Goal: Task Accomplishment & Management: Use online tool/utility

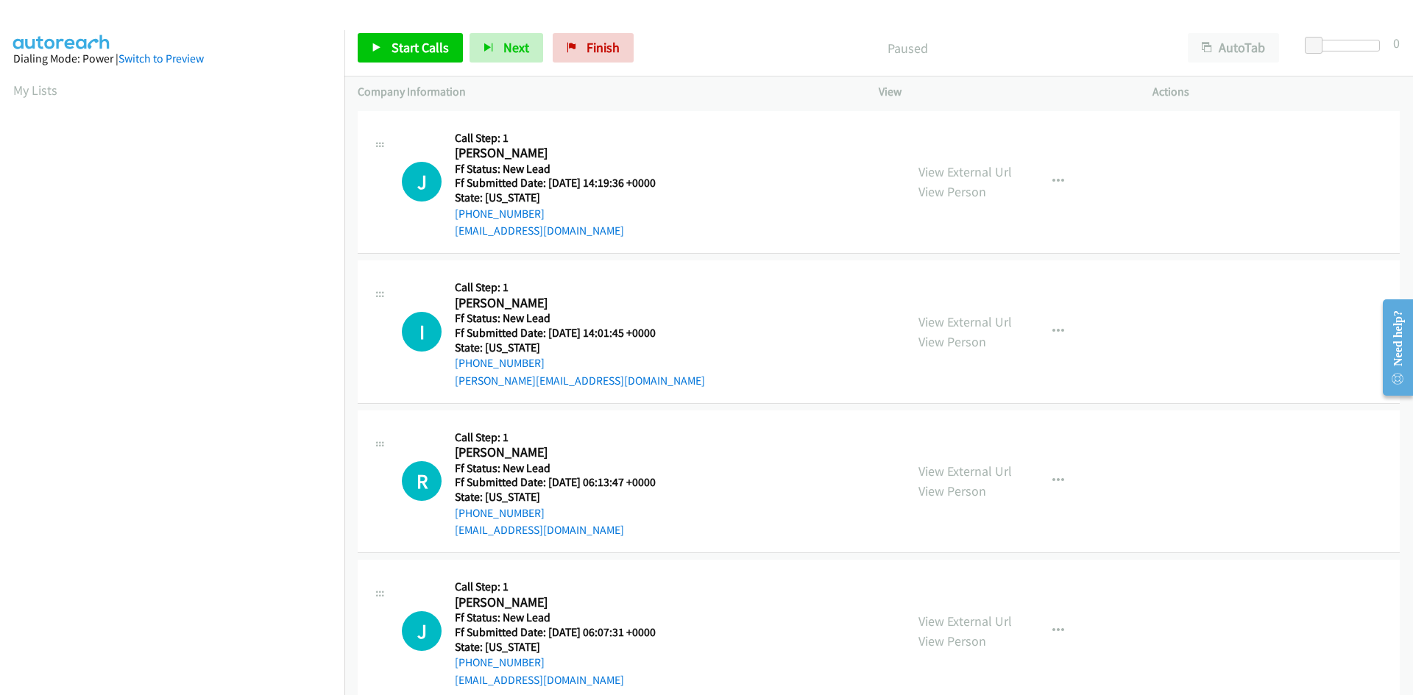
click at [687, 52] on p "Paused" at bounding box center [908, 48] width 508 height 20
click at [369, 47] on link "Start Calls" at bounding box center [410, 47] width 105 height 29
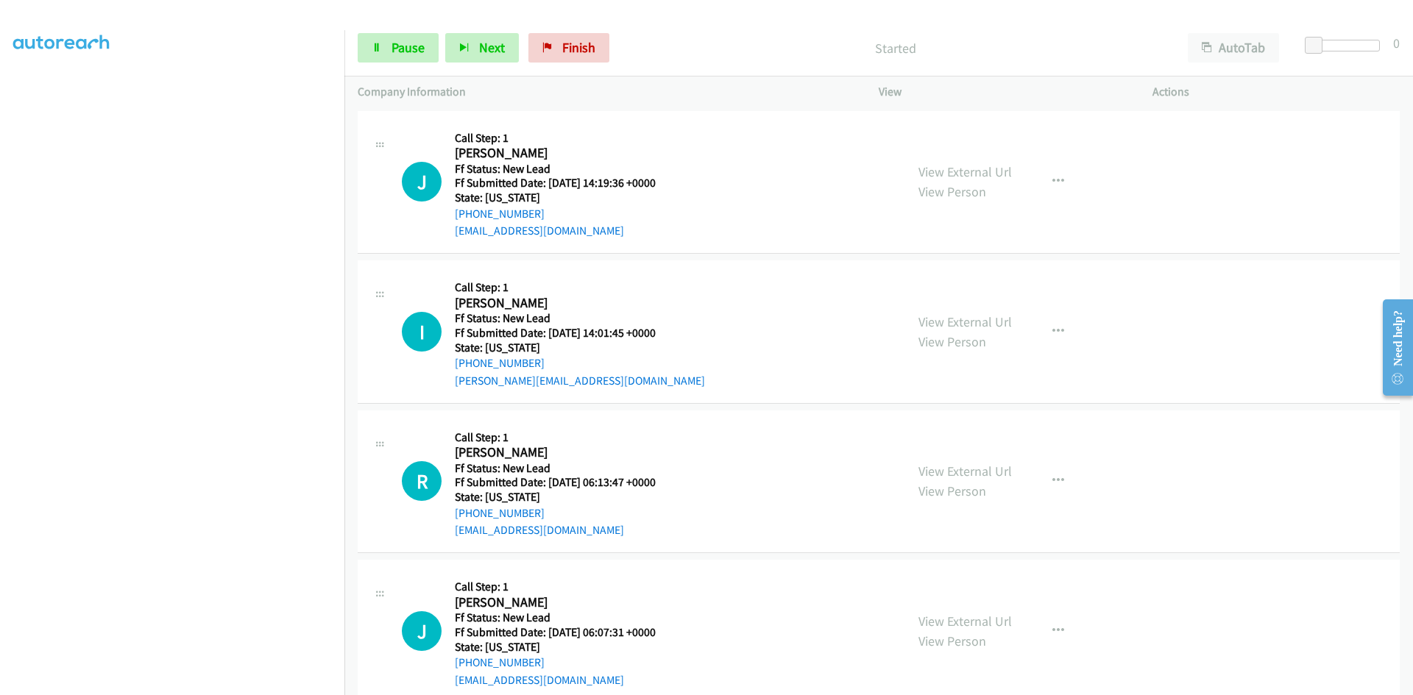
scroll to position [130, 0]
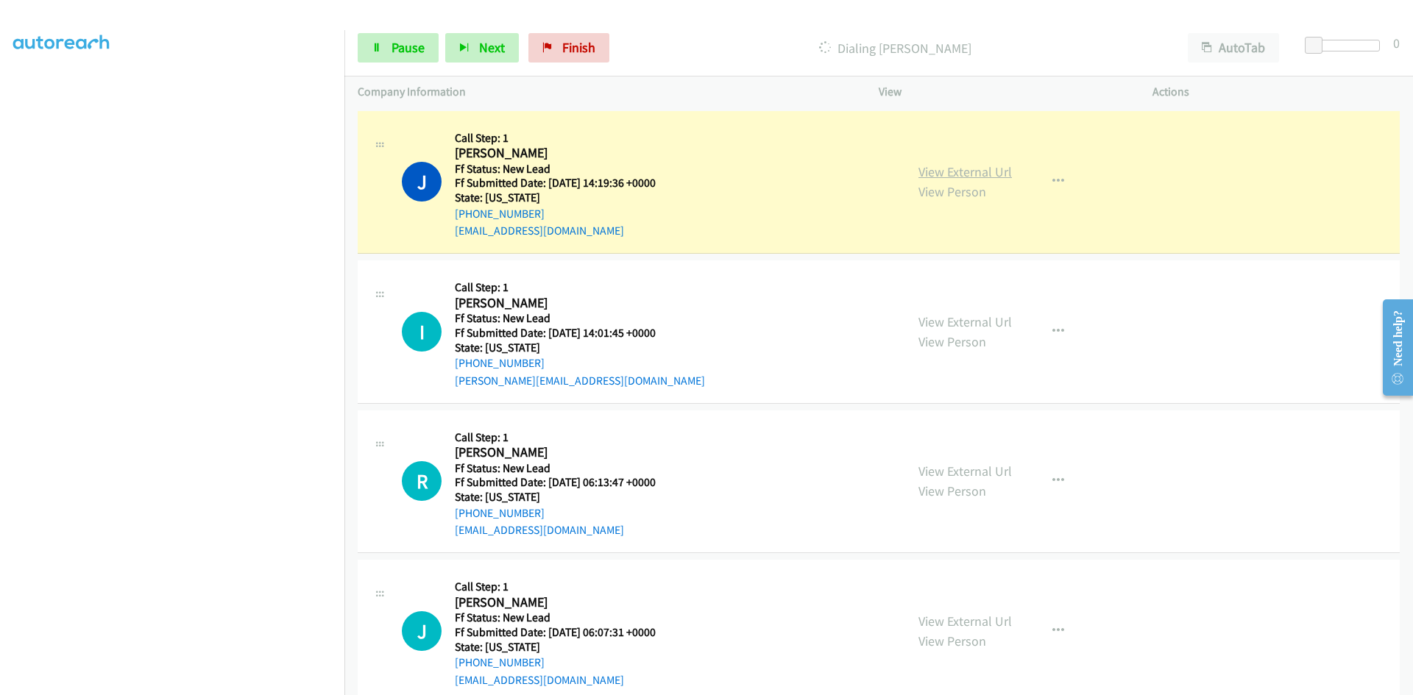
click at [955, 174] on link "View External Url" at bounding box center [964, 171] width 93 height 17
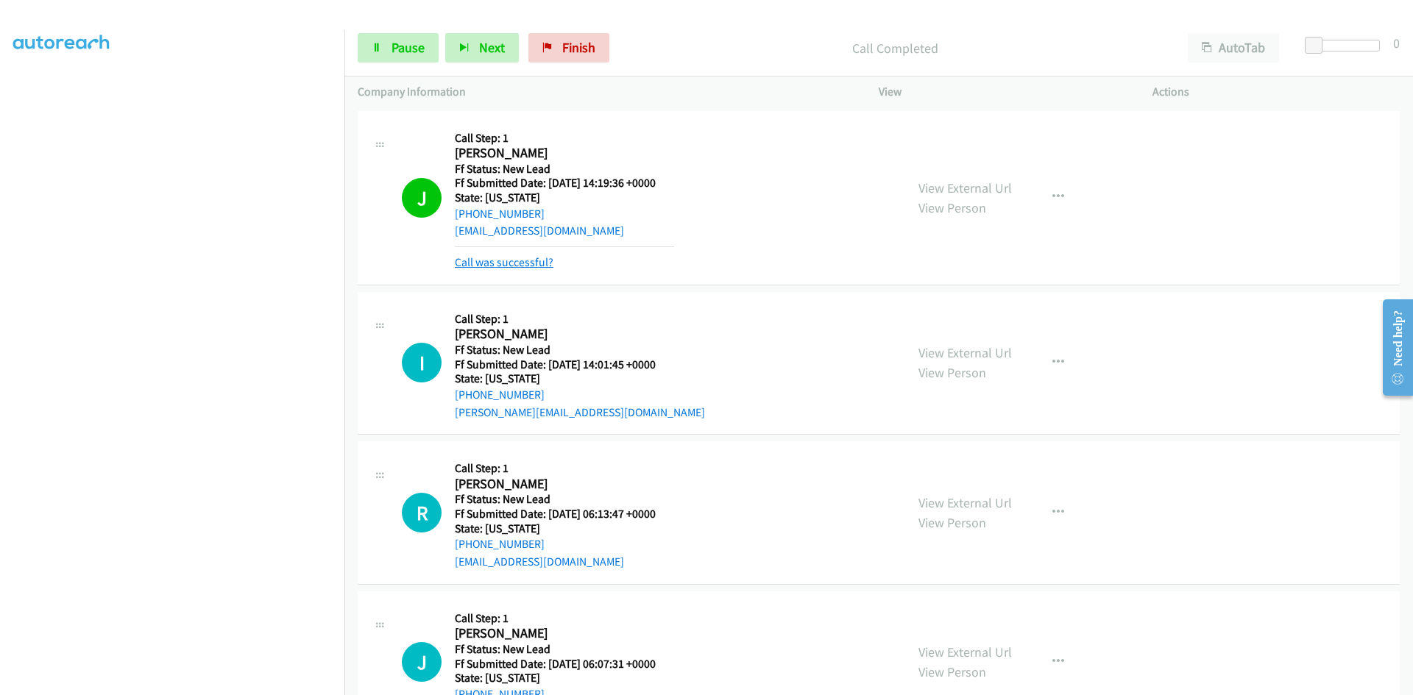
click at [507, 261] on link "Call was successful?" at bounding box center [504, 262] width 99 height 14
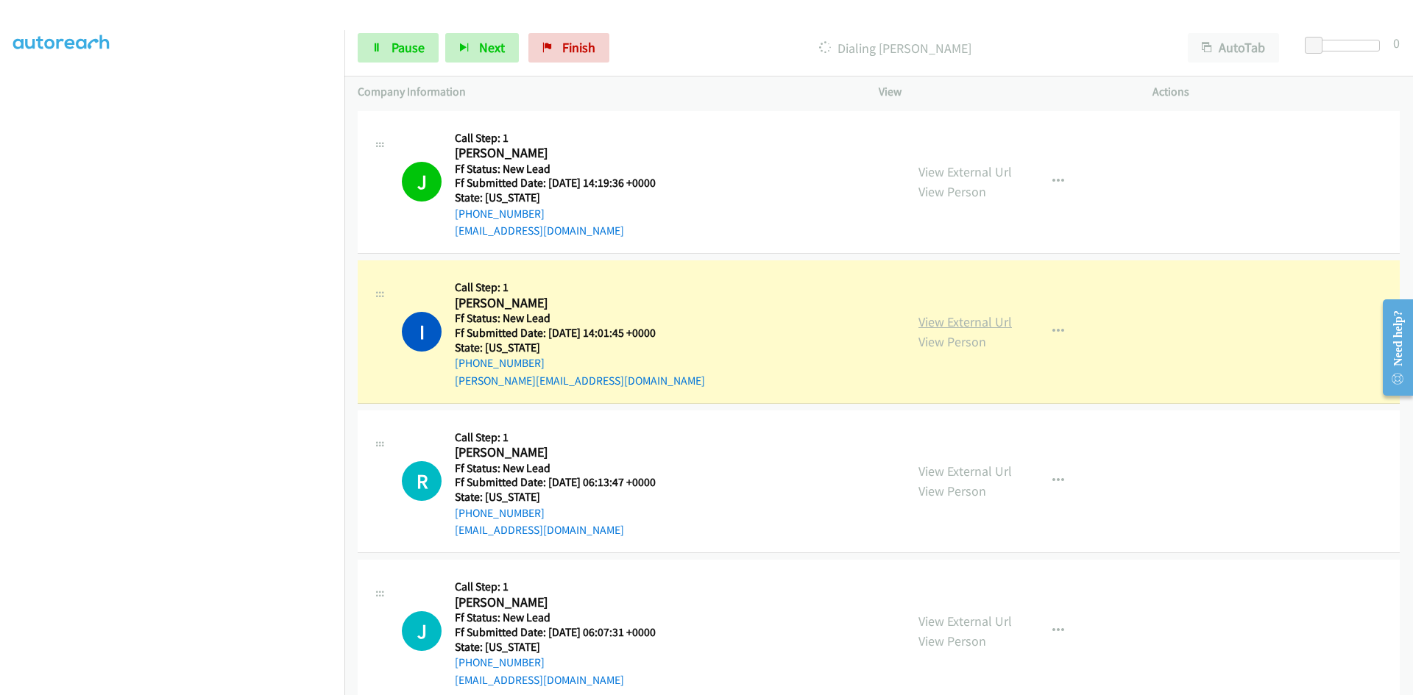
click at [969, 322] on link "View External Url" at bounding box center [964, 322] width 93 height 17
click at [384, 45] on link "Pause" at bounding box center [398, 47] width 81 height 29
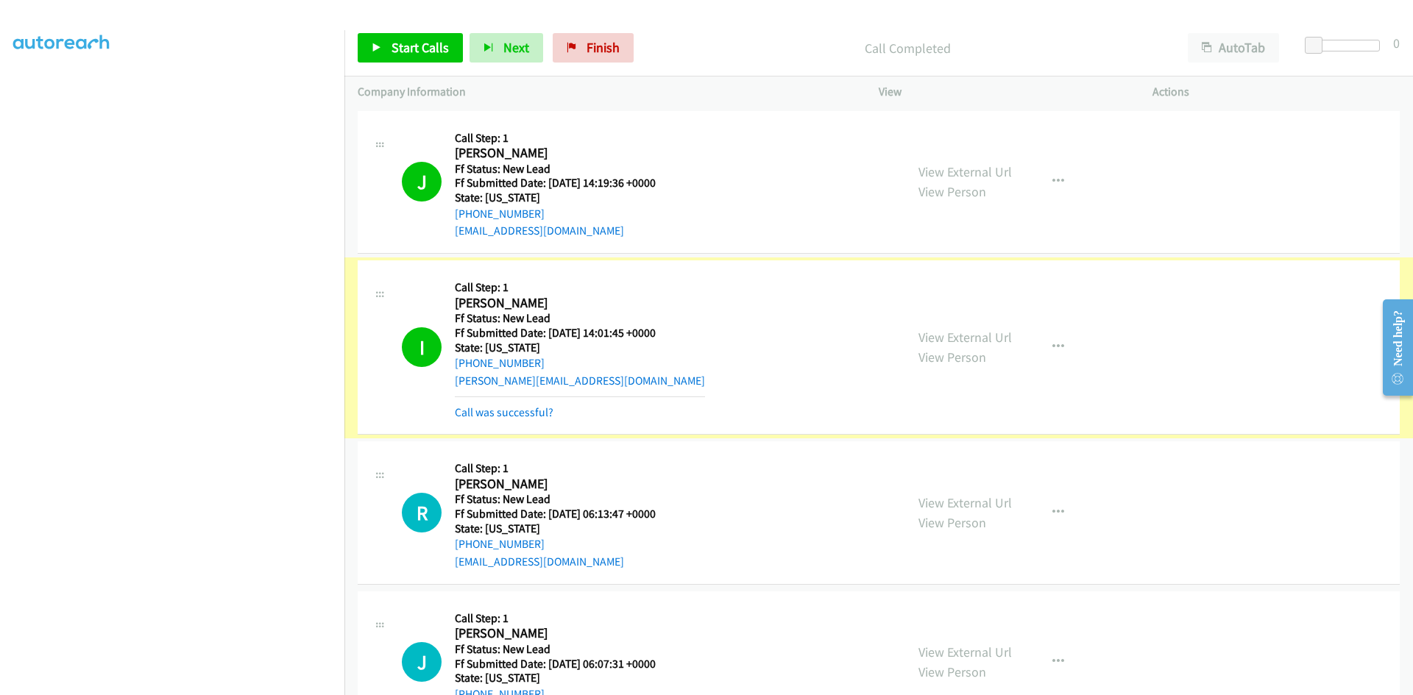
click at [530, 415] on link "Call was successful?" at bounding box center [504, 412] width 99 height 14
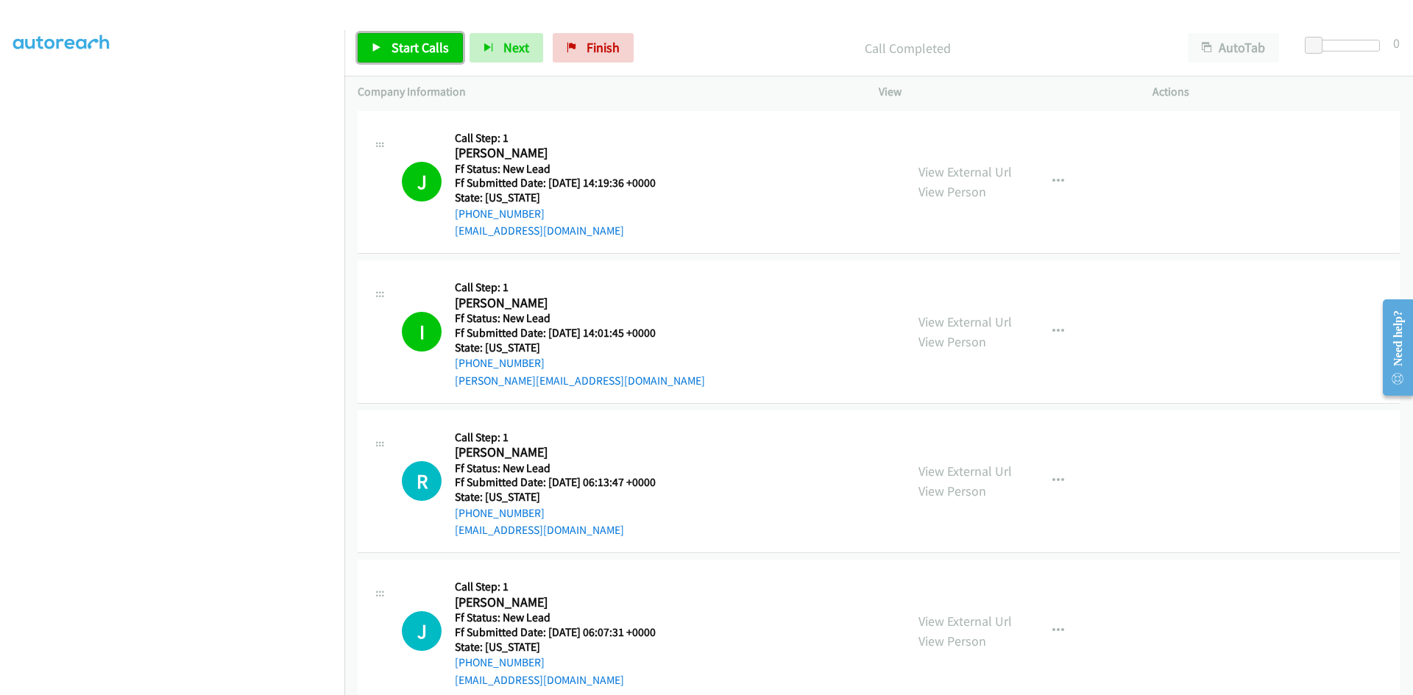
click at [411, 49] on span "Start Calls" at bounding box center [420, 47] width 57 height 17
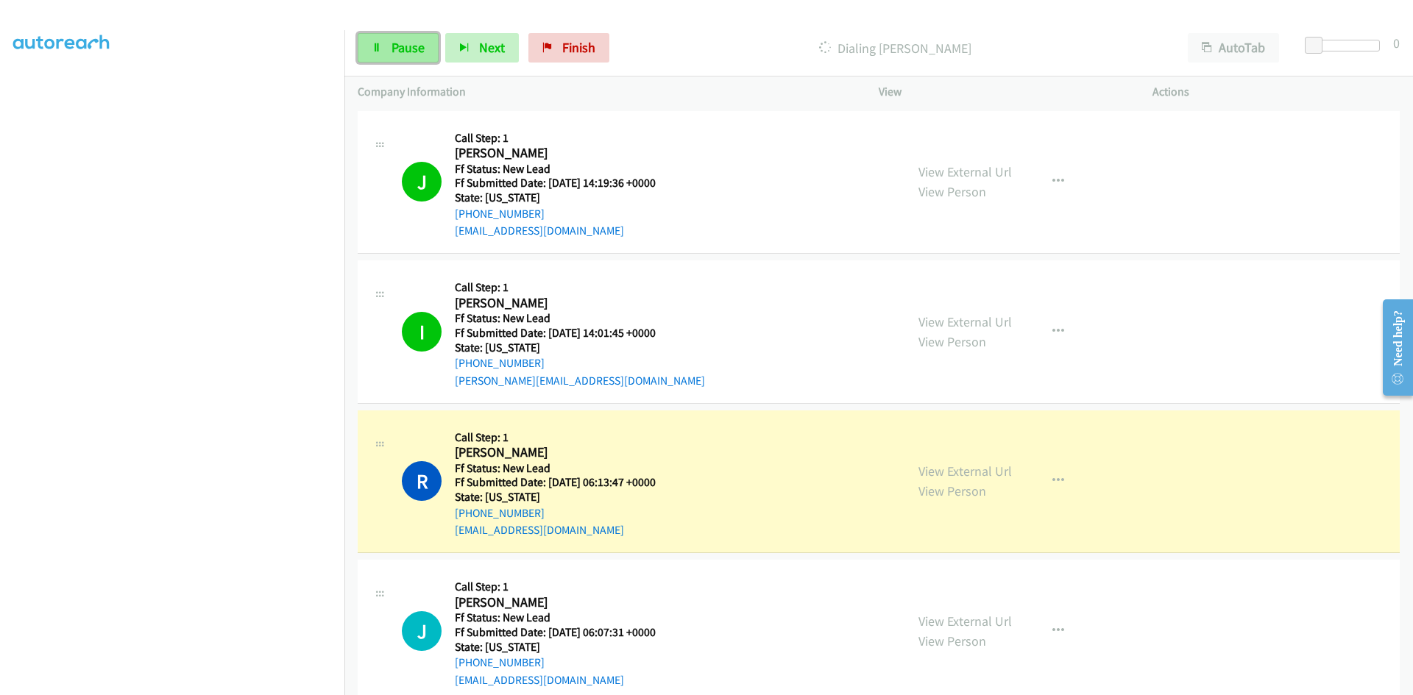
click at [416, 52] on span "Pause" at bounding box center [408, 47] width 33 height 17
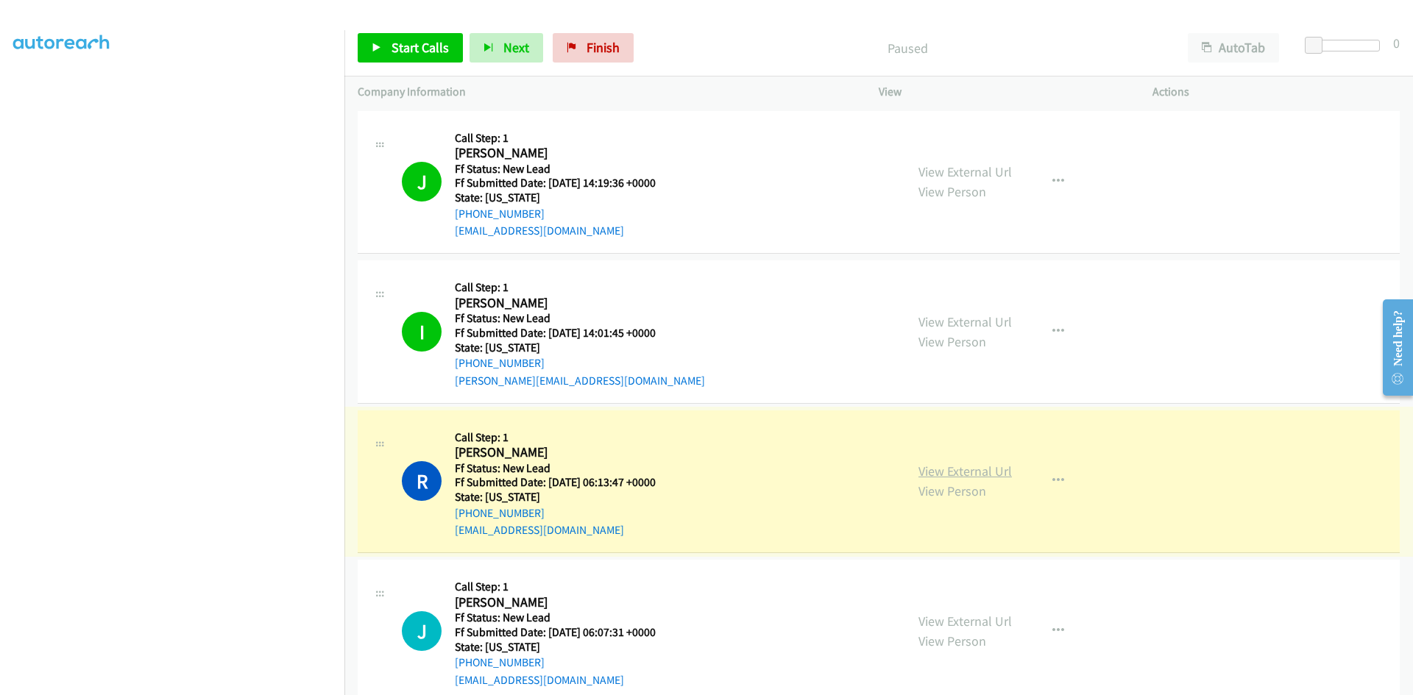
click at [961, 475] on link "View External Url" at bounding box center [964, 471] width 93 height 17
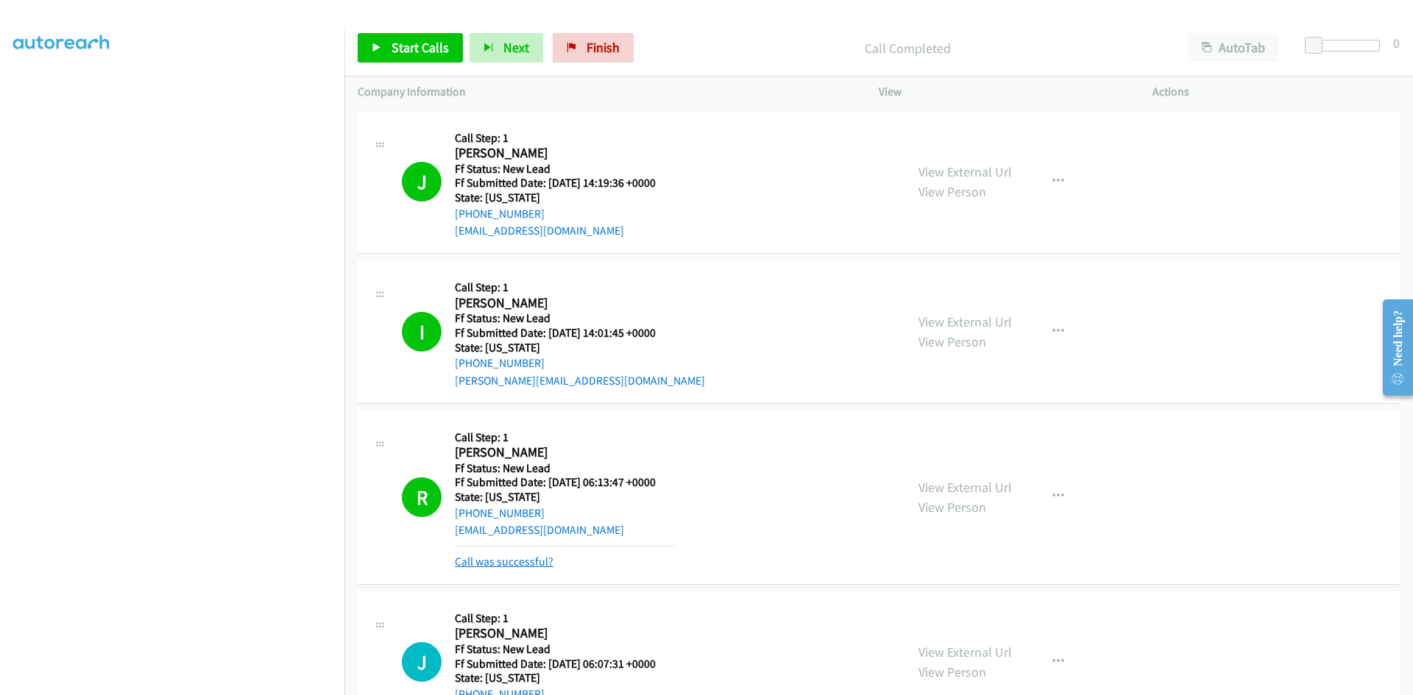
click at [534, 564] on link "Call was successful?" at bounding box center [504, 562] width 99 height 14
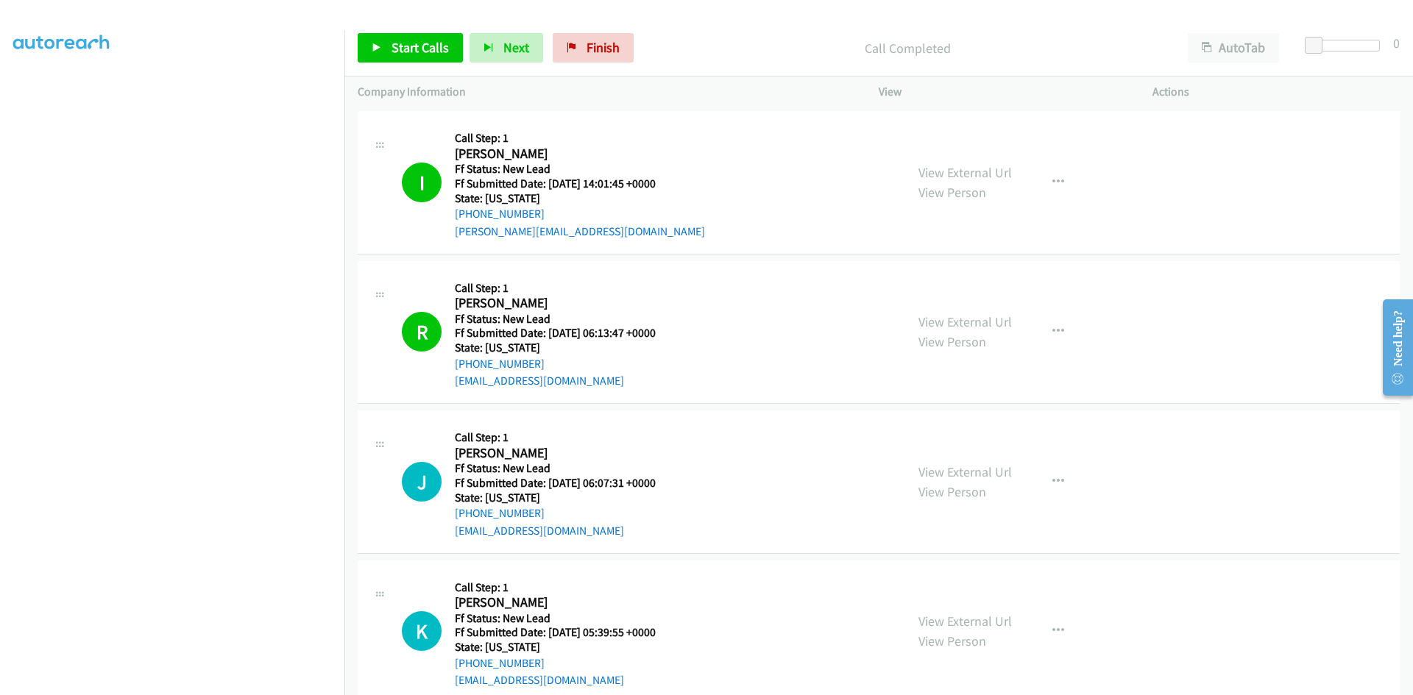
scroll to position [180, 0]
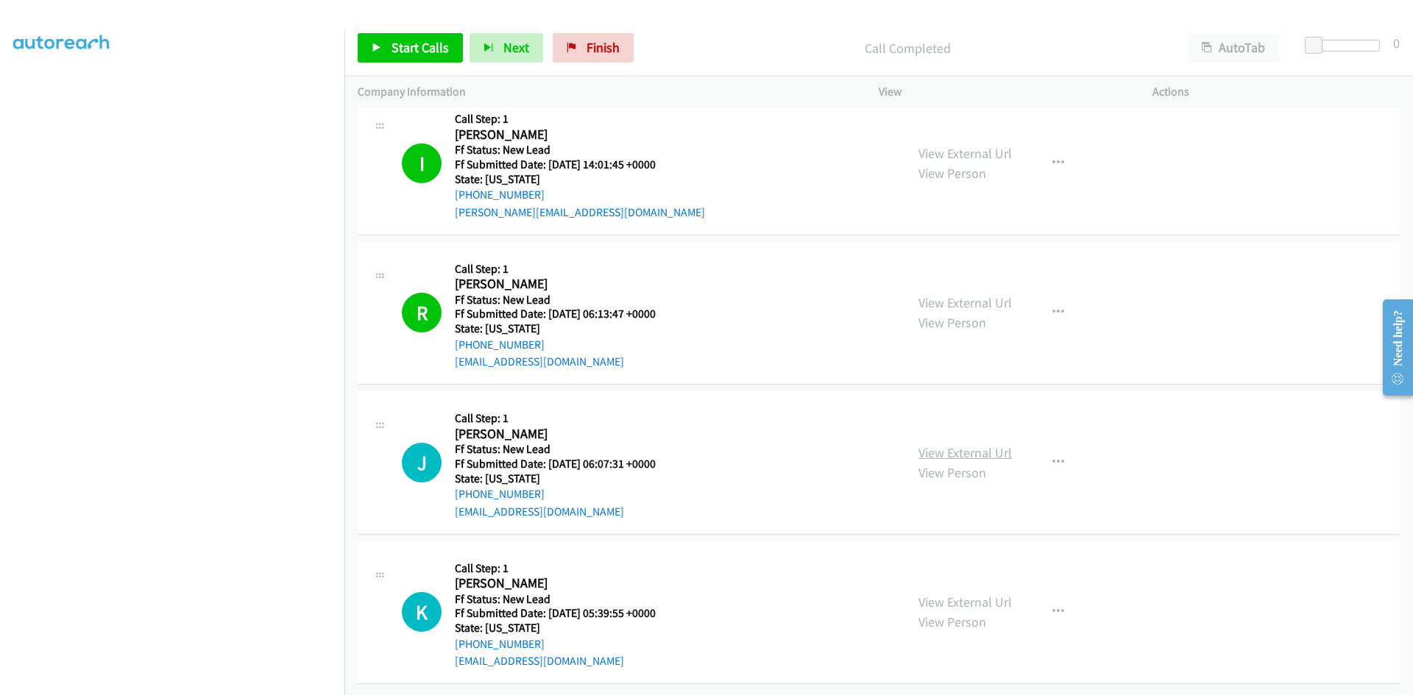
click at [989, 445] on link "View External Url" at bounding box center [964, 453] width 93 height 17
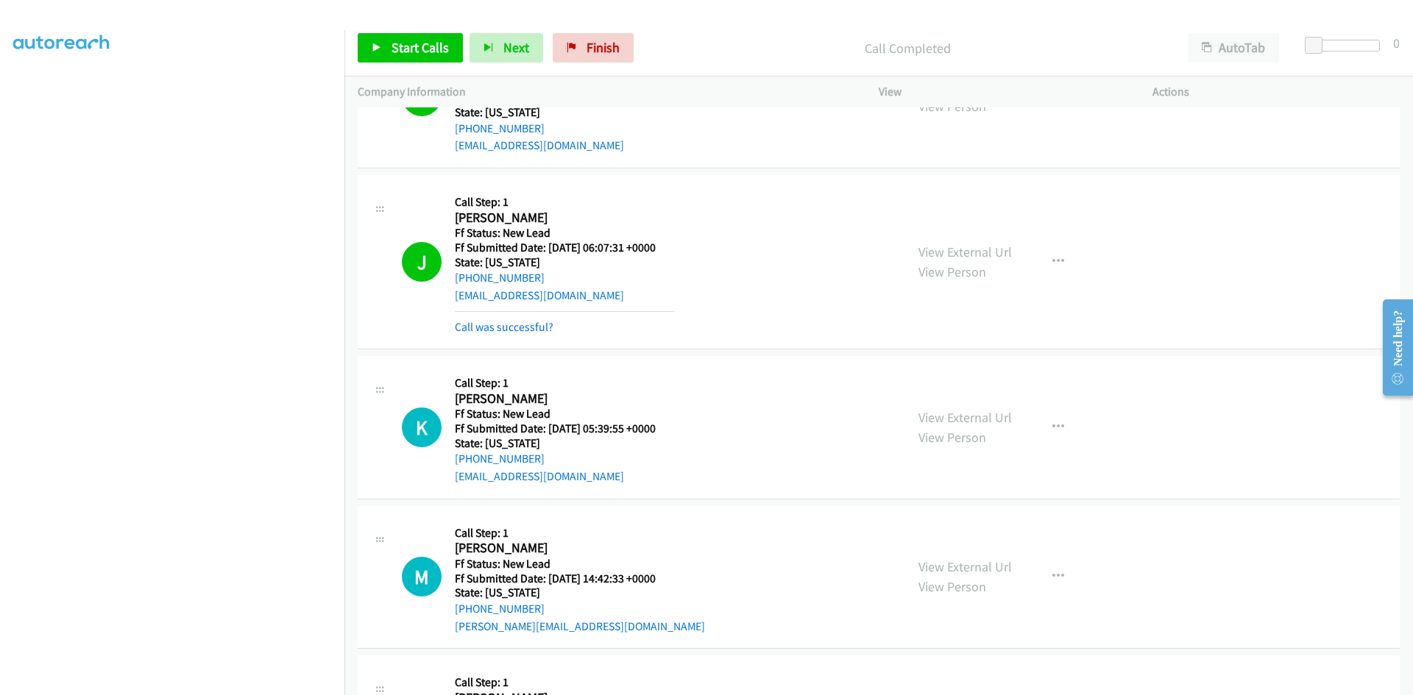
scroll to position [400, 0]
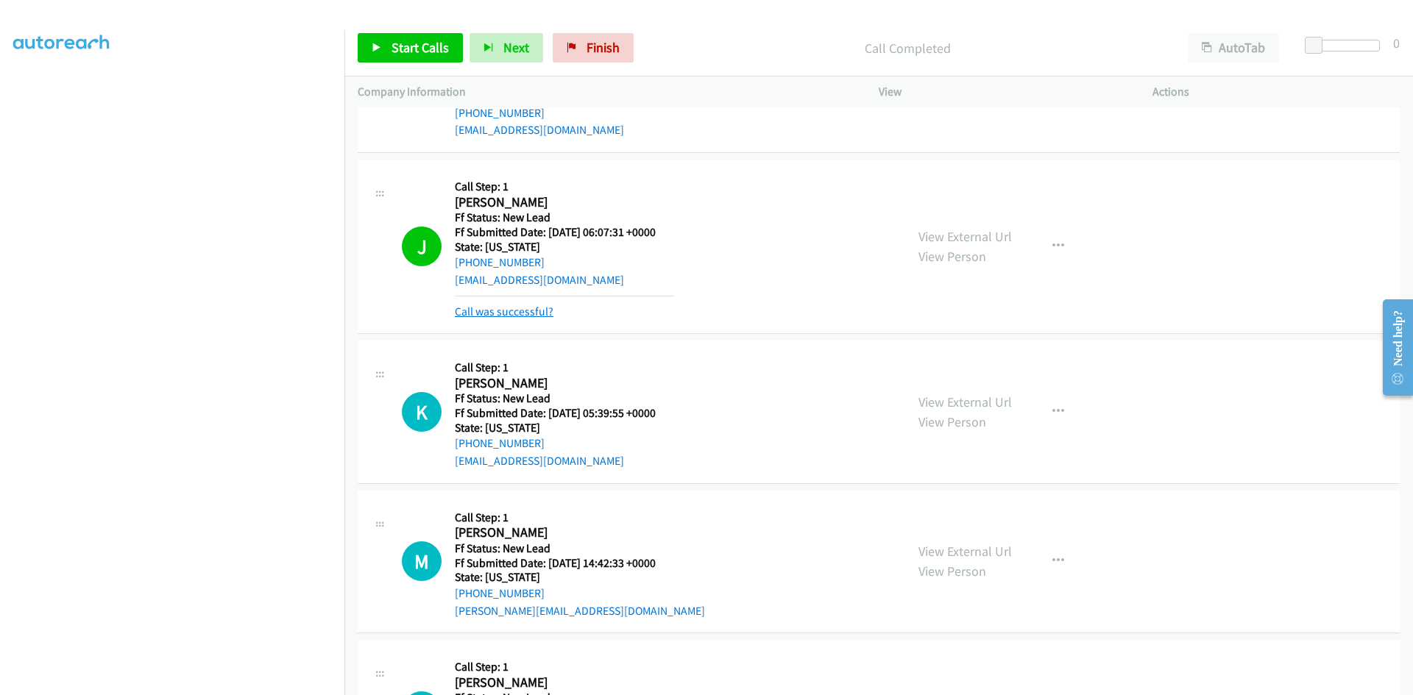
click at [515, 314] on link "Call was successful?" at bounding box center [504, 312] width 99 height 14
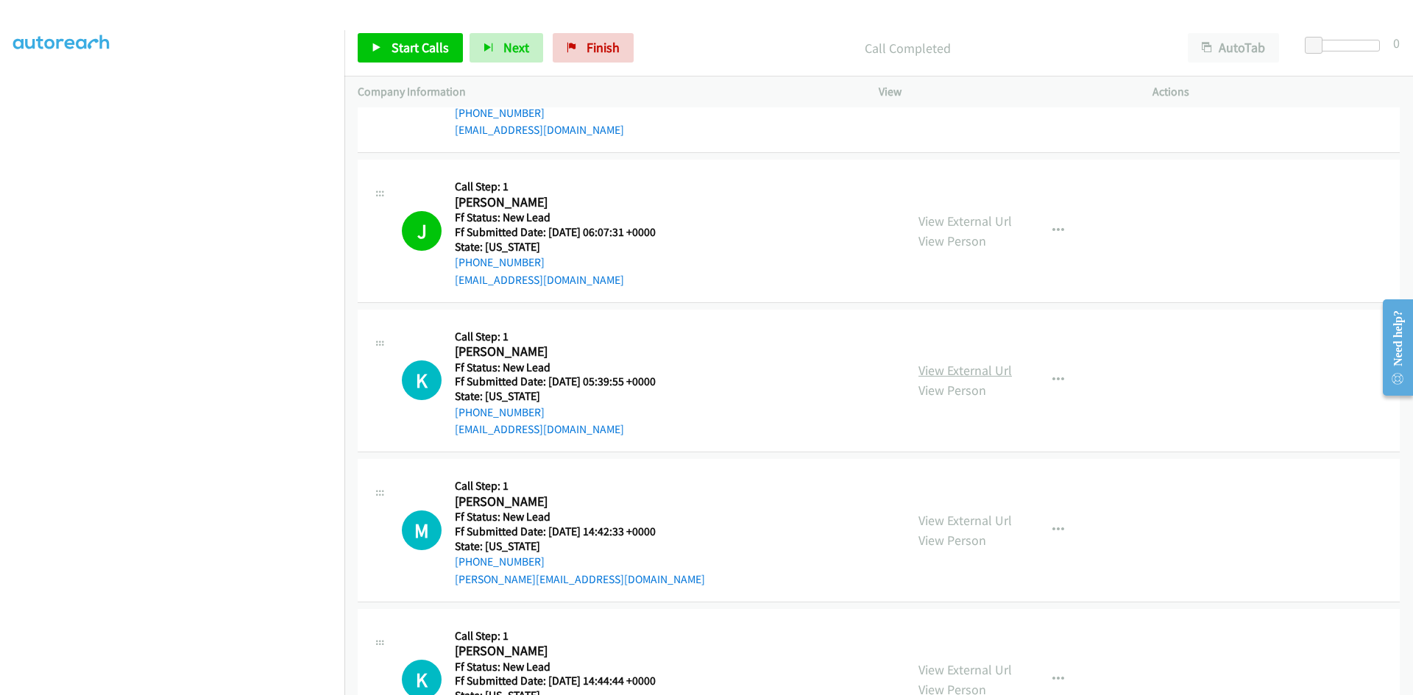
click at [966, 371] on link "View External Url" at bounding box center [964, 370] width 93 height 17
drag, startPoint x: 581, startPoint y: 59, endPoint x: 777, endPoint y: 74, distance: 197.1
click at [581, 59] on link "Finish" at bounding box center [593, 47] width 81 height 29
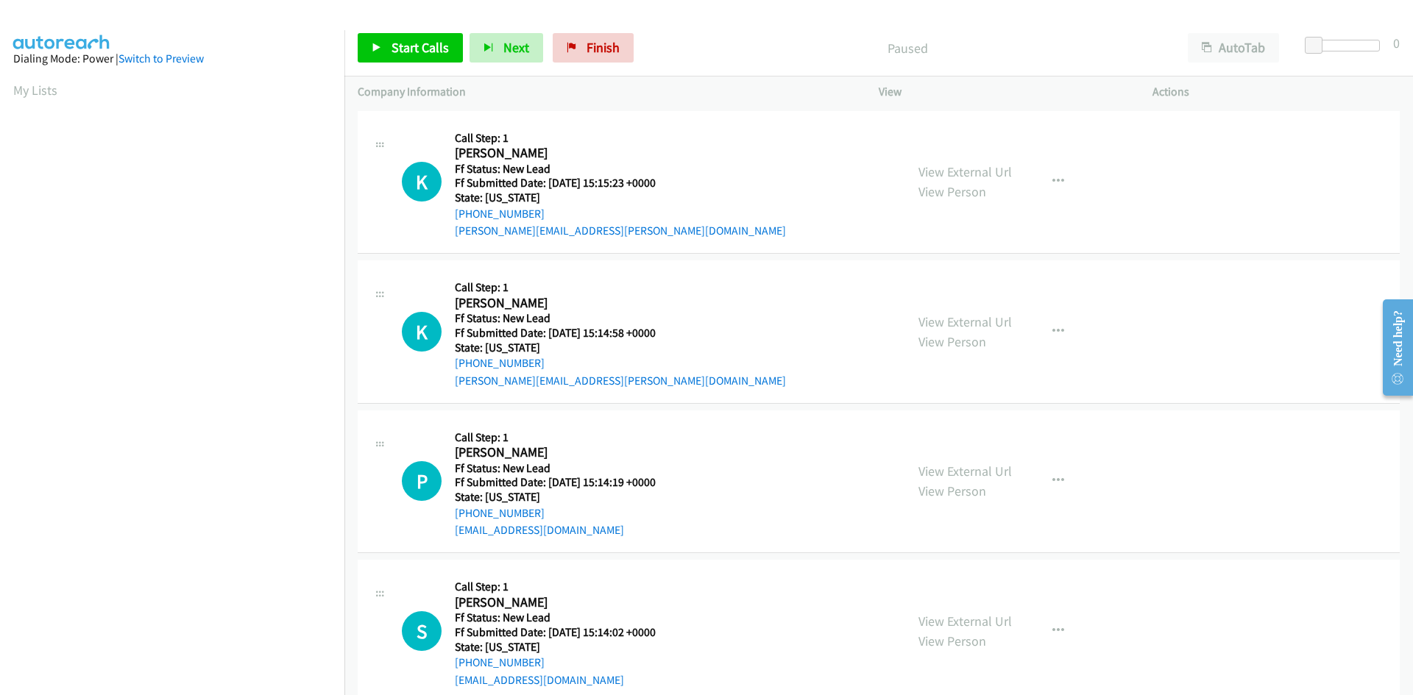
drag, startPoint x: 757, startPoint y: 47, endPoint x: 736, endPoint y: 50, distance: 21.5
click at [757, 47] on p "Paused" at bounding box center [908, 48] width 508 height 20
click at [431, 35] on link "Start Calls" at bounding box center [410, 47] width 105 height 29
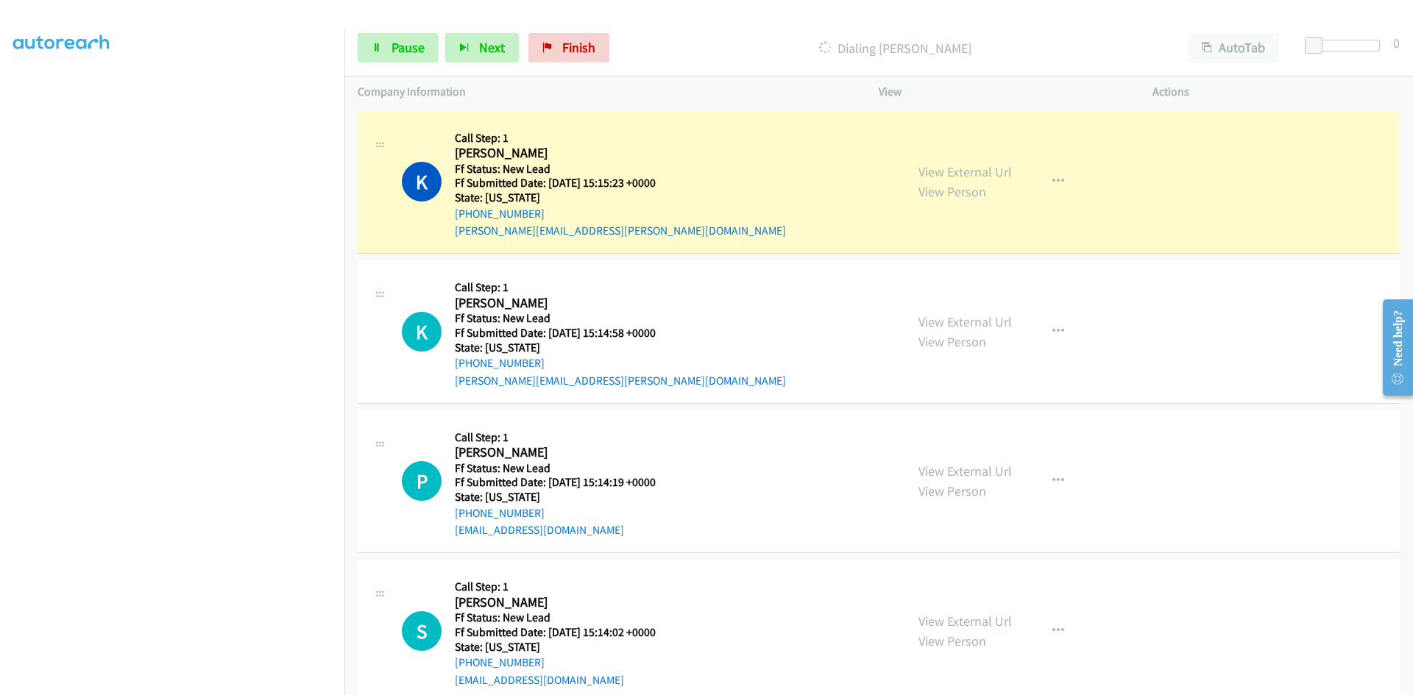
scroll to position [130, 0]
click at [998, 172] on link "View External Url" at bounding box center [964, 171] width 93 height 17
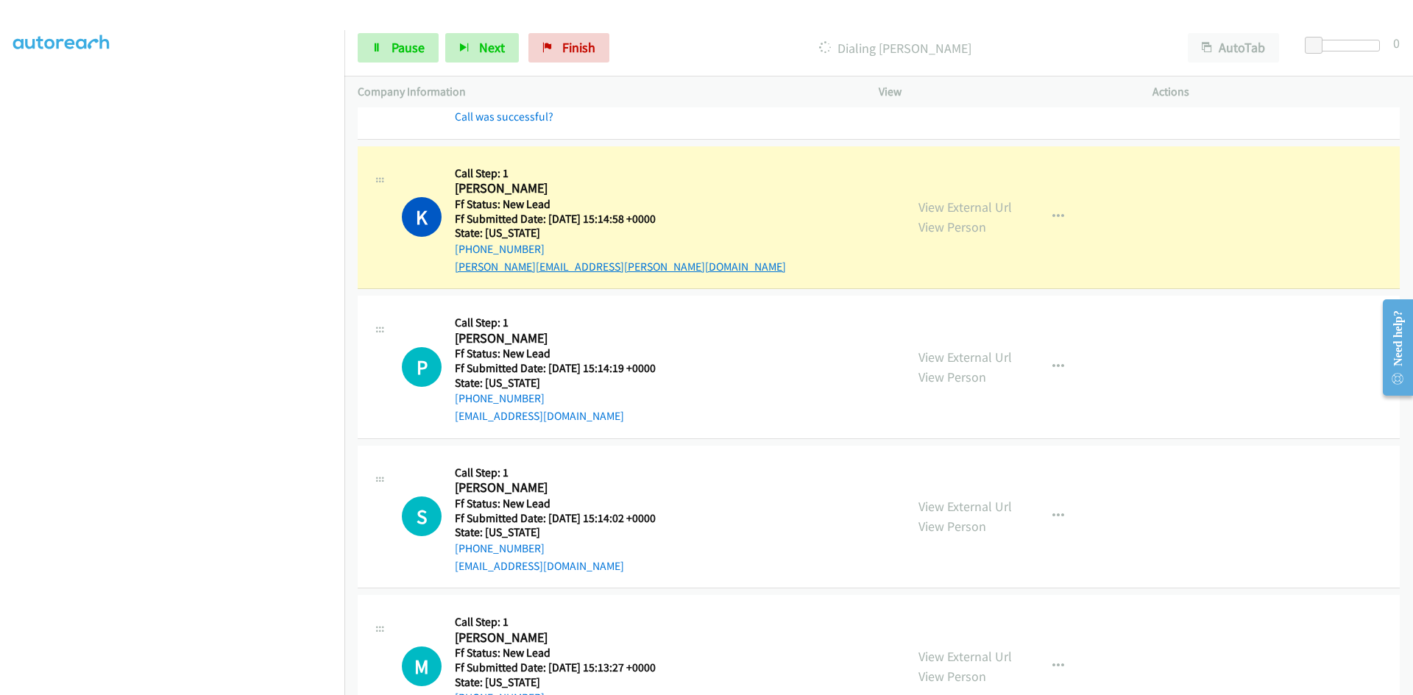
scroll to position [147, 0]
click at [492, 118] on link "Call was successful?" at bounding box center [504, 115] width 99 height 14
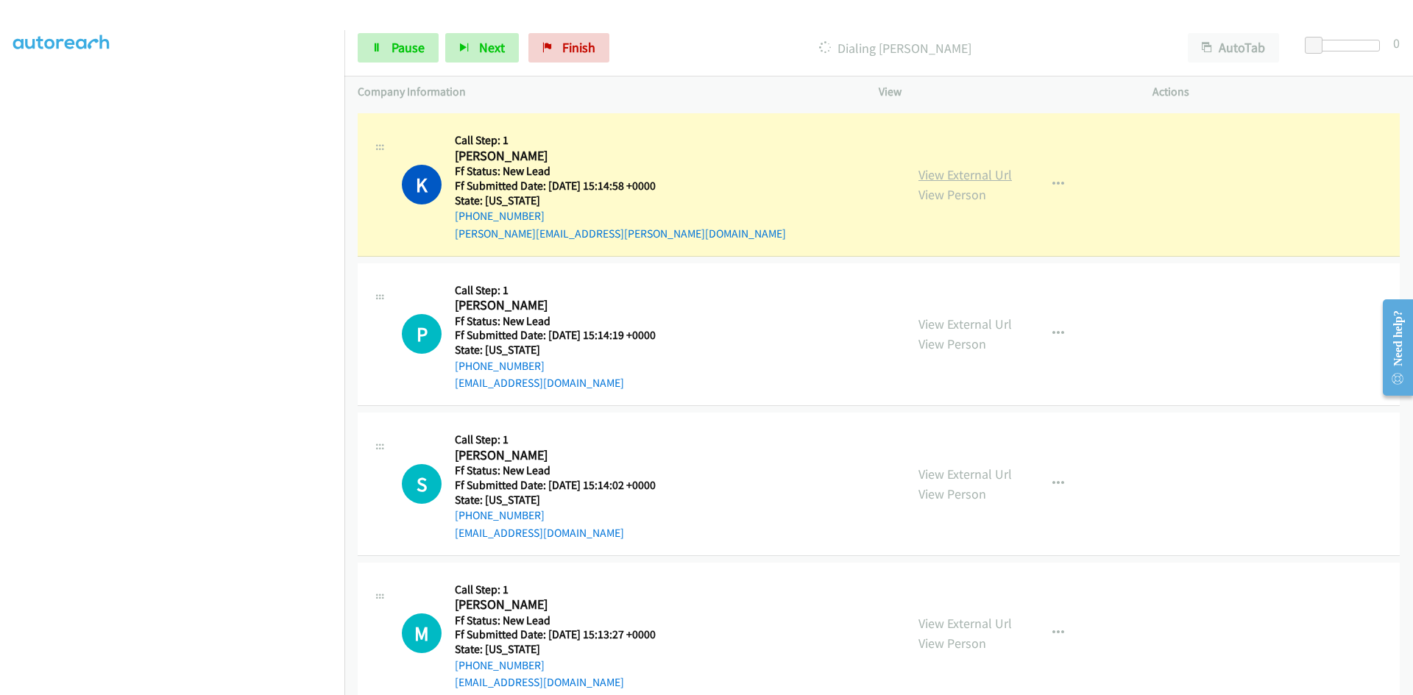
click at [974, 173] on link "View External Url" at bounding box center [964, 174] width 93 height 17
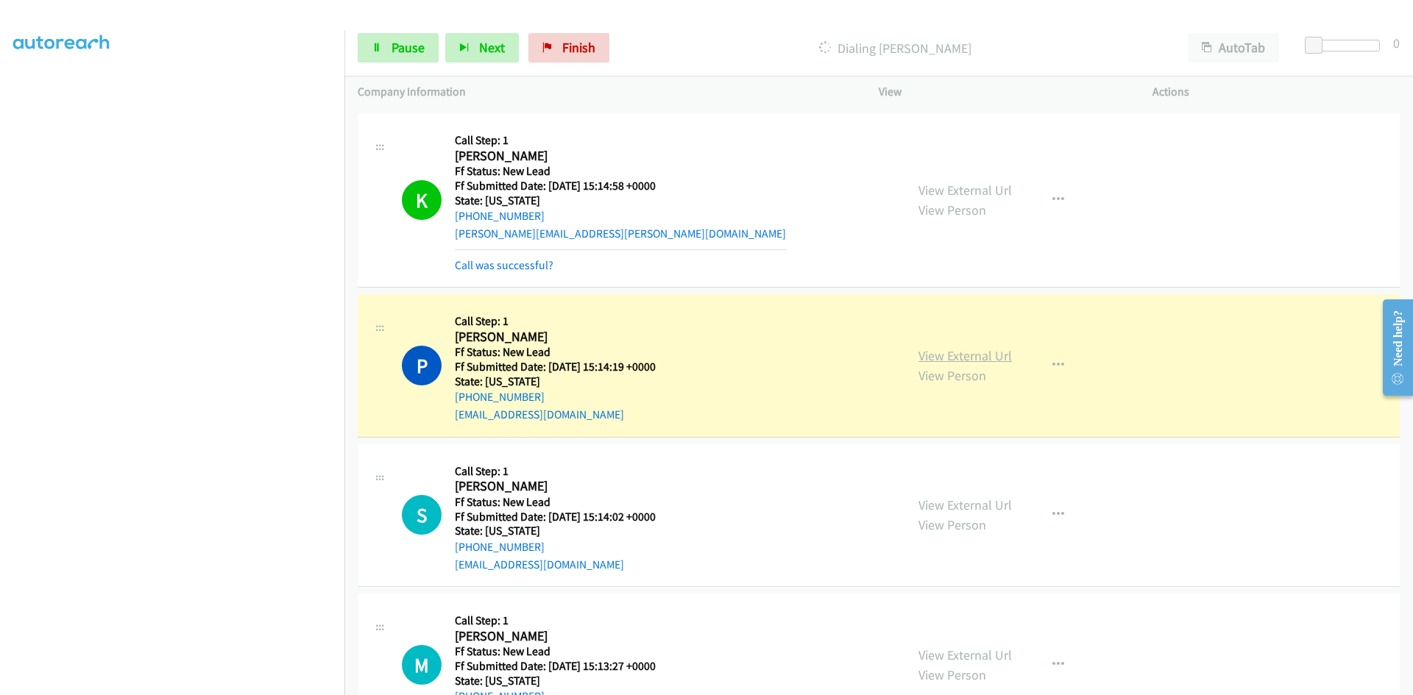
click at [982, 353] on link "View External Url" at bounding box center [964, 355] width 93 height 17
click at [398, 52] on span "Pause" at bounding box center [408, 47] width 33 height 17
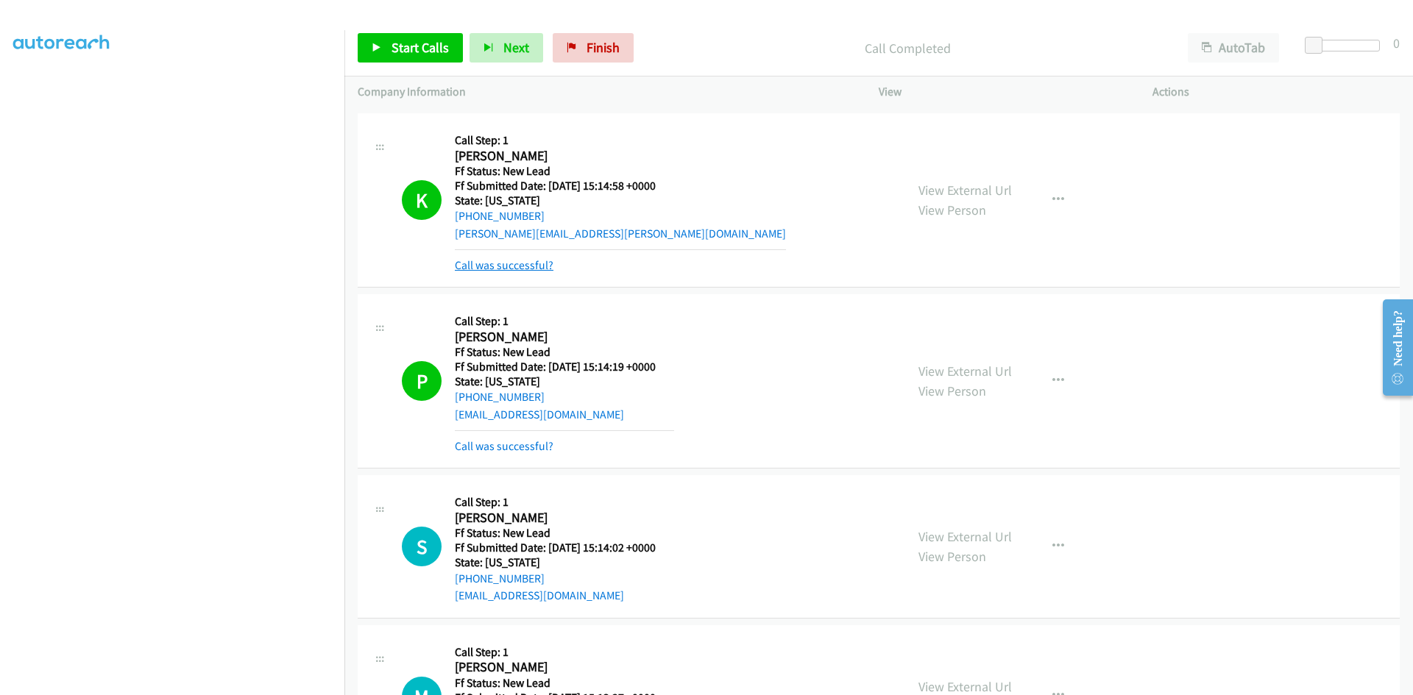
click at [523, 270] on link "Call was successful?" at bounding box center [504, 265] width 99 height 14
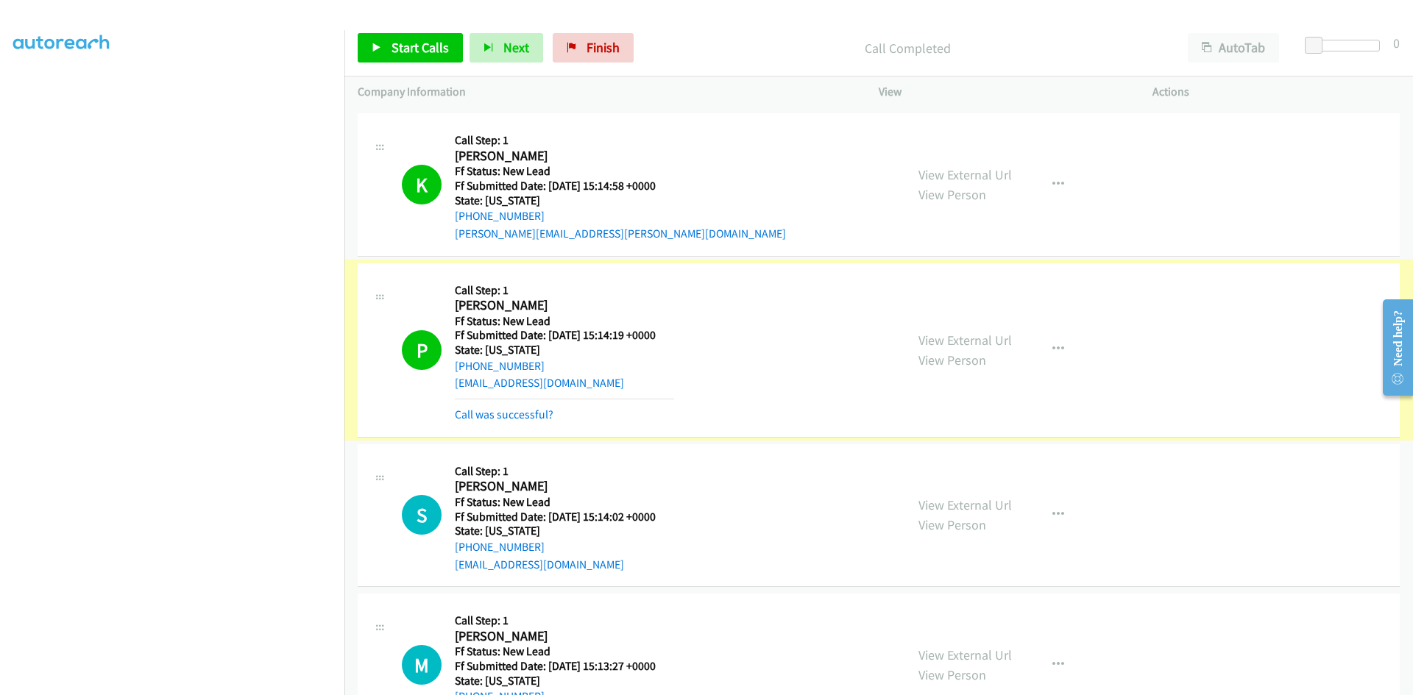
click at [525, 409] on link "Call was successful?" at bounding box center [504, 415] width 99 height 14
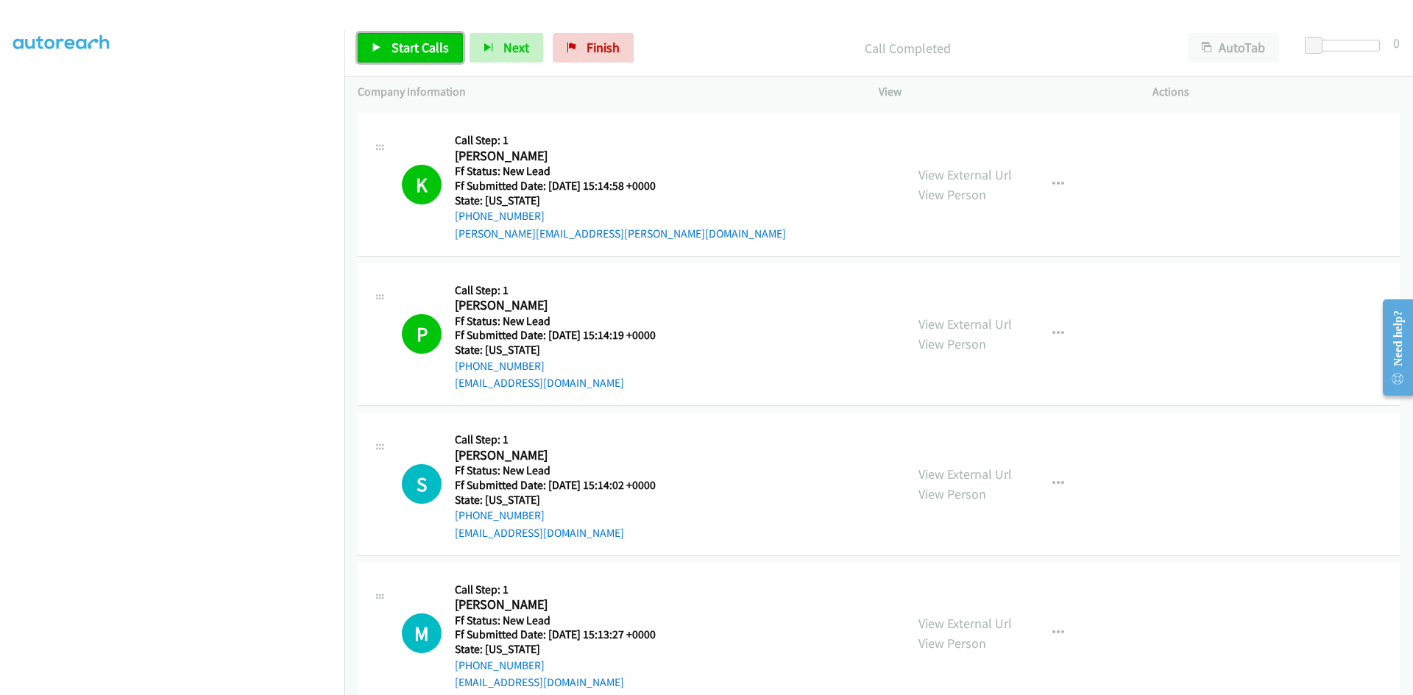
click at [428, 49] on span "Start Calls" at bounding box center [420, 47] width 57 height 17
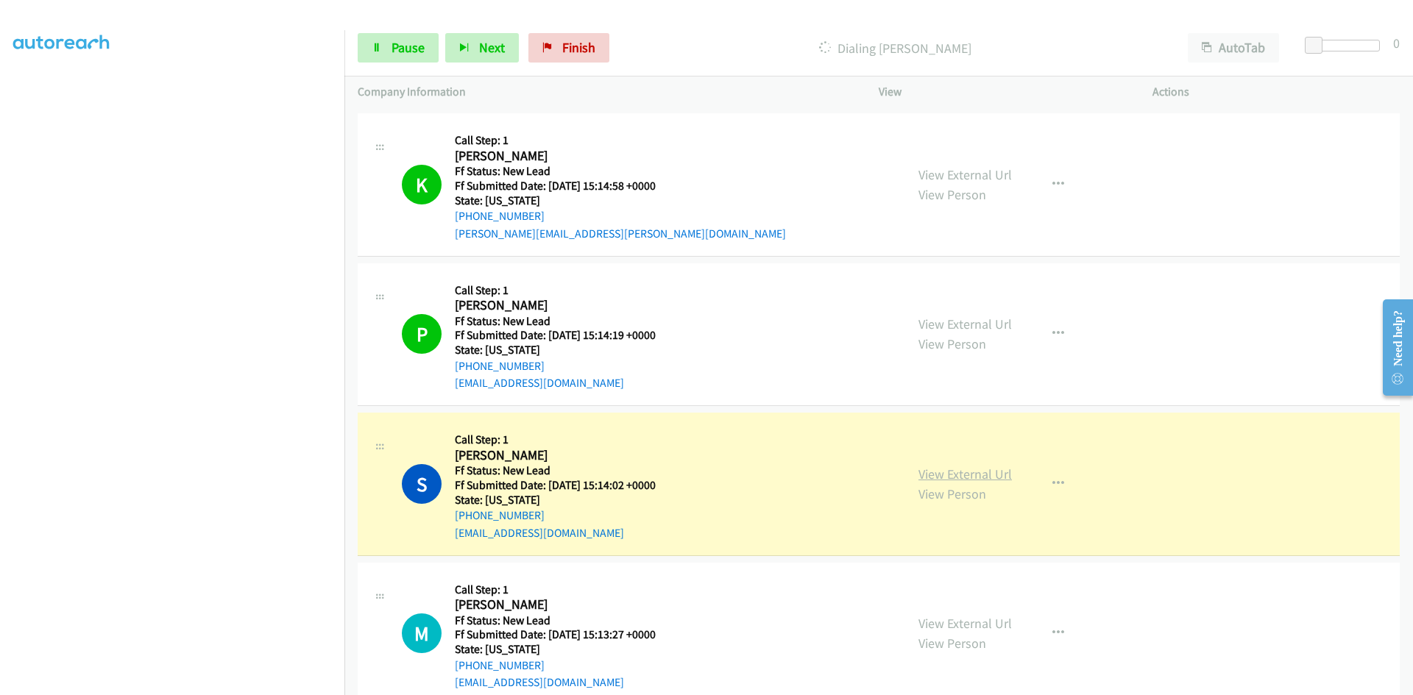
click at [951, 474] on link "View External Url" at bounding box center [964, 474] width 93 height 17
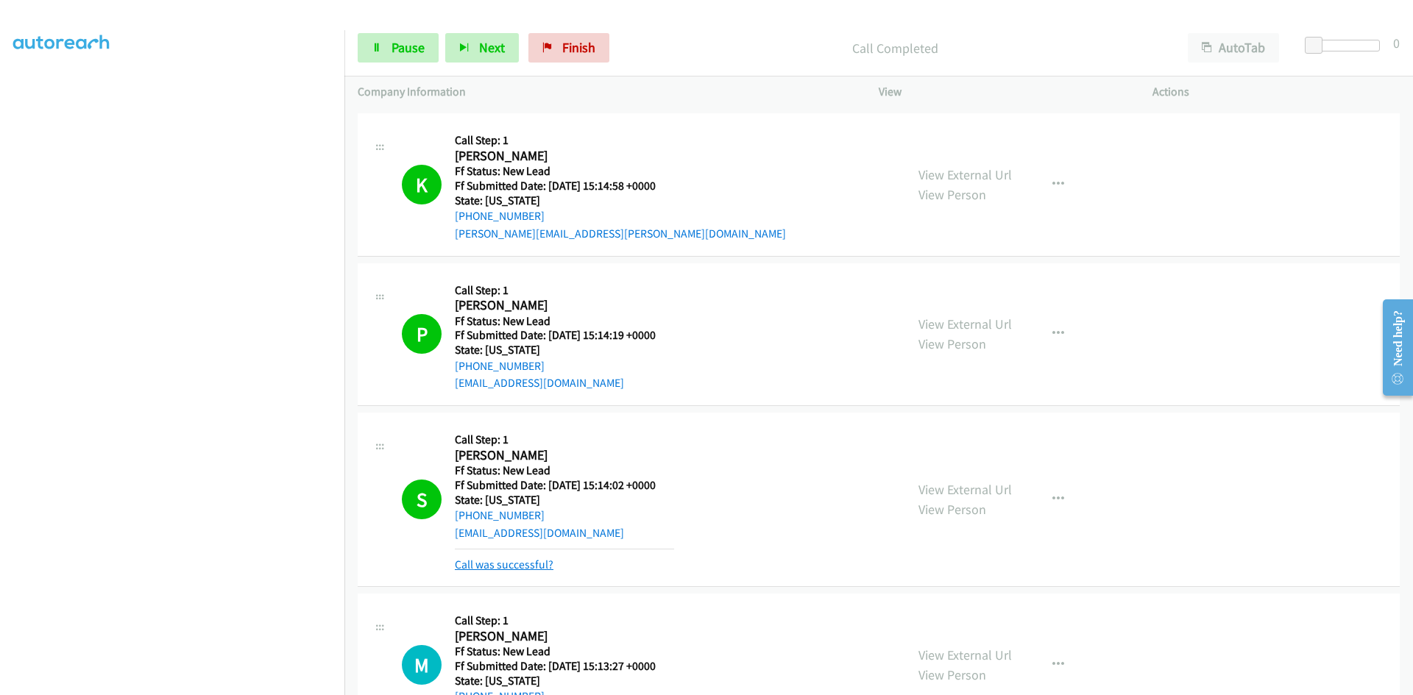
click at [523, 562] on link "Call was successful?" at bounding box center [504, 565] width 99 height 14
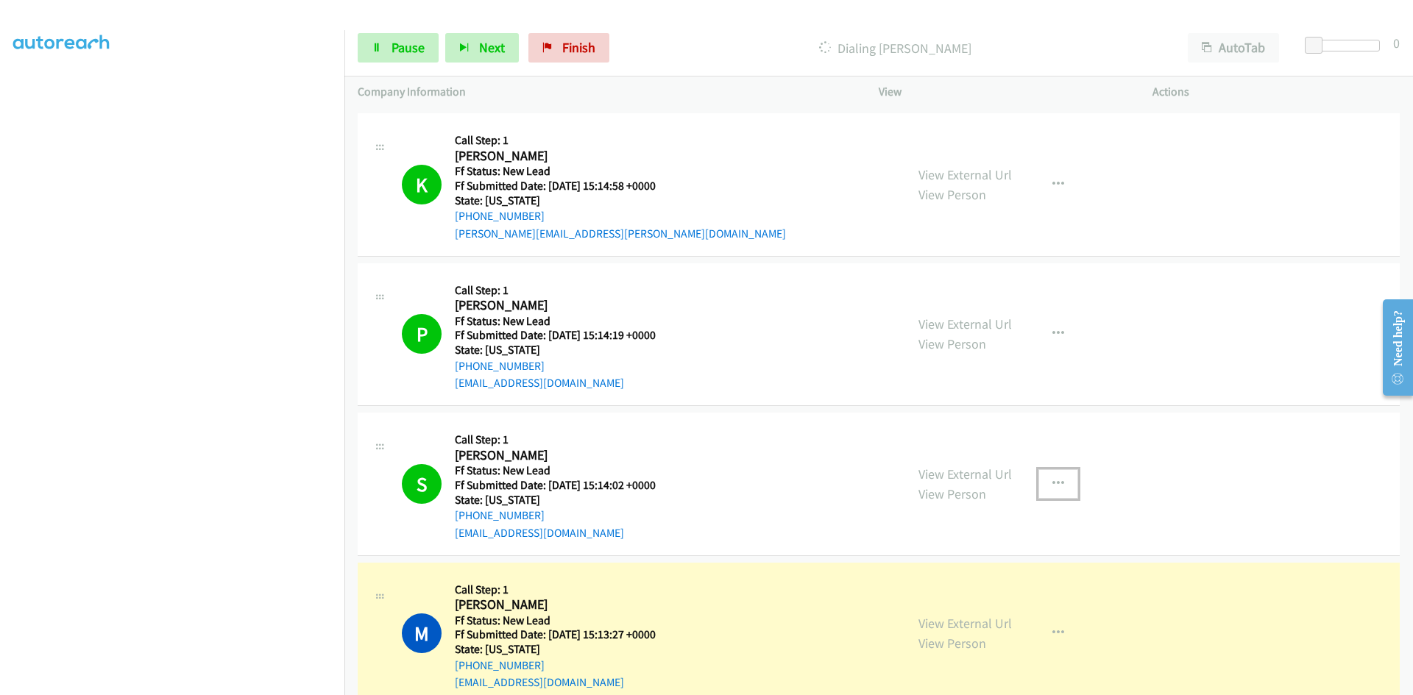
click at [1052, 481] on icon "button" at bounding box center [1058, 484] width 12 height 12
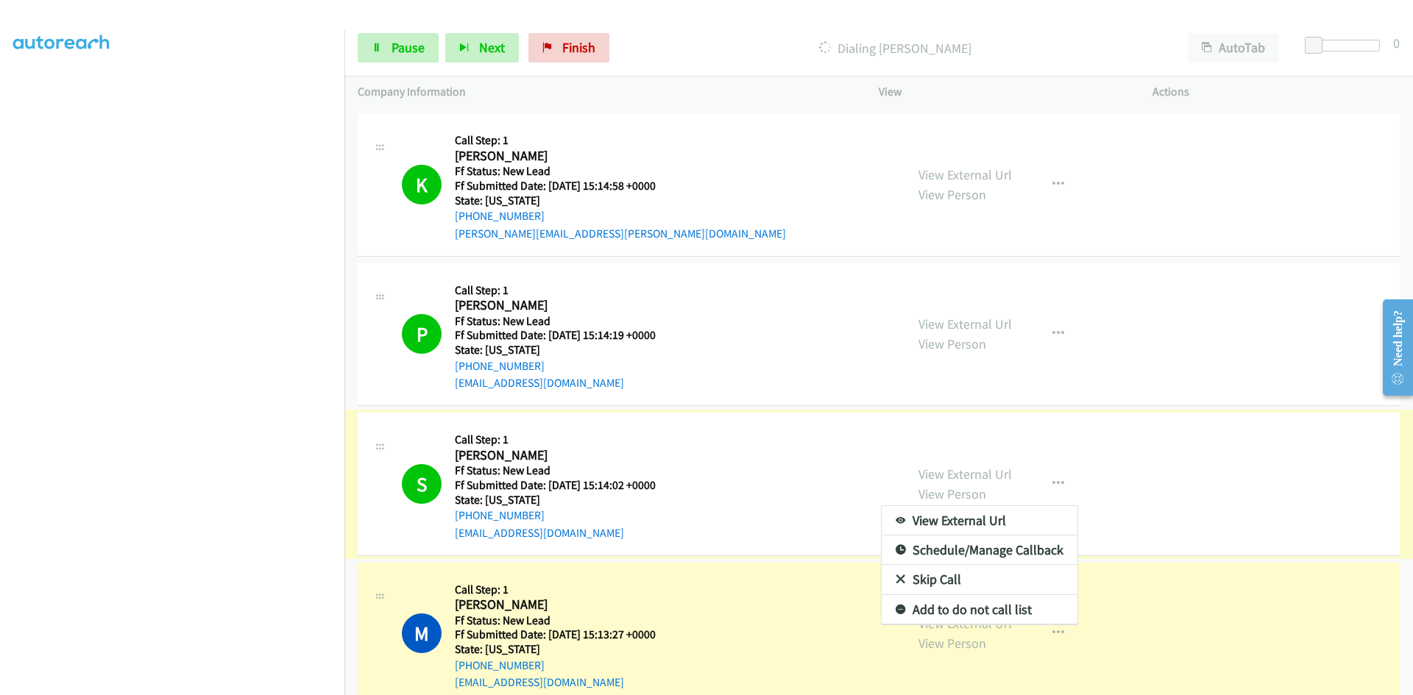
click at [952, 612] on link "Add to do not call list" at bounding box center [980, 609] width 196 height 29
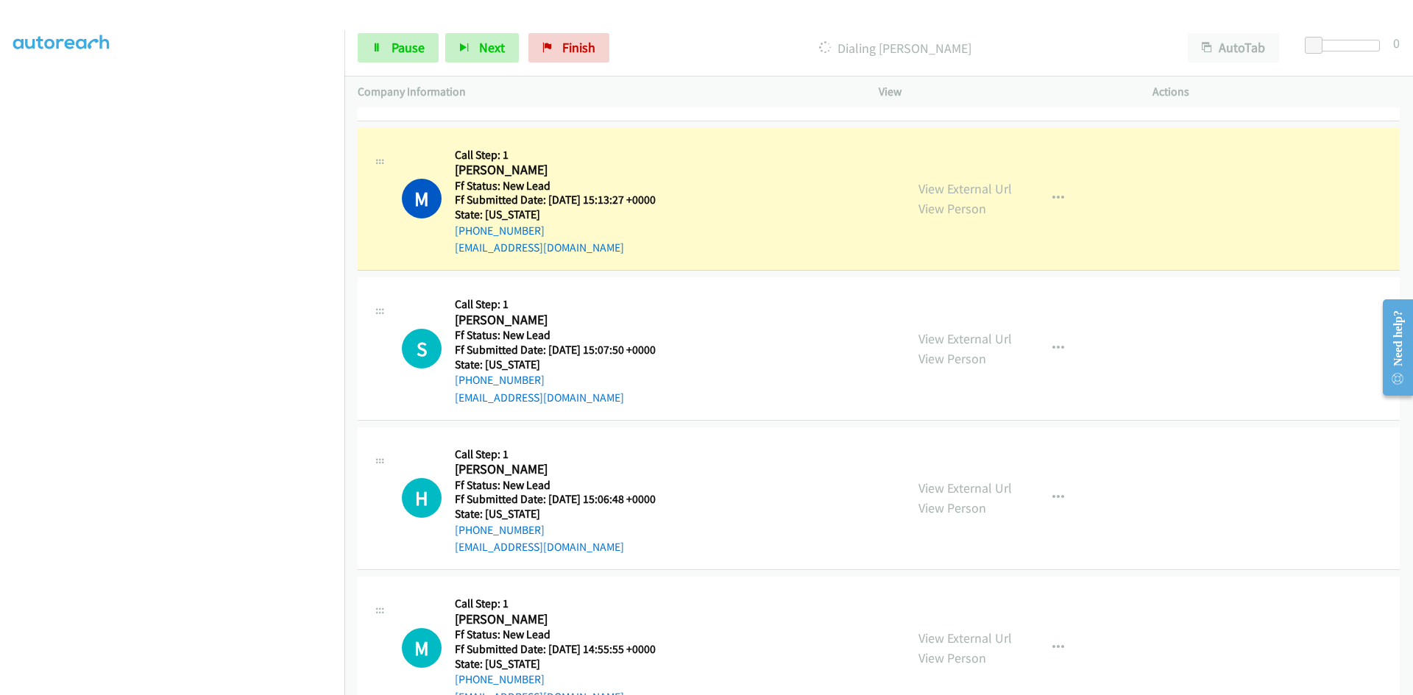
scroll to position [589, 0]
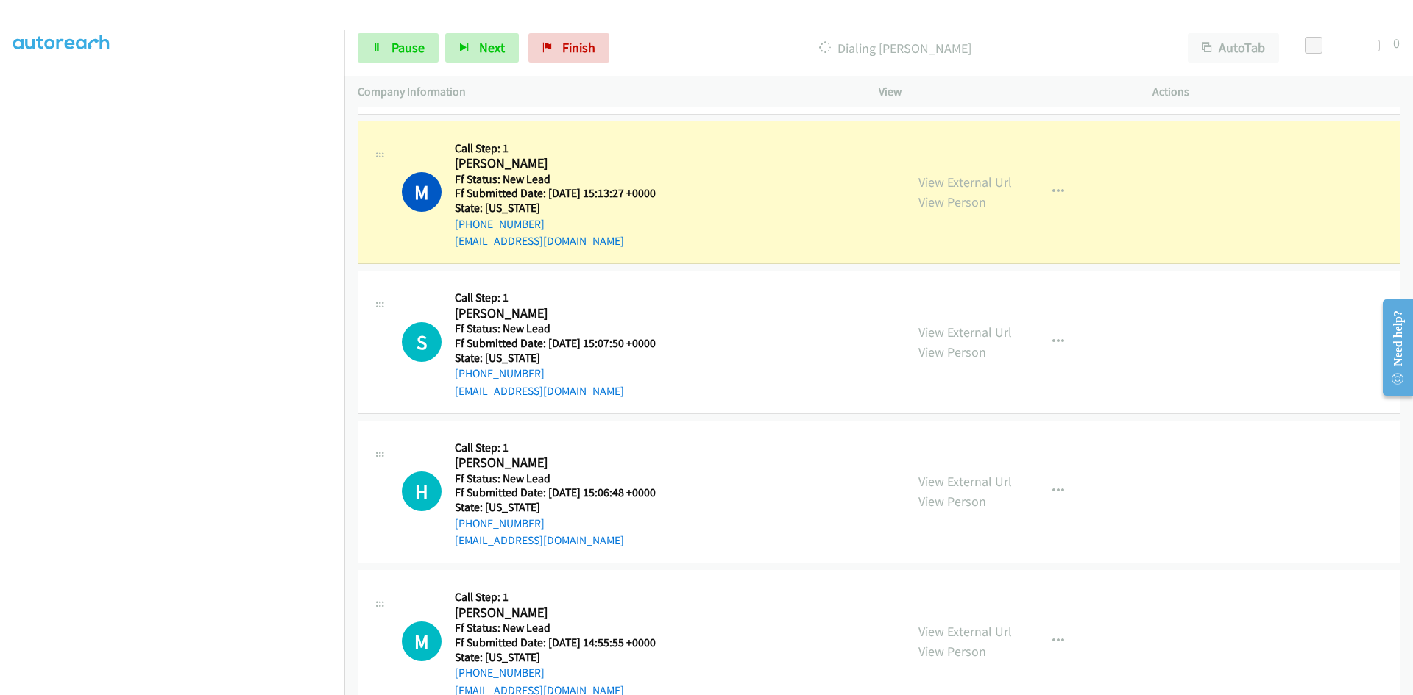
click at [937, 183] on link "View External Url" at bounding box center [964, 182] width 93 height 17
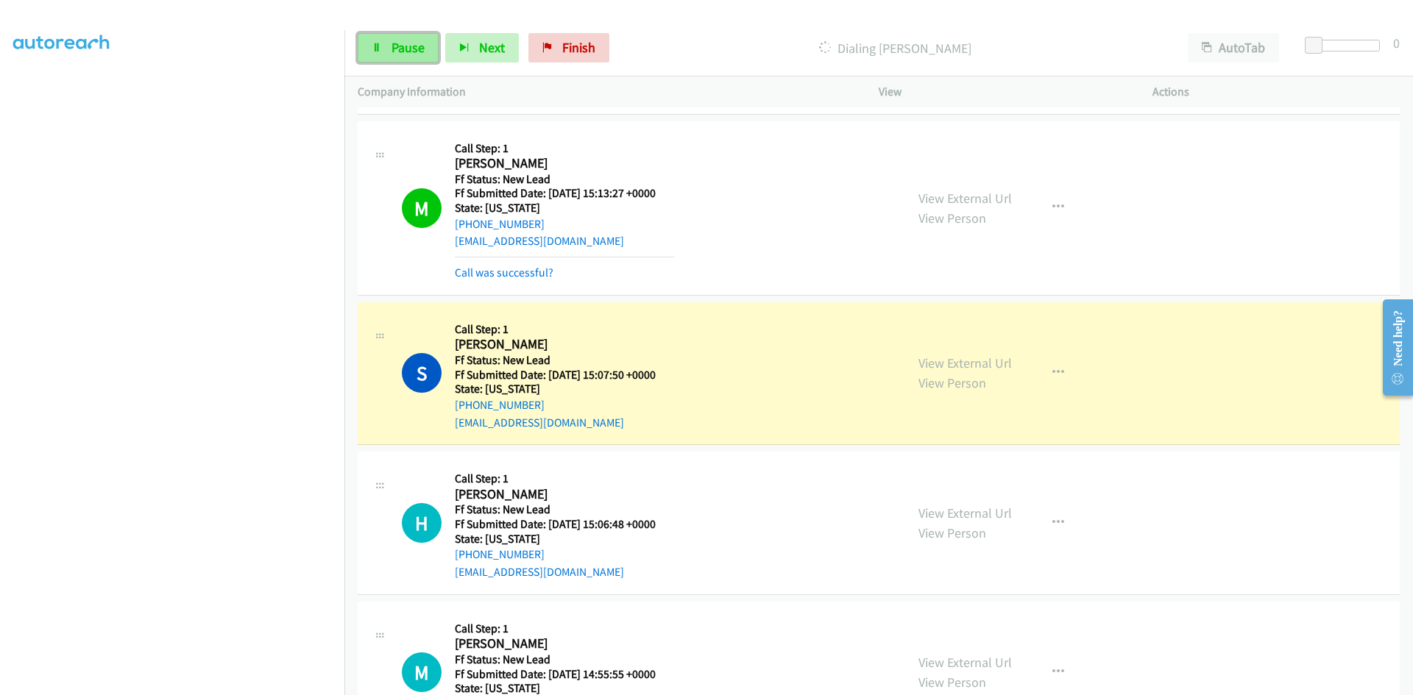
click at [418, 45] on span "Pause" at bounding box center [408, 47] width 33 height 17
click at [976, 367] on link "View External Url" at bounding box center [964, 363] width 93 height 17
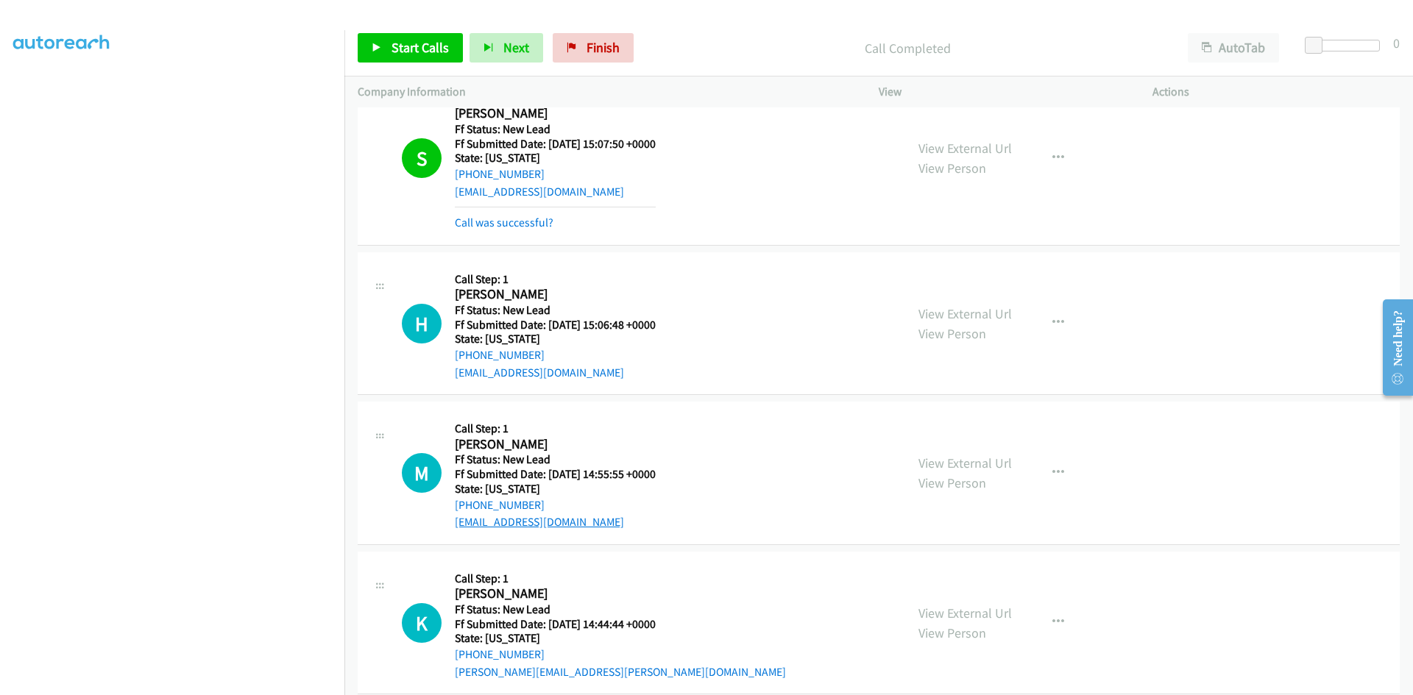
scroll to position [810, 0]
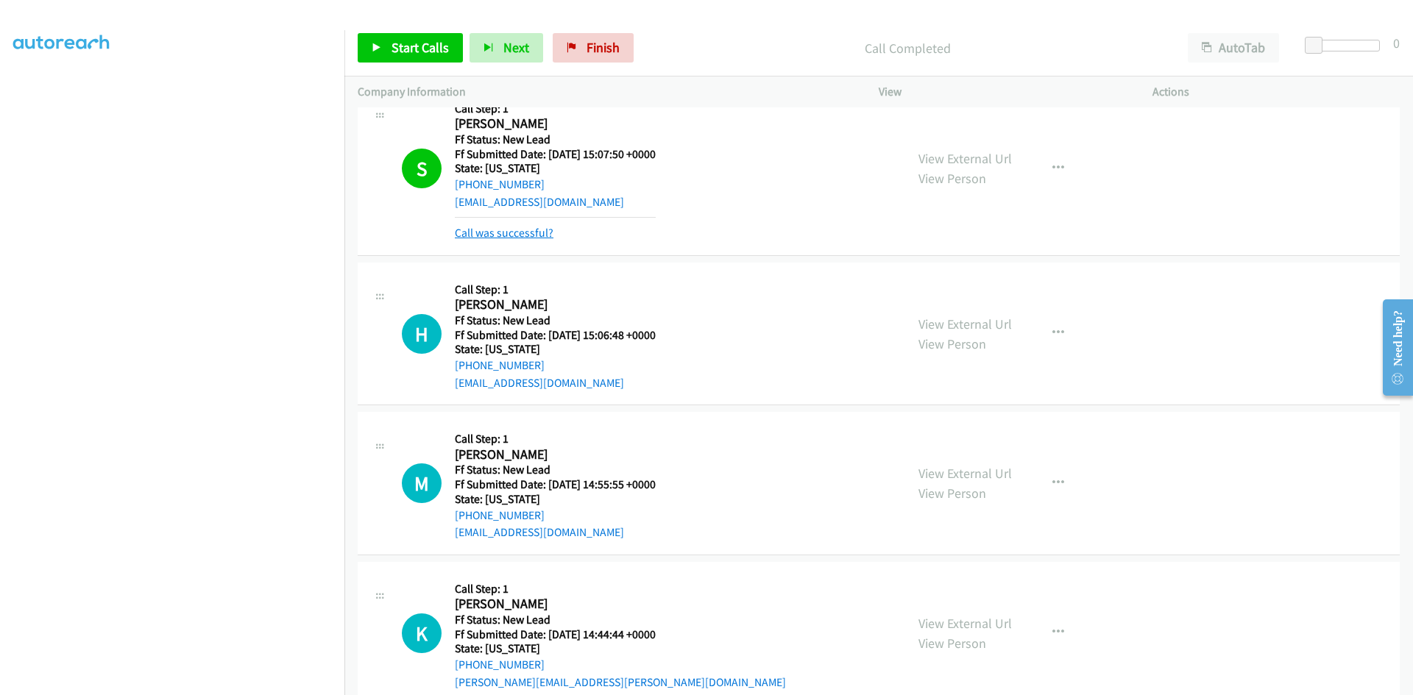
click at [506, 232] on link "Call was successful?" at bounding box center [504, 233] width 99 height 14
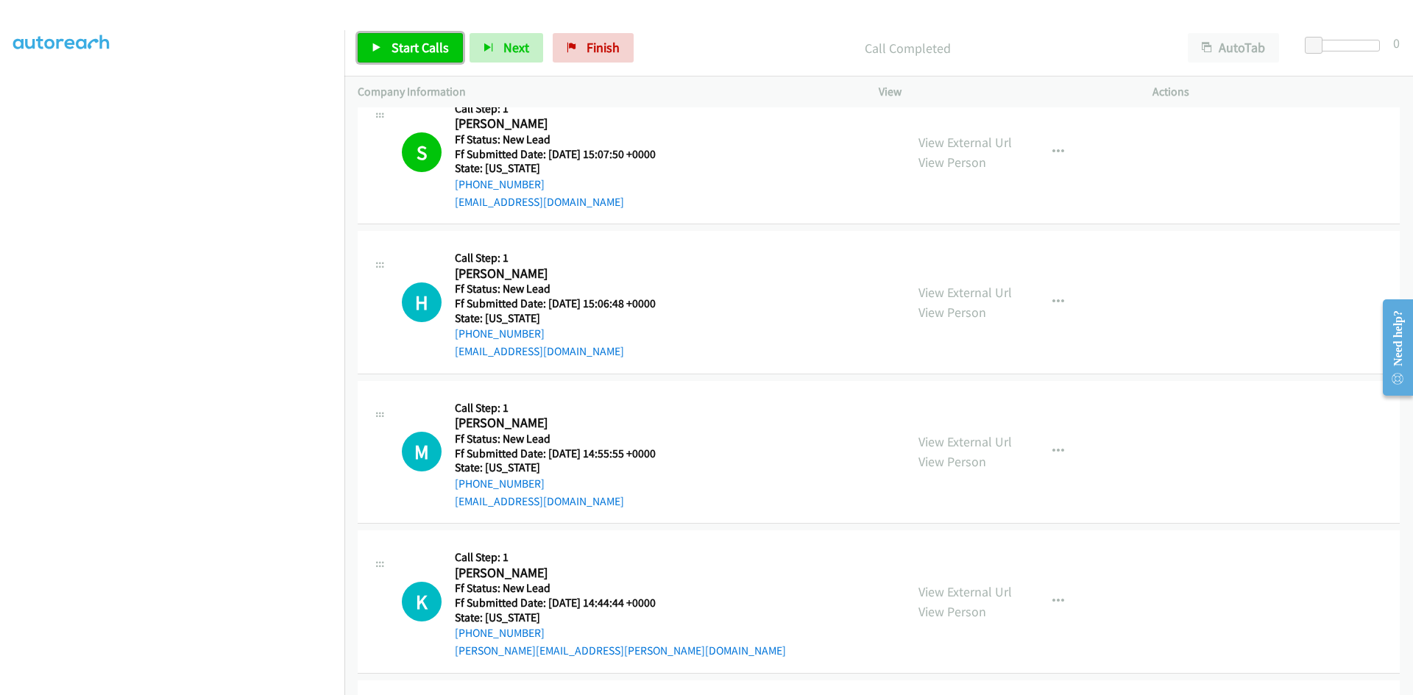
click at [432, 49] on span "Start Calls" at bounding box center [420, 47] width 57 height 17
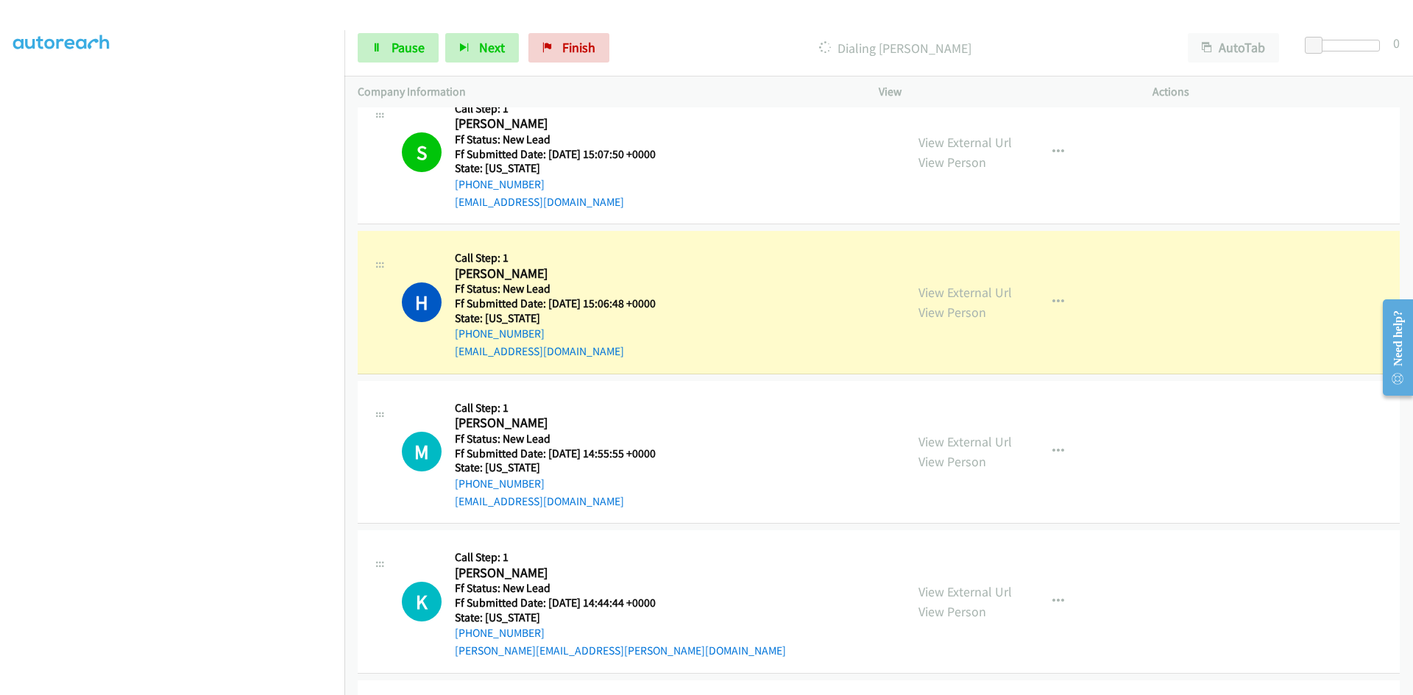
click at [656, 40] on p "Dialing Heather Lewis" at bounding box center [895, 48] width 532 height 20
click at [959, 296] on link "View External Url" at bounding box center [964, 292] width 93 height 17
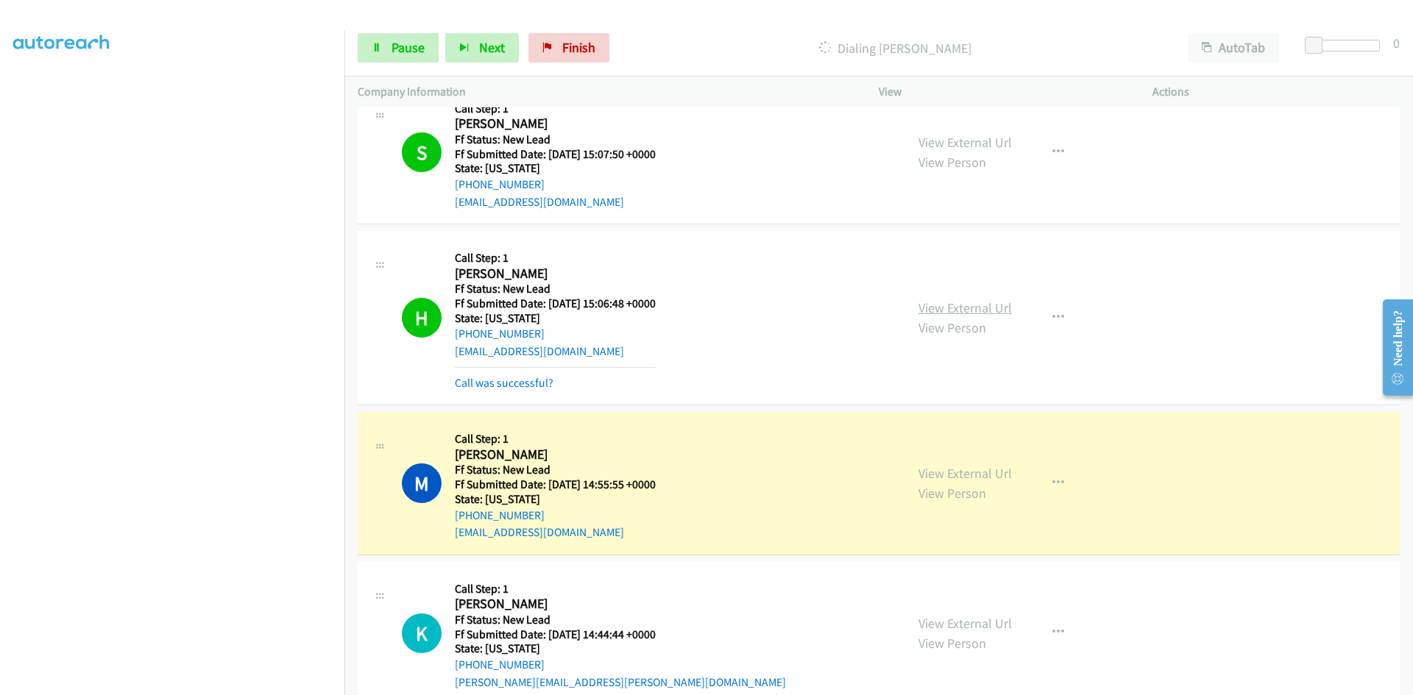
click at [965, 308] on link "View External Url" at bounding box center [964, 308] width 93 height 17
click at [523, 381] on link "Call was successful?" at bounding box center [504, 383] width 99 height 14
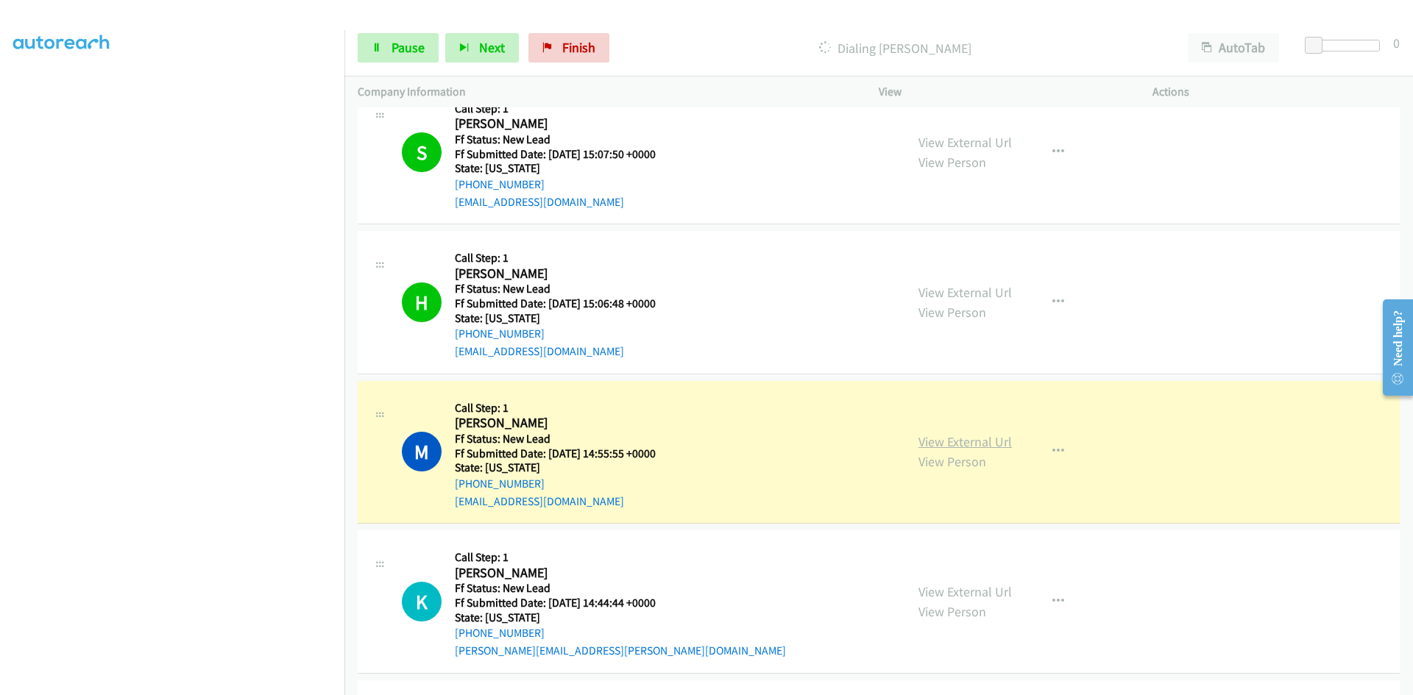
click at [999, 447] on link "View External Url" at bounding box center [964, 441] width 93 height 17
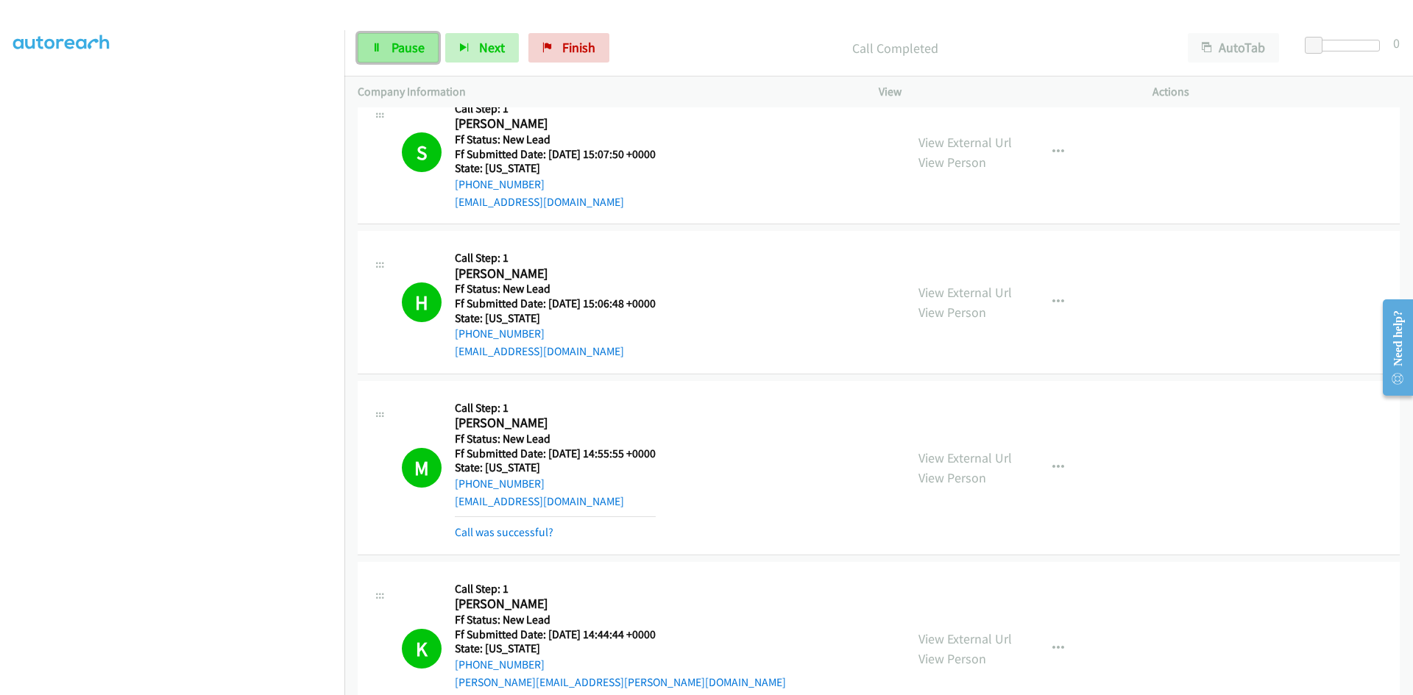
click at [411, 41] on span "Pause" at bounding box center [408, 47] width 33 height 17
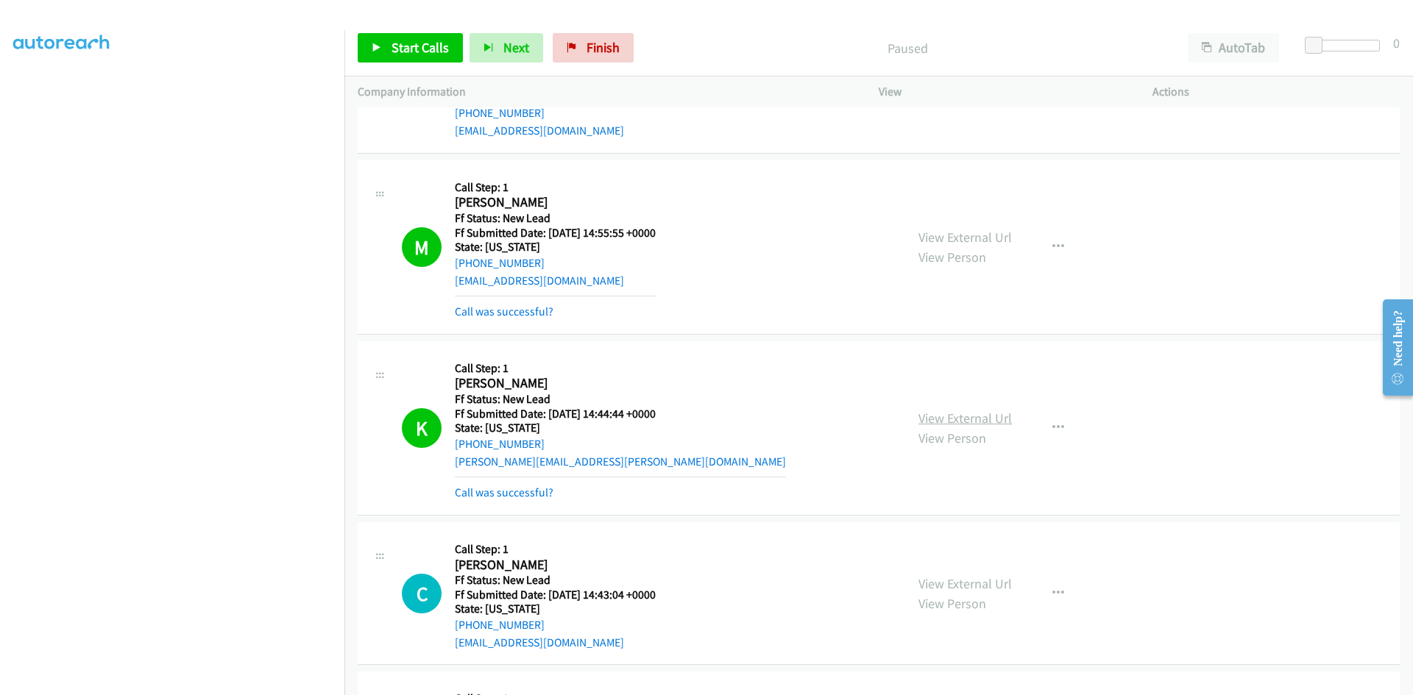
click at [954, 417] on link "View External Url" at bounding box center [964, 418] width 93 height 17
click at [525, 492] on link "Call was successful?" at bounding box center [504, 493] width 99 height 14
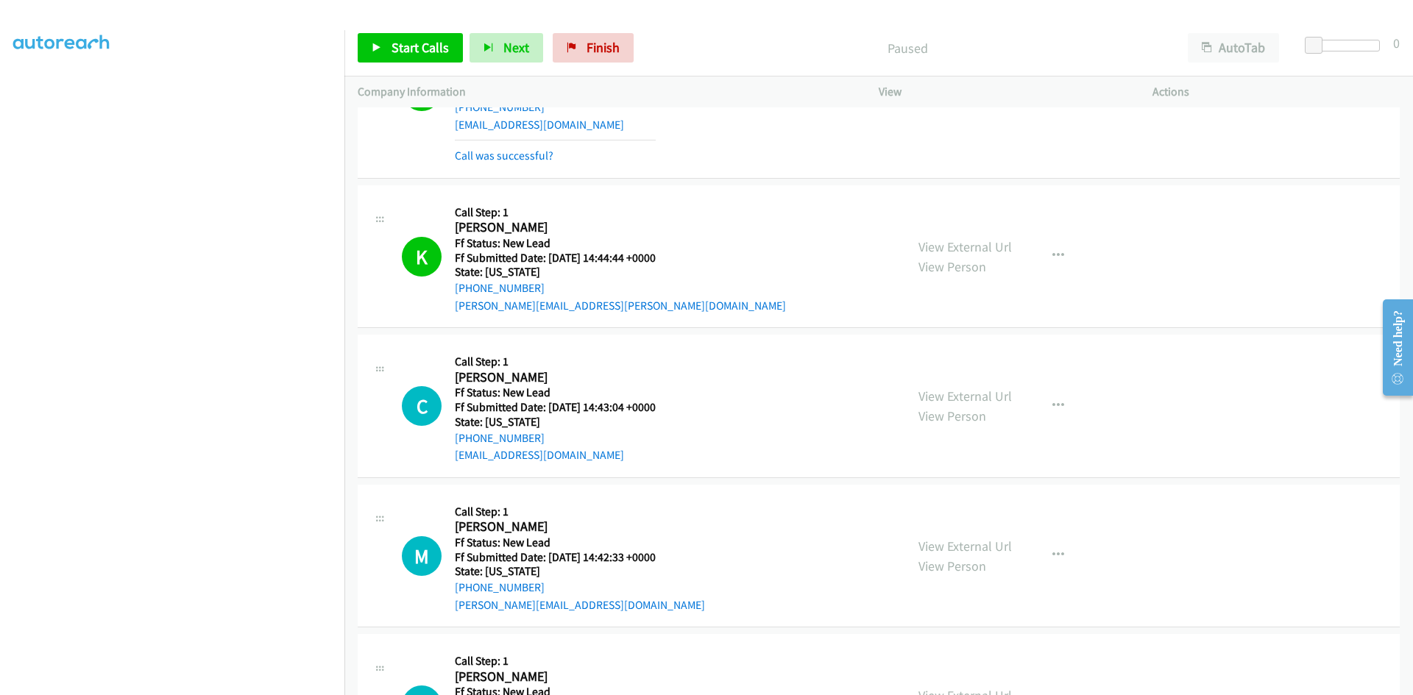
scroll to position [1104, 0]
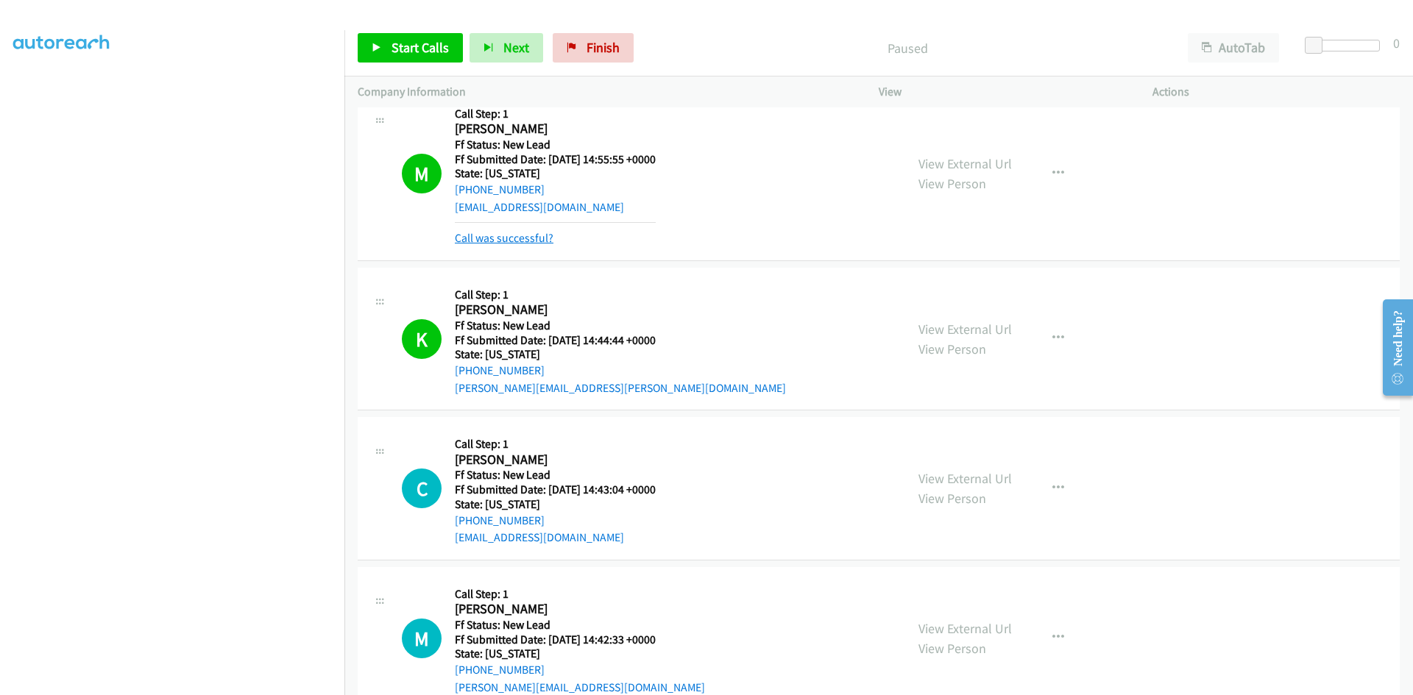
click at [497, 237] on link "Call was successful?" at bounding box center [504, 238] width 99 height 14
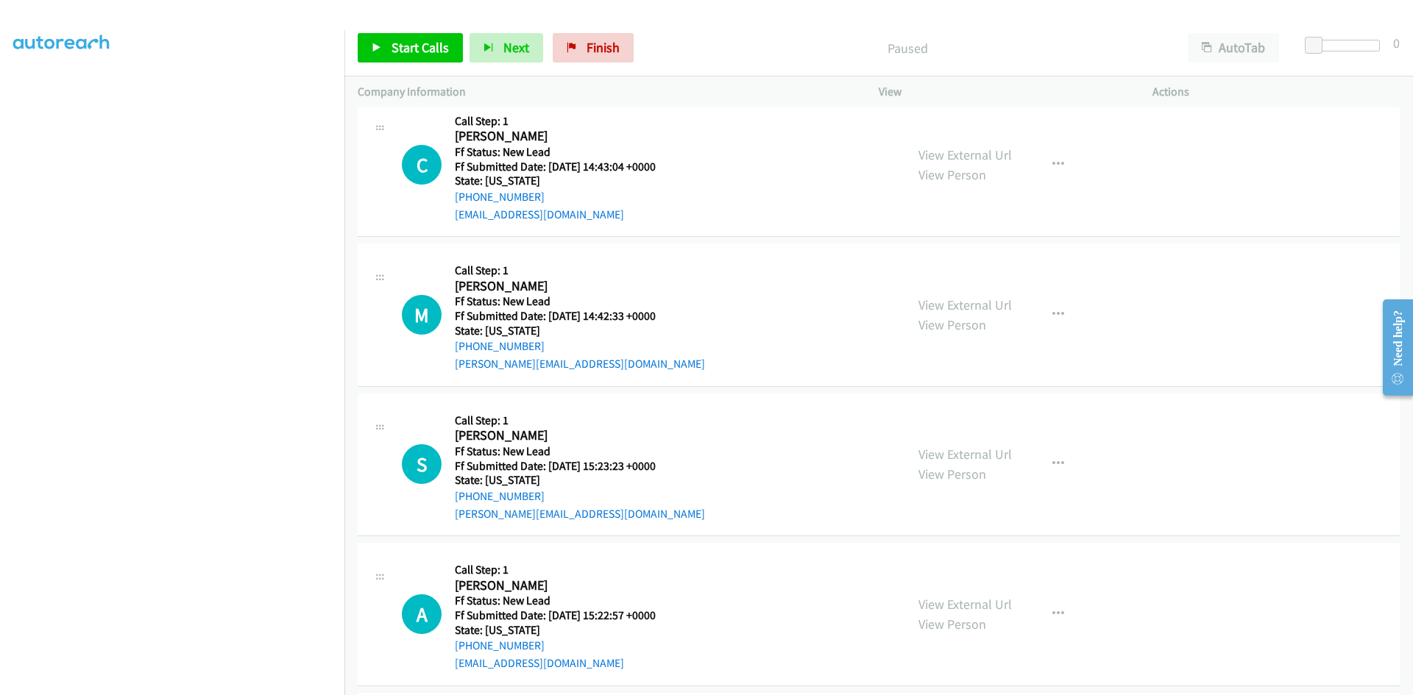
scroll to position [1398, 0]
click at [411, 47] on span "Start Calls" at bounding box center [420, 47] width 57 height 17
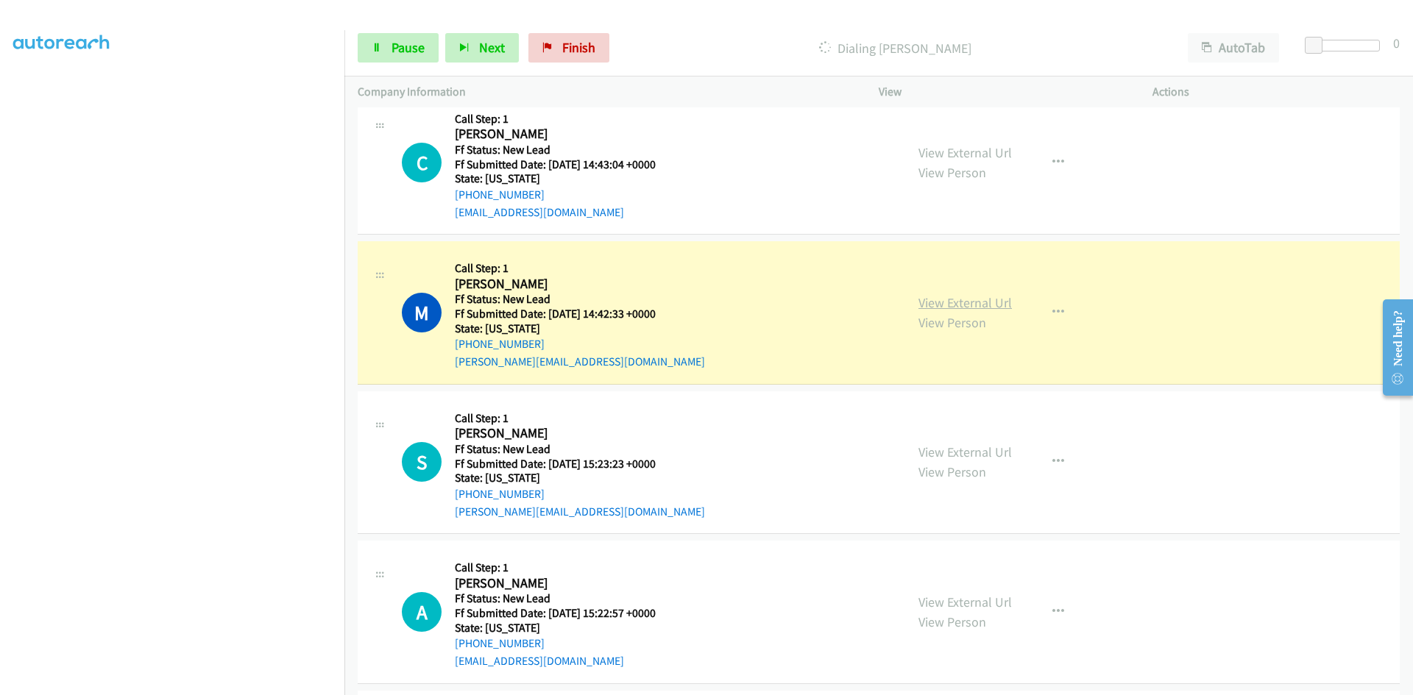
click at [951, 300] on link "View External Url" at bounding box center [964, 302] width 93 height 17
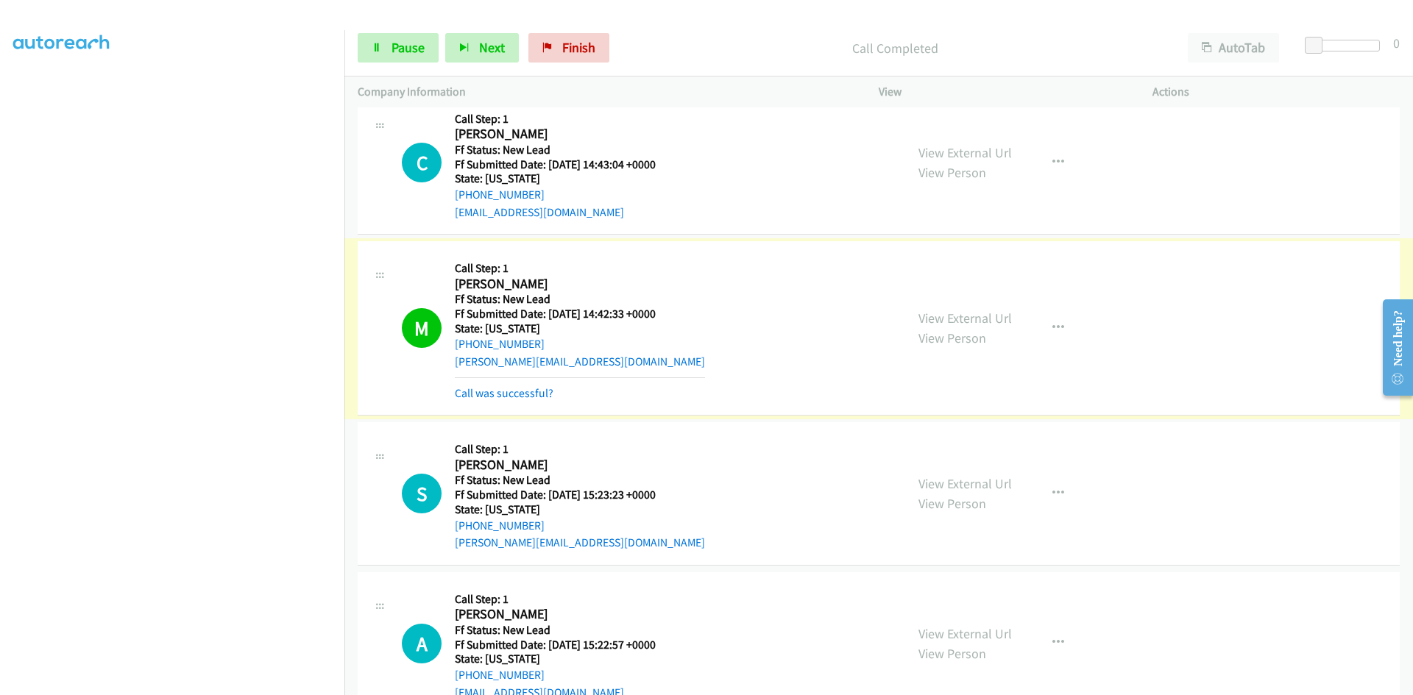
click at [513, 395] on link "Call was successful?" at bounding box center [504, 393] width 99 height 14
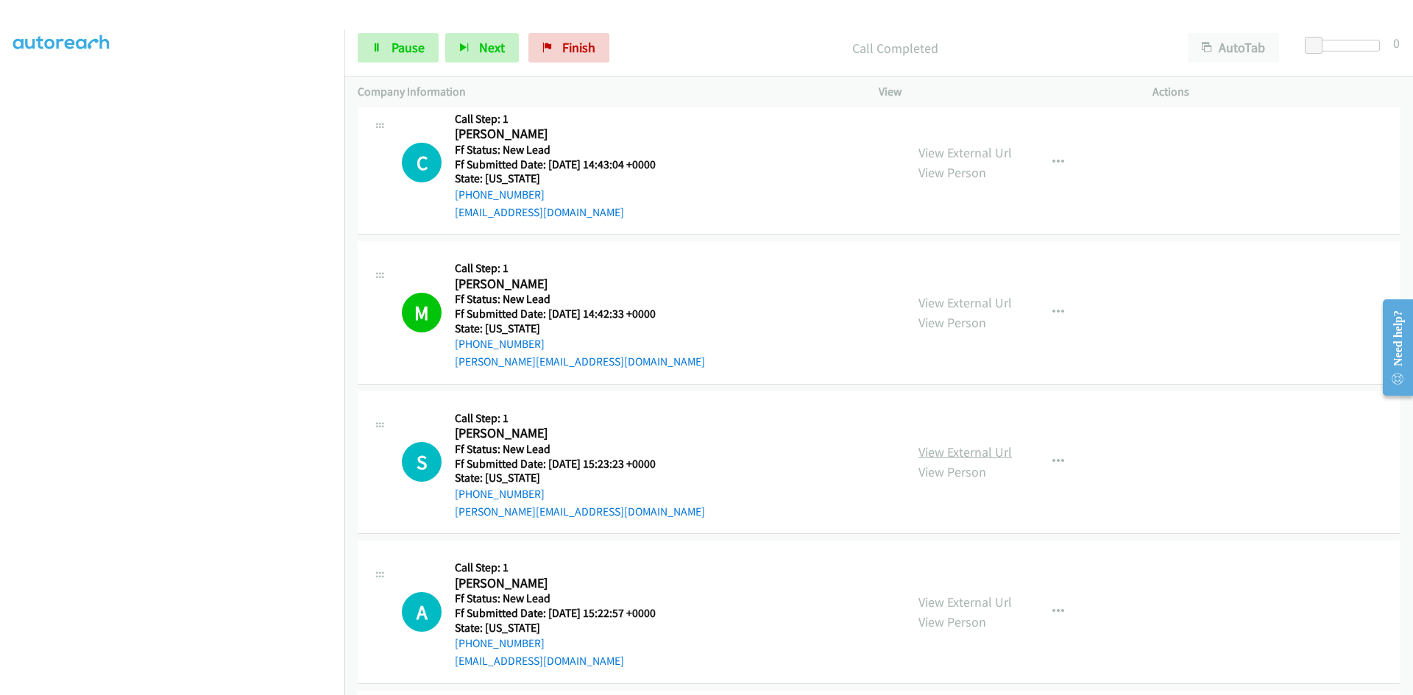
click at [981, 456] on link "View External Url" at bounding box center [964, 452] width 93 height 17
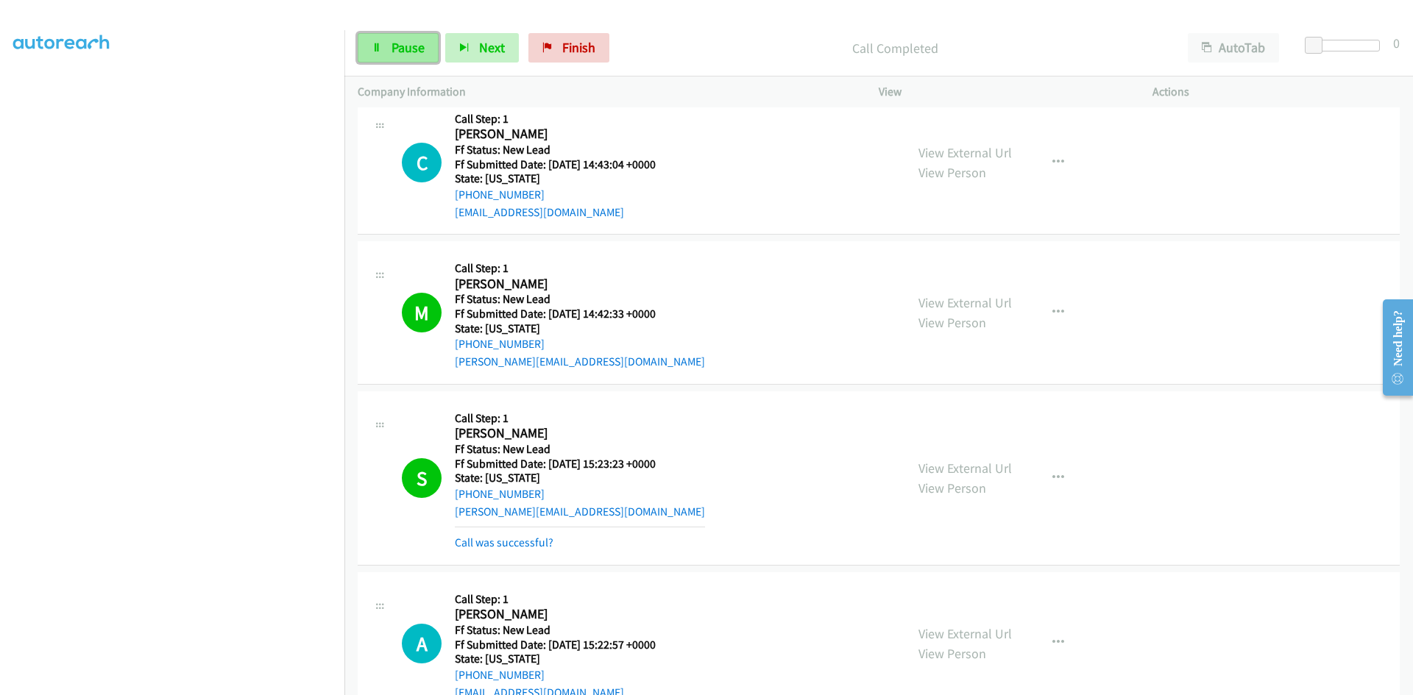
click at [428, 35] on link "Pause" at bounding box center [398, 47] width 81 height 29
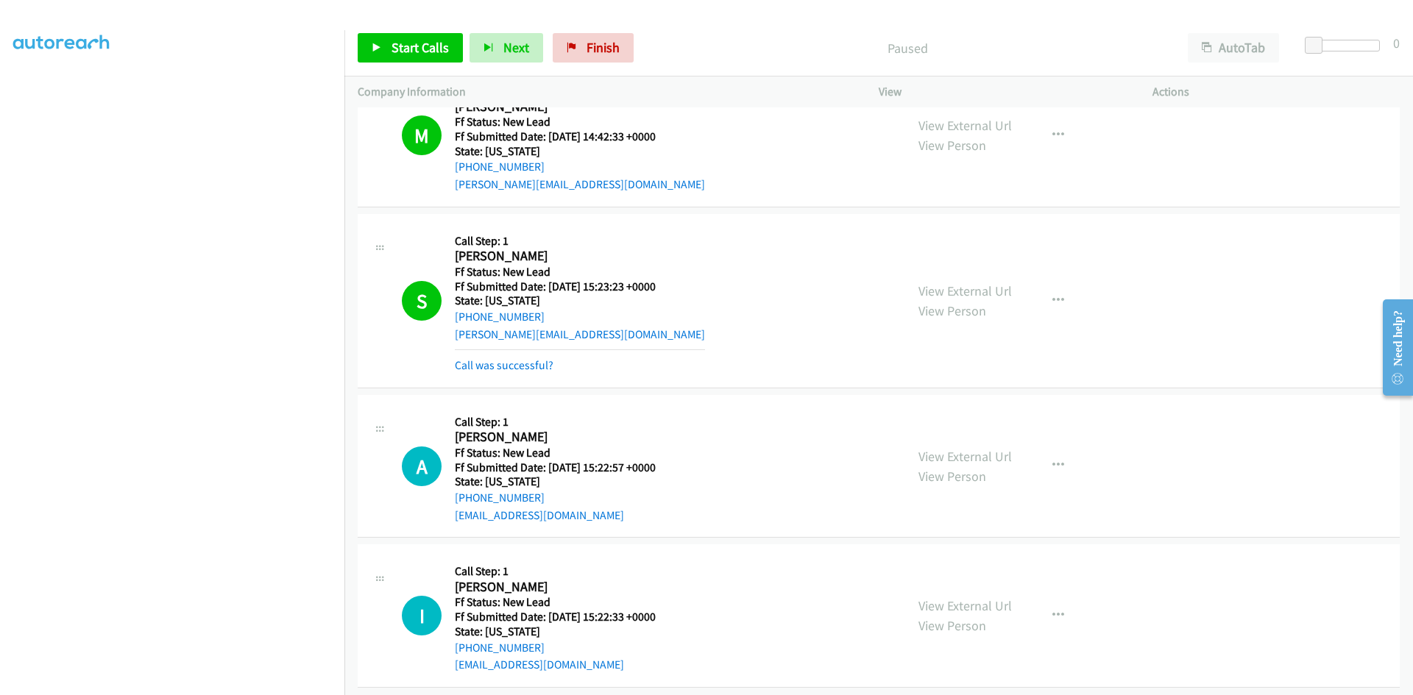
scroll to position [1590, 0]
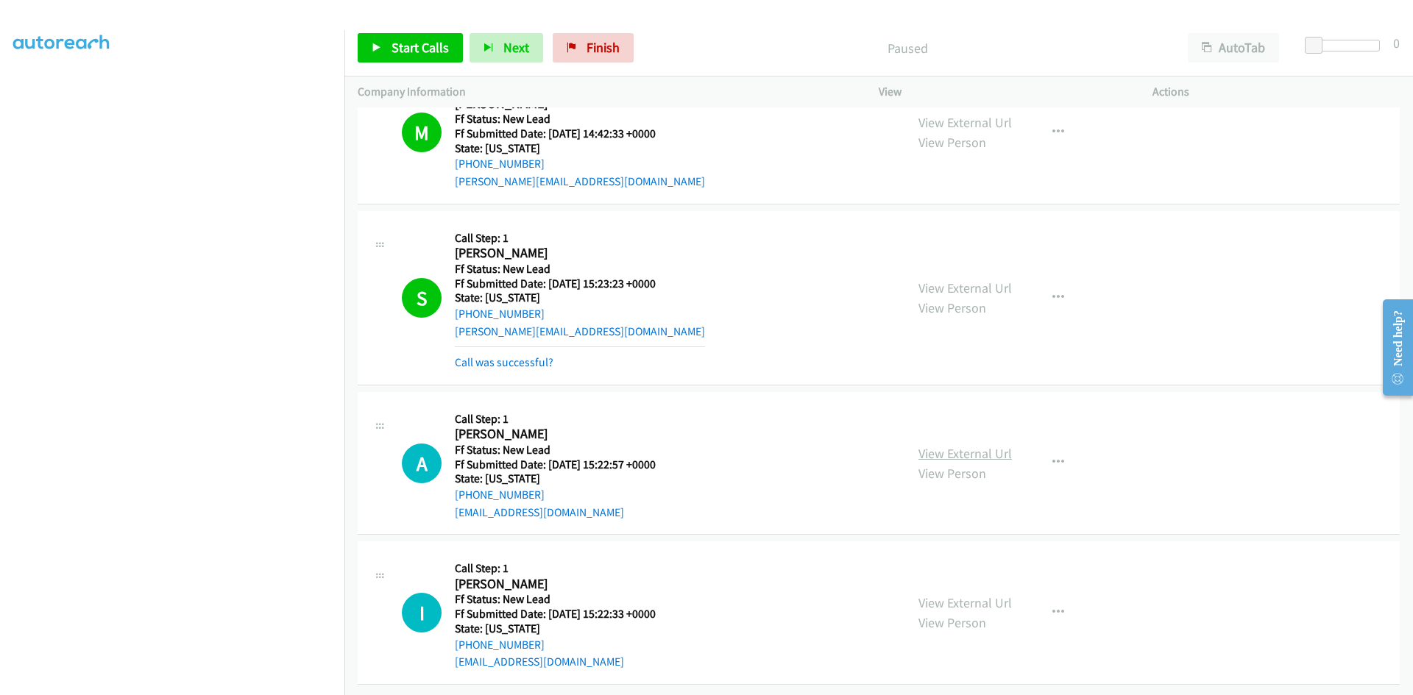
click at [981, 445] on link "View External Url" at bounding box center [964, 453] width 93 height 17
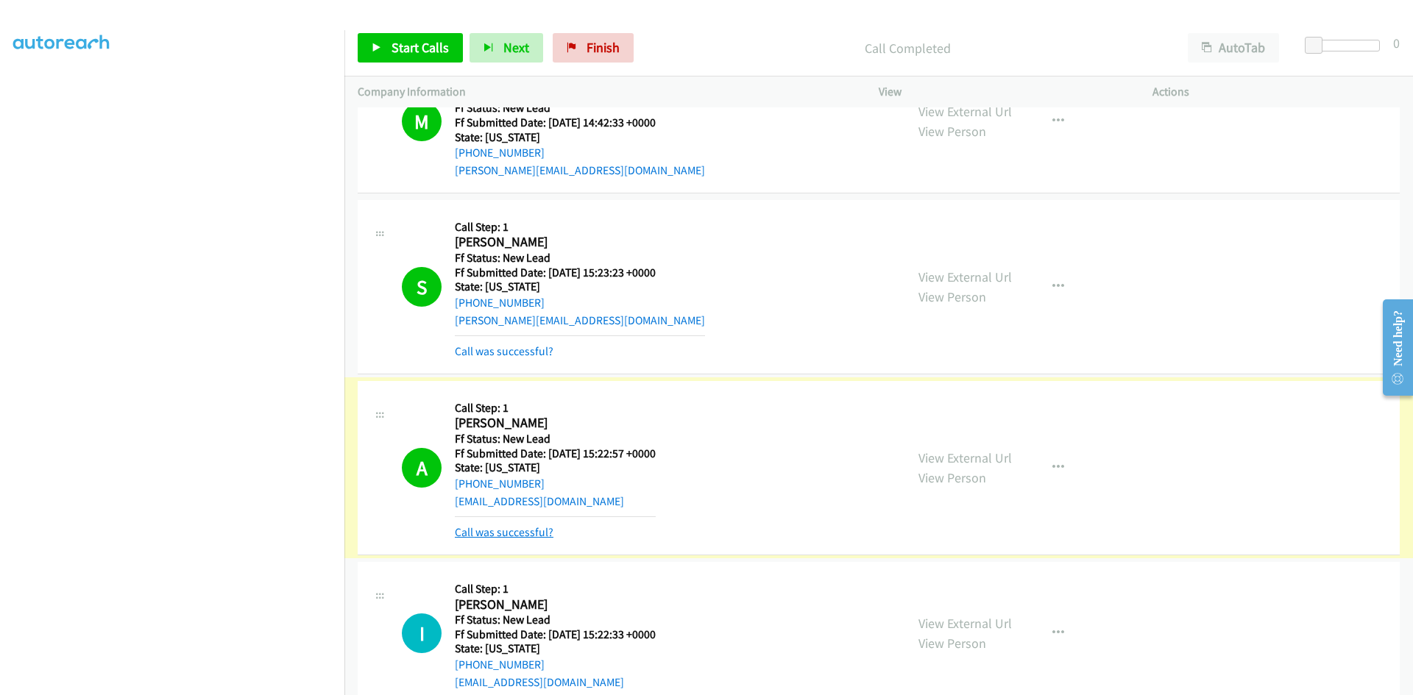
click at [498, 528] on link "Call was successful?" at bounding box center [504, 532] width 99 height 14
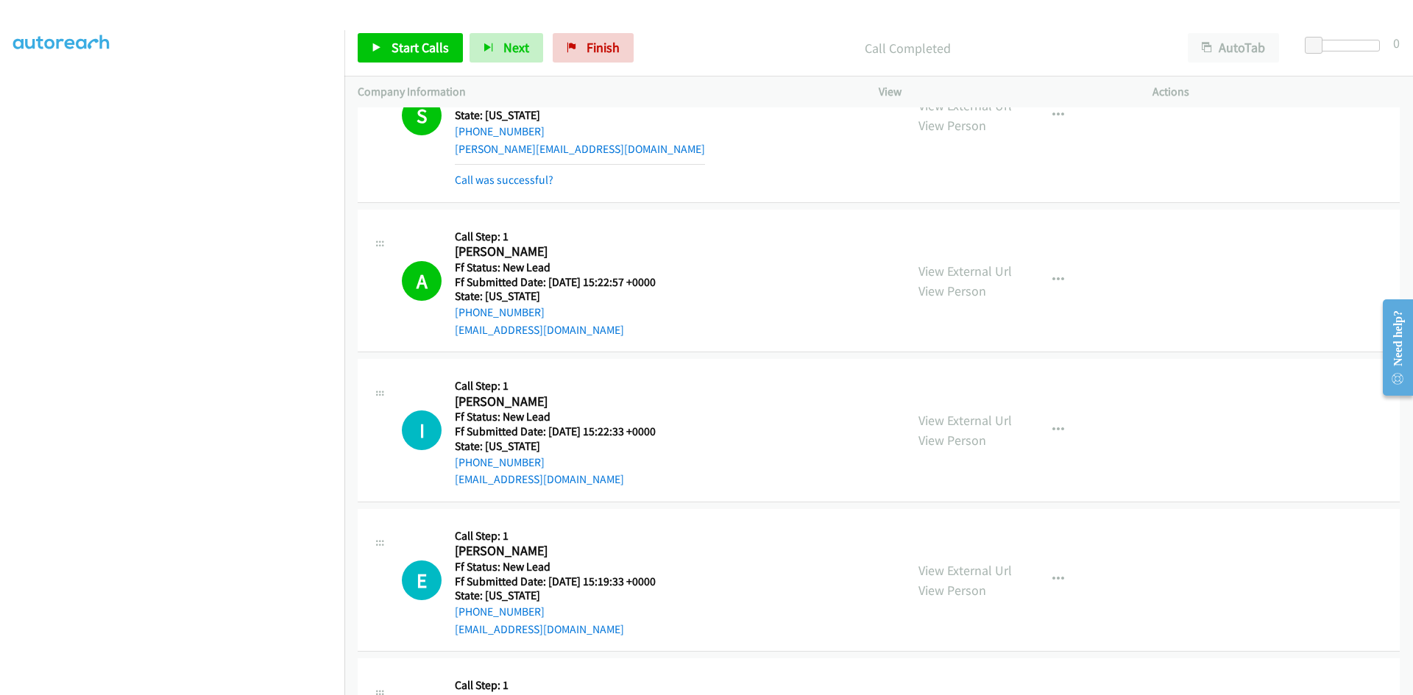
scroll to position [1663, 0]
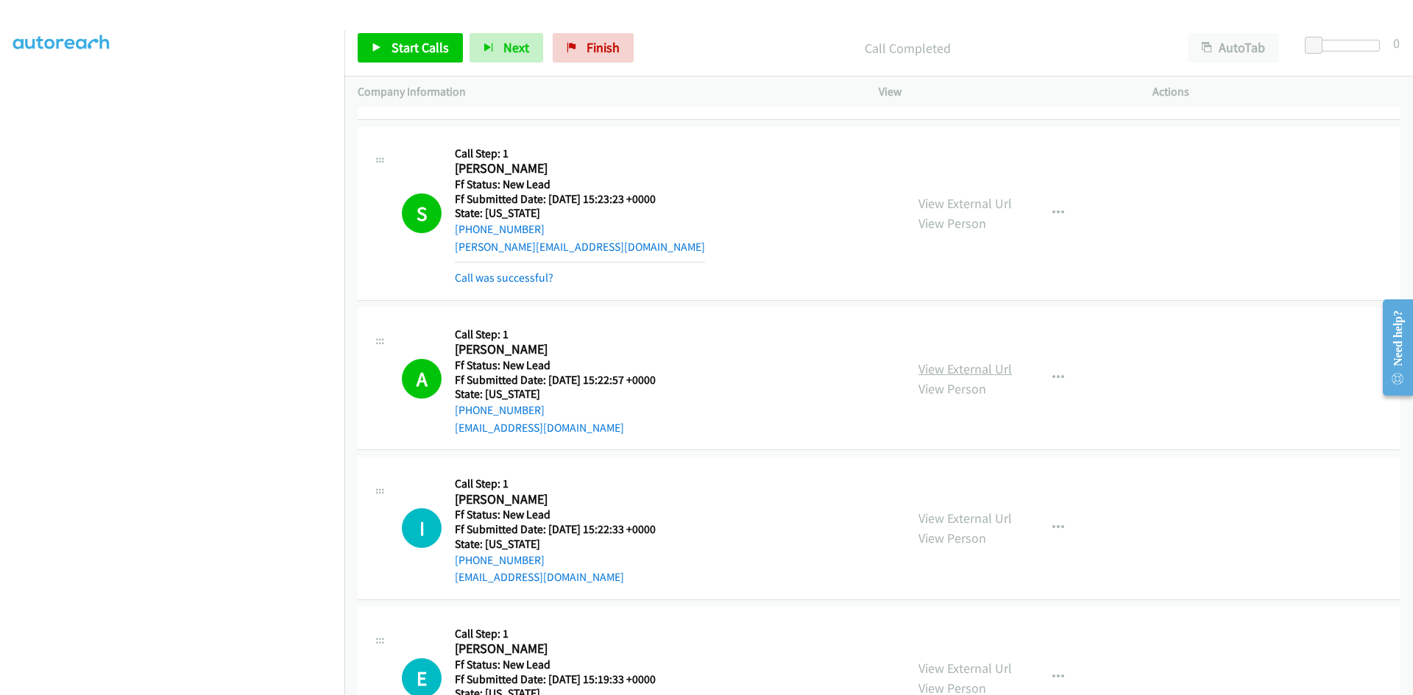
click at [964, 369] on link "View External Url" at bounding box center [964, 369] width 93 height 17
click at [562, 43] on link "Finish" at bounding box center [593, 47] width 81 height 29
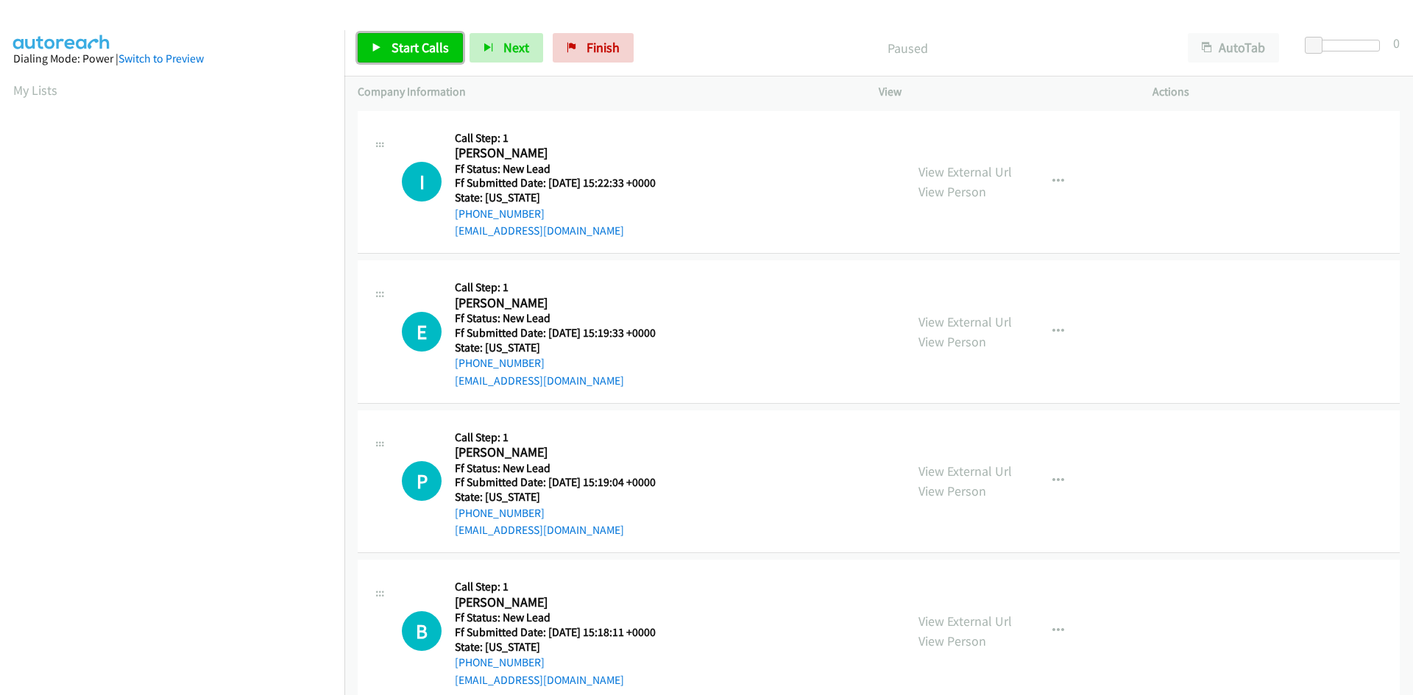
click at [414, 52] on span "Start Calls" at bounding box center [420, 47] width 57 height 17
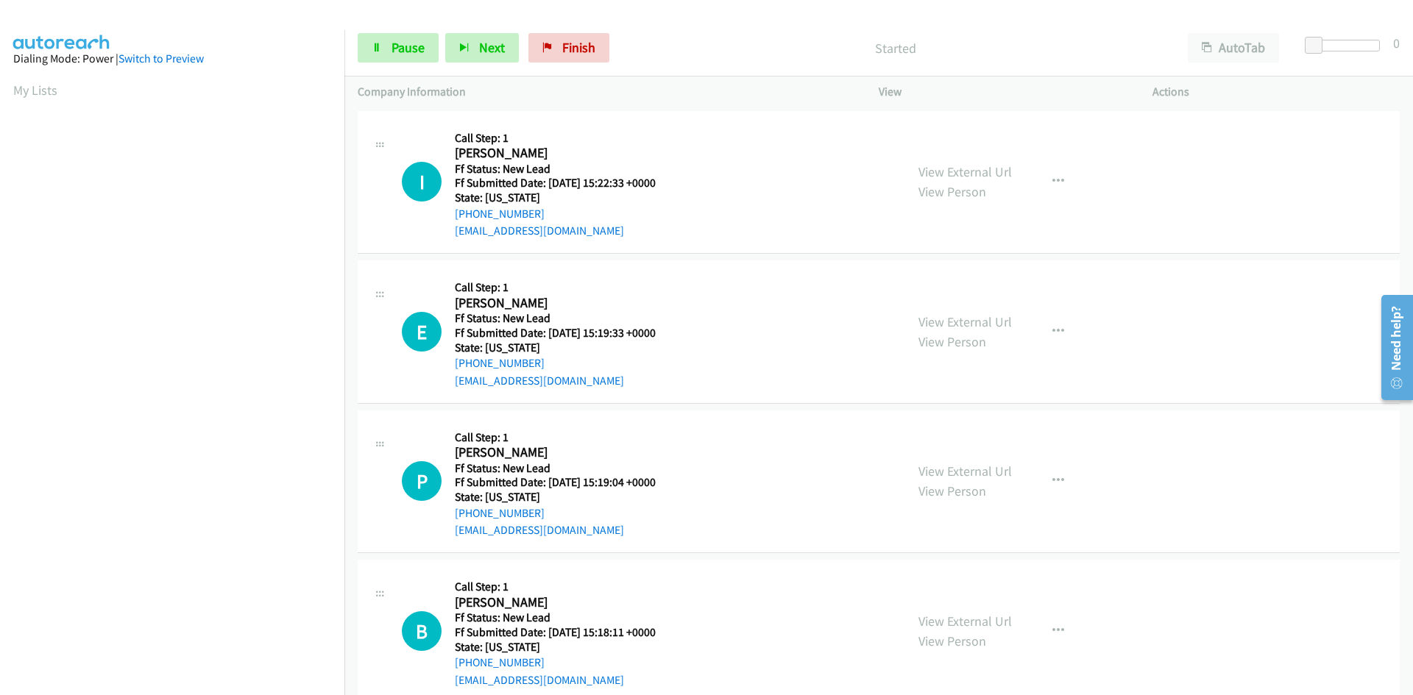
click at [712, 31] on div "Start Calls Pause Next Finish Started AutoTab AutoTab 0" at bounding box center [878, 48] width 1069 height 57
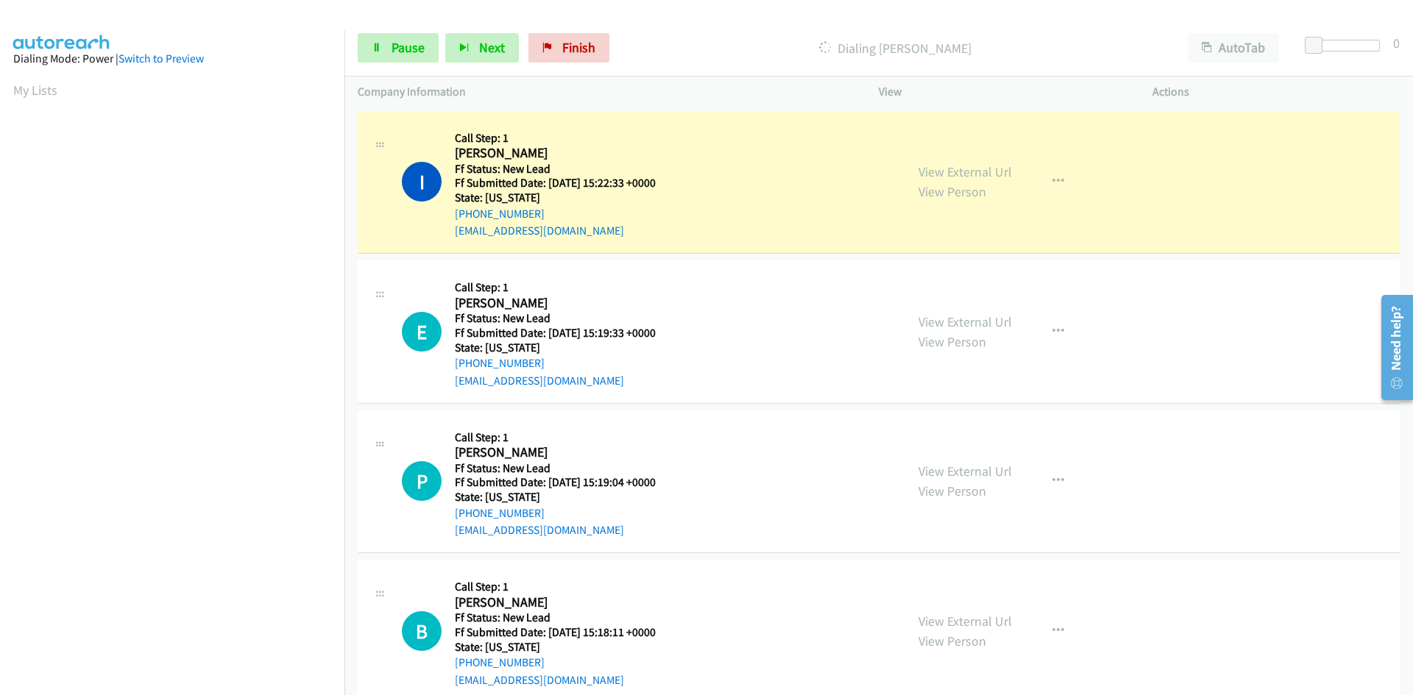
scroll to position [130, 0]
click at [950, 171] on link "View External Url" at bounding box center [964, 171] width 93 height 17
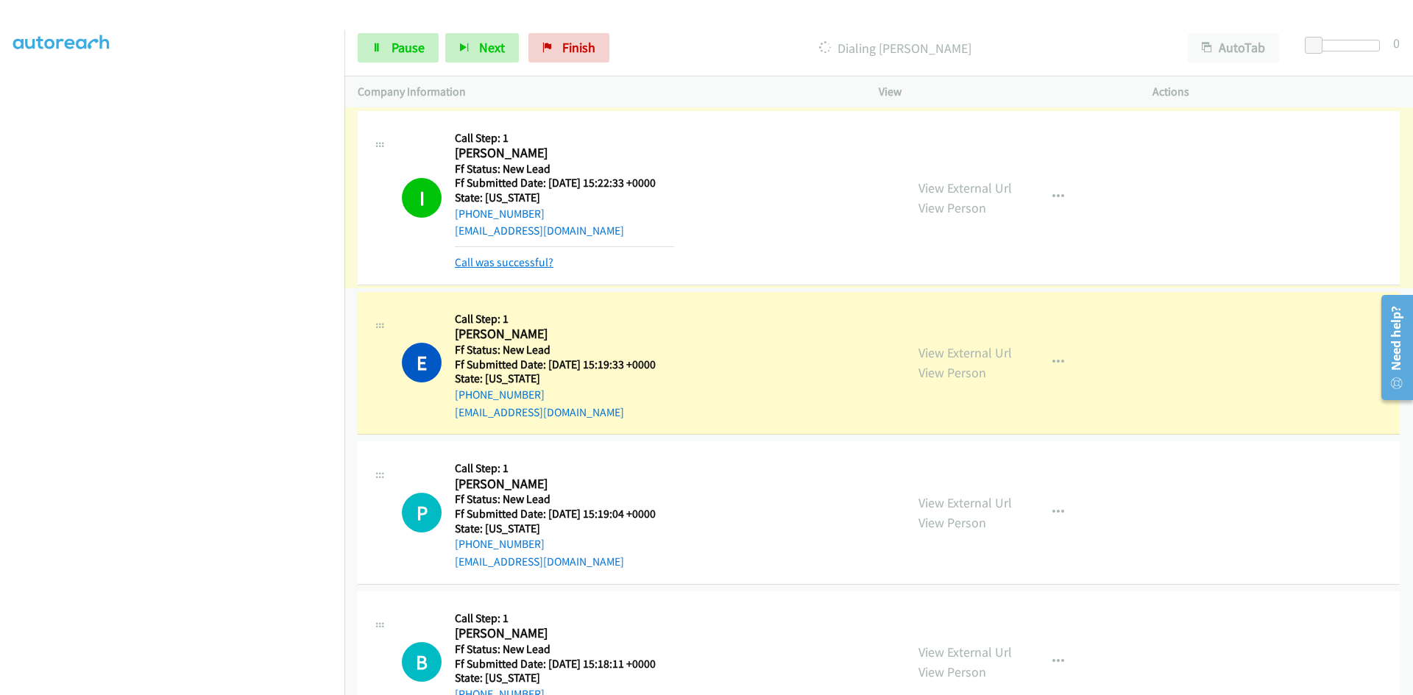
click at [510, 267] on link "Call was successful?" at bounding box center [504, 262] width 99 height 14
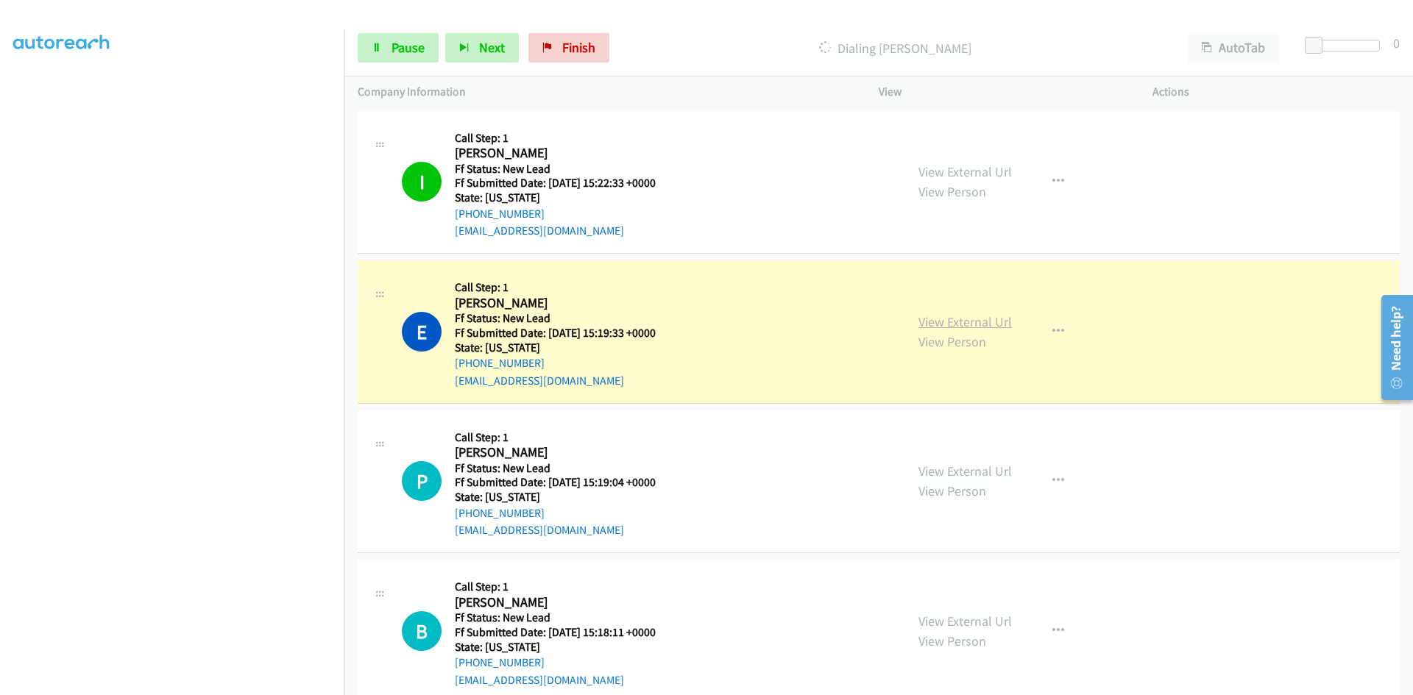
click at [927, 323] on link "View External Url" at bounding box center [964, 322] width 93 height 17
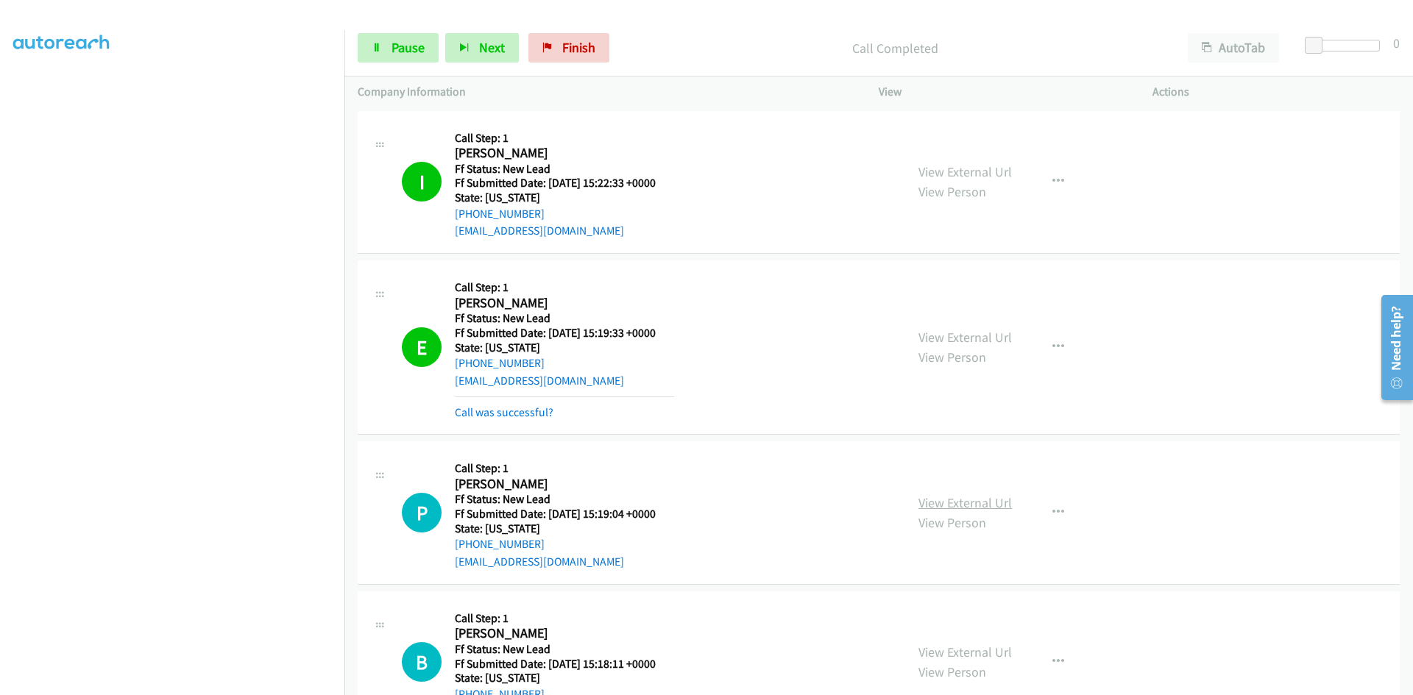
click at [951, 503] on link "View External Url" at bounding box center [964, 503] width 93 height 17
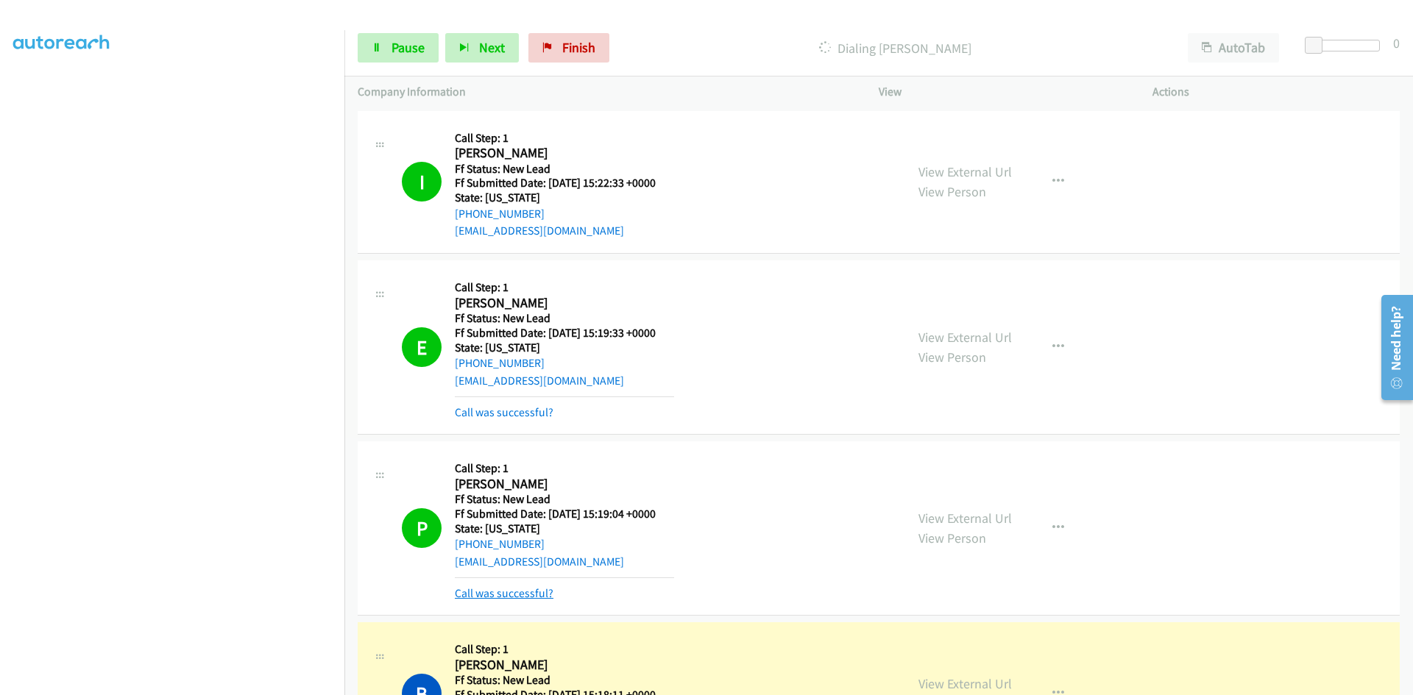
click at [513, 591] on link "Call was successful?" at bounding box center [504, 594] width 99 height 14
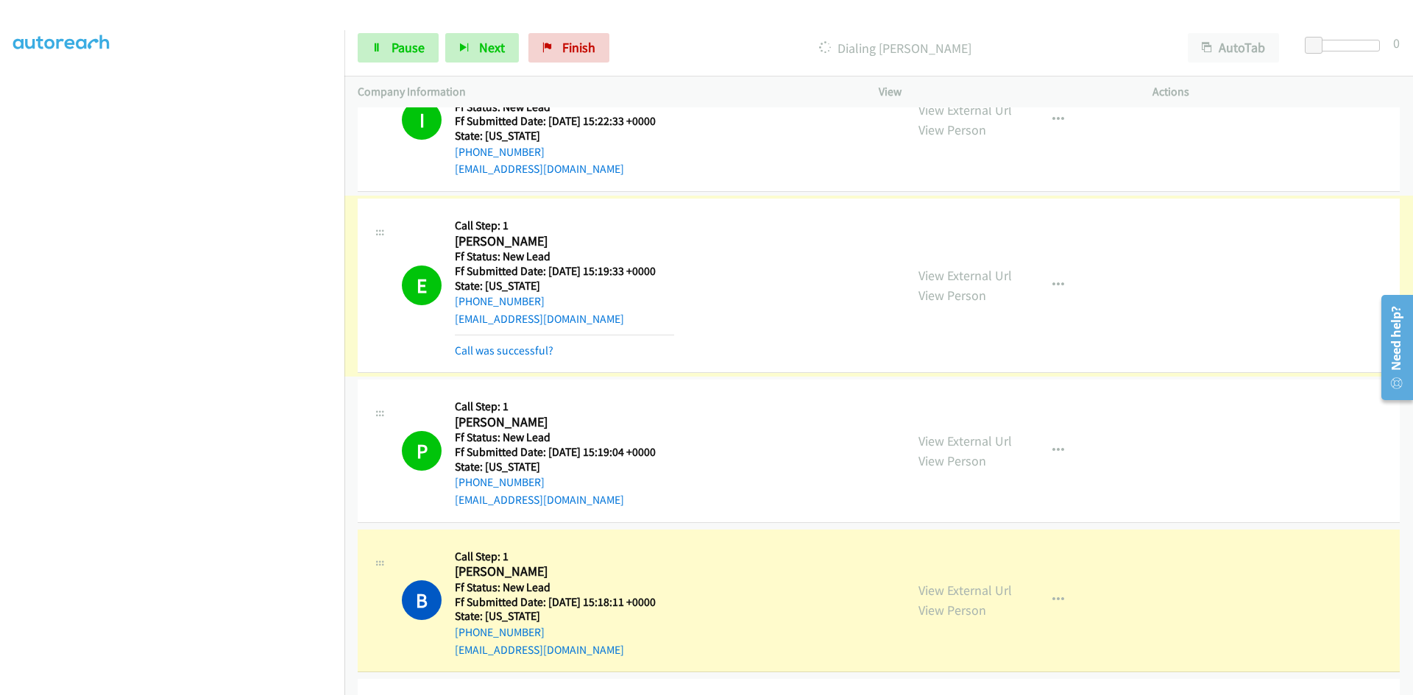
scroll to position [147, 0]
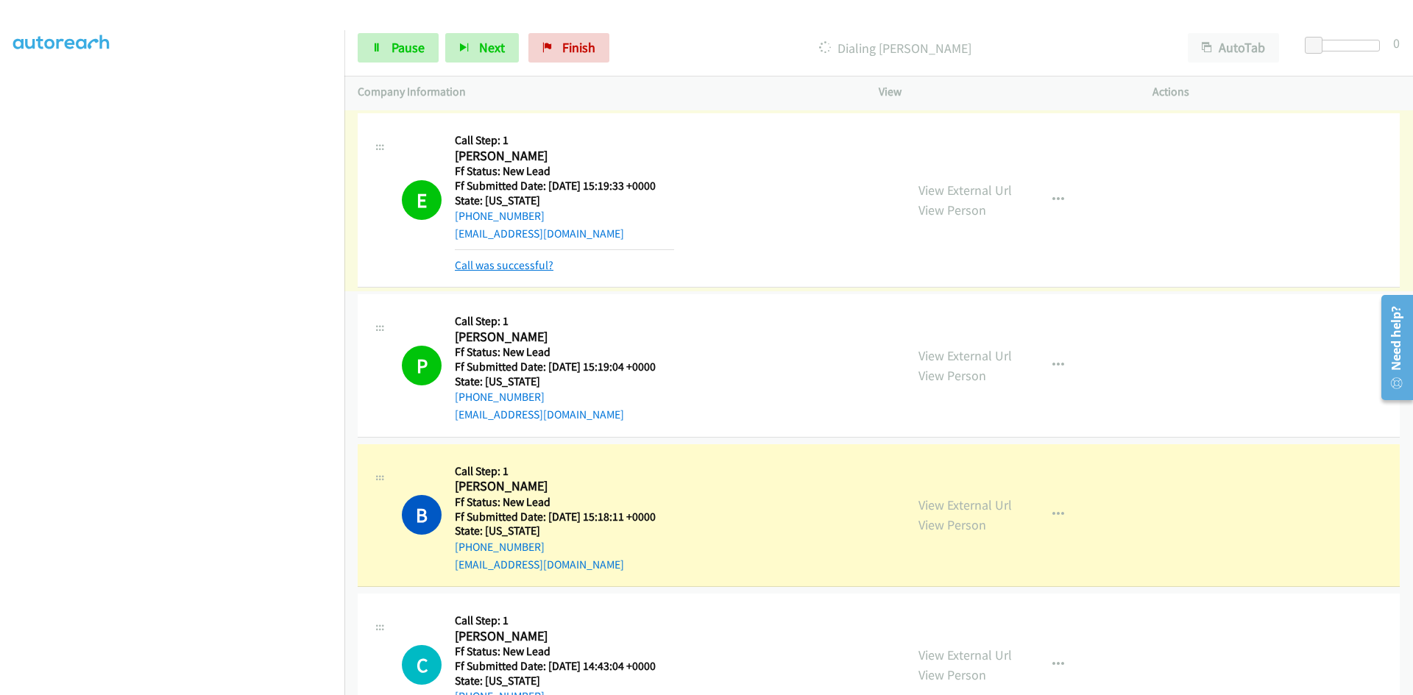
click at [490, 265] on link "Call was successful?" at bounding box center [504, 265] width 99 height 14
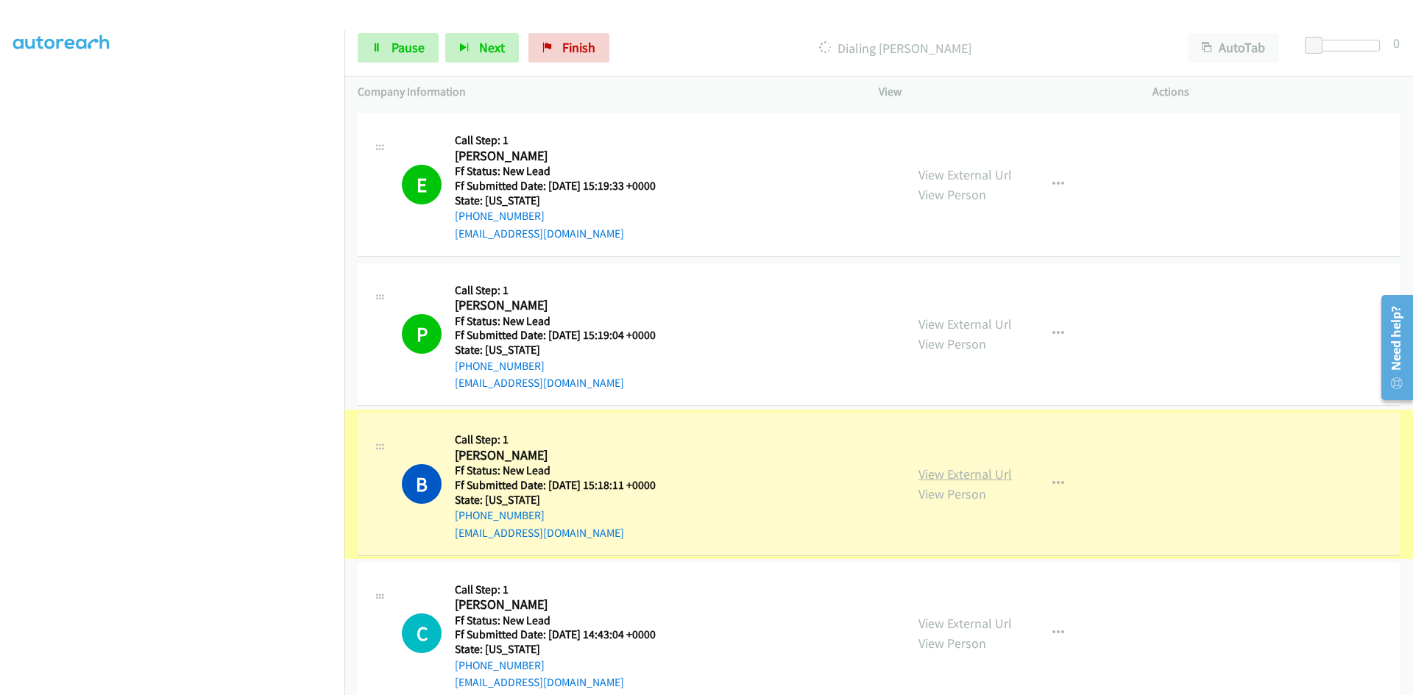
click at [956, 478] on link "View External Url" at bounding box center [964, 474] width 93 height 17
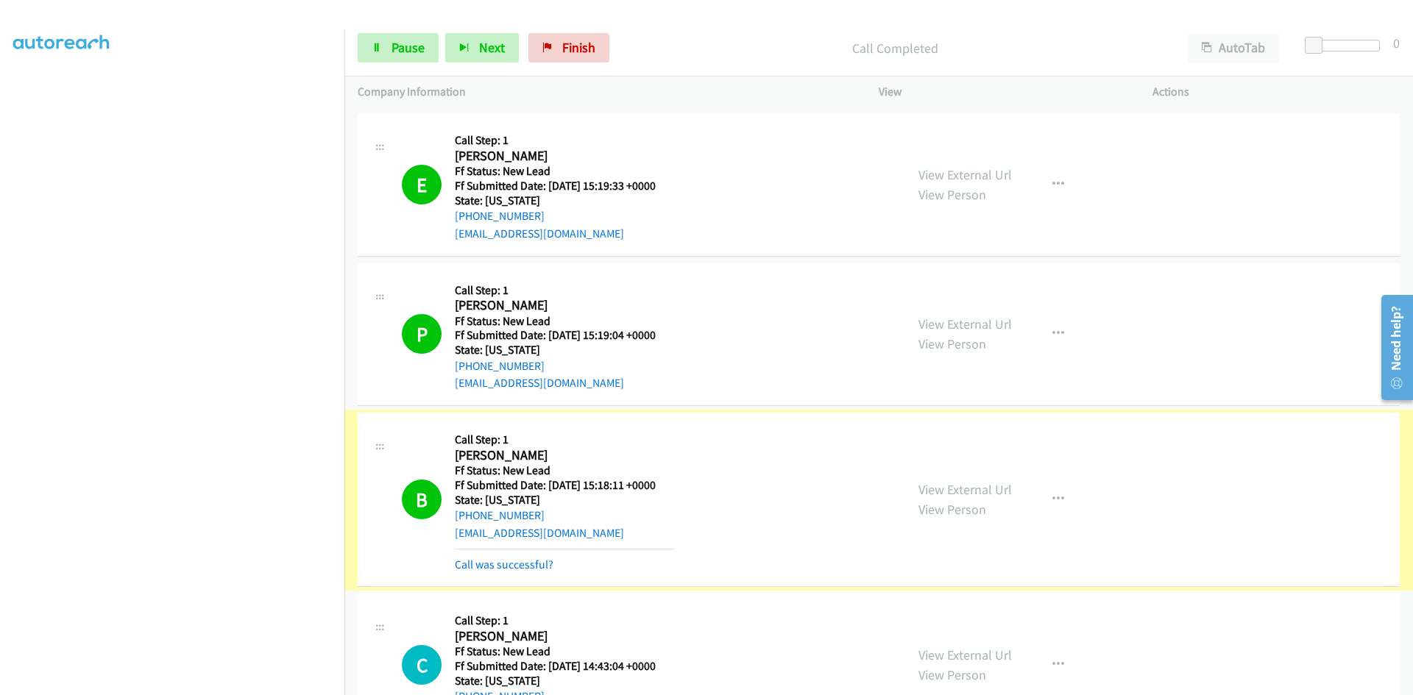
click at [532, 567] on link "Call was successful?" at bounding box center [504, 565] width 99 height 14
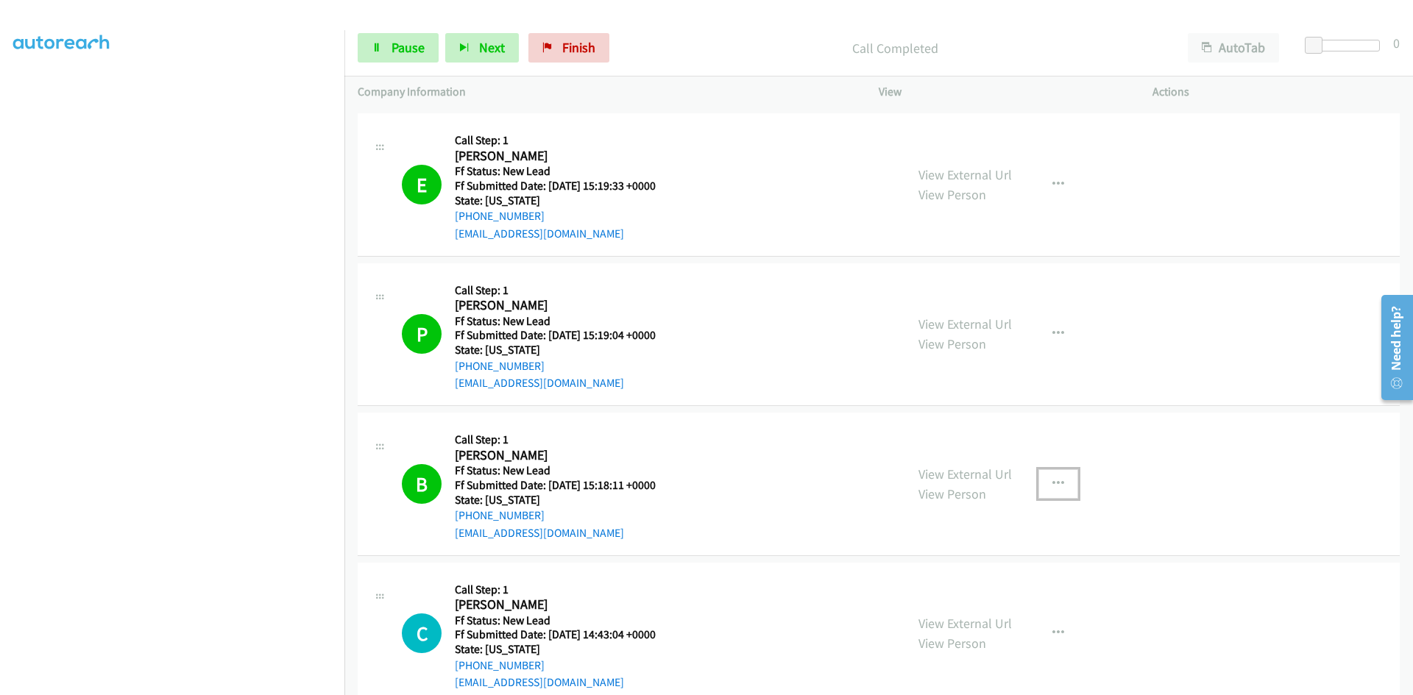
click at [1052, 482] on icon "button" at bounding box center [1058, 484] width 12 height 12
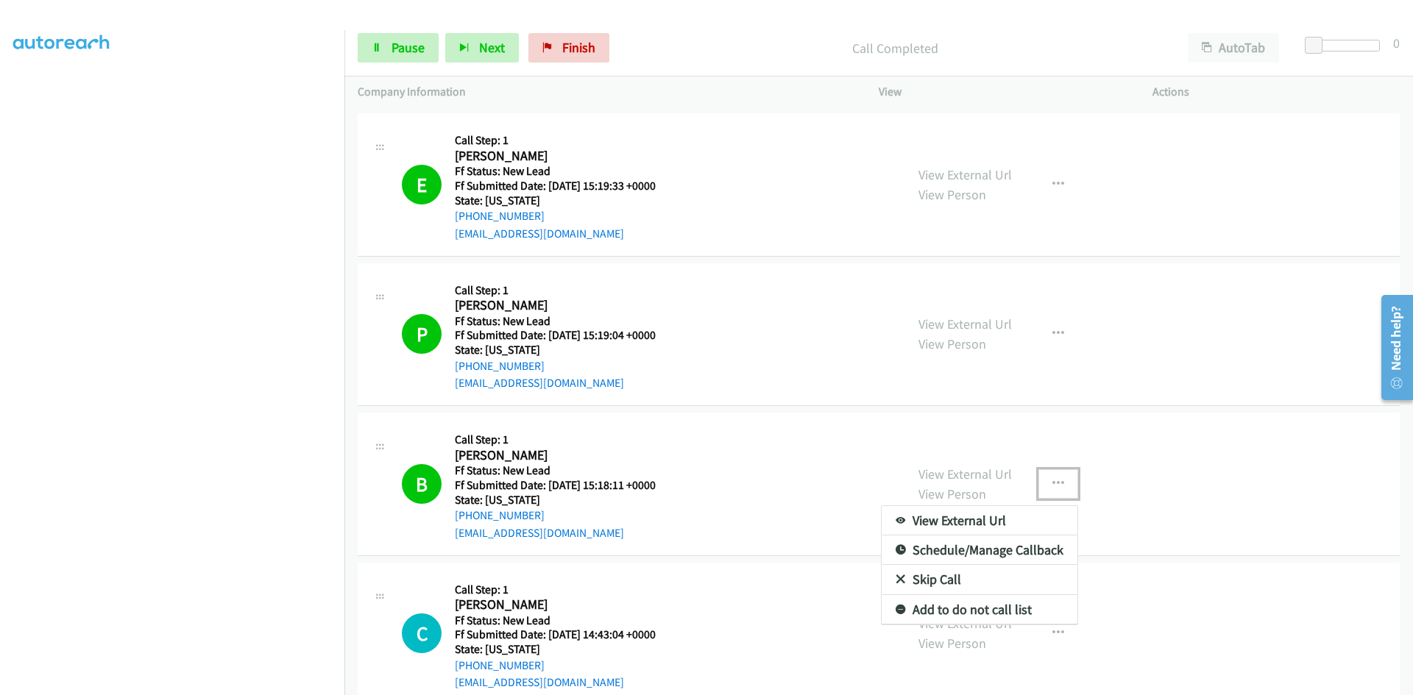
click at [935, 581] on link "Skip Call" at bounding box center [980, 579] width 196 height 29
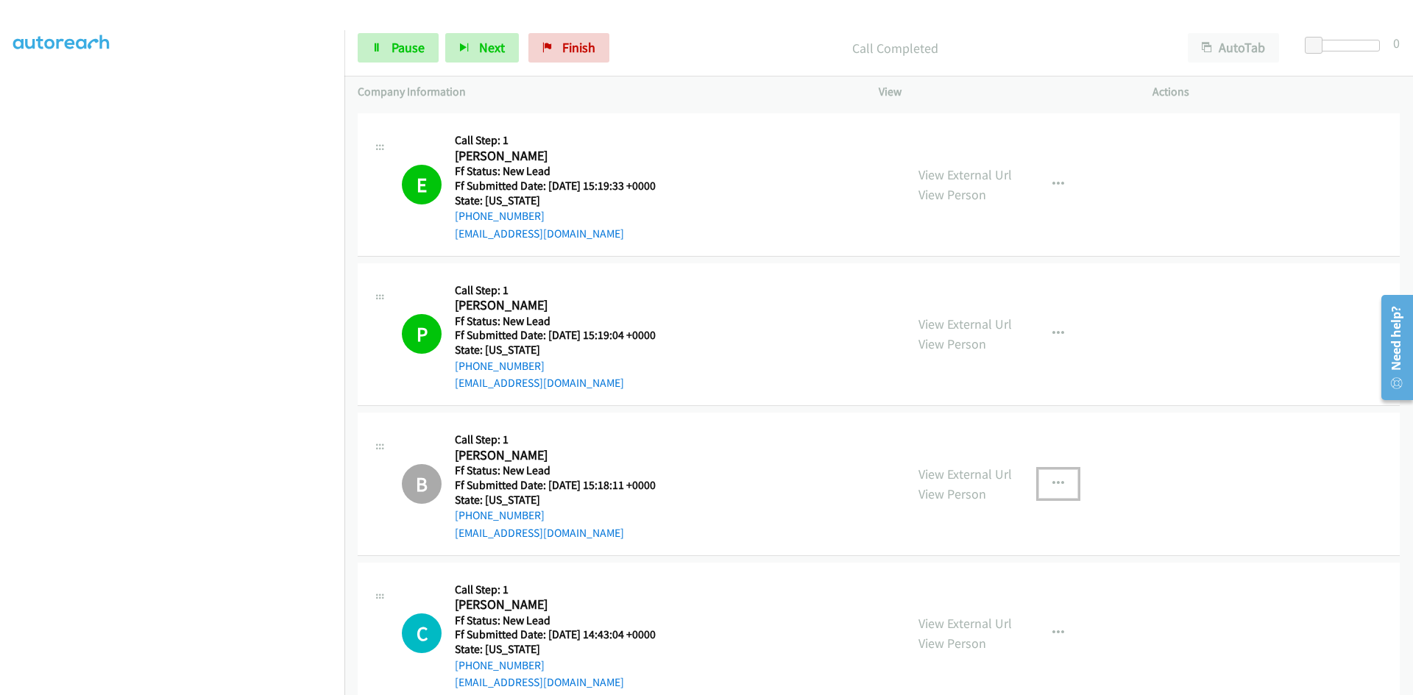
click at [1059, 479] on button "button" at bounding box center [1058, 484] width 40 height 29
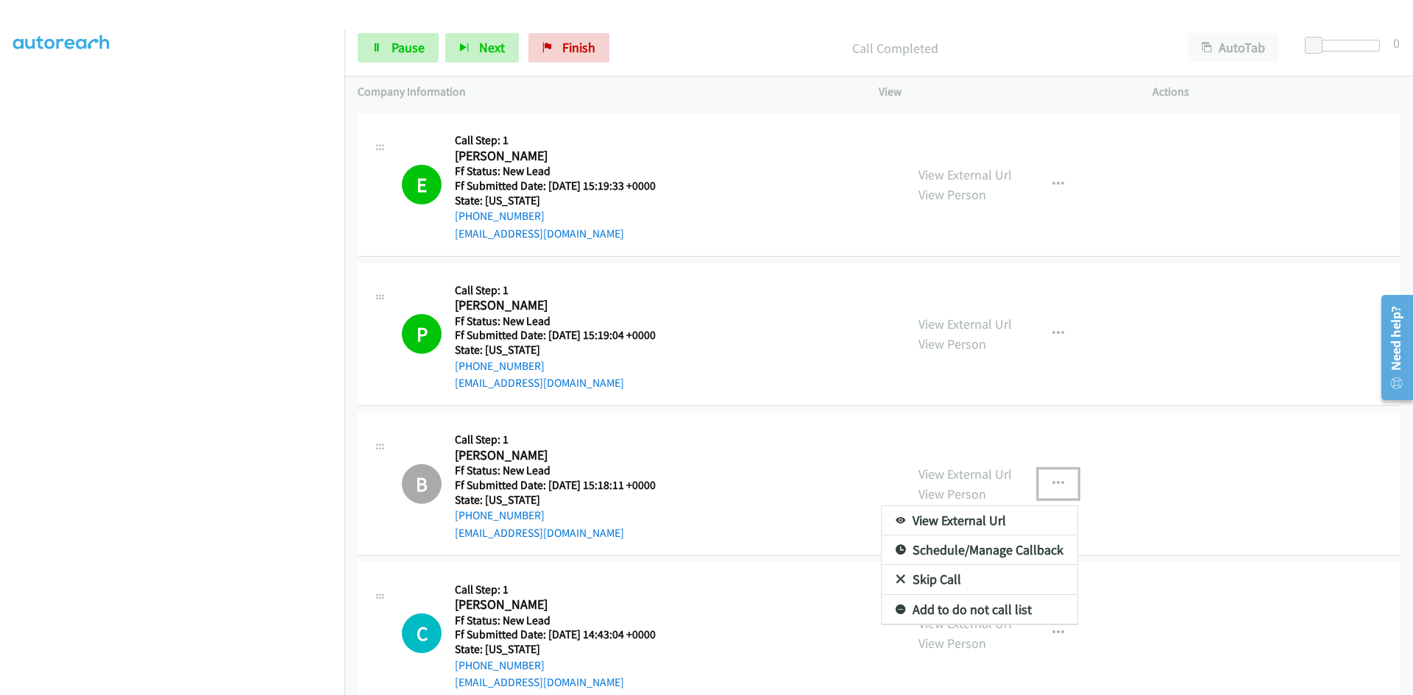
click at [951, 610] on link "Add to do not call list" at bounding box center [980, 609] width 196 height 29
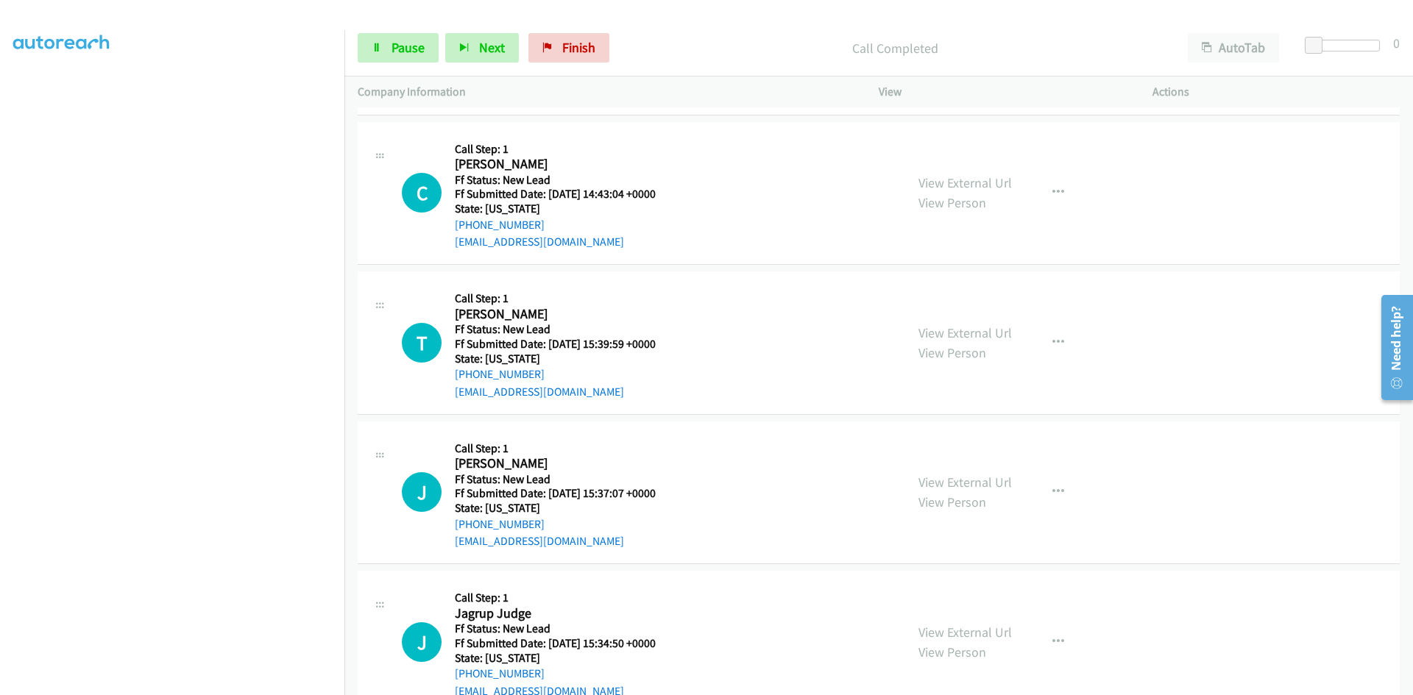
scroll to position [589, 0]
click at [375, 57] on link "Pause" at bounding box center [398, 47] width 81 height 29
click at [403, 49] on span "Start Calls" at bounding box center [420, 47] width 57 height 17
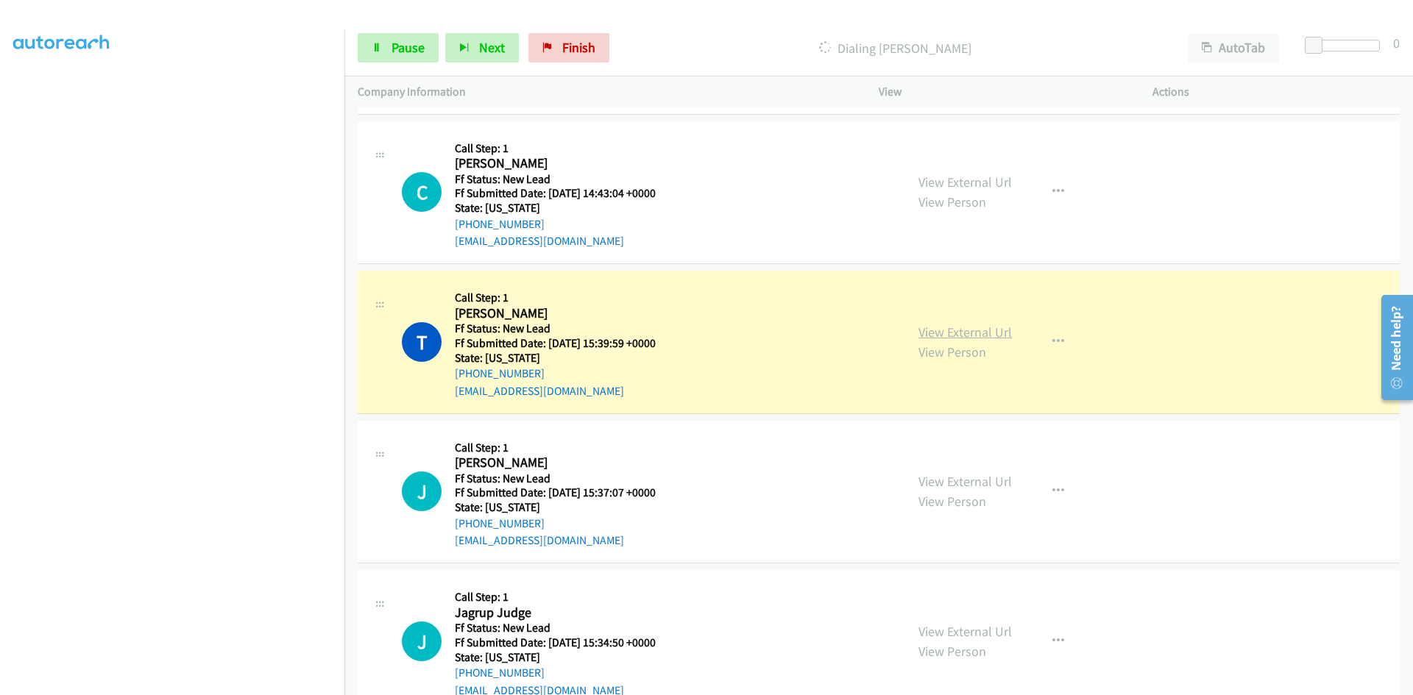
click at [1000, 332] on link "View External Url" at bounding box center [964, 332] width 93 height 17
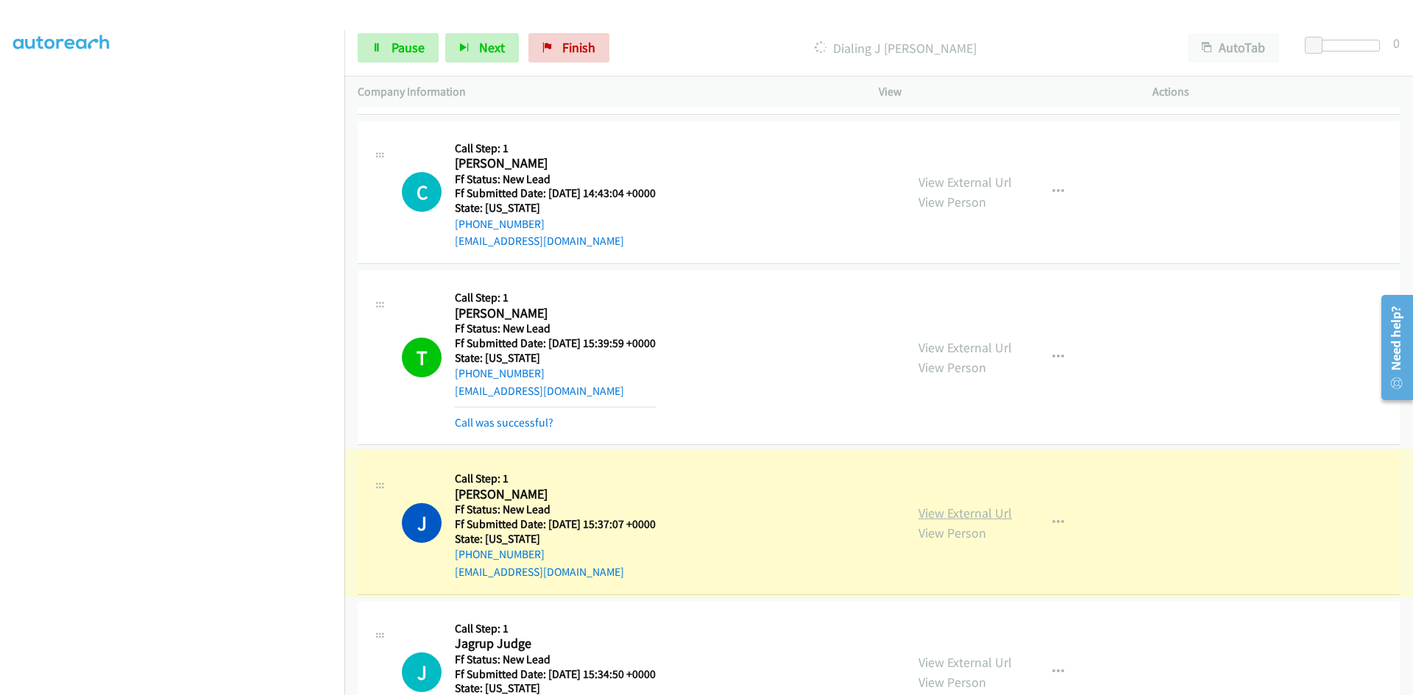
click at [969, 514] on link "View External Url" at bounding box center [964, 513] width 93 height 17
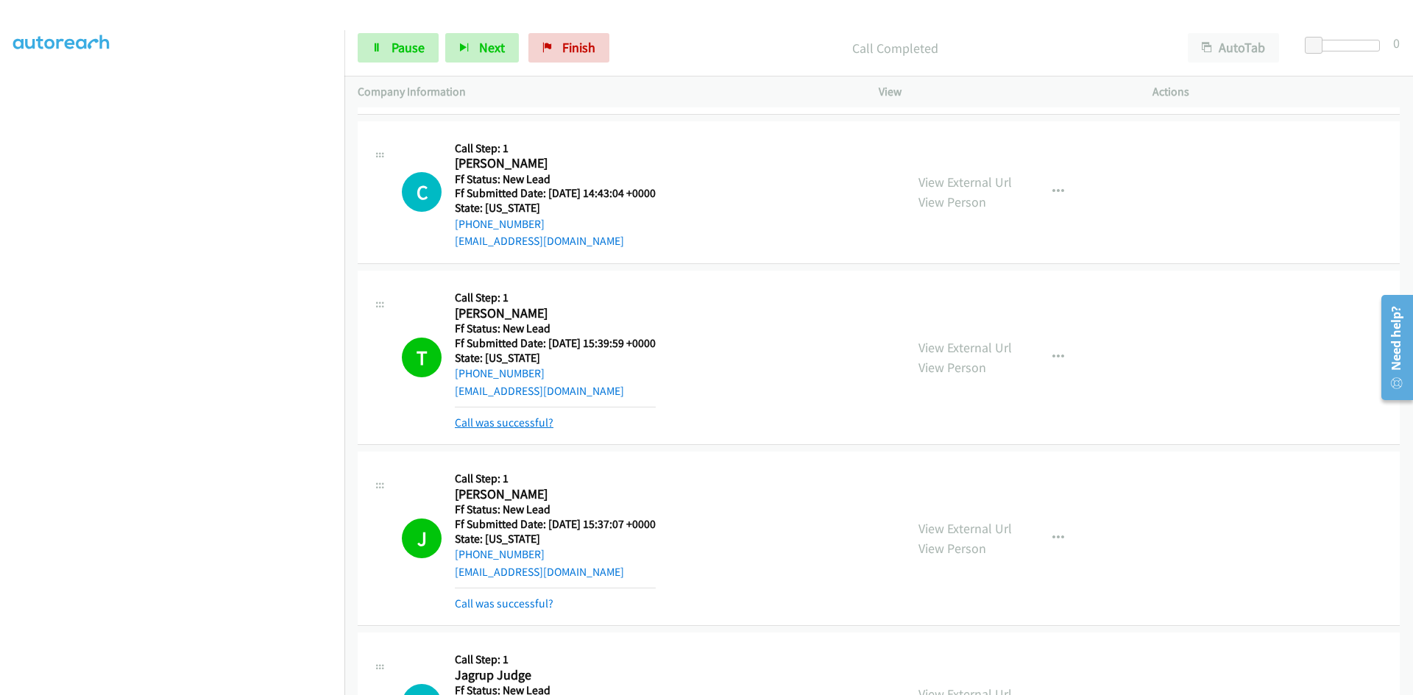
click at [540, 422] on link "Call was successful?" at bounding box center [504, 423] width 99 height 14
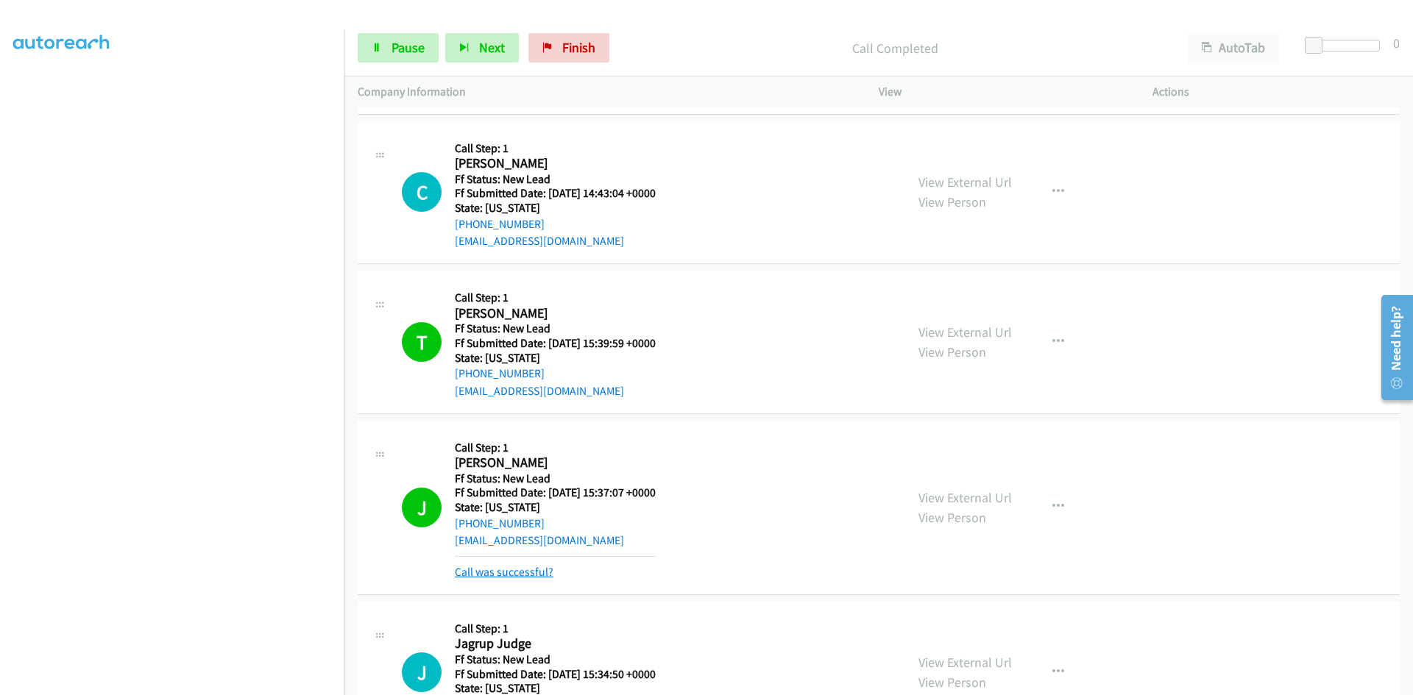
click at [533, 578] on link "Call was successful?" at bounding box center [504, 572] width 99 height 14
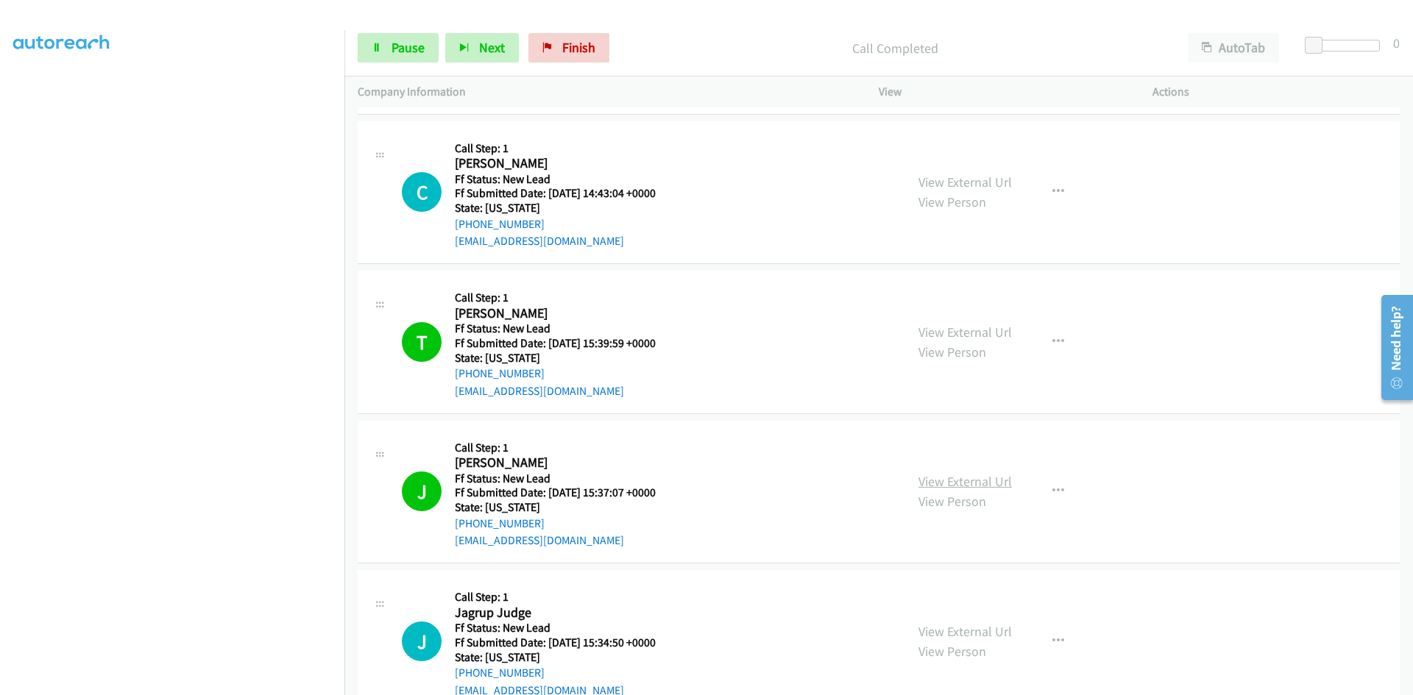
click at [985, 480] on link "View External Url" at bounding box center [964, 481] width 93 height 17
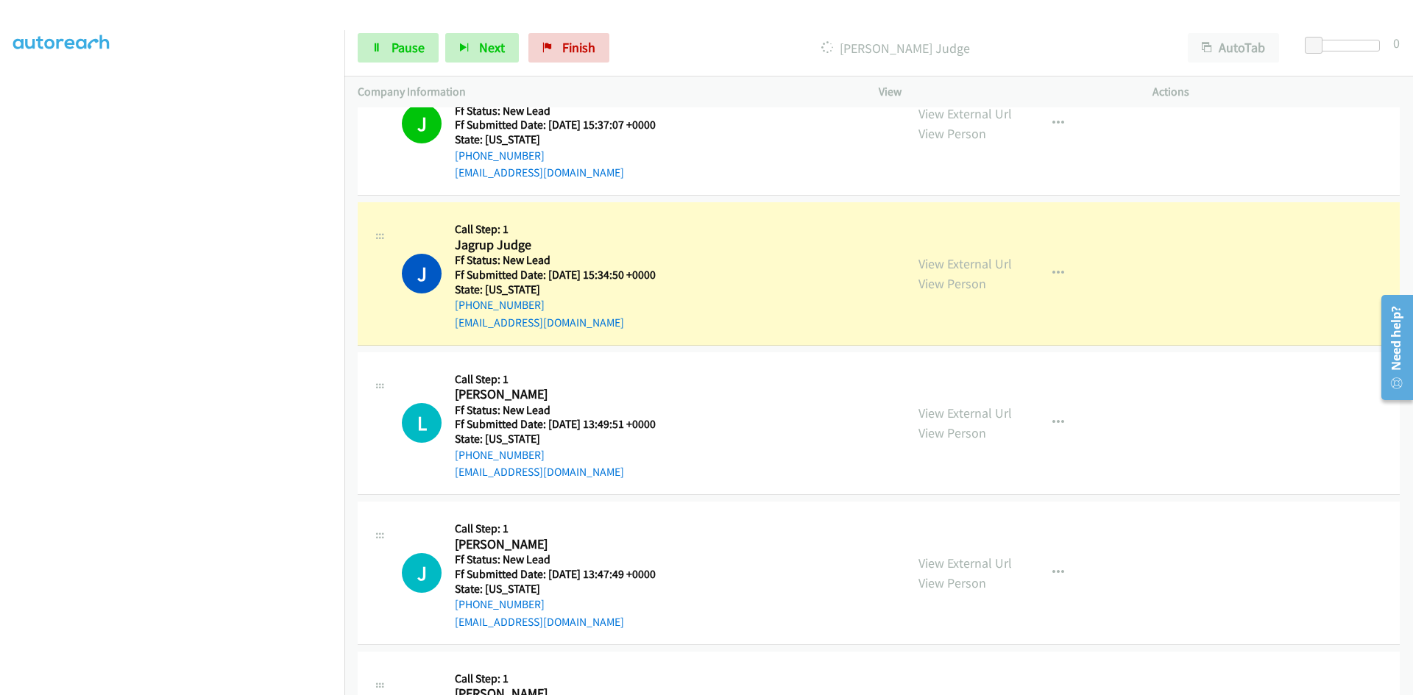
scroll to position [1030, 0]
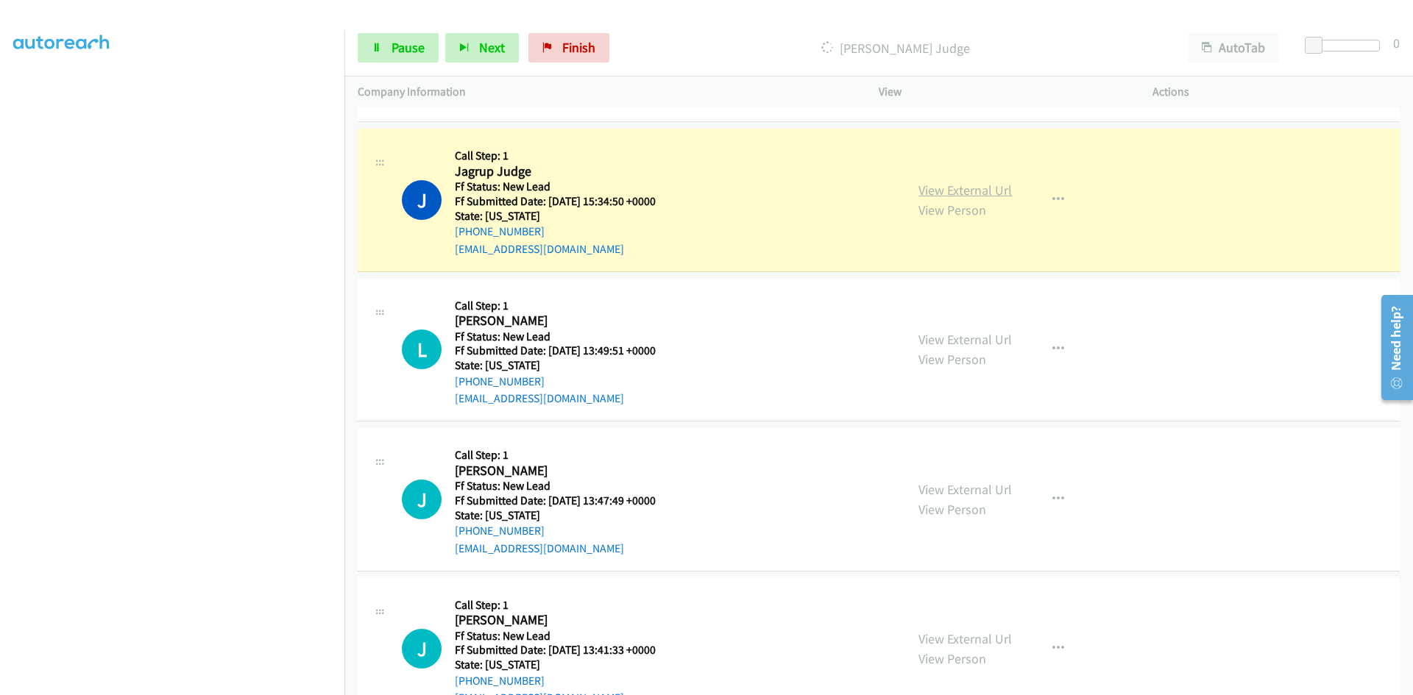
click at [961, 191] on link "View External Url" at bounding box center [964, 190] width 93 height 17
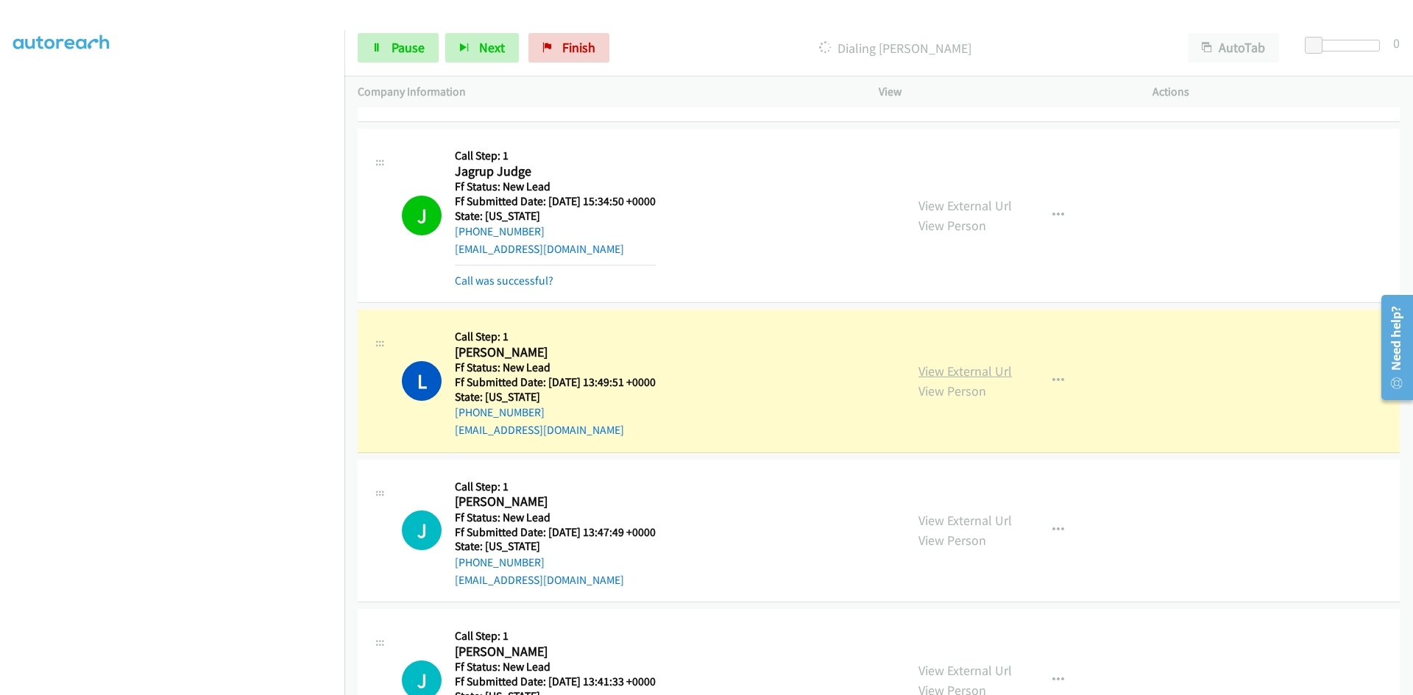
click at [952, 369] on link "View External Url" at bounding box center [964, 371] width 93 height 17
click at [531, 283] on link "Call was successful?" at bounding box center [504, 281] width 99 height 14
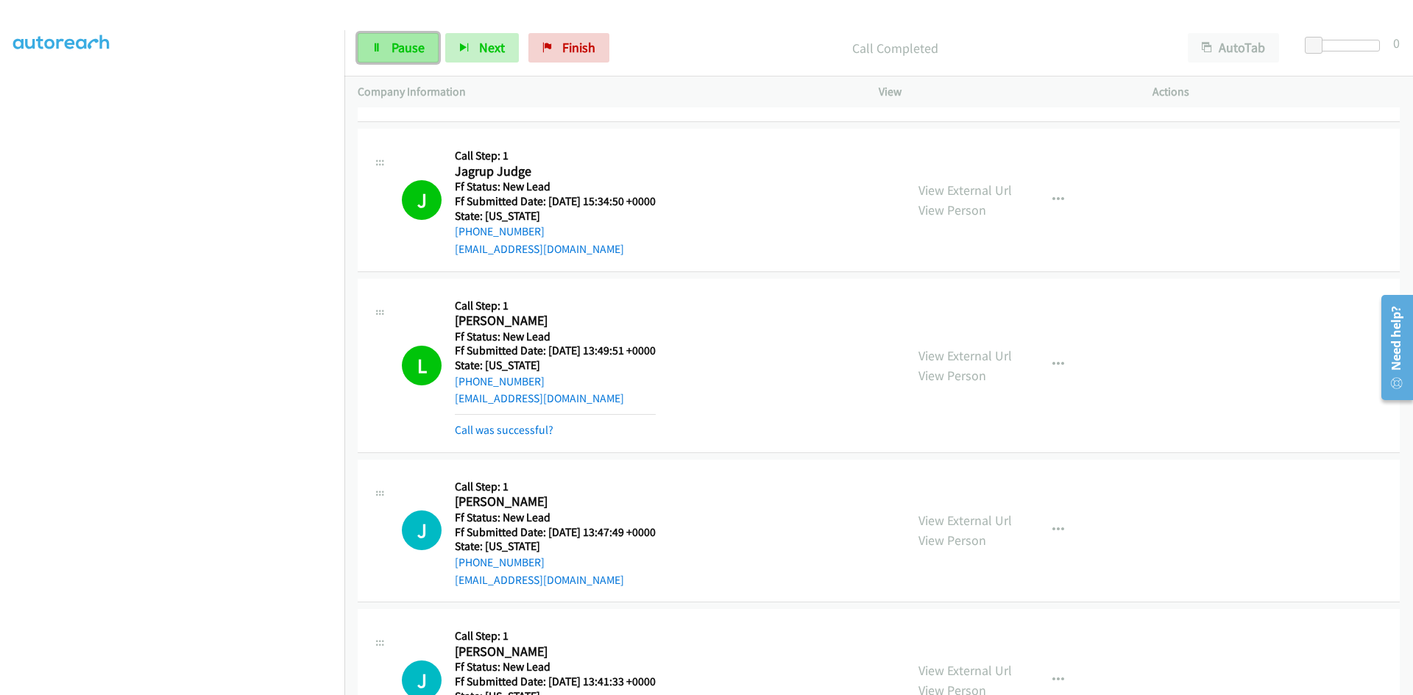
click at [393, 50] on span "Pause" at bounding box center [408, 47] width 33 height 17
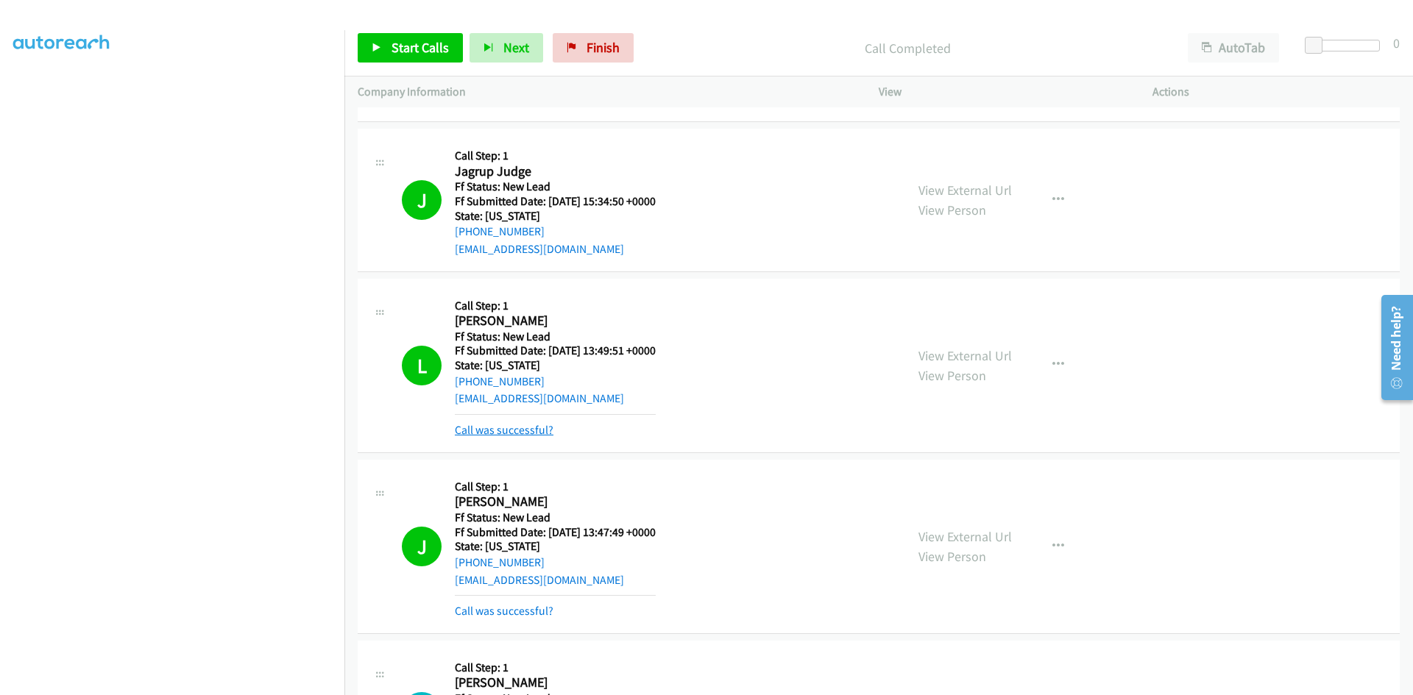
click at [540, 428] on link "Call was successful?" at bounding box center [504, 430] width 99 height 14
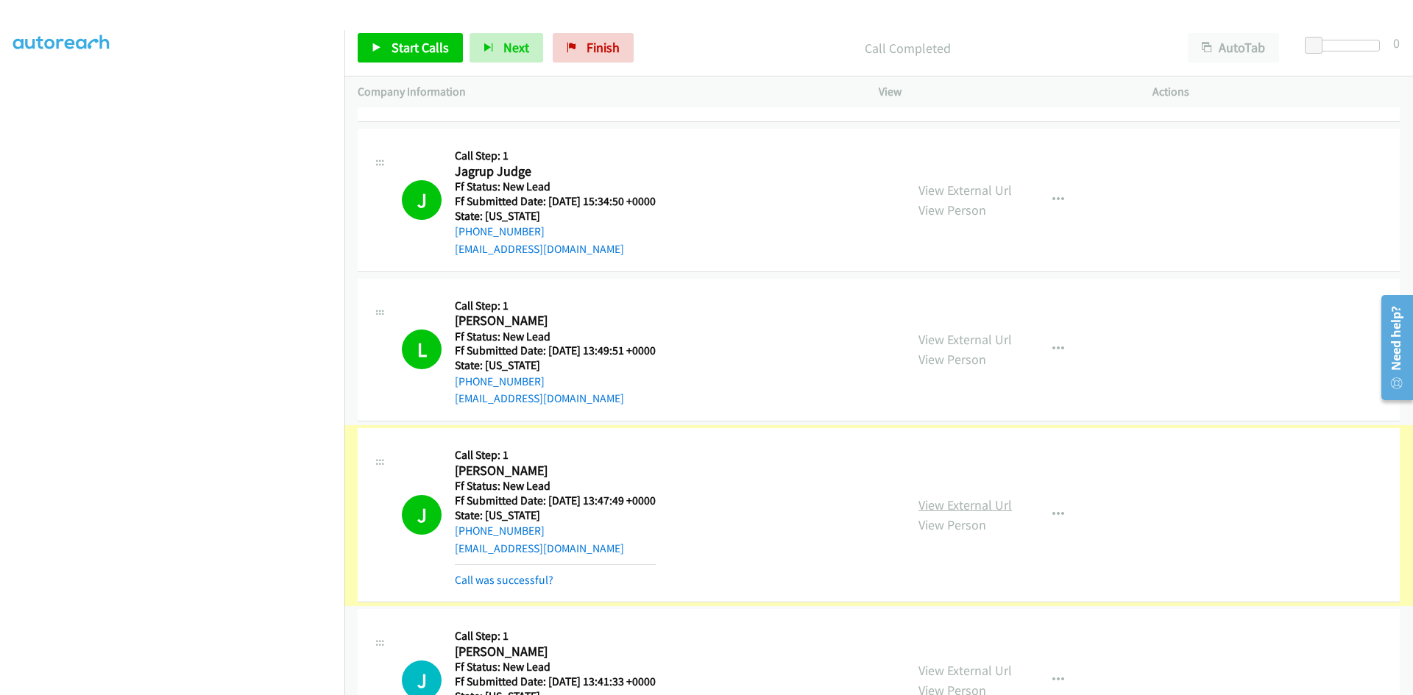
click at [985, 506] on link "View External Url" at bounding box center [964, 505] width 93 height 17
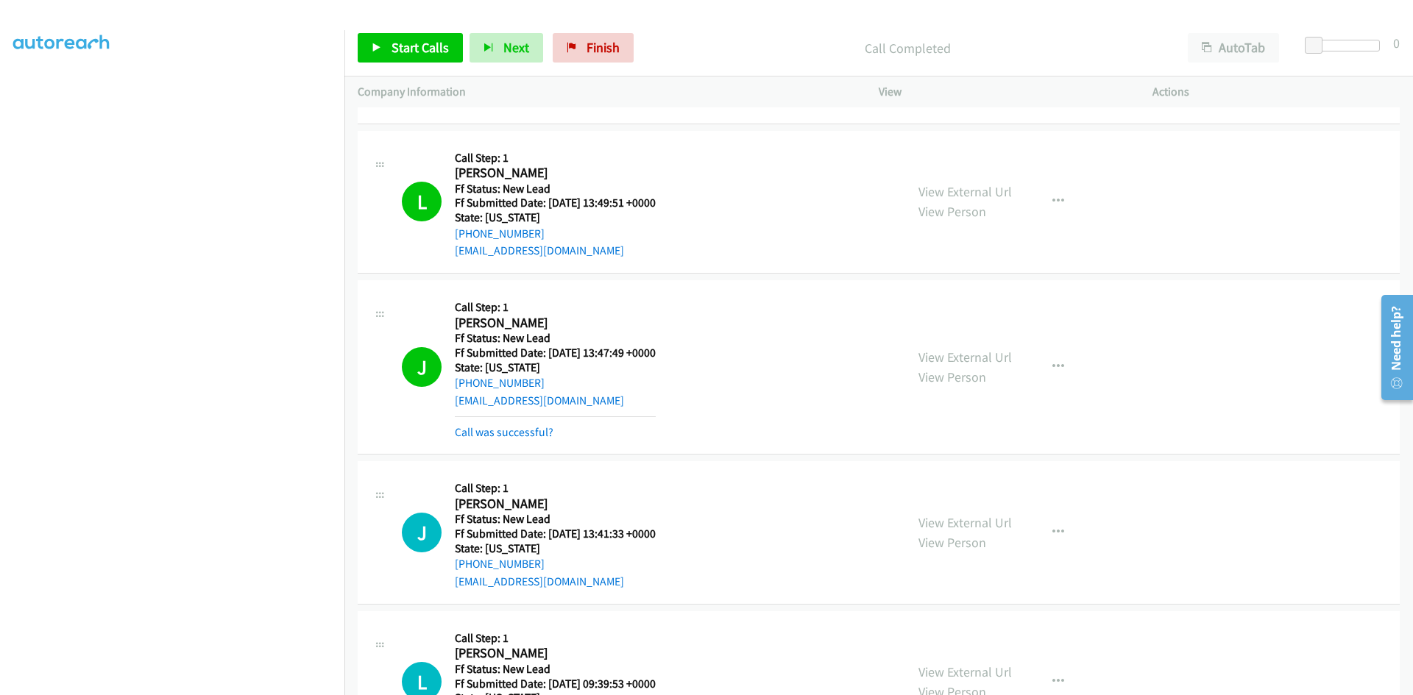
scroll to position [1177, 0]
click at [523, 433] on link "Call was successful?" at bounding box center [504, 433] width 99 height 14
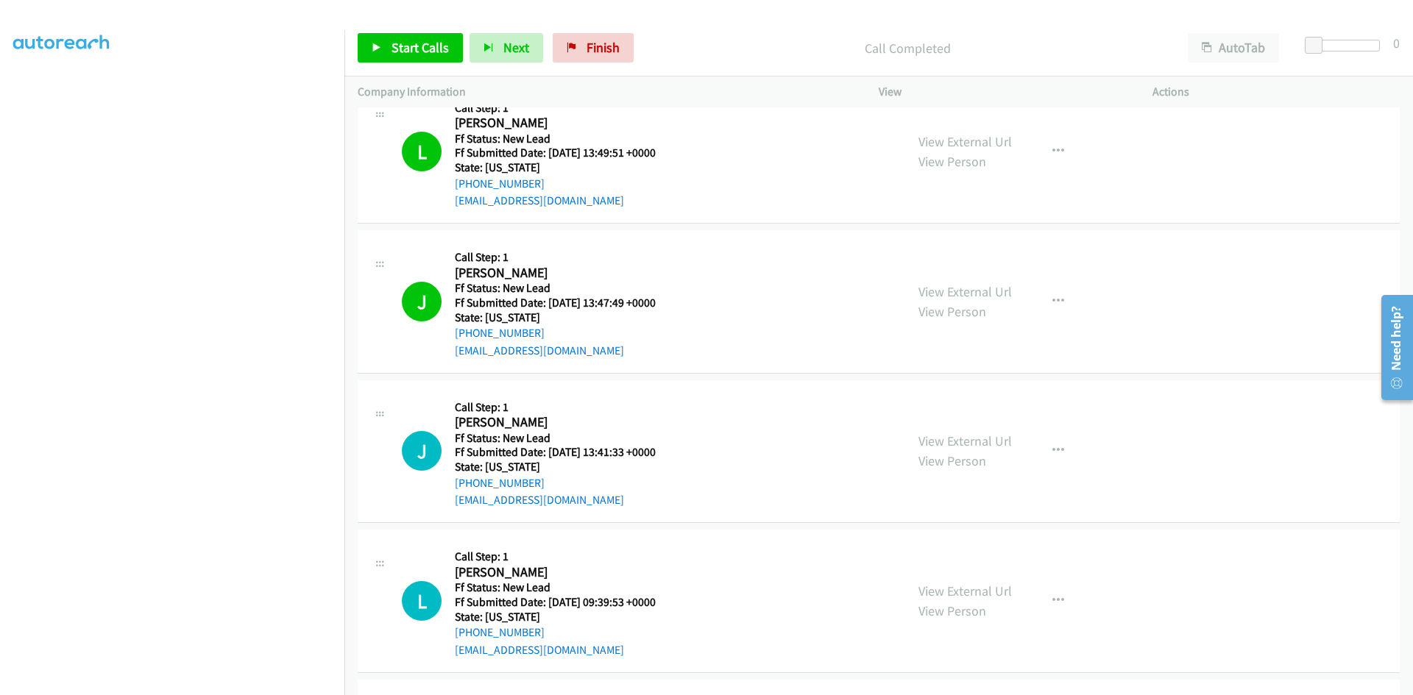
scroll to position [1472, 0]
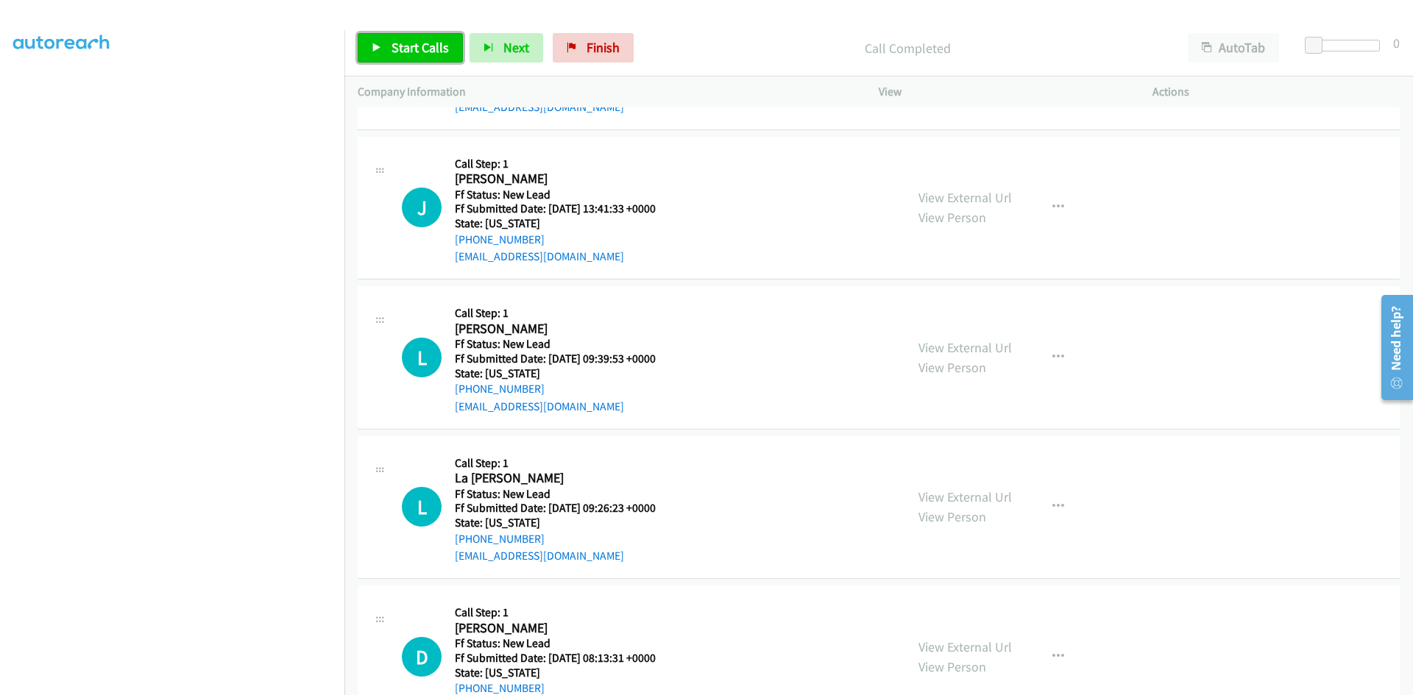
click at [417, 52] on span "Start Calls" at bounding box center [420, 47] width 57 height 17
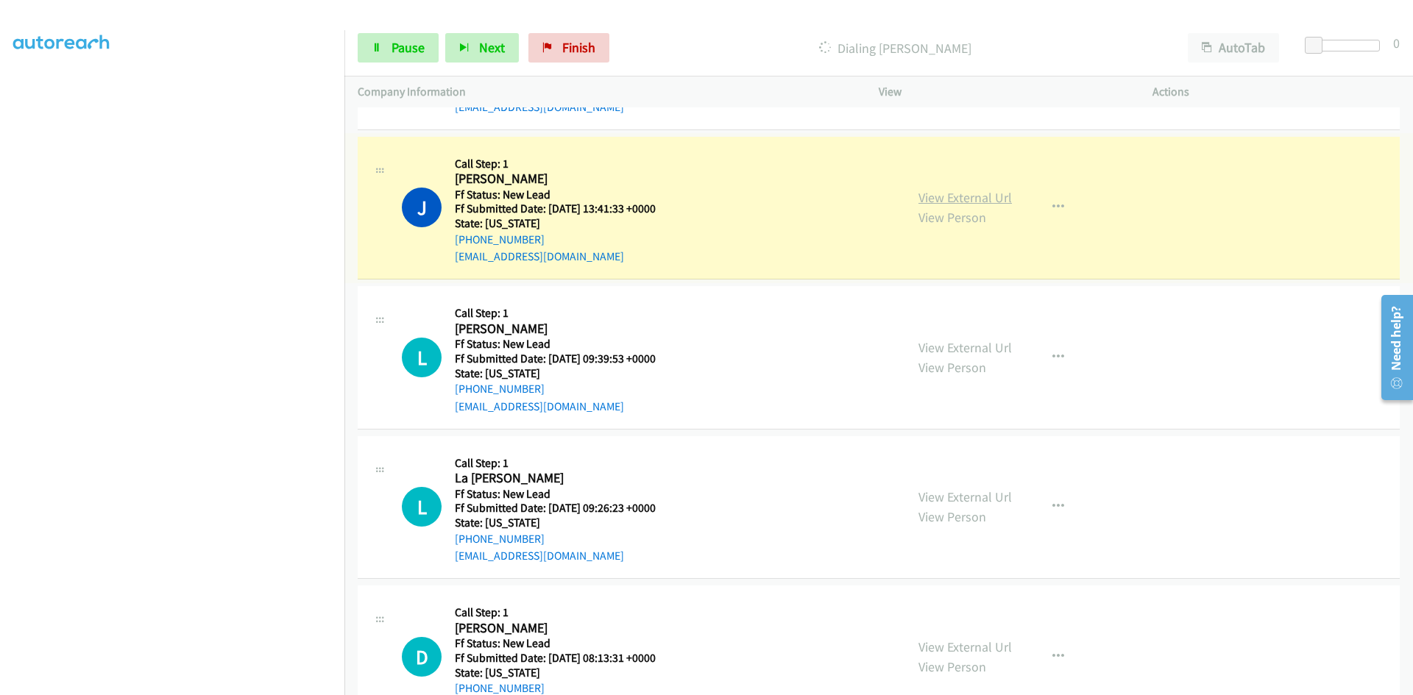
click at [977, 196] on link "View External Url" at bounding box center [964, 197] width 93 height 17
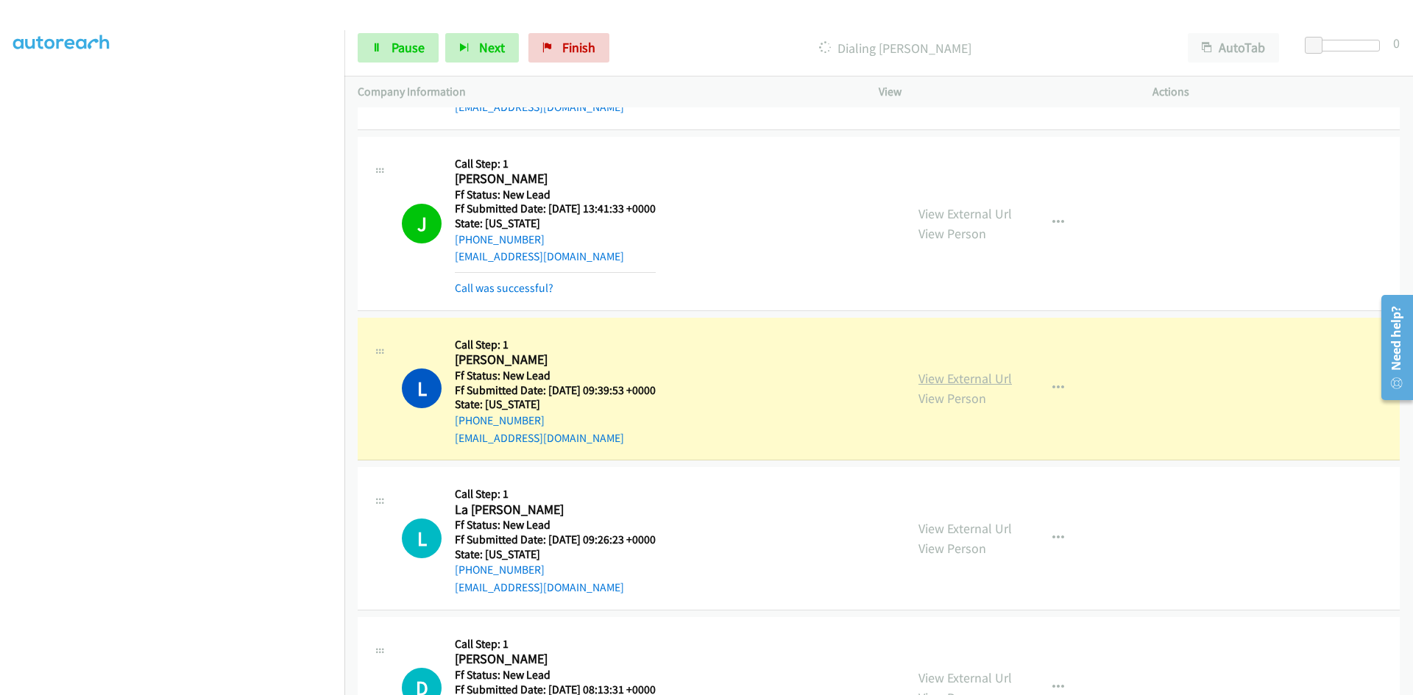
click at [923, 381] on link "View External Url" at bounding box center [964, 378] width 93 height 17
click at [525, 286] on link "Call was successful?" at bounding box center [504, 288] width 99 height 14
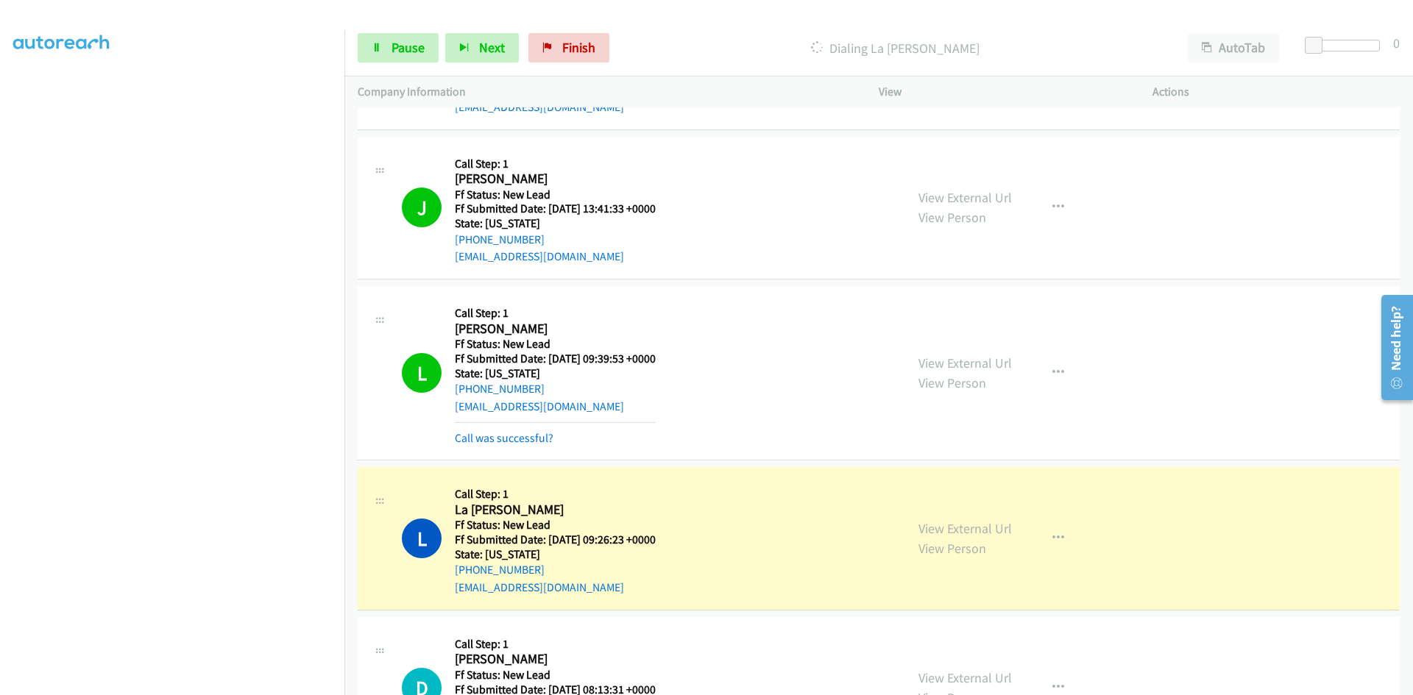
click at [453, 440] on div "L Callback Scheduled Call Step: 1 Leanne Choate America/Los_Angeles Ff Status: …" at bounding box center [647, 373] width 490 height 147
click at [947, 527] on link "View External Url" at bounding box center [964, 528] width 93 height 17
click at [511, 441] on link "Call was successful?" at bounding box center [504, 438] width 99 height 14
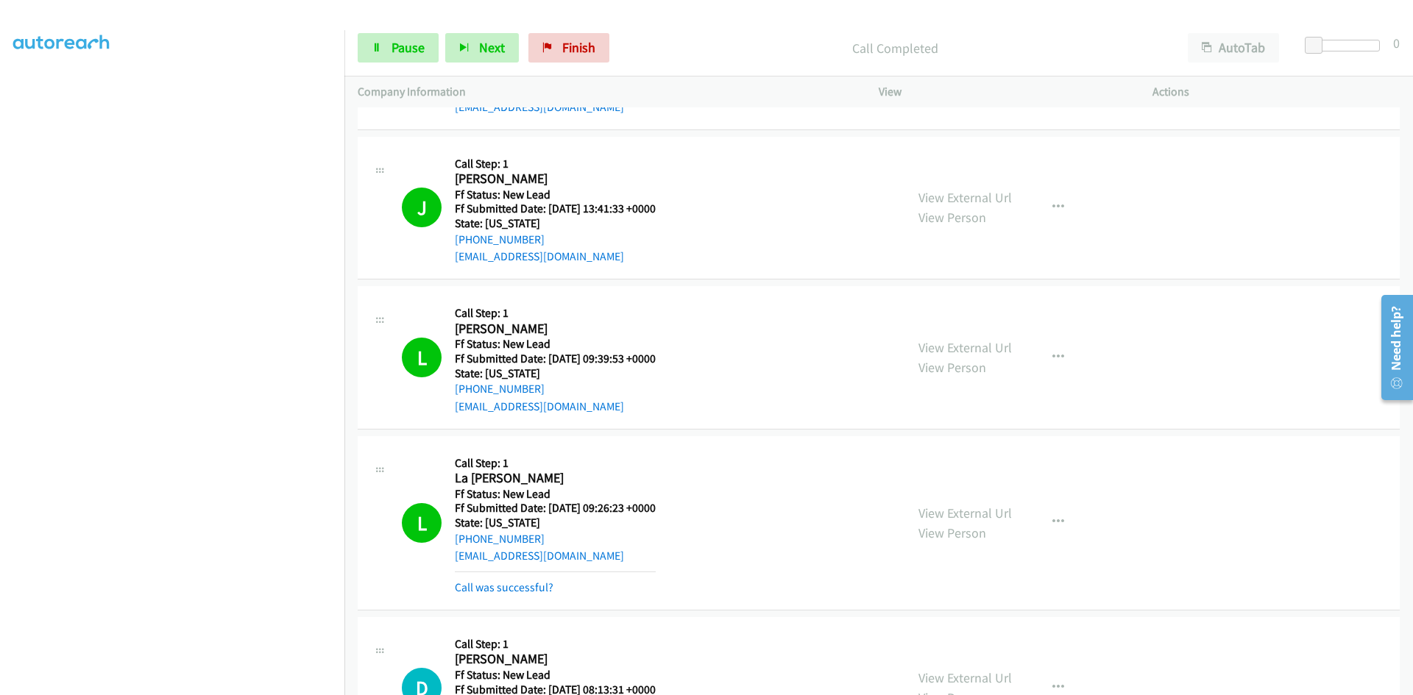
click at [486, 587] on link "Call was successful?" at bounding box center [504, 588] width 99 height 14
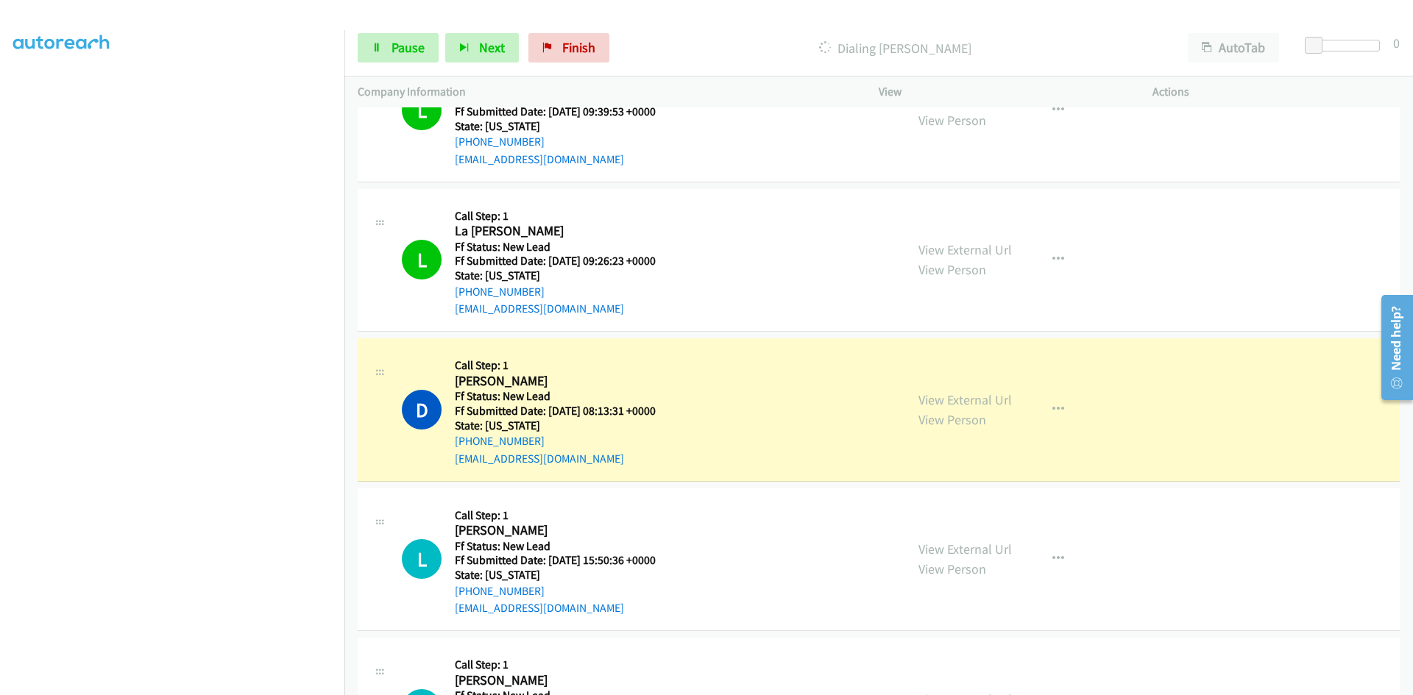
scroll to position [1766, 0]
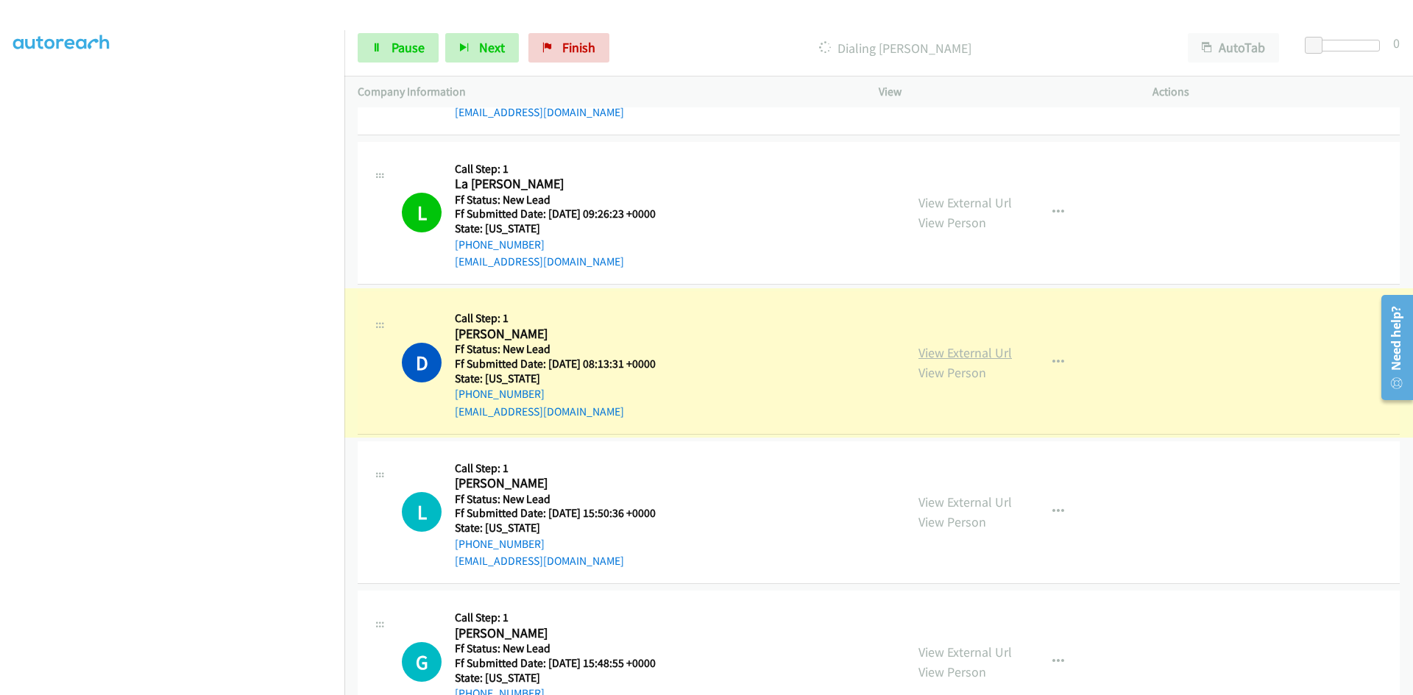
click at [968, 354] on link "View External Url" at bounding box center [964, 352] width 93 height 17
click at [403, 47] on span "Pause" at bounding box center [408, 47] width 33 height 17
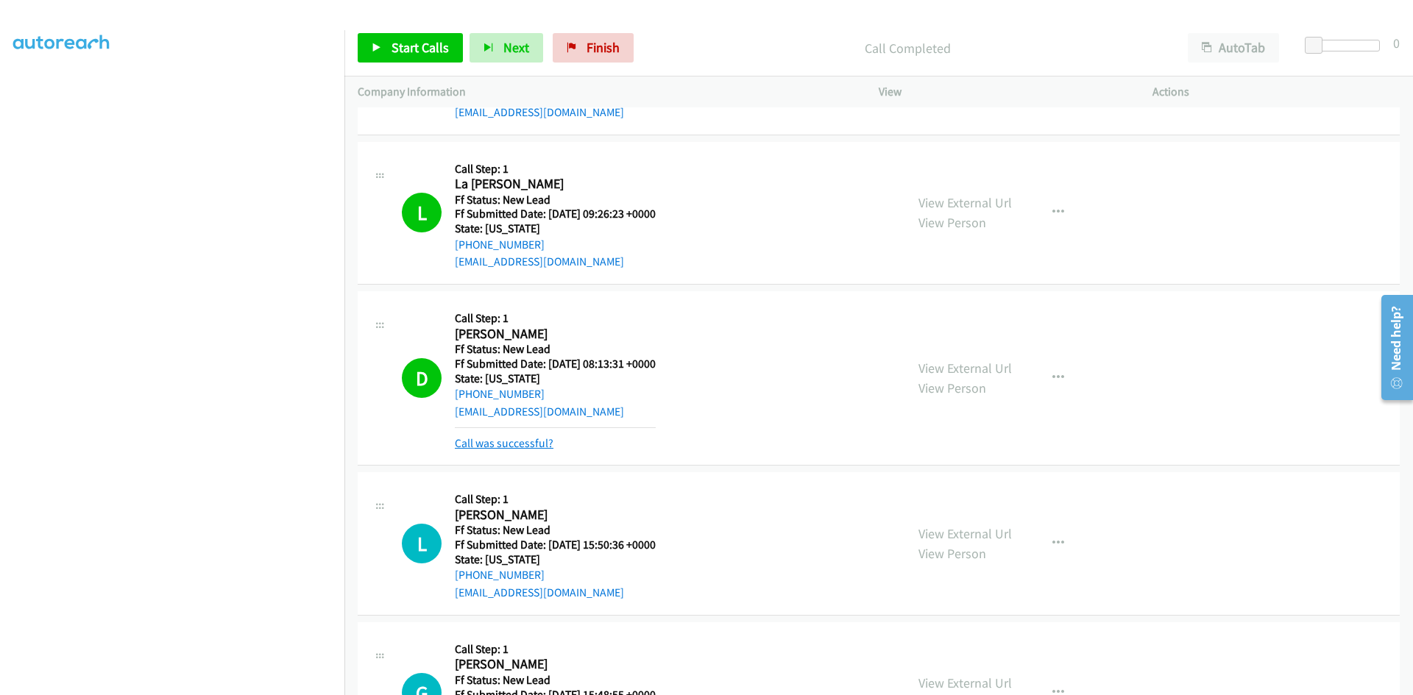
click at [502, 443] on link "Call was successful?" at bounding box center [504, 443] width 99 height 14
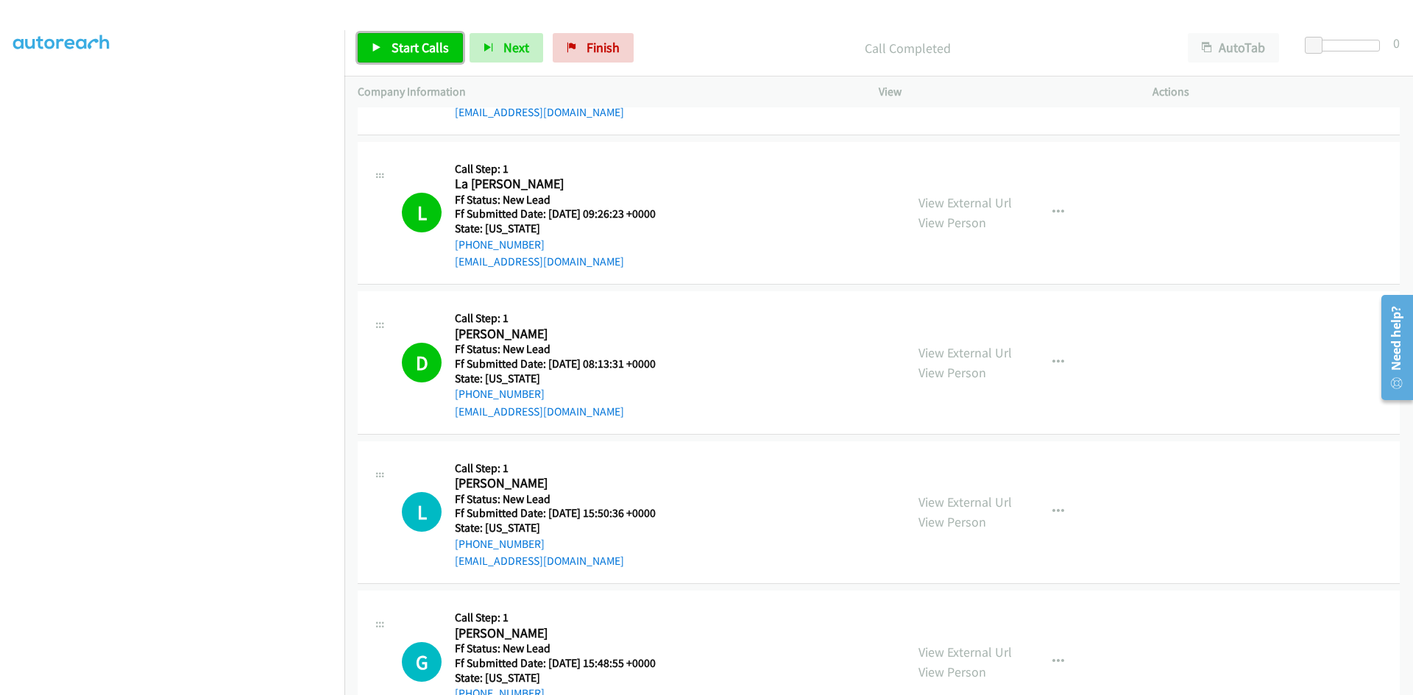
click at [433, 50] on span "Start Calls" at bounding box center [420, 47] width 57 height 17
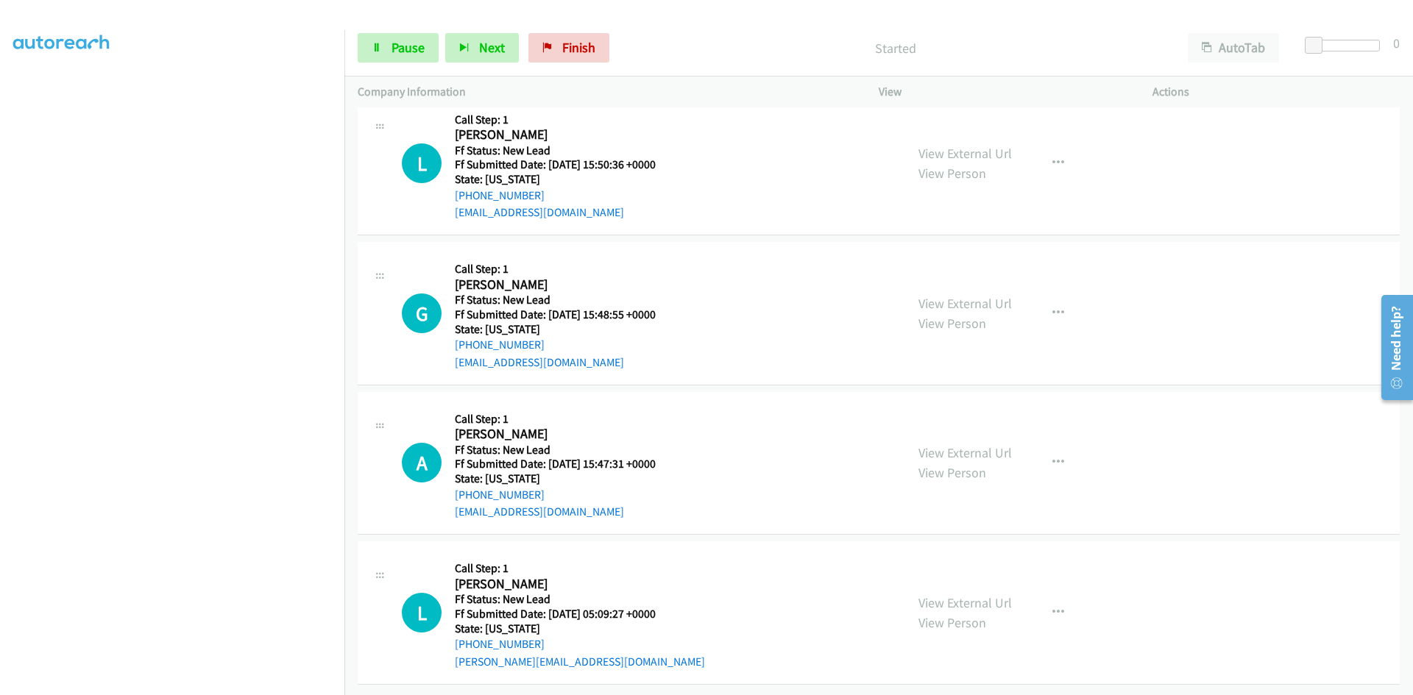
scroll to position [2126, 0]
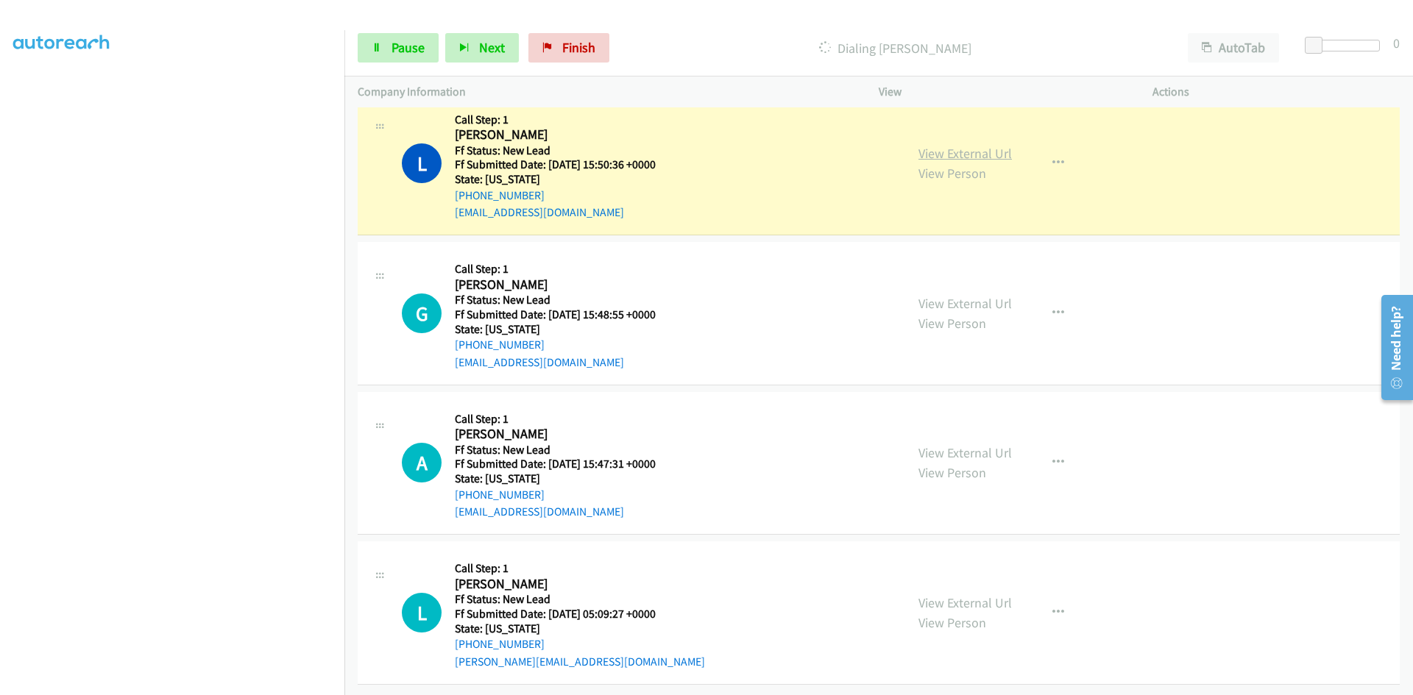
click at [973, 145] on link "View External Url" at bounding box center [964, 153] width 93 height 17
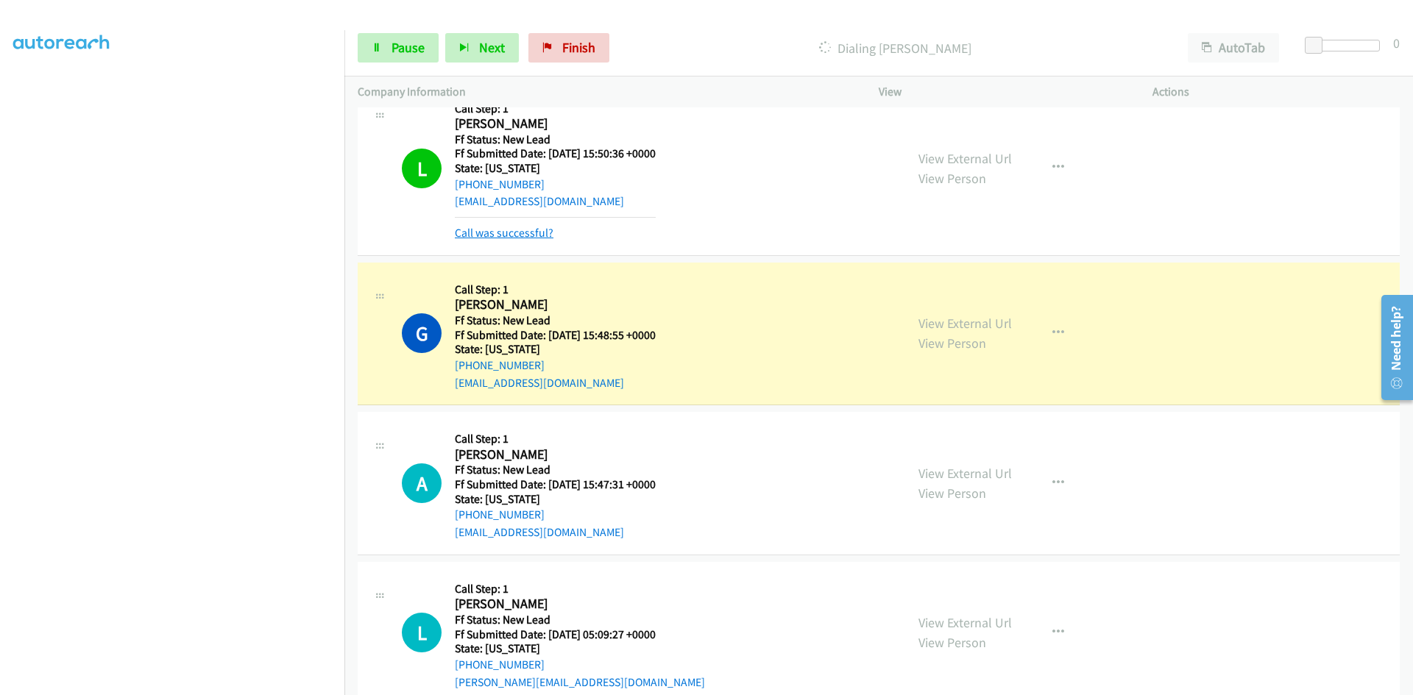
click at [541, 235] on link "Call was successful?" at bounding box center [504, 233] width 99 height 14
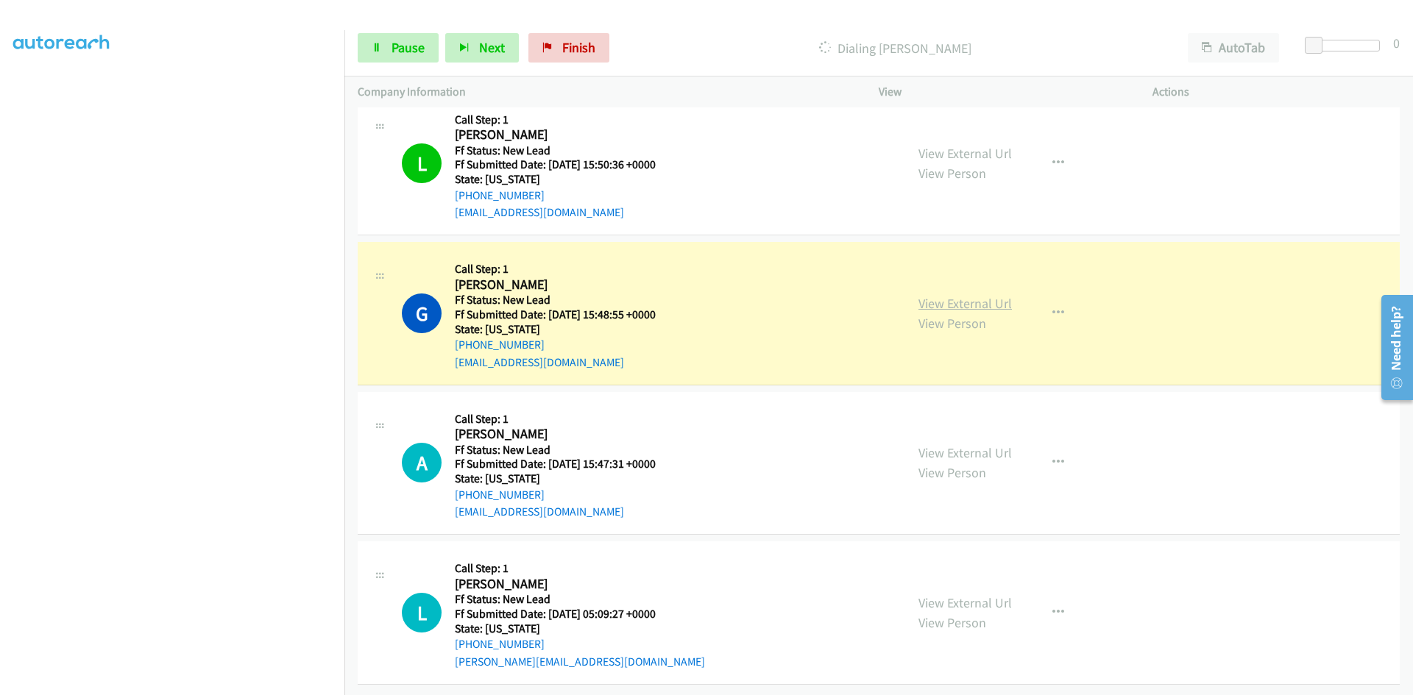
click at [968, 295] on link "View External Url" at bounding box center [964, 303] width 93 height 17
drag, startPoint x: 414, startPoint y: 45, endPoint x: 404, endPoint y: 47, distance: 9.8
click at [414, 45] on span "Pause" at bounding box center [408, 47] width 33 height 17
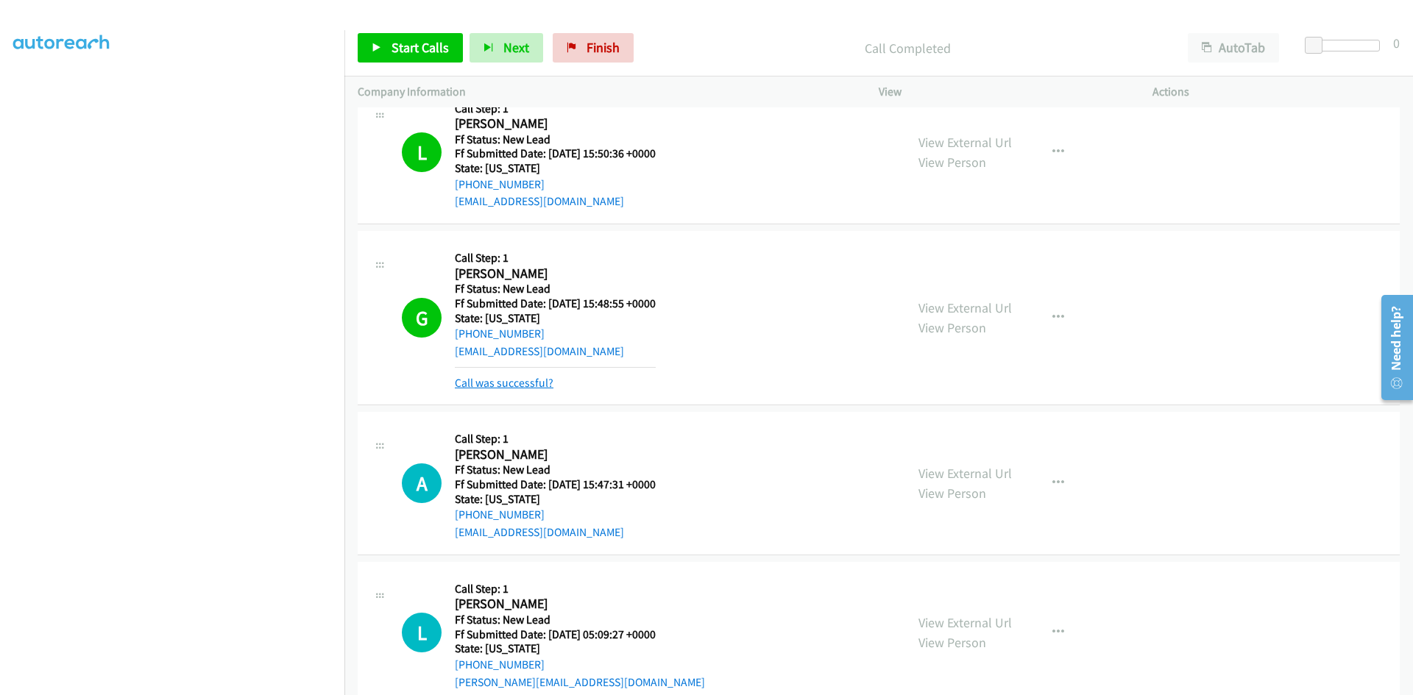
click at [492, 379] on link "Call was successful?" at bounding box center [504, 383] width 99 height 14
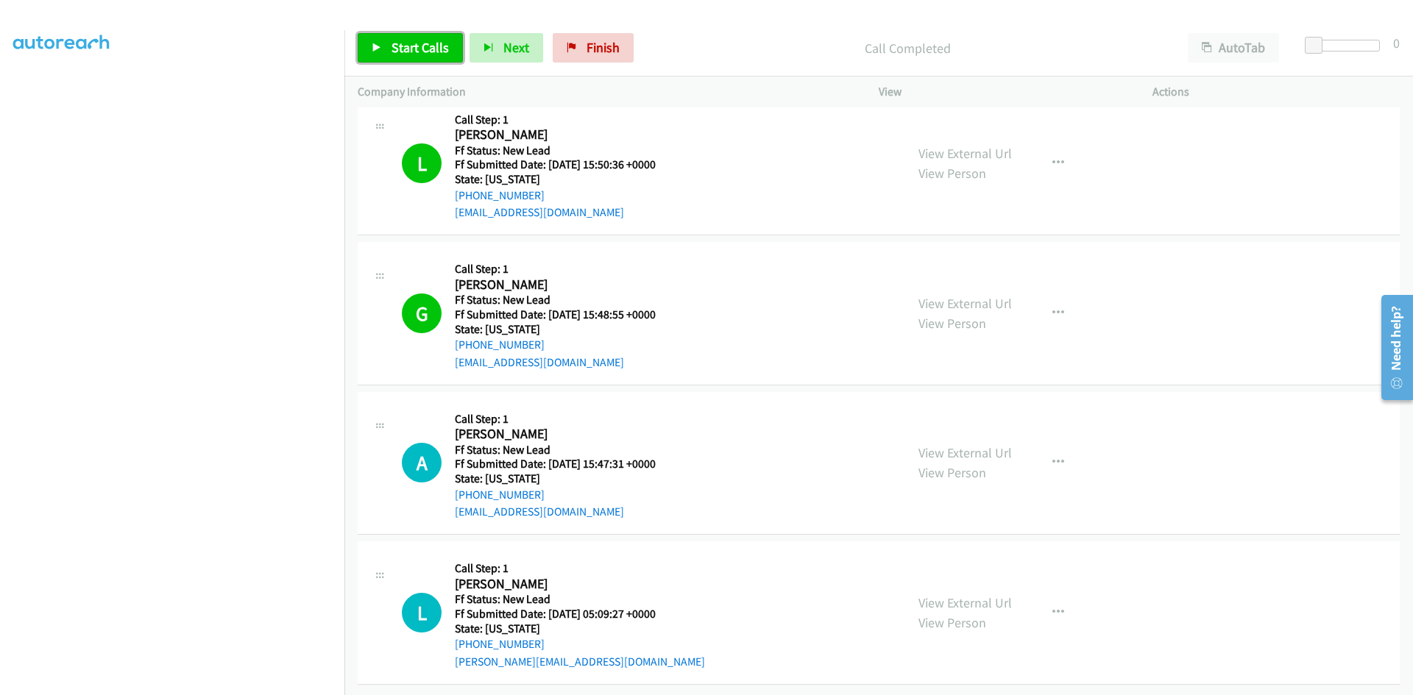
click at [398, 50] on span "Start Calls" at bounding box center [420, 47] width 57 height 17
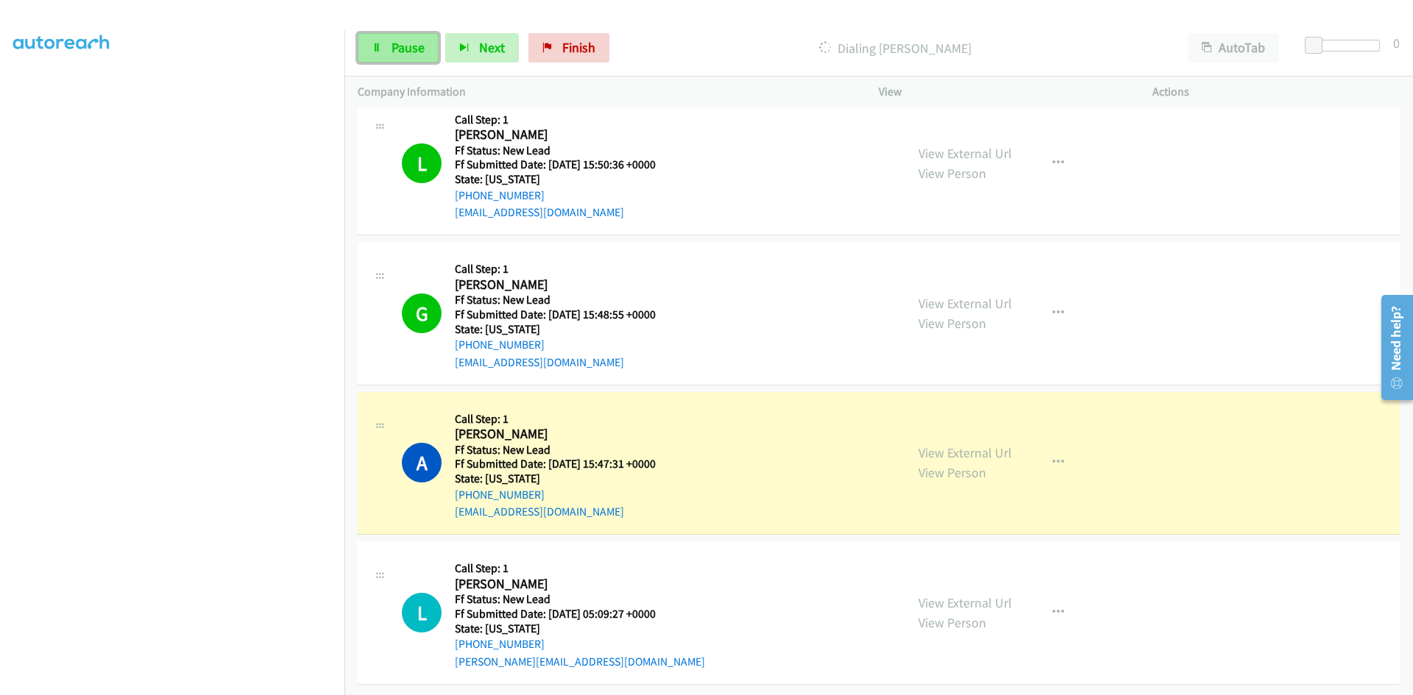
click at [383, 40] on link "Pause" at bounding box center [398, 47] width 81 height 29
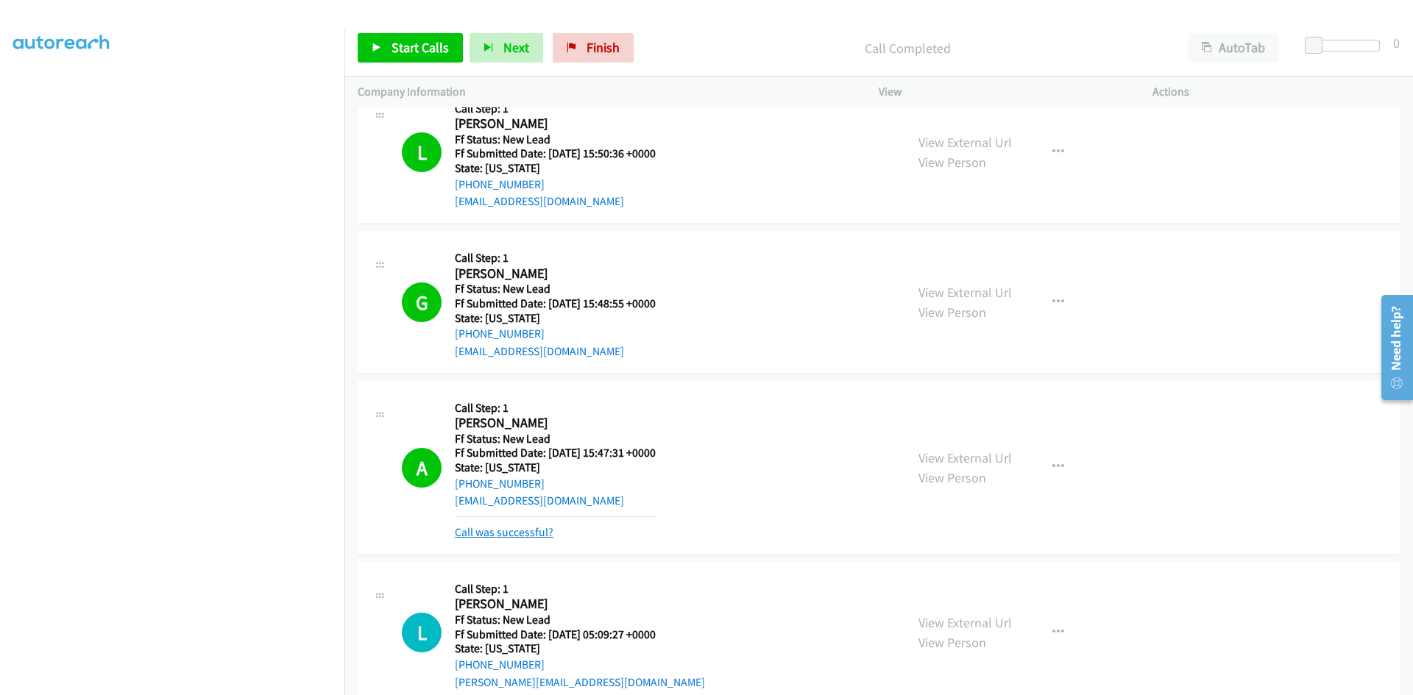
click at [538, 532] on link "Call was successful?" at bounding box center [504, 532] width 99 height 14
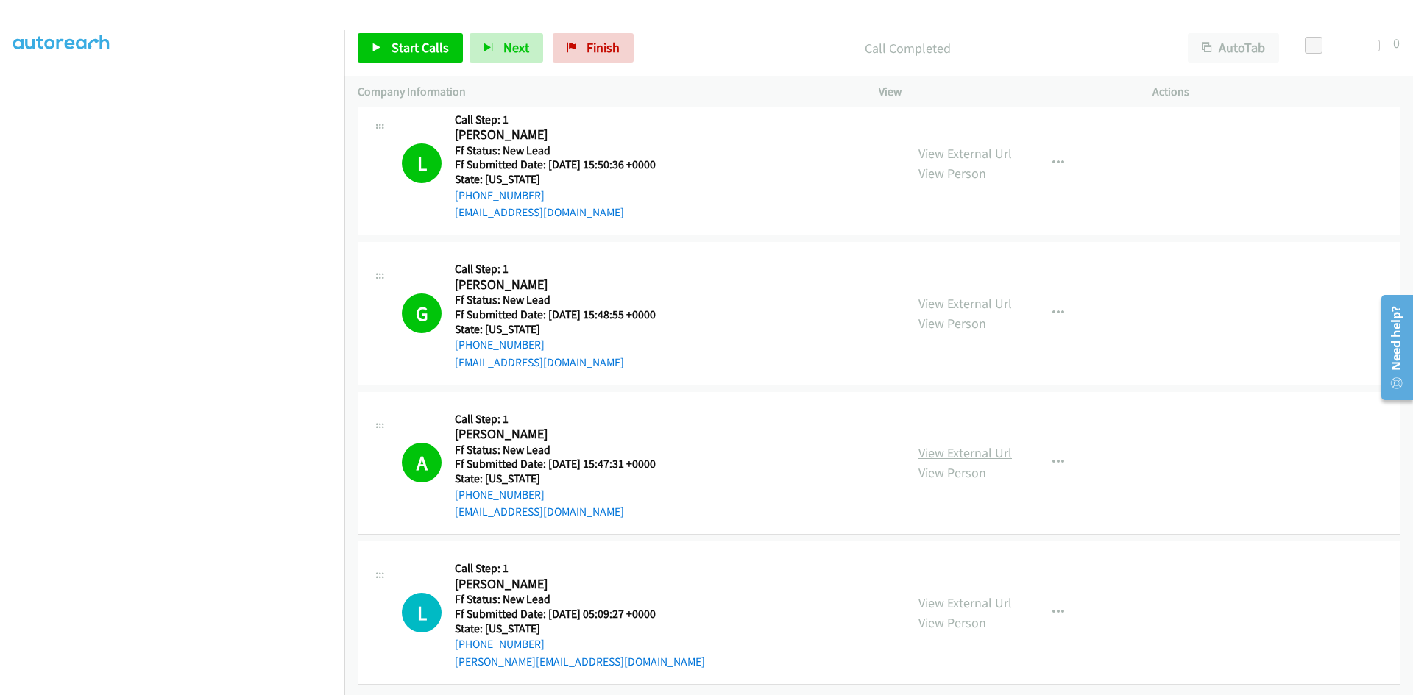
click at [991, 445] on link "View External Url" at bounding box center [964, 453] width 93 height 17
click at [955, 595] on link "View External Url" at bounding box center [964, 603] width 93 height 17
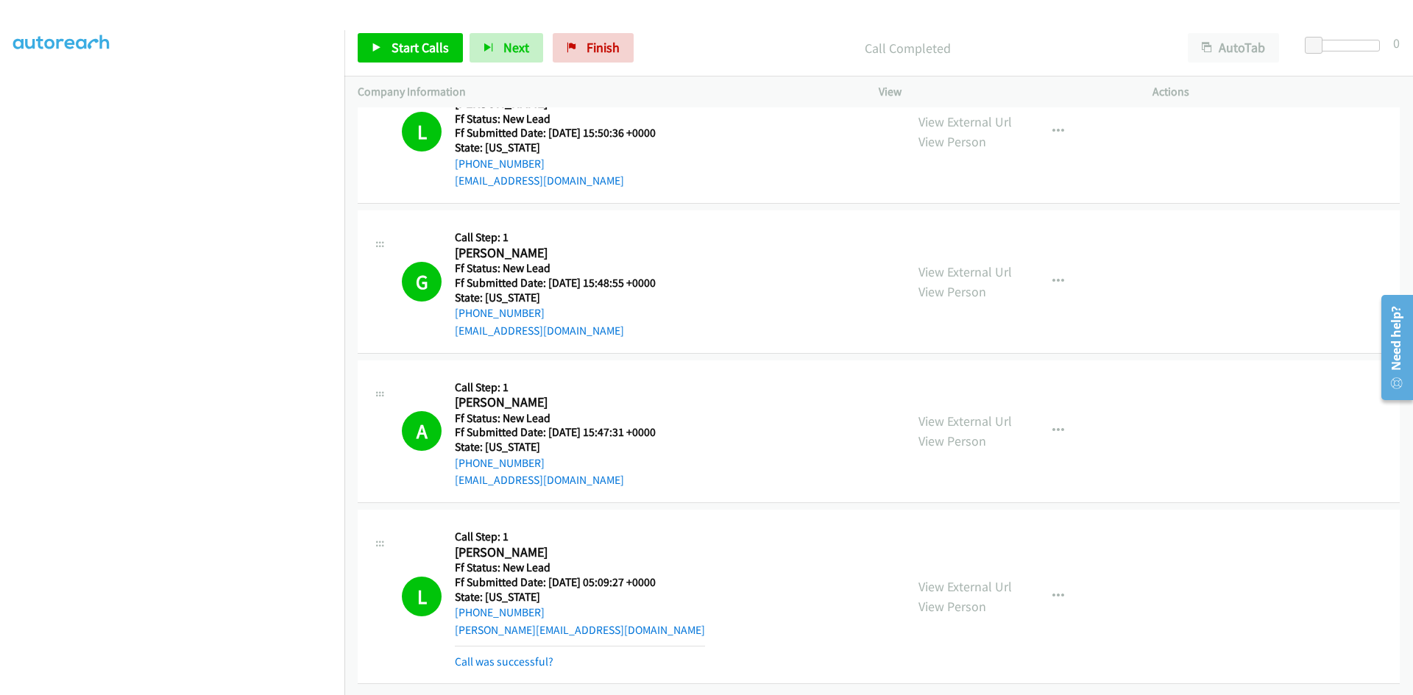
scroll to position [2158, 0]
click at [500, 655] on link "Call was successful?" at bounding box center [504, 662] width 99 height 14
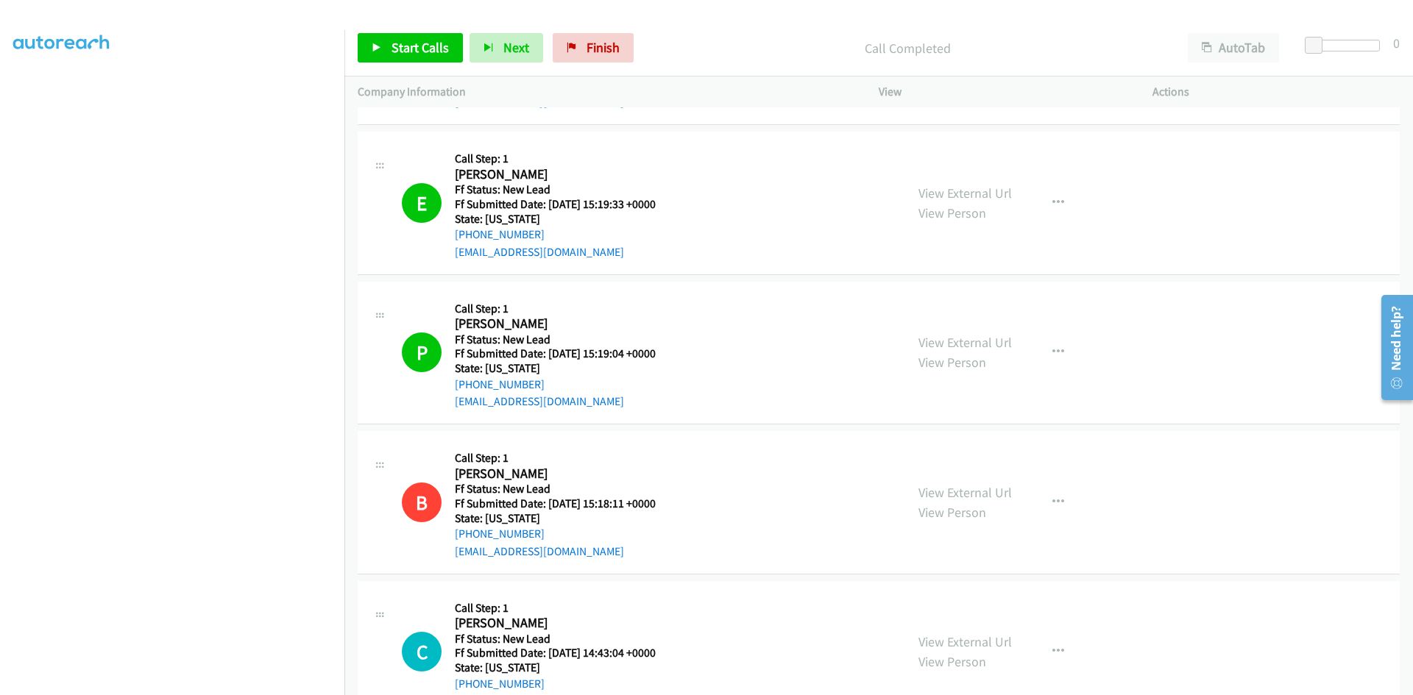
scroll to position [0, 0]
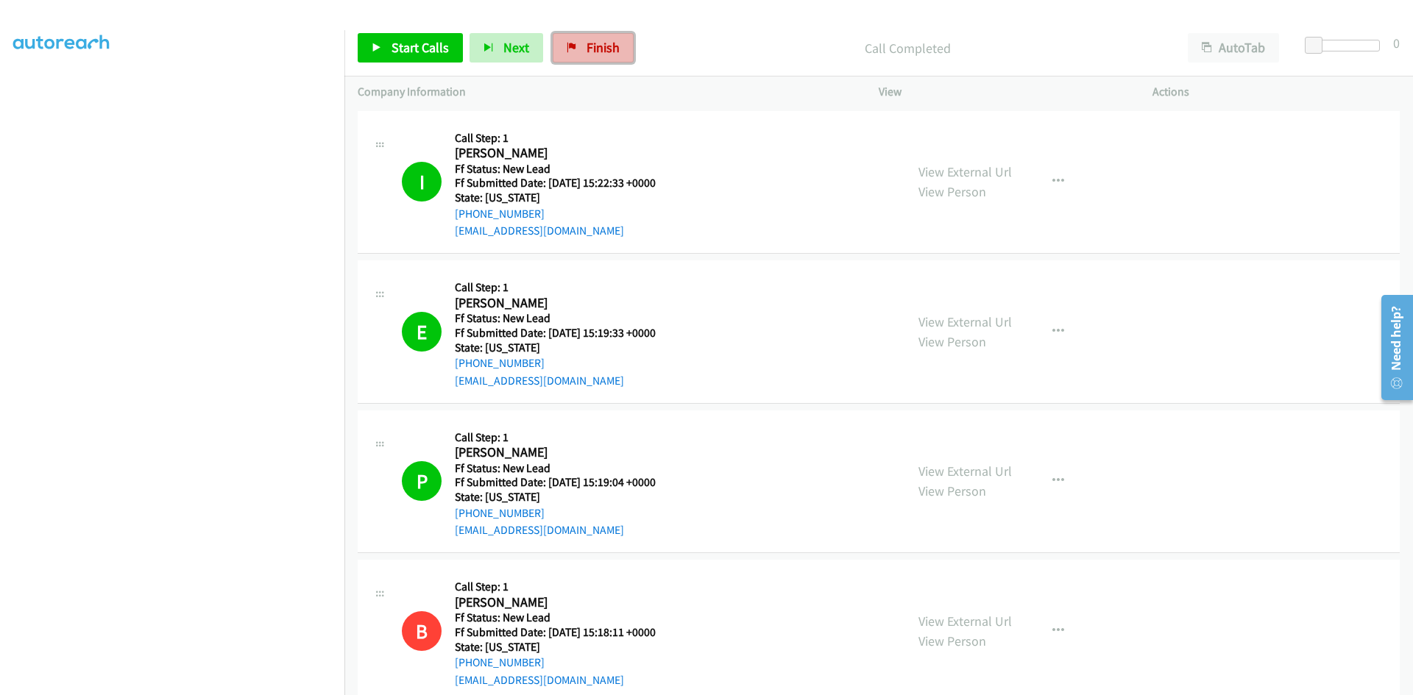
click at [579, 43] on link "Finish" at bounding box center [593, 47] width 81 height 29
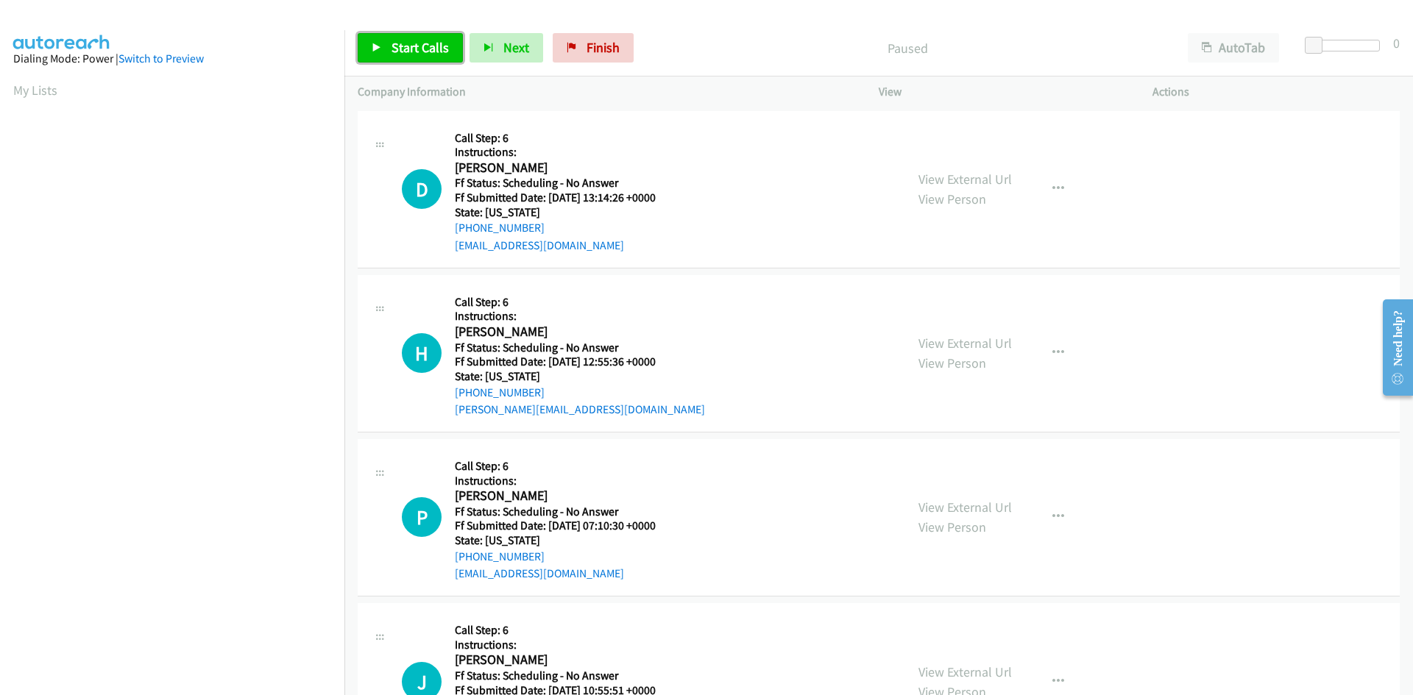
click at [421, 52] on span "Start Calls" at bounding box center [420, 47] width 57 height 17
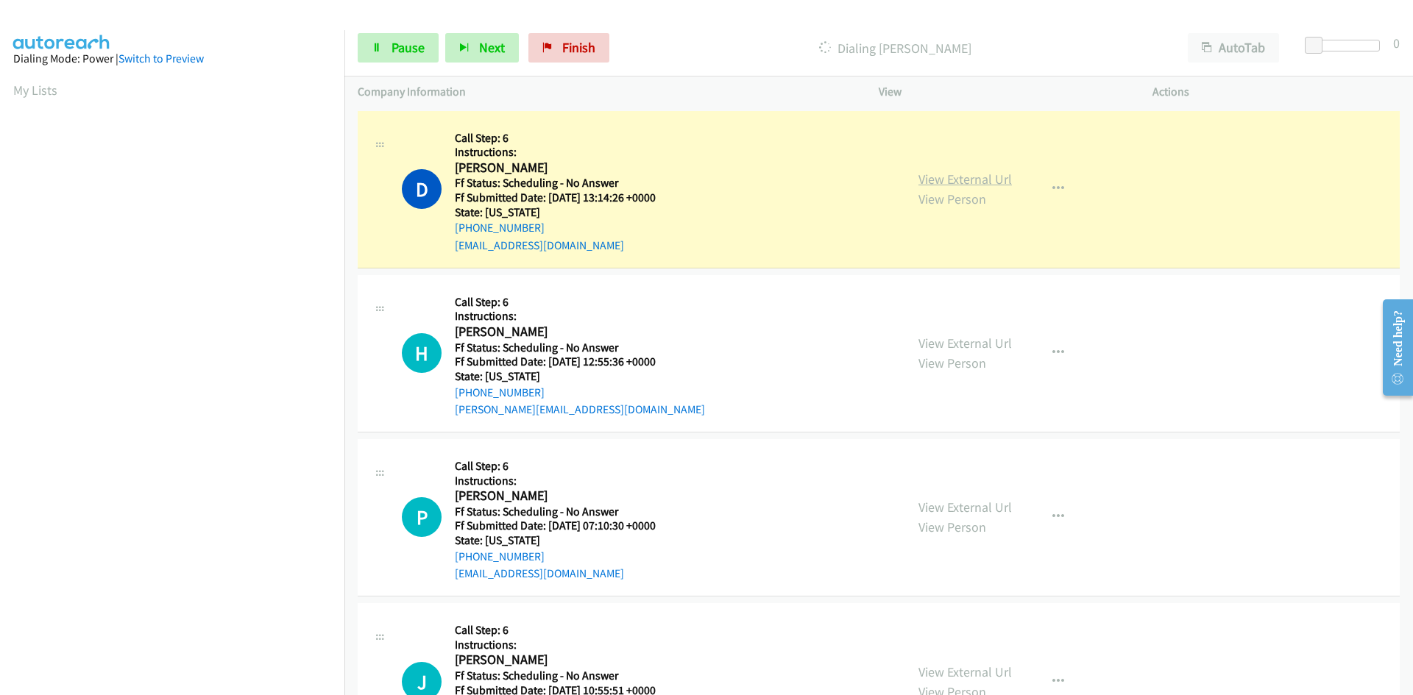
click at [968, 181] on link "View External Url" at bounding box center [964, 179] width 93 height 17
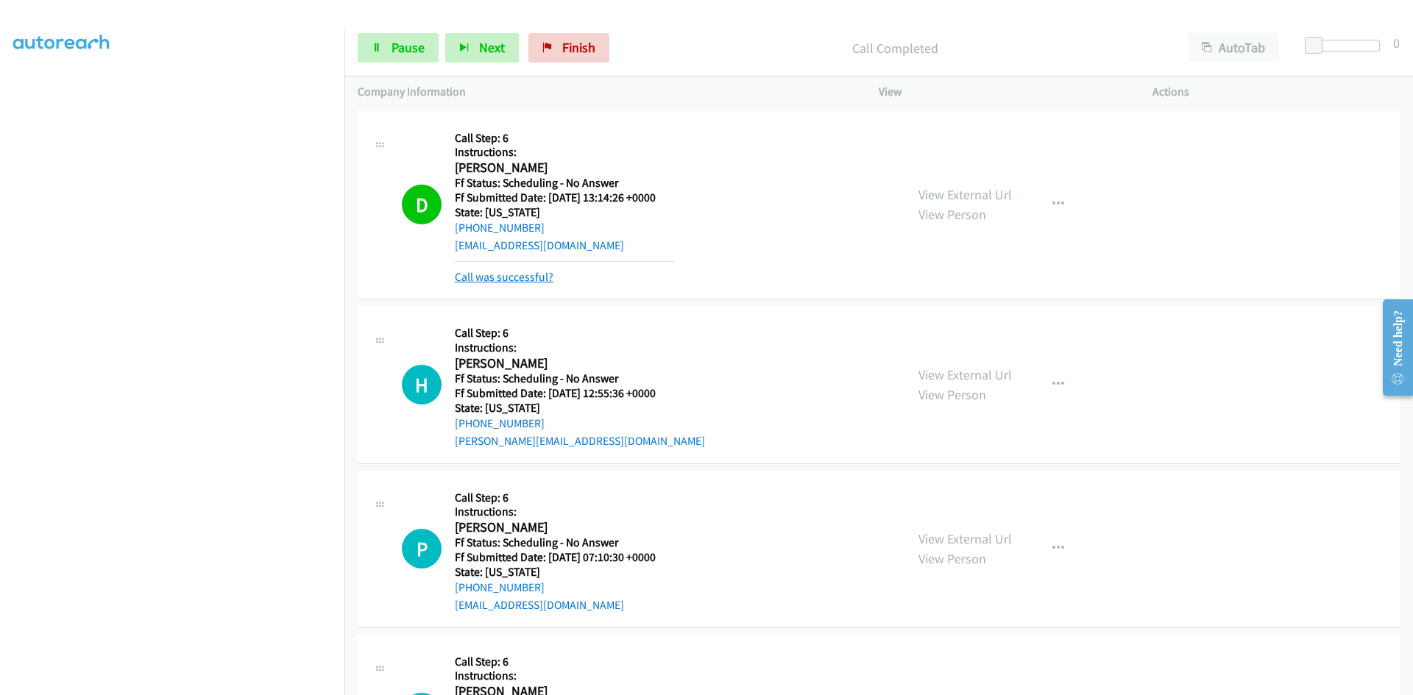
click at [497, 279] on link "Call was successful?" at bounding box center [504, 277] width 99 height 14
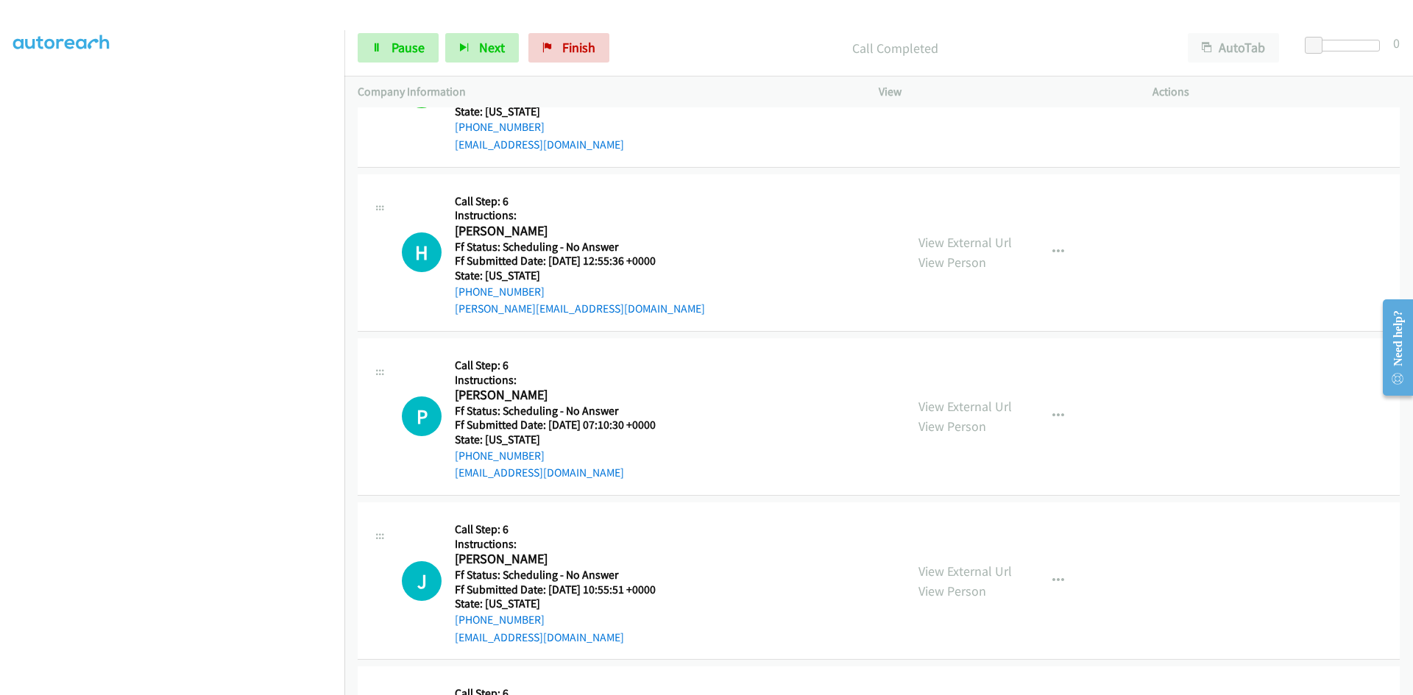
scroll to position [147, 0]
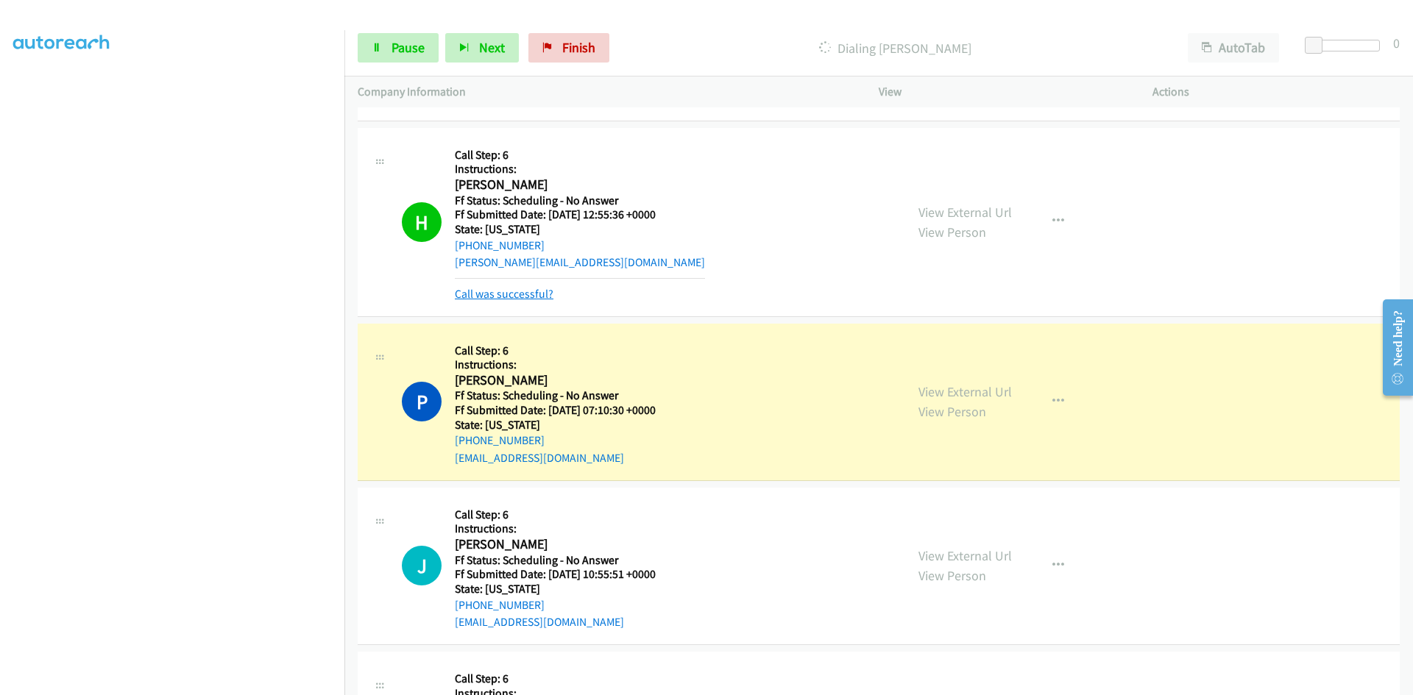
click at [492, 291] on link "Call was successful?" at bounding box center [504, 294] width 99 height 14
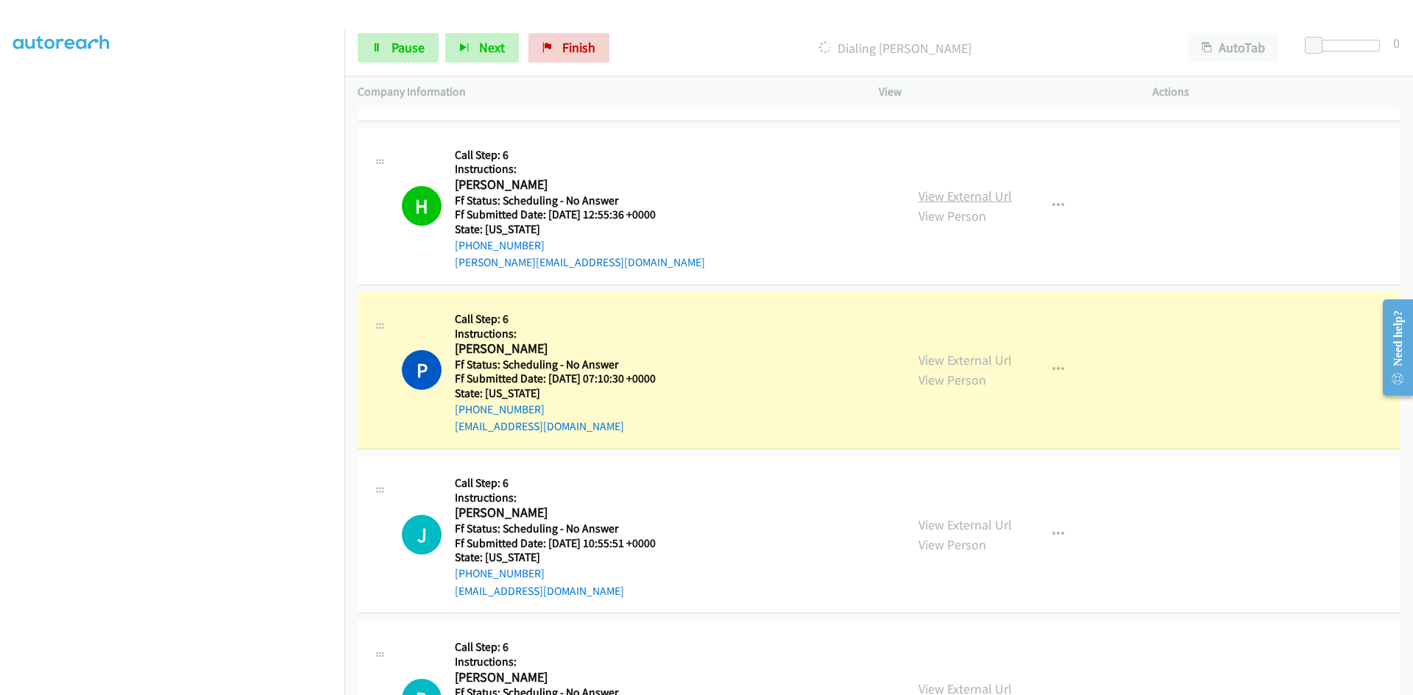
click at [945, 189] on link "View External Url" at bounding box center [964, 196] width 93 height 17
click at [998, 366] on link "View External Url" at bounding box center [964, 360] width 93 height 17
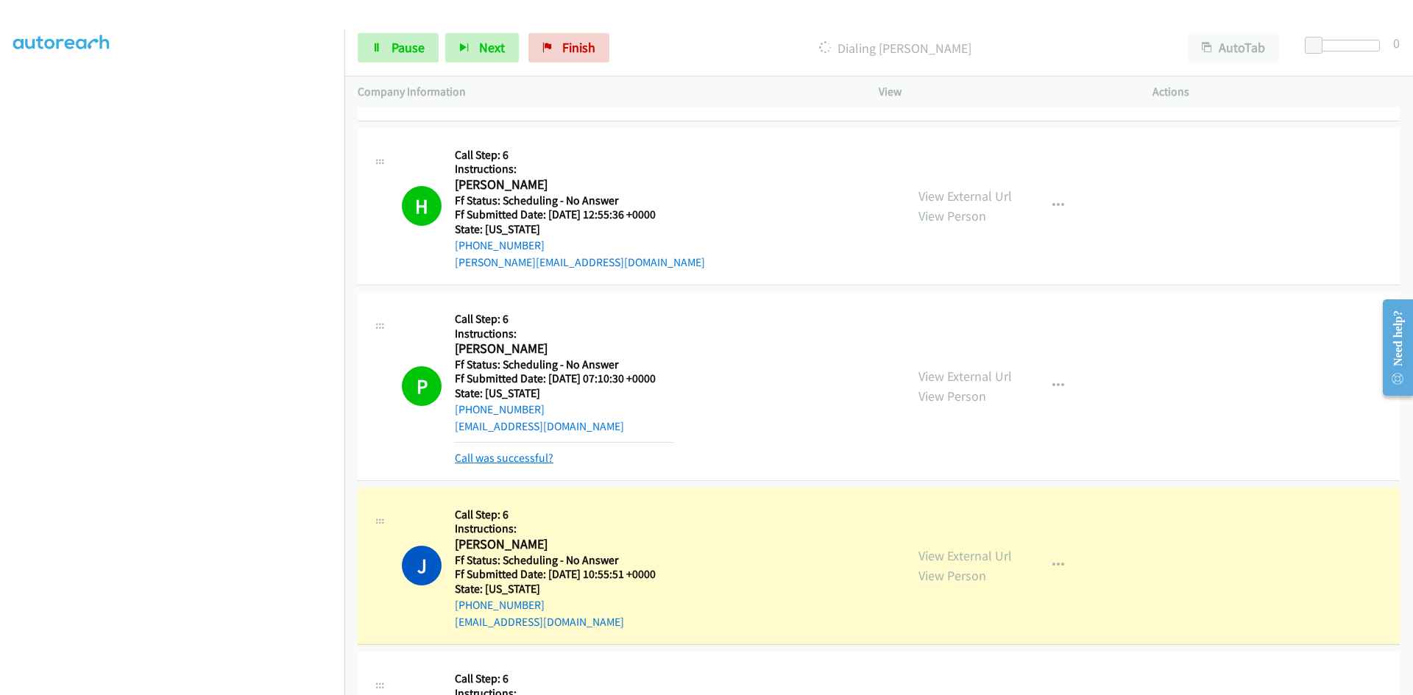
click at [519, 456] on link "Call was successful?" at bounding box center [504, 458] width 99 height 14
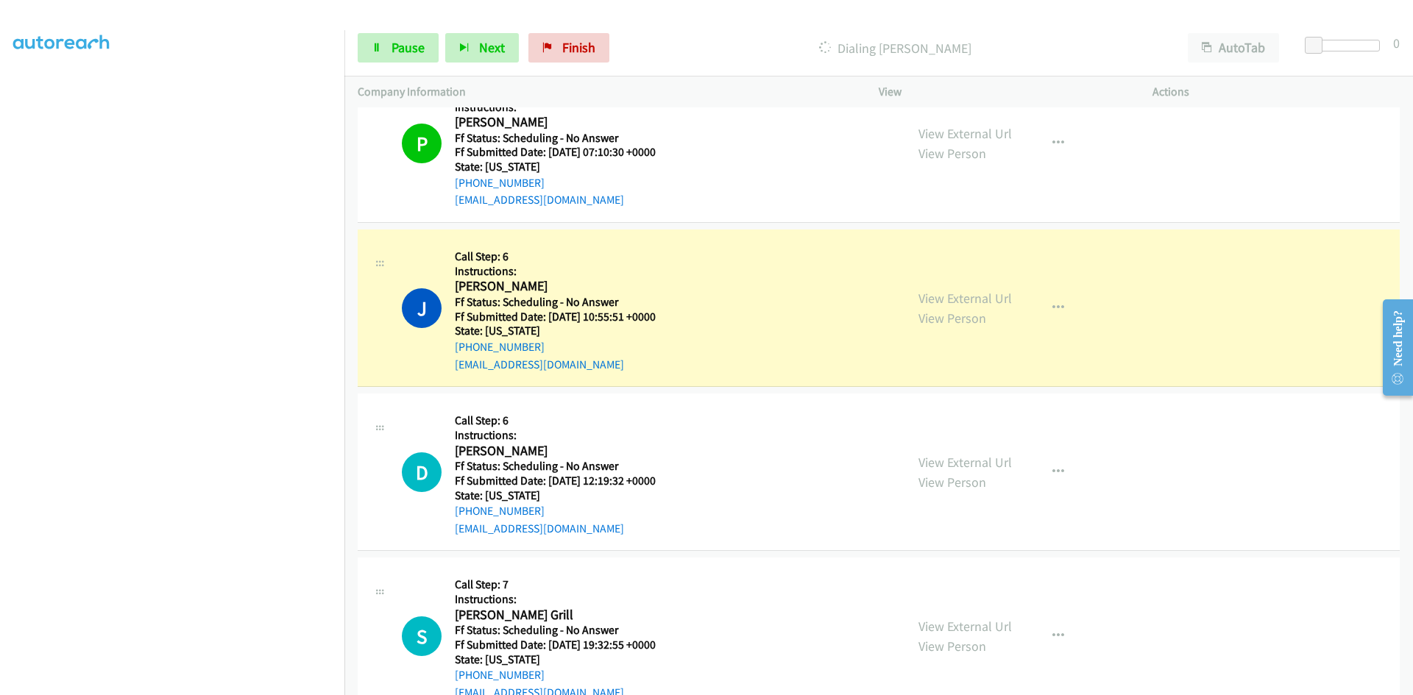
scroll to position [442, 0]
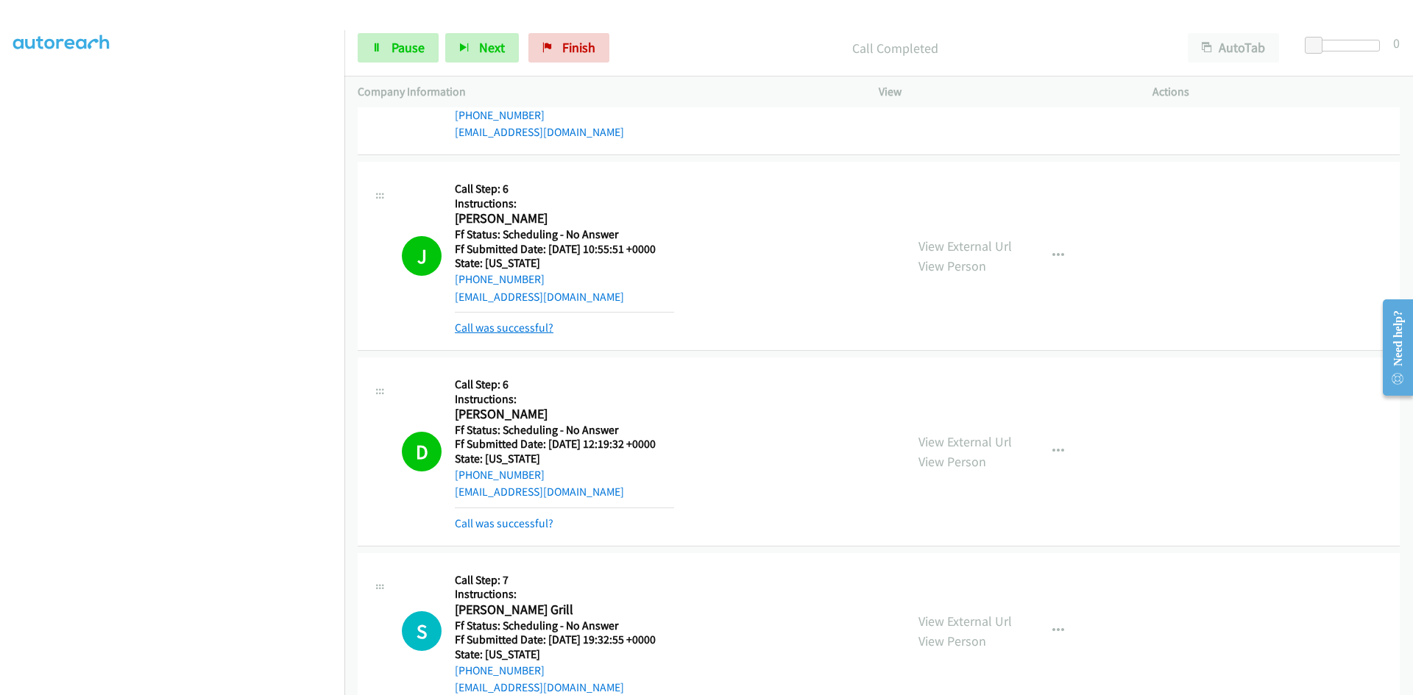
click at [532, 331] on link "Call was successful?" at bounding box center [504, 328] width 99 height 14
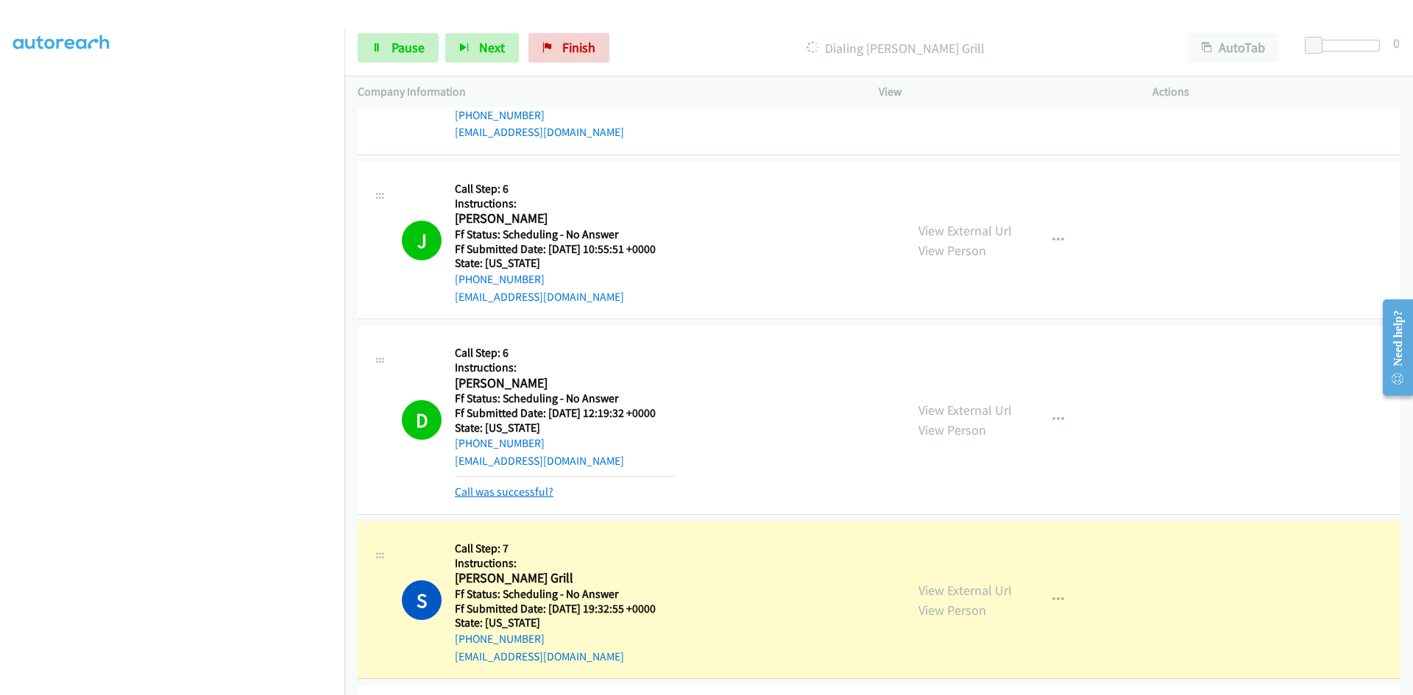
click at [529, 486] on link "Call was successful?" at bounding box center [504, 492] width 99 height 14
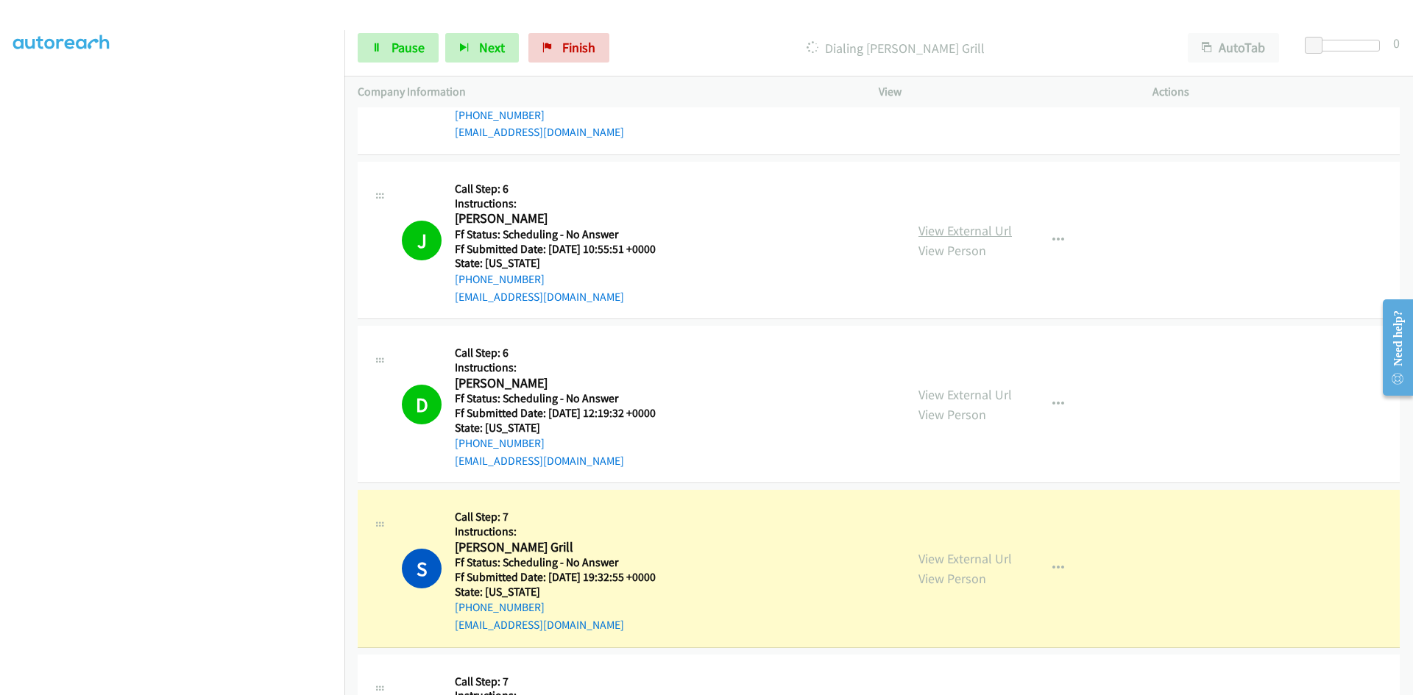
click at [982, 230] on link "View External Url" at bounding box center [964, 230] width 93 height 17
click at [950, 394] on link "View External Url" at bounding box center [964, 394] width 93 height 17
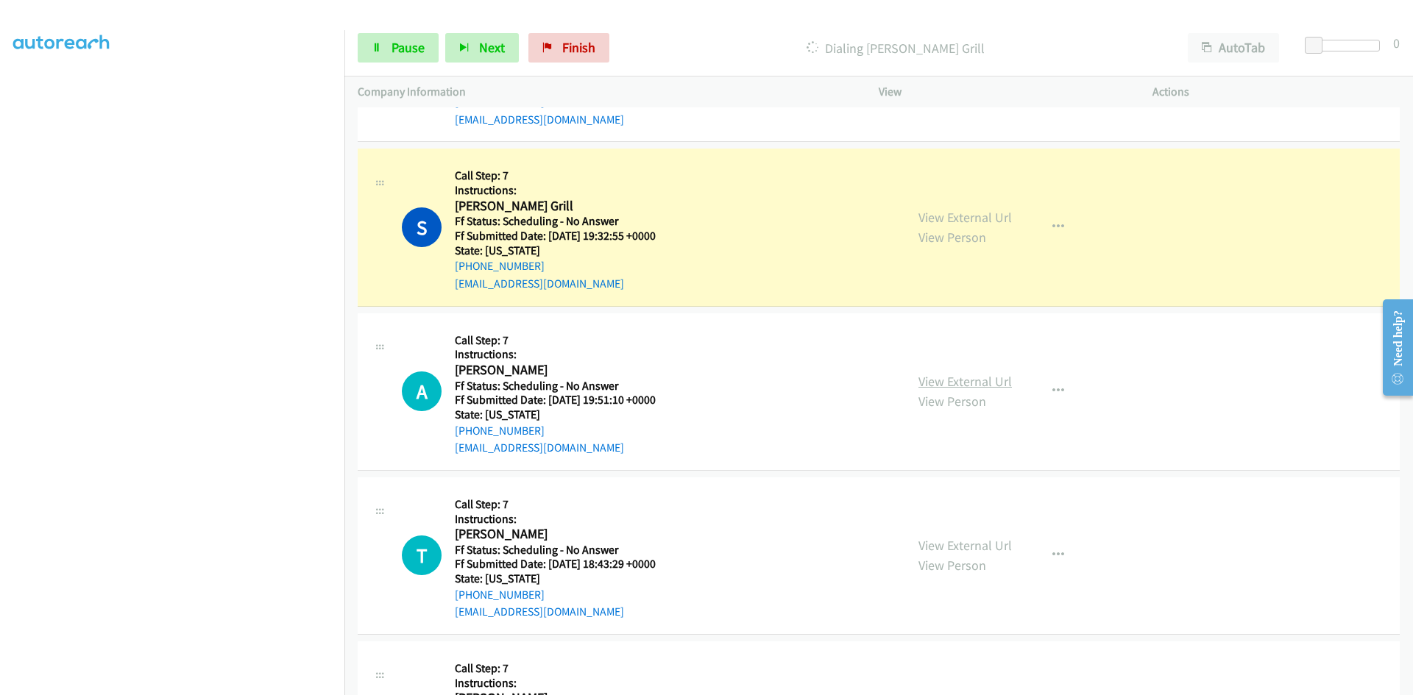
scroll to position [810, 0]
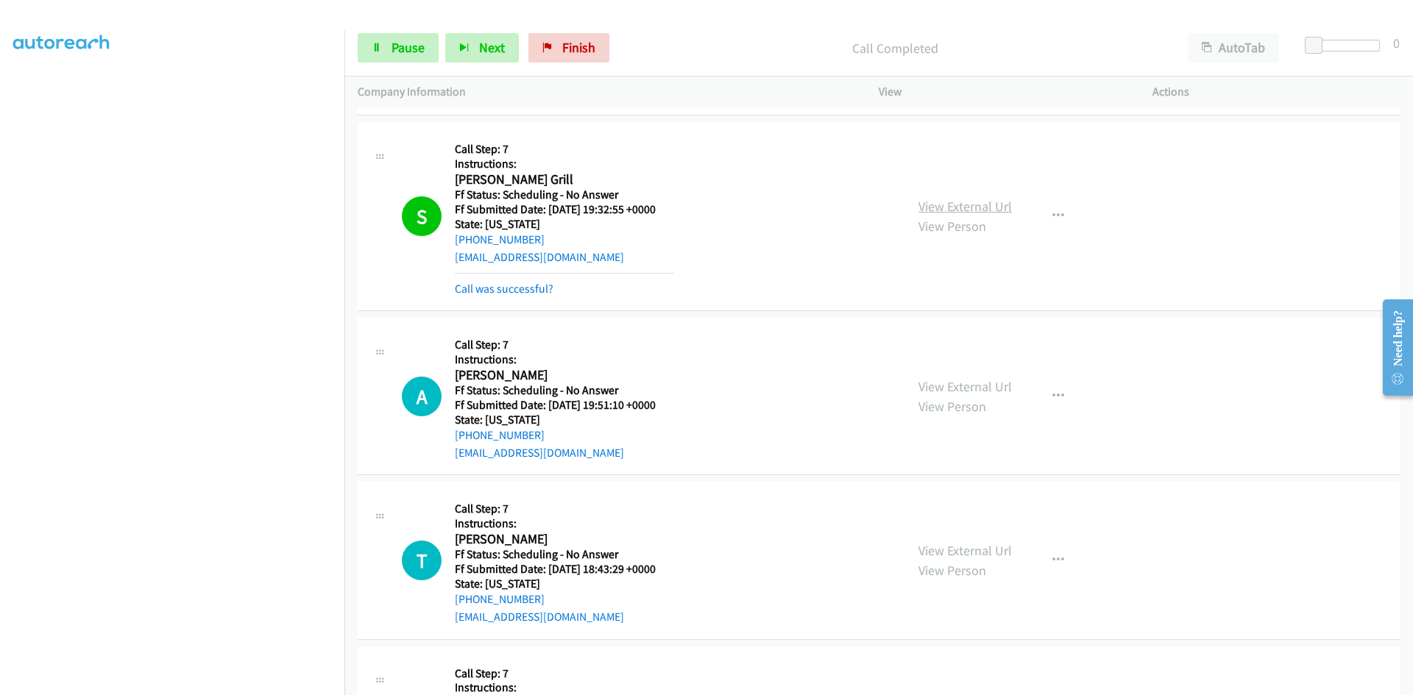
click at [982, 208] on link "View External Url" at bounding box center [964, 206] width 93 height 17
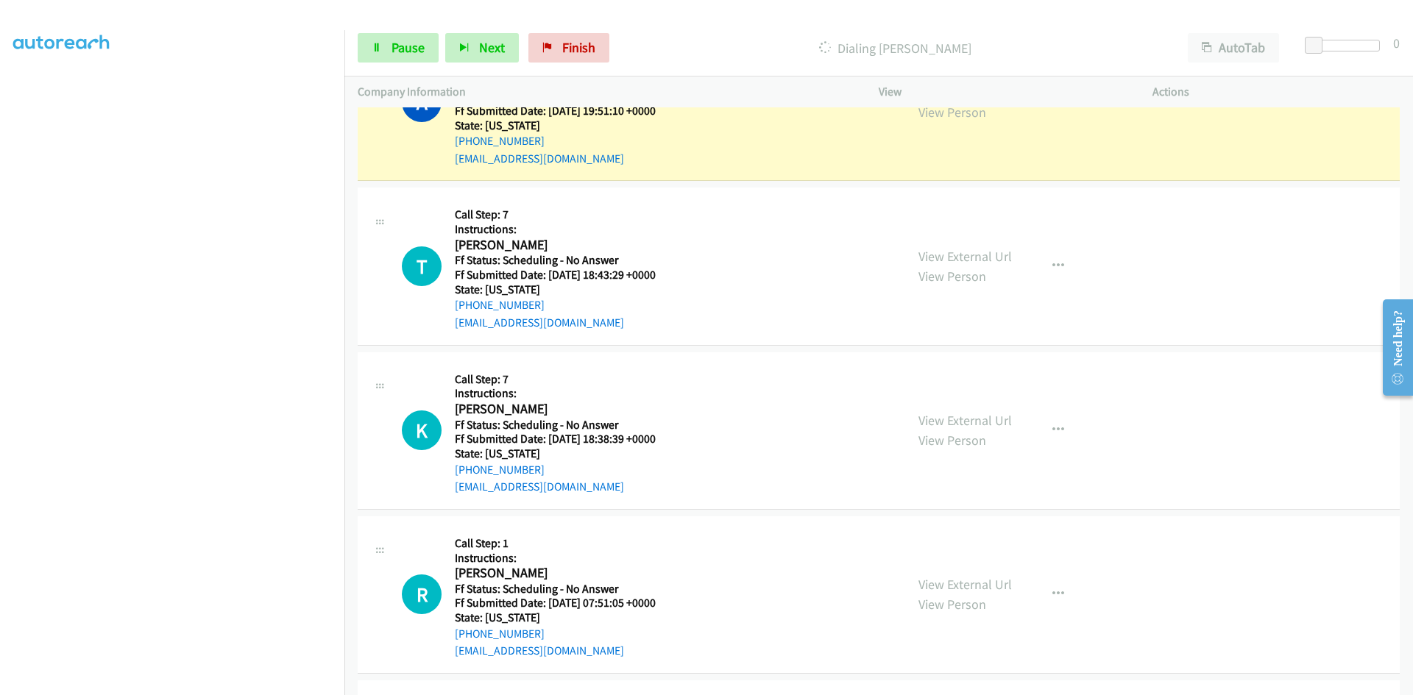
scroll to position [1030, 0]
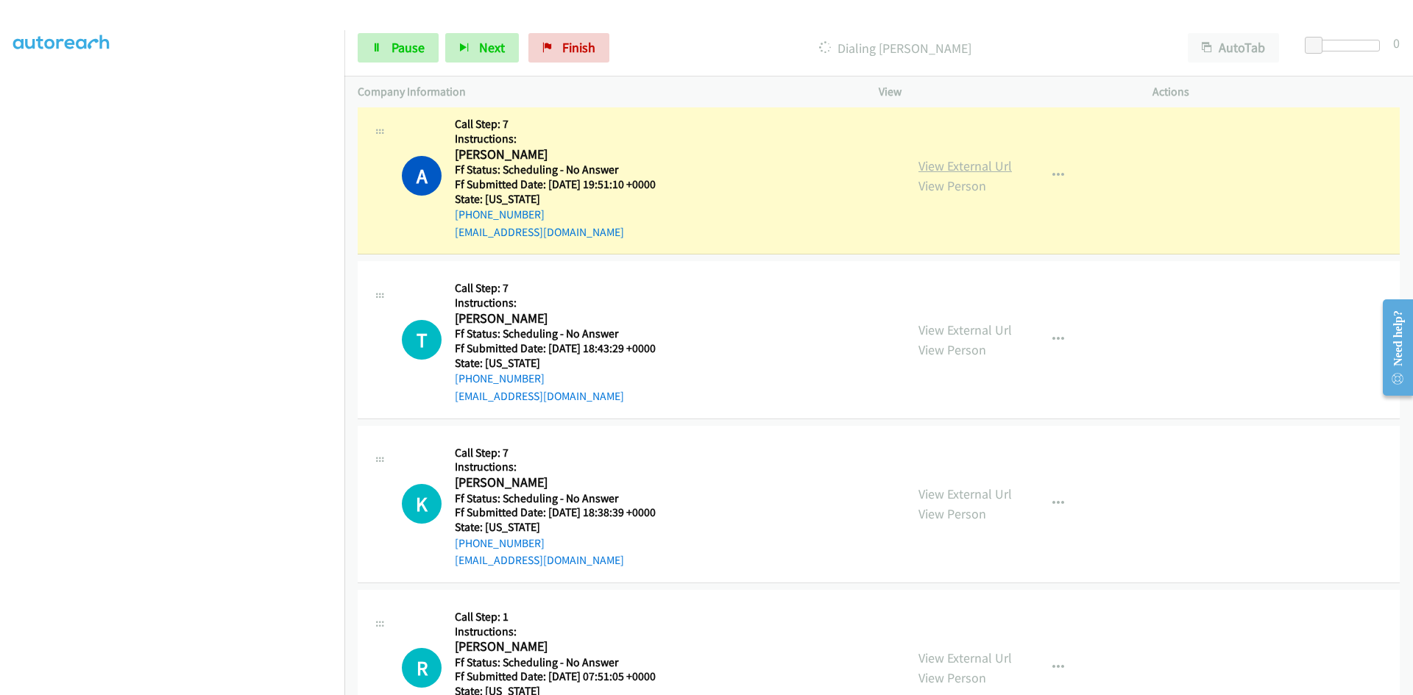
click at [941, 164] on link "View External Url" at bounding box center [964, 165] width 93 height 17
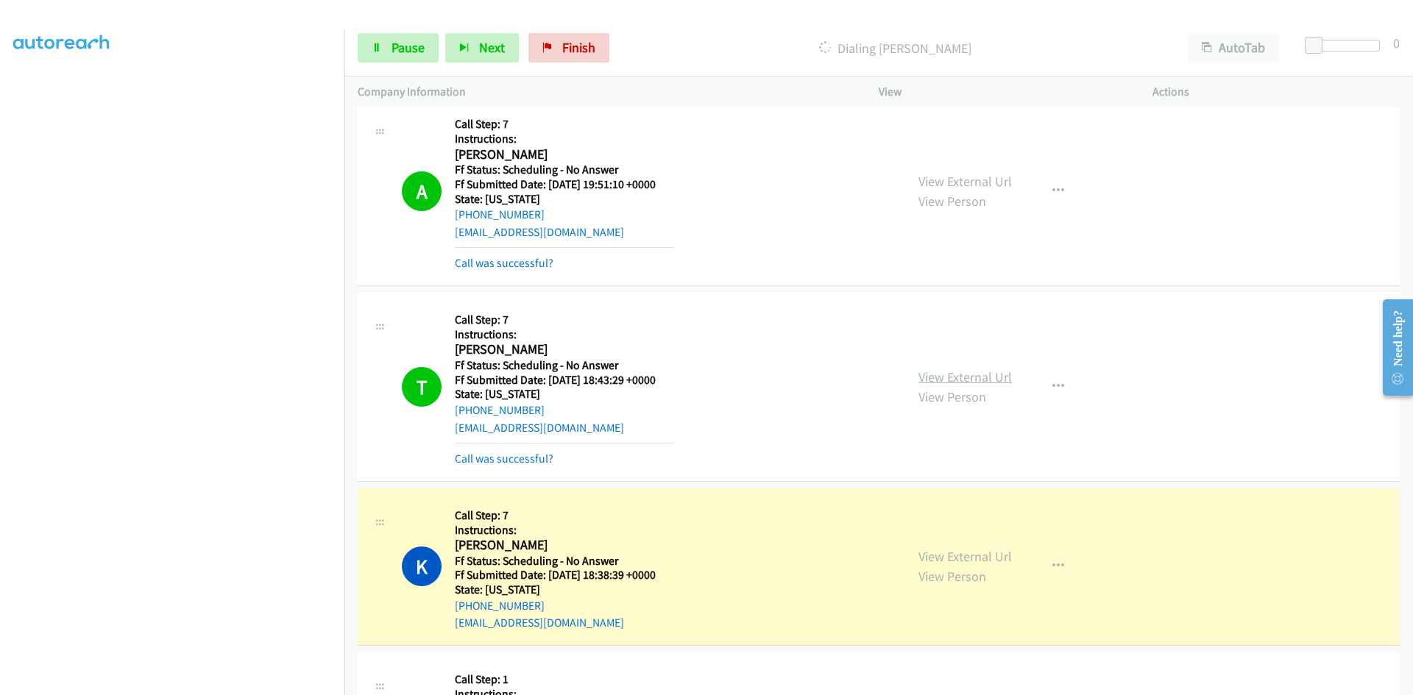
click at [1003, 382] on link "View External Url" at bounding box center [964, 377] width 93 height 17
click at [517, 264] on link "Call was successful?" at bounding box center [504, 263] width 99 height 14
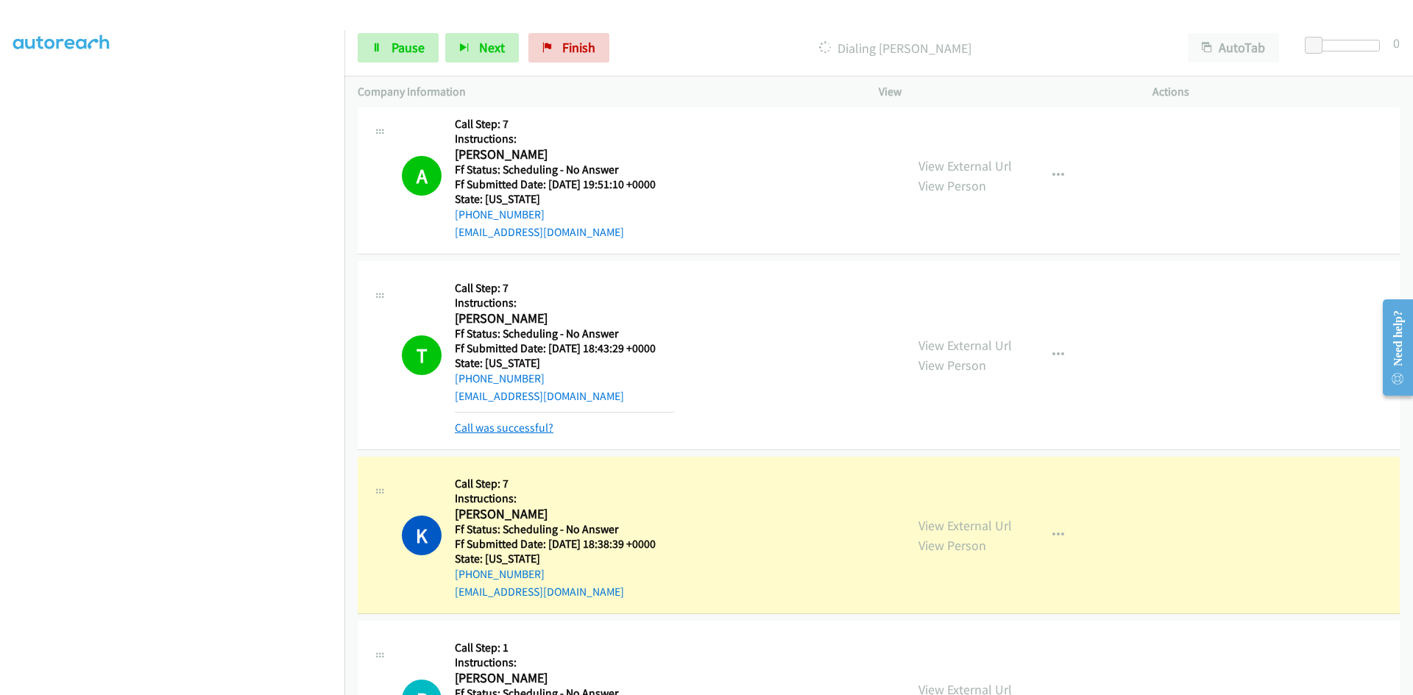
click at [507, 423] on link "Call was successful?" at bounding box center [504, 428] width 99 height 14
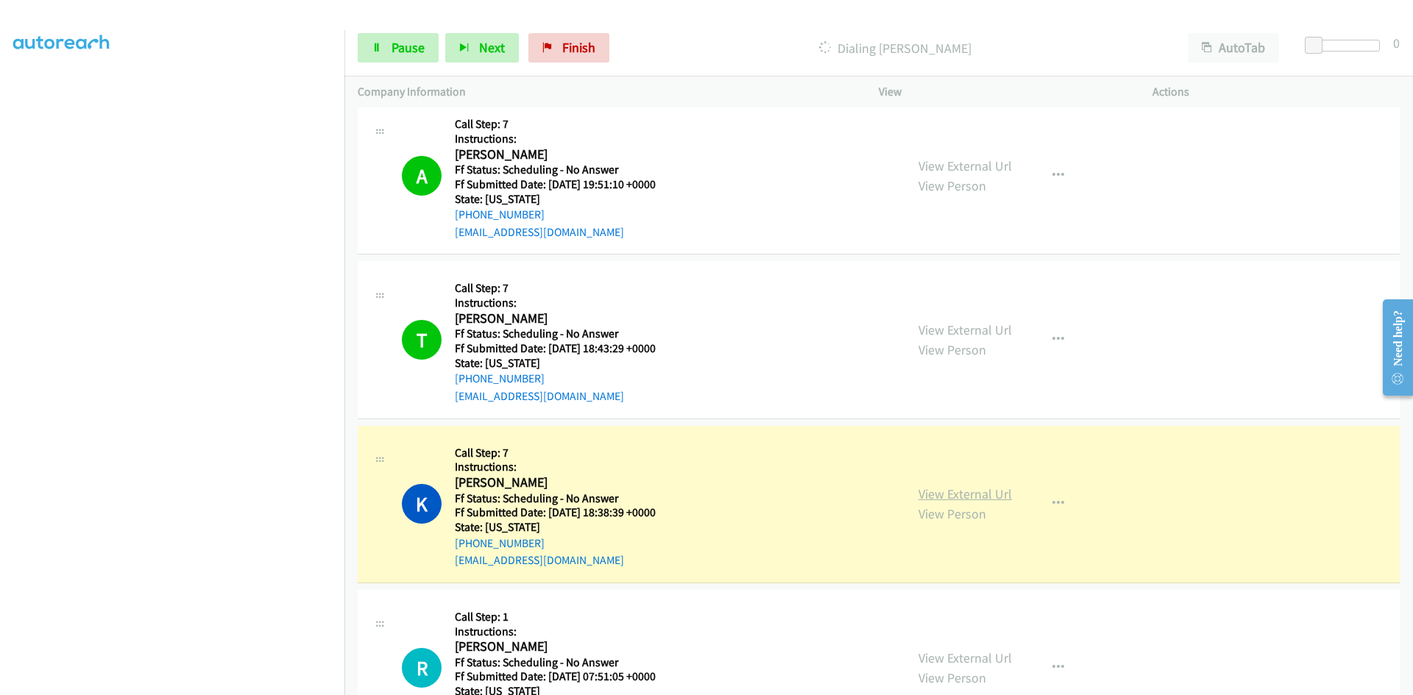
click at [999, 498] on link "View External Url" at bounding box center [964, 494] width 93 height 17
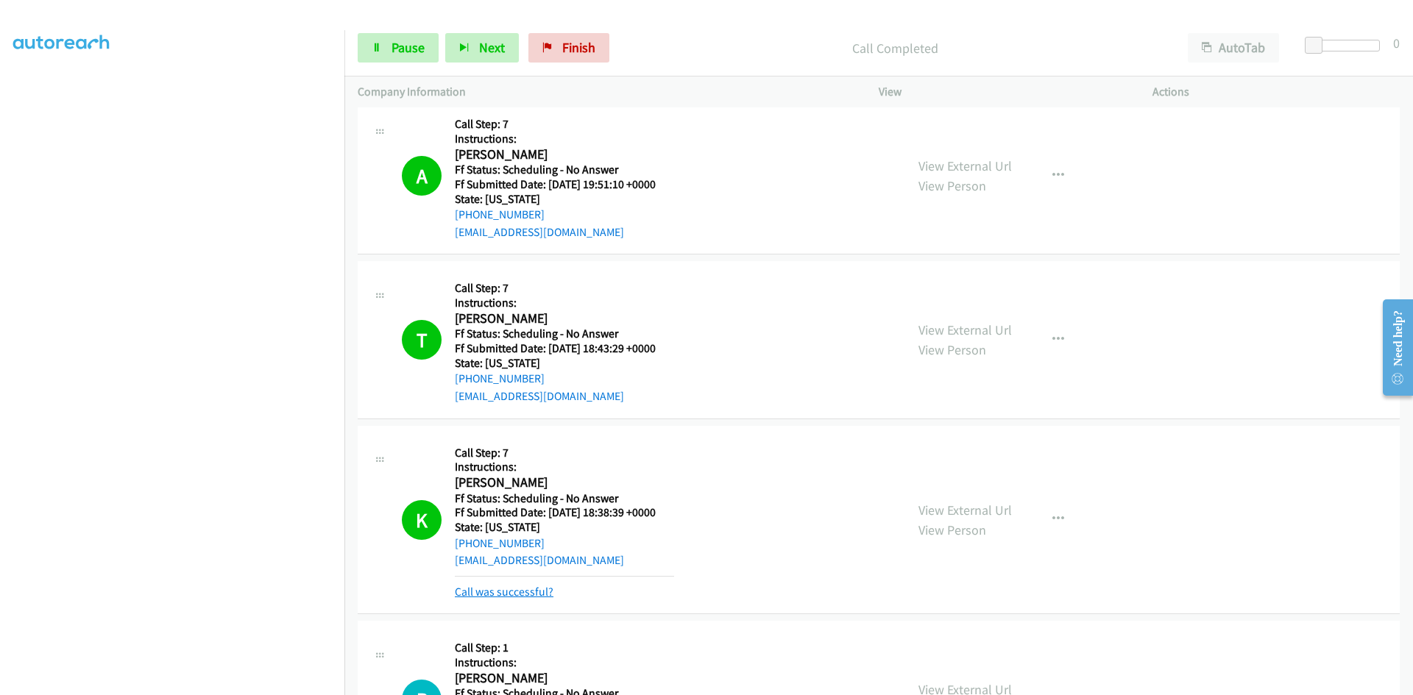
click at [520, 598] on link "Call was successful?" at bounding box center [504, 592] width 99 height 14
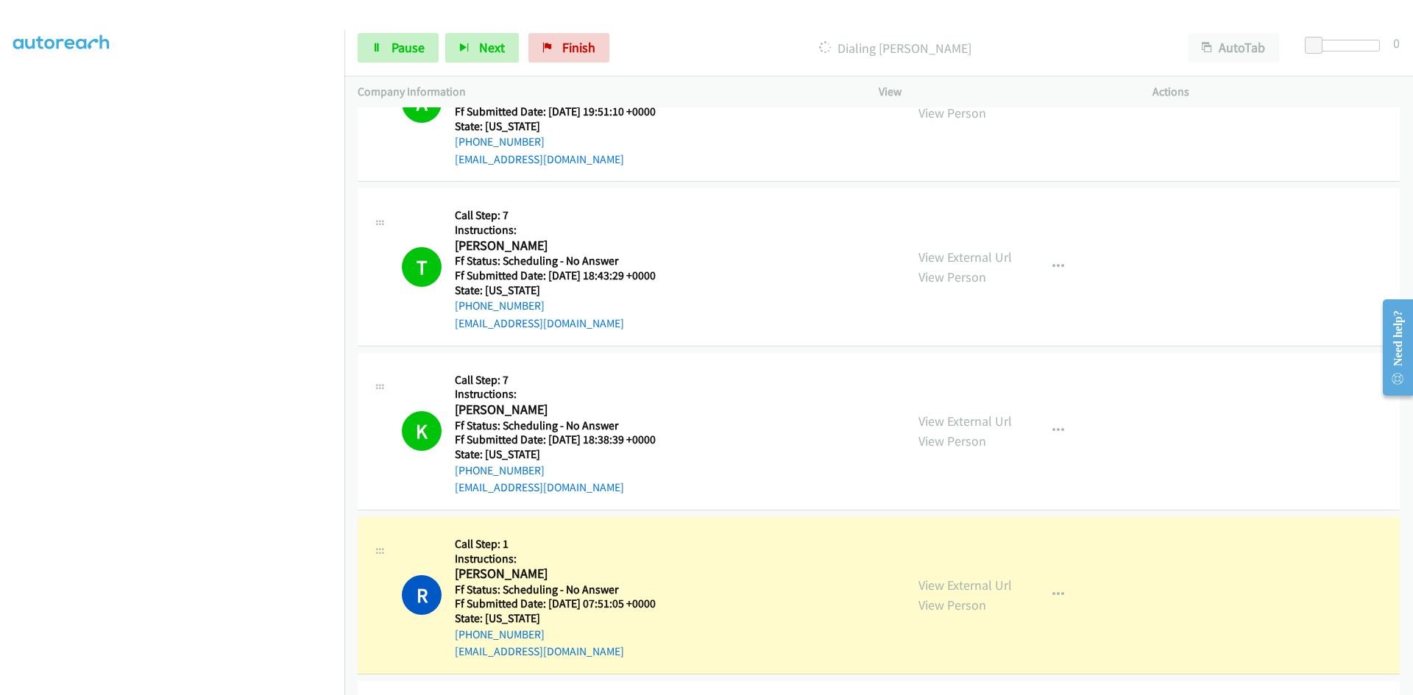
scroll to position [1251, 0]
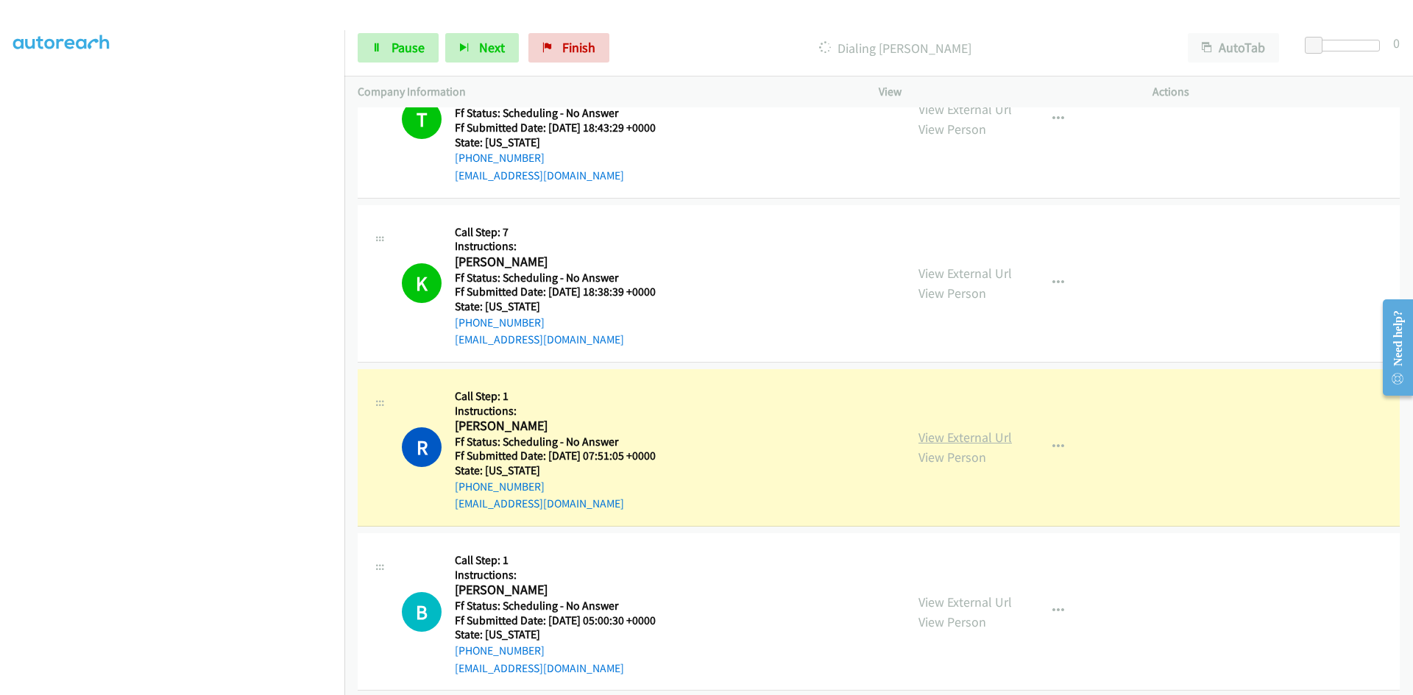
click at [968, 439] on link "View External Url" at bounding box center [964, 437] width 93 height 17
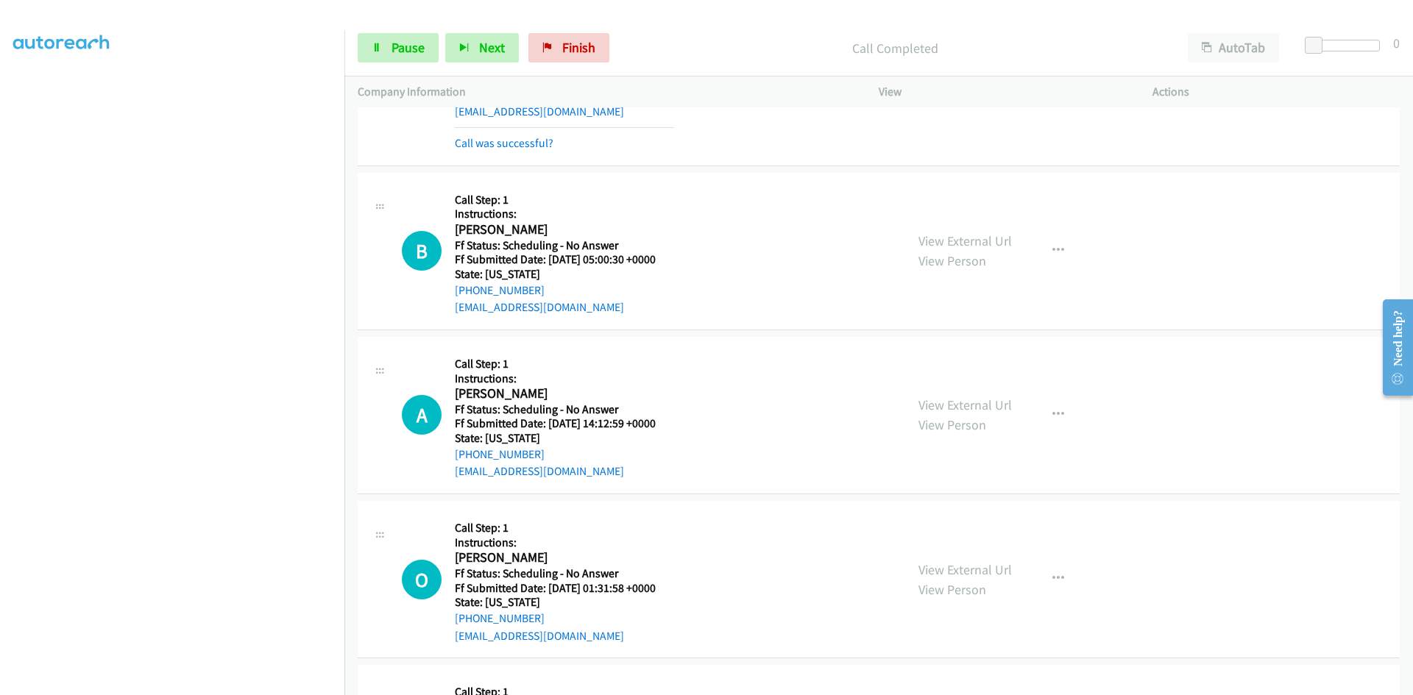
scroll to position [1619, 0]
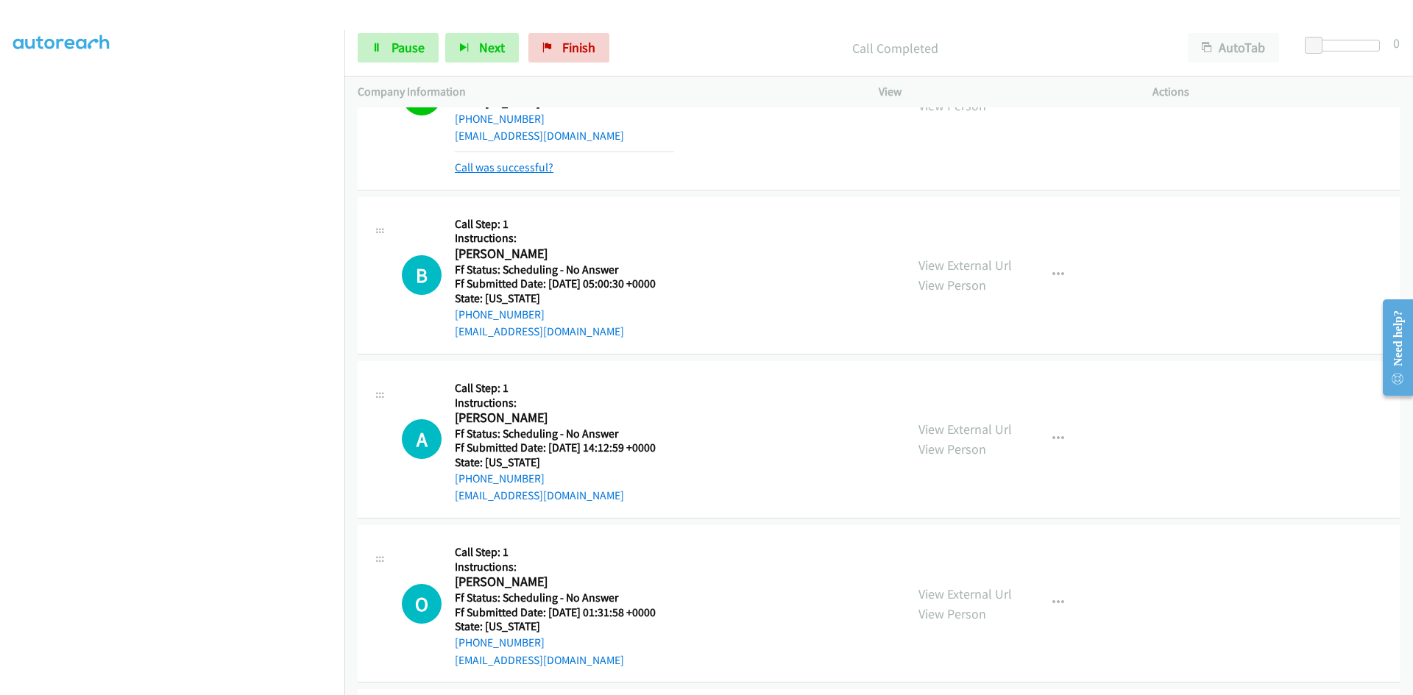
click at [536, 163] on link "Call was successful?" at bounding box center [504, 167] width 99 height 14
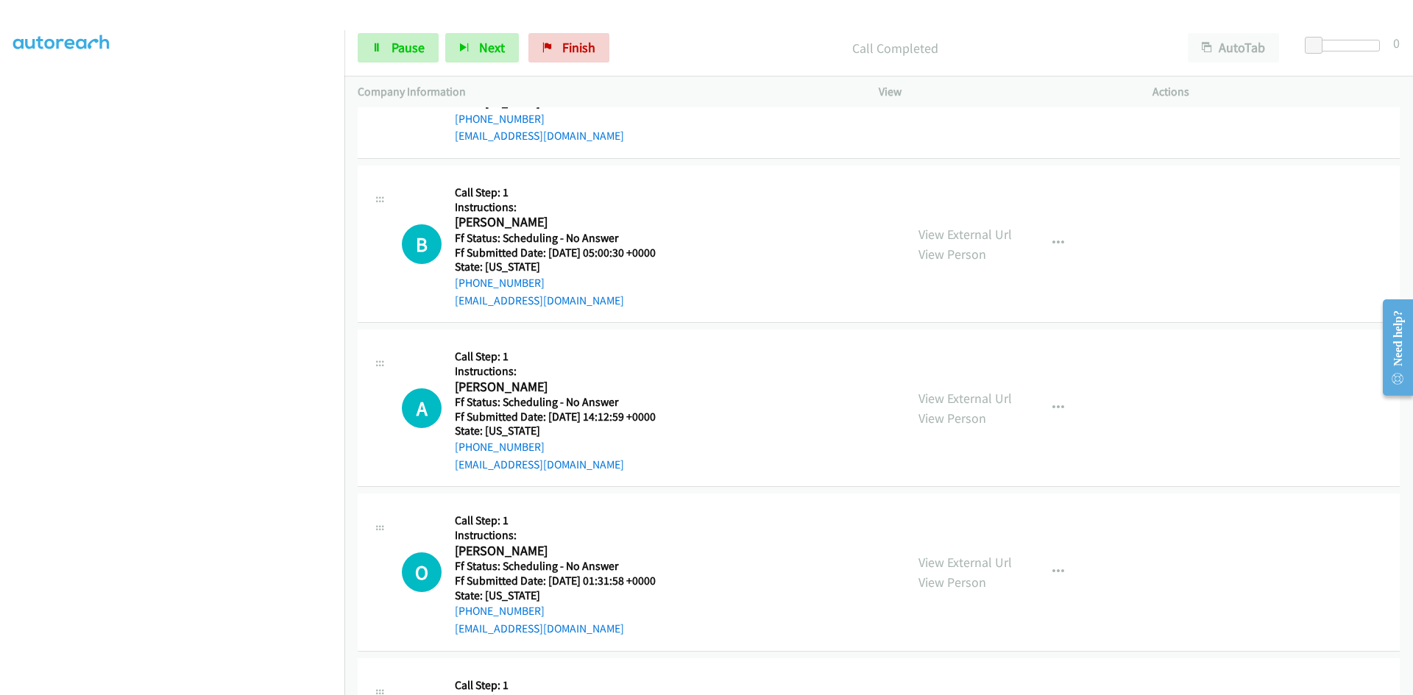
scroll to position [1603, 0]
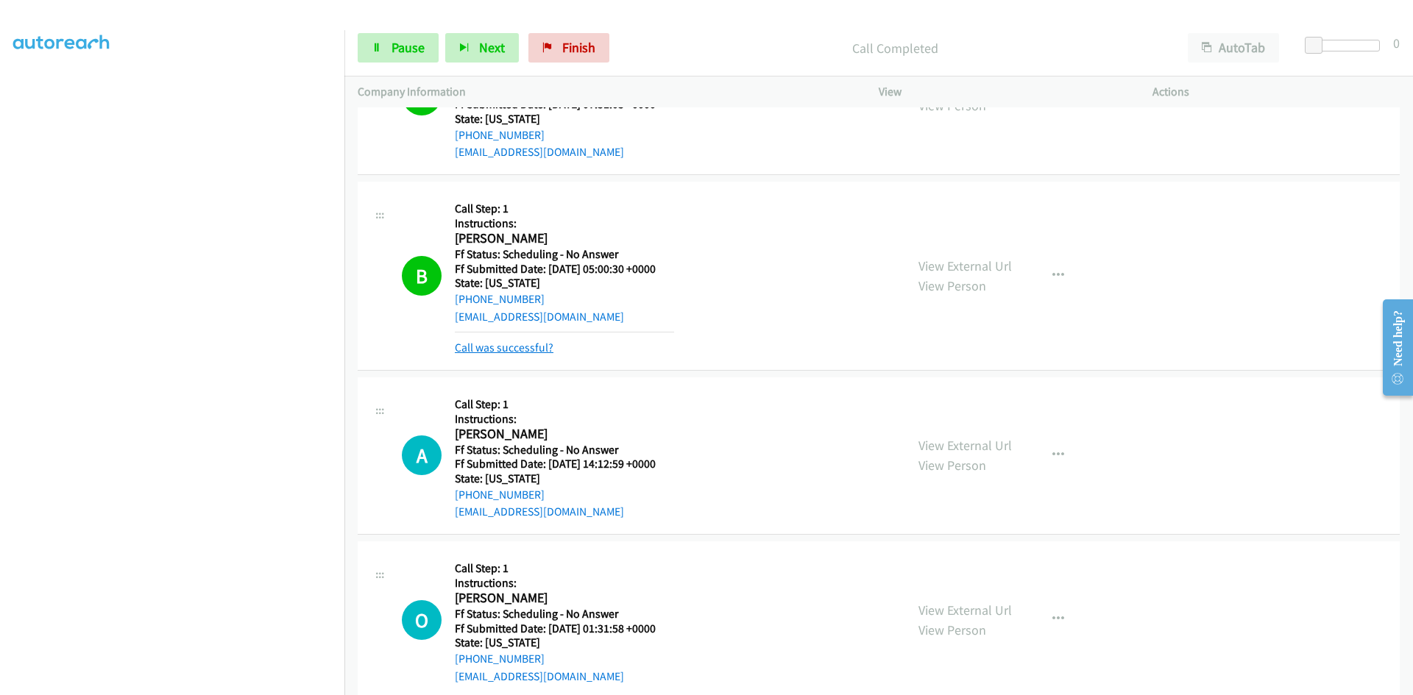
click at [510, 346] on link "Call was successful?" at bounding box center [504, 348] width 99 height 14
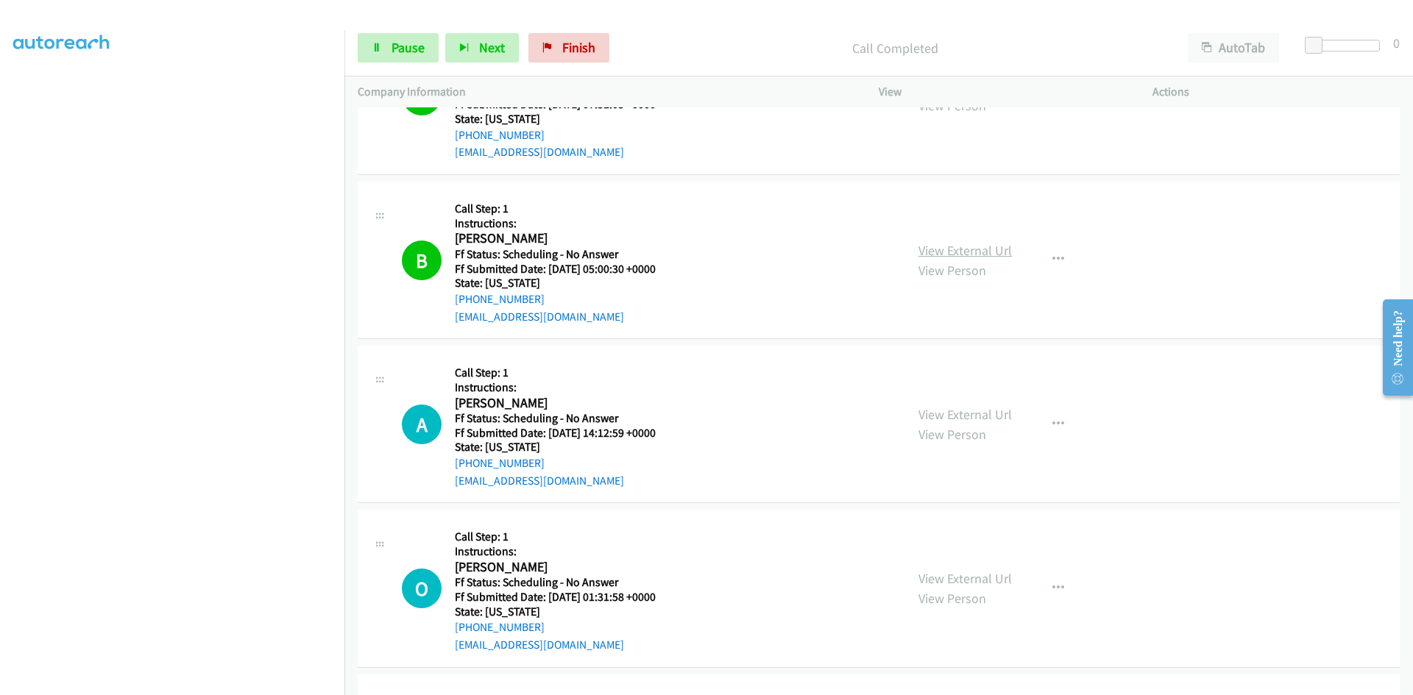
click at [966, 247] on link "View External Url" at bounding box center [964, 250] width 93 height 17
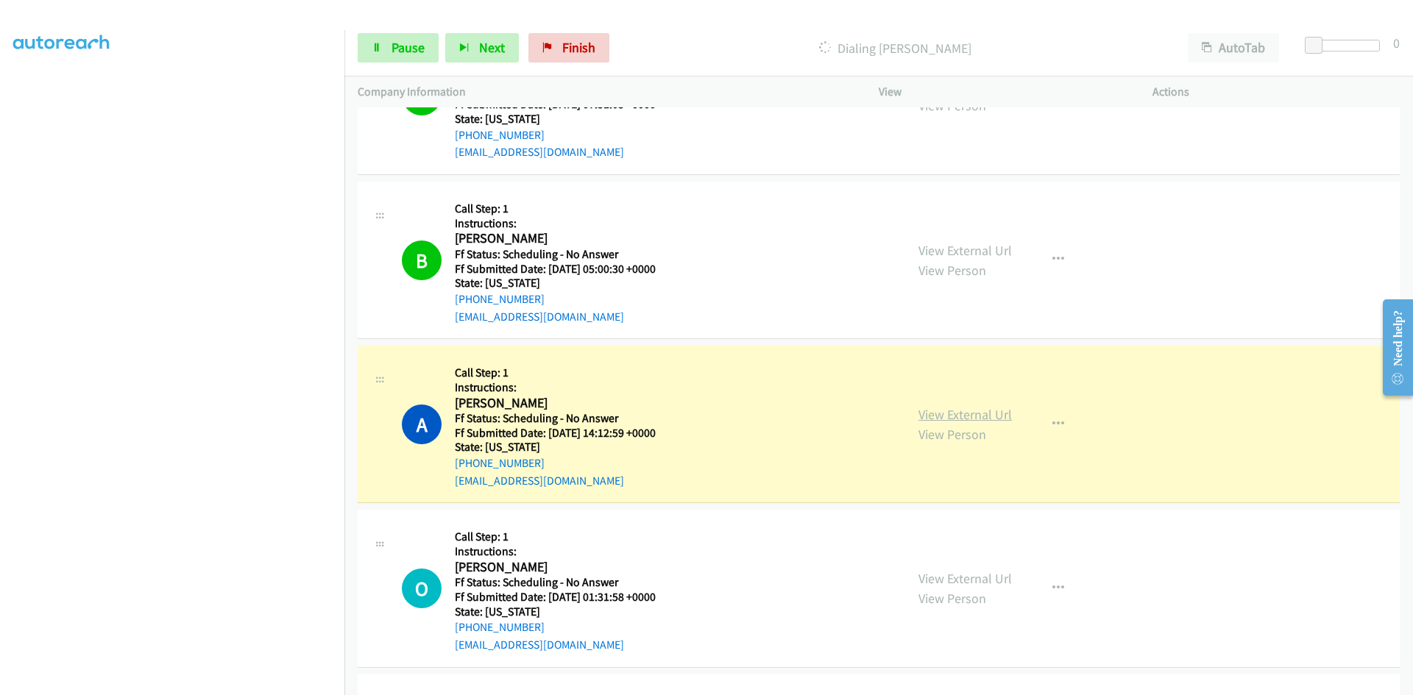
click at [1001, 412] on link "View External Url" at bounding box center [964, 414] width 93 height 17
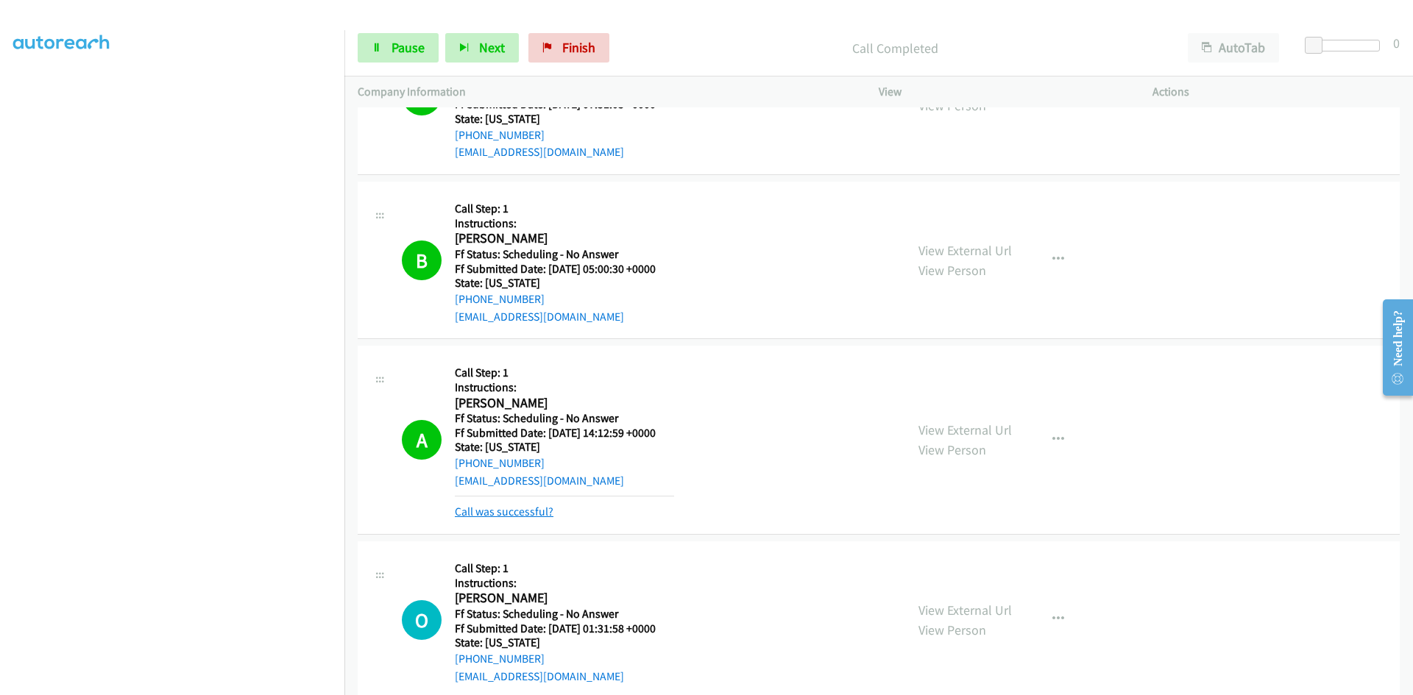
click at [481, 511] on link "Call was successful?" at bounding box center [504, 512] width 99 height 14
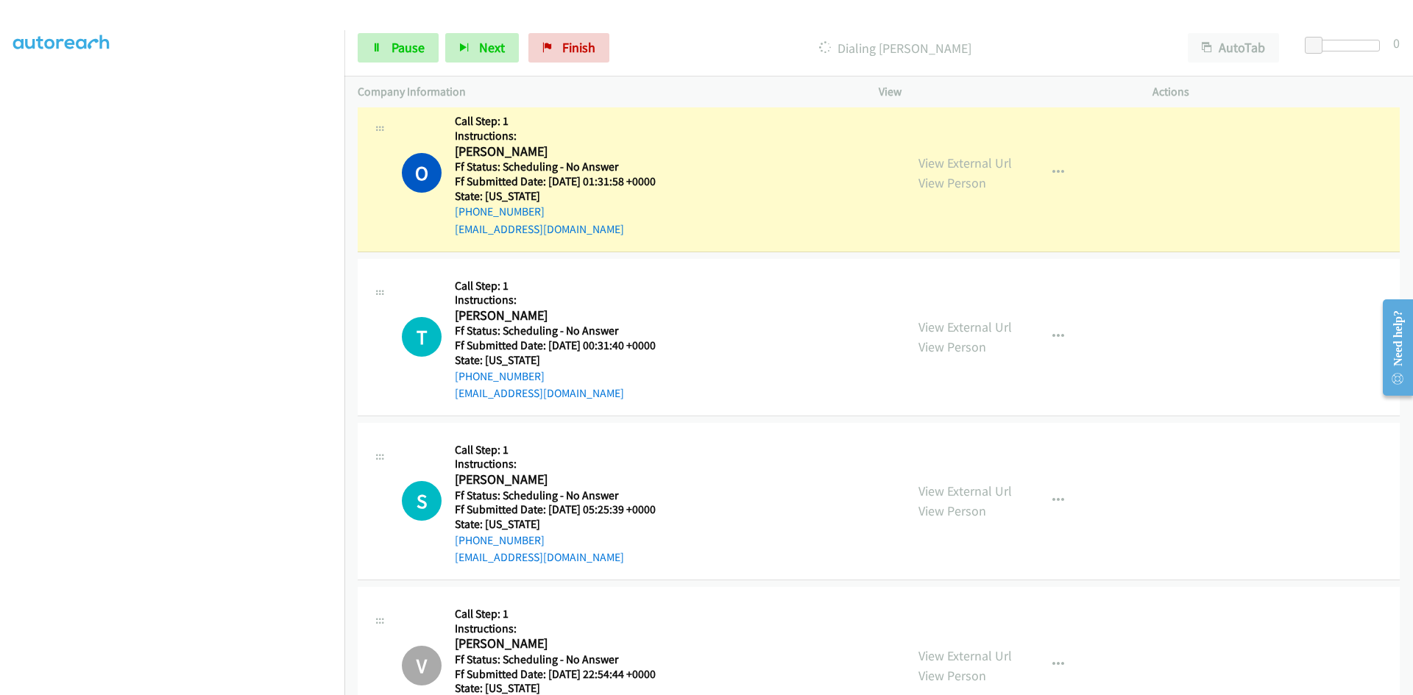
scroll to position [2044, 0]
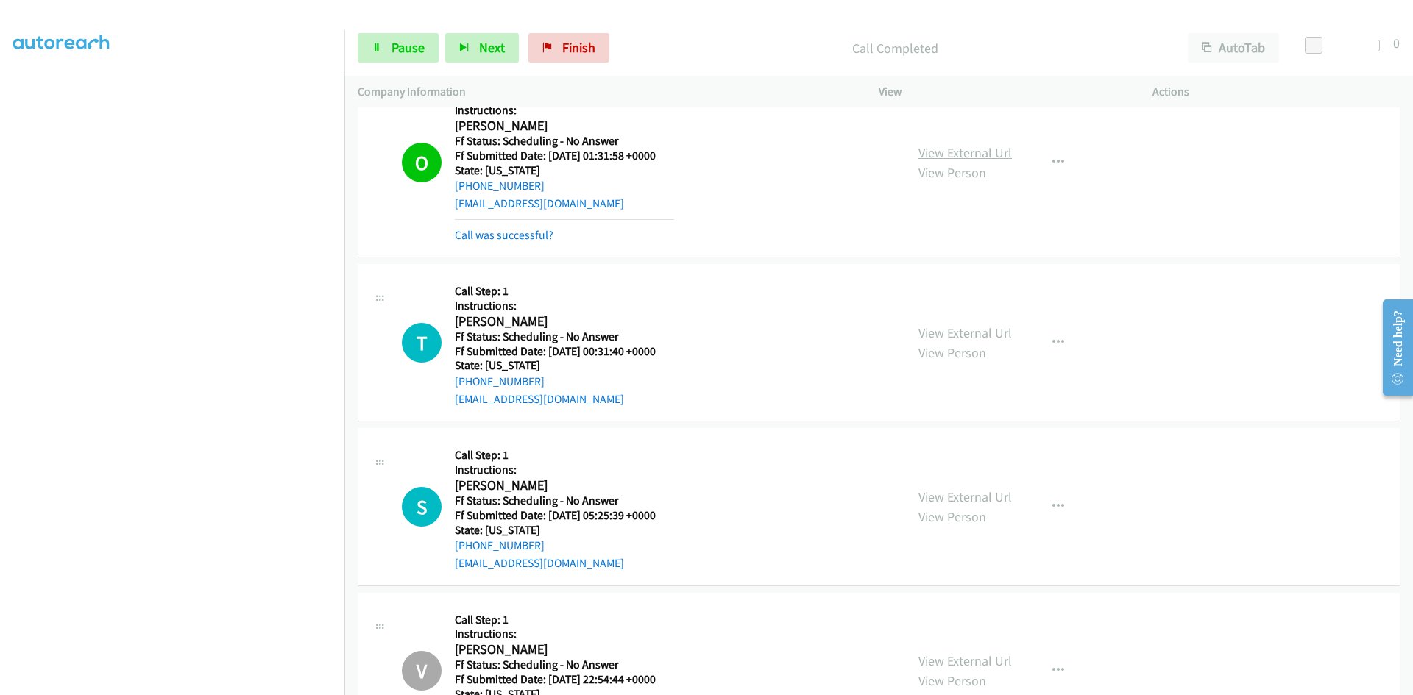
click at [990, 150] on link "View External Url" at bounding box center [964, 152] width 93 height 17
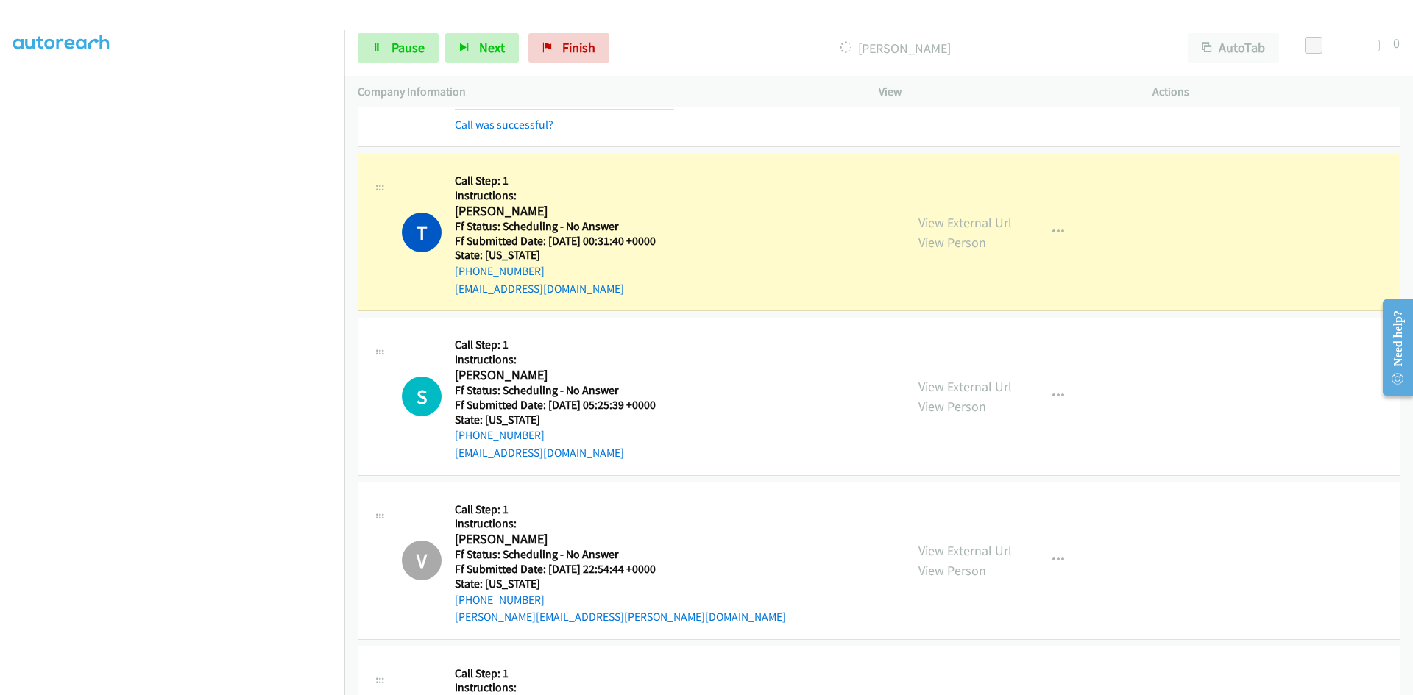
scroll to position [2192, 0]
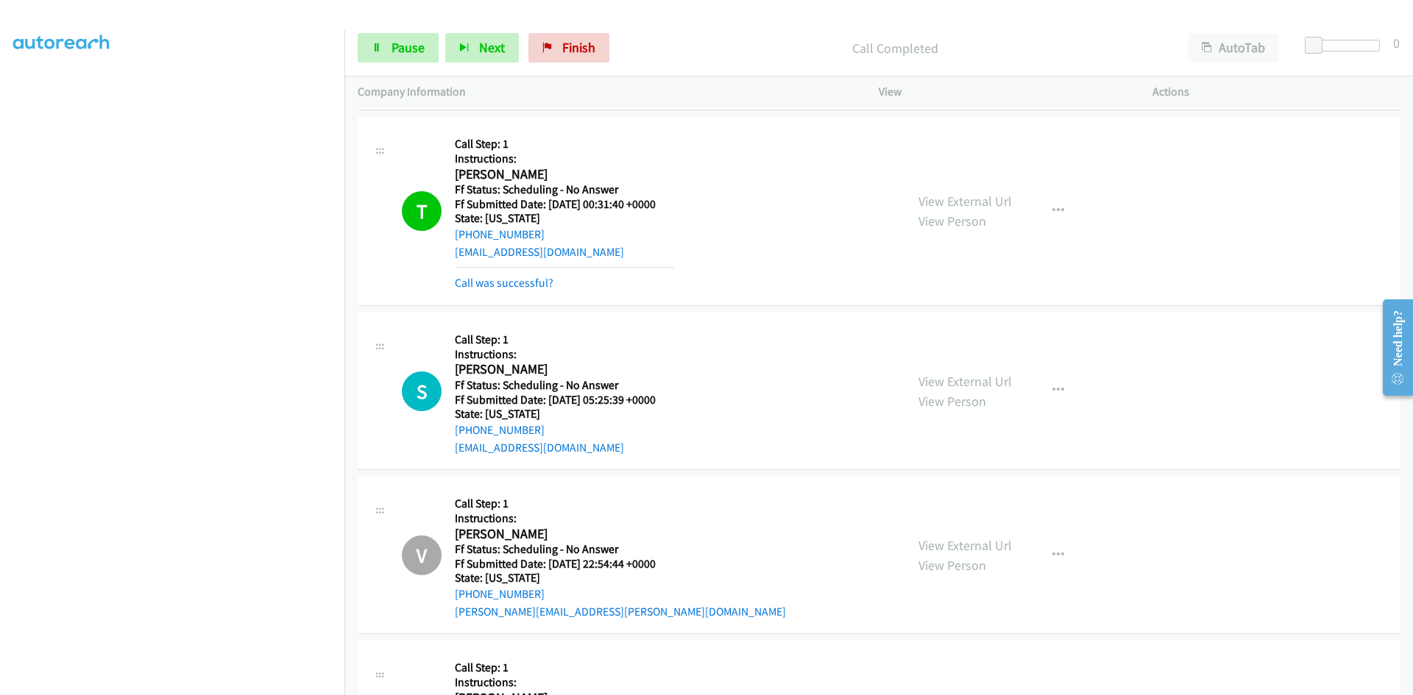
click at [991, 192] on div "View External Url View Person" at bounding box center [964, 211] width 93 height 40
click at [991, 199] on link "View External Url" at bounding box center [964, 201] width 93 height 17
click at [538, 282] on link "Call was successful?" at bounding box center [504, 283] width 99 height 14
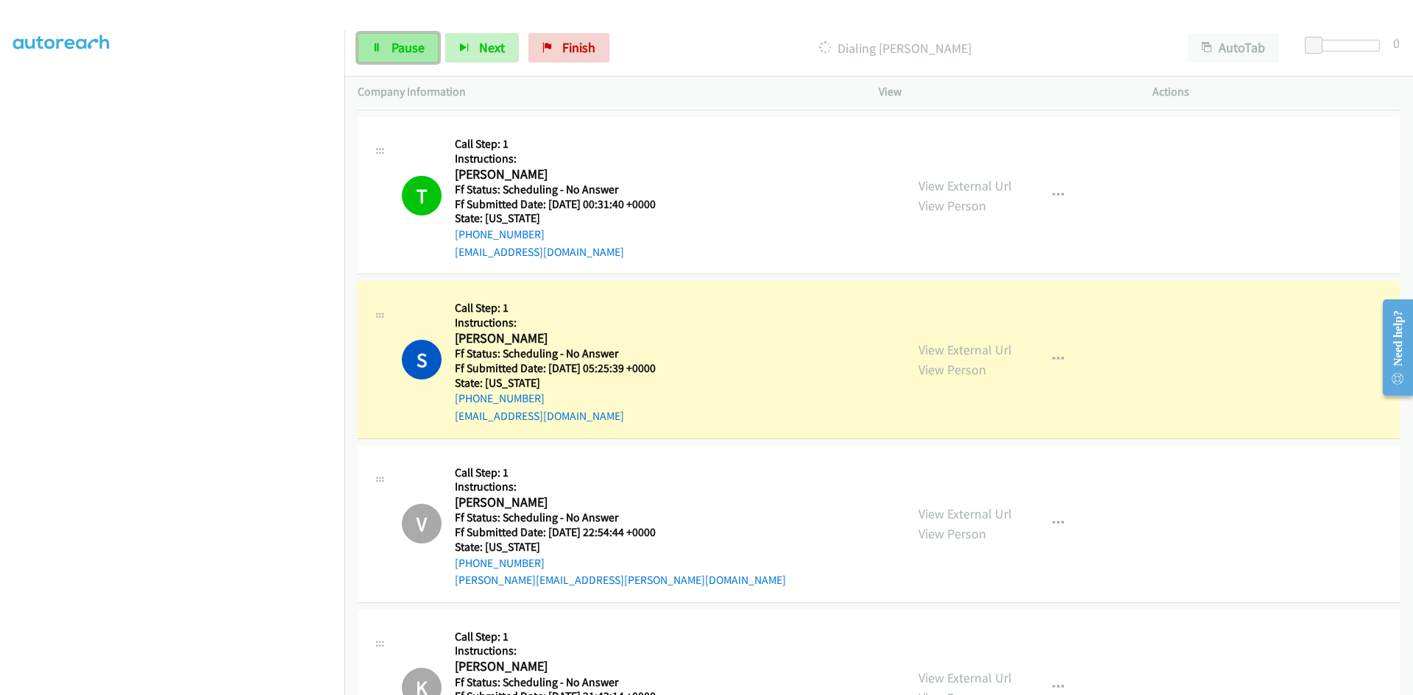
click at [397, 51] on span "Pause" at bounding box center [408, 47] width 33 height 17
click at [937, 347] on link "View External Url" at bounding box center [964, 349] width 93 height 17
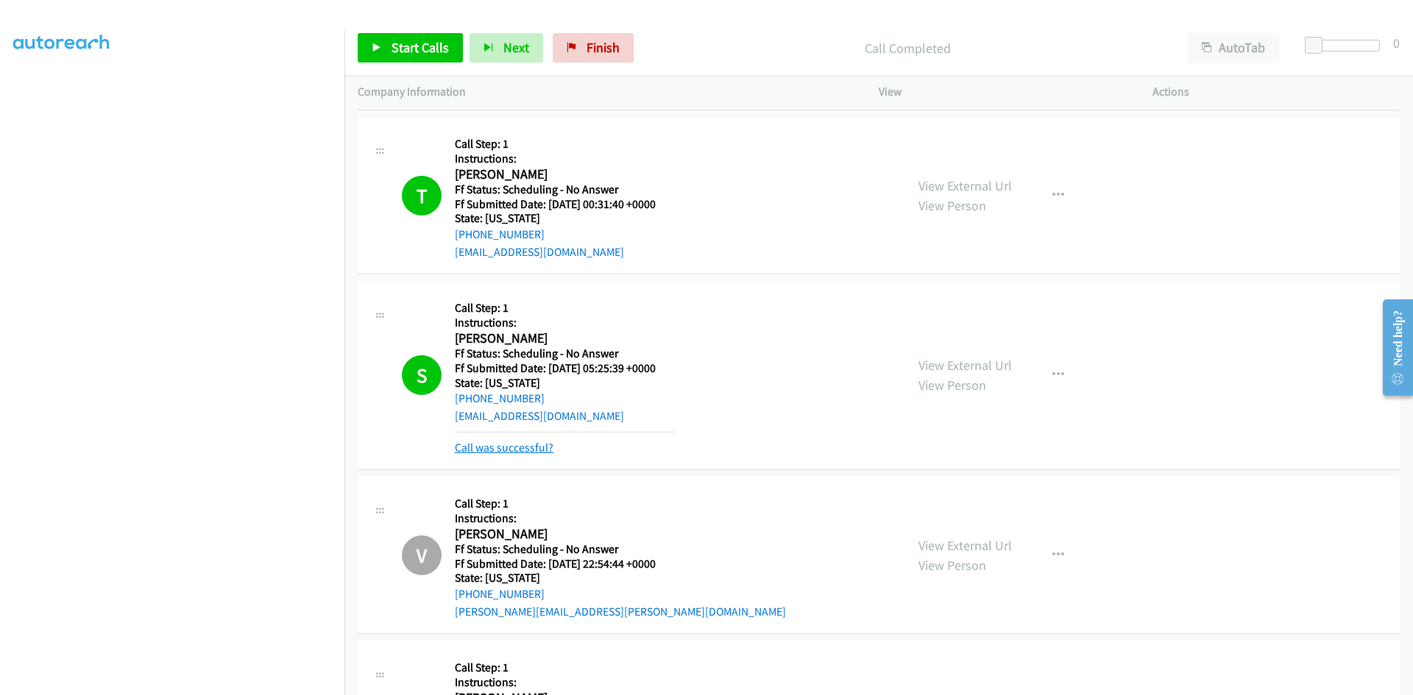
click at [544, 441] on link "Call was successful?" at bounding box center [504, 448] width 99 height 14
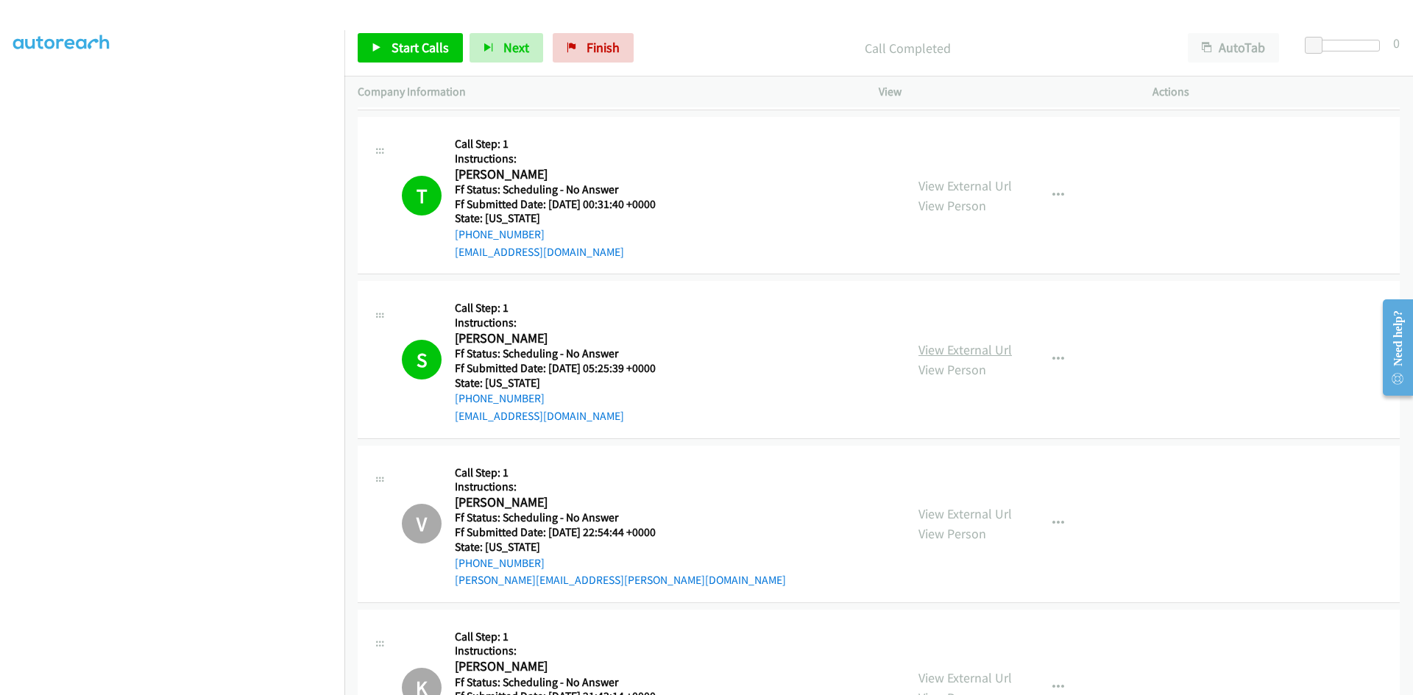
click at [999, 354] on link "View External Url" at bounding box center [964, 349] width 93 height 17
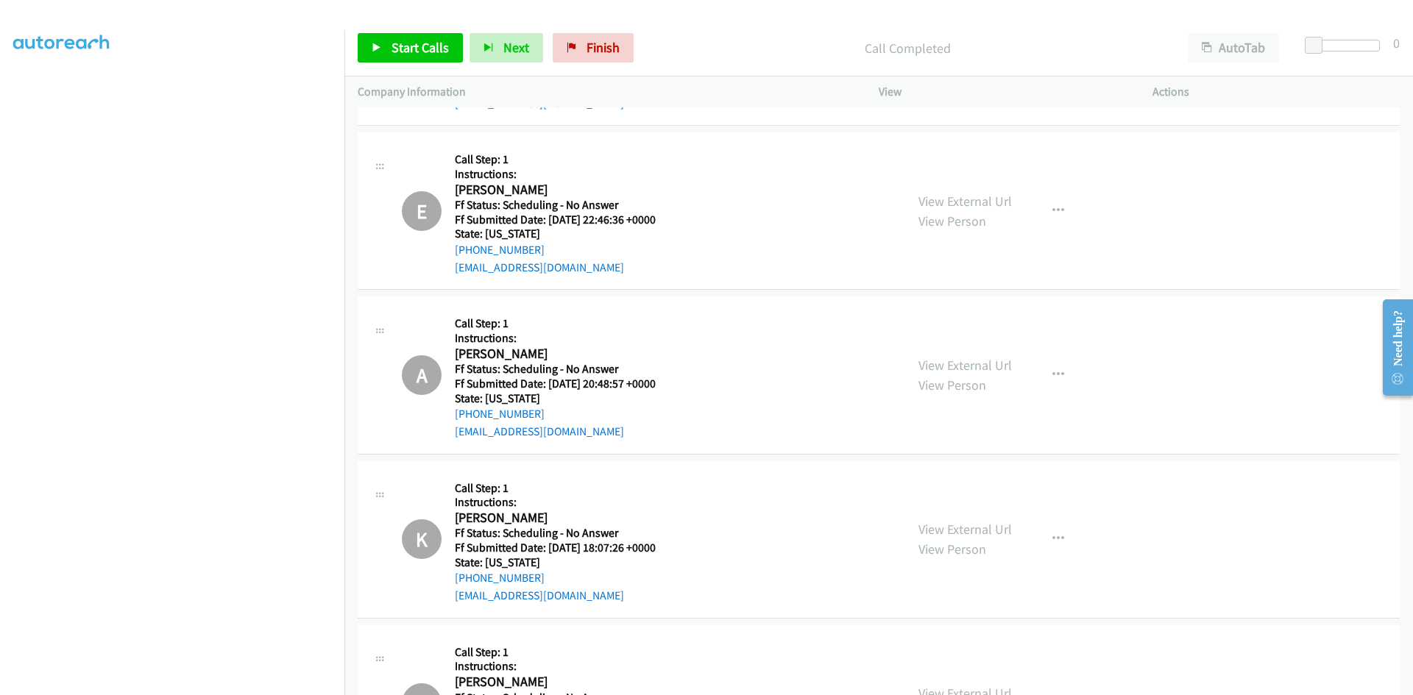
scroll to position [3001, 0]
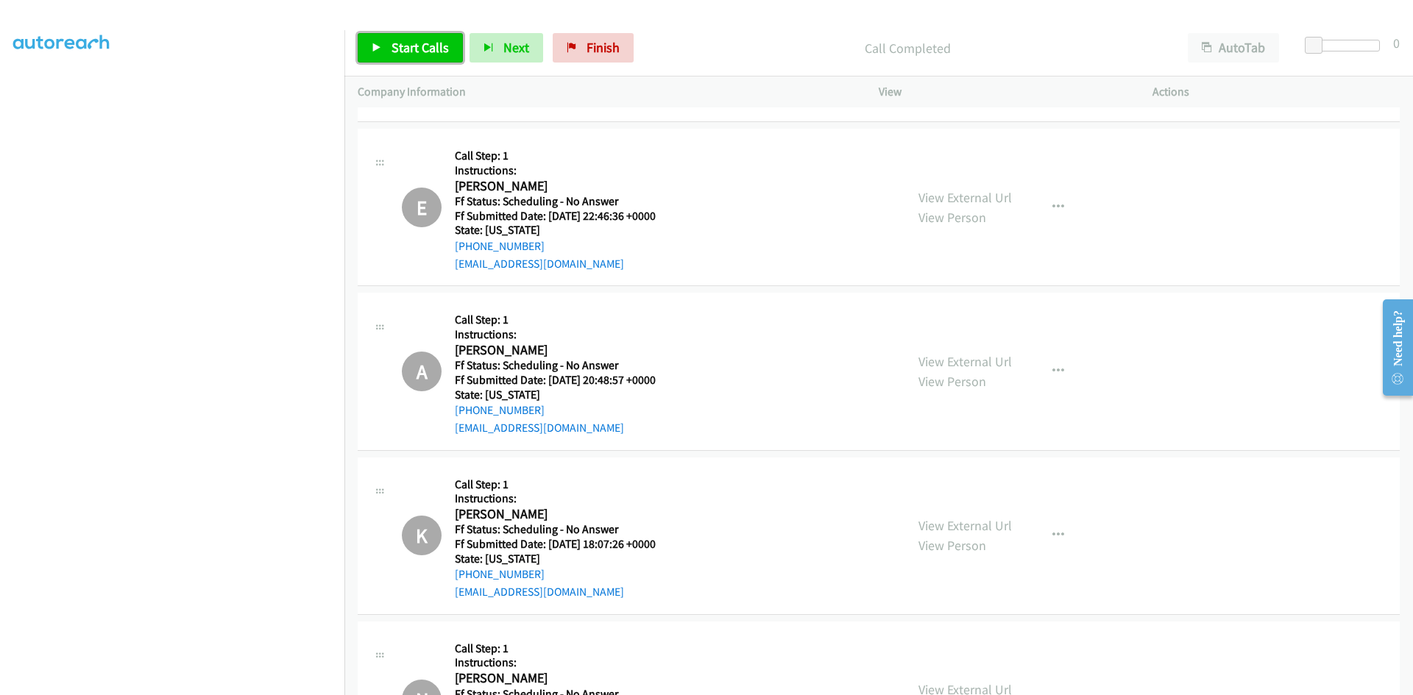
click at [427, 44] on span "Start Calls" at bounding box center [420, 47] width 57 height 17
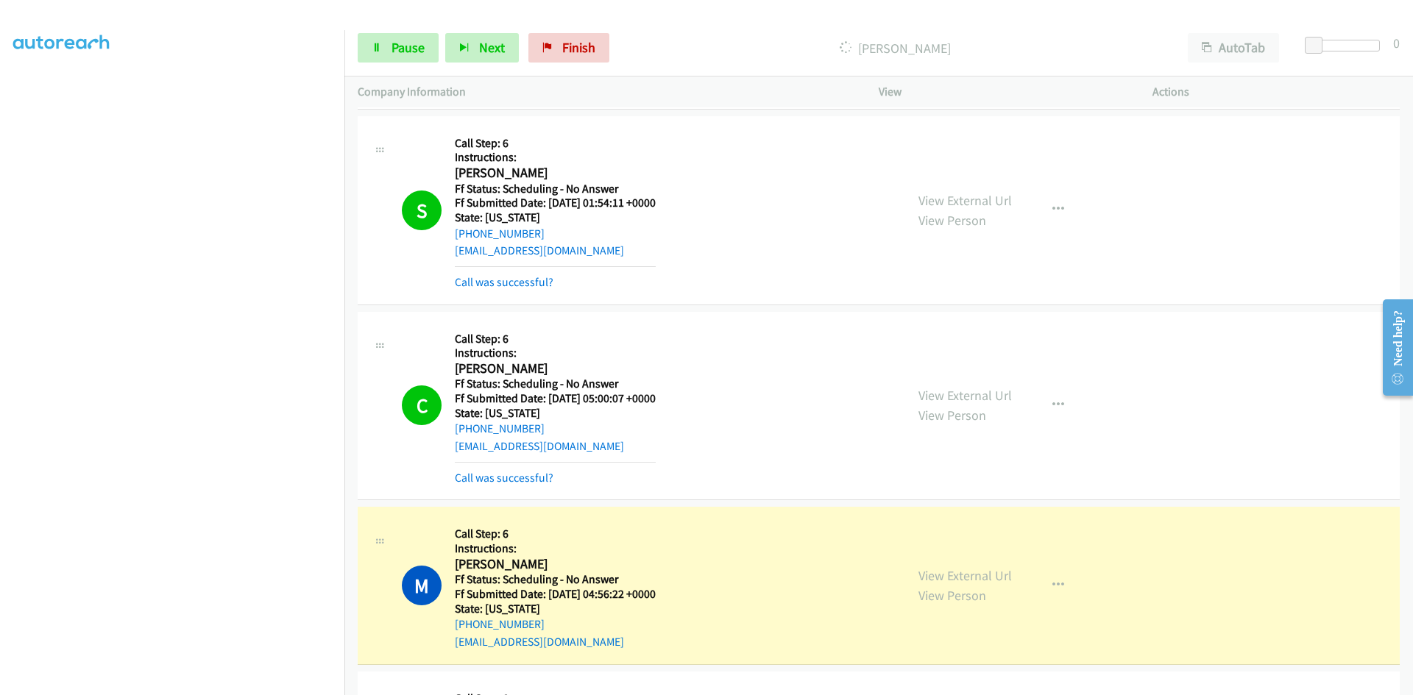
scroll to position [11464, 0]
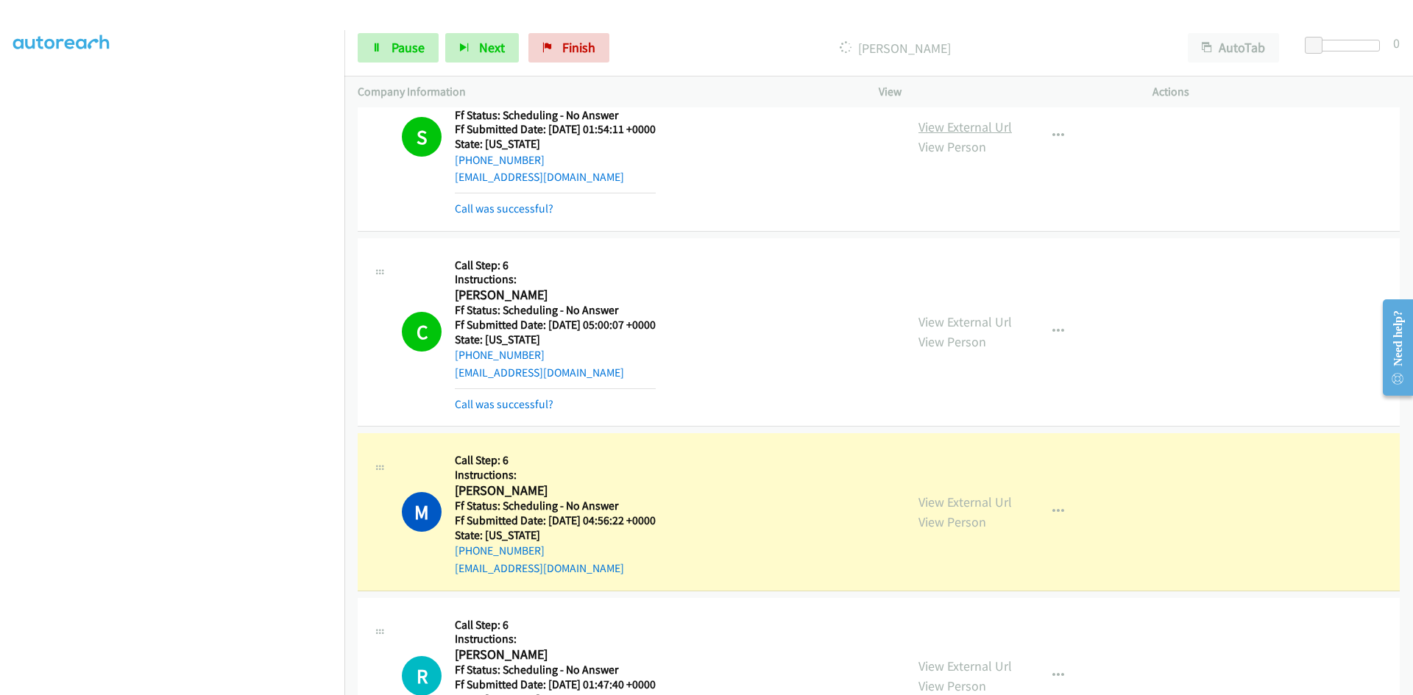
click at [1001, 121] on link "View External Url" at bounding box center [964, 126] width 93 height 17
click at [984, 325] on link "View External Url" at bounding box center [964, 322] width 93 height 17
click at [537, 208] on link "Call was successful?" at bounding box center [504, 209] width 99 height 14
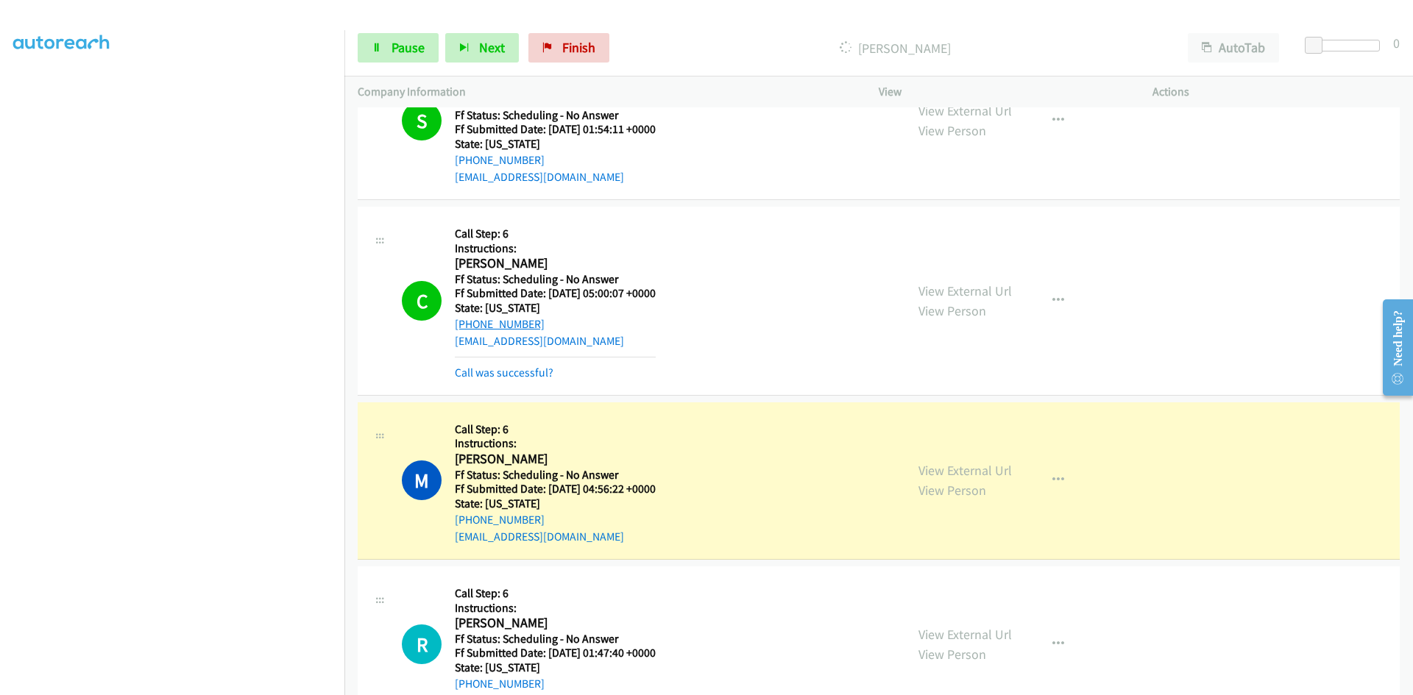
scroll to position [11448, 0]
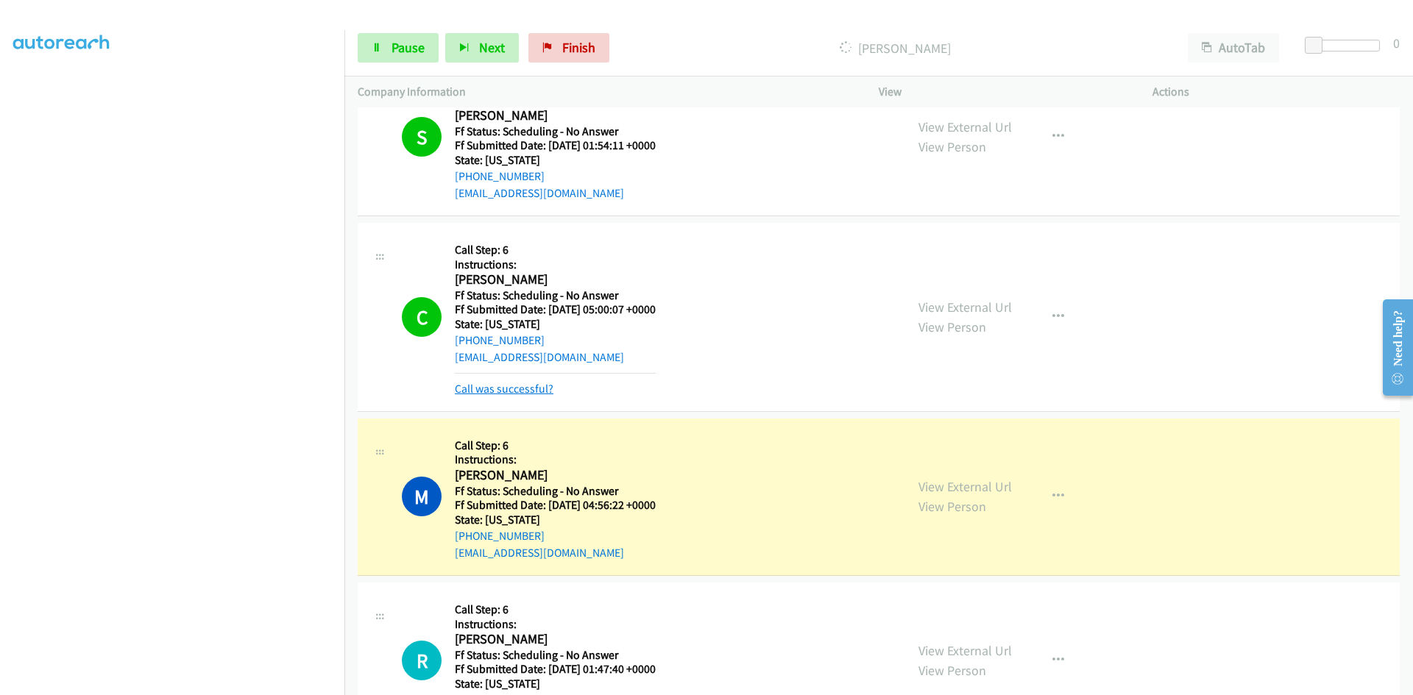
click at [522, 387] on link "Call was successful?" at bounding box center [504, 389] width 99 height 14
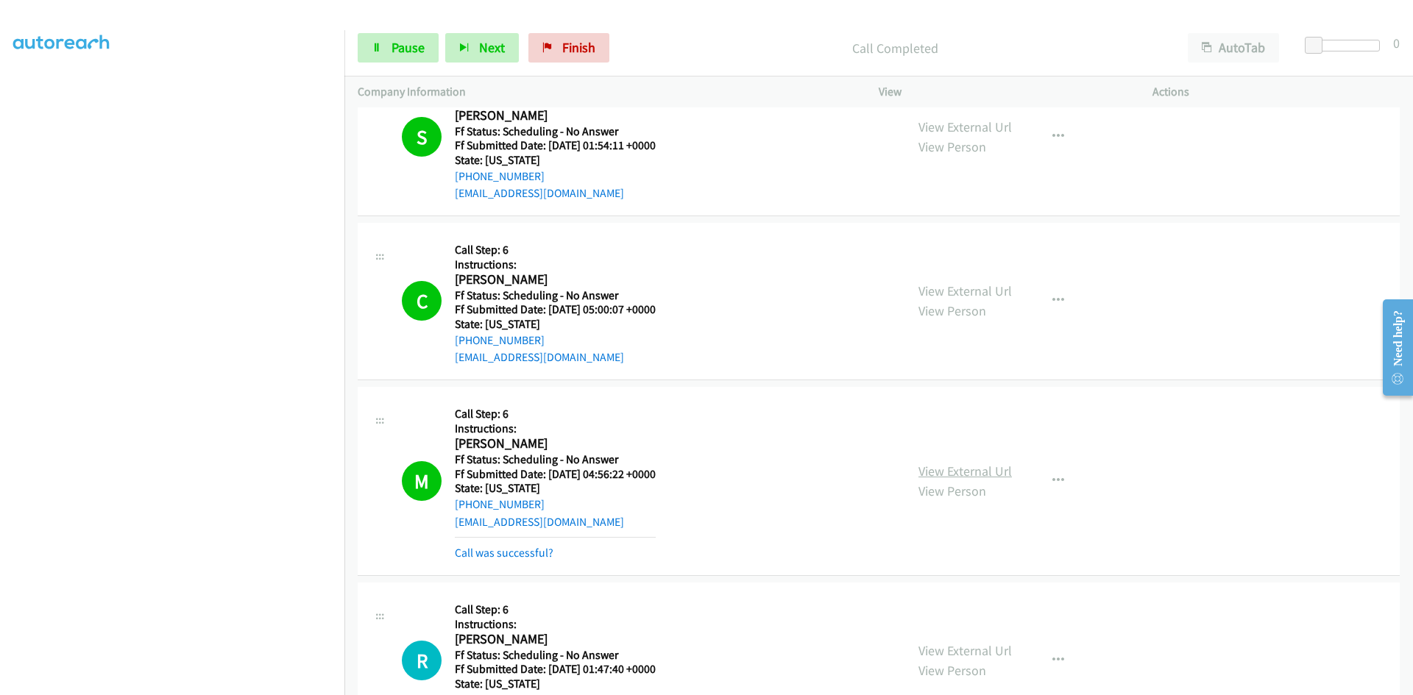
click at [989, 476] on link "View External Url" at bounding box center [964, 471] width 93 height 17
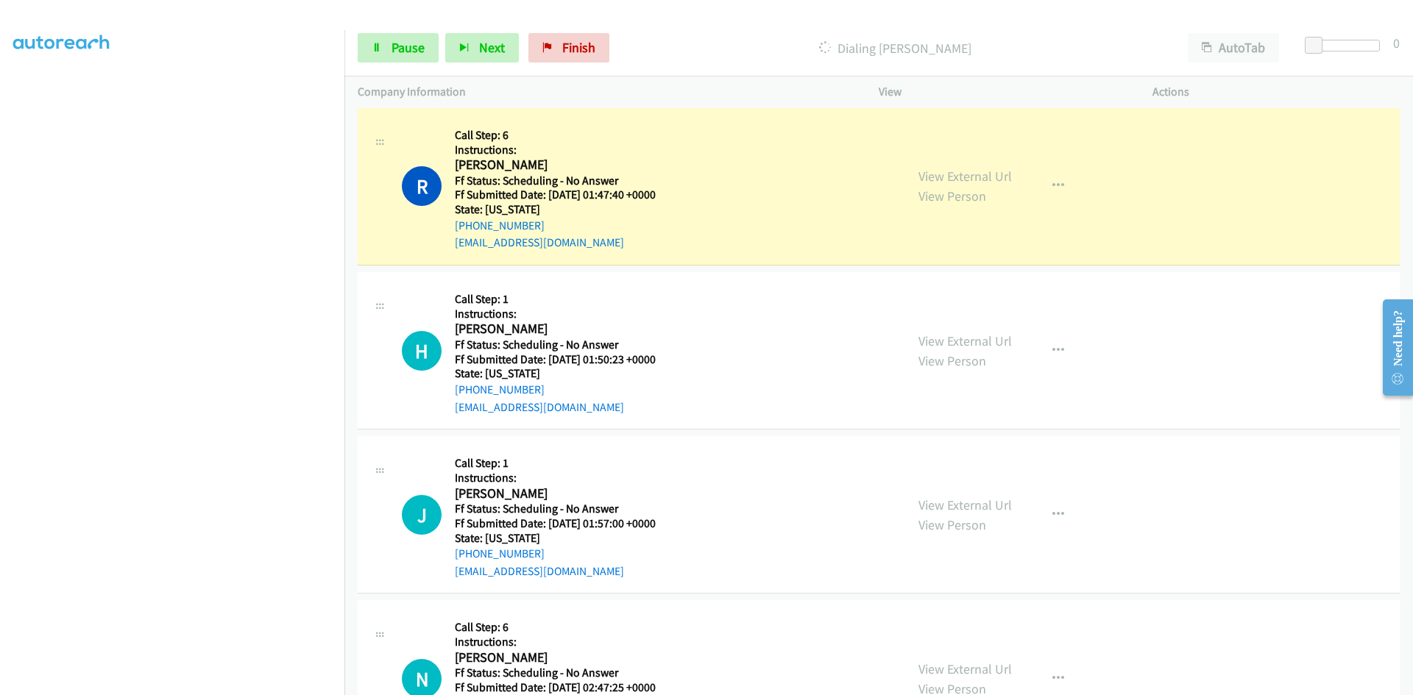
scroll to position [11963, 0]
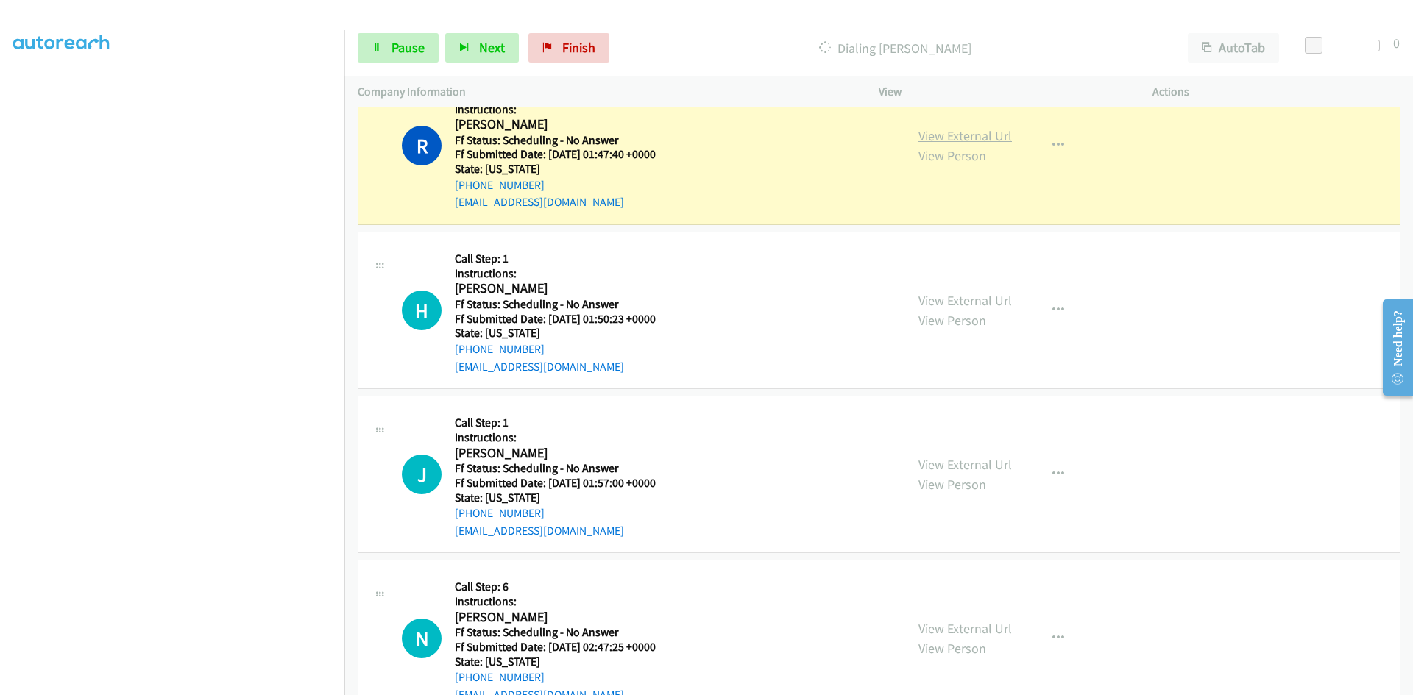
click at [988, 134] on link "View External Url" at bounding box center [964, 135] width 93 height 17
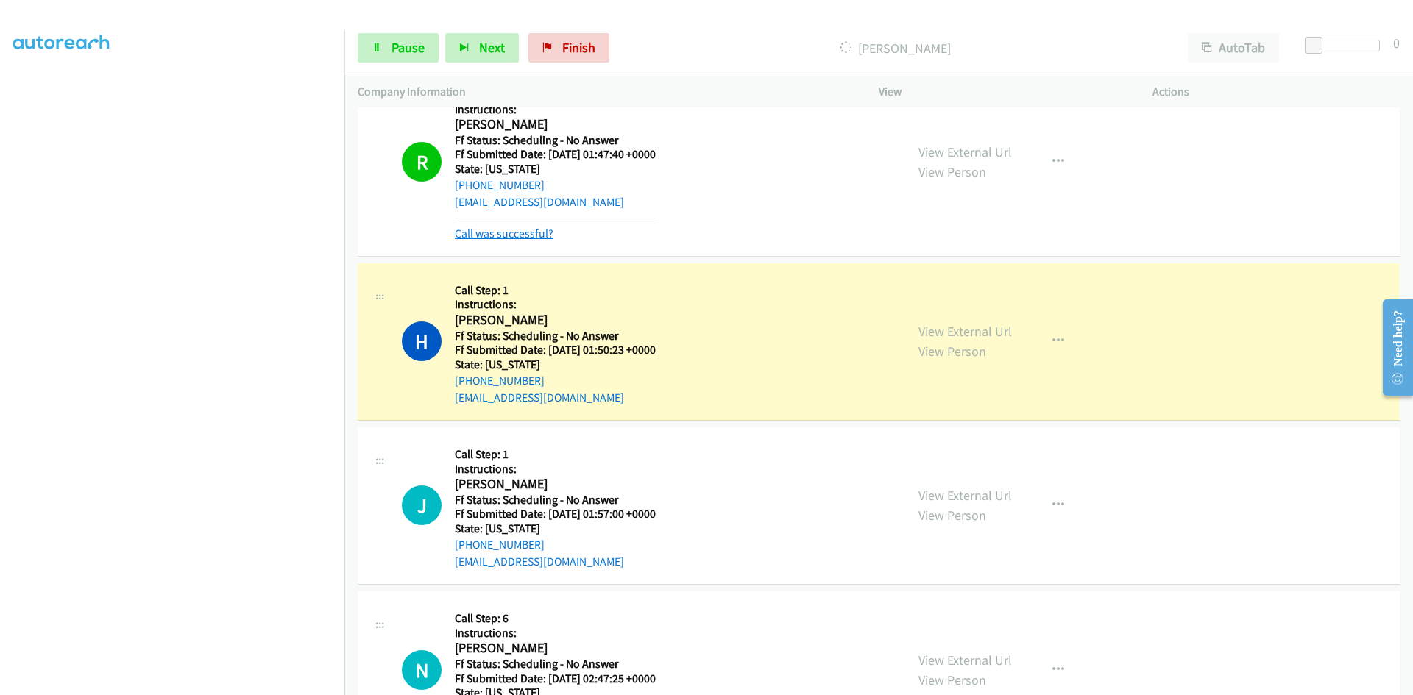
click at [536, 230] on link "Call was successful?" at bounding box center [504, 234] width 99 height 14
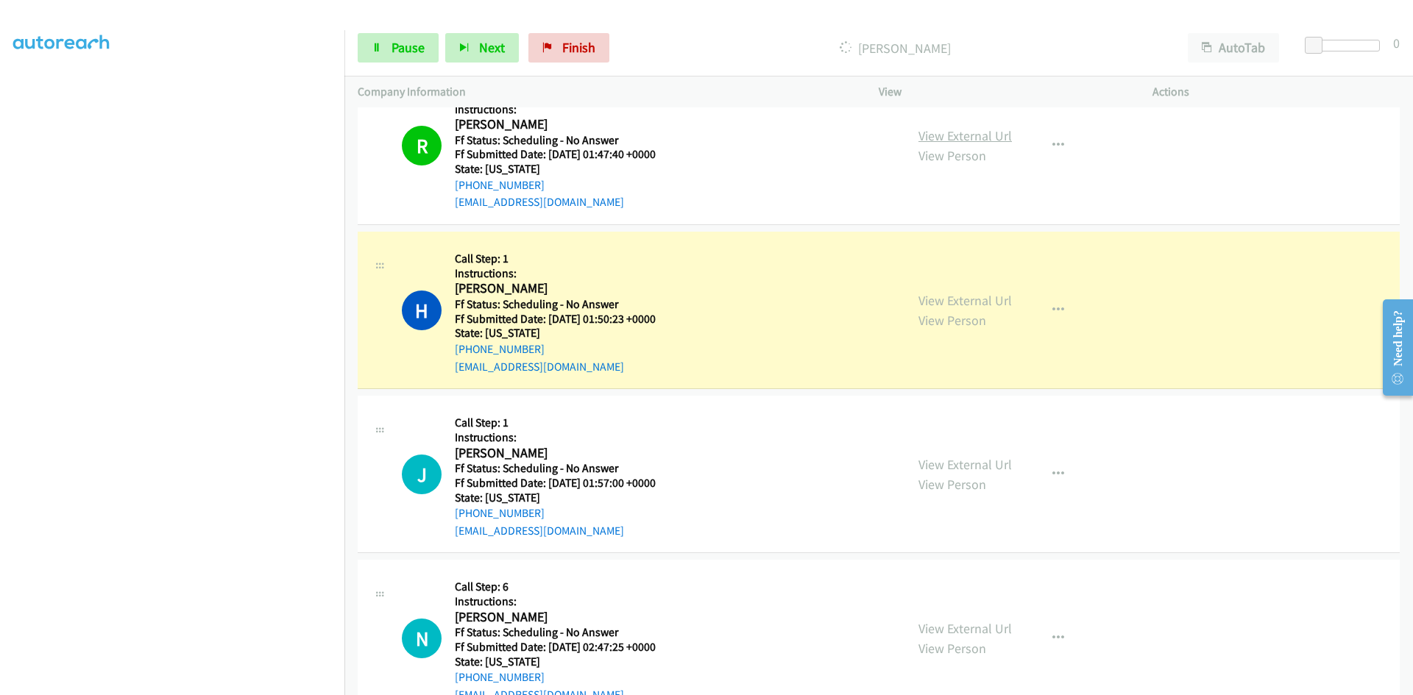
click at [986, 142] on link "View External Url" at bounding box center [964, 135] width 93 height 17
click at [1001, 300] on link "View External Url" at bounding box center [964, 300] width 93 height 17
click at [367, 34] on link "Pause" at bounding box center [398, 47] width 81 height 29
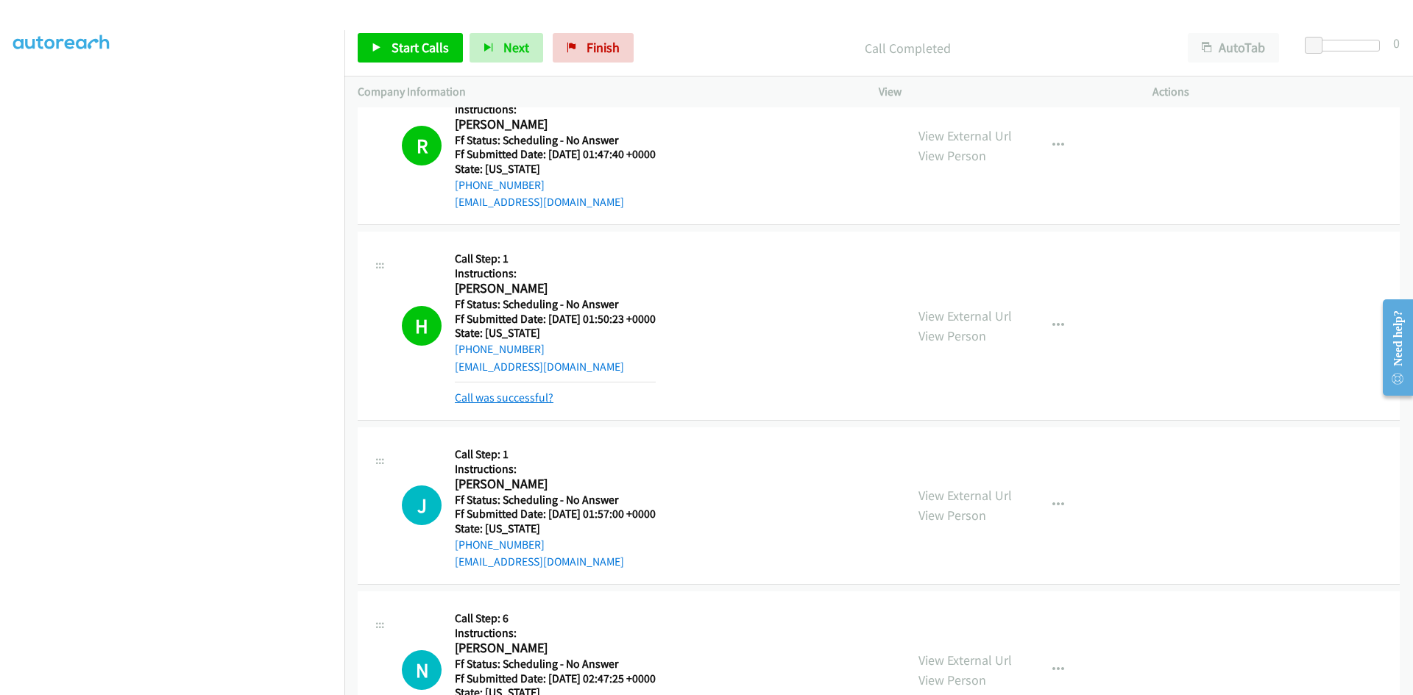
click at [534, 398] on link "Call was successful?" at bounding box center [504, 398] width 99 height 14
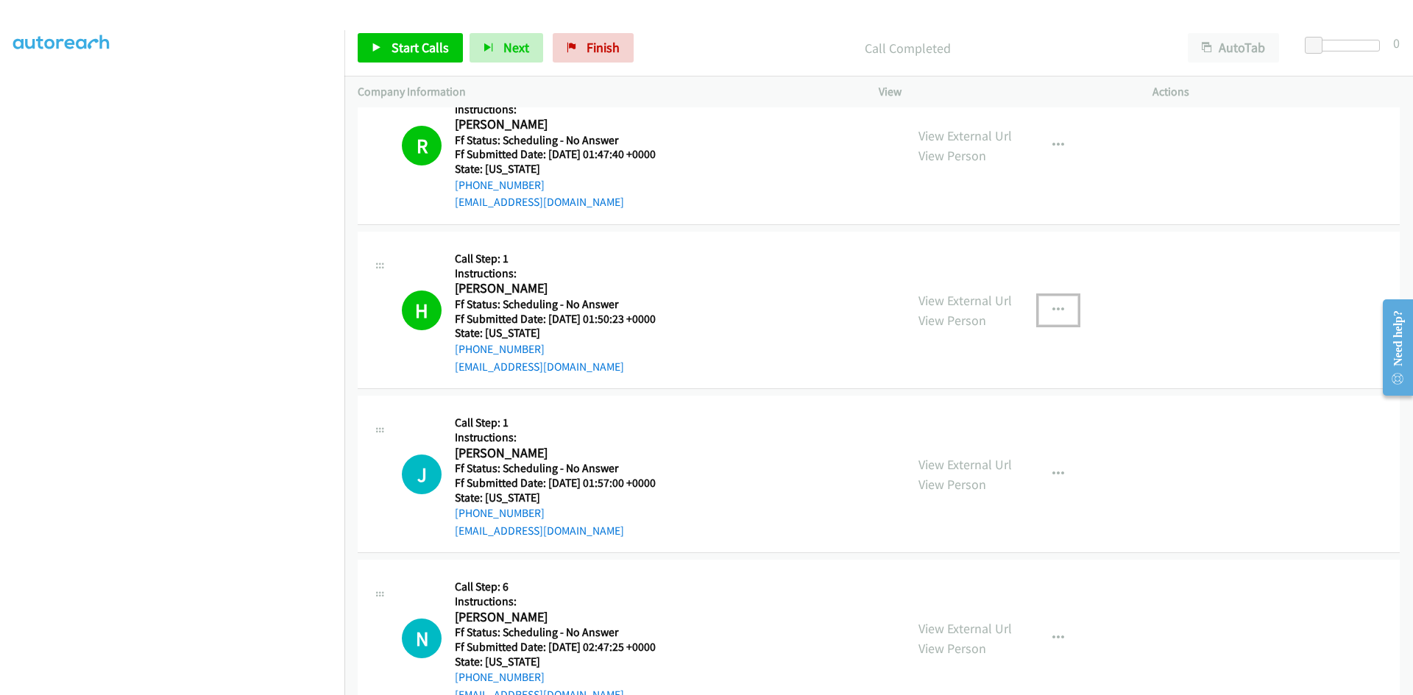
click at [1053, 310] on icon "button" at bounding box center [1058, 311] width 12 height 12
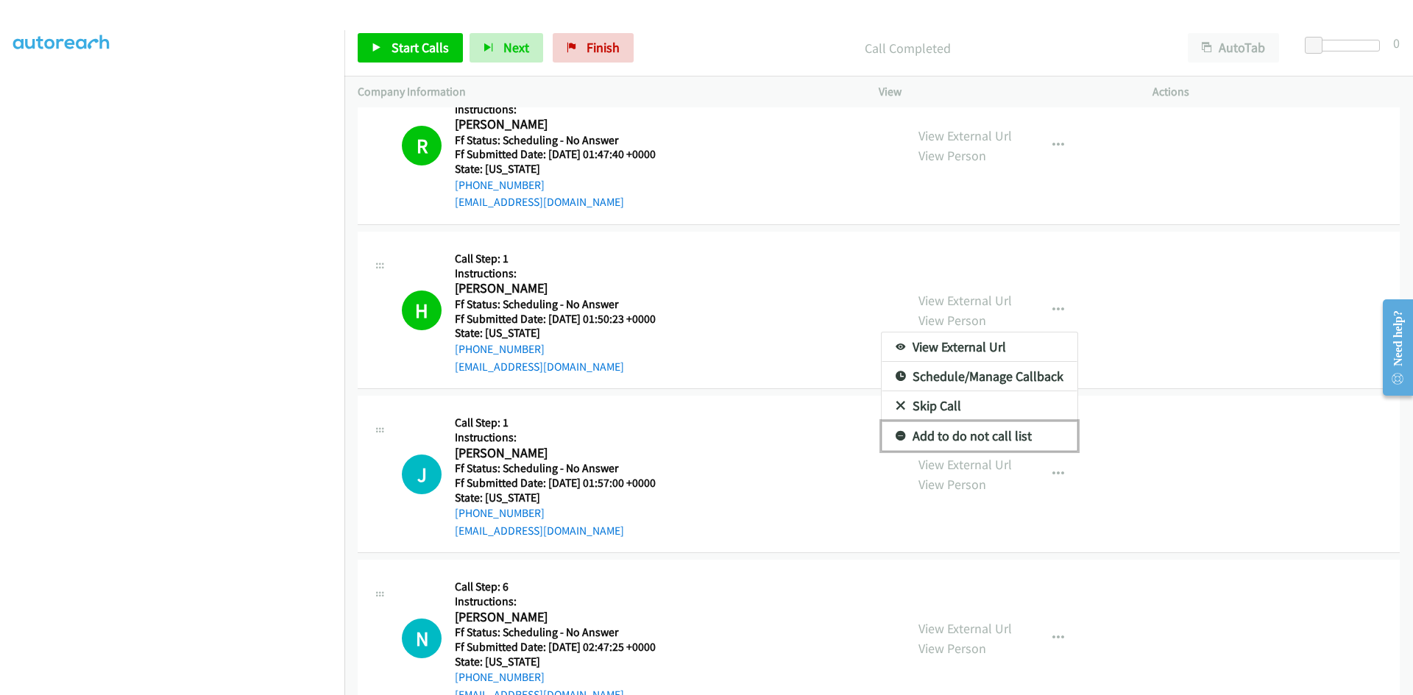
click at [964, 433] on link "Add to do not call list" at bounding box center [980, 436] width 196 height 29
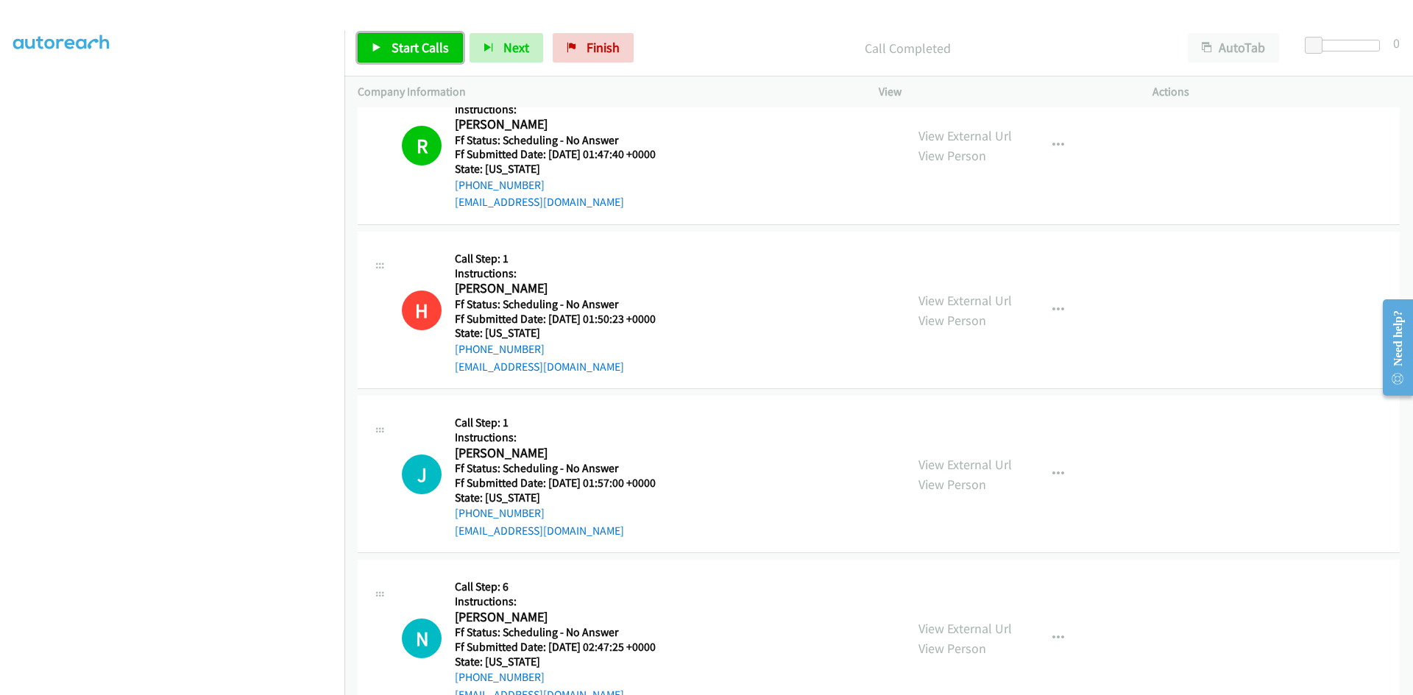
click at [432, 57] on link "Start Calls" at bounding box center [410, 47] width 105 height 29
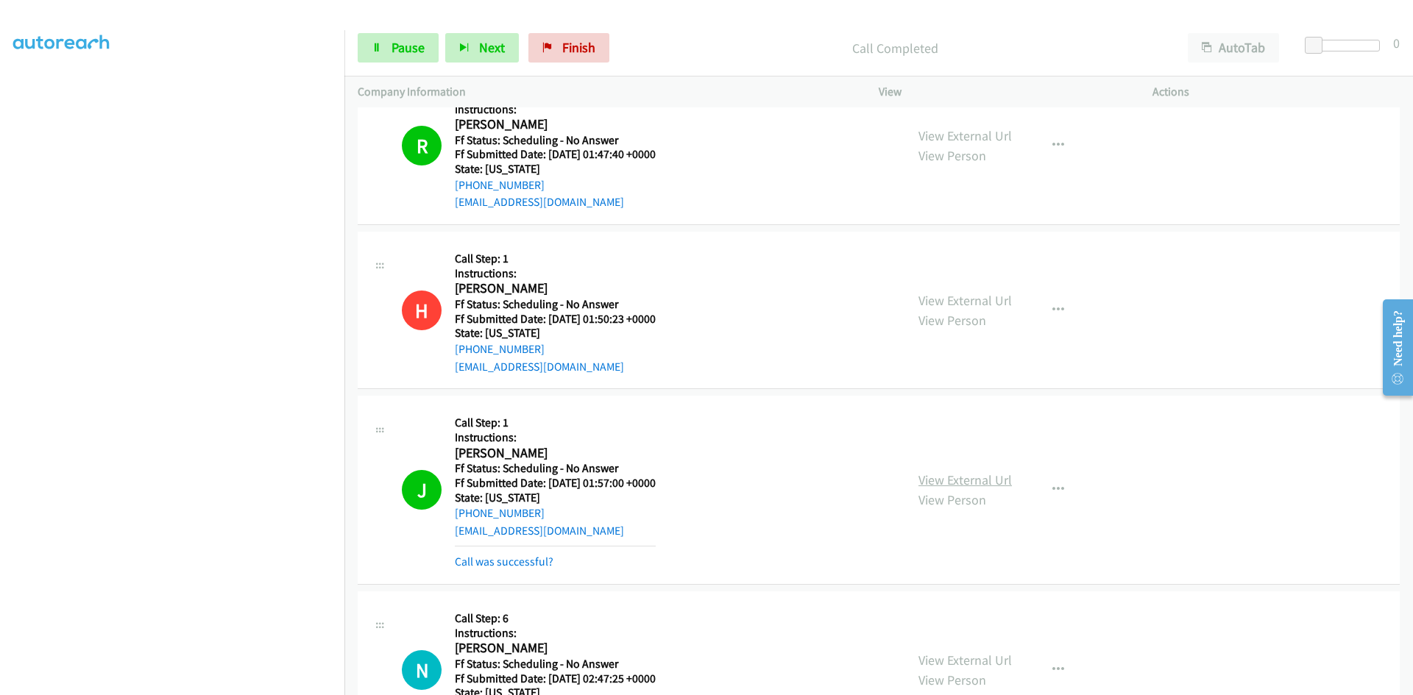
click at [953, 470] on div "View External Url View Person View External Url Email Schedule/Manage Callback …" at bounding box center [1048, 490] width 287 height 162
click at [952, 478] on link "View External Url" at bounding box center [964, 480] width 93 height 17
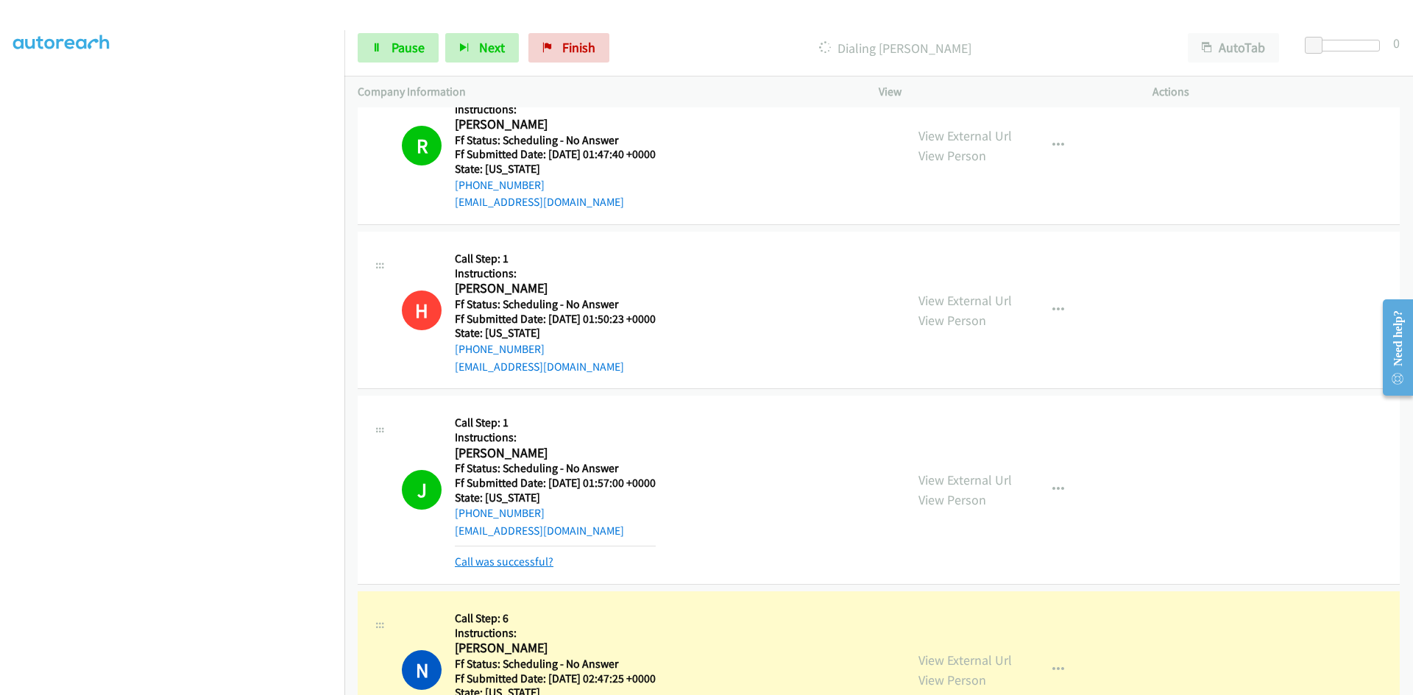
click at [534, 567] on link "Call was successful?" at bounding box center [504, 562] width 99 height 14
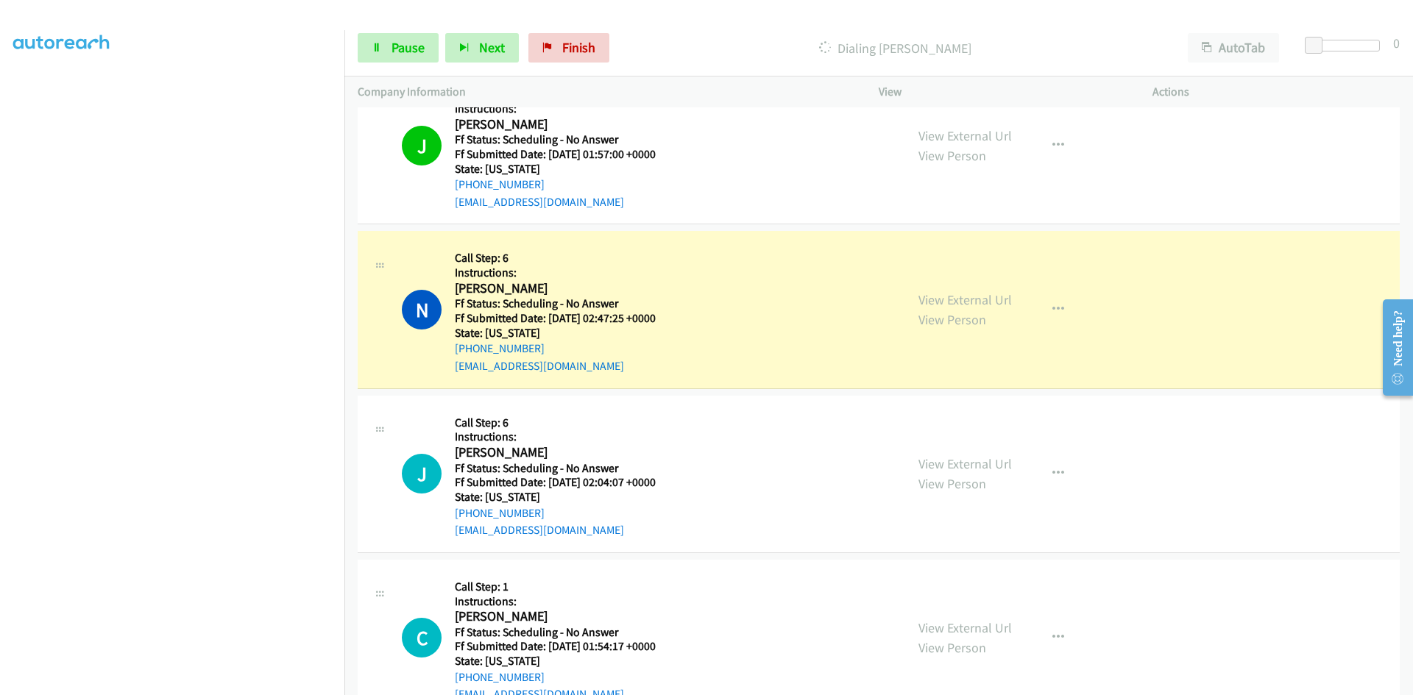
scroll to position [12331, 0]
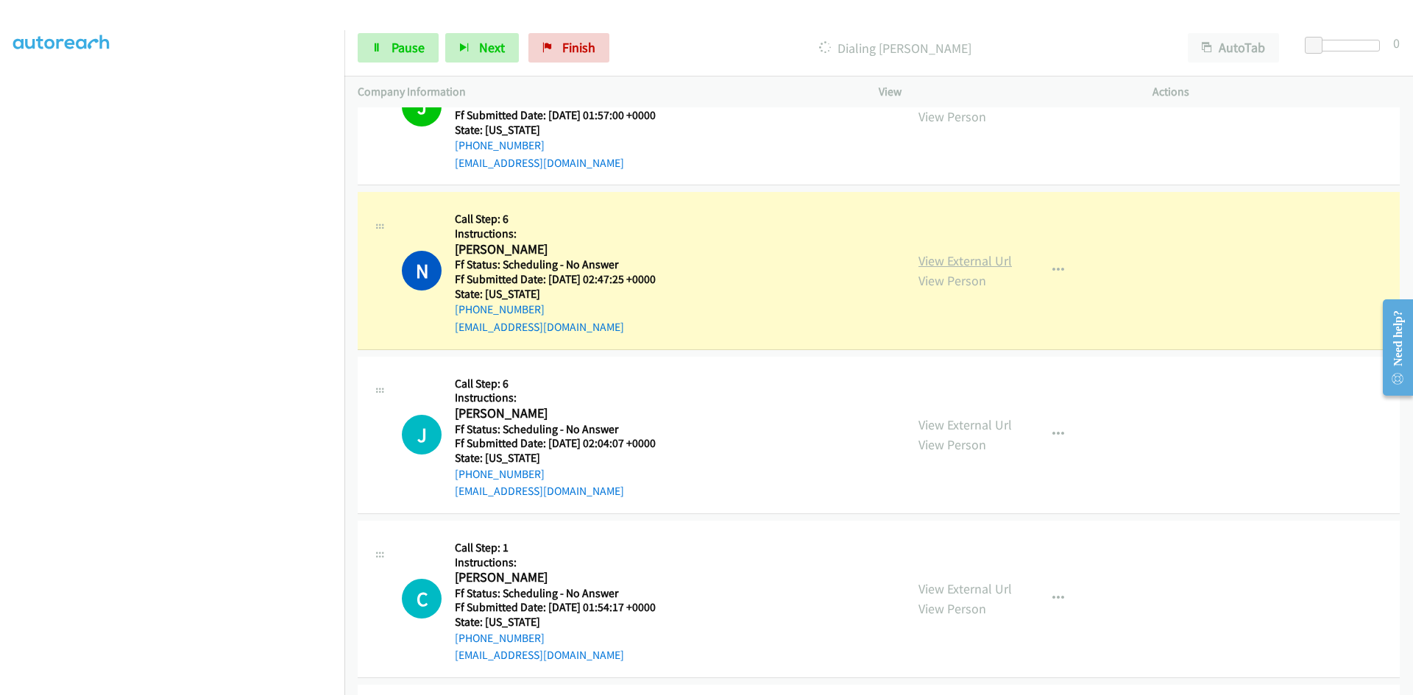
click at [960, 264] on link "View External Url" at bounding box center [964, 260] width 93 height 17
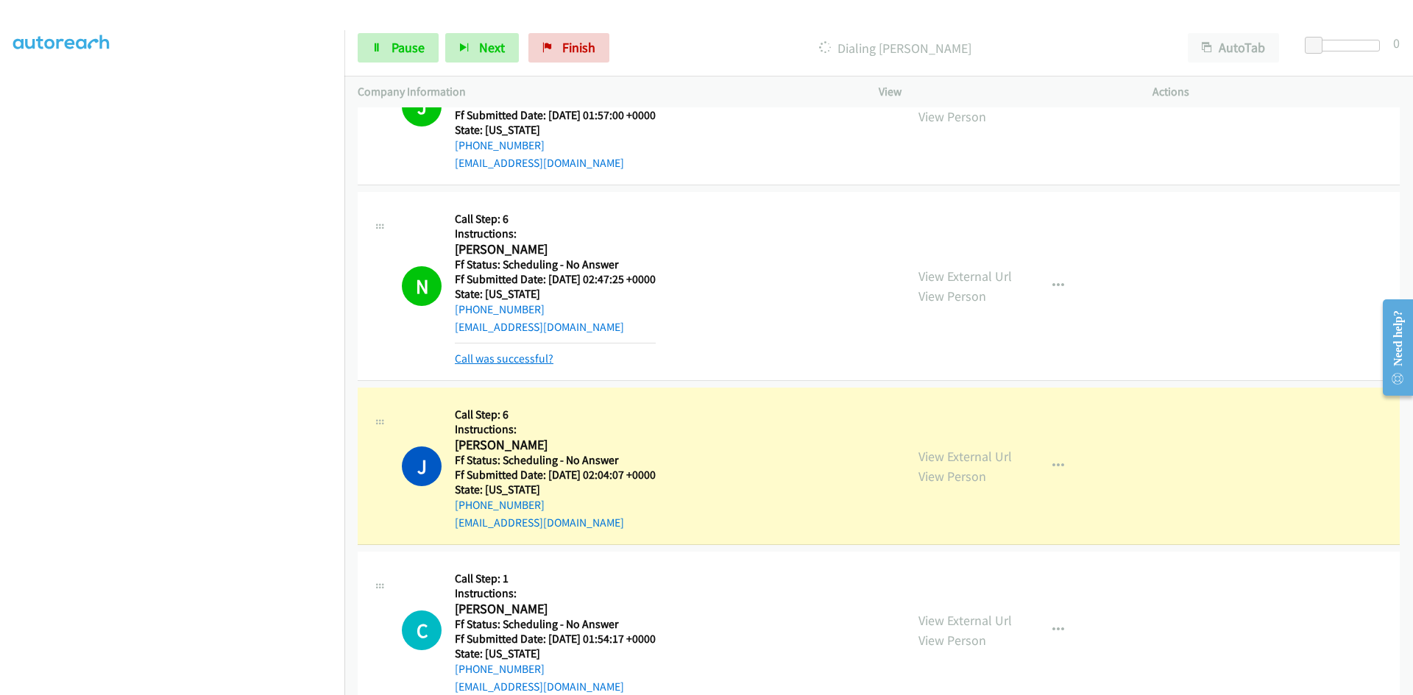
click at [510, 357] on link "Call was successful?" at bounding box center [504, 359] width 99 height 14
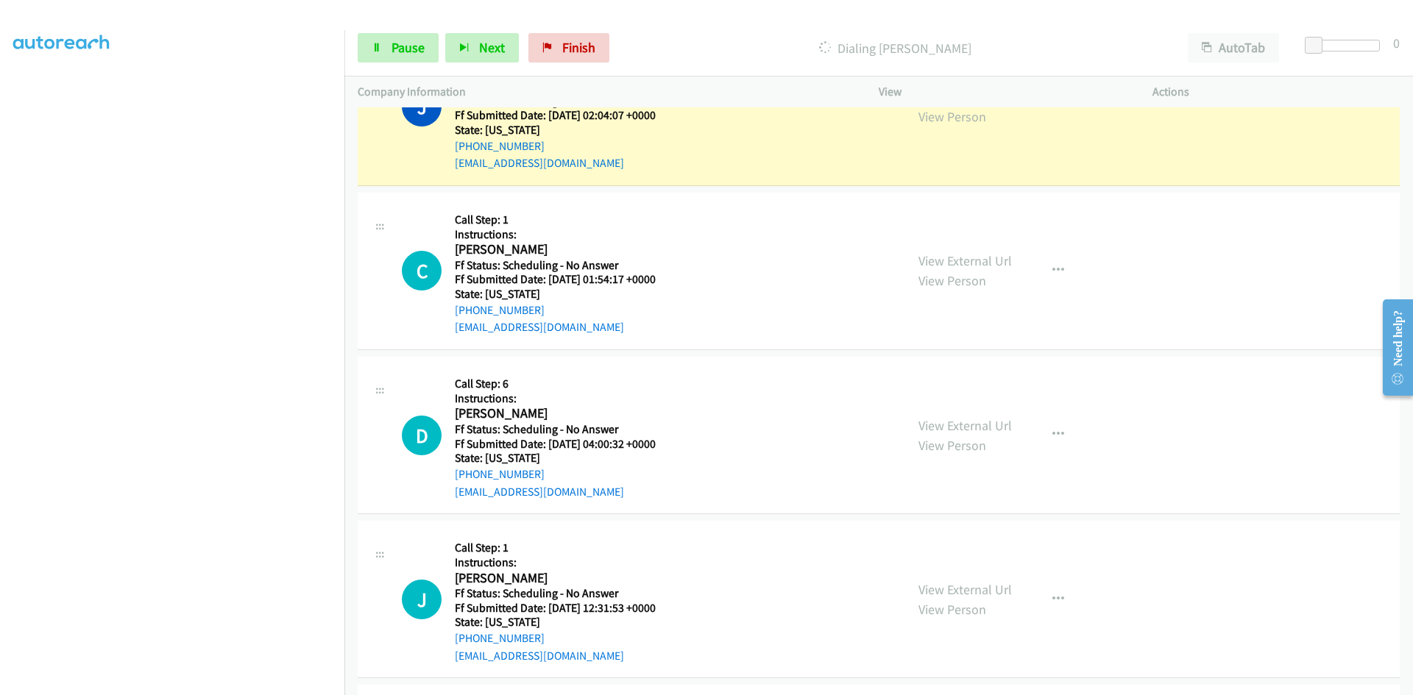
scroll to position [12552, 0]
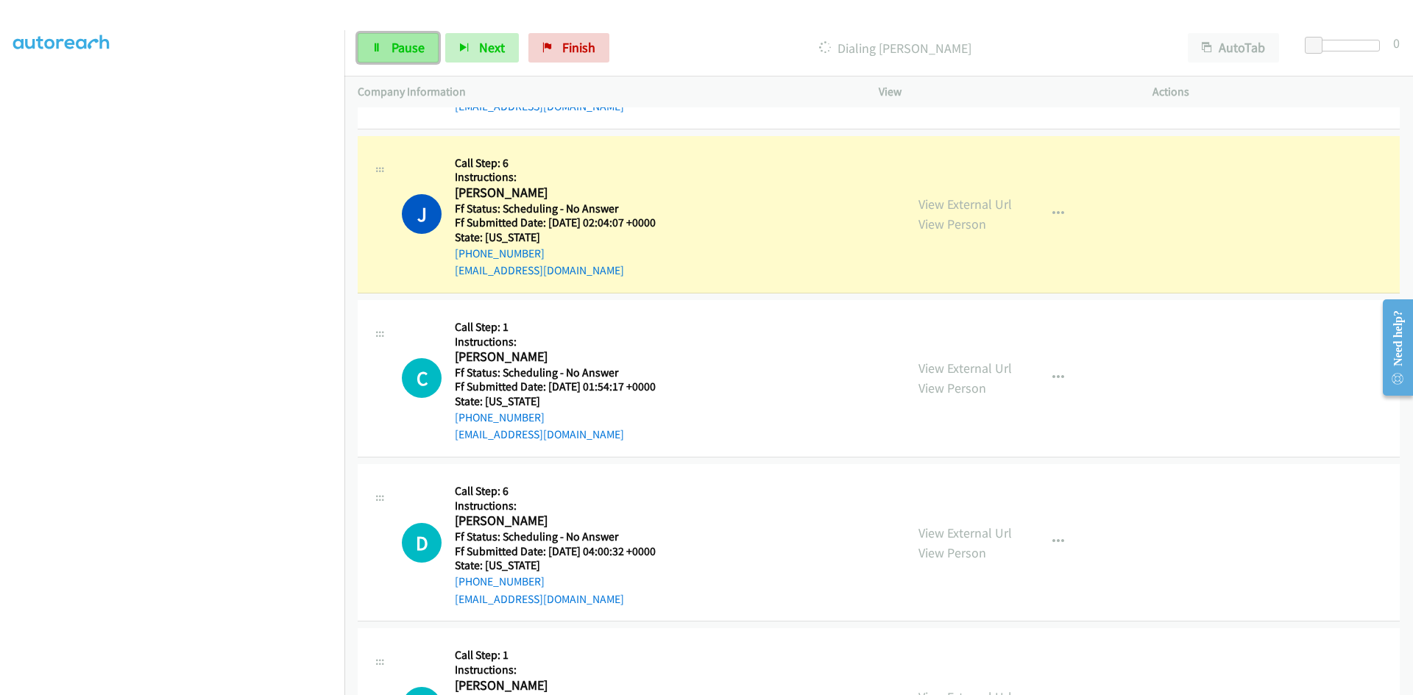
click at [405, 50] on span "Pause" at bounding box center [408, 47] width 33 height 17
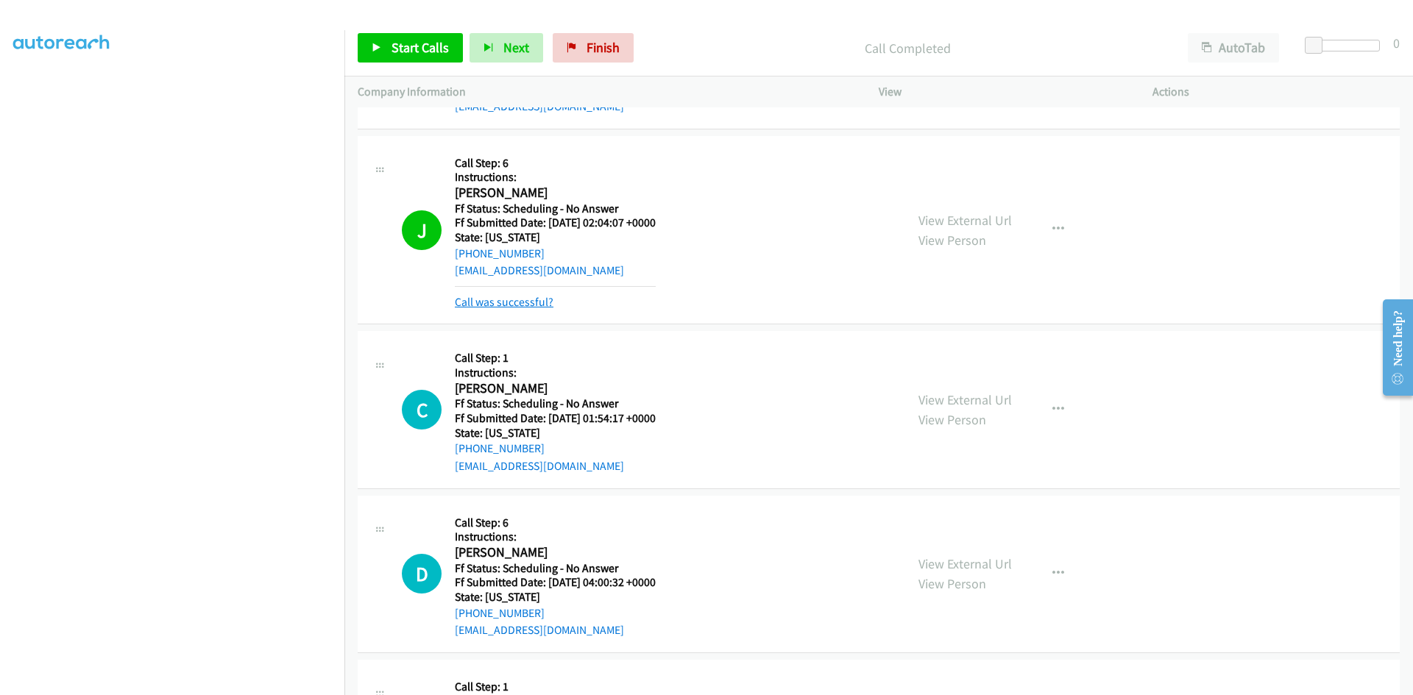
click at [511, 307] on link "Call was successful?" at bounding box center [504, 302] width 99 height 14
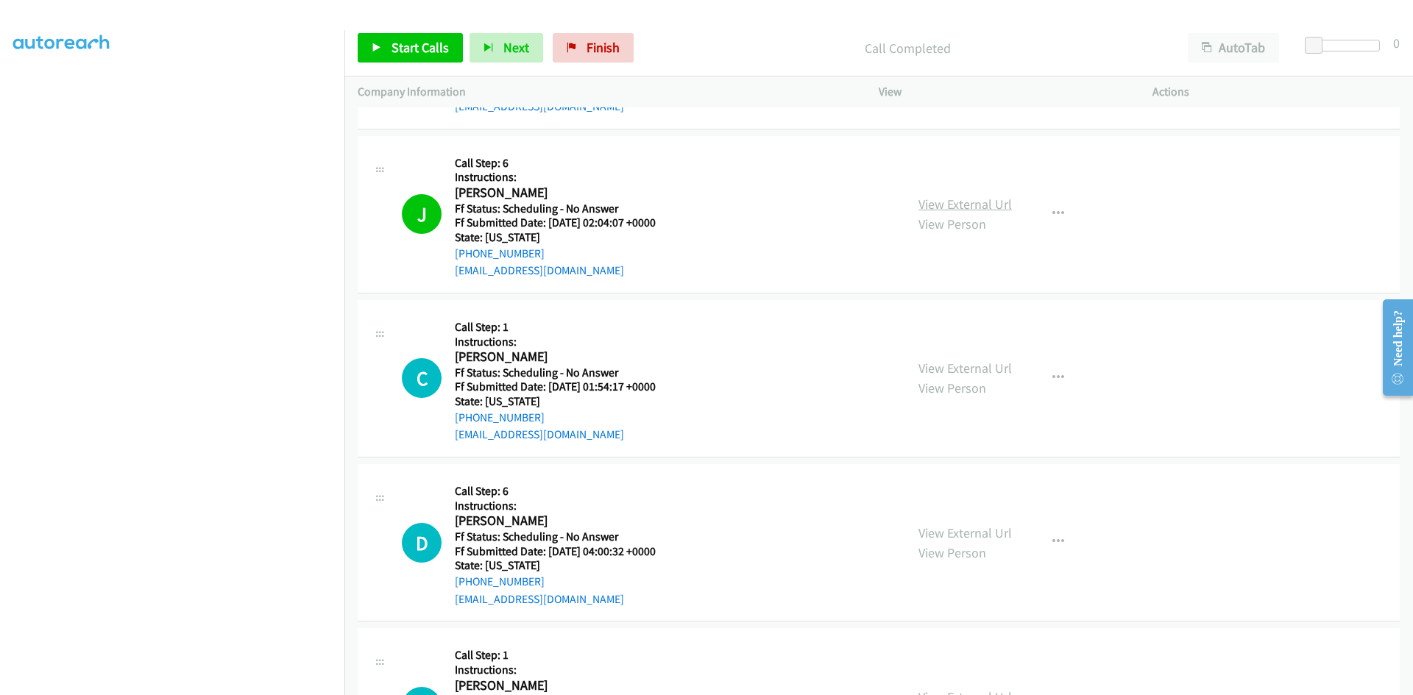
click at [977, 210] on link "View External Url" at bounding box center [964, 204] width 93 height 17
click at [435, 47] on span "Start Calls" at bounding box center [420, 47] width 57 height 17
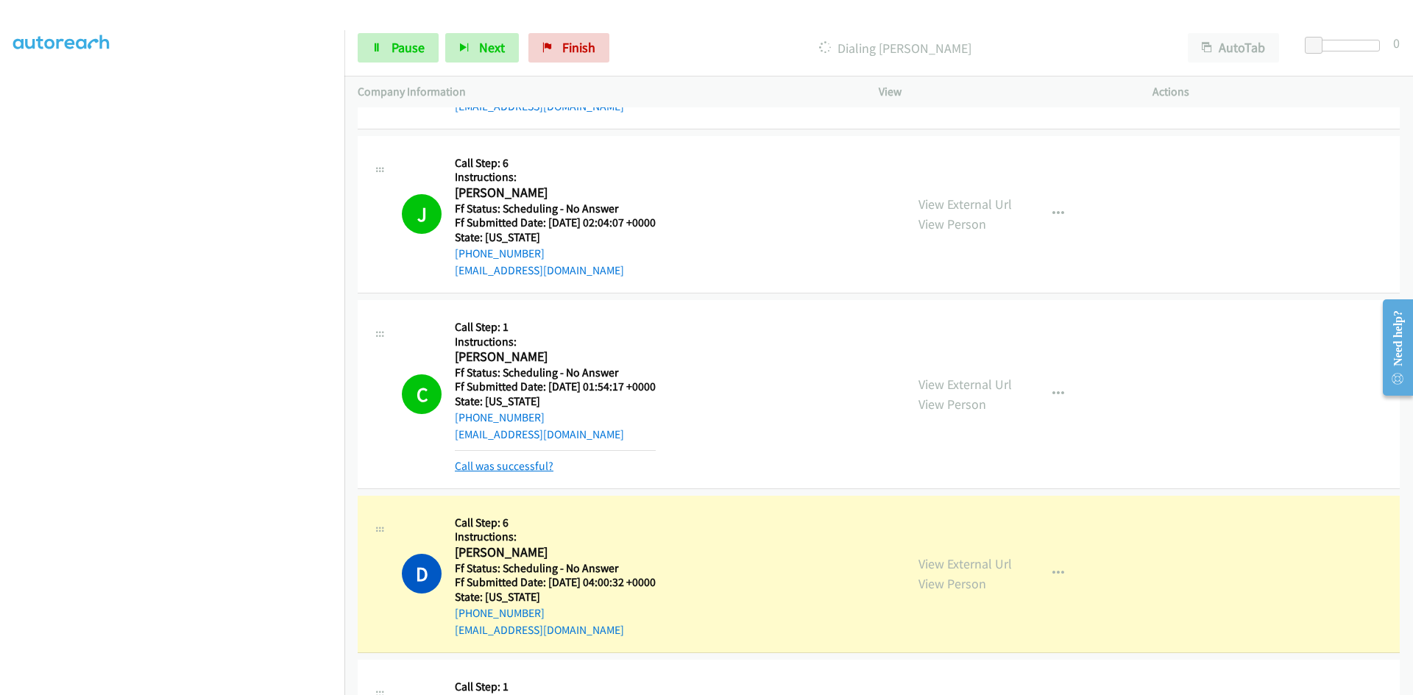
click at [499, 467] on link "Call was successful?" at bounding box center [504, 466] width 99 height 14
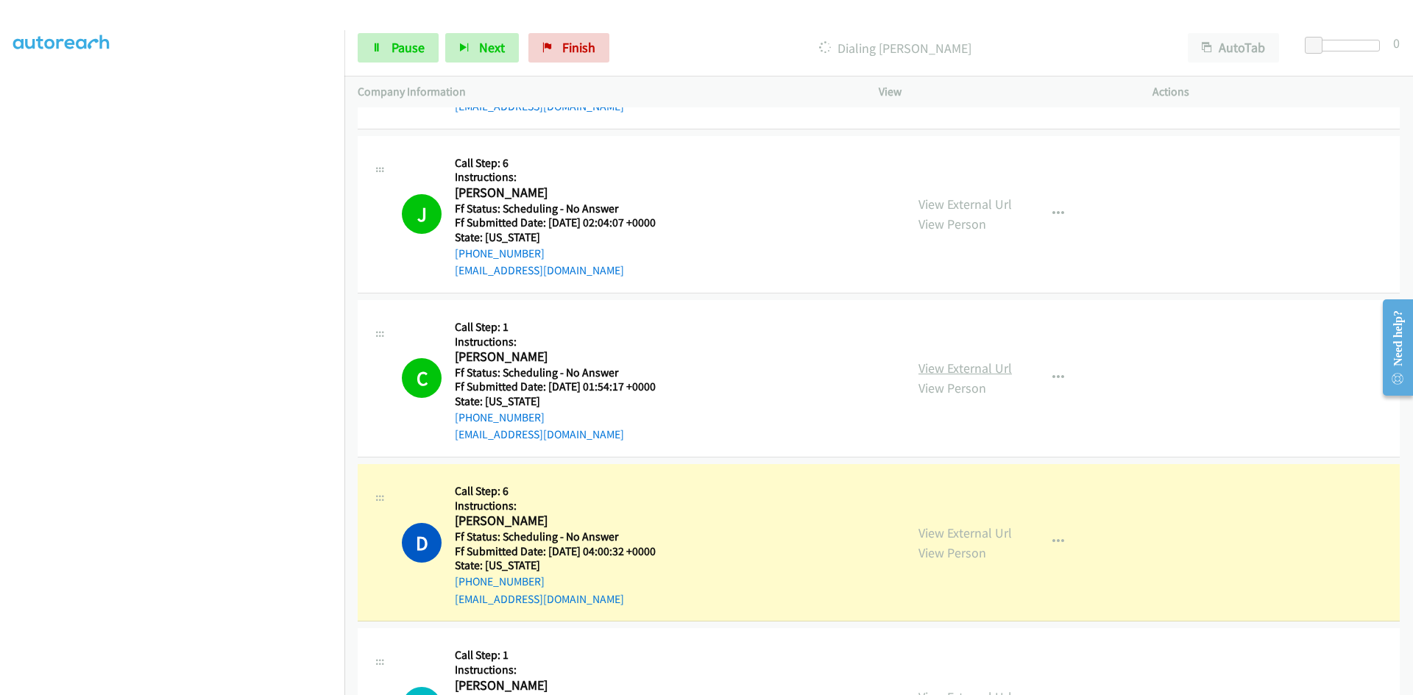
click at [992, 370] on link "View External Url" at bounding box center [964, 368] width 93 height 17
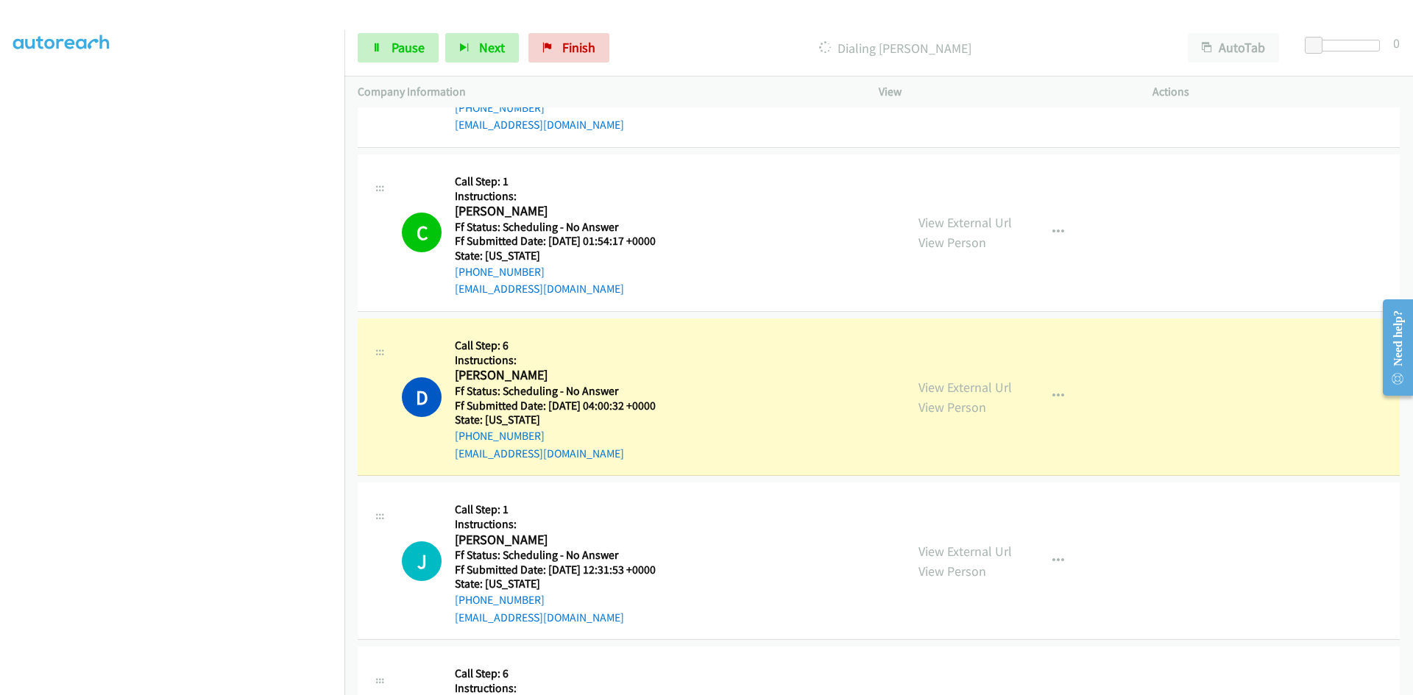
scroll to position [12699, 0]
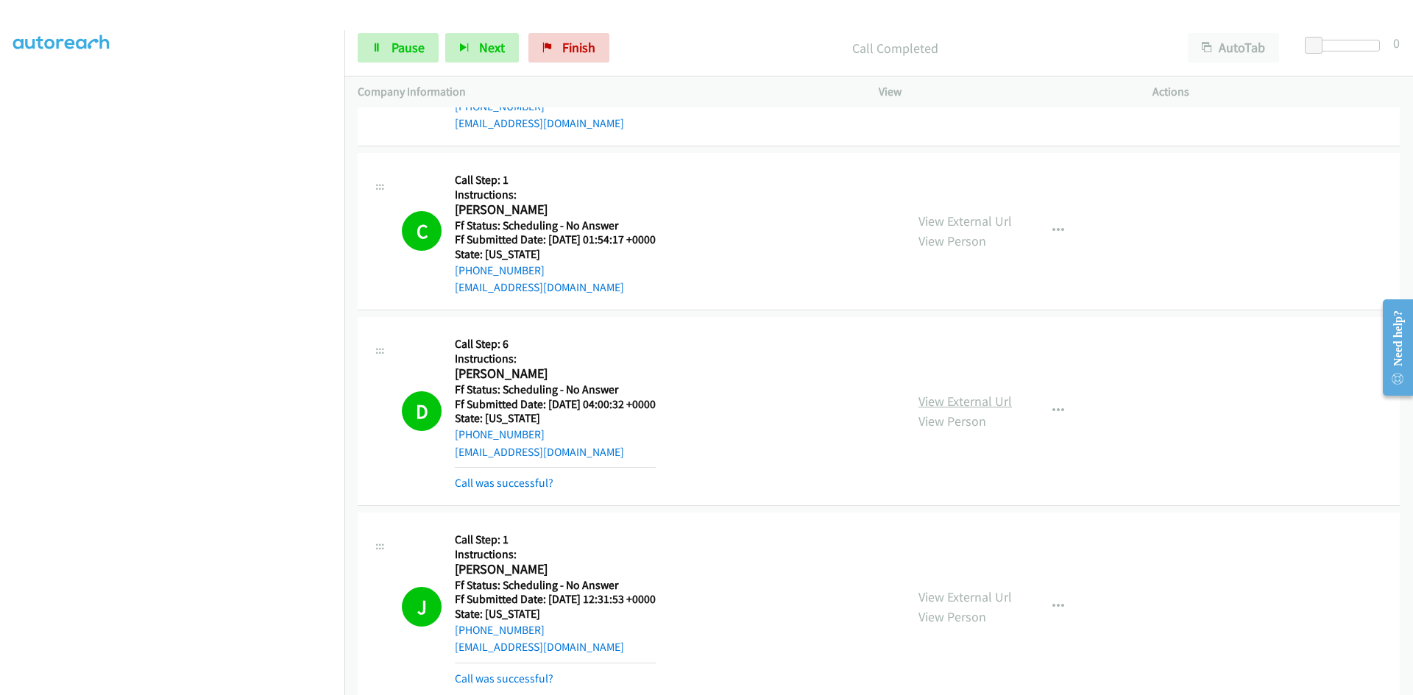
click at [980, 397] on link "View External Url" at bounding box center [964, 401] width 93 height 17
click at [991, 592] on link "View External Url" at bounding box center [964, 597] width 93 height 17
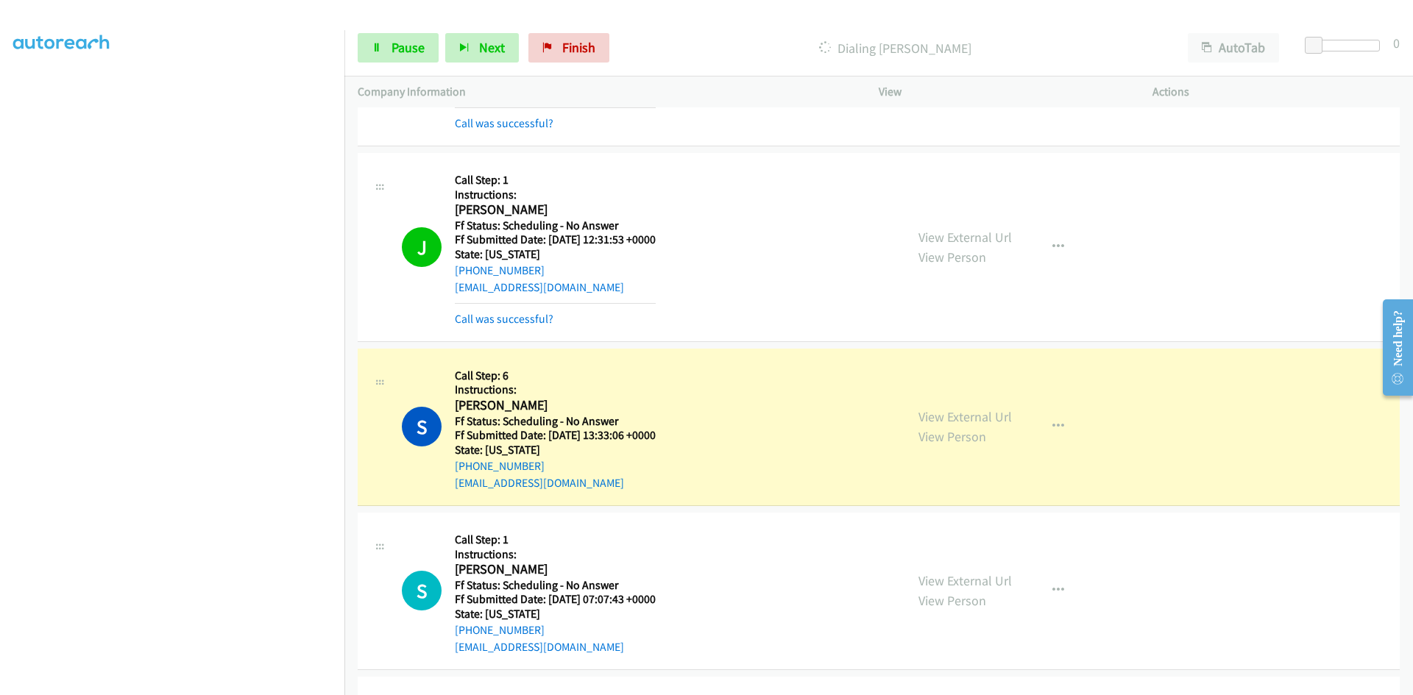
scroll to position [12920, 0]
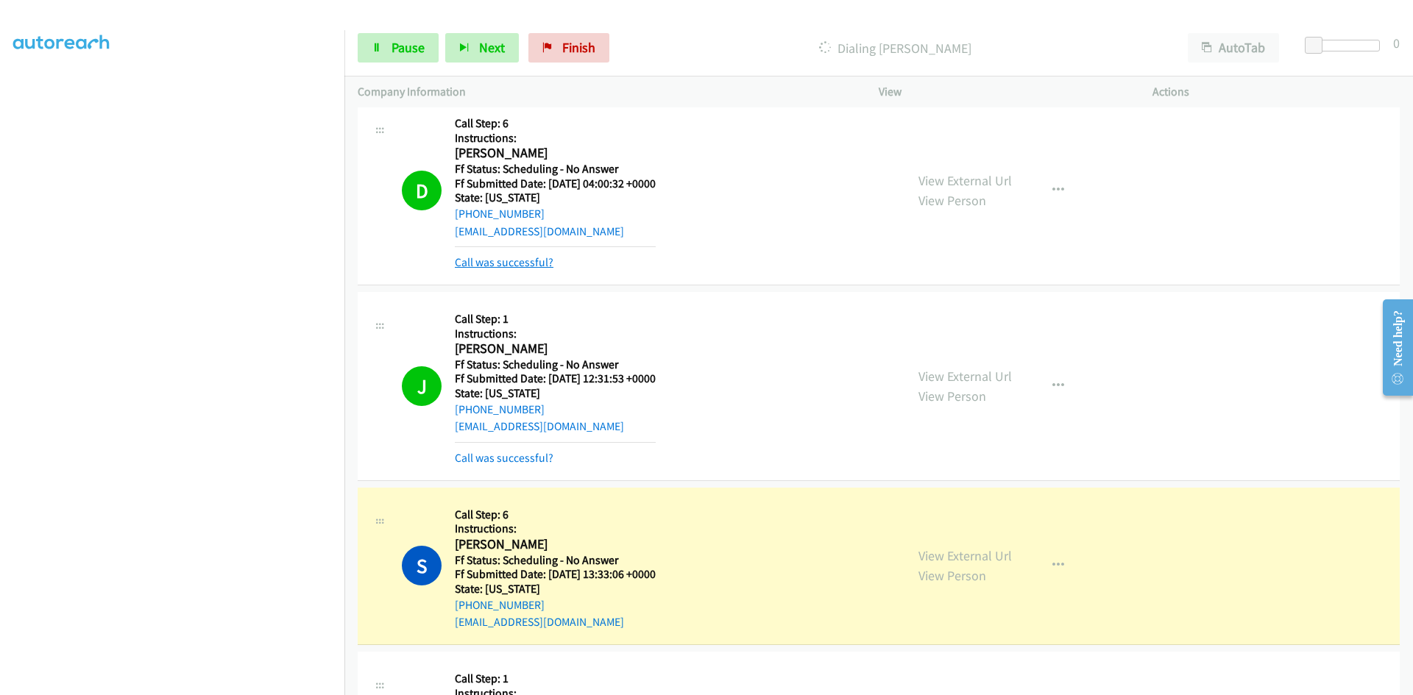
click at [542, 265] on link "Call was successful?" at bounding box center [504, 262] width 99 height 14
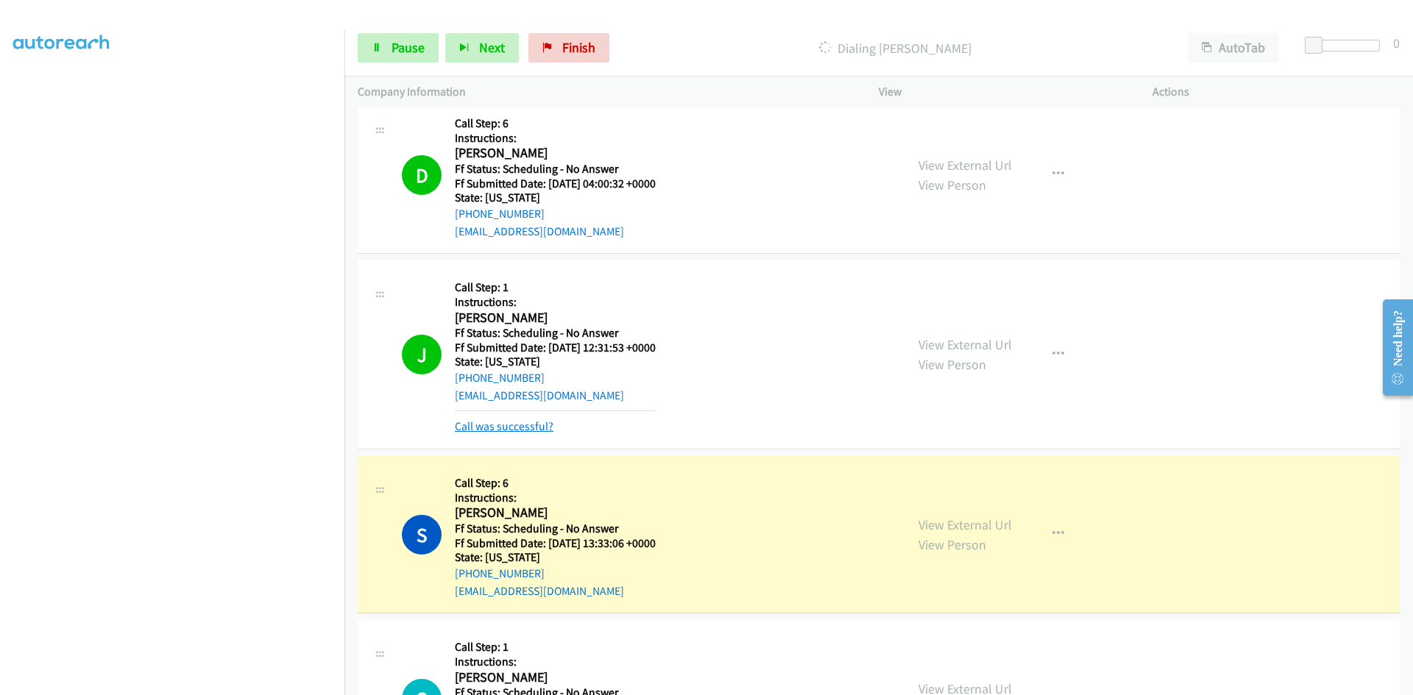
click at [535, 432] on link "Call was successful?" at bounding box center [504, 426] width 99 height 14
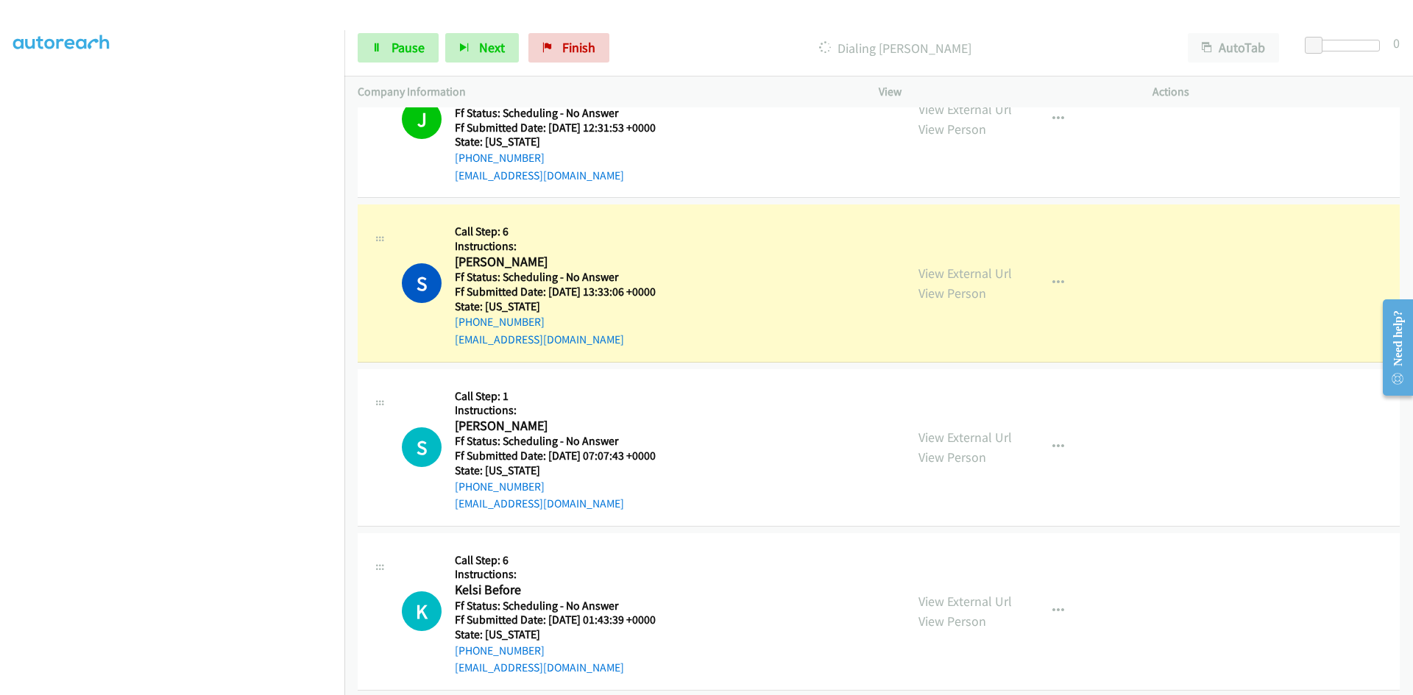
scroll to position [13141, 0]
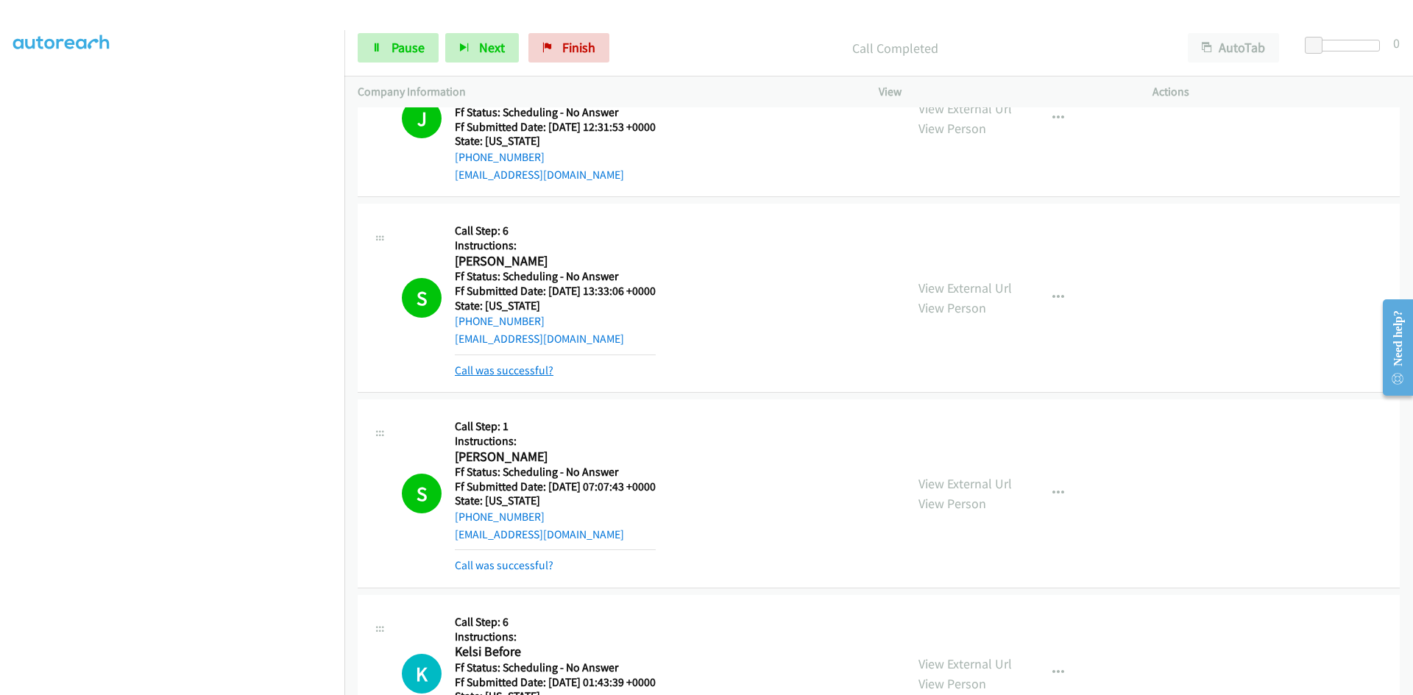
click at [538, 372] on link "Call was successful?" at bounding box center [504, 371] width 99 height 14
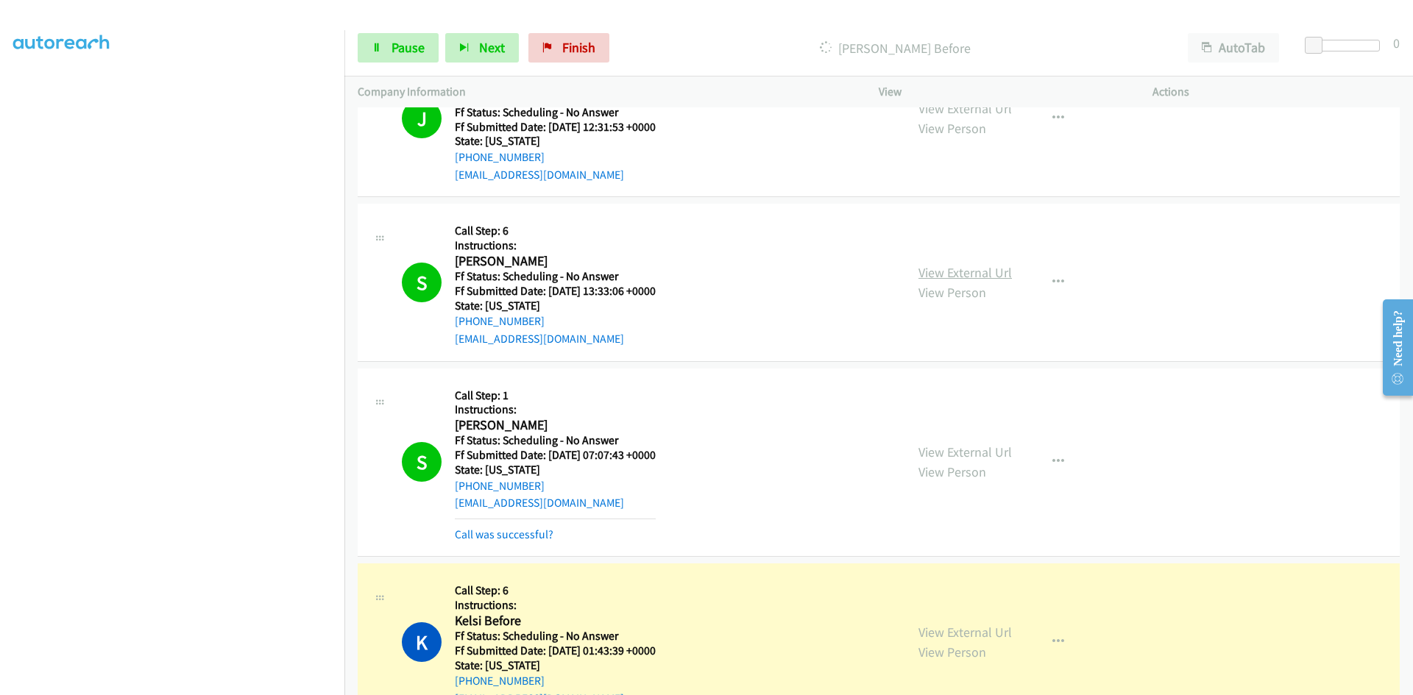
click at [999, 266] on link "View External Url" at bounding box center [964, 272] width 93 height 17
click at [996, 450] on link "View External Url" at bounding box center [964, 452] width 93 height 17
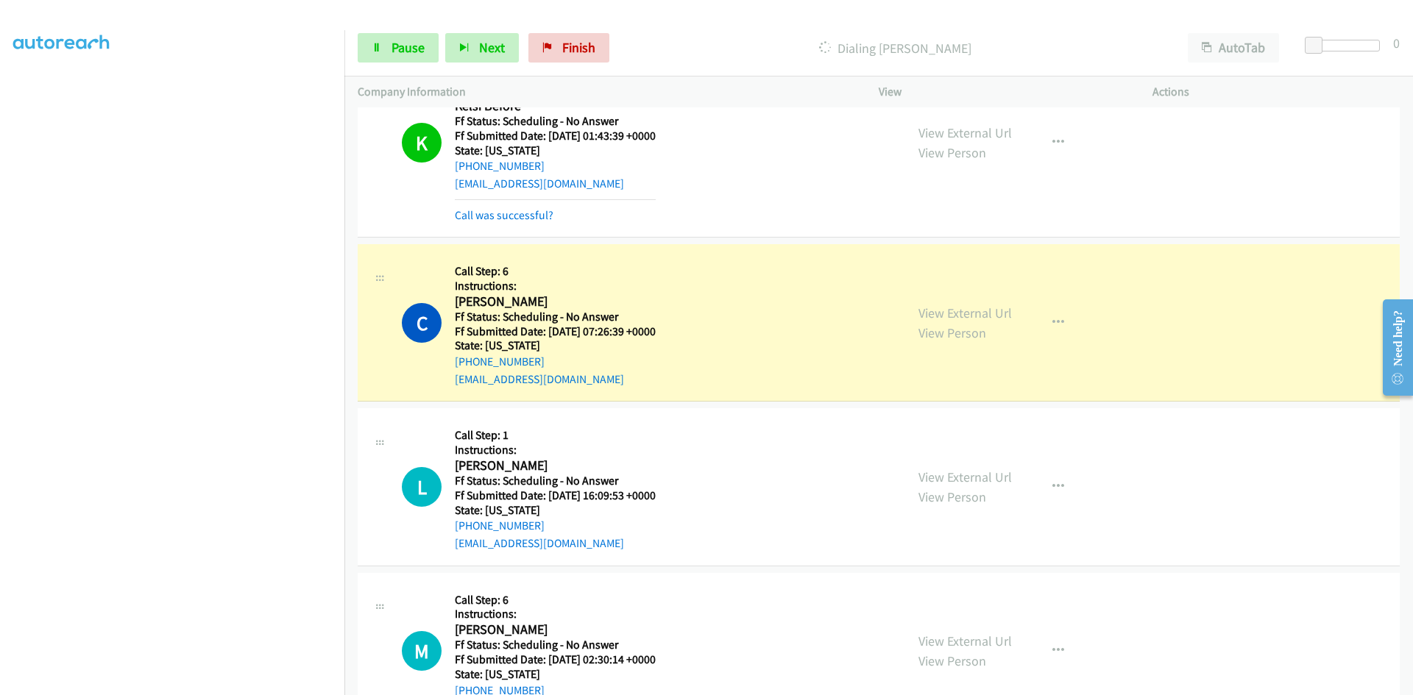
scroll to position [13671, 0]
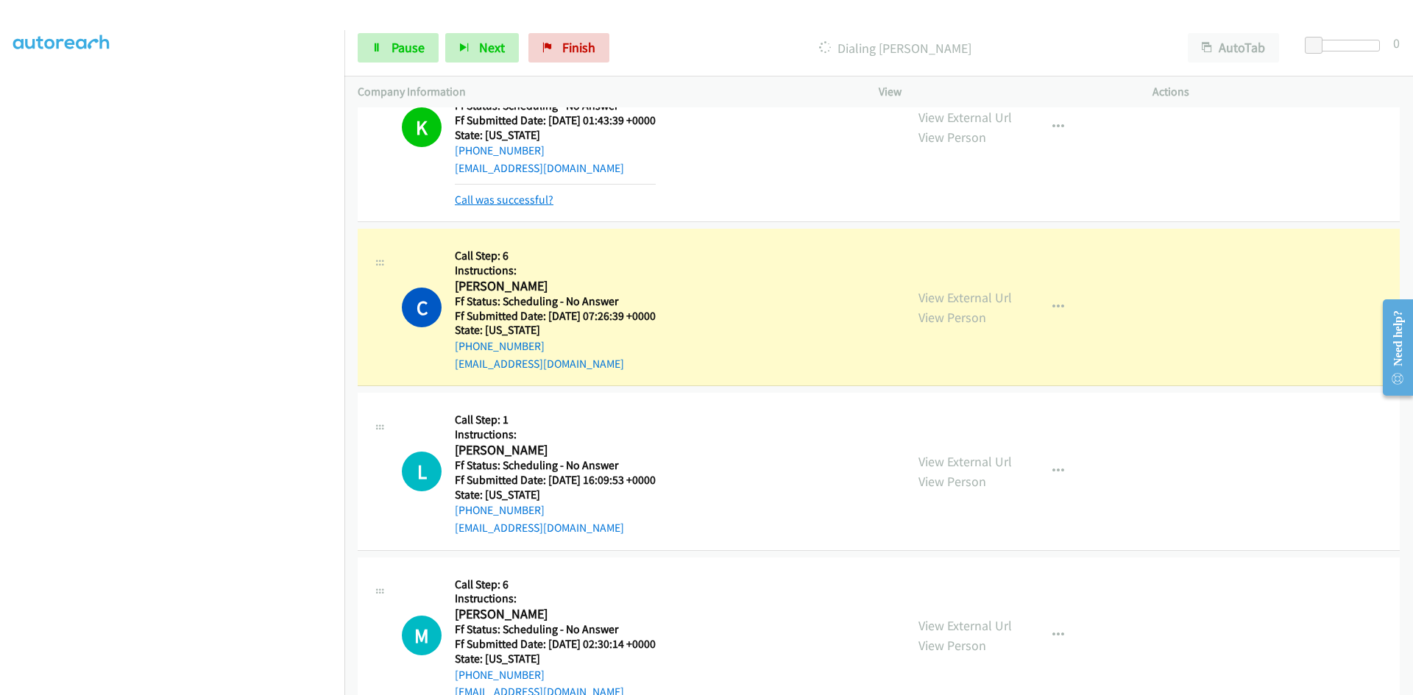
click at [531, 202] on link "Call was successful?" at bounding box center [504, 200] width 99 height 14
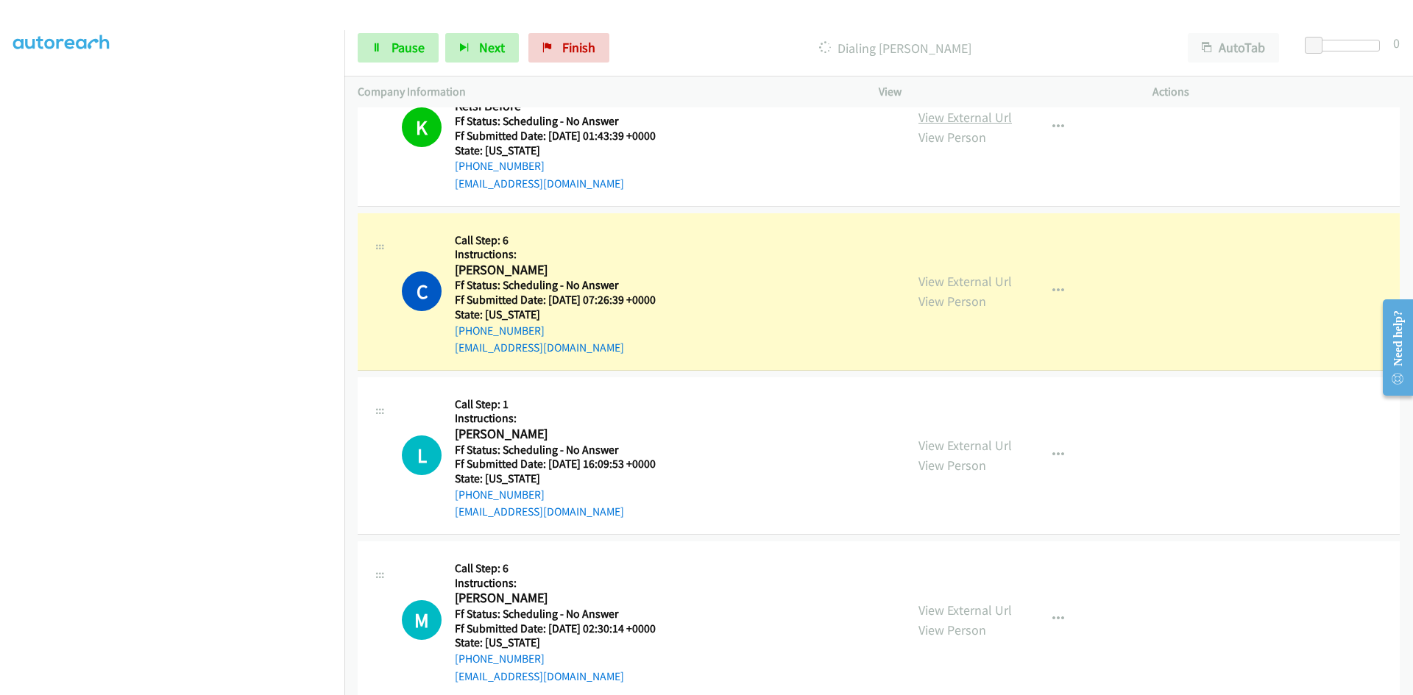
click at [999, 117] on link "View External Url" at bounding box center [964, 117] width 93 height 17
click at [955, 280] on link "View External Url" at bounding box center [964, 281] width 93 height 17
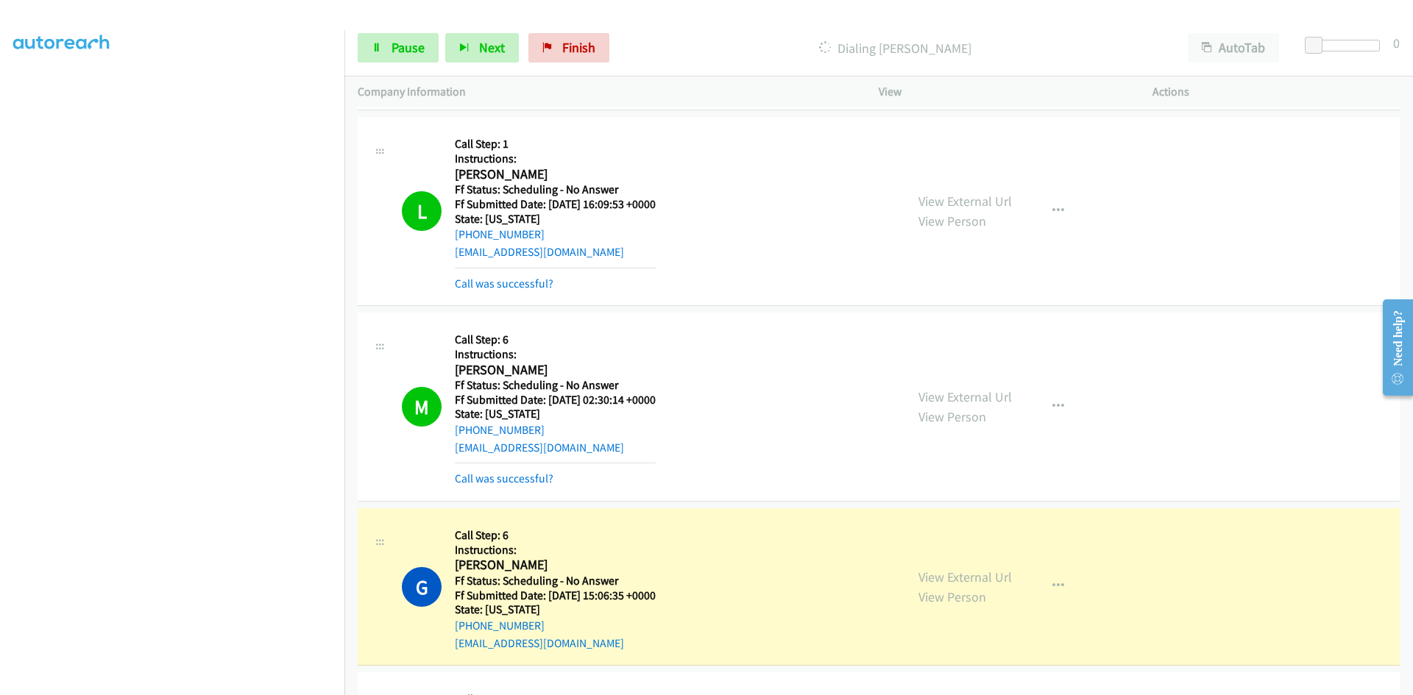
scroll to position [13950, 0]
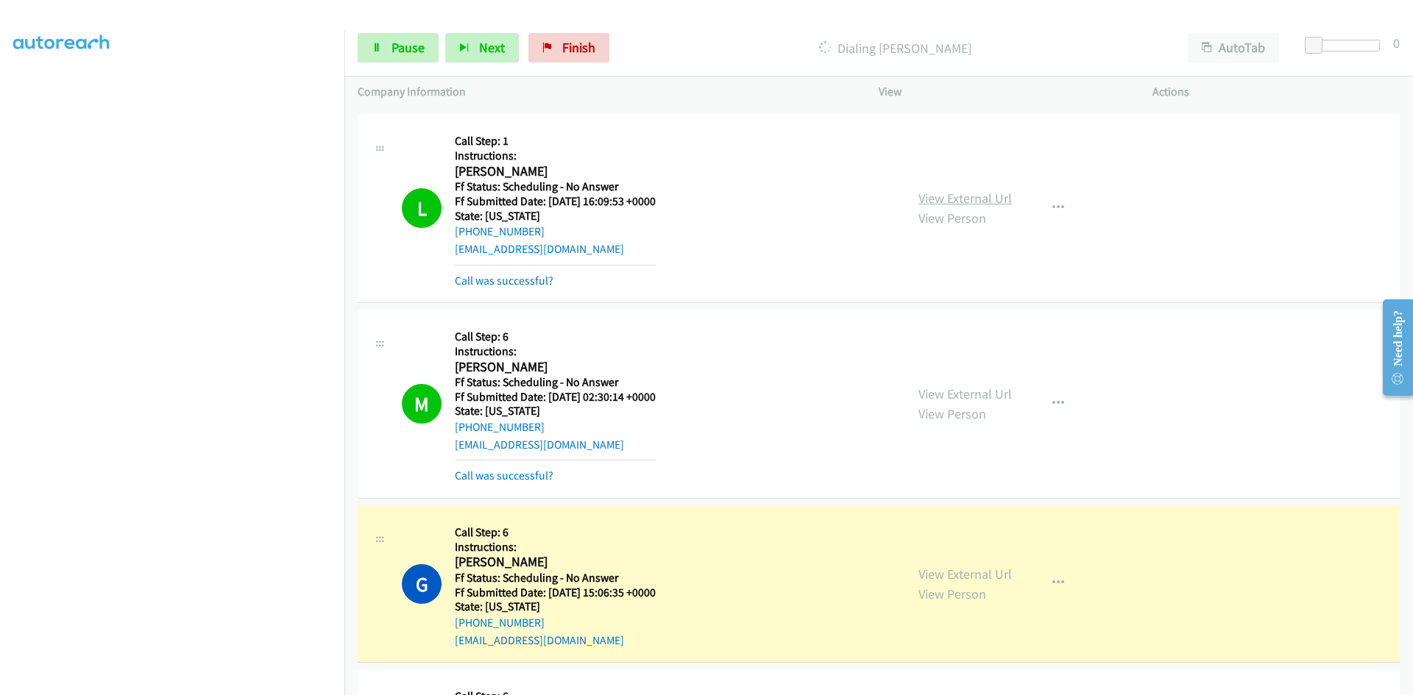
click at [1001, 201] on link "View External Url" at bounding box center [964, 198] width 93 height 17
click at [983, 388] on link "View External Url" at bounding box center [964, 394] width 93 height 17
click at [551, 278] on div "Call was successful?" at bounding box center [555, 281] width 201 height 18
click at [536, 282] on link "Call was successful?" at bounding box center [504, 281] width 99 height 14
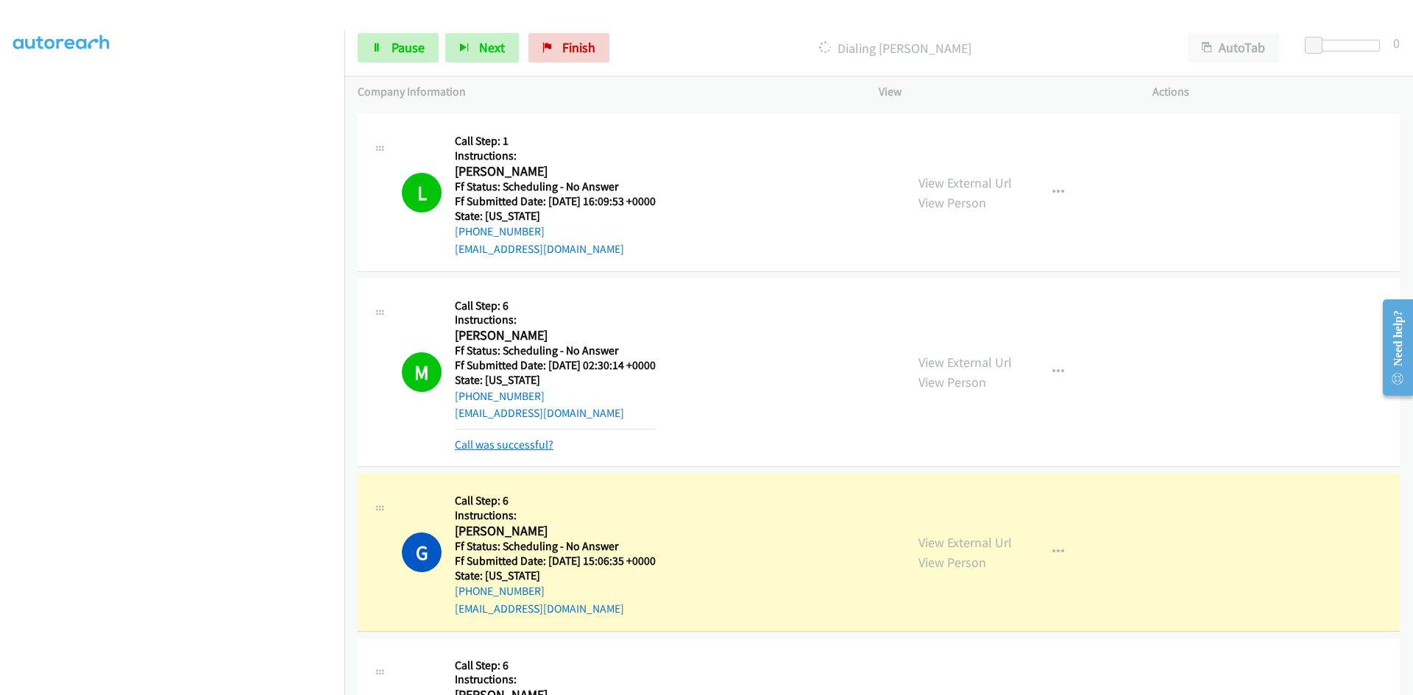
click at [522, 445] on link "Call was successful?" at bounding box center [504, 445] width 99 height 14
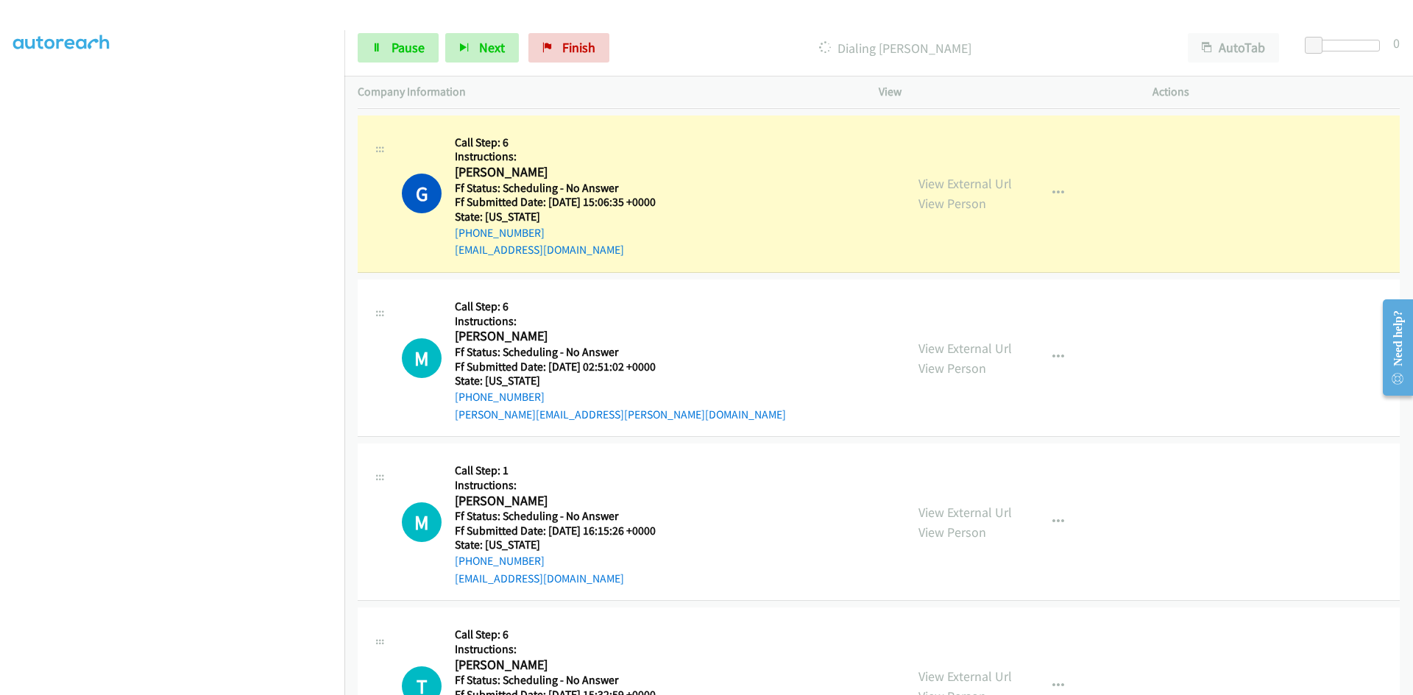
scroll to position [14318, 0]
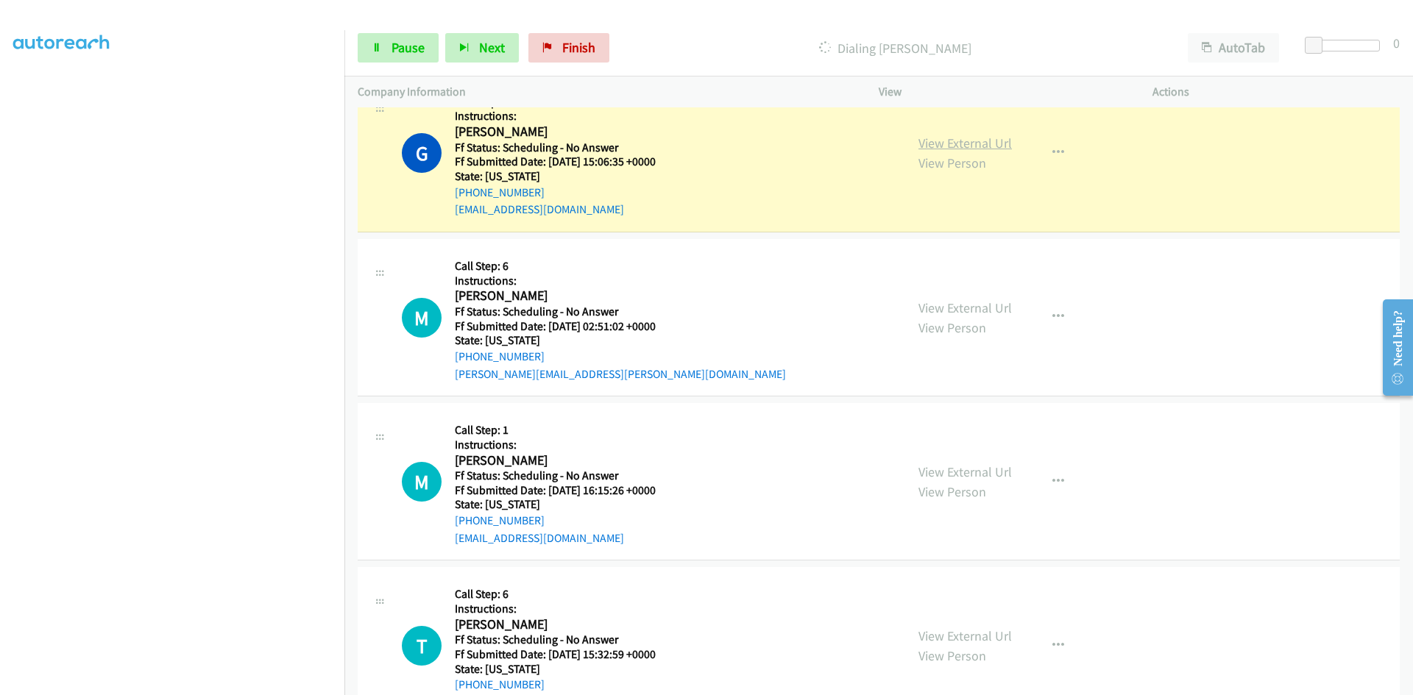
click at [959, 145] on link "View External Url" at bounding box center [964, 143] width 93 height 17
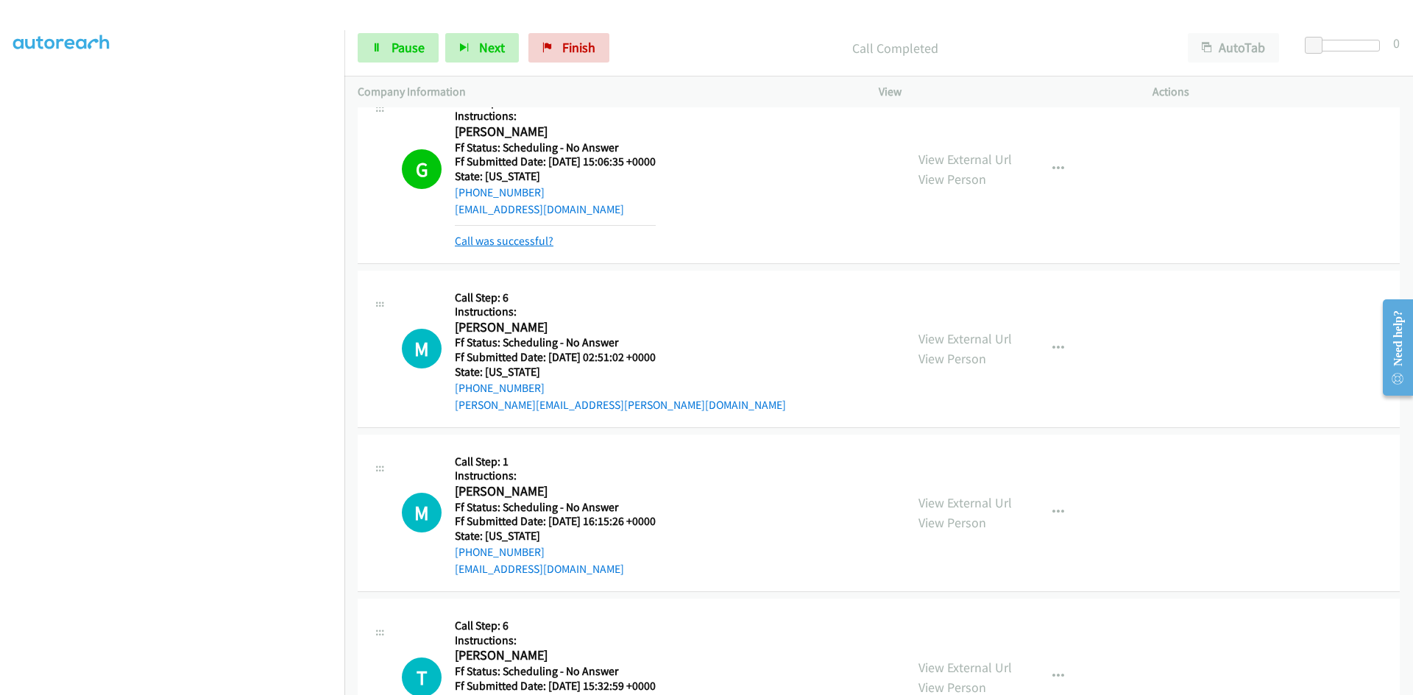
click at [520, 243] on link "Call was successful?" at bounding box center [504, 241] width 99 height 14
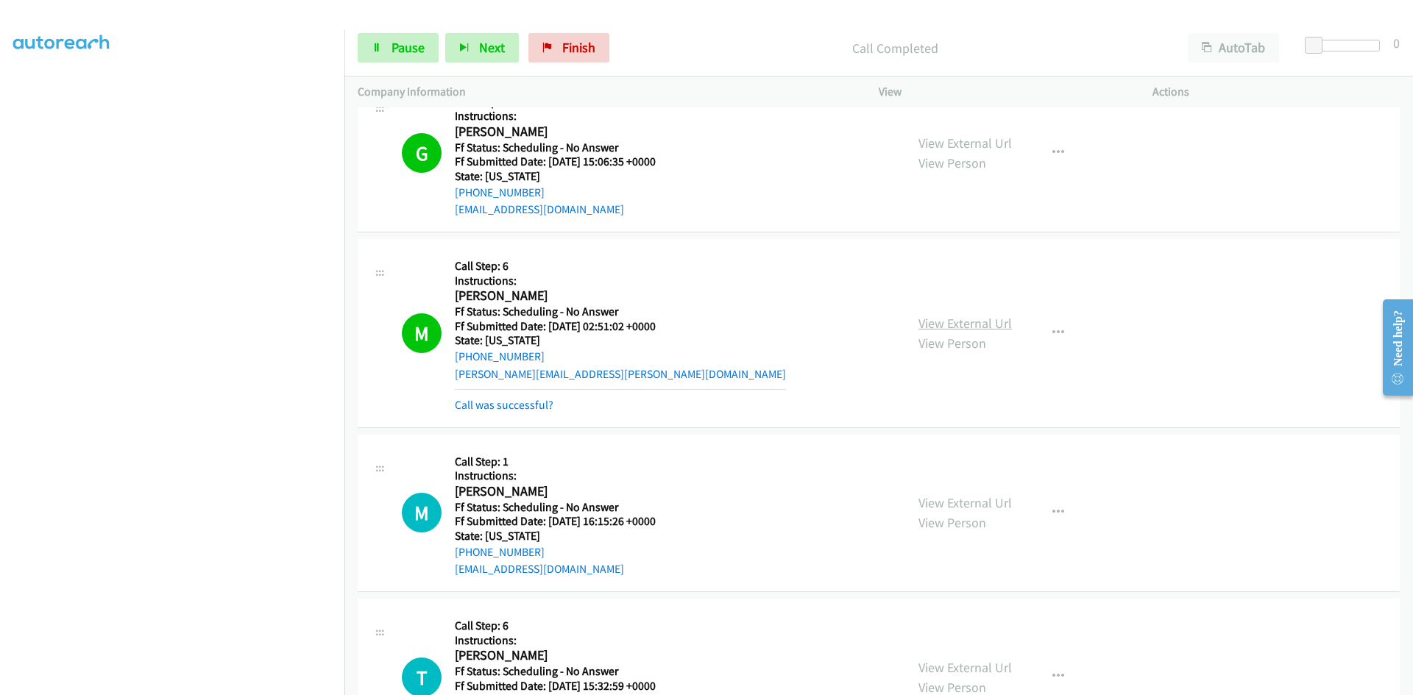
click at [963, 320] on link "View External Url" at bounding box center [964, 323] width 93 height 17
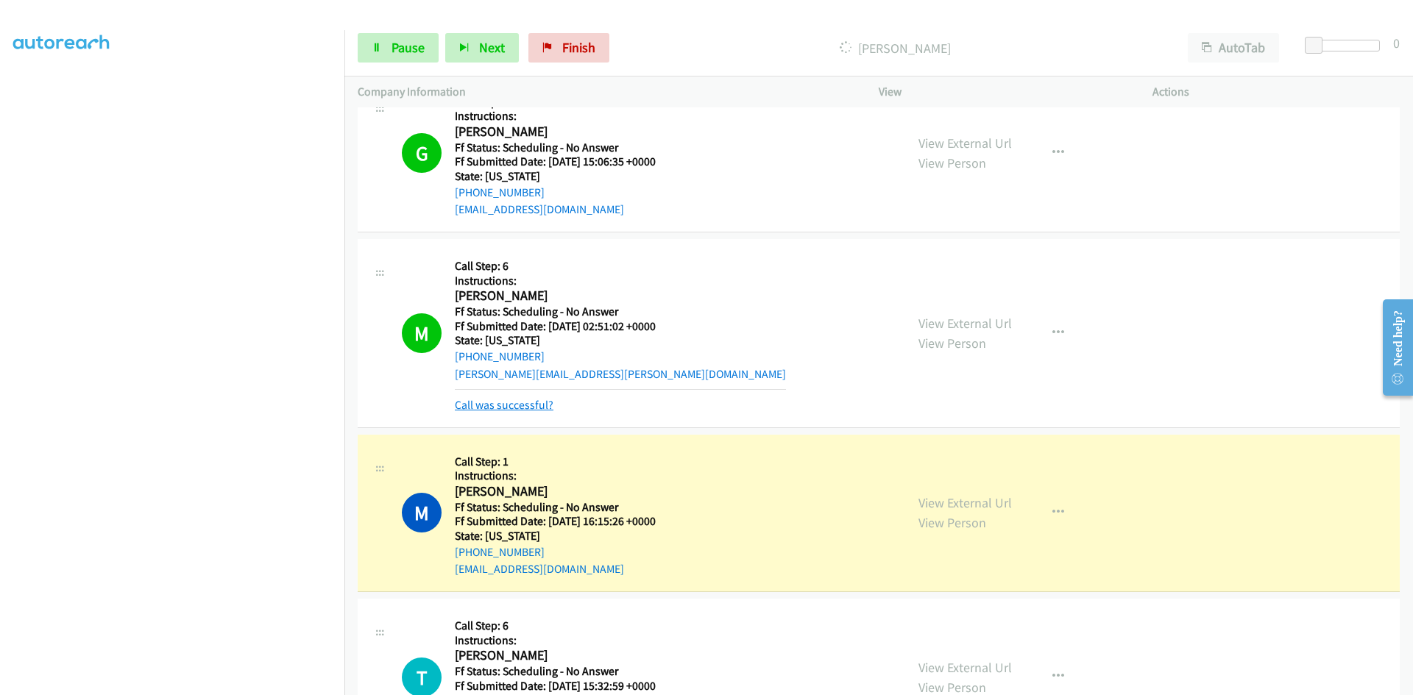
click at [529, 399] on link "Call was successful?" at bounding box center [504, 405] width 99 height 14
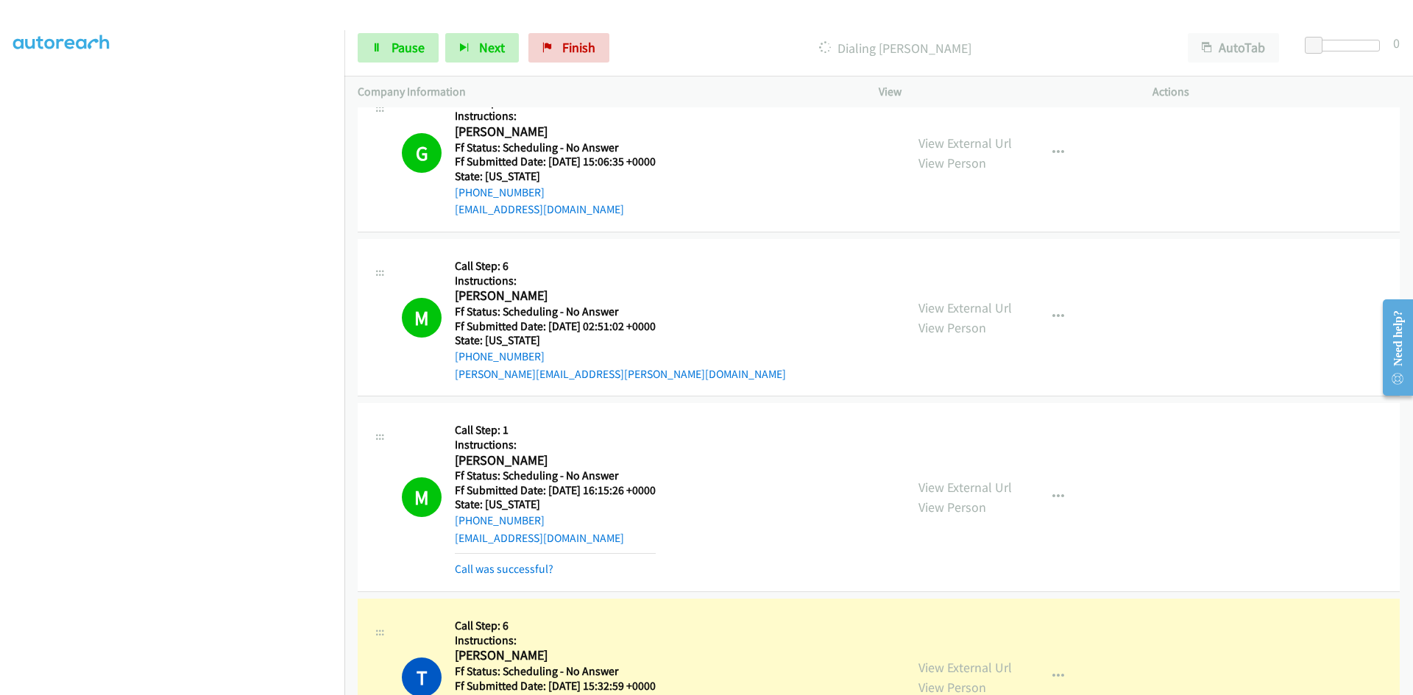
click at [1195, 497] on div "M Callback Scheduled Call Step: 1 Instructions: Morgan Goessel America/New_York…" at bounding box center [879, 497] width 1042 height 189
click at [978, 491] on link "View External Url" at bounding box center [964, 487] width 93 height 17
click at [550, 570] on link "Call was successful?" at bounding box center [504, 569] width 99 height 14
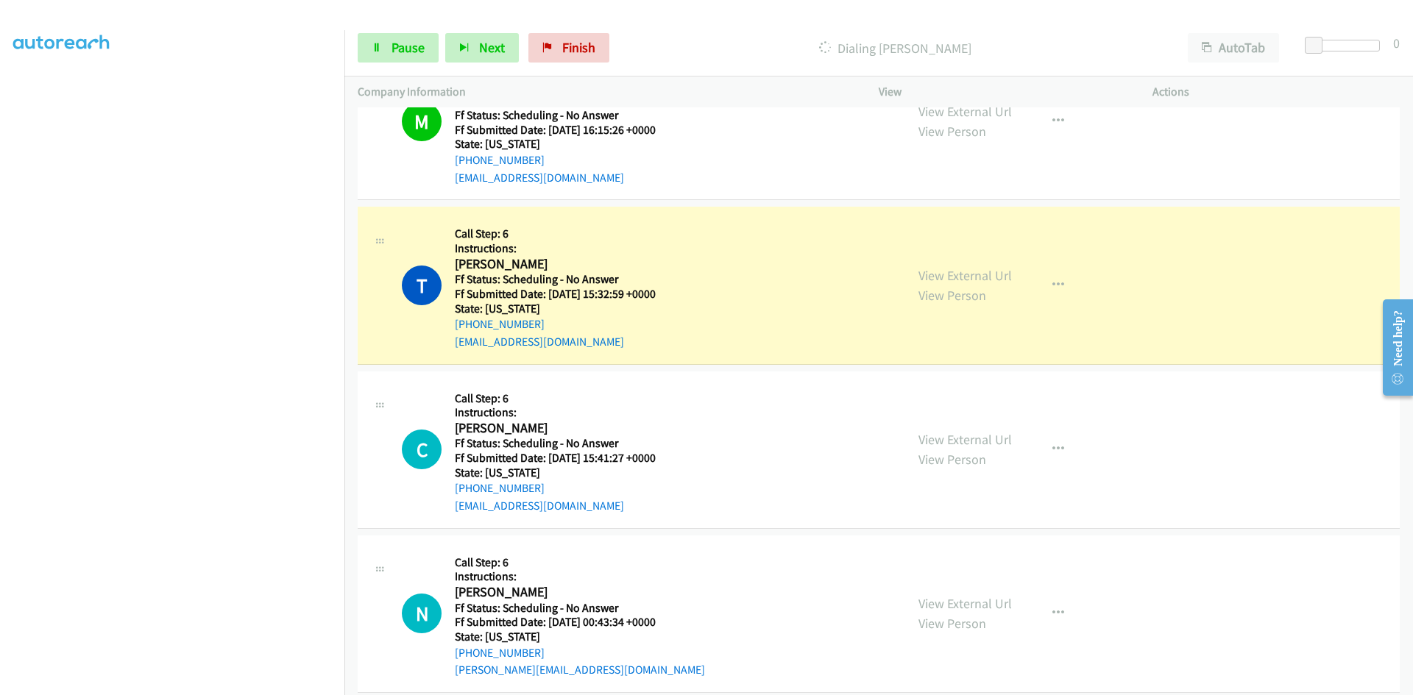
scroll to position [14760, 0]
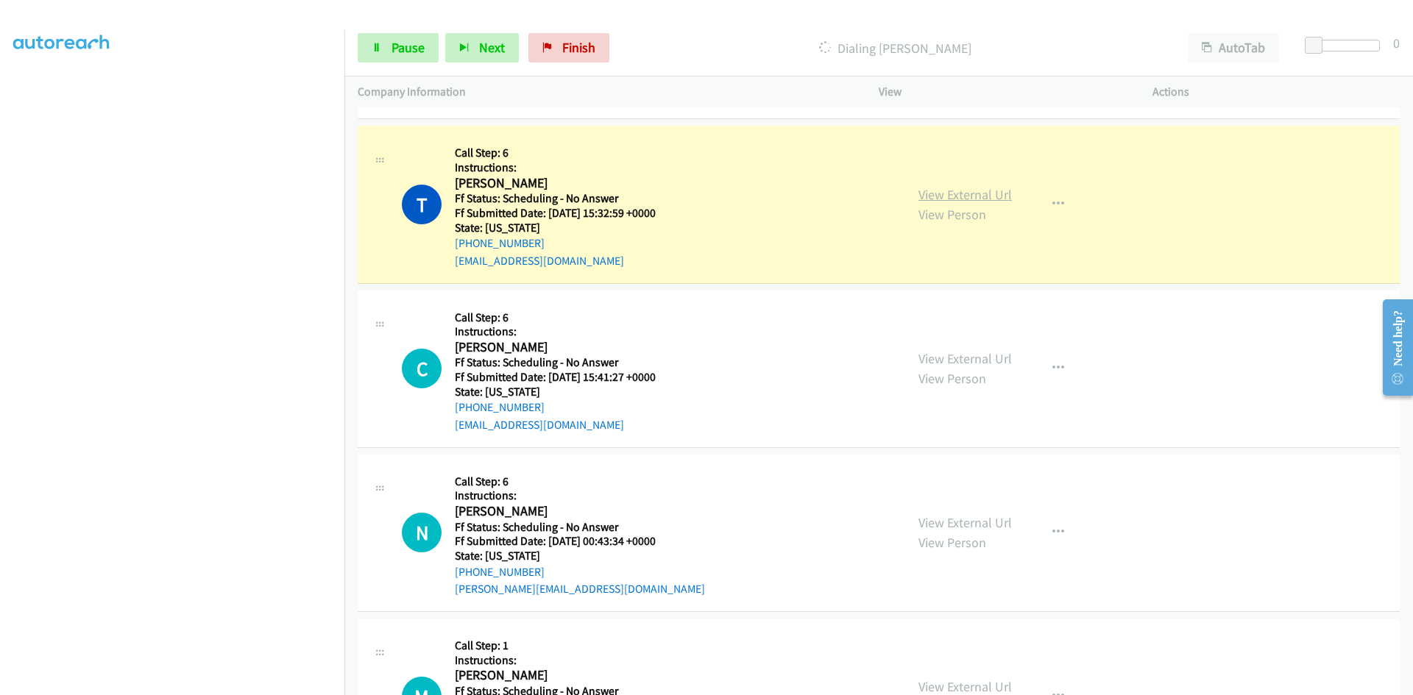
click at [996, 196] on link "View External Url" at bounding box center [964, 194] width 93 height 17
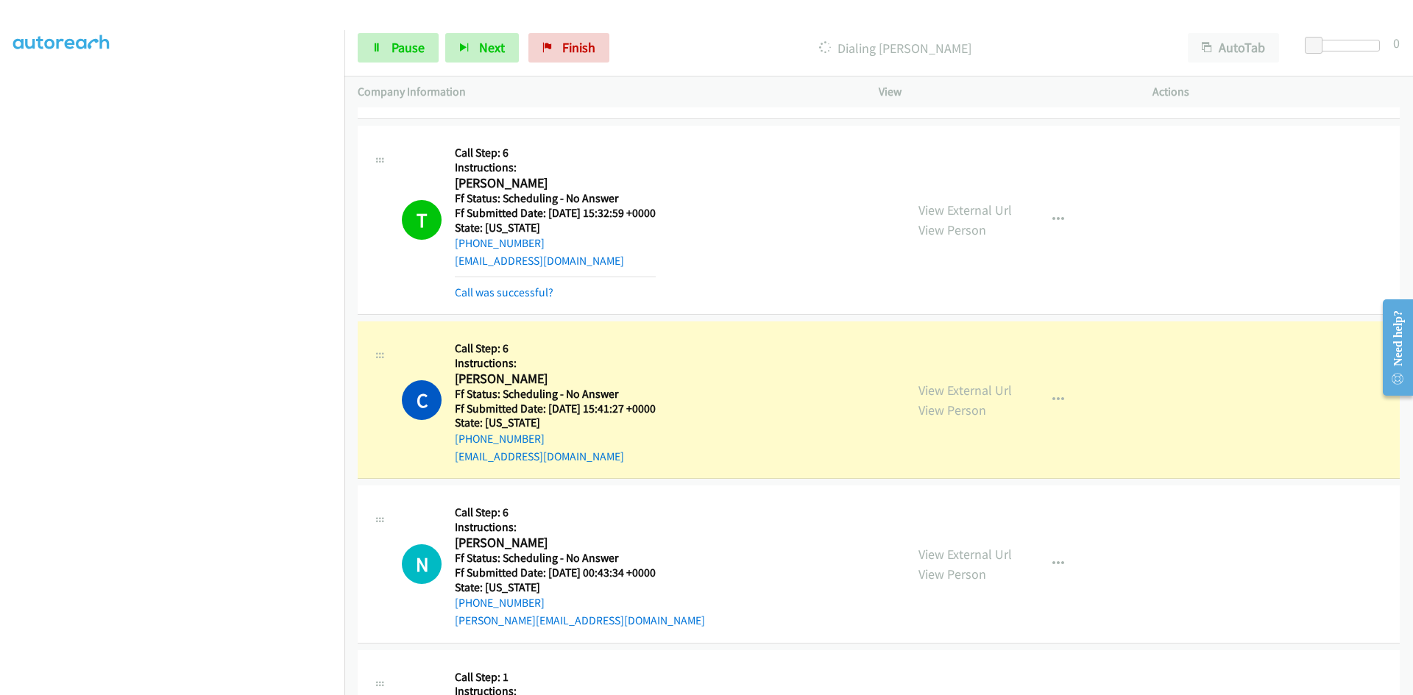
click at [1101, 371] on div "View External Url View Person View External Url Email Schedule/Manage Callback …" at bounding box center [1048, 400] width 287 height 130
click at [969, 392] on link "View External Url" at bounding box center [964, 390] width 93 height 17
click at [962, 213] on link "View External Url" at bounding box center [964, 210] width 93 height 17
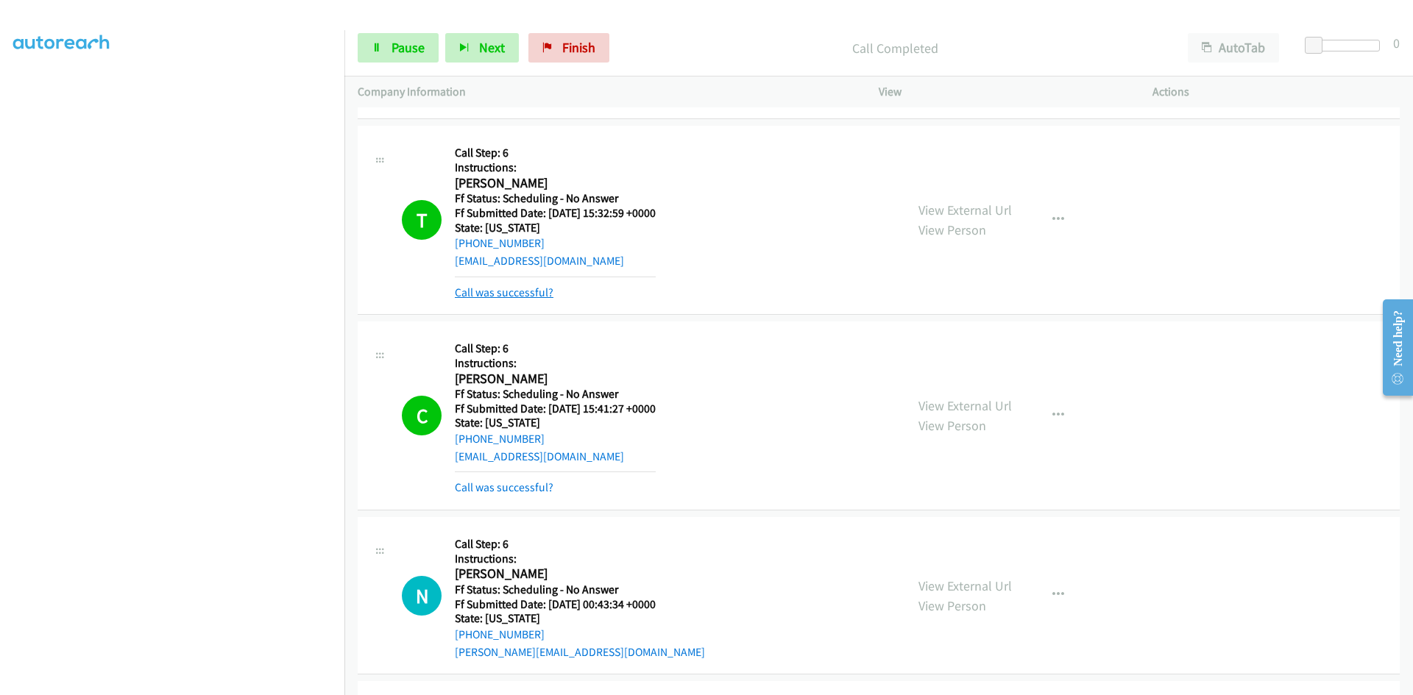
click at [539, 290] on link "Call was successful?" at bounding box center [504, 293] width 99 height 14
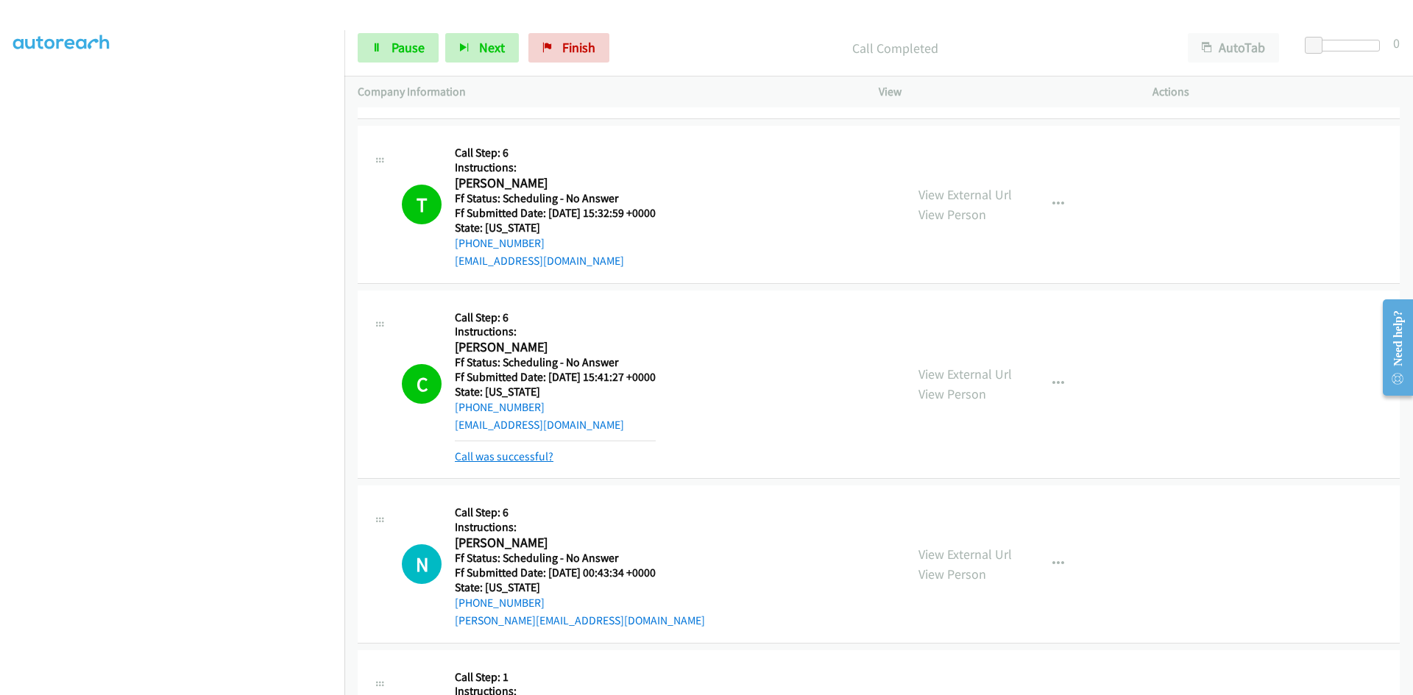
click at [532, 455] on link "Call was successful?" at bounding box center [504, 457] width 99 height 14
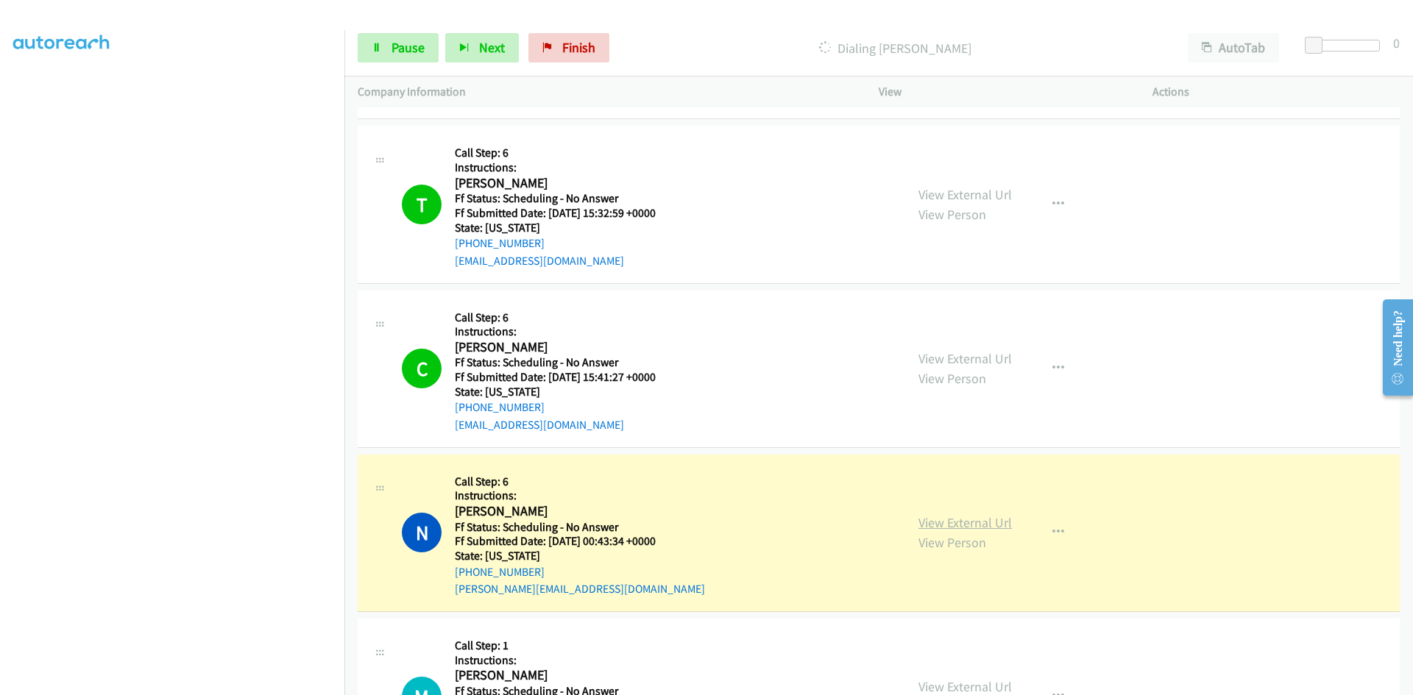
click at [962, 523] on link "View External Url" at bounding box center [964, 522] width 93 height 17
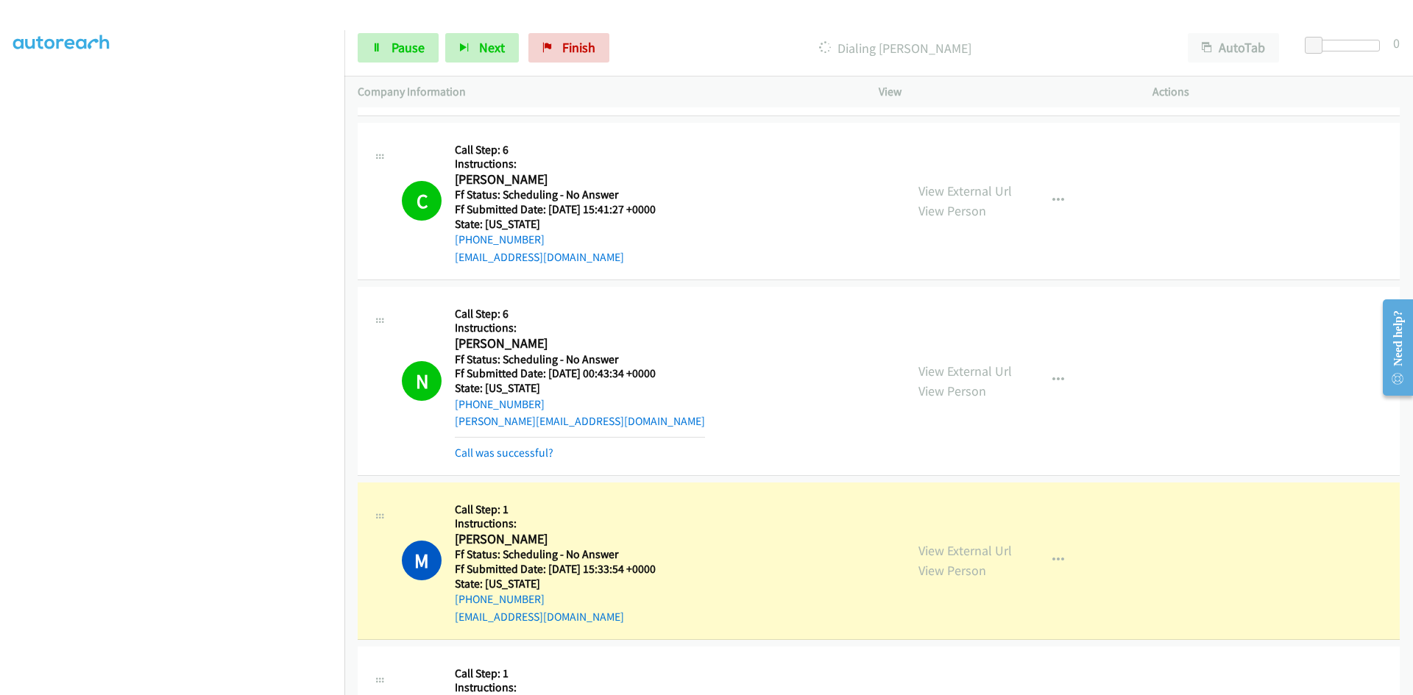
scroll to position [14981, 0]
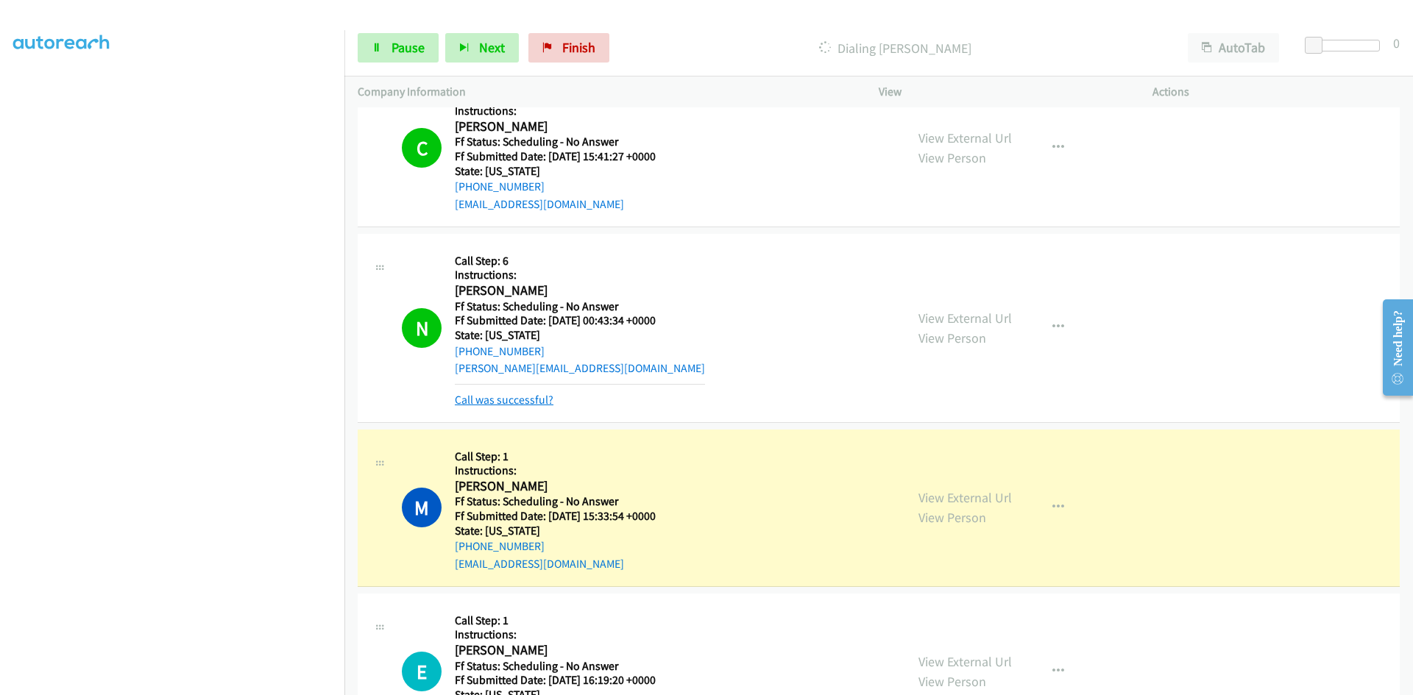
click at [549, 397] on link "Call was successful?" at bounding box center [504, 400] width 99 height 14
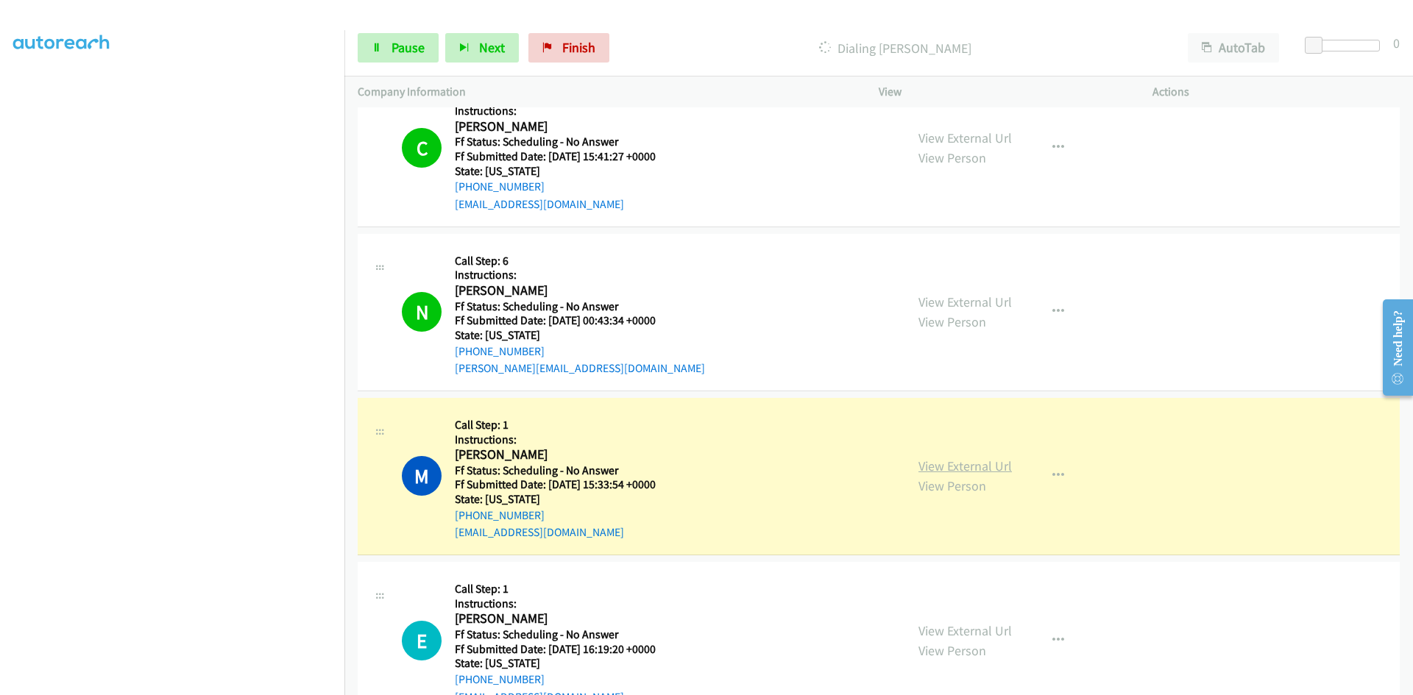
click at [923, 470] on link "View External Url" at bounding box center [964, 466] width 93 height 17
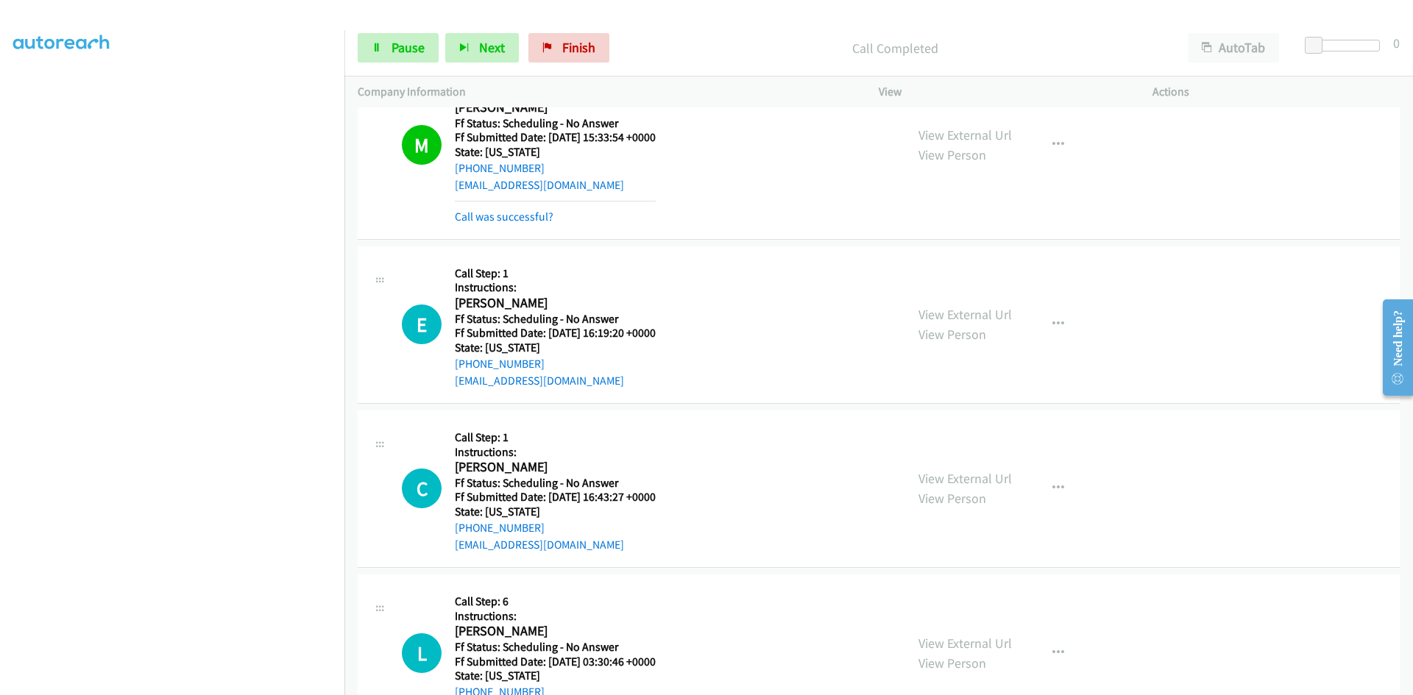
scroll to position [15349, 0]
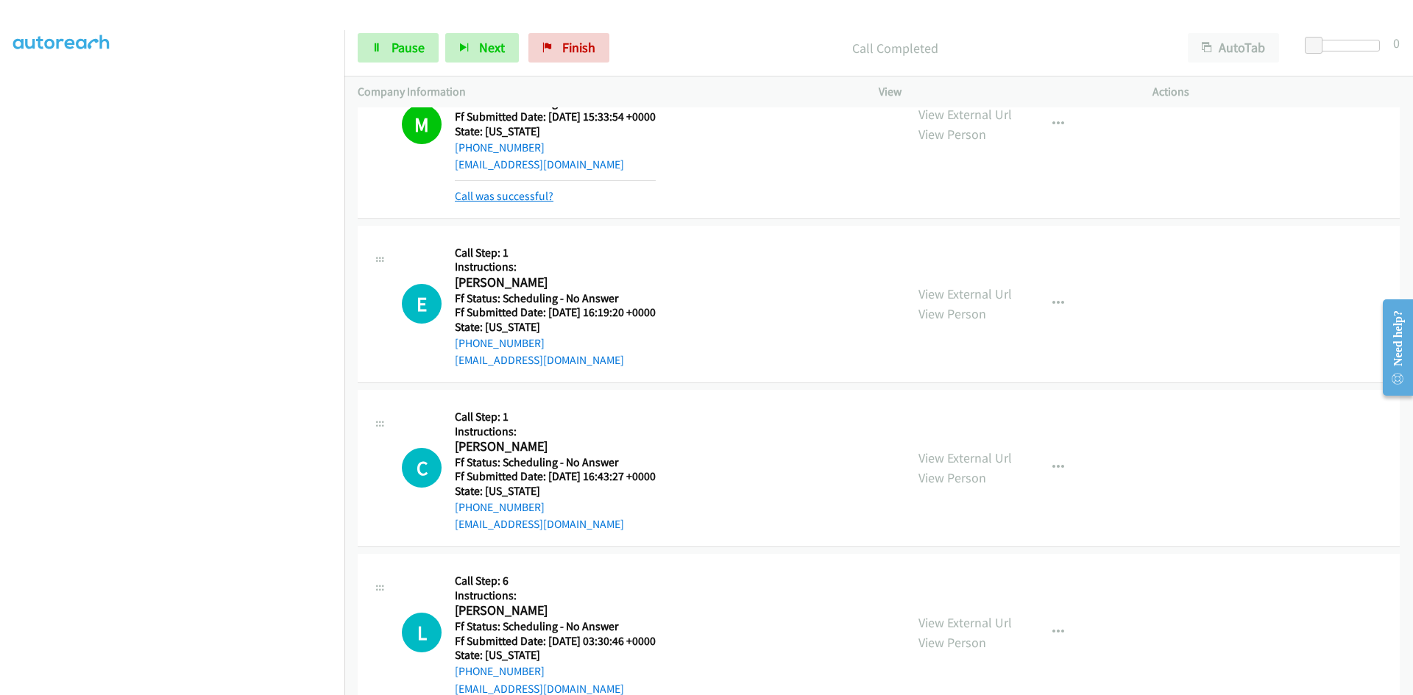
click at [536, 196] on link "Call was successful?" at bounding box center [504, 196] width 99 height 14
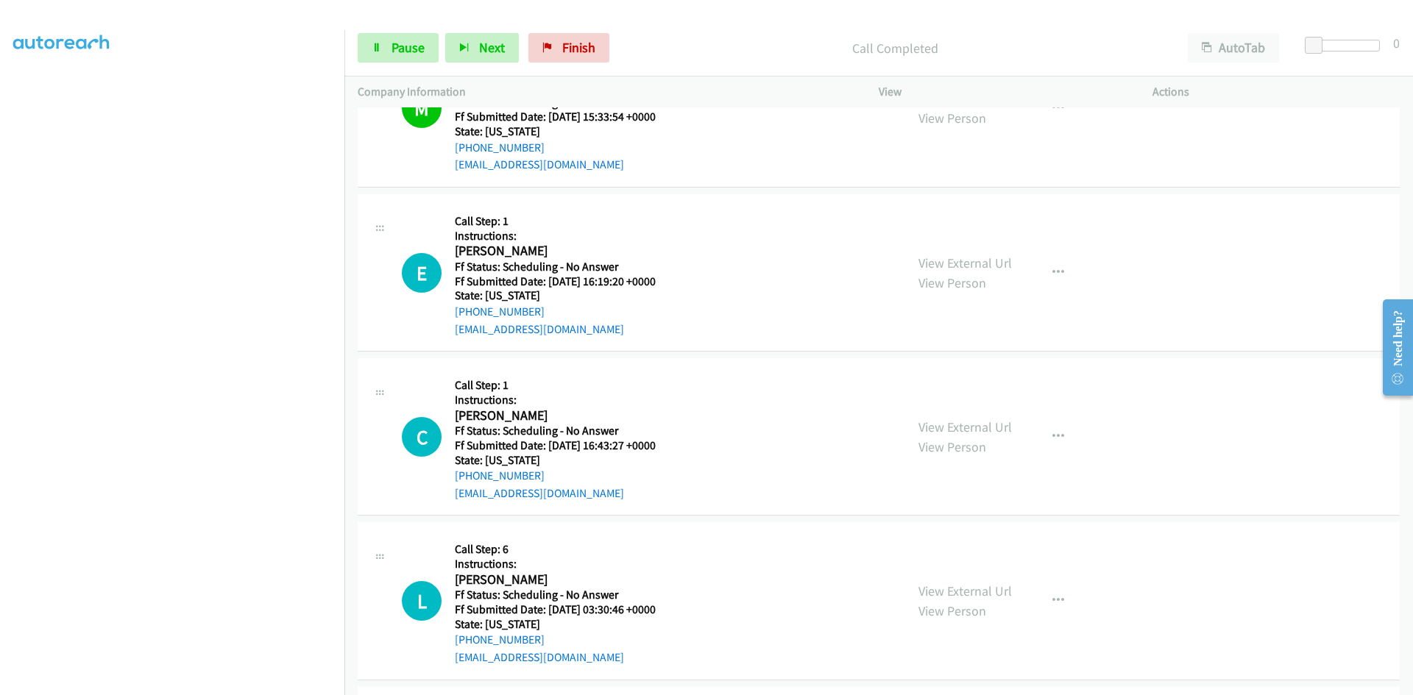
scroll to position [15332, 0]
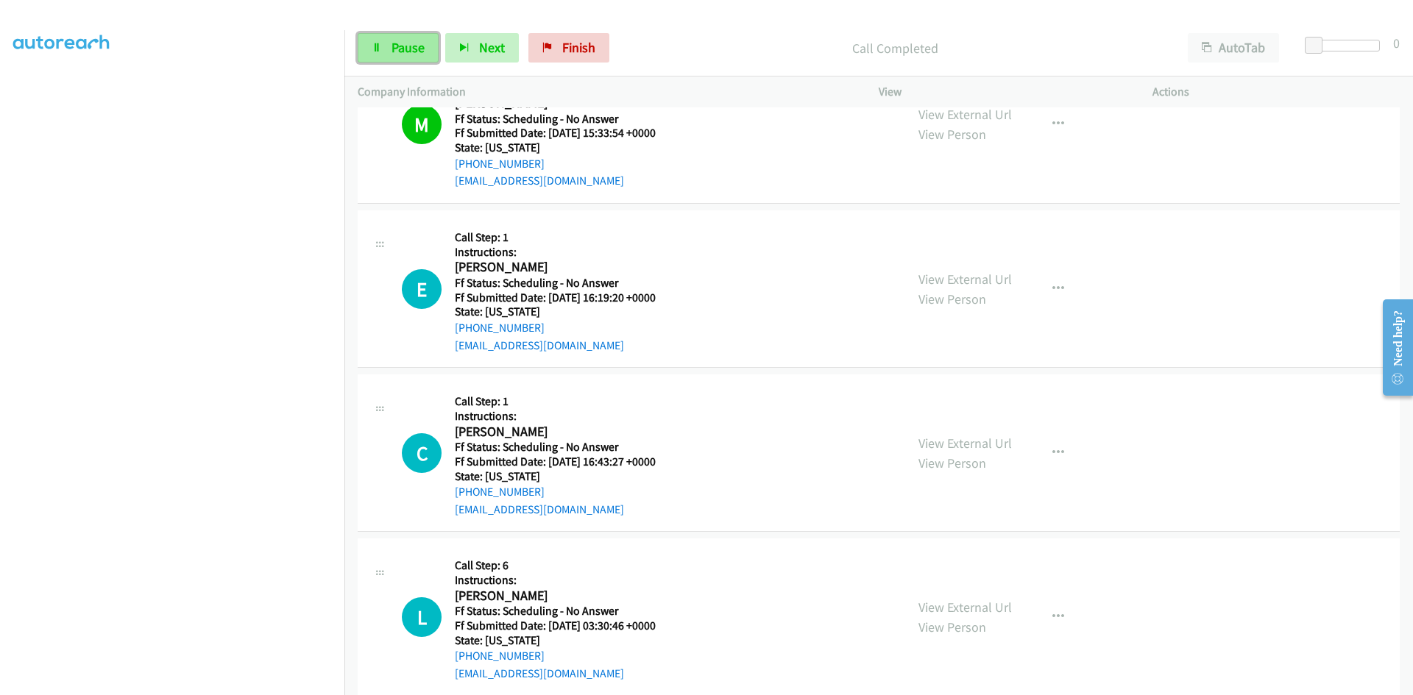
click at [405, 51] on span "Pause" at bounding box center [408, 47] width 33 height 17
click at [405, 51] on span "Start Calls" at bounding box center [420, 47] width 57 height 17
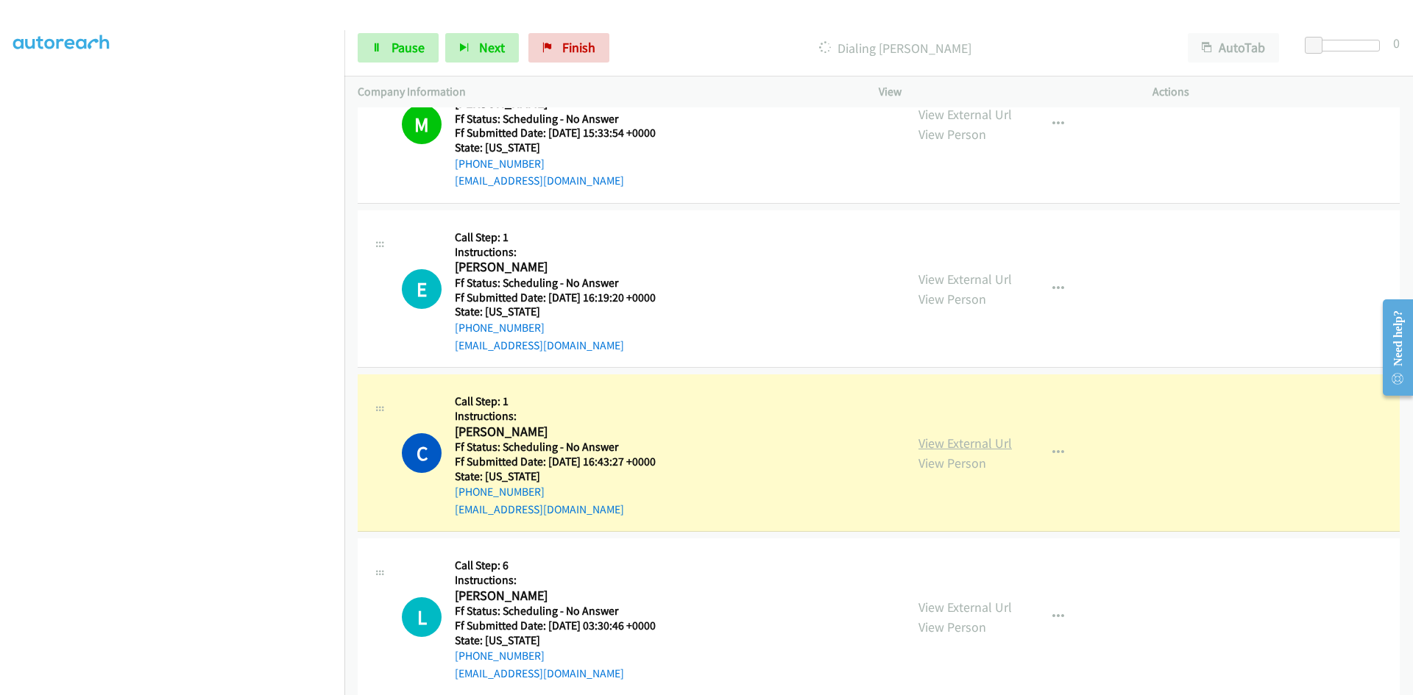
click at [976, 445] on link "View External Url" at bounding box center [964, 443] width 93 height 17
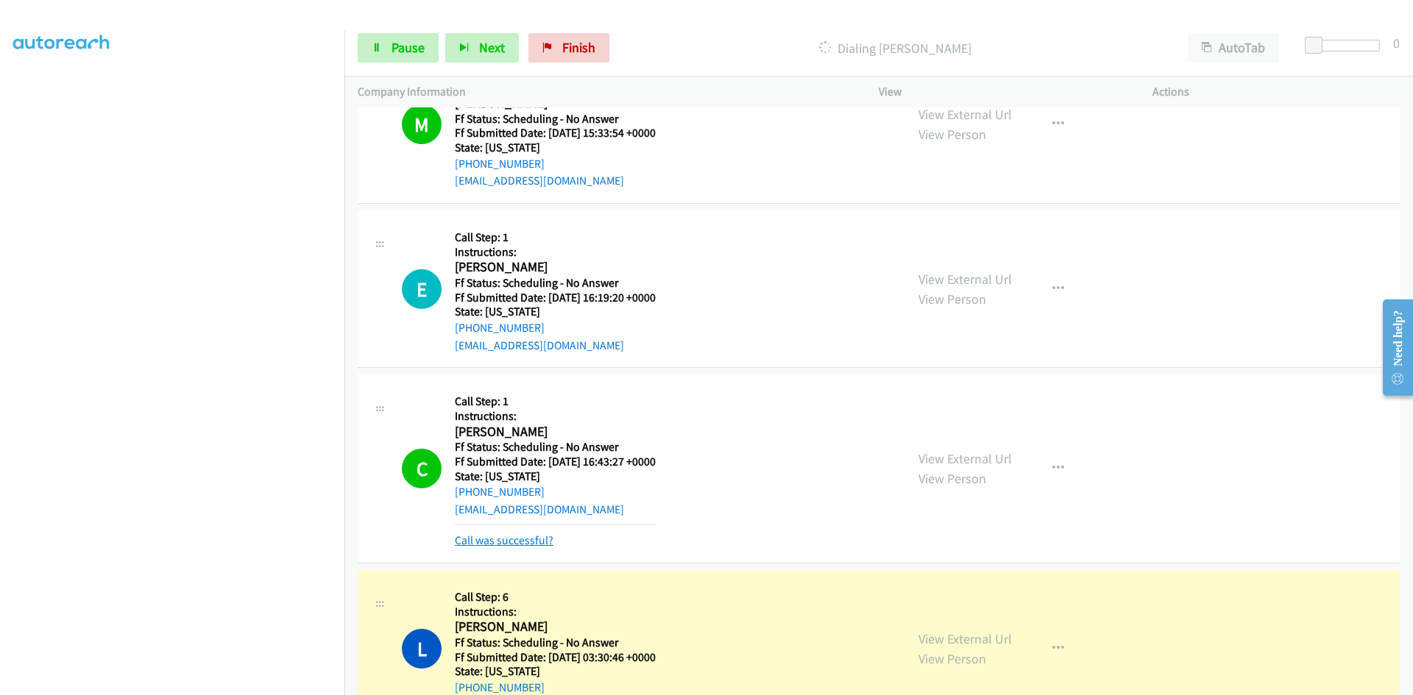
click at [517, 536] on link "Call was successful?" at bounding box center [504, 541] width 99 height 14
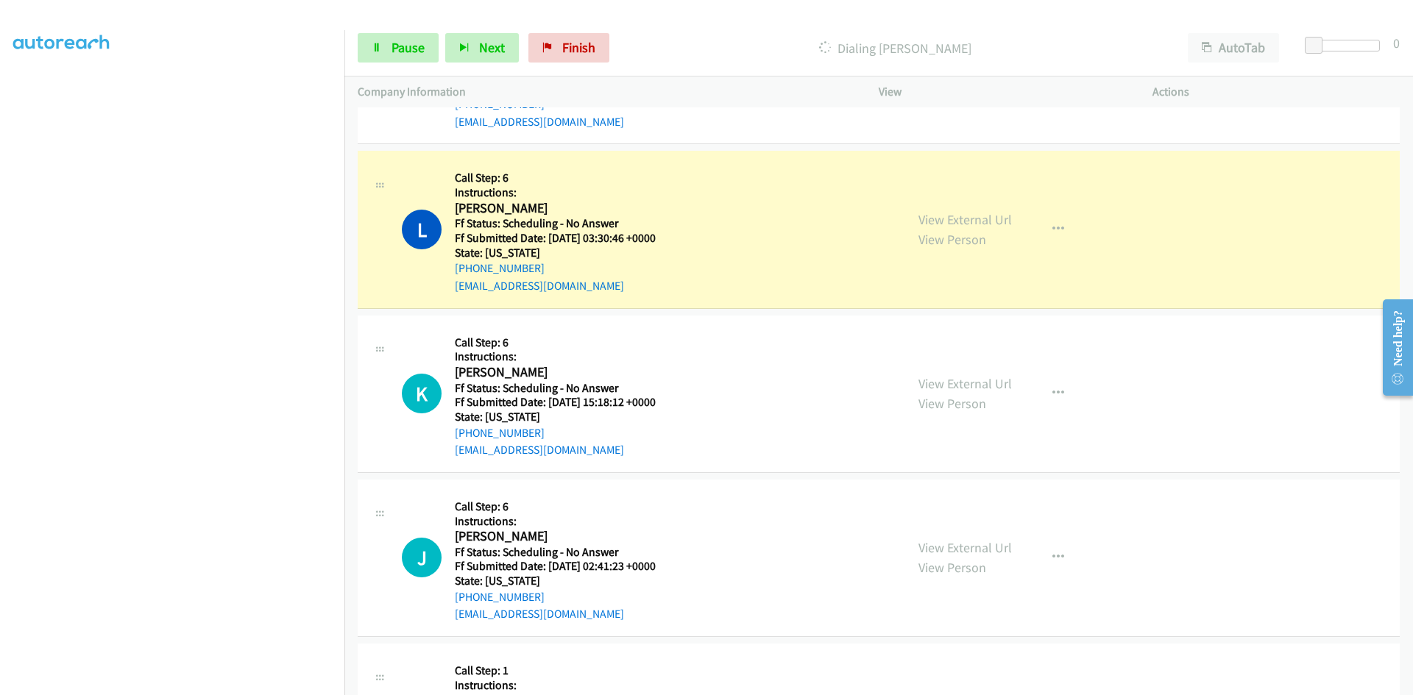
scroll to position [15774, 0]
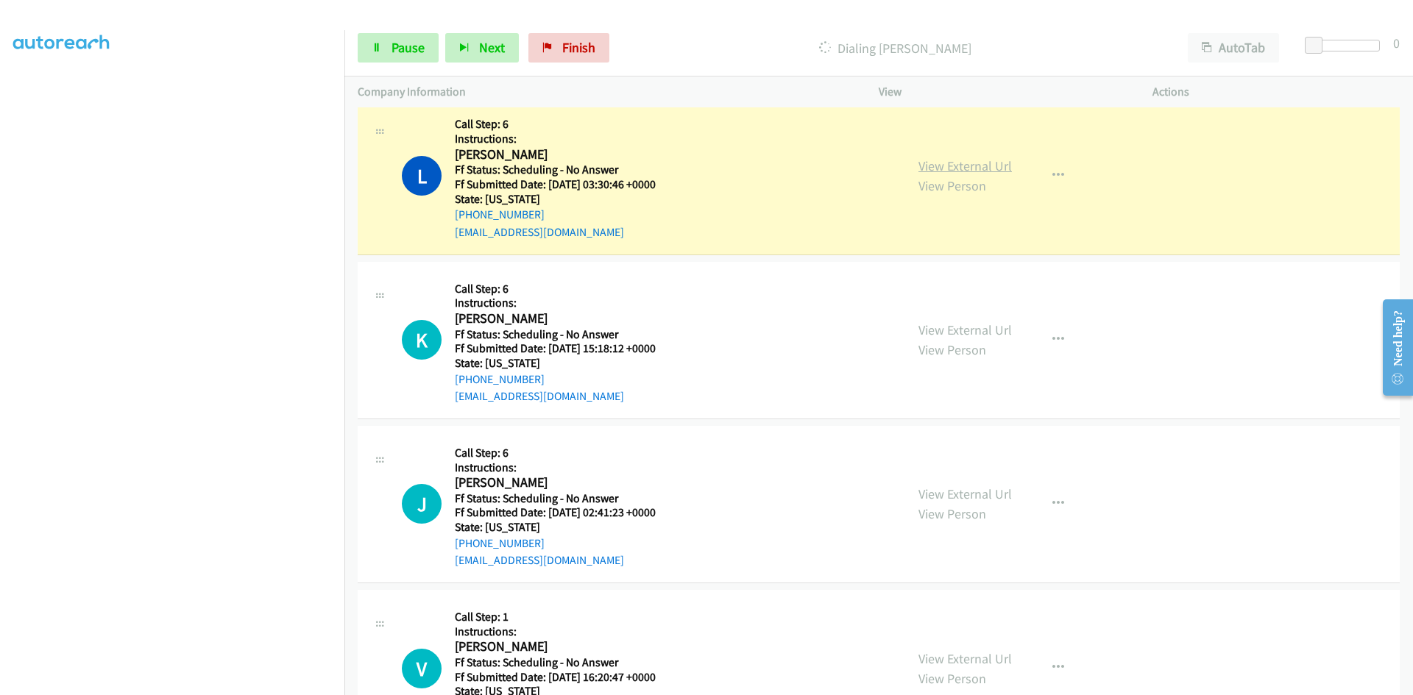
click at [980, 163] on link "View External Url" at bounding box center [964, 165] width 93 height 17
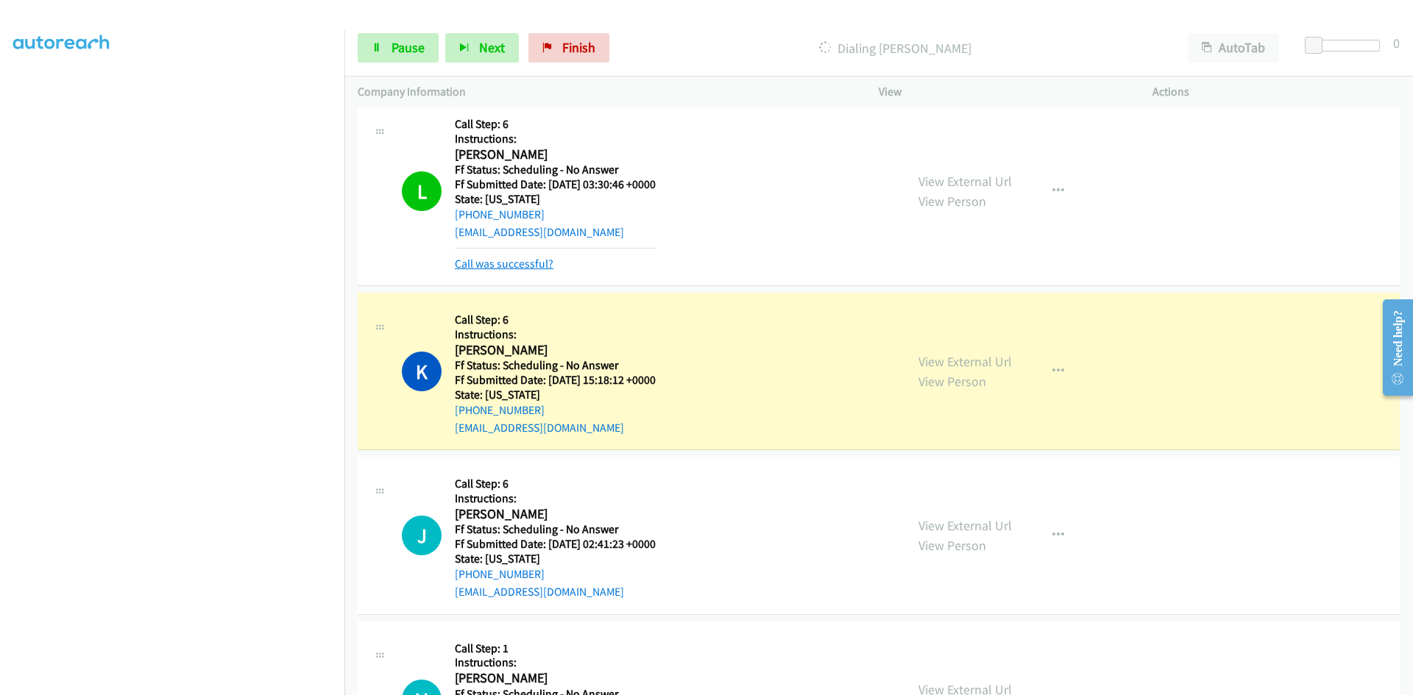
click at [516, 269] on link "Call was successful?" at bounding box center [504, 264] width 99 height 14
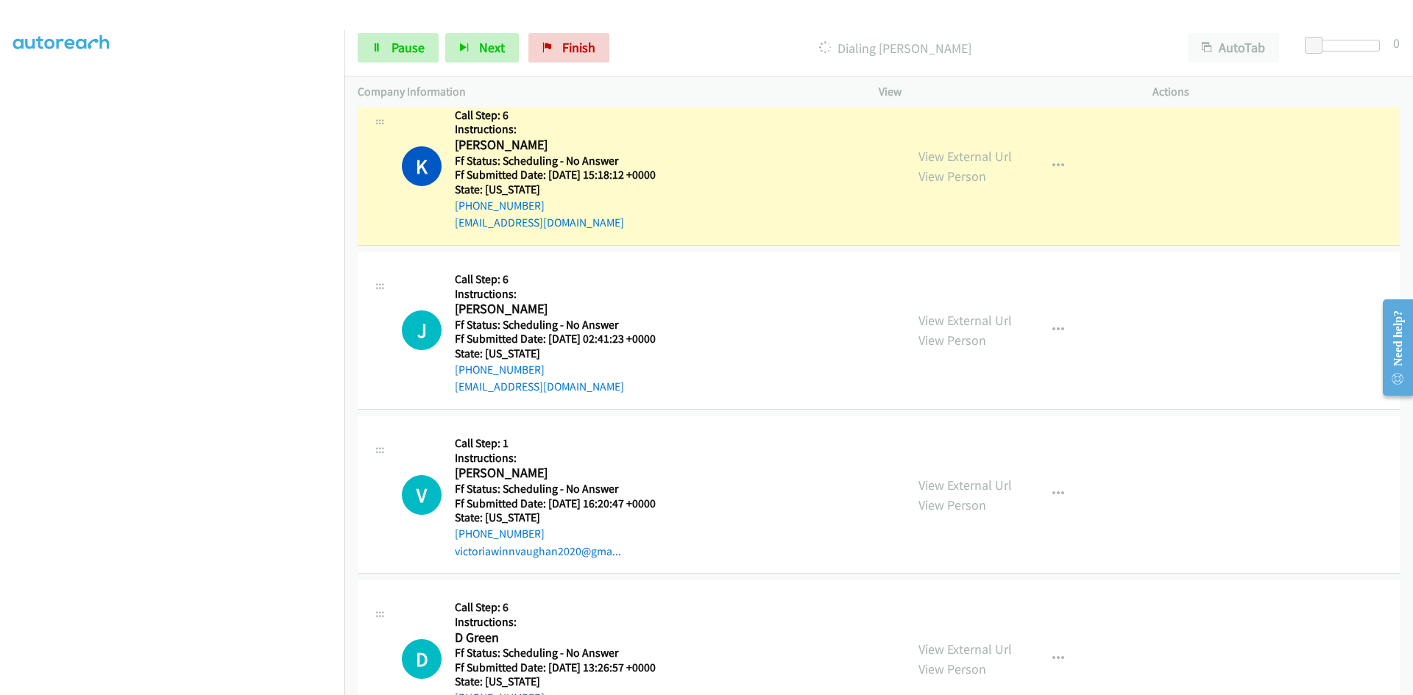
scroll to position [15921, 0]
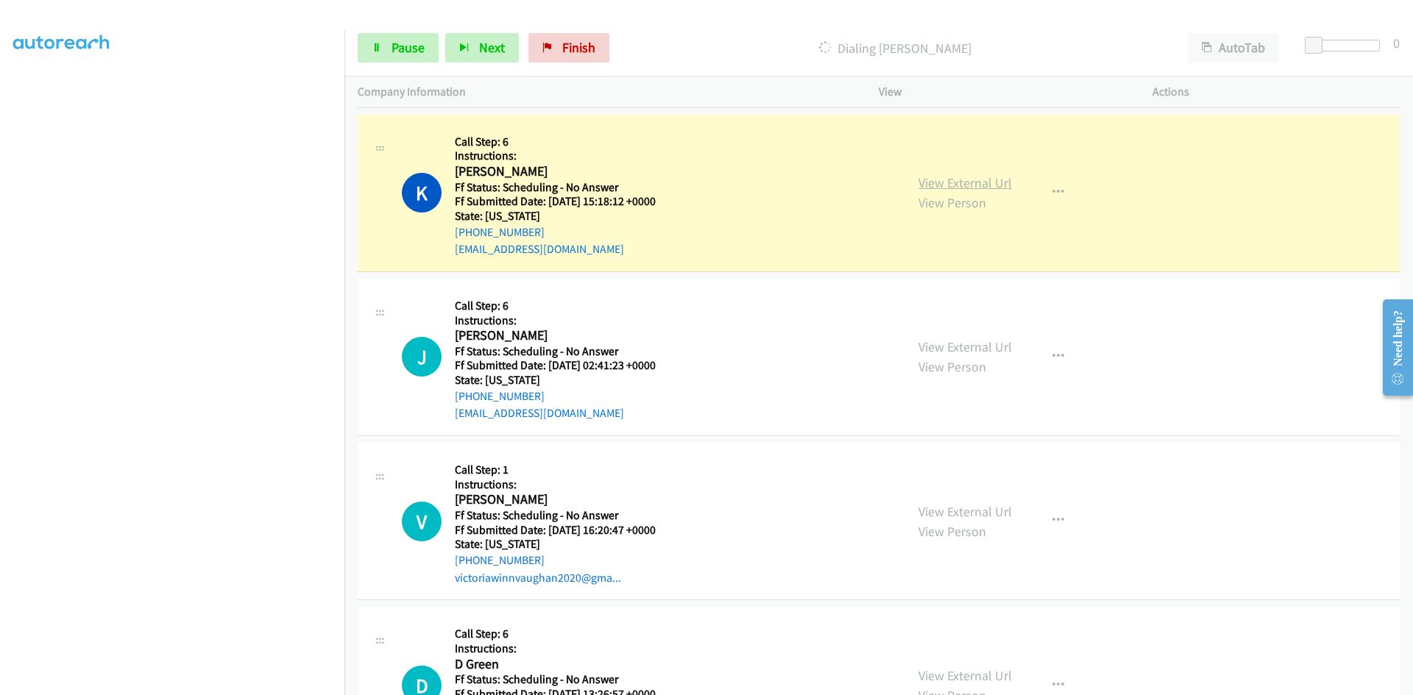
click at [979, 188] on link "View External Url" at bounding box center [964, 182] width 93 height 17
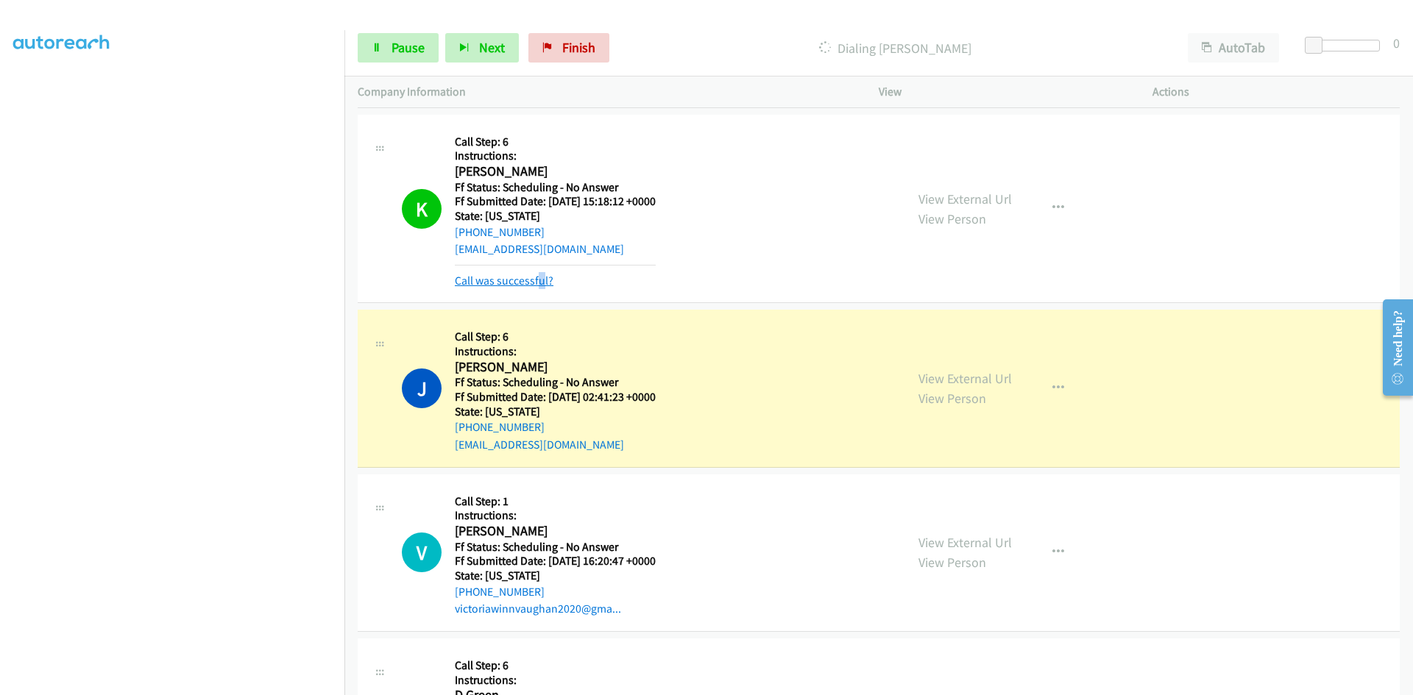
click at [540, 287] on div "Call was successful?" at bounding box center [555, 281] width 201 height 18
click at [541, 286] on link "Call was successful?" at bounding box center [504, 281] width 99 height 14
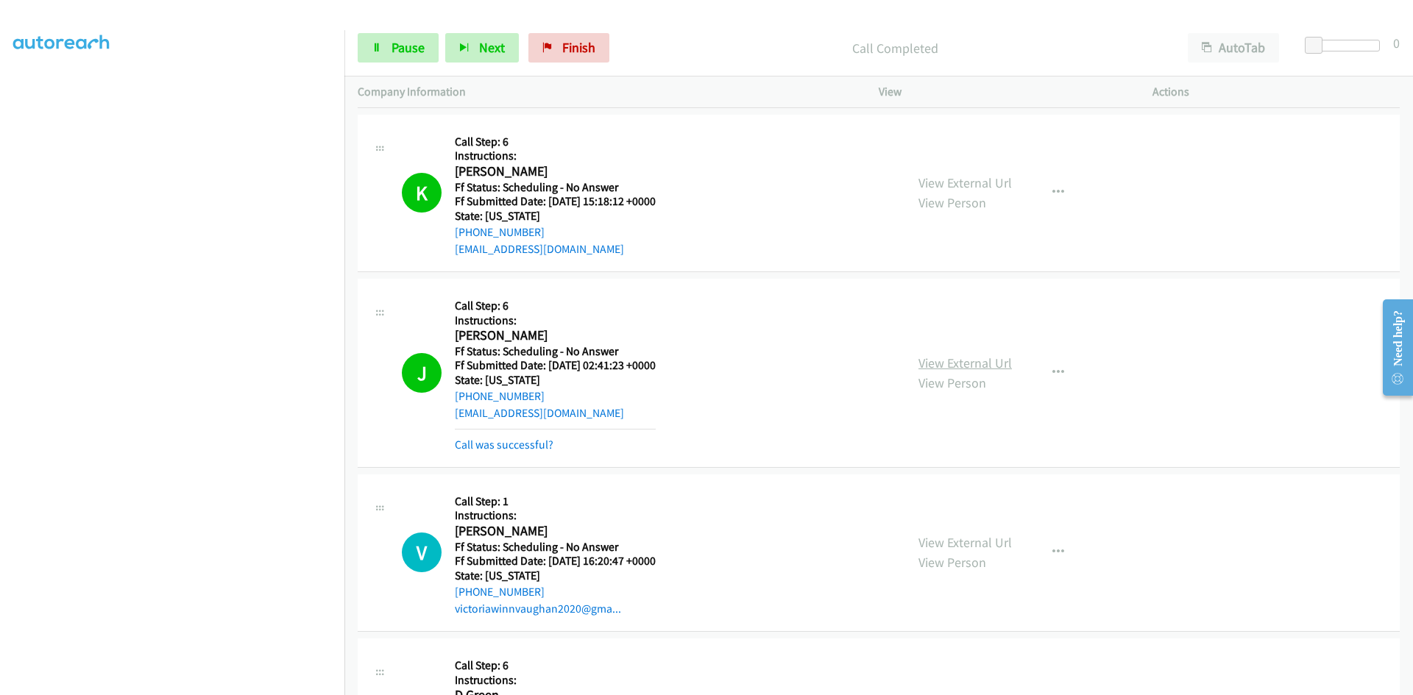
click at [989, 364] on link "View External Url" at bounding box center [964, 363] width 93 height 17
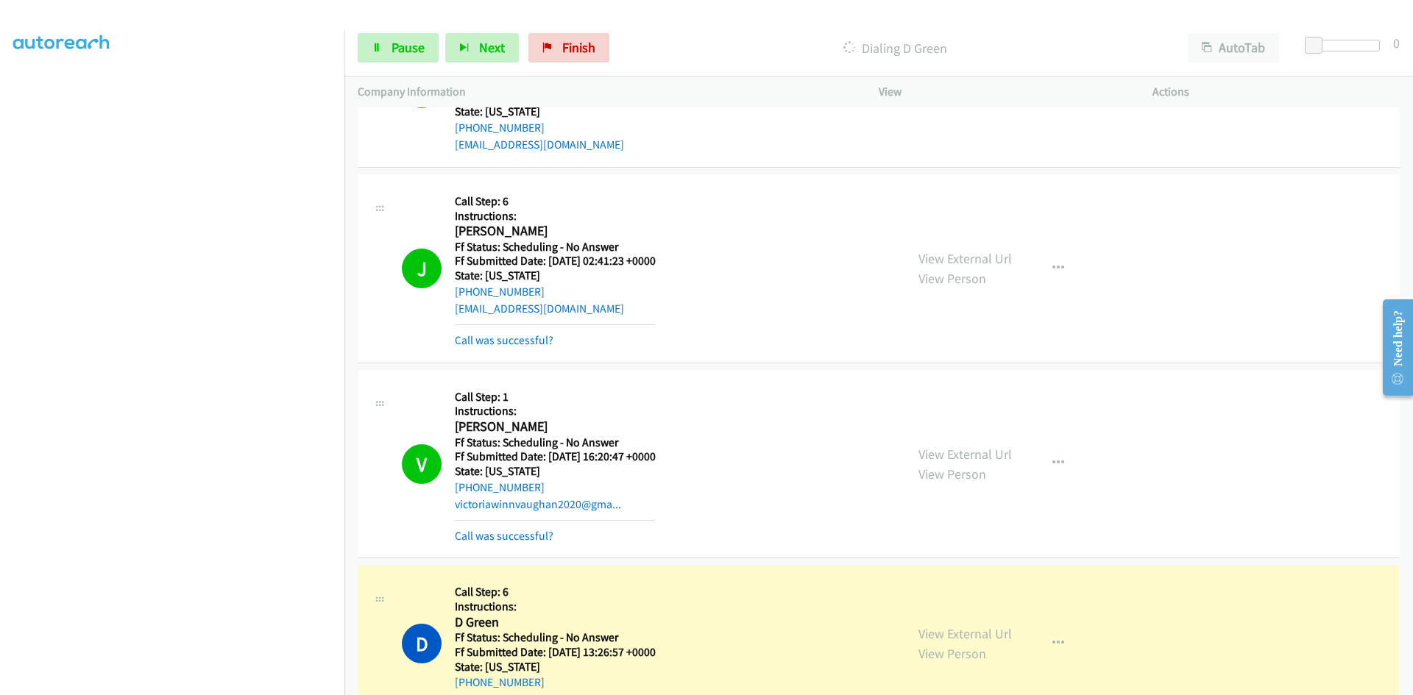
scroll to position [16142, 0]
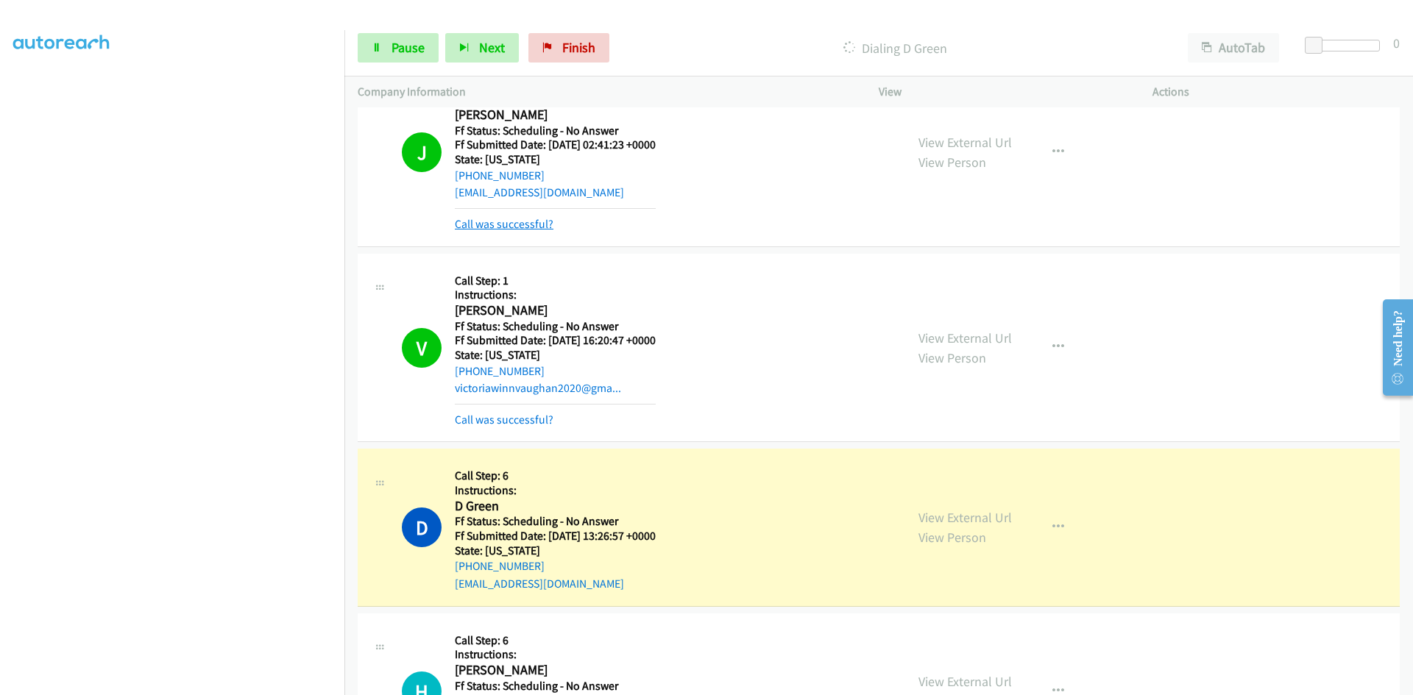
click at [524, 226] on link "Call was successful?" at bounding box center [504, 224] width 99 height 14
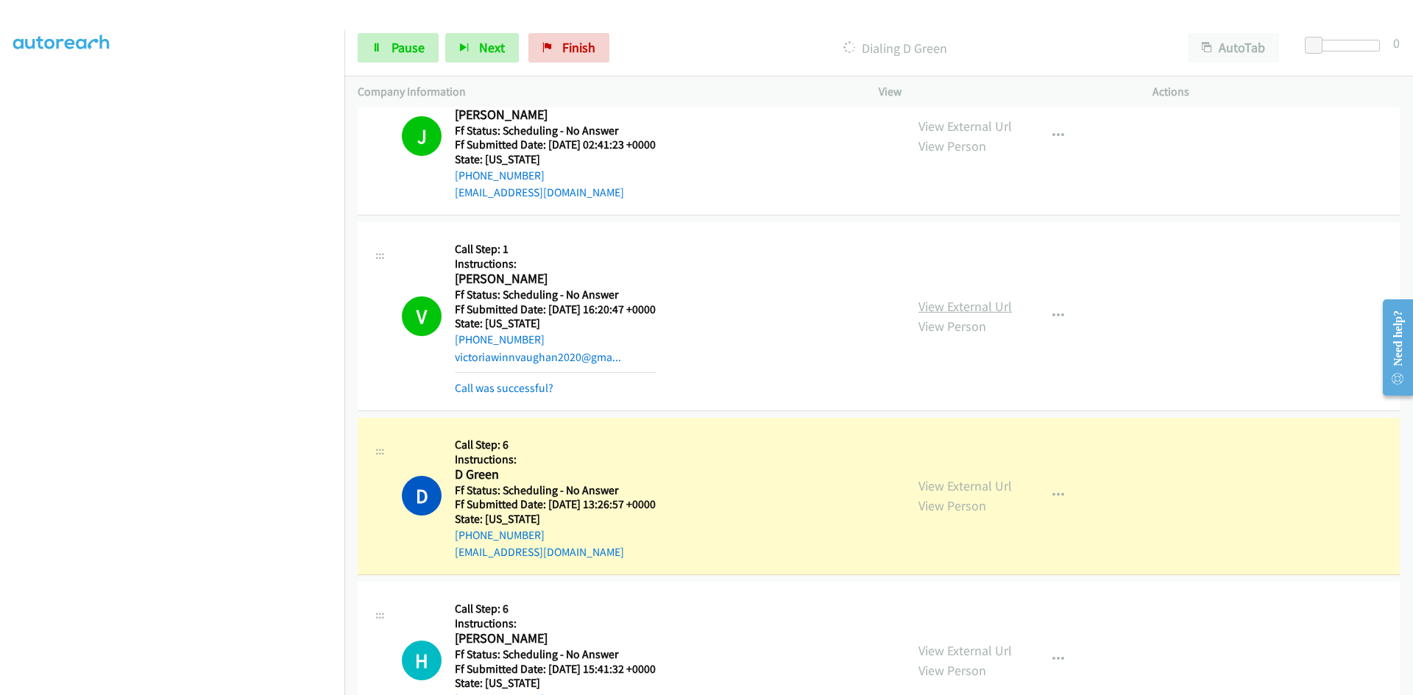
click at [924, 305] on link "View External Url" at bounding box center [964, 306] width 93 height 17
click at [516, 390] on link "Call was successful?" at bounding box center [504, 388] width 99 height 14
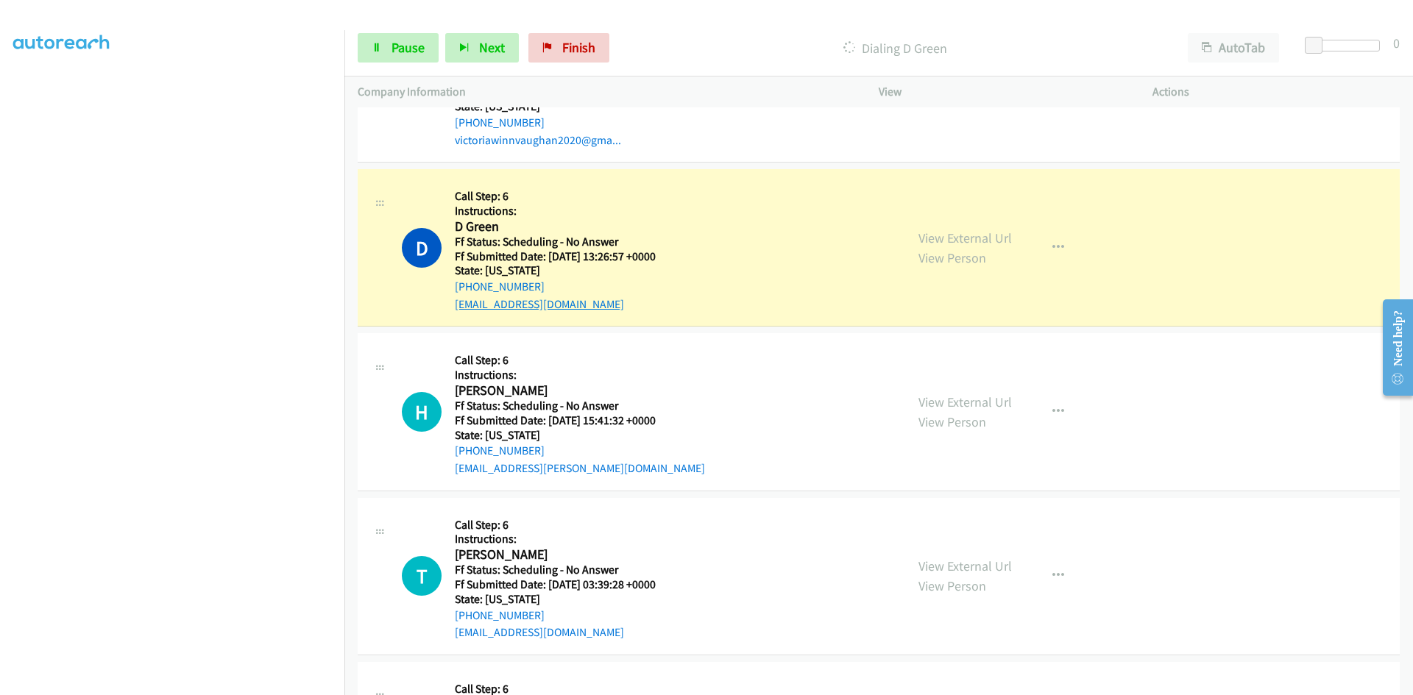
scroll to position [16363, 0]
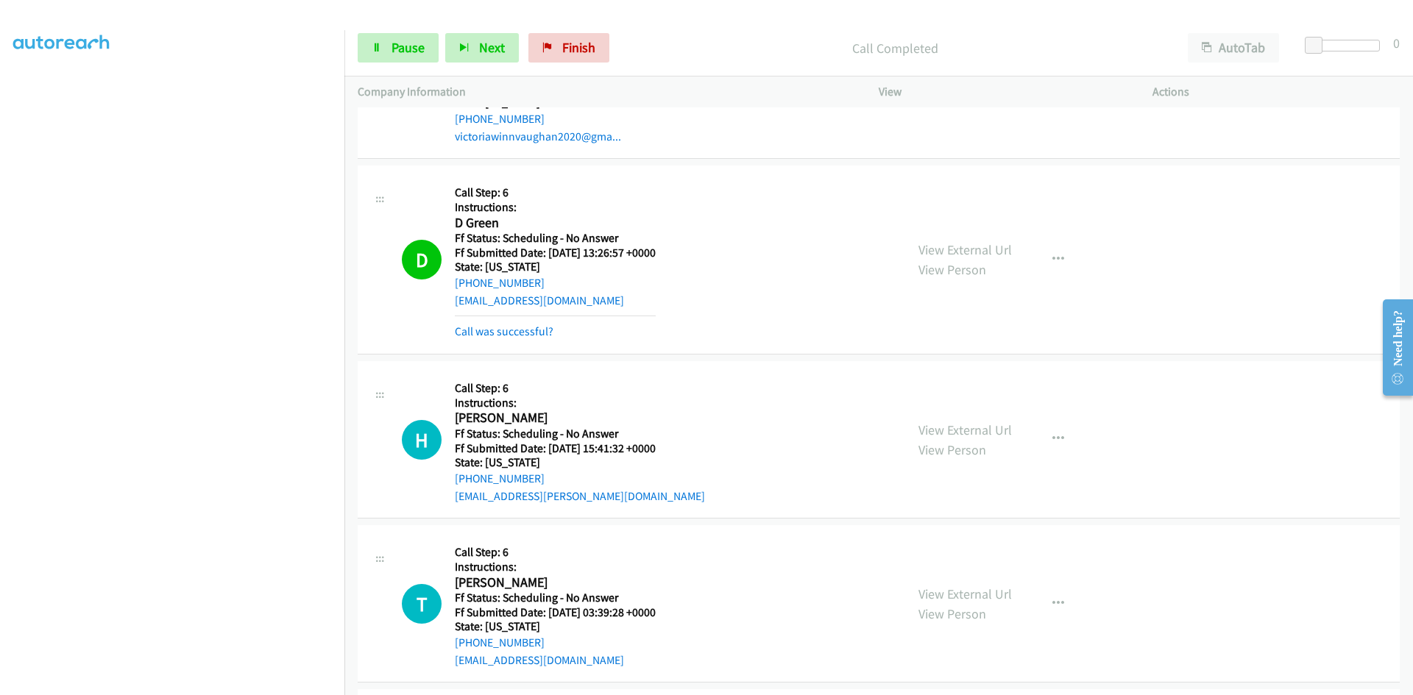
click at [999, 234] on div "View External Url View Person View External Url Email Schedule/Manage Callback …" at bounding box center [1048, 260] width 287 height 162
click at [992, 247] on link "View External Url" at bounding box center [964, 249] width 93 height 17
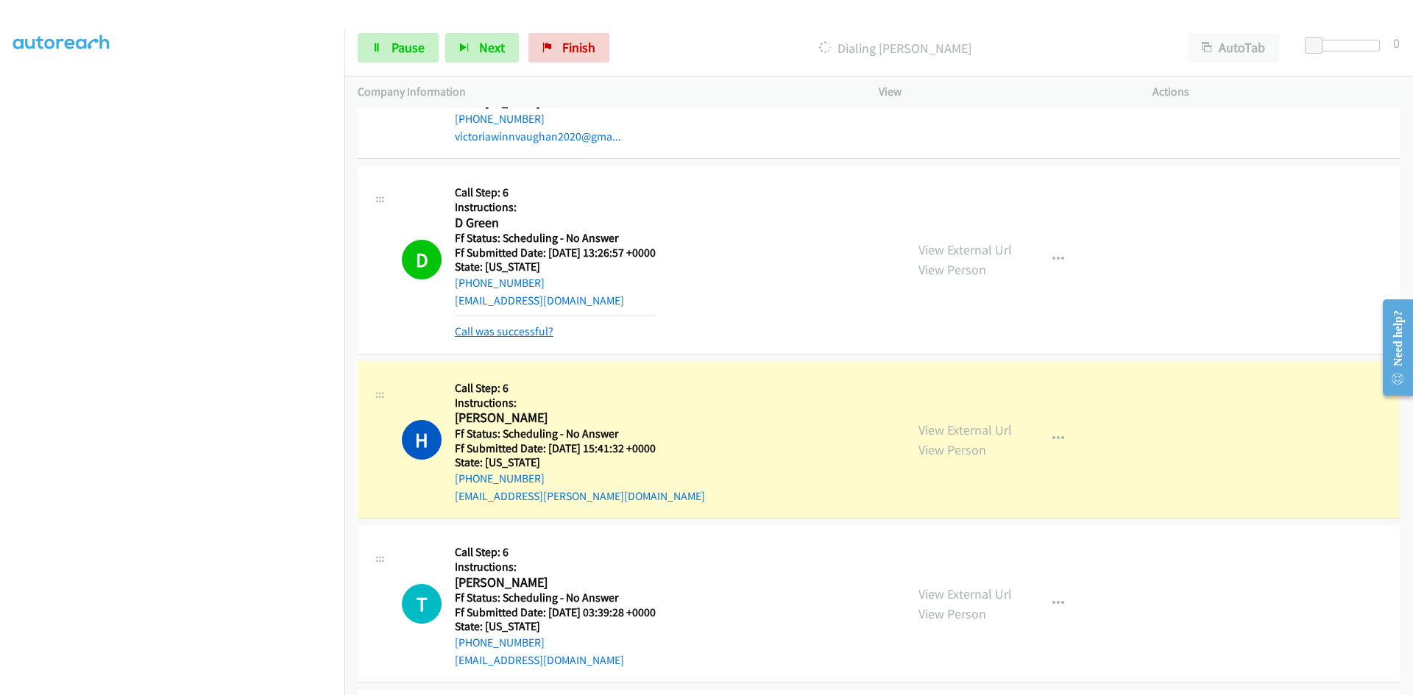
click at [491, 336] on link "Call was successful?" at bounding box center [504, 332] width 99 height 14
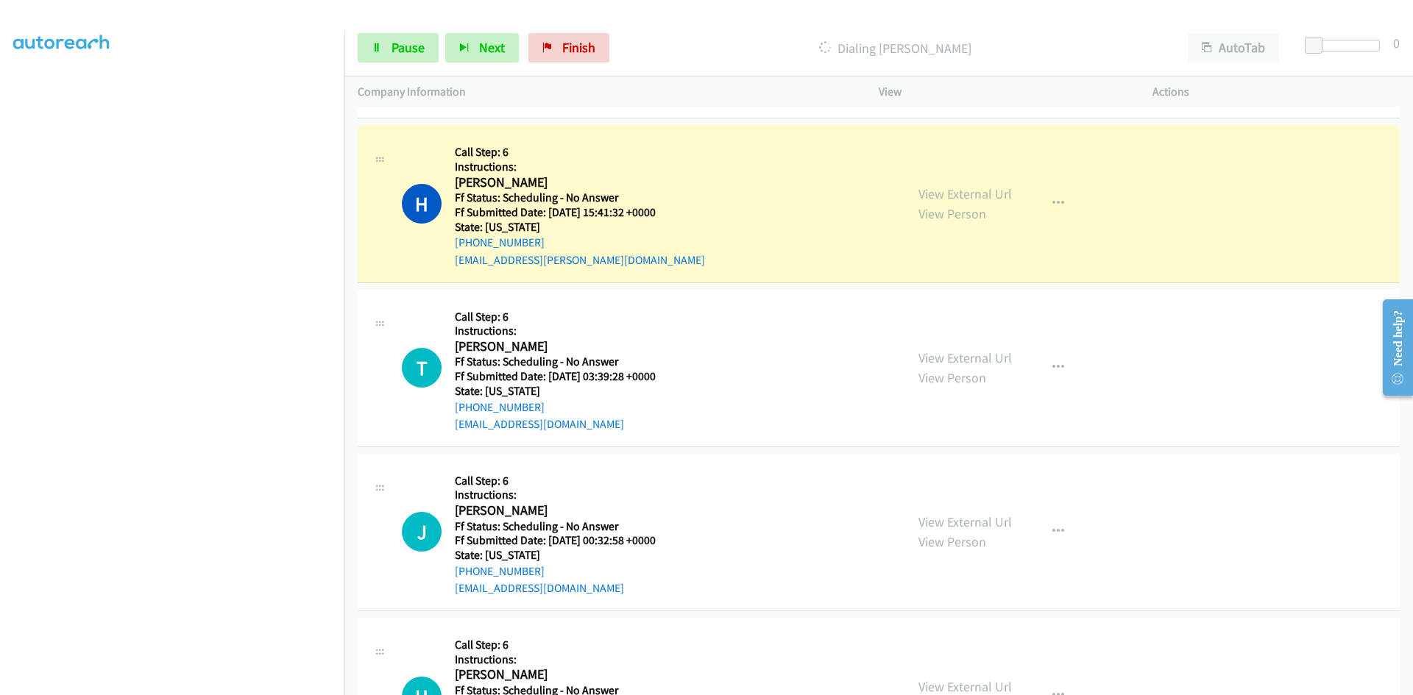
scroll to position [16584, 0]
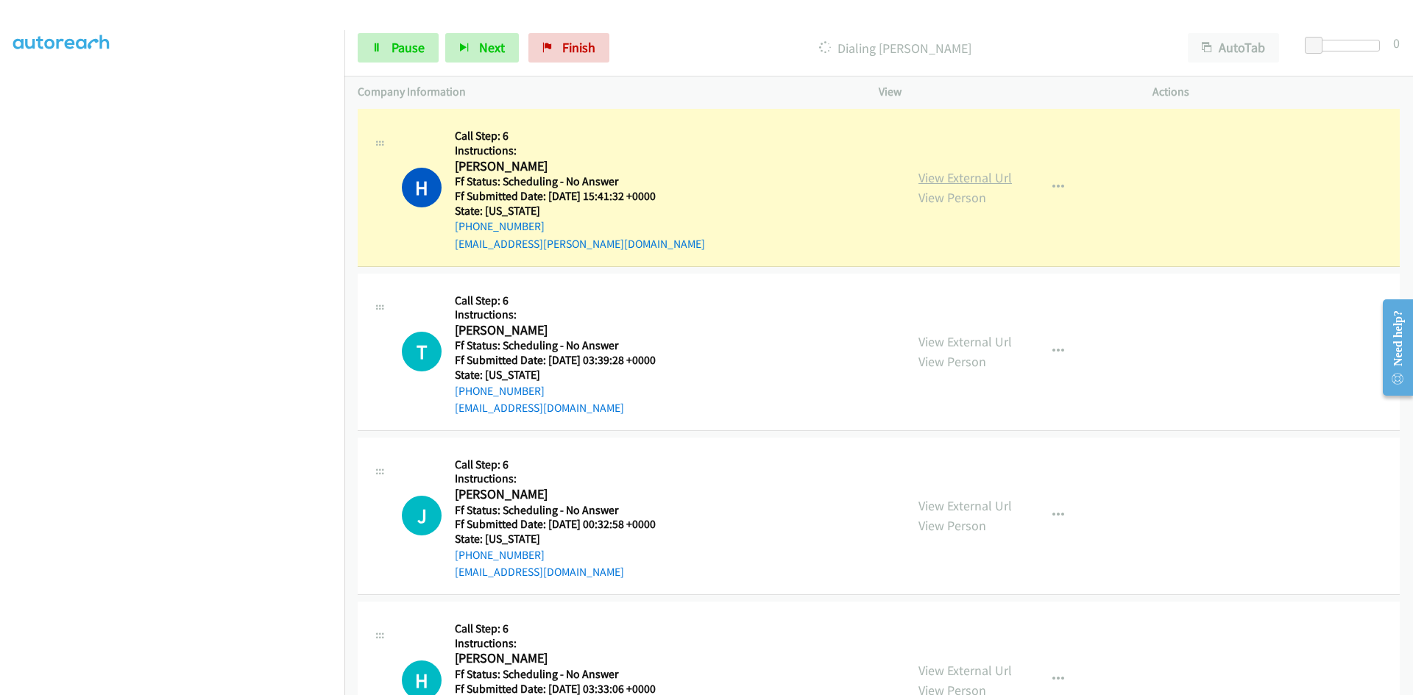
click at [993, 182] on link "View External Url" at bounding box center [964, 177] width 93 height 17
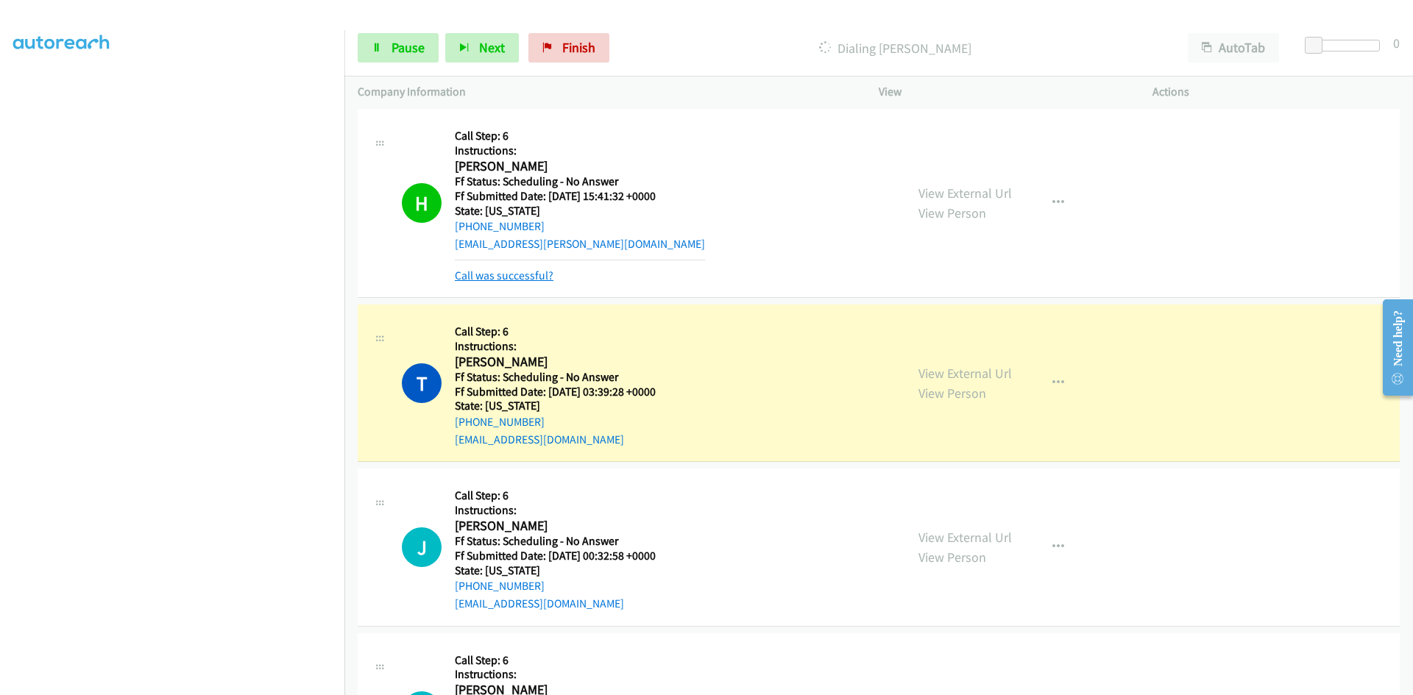
click at [489, 277] on link "Call was successful?" at bounding box center [504, 276] width 99 height 14
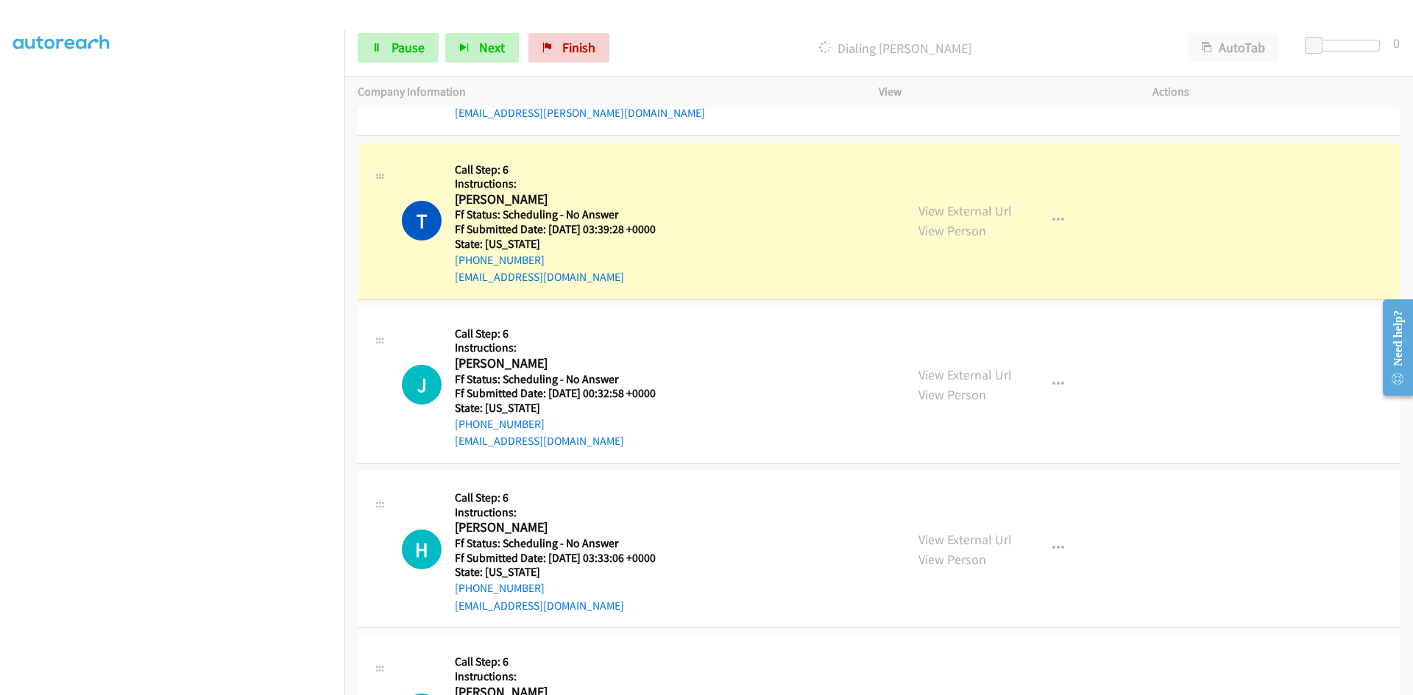
scroll to position [16731, 0]
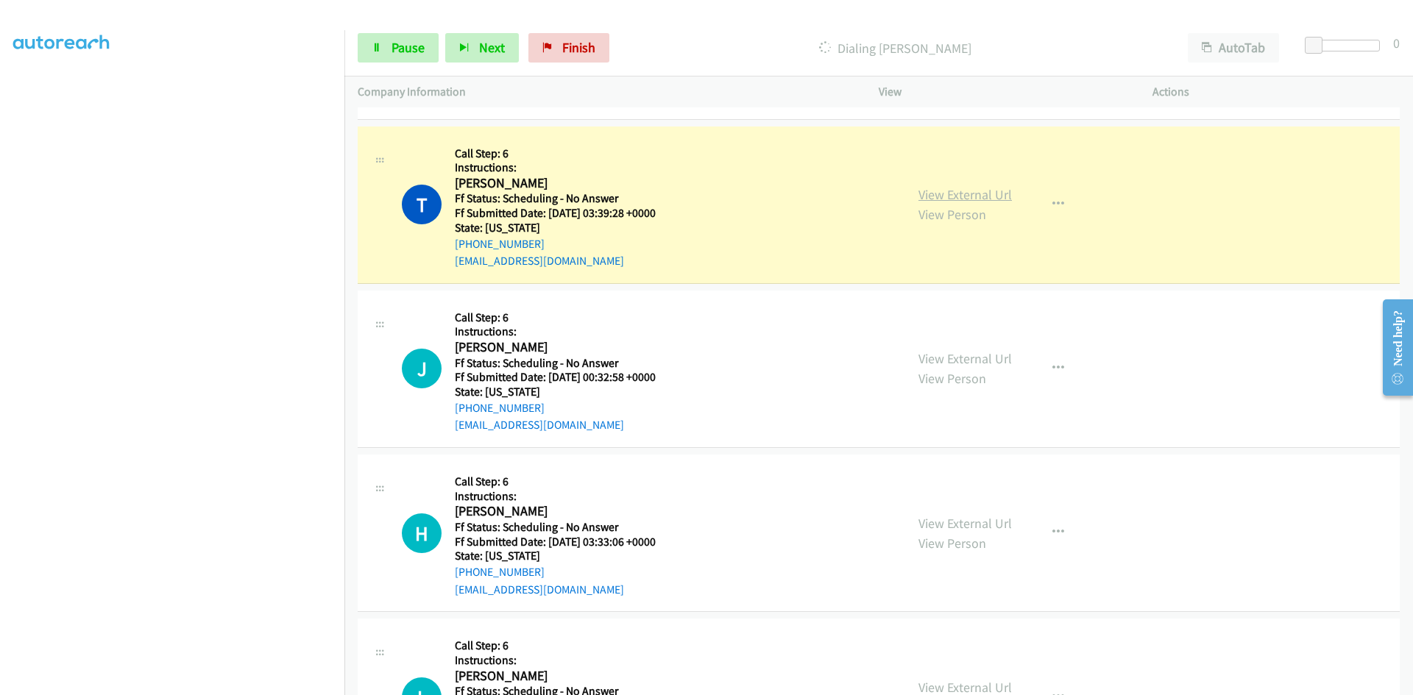
click at [999, 187] on link "View External Url" at bounding box center [964, 194] width 93 height 17
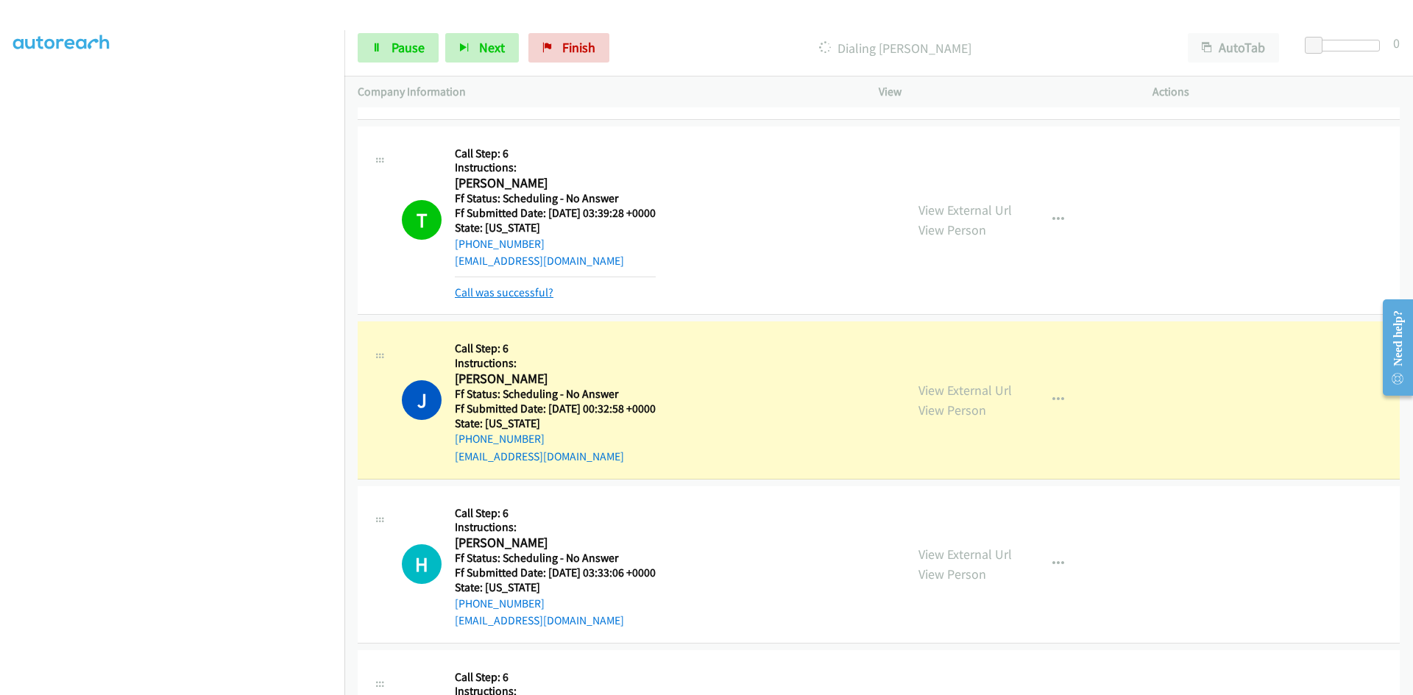
click at [511, 297] on link "Call was successful?" at bounding box center [504, 293] width 99 height 14
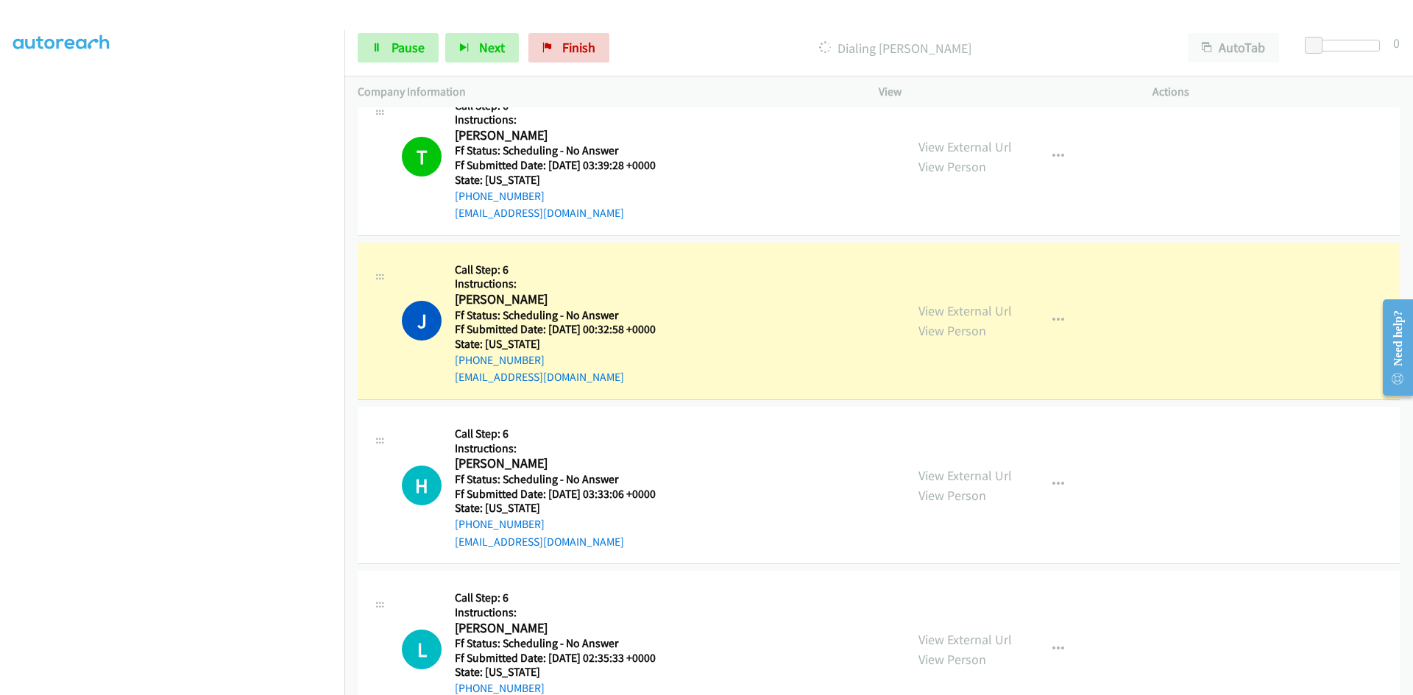
scroll to position [16804, 0]
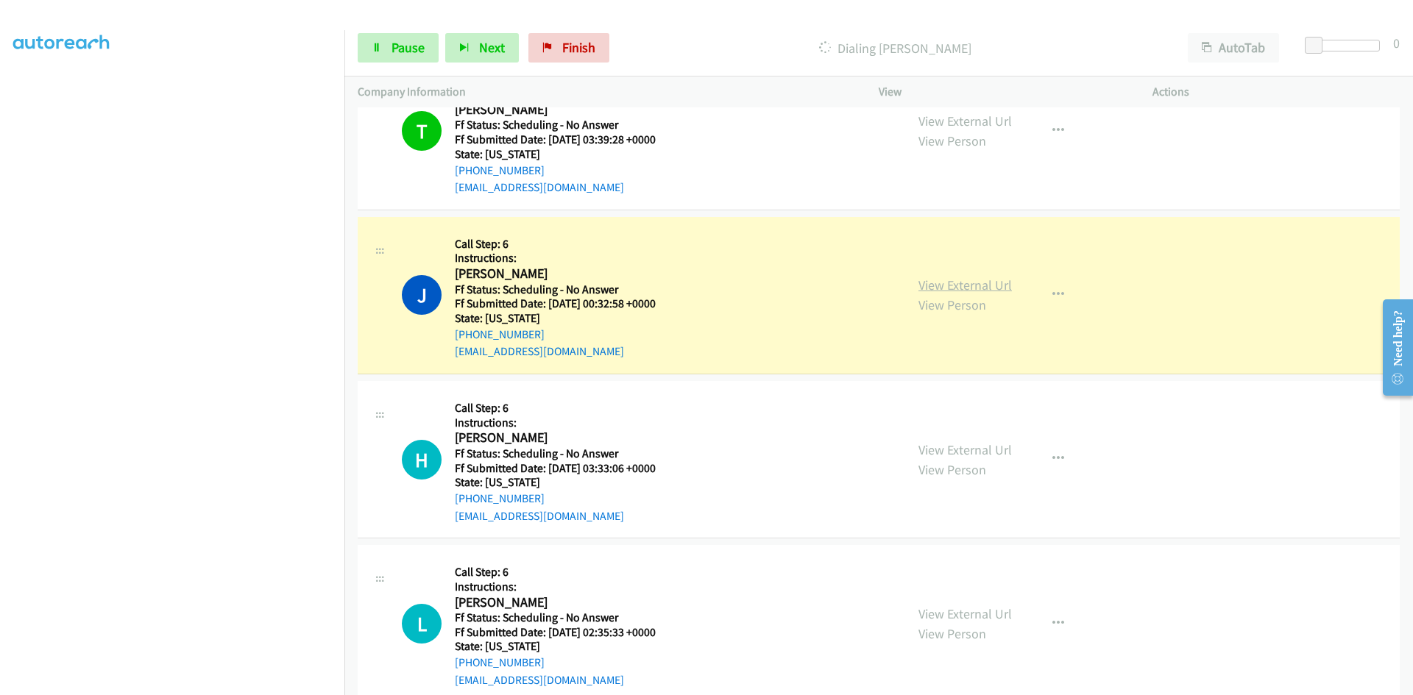
click at [949, 288] on link "View External Url" at bounding box center [964, 285] width 93 height 17
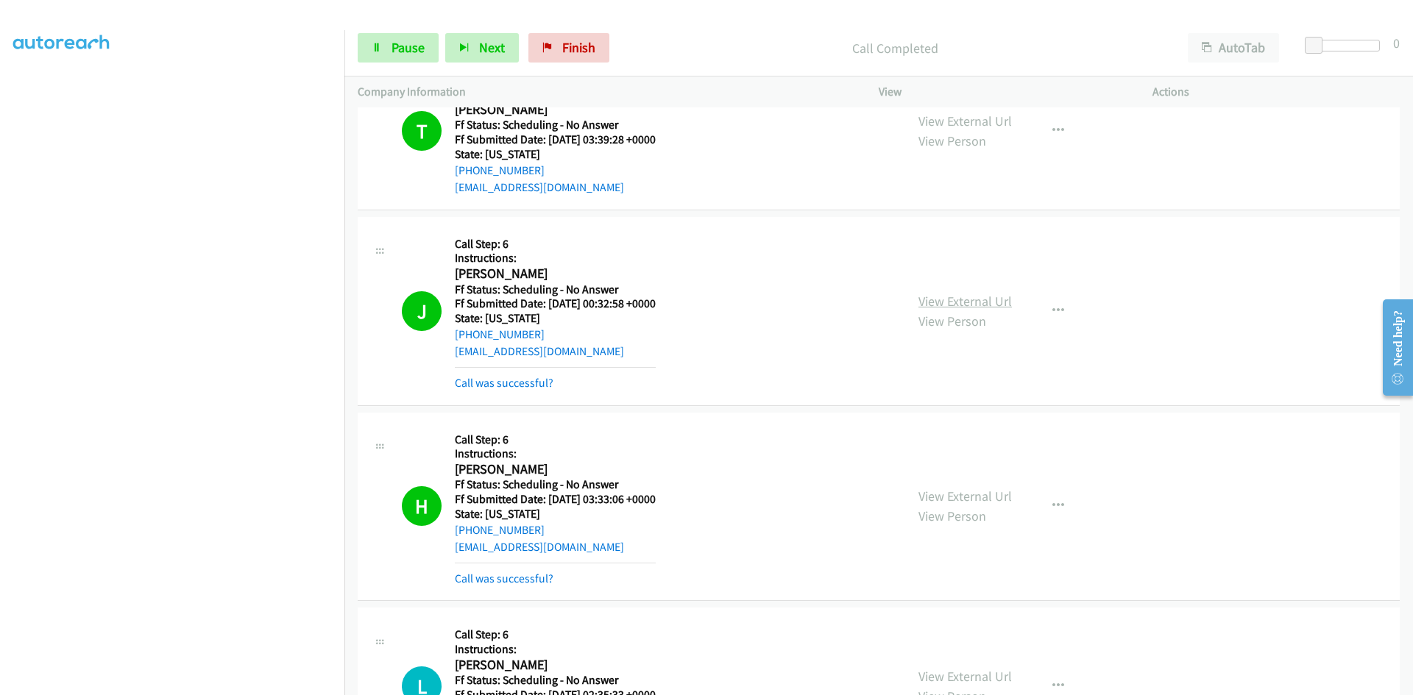
click at [970, 297] on link "View External Url" at bounding box center [964, 301] width 93 height 17
click at [983, 497] on link "View External Url" at bounding box center [964, 496] width 93 height 17
click at [495, 381] on link "Call was successful?" at bounding box center [504, 383] width 99 height 14
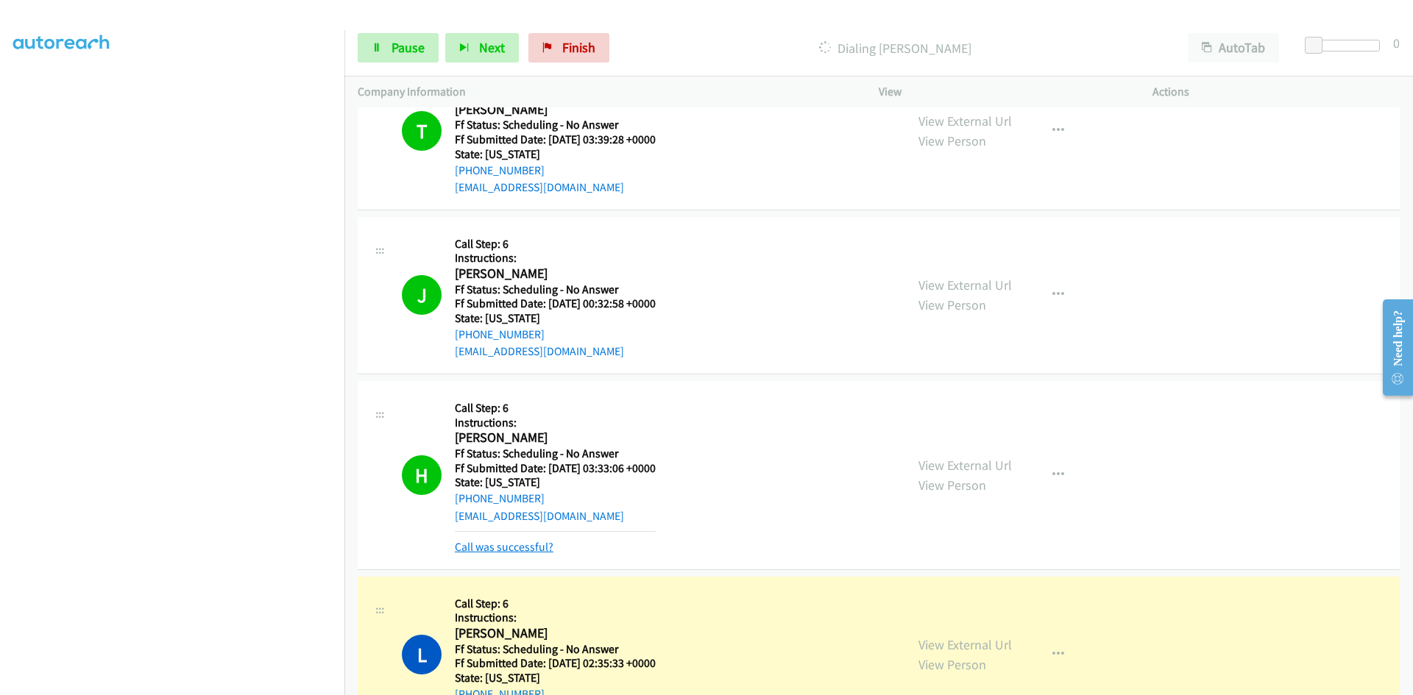
click at [506, 546] on link "Call was successful?" at bounding box center [504, 547] width 99 height 14
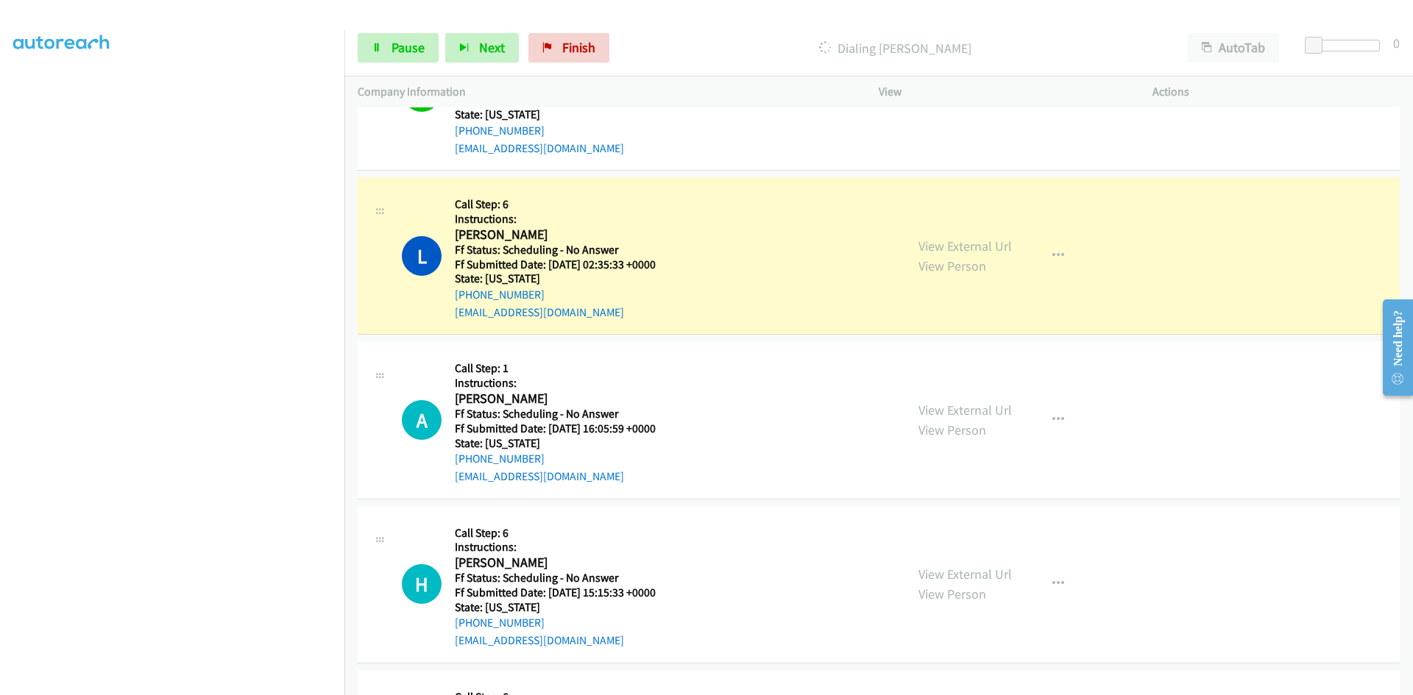
scroll to position [17246, 0]
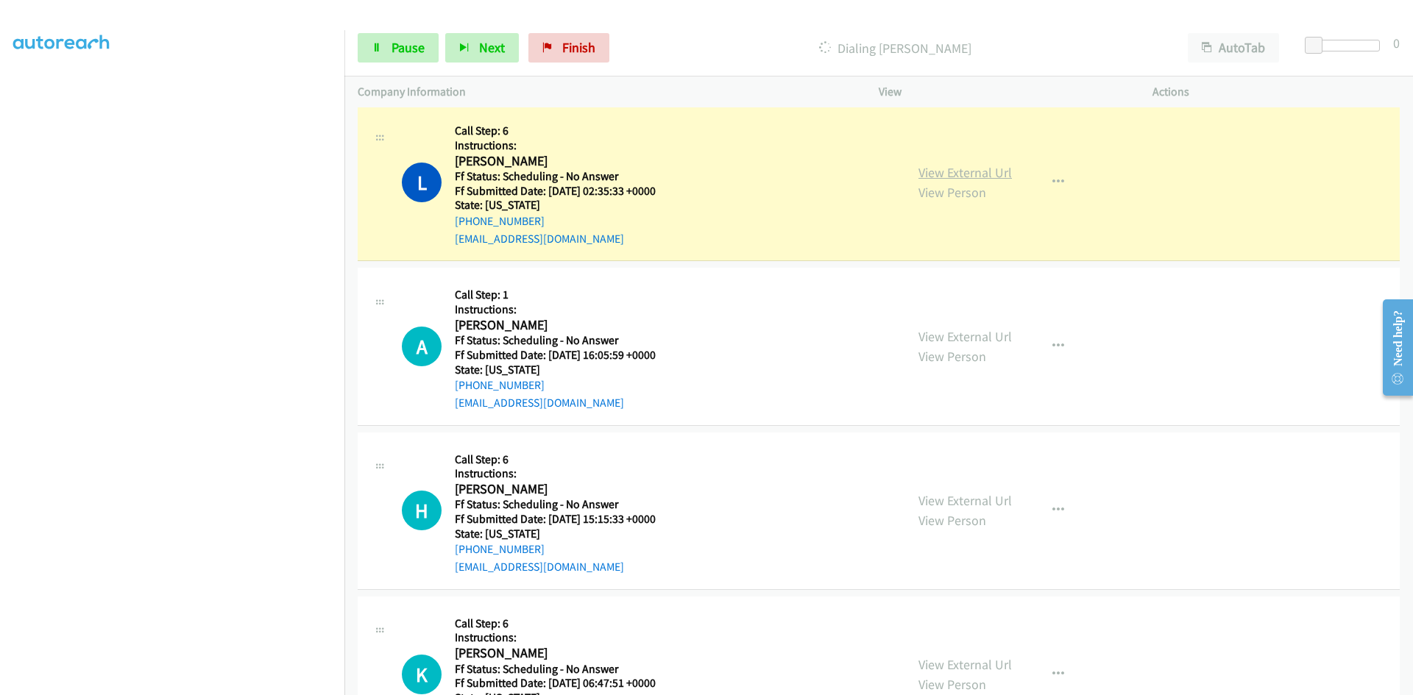
click at [977, 175] on link "View External Url" at bounding box center [964, 172] width 93 height 17
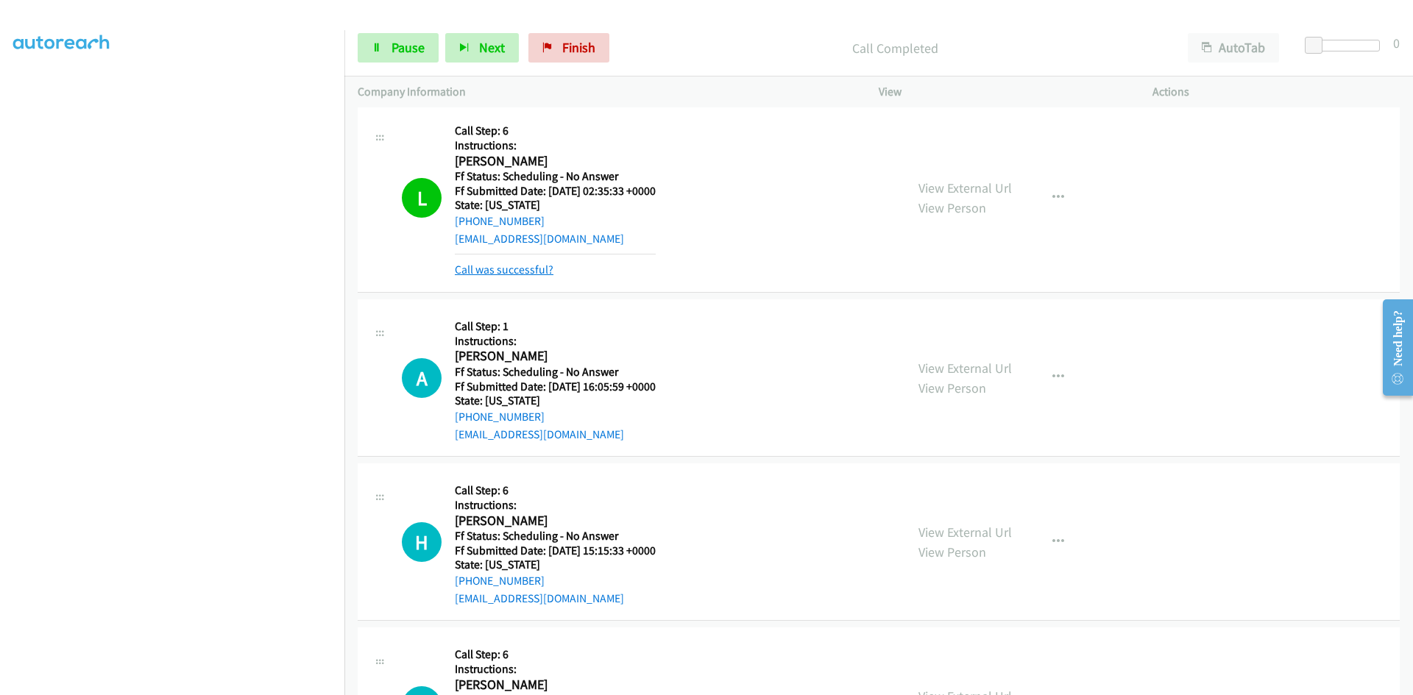
click at [538, 272] on link "Call was successful?" at bounding box center [504, 270] width 99 height 14
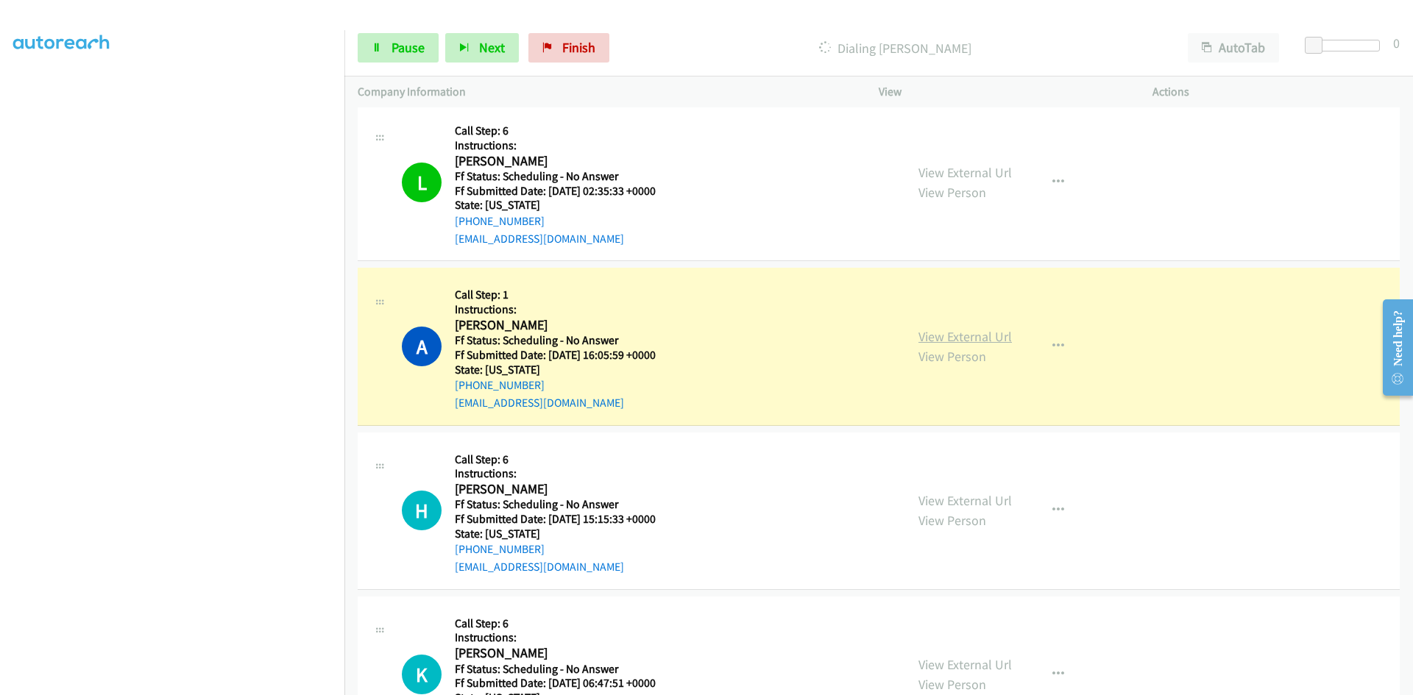
click at [990, 336] on div "View External Url View Person View External Url Email Schedule/Manage Callback …" at bounding box center [1048, 346] width 287 height 130
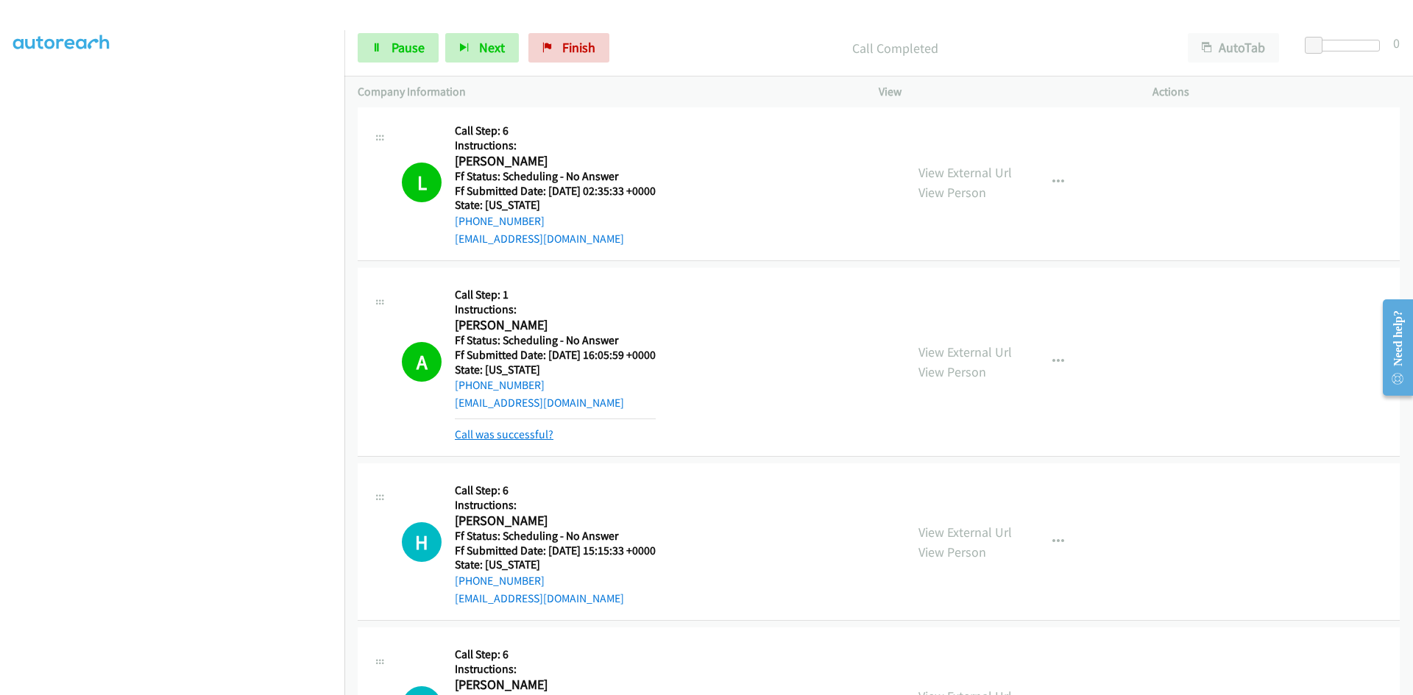
click at [530, 428] on link "Call was successful?" at bounding box center [504, 435] width 99 height 14
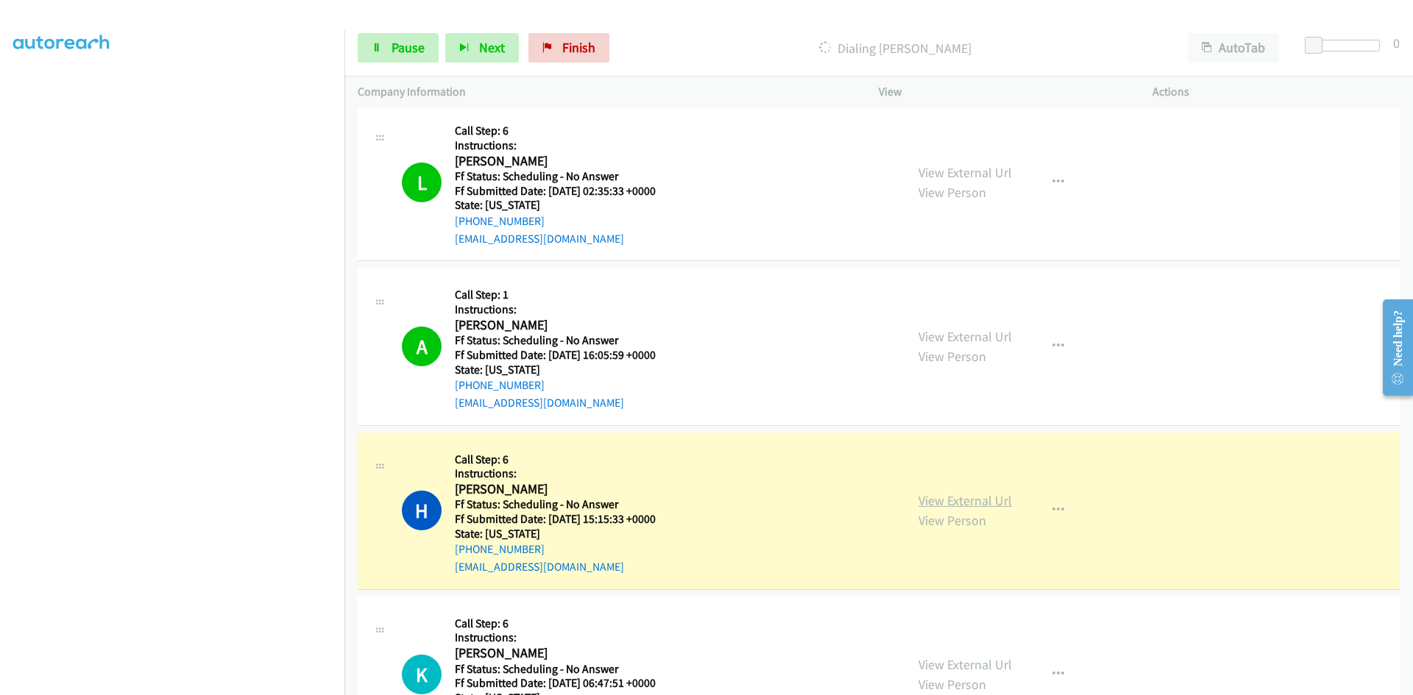
click at [1005, 500] on link "View External Url" at bounding box center [964, 500] width 93 height 17
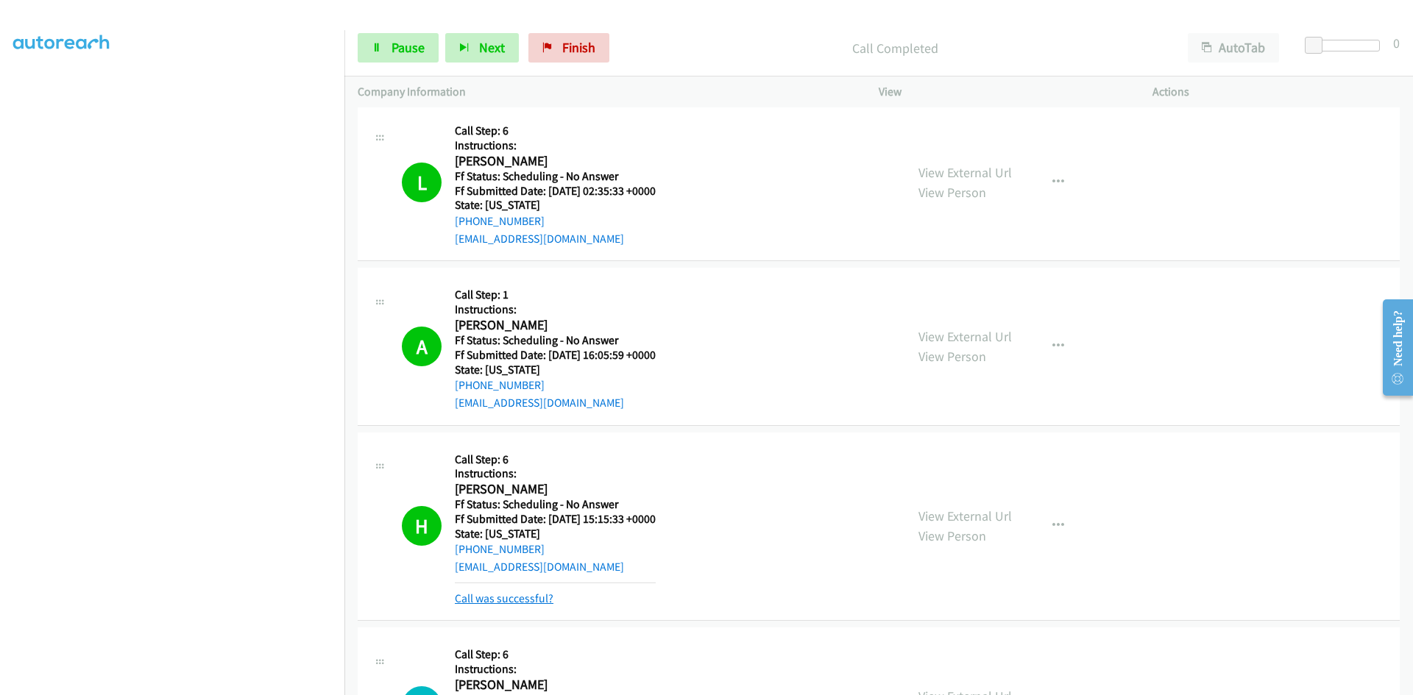
click at [501, 603] on link "Call was successful?" at bounding box center [504, 599] width 99 height 14
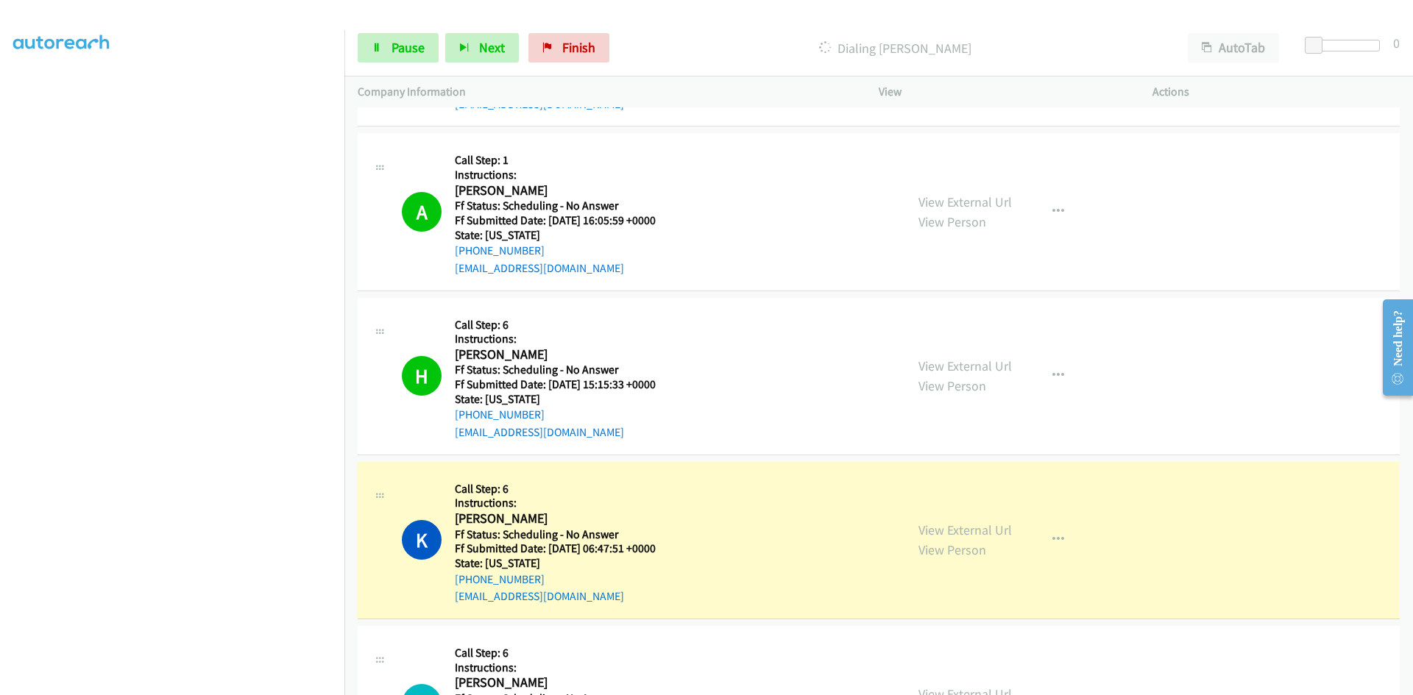
scroll to position [17393, 0]
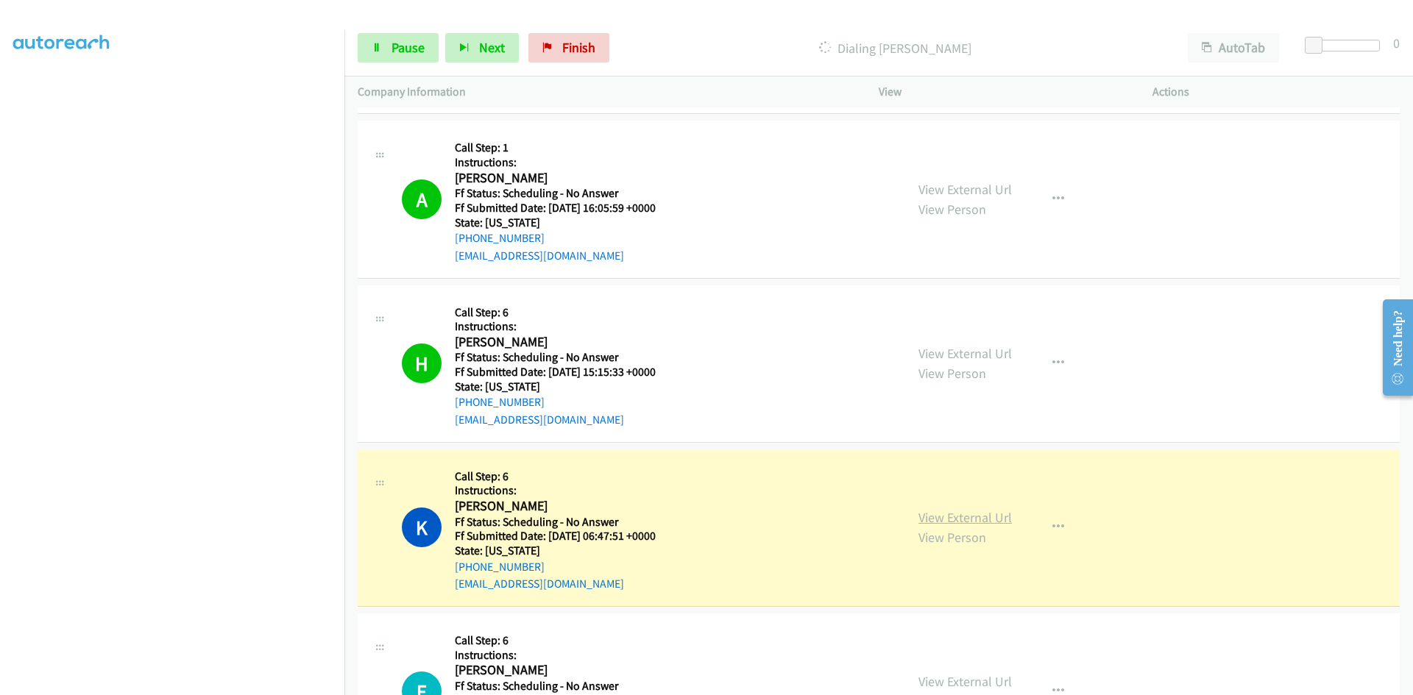
click at [995, 521] on link "View External Url" at bounding box center [964, 517] width 93 height 17
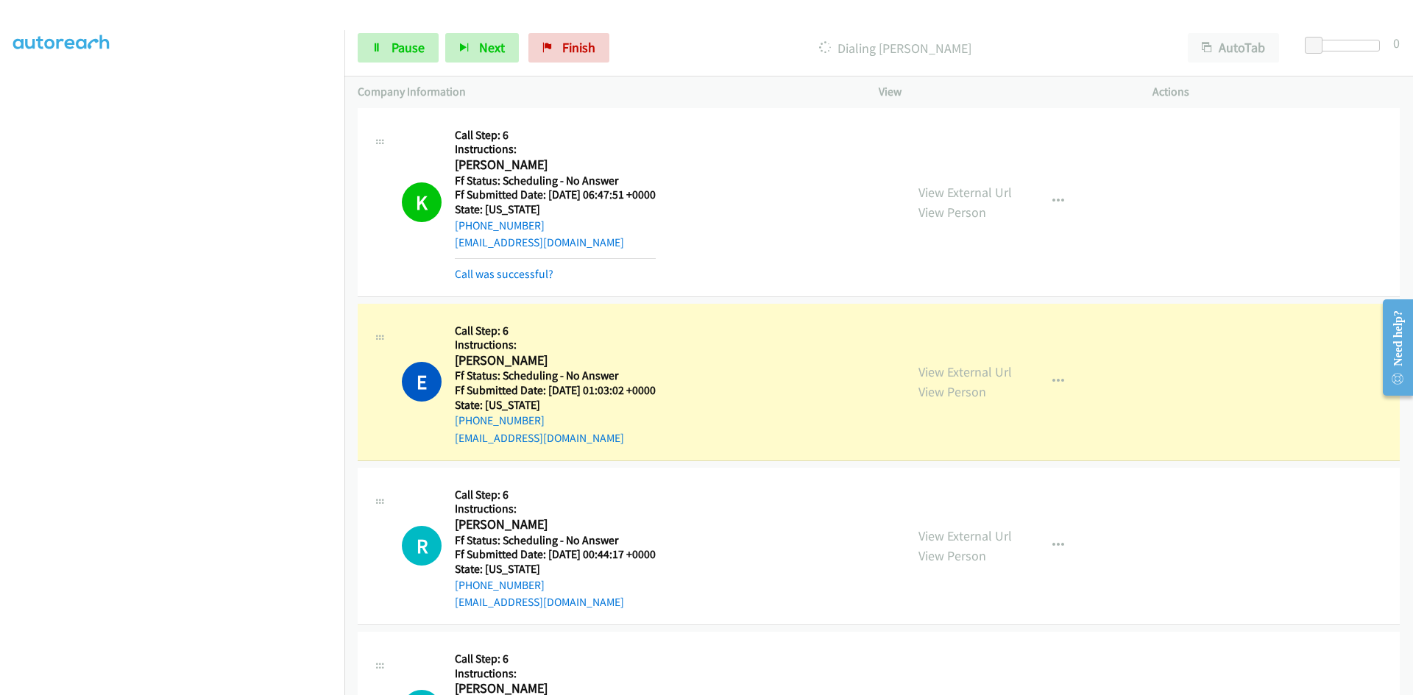
scroll to position [17687, 0]
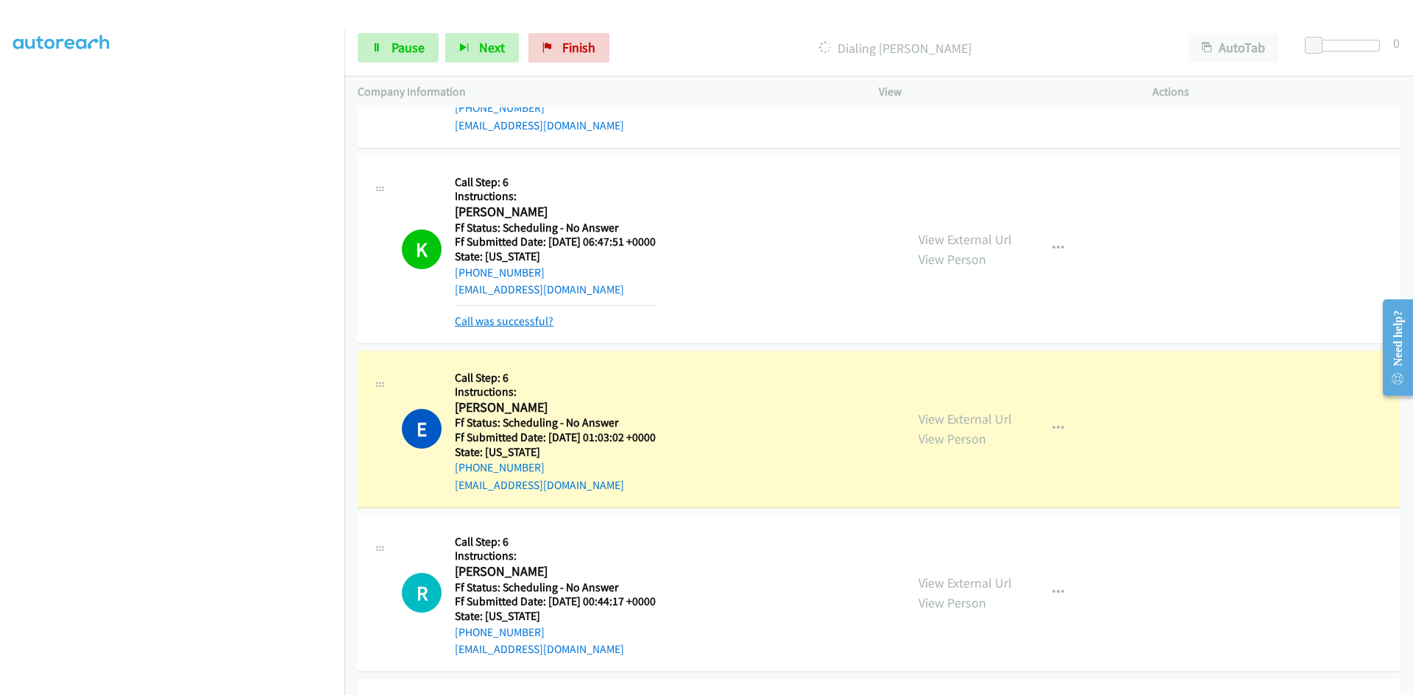
click at [541, 322] on link "Call was successful?" at bounding box center [504, 321] width 99 height 14
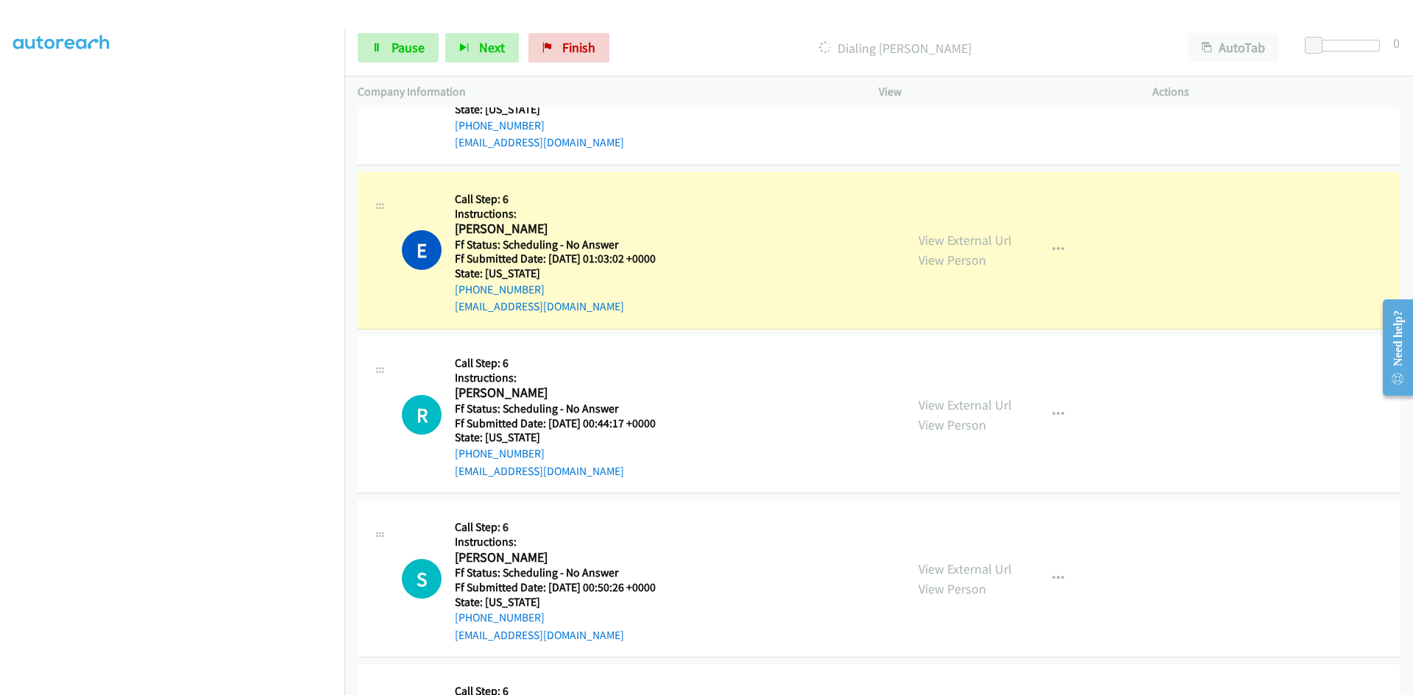
scroll to position [17908, 0]
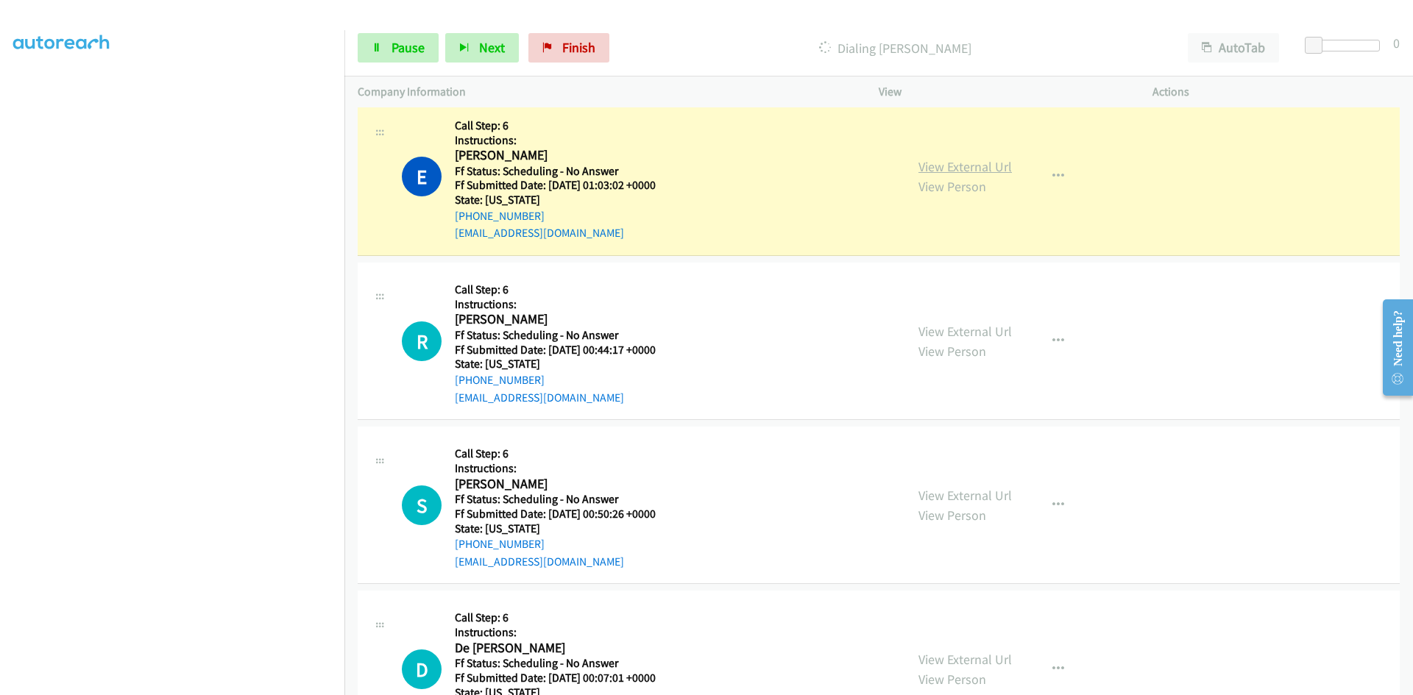
click at [957, 171] on link "View External Url" at bounding box center [964, 166] width 93 height 17
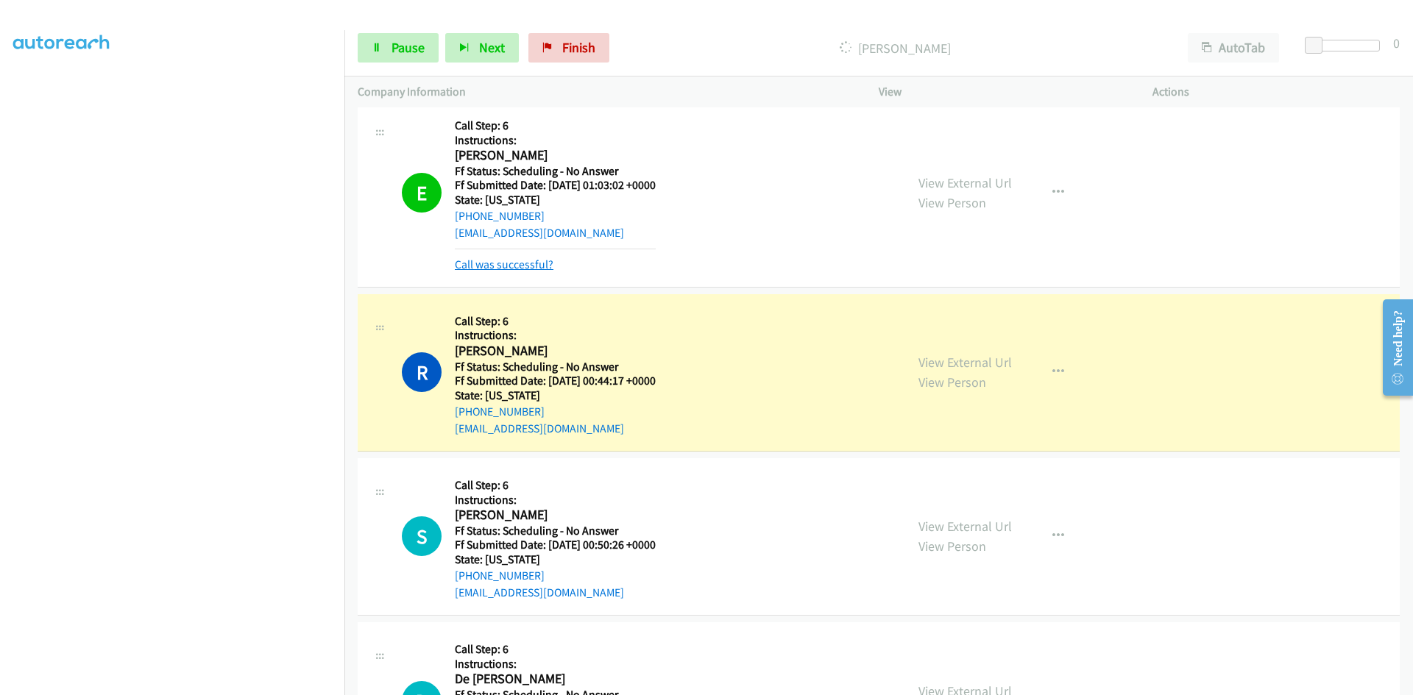
click at [536, 264] on link "Call was successful?" at bounding box center [504, 265] width 99 height 14
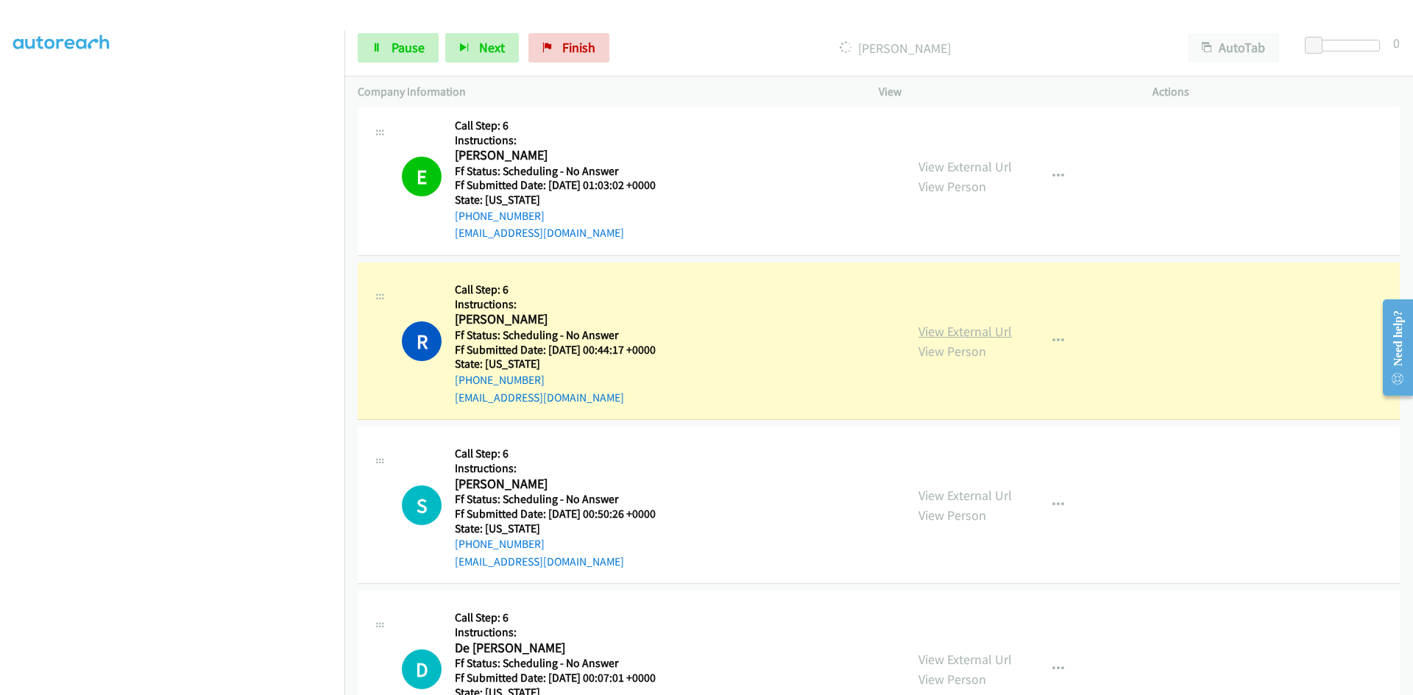
click at [994, 336] on link "View External Url" at bounding box center [964, 331] width 93 height 17
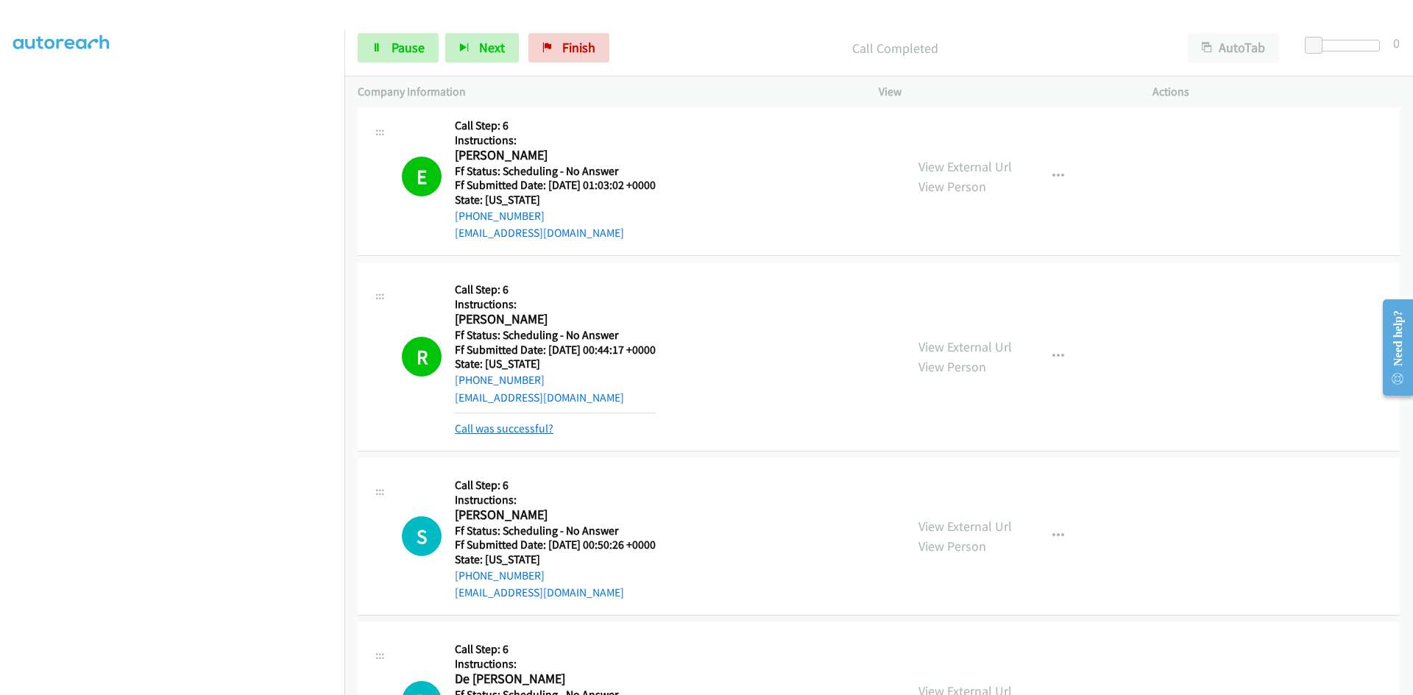
click at [531, 432] on link "Call was successful?" at bounding box center [504, 429] width 99 height 14
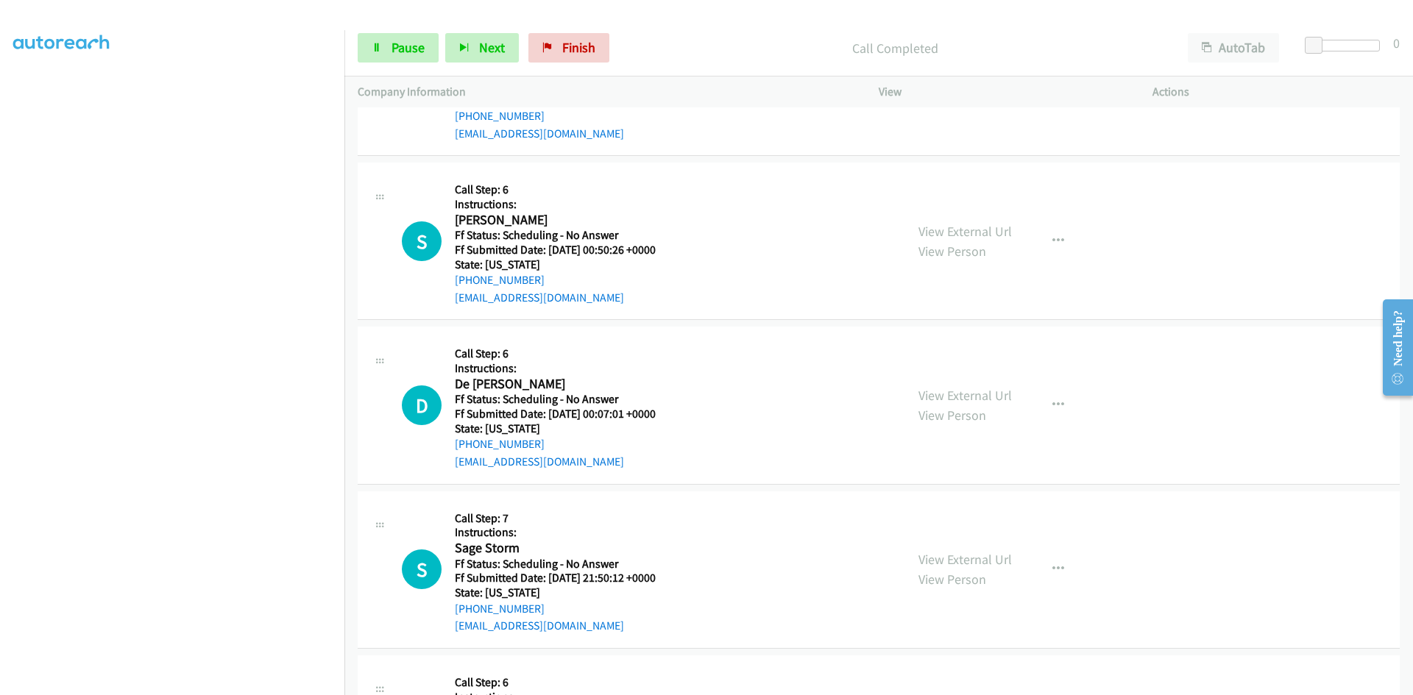
scroll to position [18203, 0]
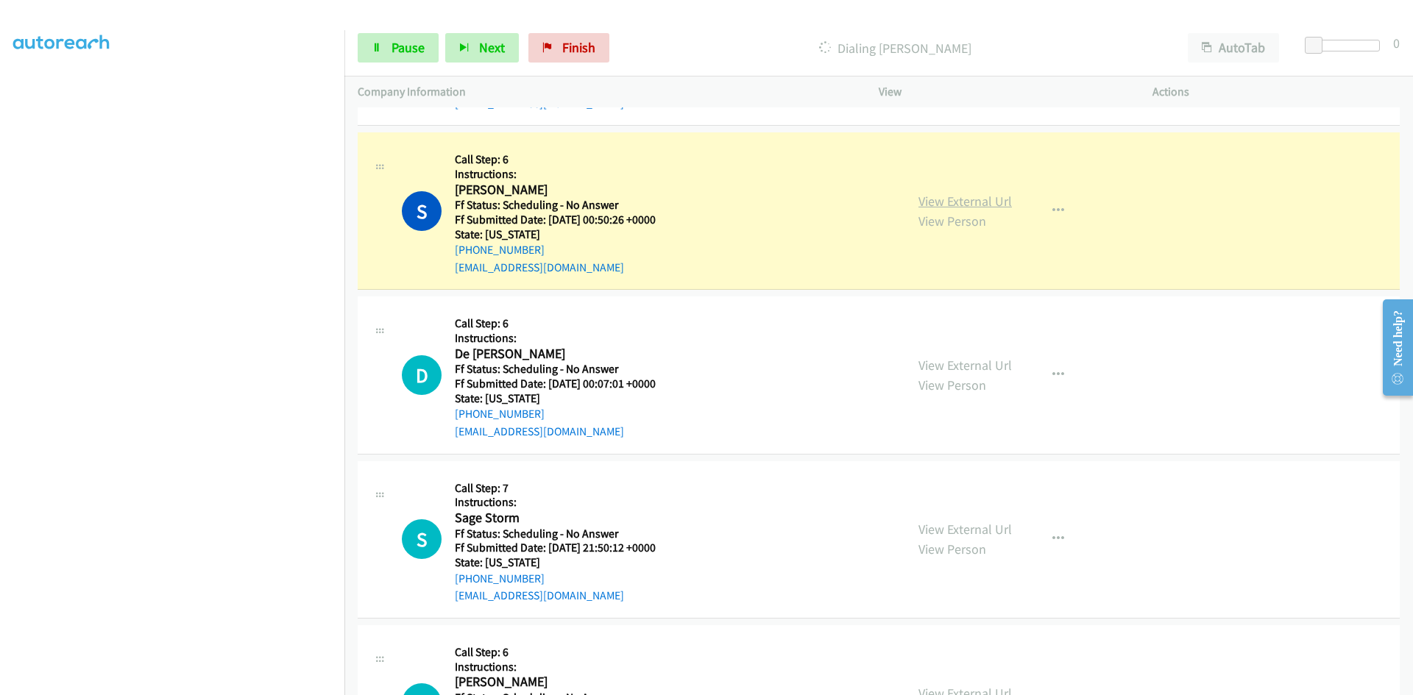
click at [993, 199] on link "View External Url" at bounding box center [964, 201] width 93 height 17
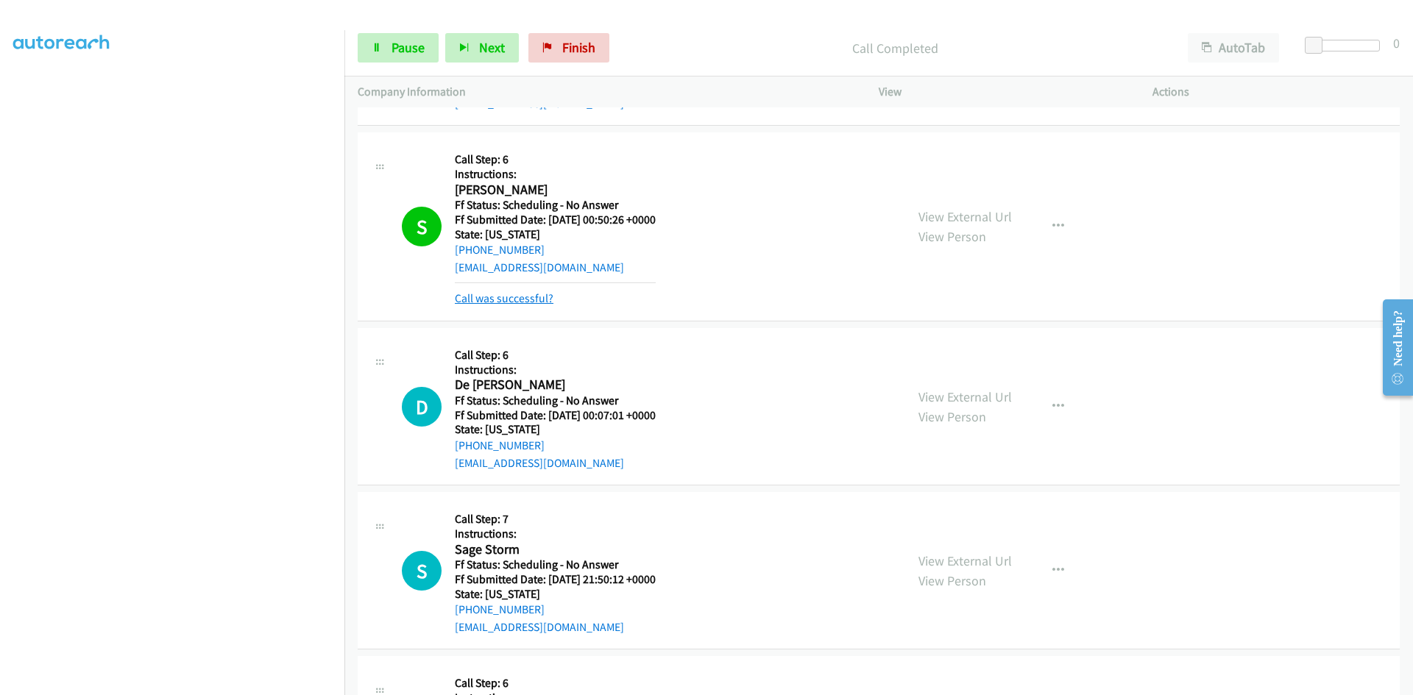
click at [525, 298] on link "Call was successful?" at bounding box center [504, 298] width 99 height 14
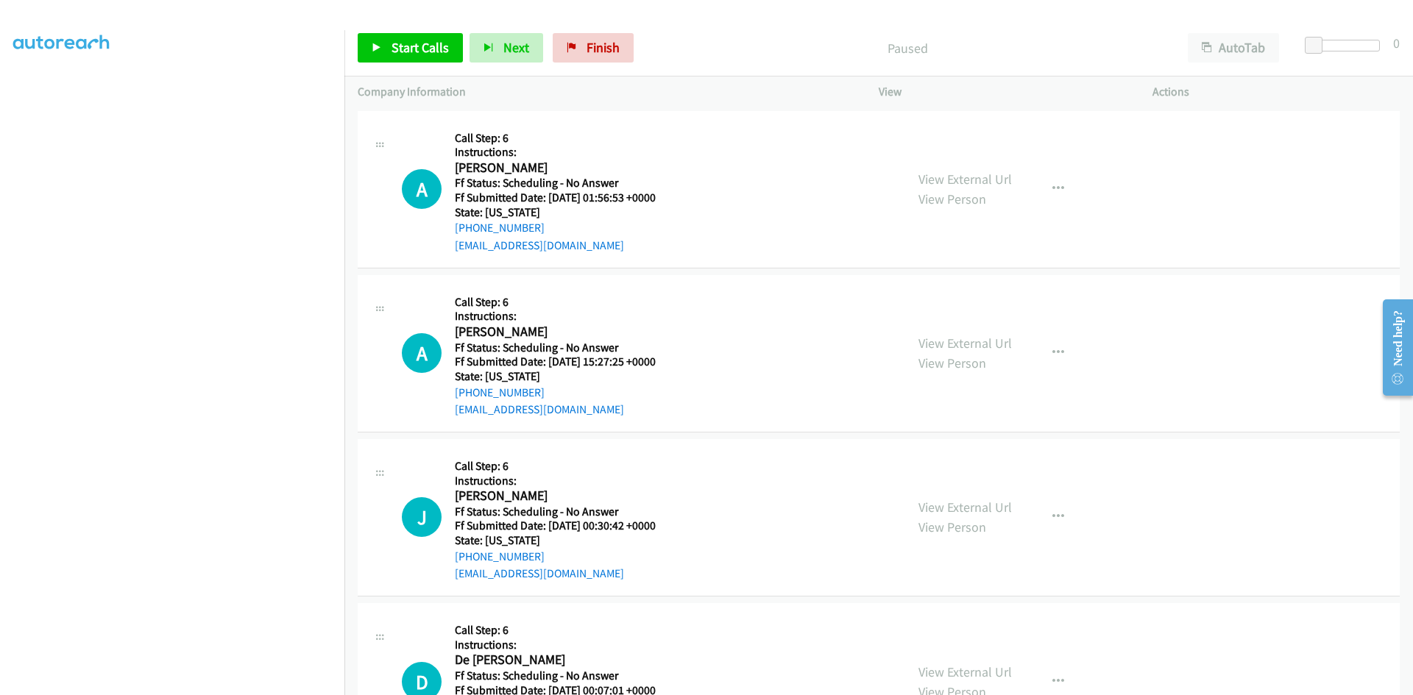
scroll to position [130, 0]
click at [417, 48] on span "Start Calls" at bounding box center [420, 47] width 57 height 17
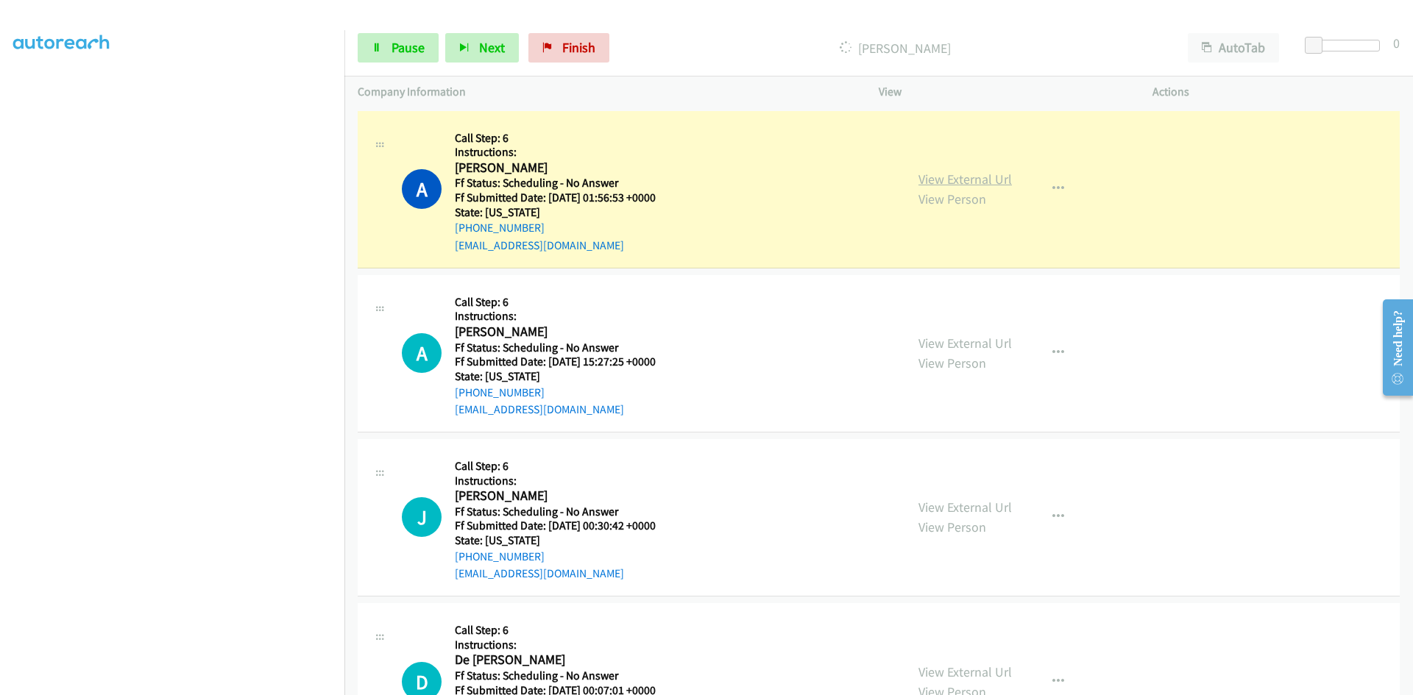
click at [990, 182] on link "View External Url" at bounding box center [964, 179] width 93 height 17
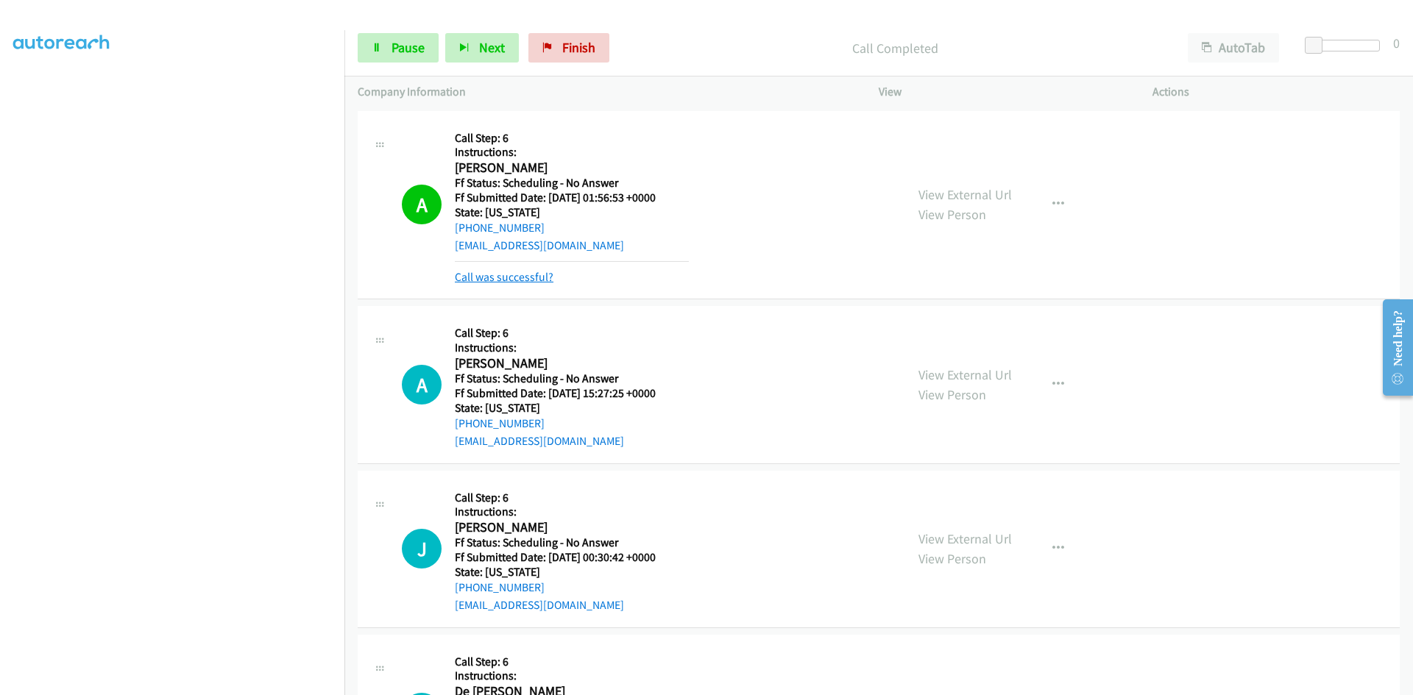
click at [539, 276] on link "Call was successful?" at bounding box center [504, 277] width 99 height 14
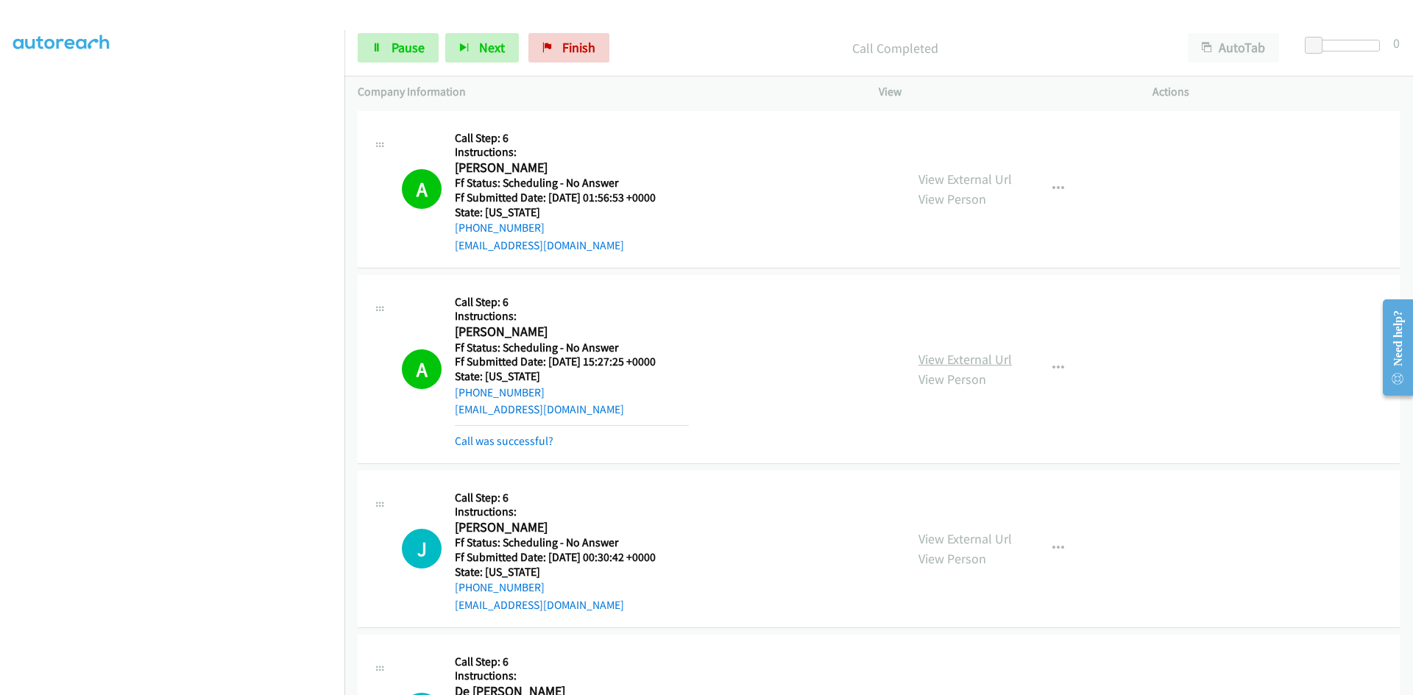
click at [960, 351] on link "View External Url" at bounding box center [964, 359] width 93 height 17
click at [511, 441] on link "Call was successful?" at bounding box center [504, 441] width 99 height 14
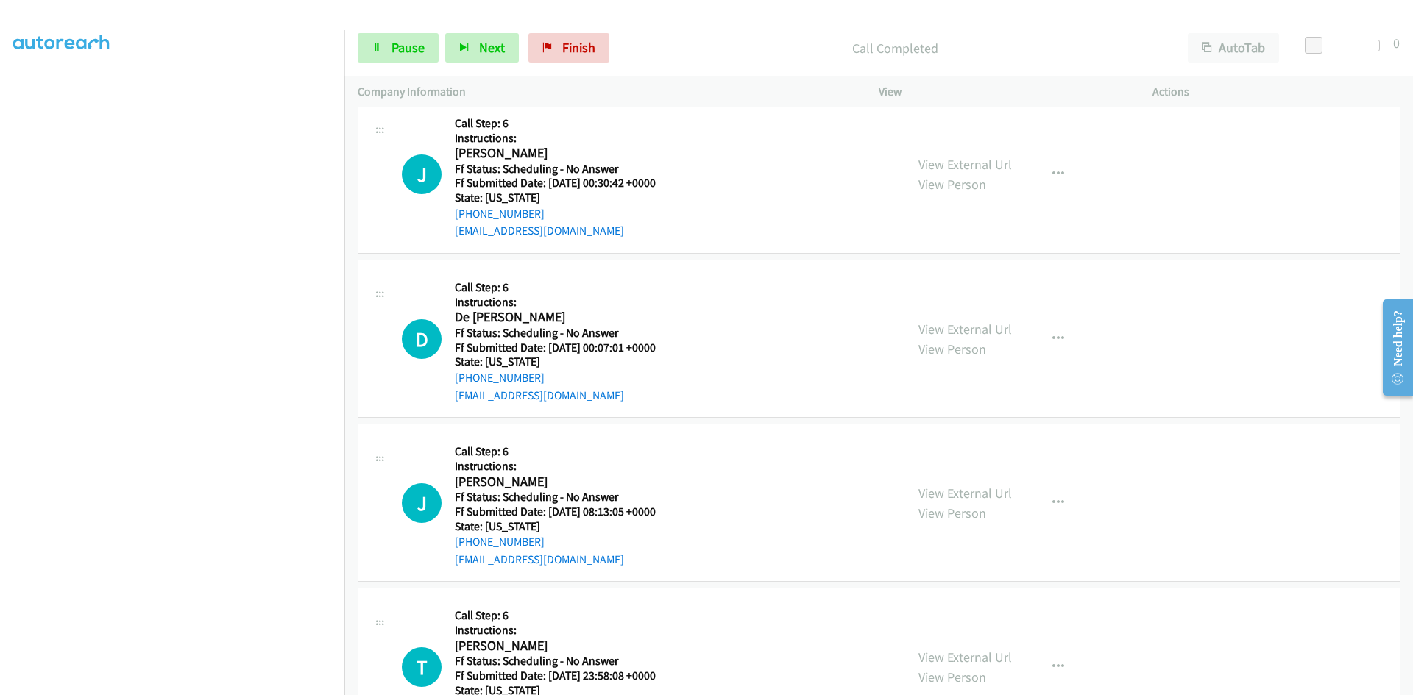
scroll to position [368, 0]
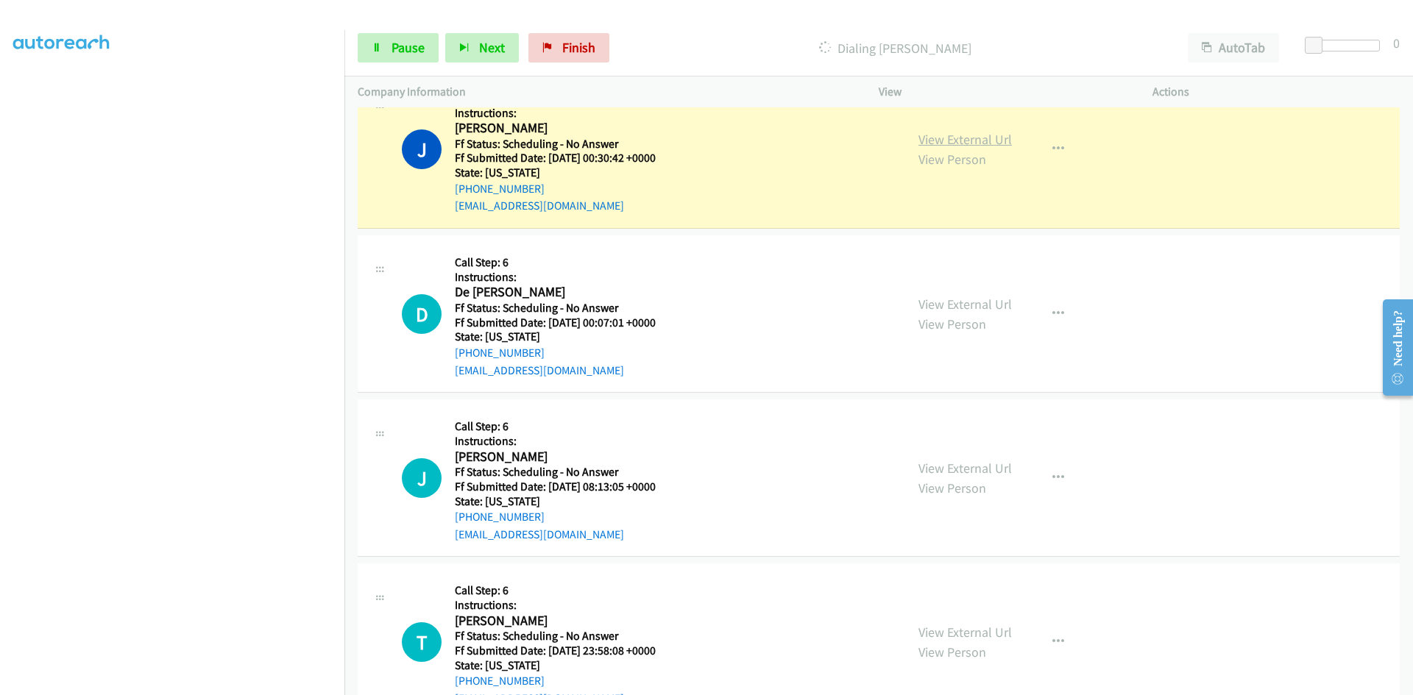
click at [1003, 138] on link "View External Url" at bounding box center [964, 139] width 93 height 17
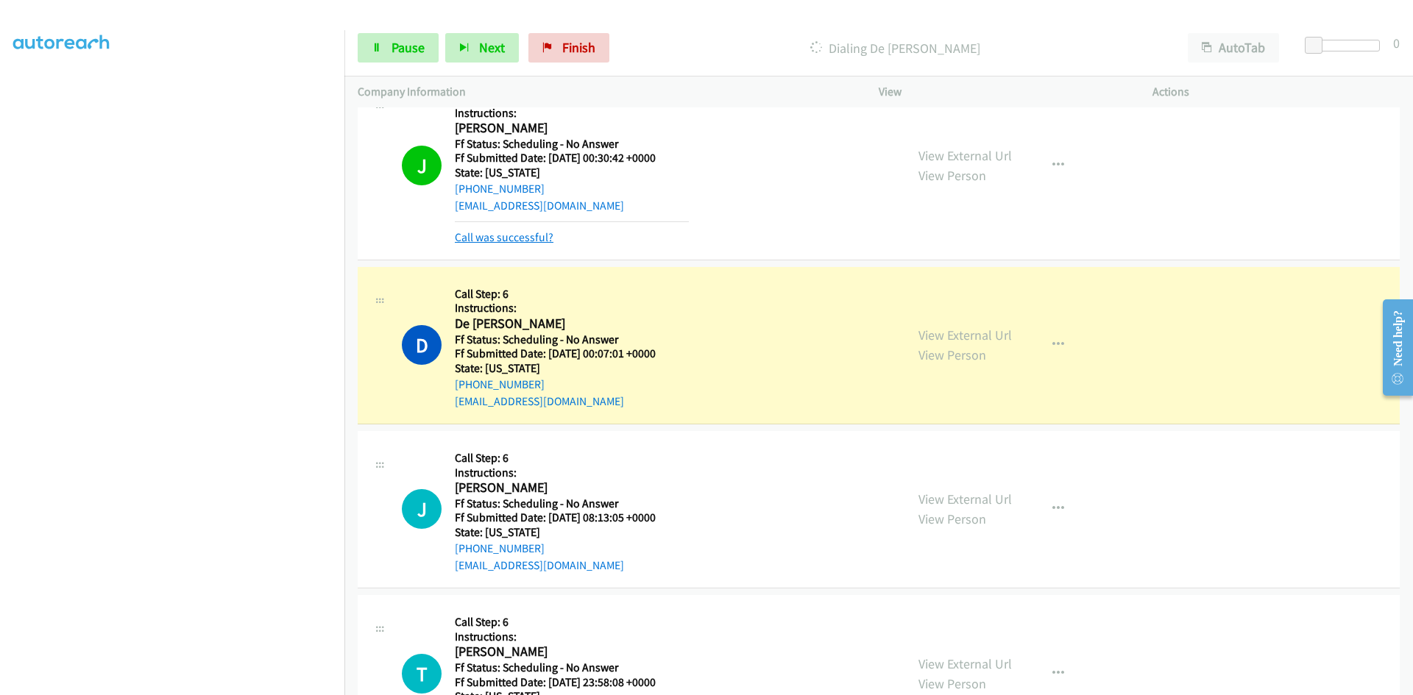
click at [540, 233] on link "Call was successful?" at bounding box center [504, 237] width 99 height 14
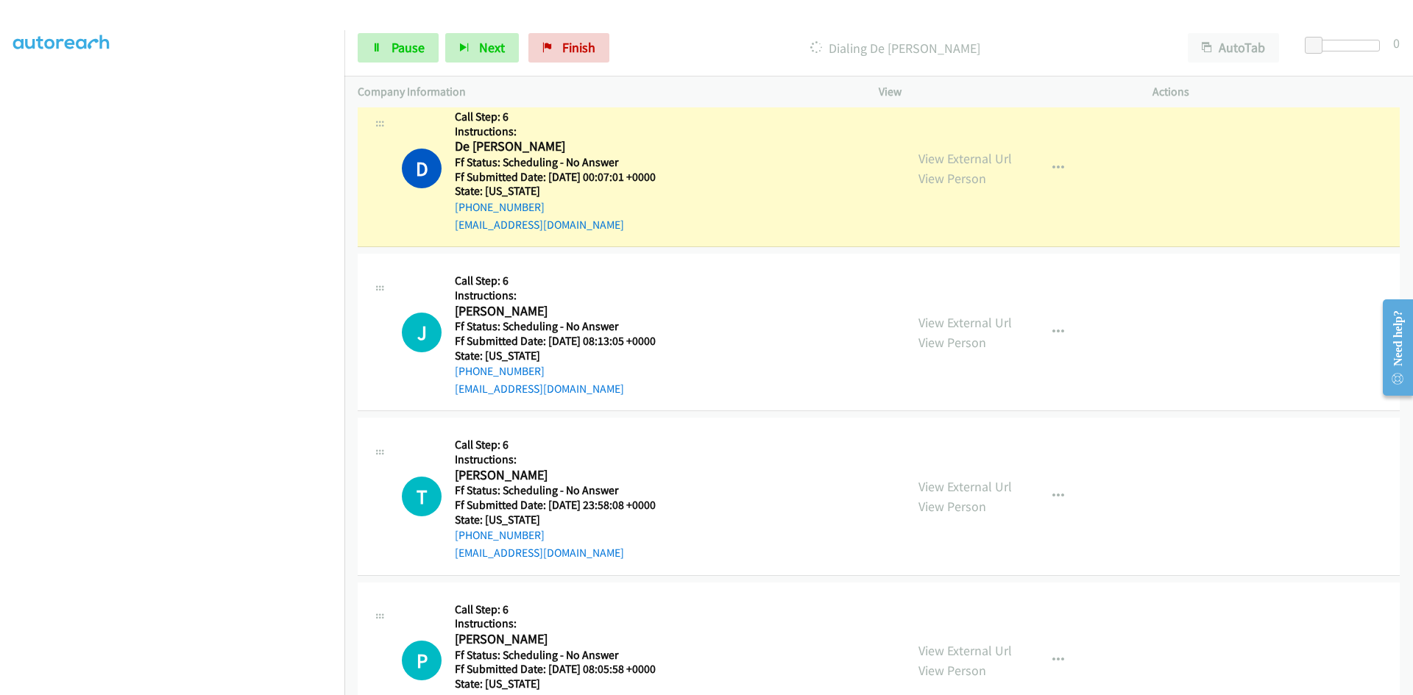
scroll to position [515, 0]
click at [964, 160] on link "View External Url" at bounding box center [964, 157] width 93 height 17
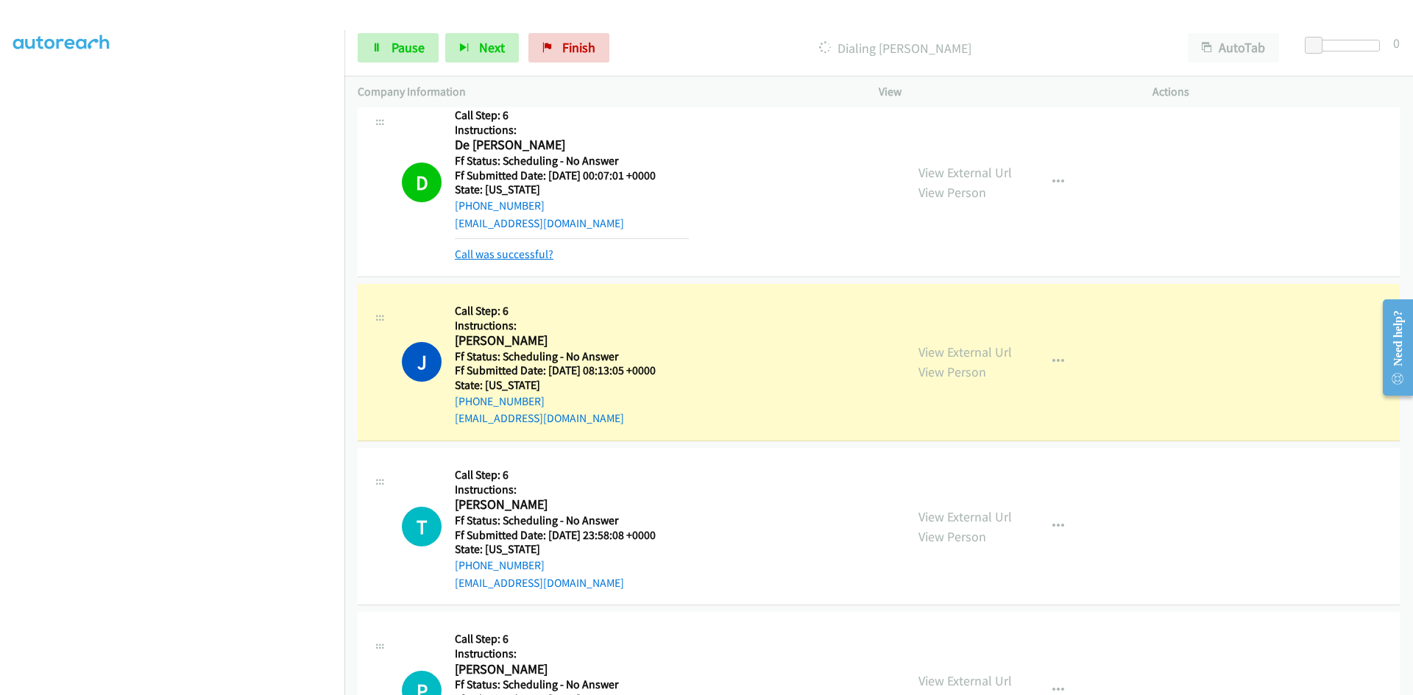
click at [514, 250] on link "Call was successful?" at bounding box center [504, 254] width 99 height 14
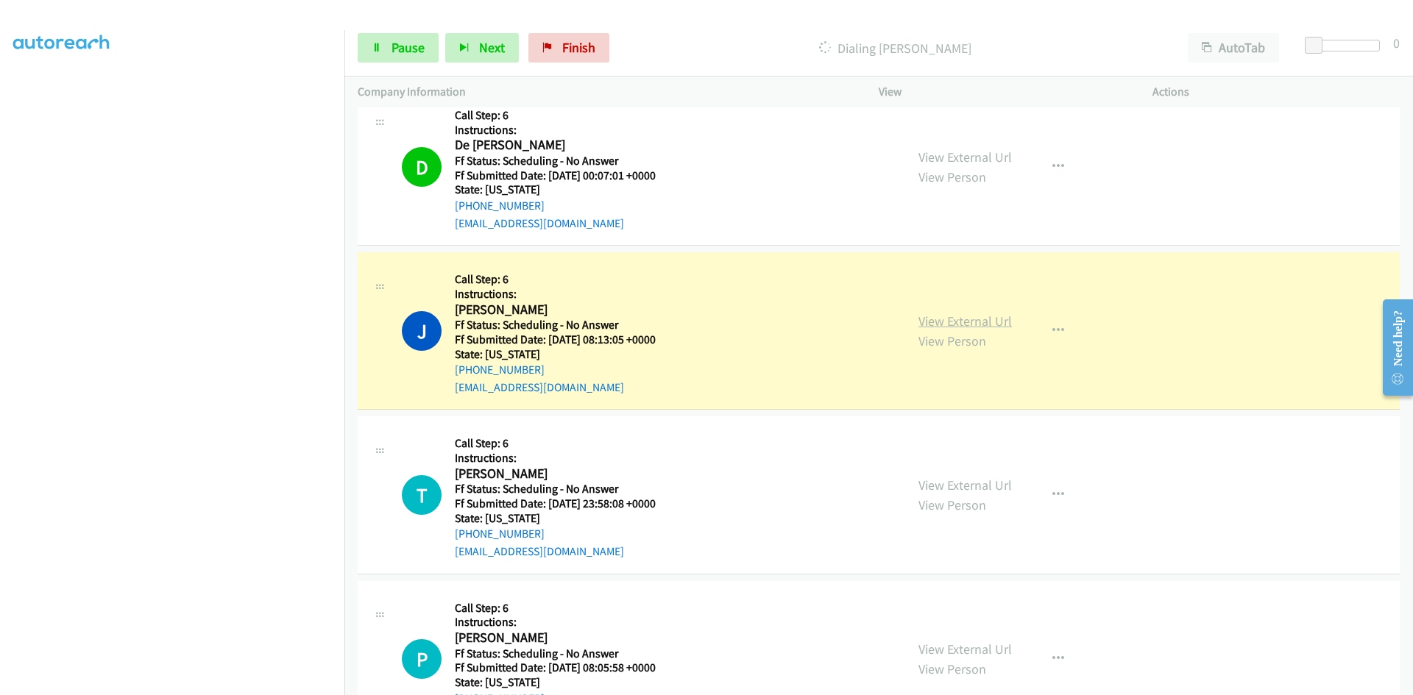
click at [1001, 321] on link "View External Url" at bounding box center [964, 321] width 93 height 17
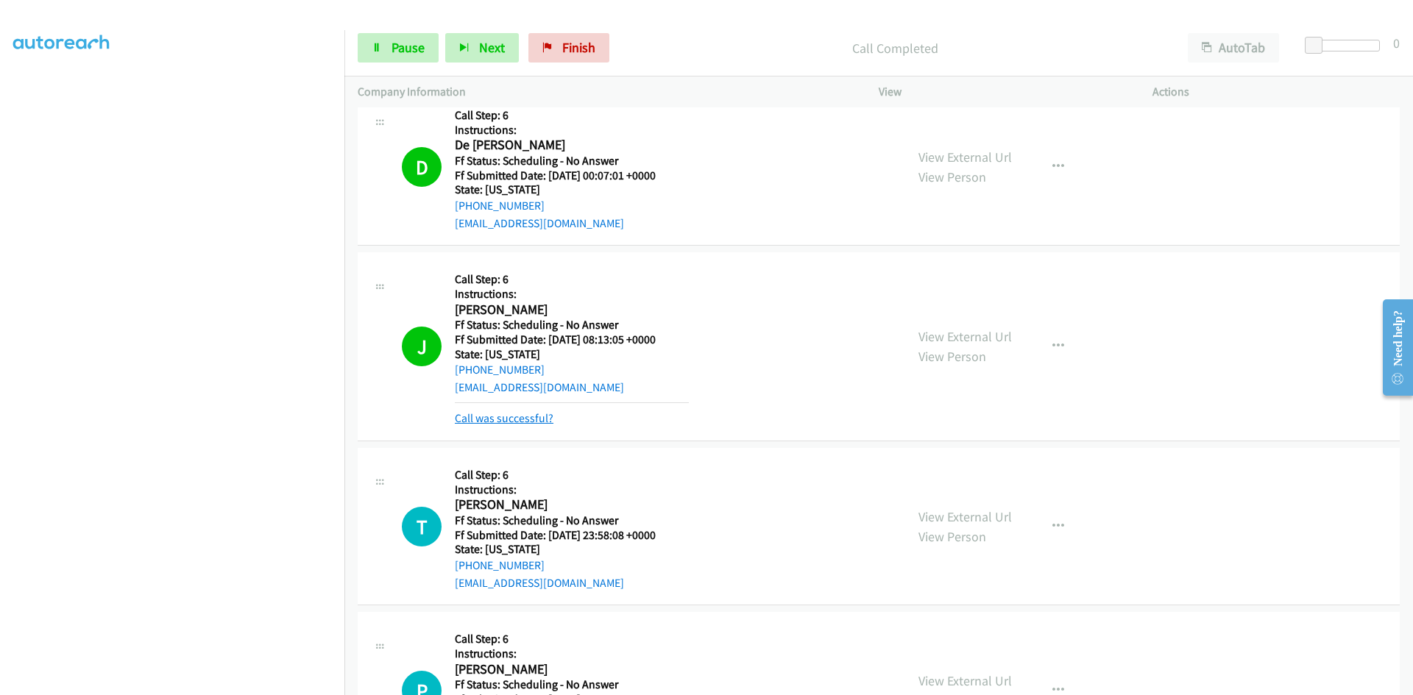
click at [530, 423] on link "Call was successful?" at bounding box center [504, 418] width 99 height 14
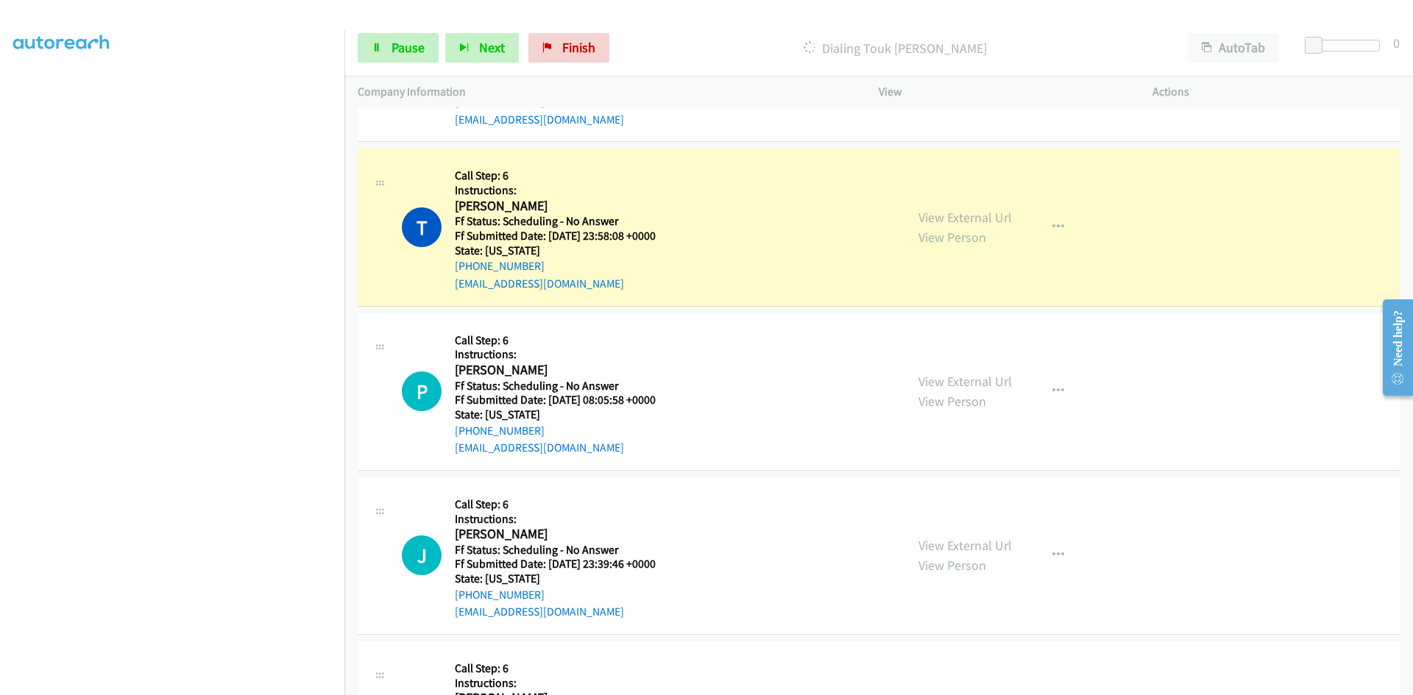
scroll to position [810, 0]
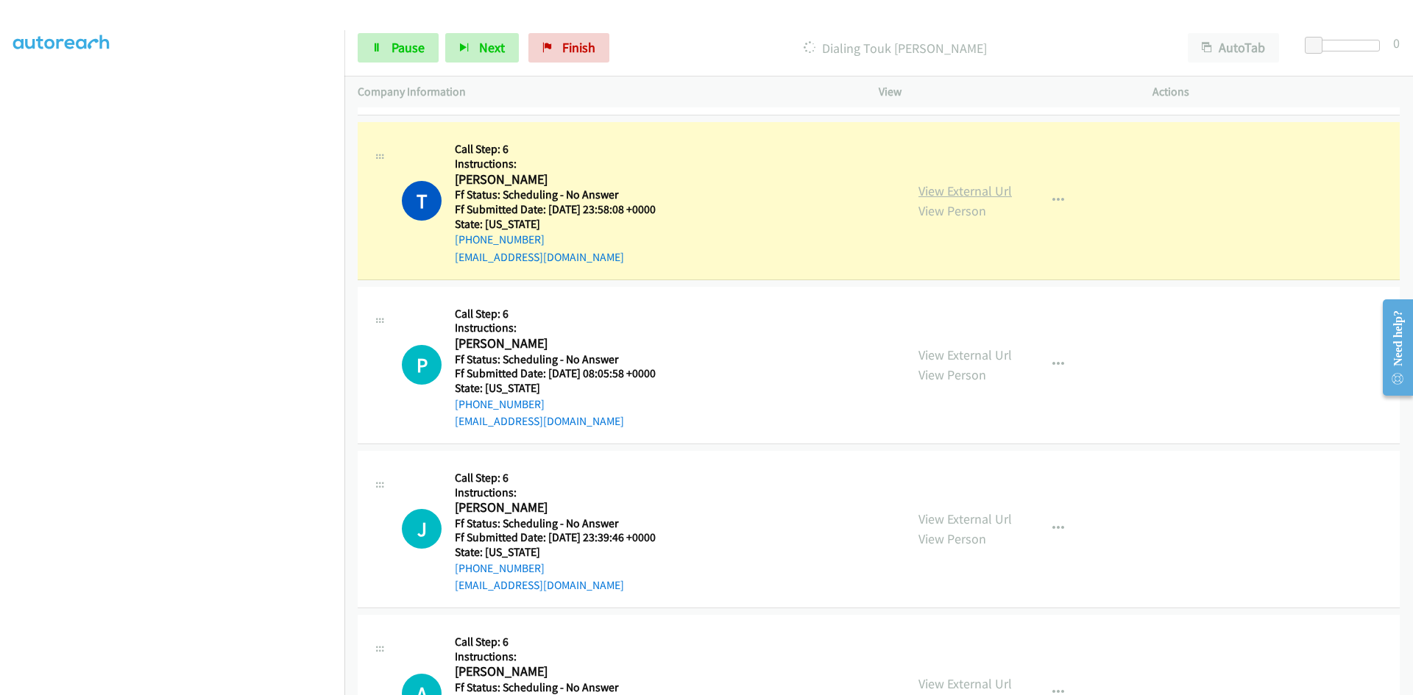
click at [977, 194] on link "View External Url" at bounding box center [964, 191] width 93 height 17
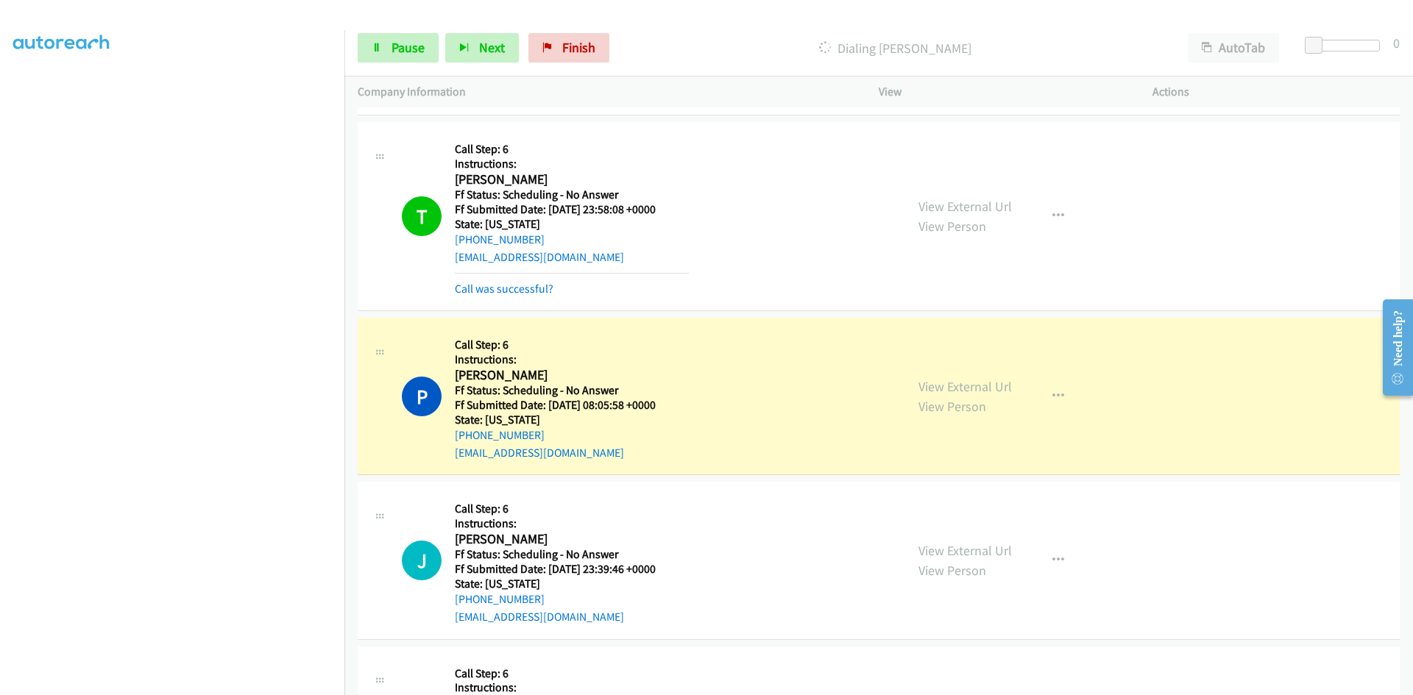
click at [966, 380] on div "View External Url View Person View External Url Email Schedule/Manage Callback …" at bounding box center [1048, 396] width 287 height 130
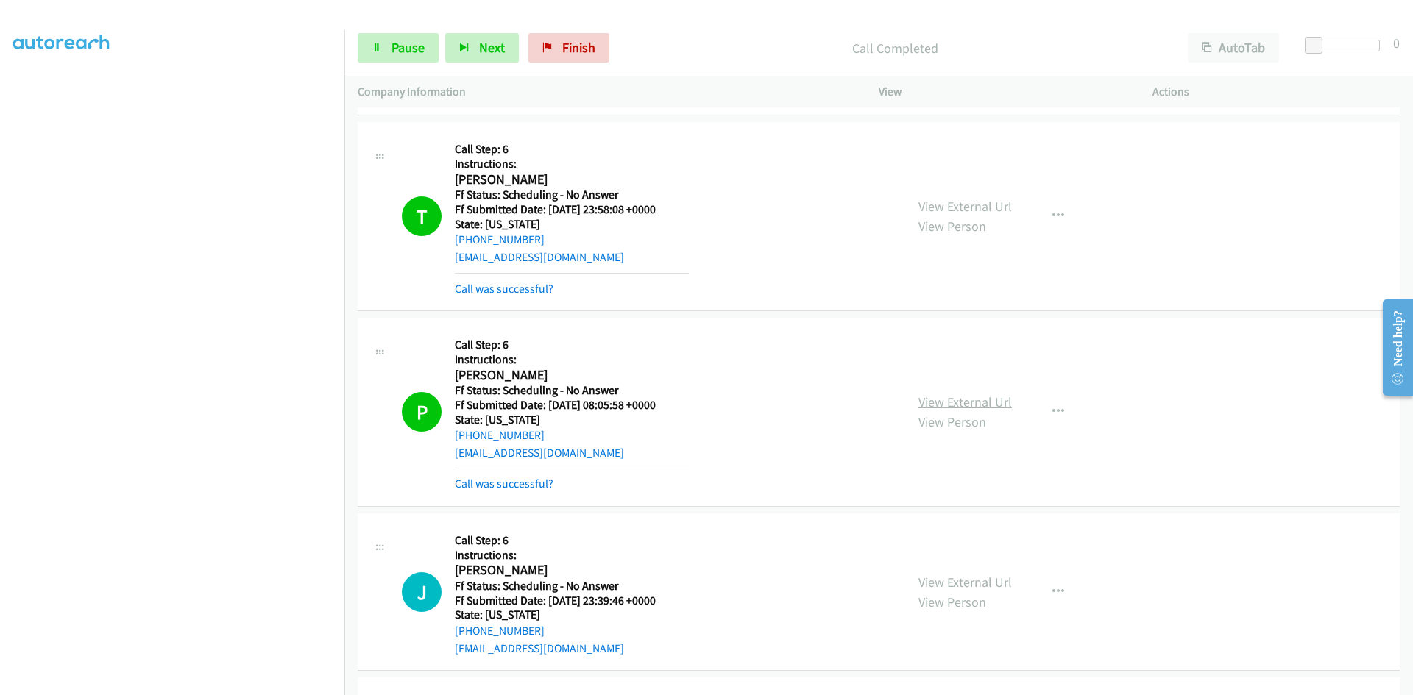
click at [959, 399] on link "View External Url" at bounding box center [964, 402] width 93 height 17
click at [505, 291] on link "Call was successful?" at bounding box center [504, 289] width 99 height 14
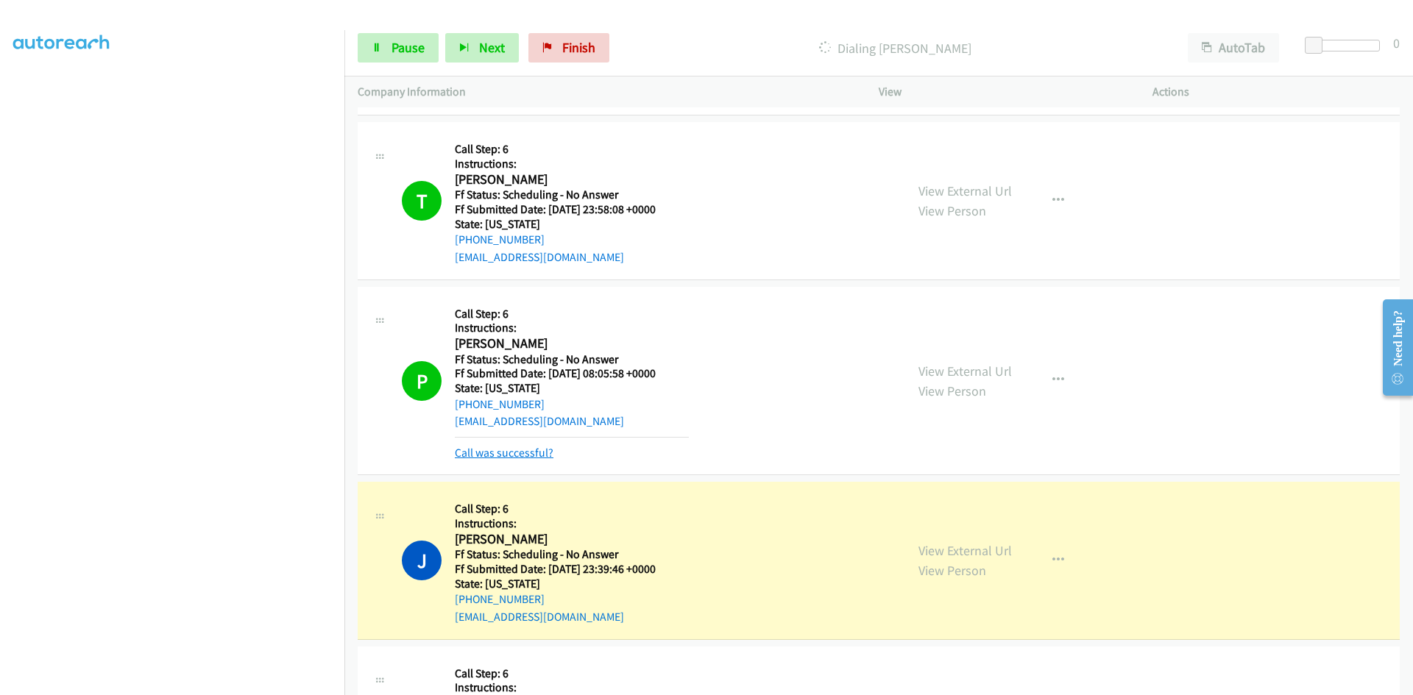
click at [492, 454] on link "Call was successful?" at bounding box center [504, 453] width 99 height 14
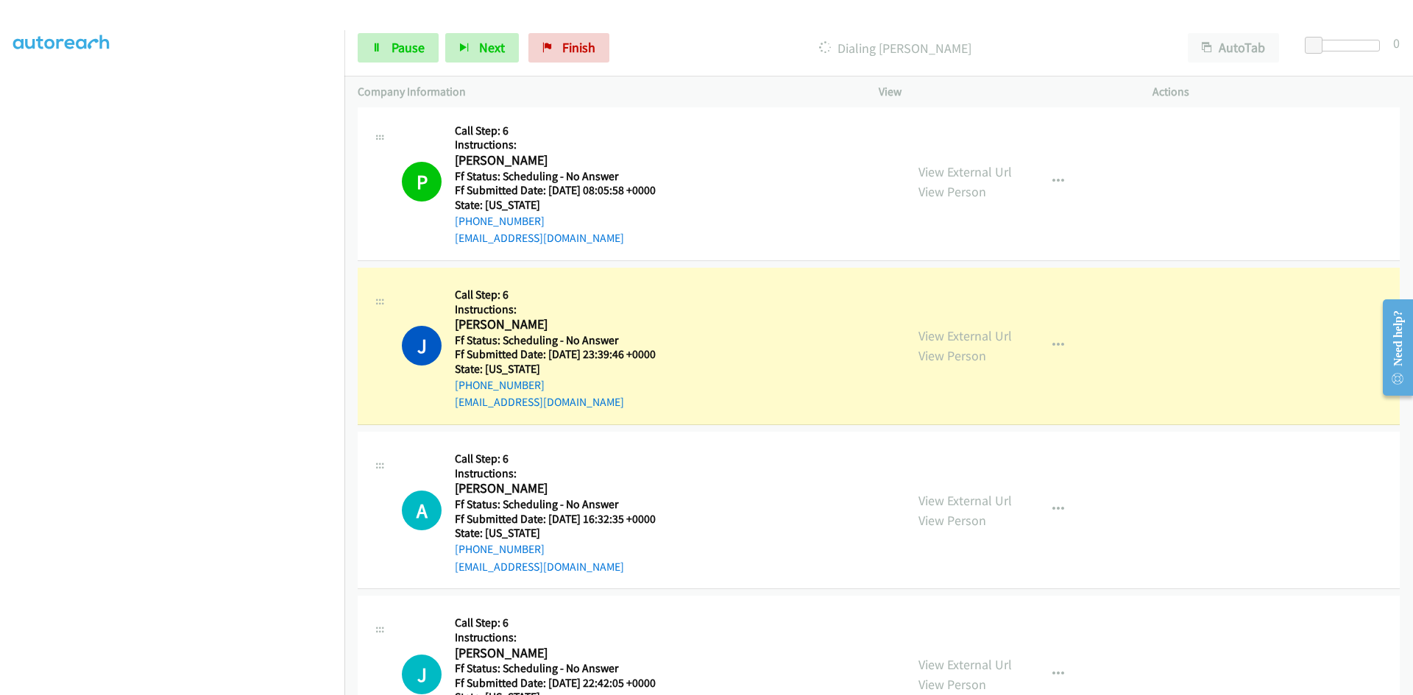
scroll to position [1104, 0]
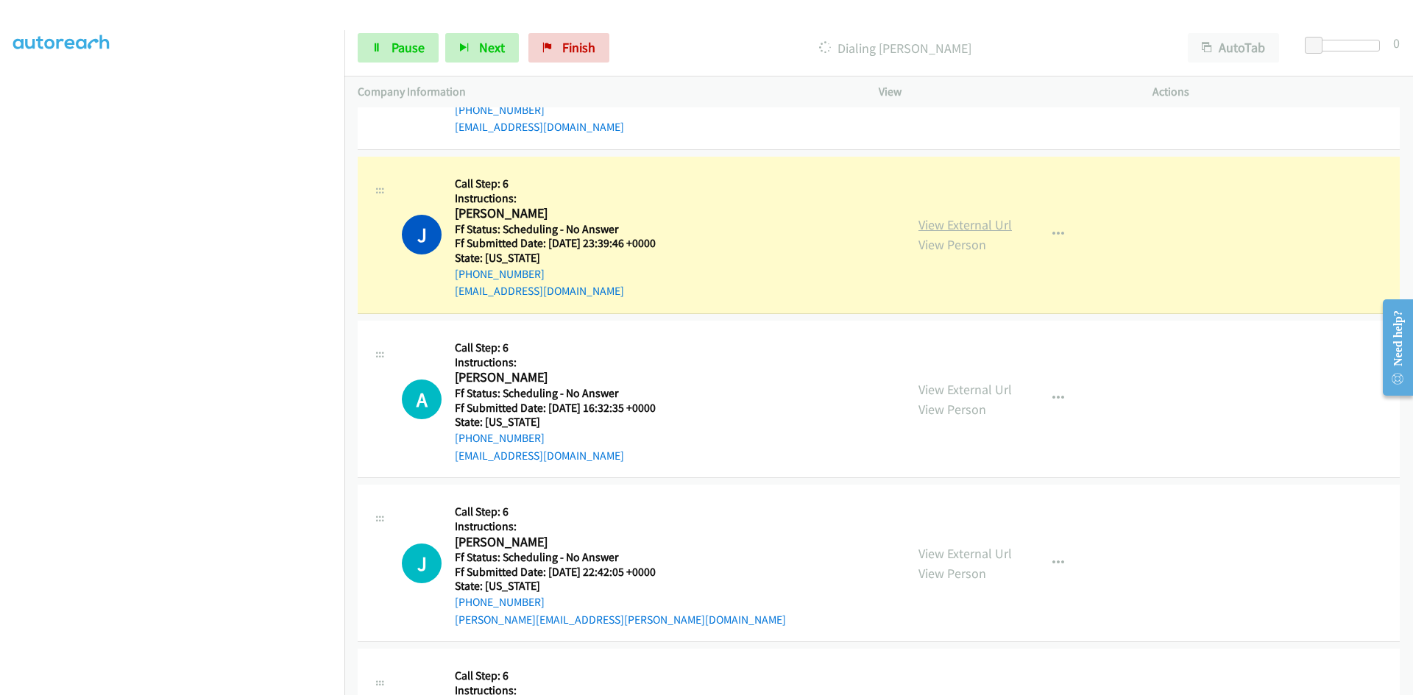
click at [970, 221] on link "View External Url" at bounding box center [964, 224] width 93 height 17
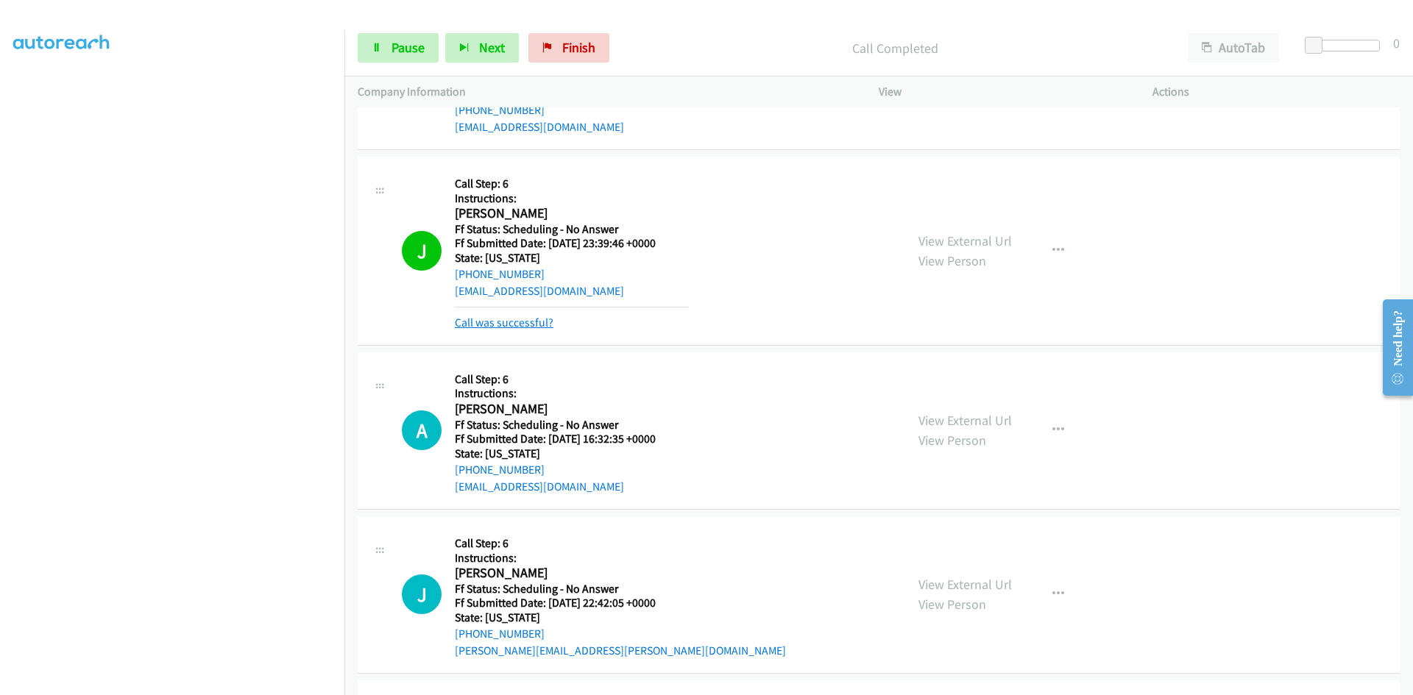
click at [532, 322] on link "Call was successful?" at bounding box center [504, 323] width 99 height 14
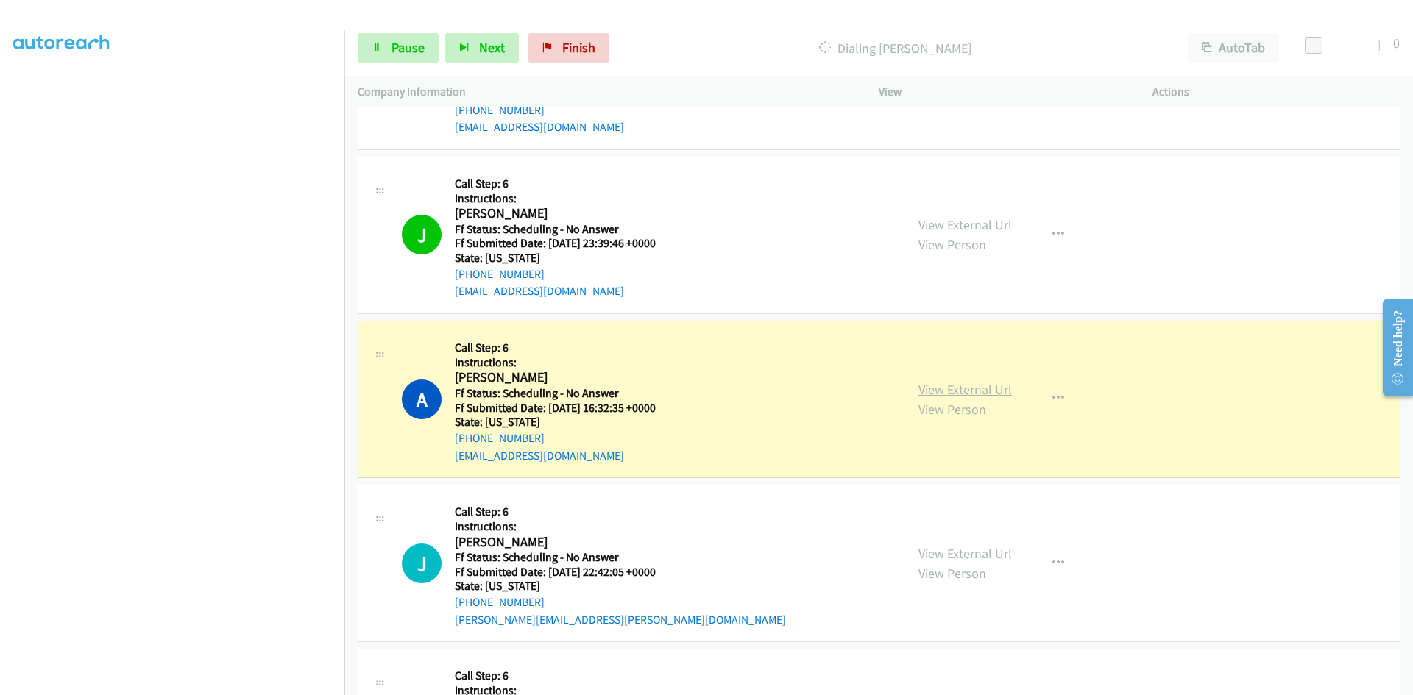
click at [968, 393] on link "View External Url" at bounding box center [964, 389] width 93 height 17
click at [403, 43] on span "Pause" at bounding box center [408, 47] width 33 height 17
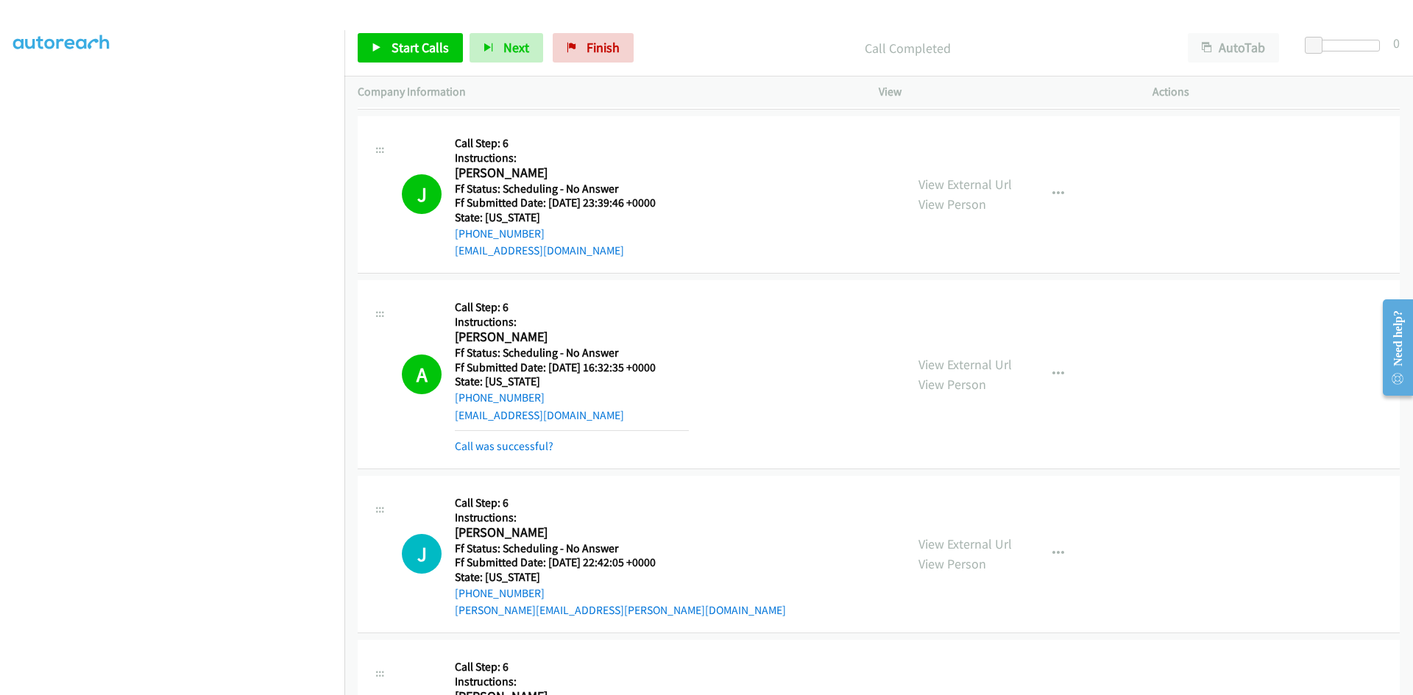
scroll to position [1251, 0]
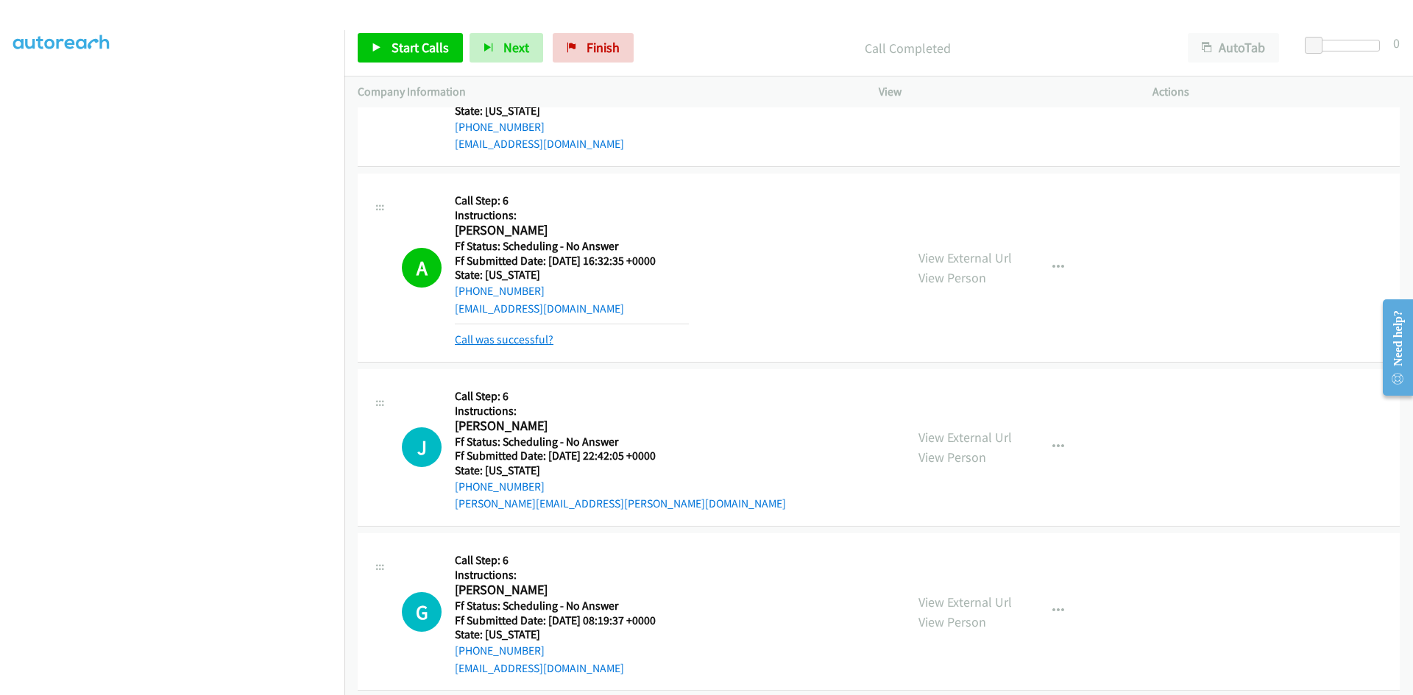
click at [535, 333] on link "Call was successful?" at bounding box center [504, 340] width 99 height 14
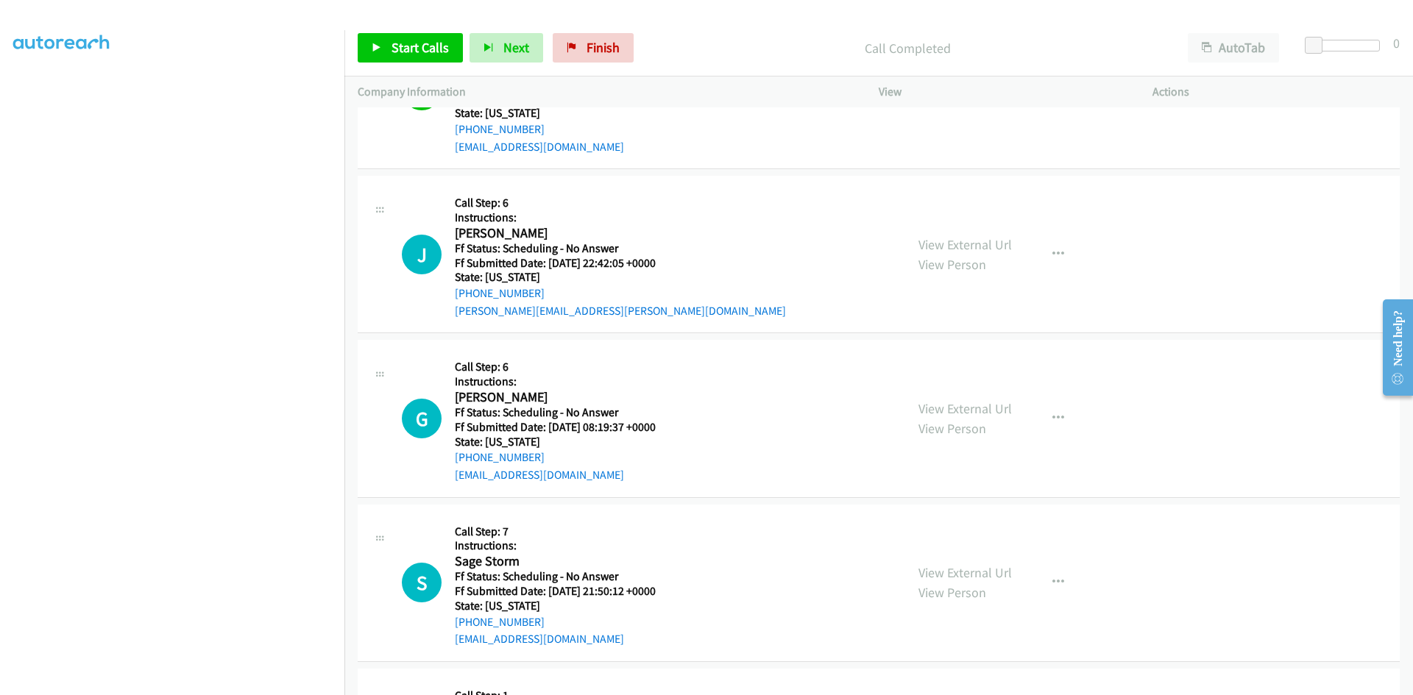
scroll to position [1472, 0]
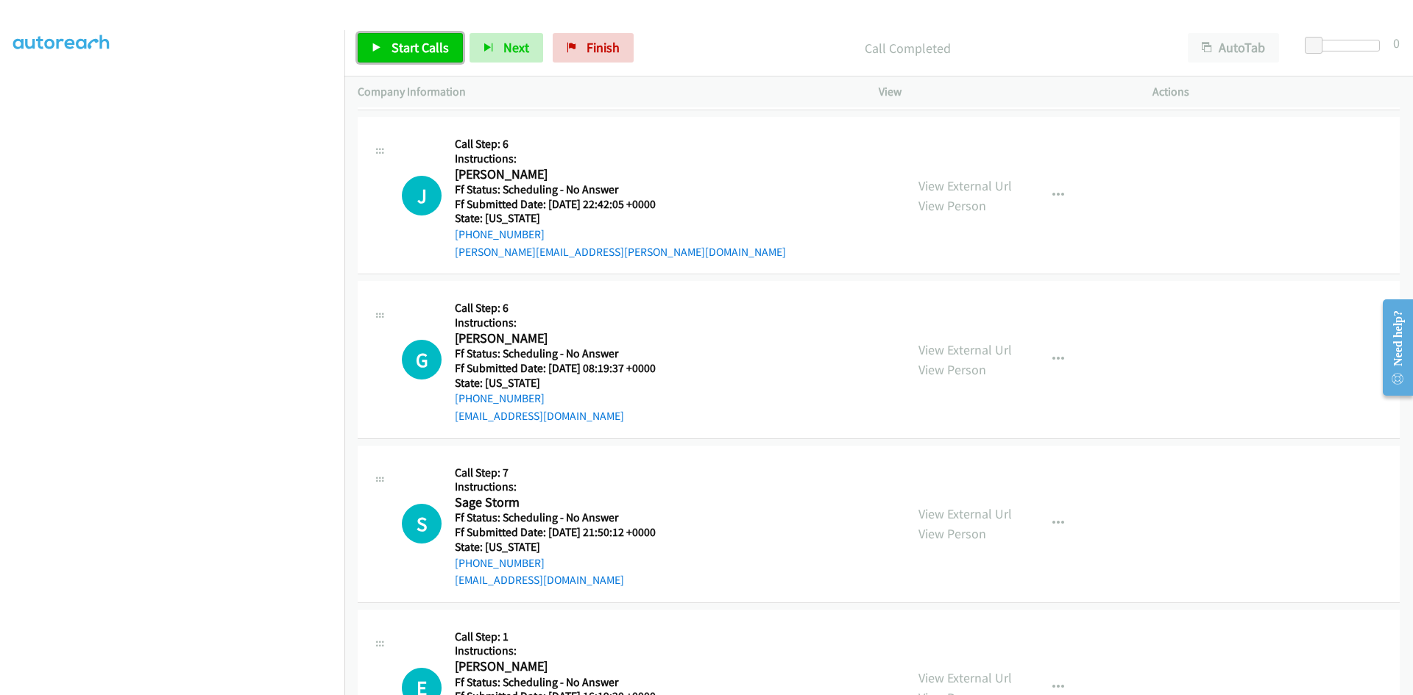
click at [389, 43] on link "Start Calls" at bounding box center [410, 47] width 105 height 29
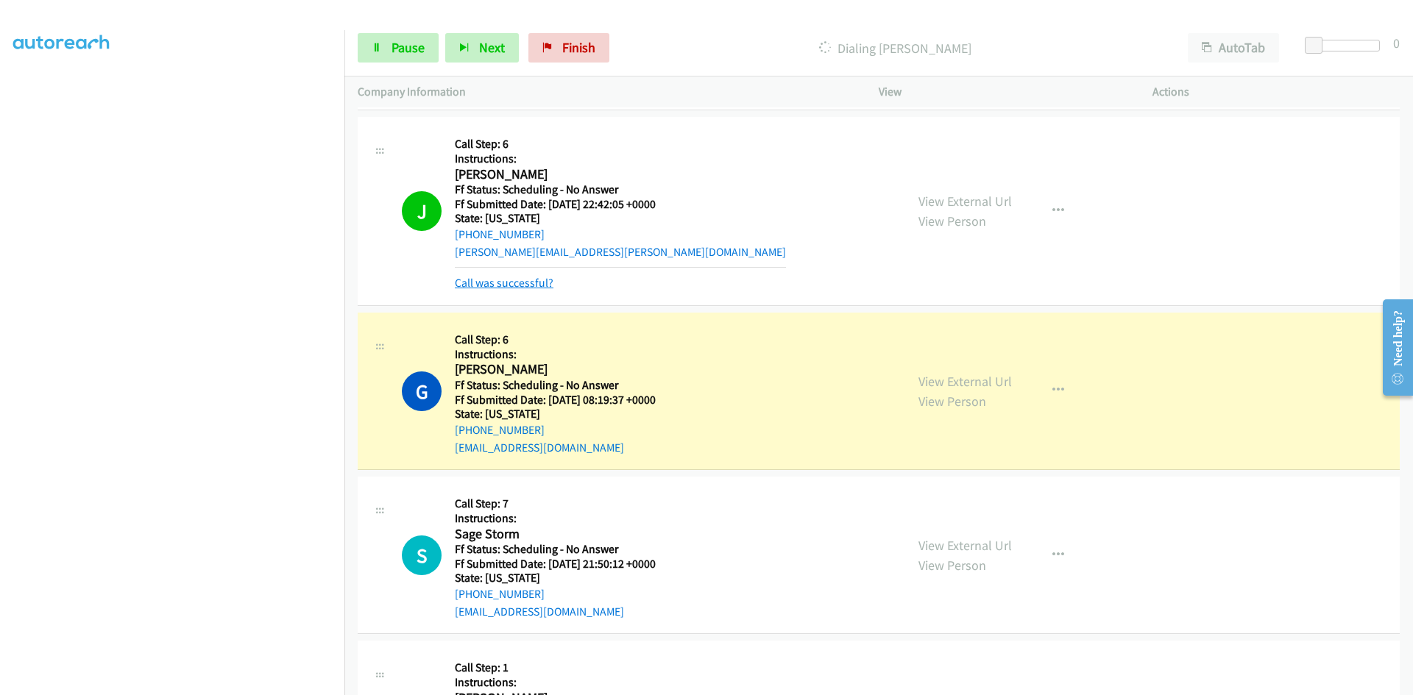
click at [489, 289] on link "Call was successful?" at bounding box center [504, 283] width 99 height 14
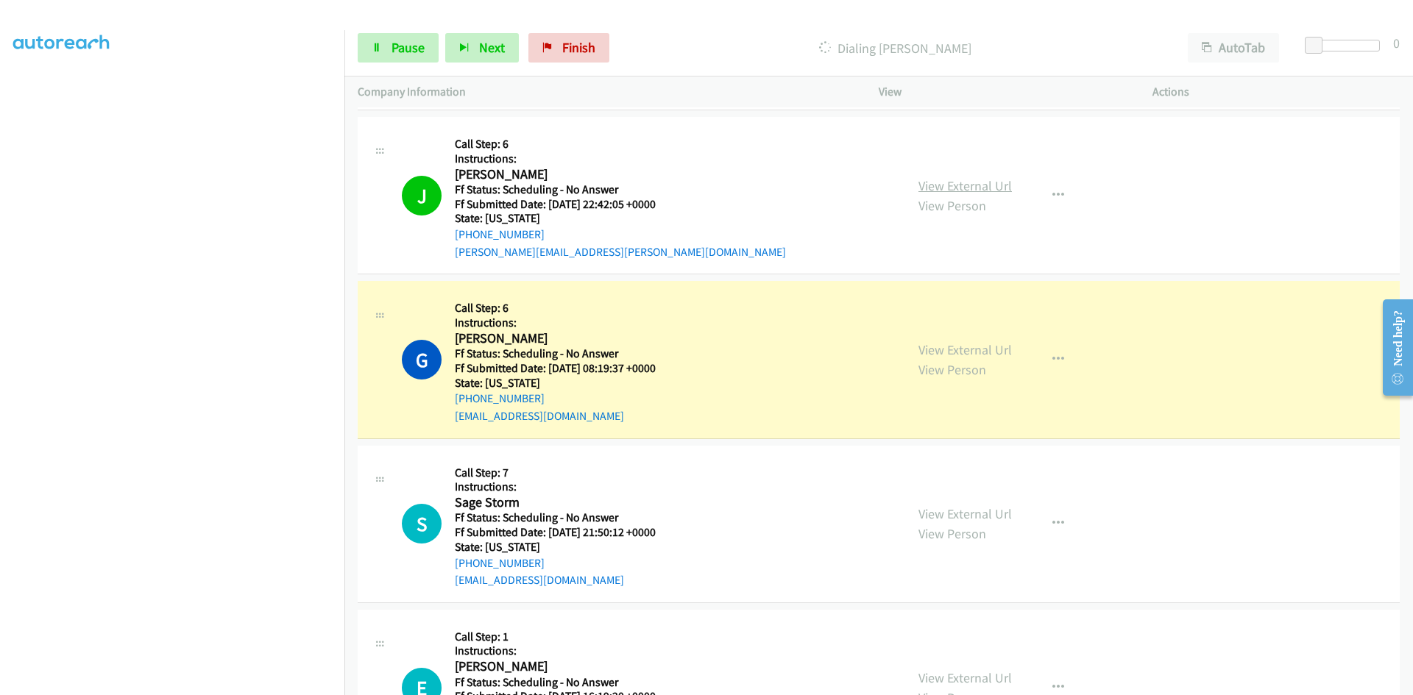
click at [950, 185] on link "View External Url" at bounding box center [964, 185] width 93 height 17
click at [938, 352] on link "View External Url" at bounding box center [964, 349] width 93 height 17
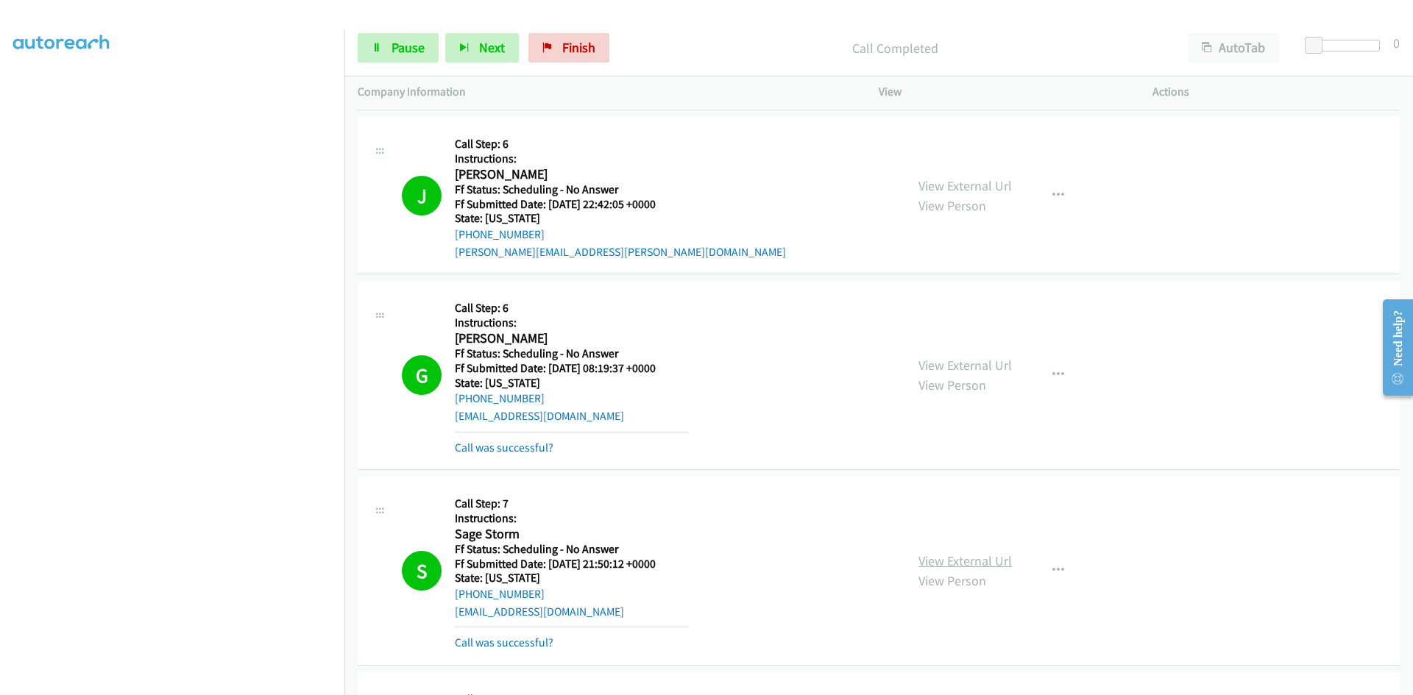
click at [995, 563] on link "View External Url" at bounding box center [964, 561] width 93 height 17
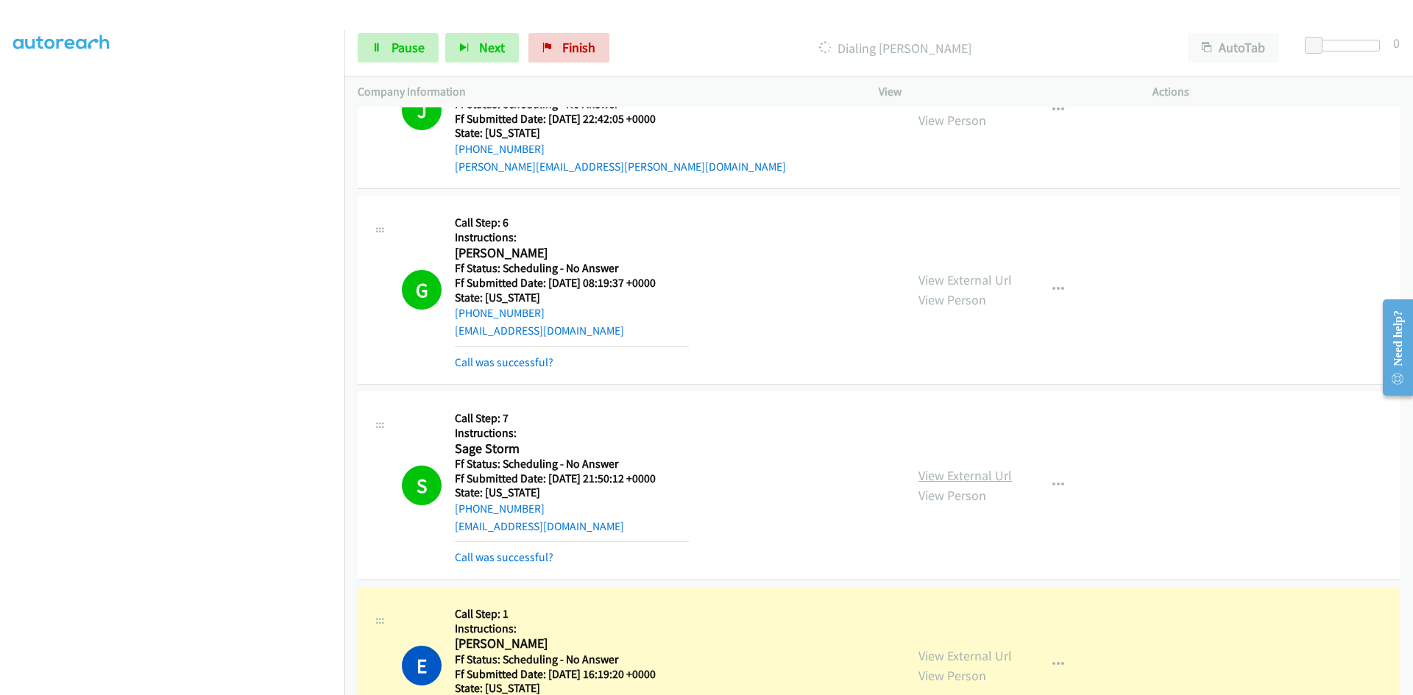
scroll to position [1545, 0]
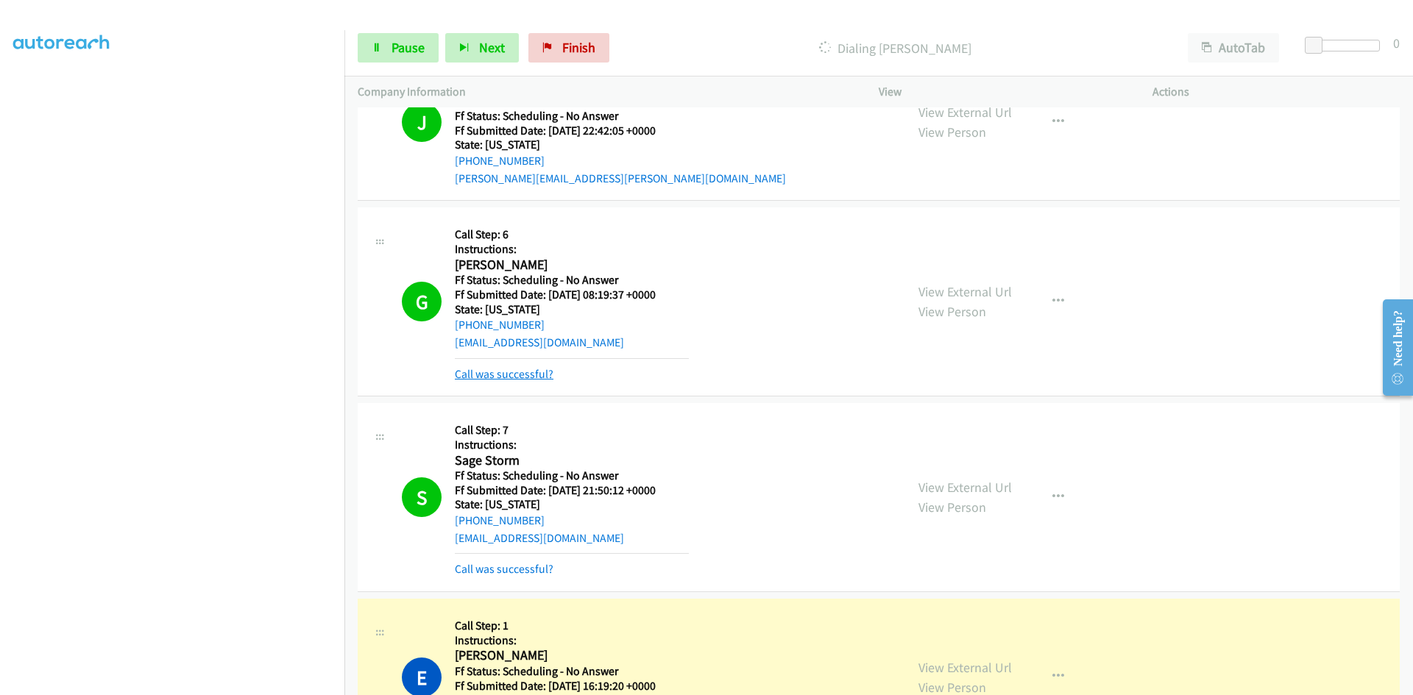
click at [535, 376] on link "Call was successful?" at bounding box center [504, 374] width 99 height 14
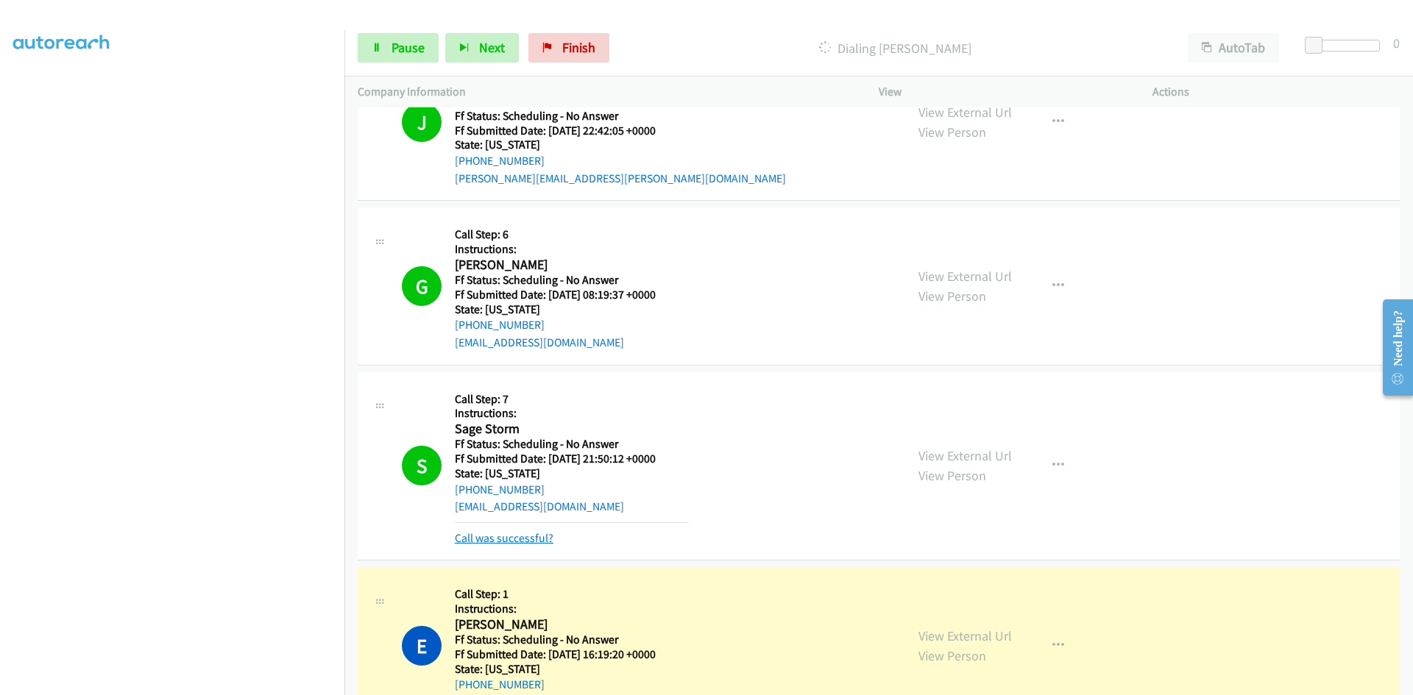
click at [523, 536] on link "Call was successful?" at bounding box center [504, 538] width 99 height 14
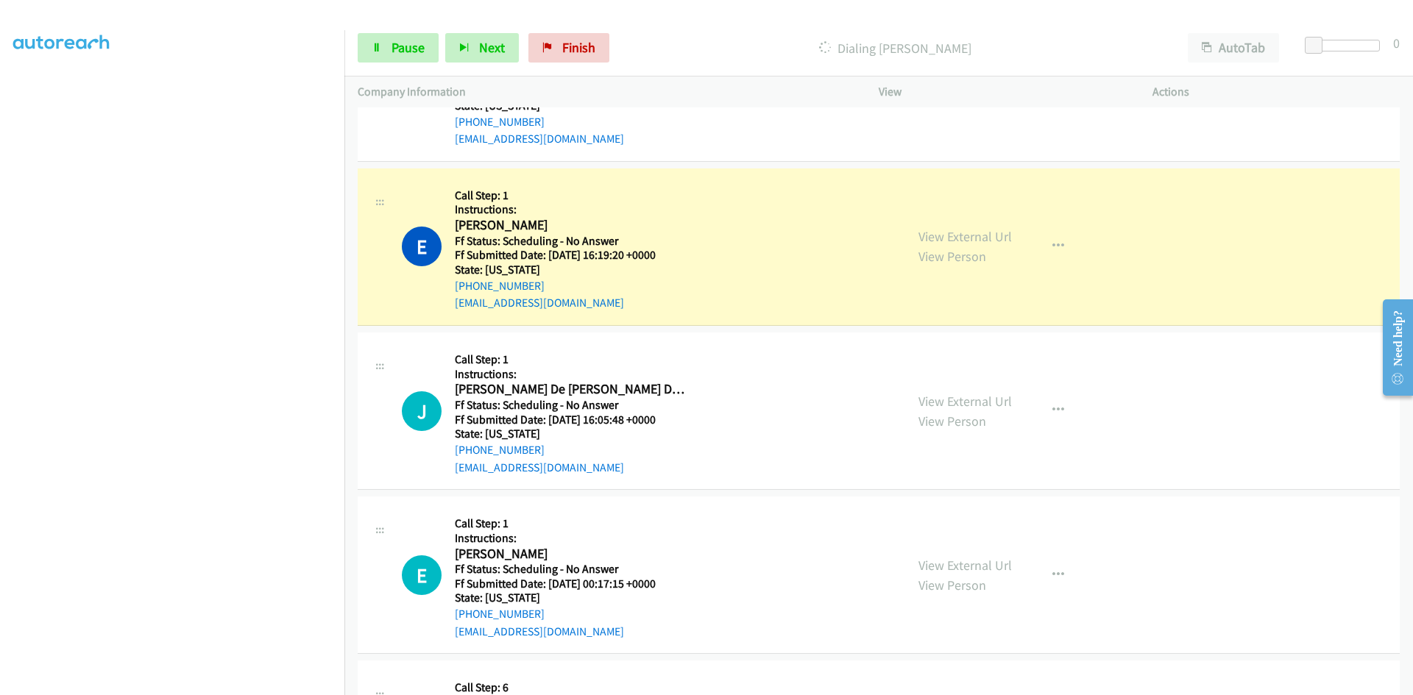
scroll to position [1987, 0]
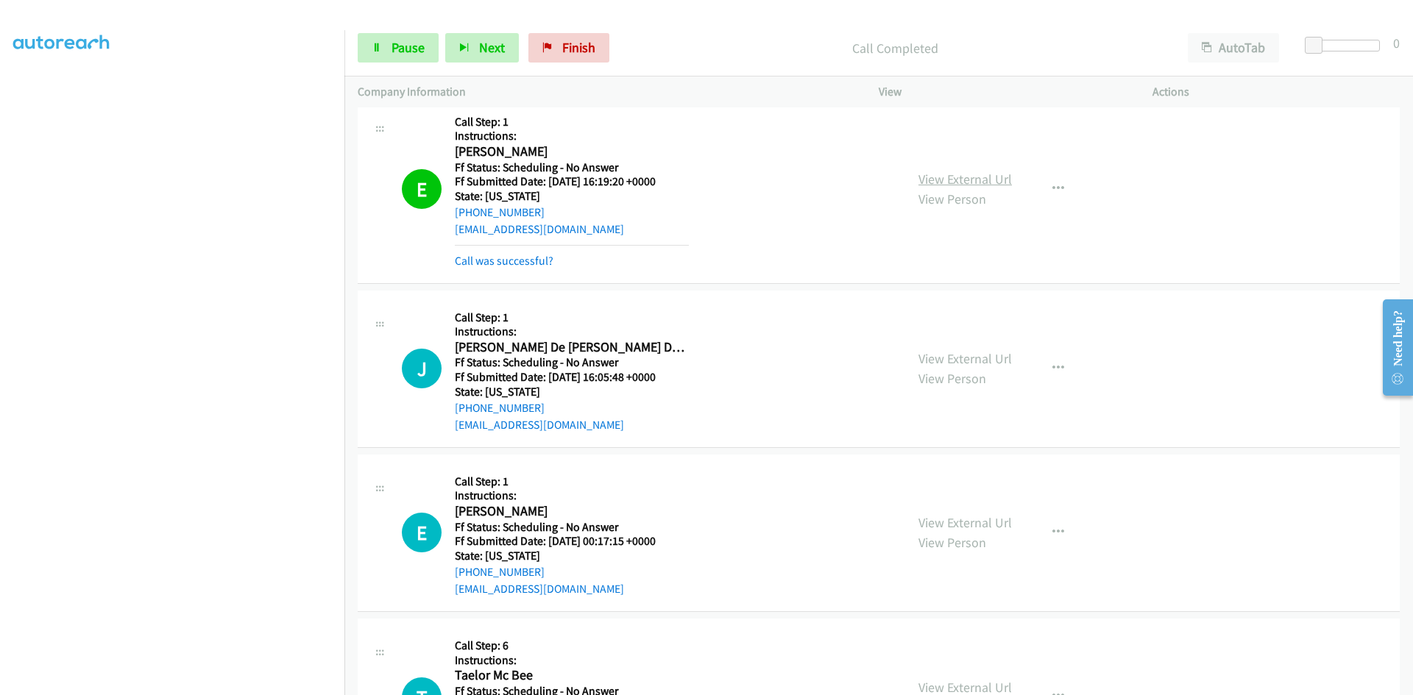
click at [996, 180] on link "View External Url" at bounding box center [964, 179] width 93 height 17
click at [493, 261] on link "Call was successful?" at bounding box center [504, 261] width 99 height 14
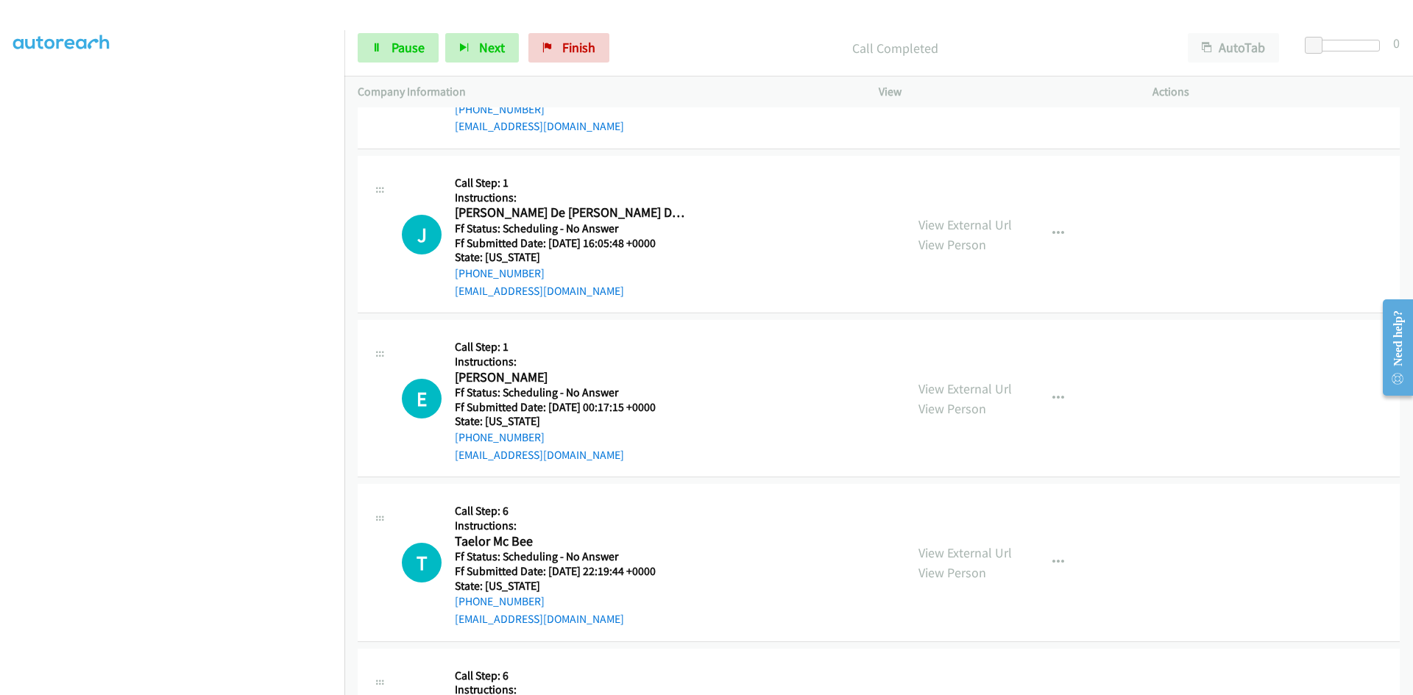
scroll to position [2134, 0]
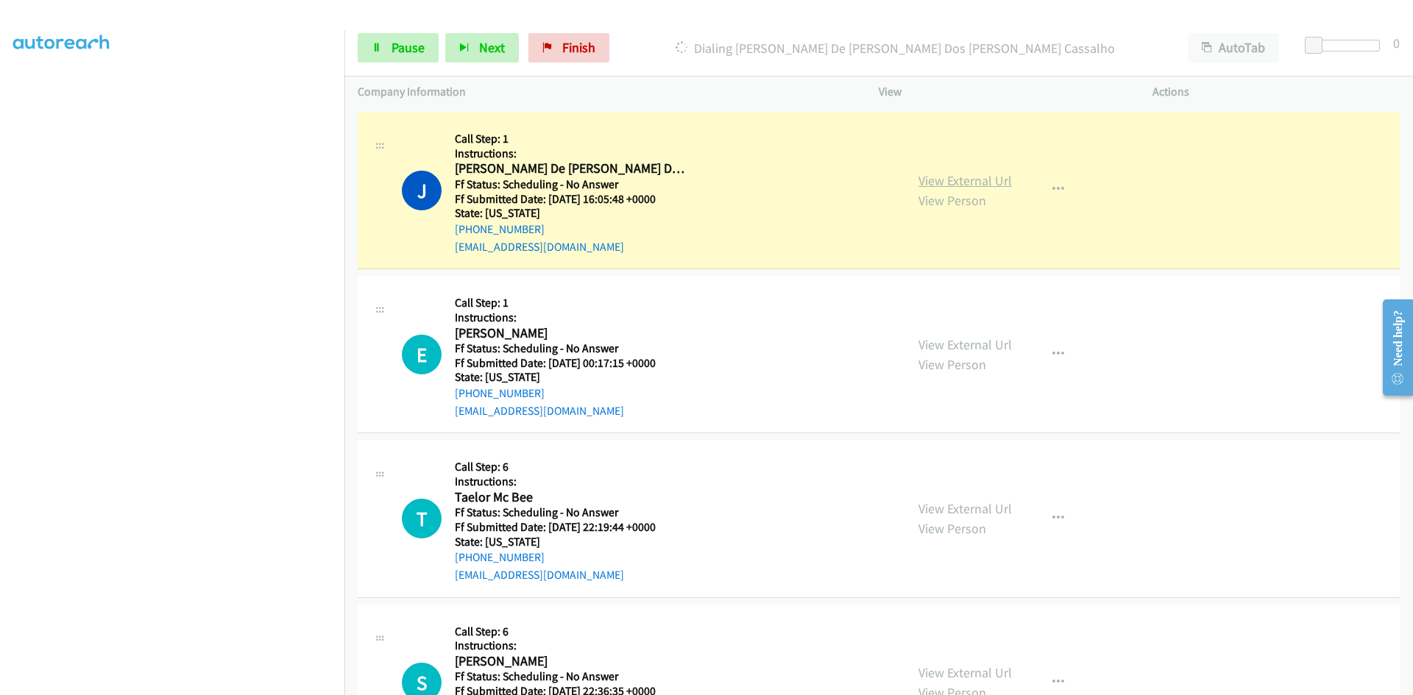
click at [951, 186] on link "View External Url" at bounding box center [964, 180] width 93 height 17
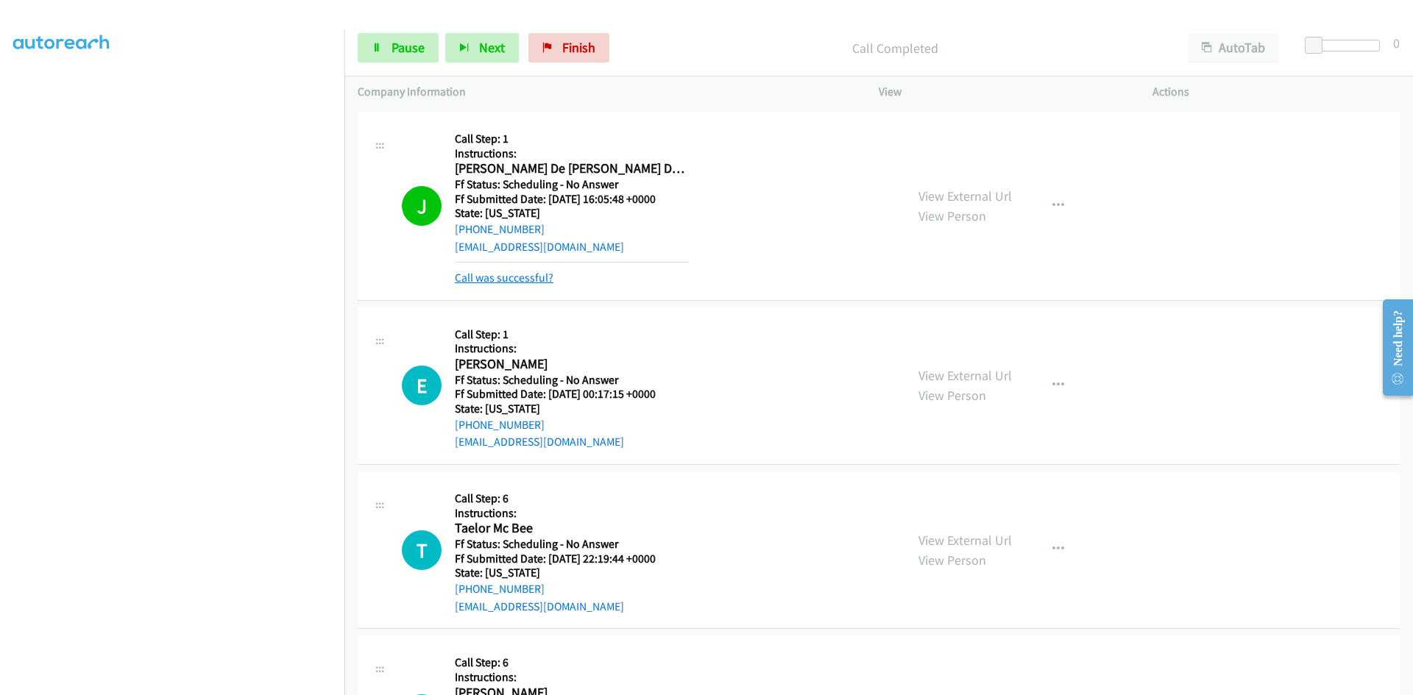
click at [548, 278] on link "Call was successful?" at bounding box center [504, 278] width 99 height 14
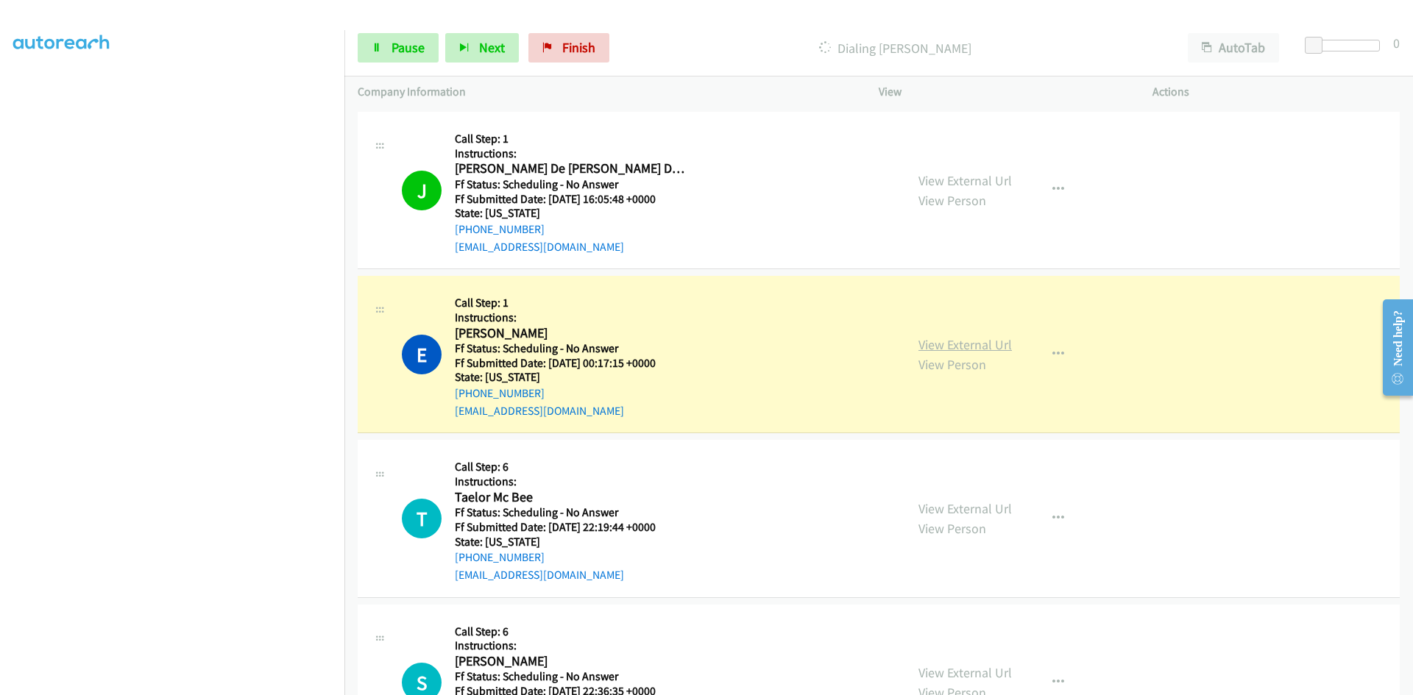
click at [986, 347] on link "View External Url" at bounding box center [964, 344] width 93 height 17
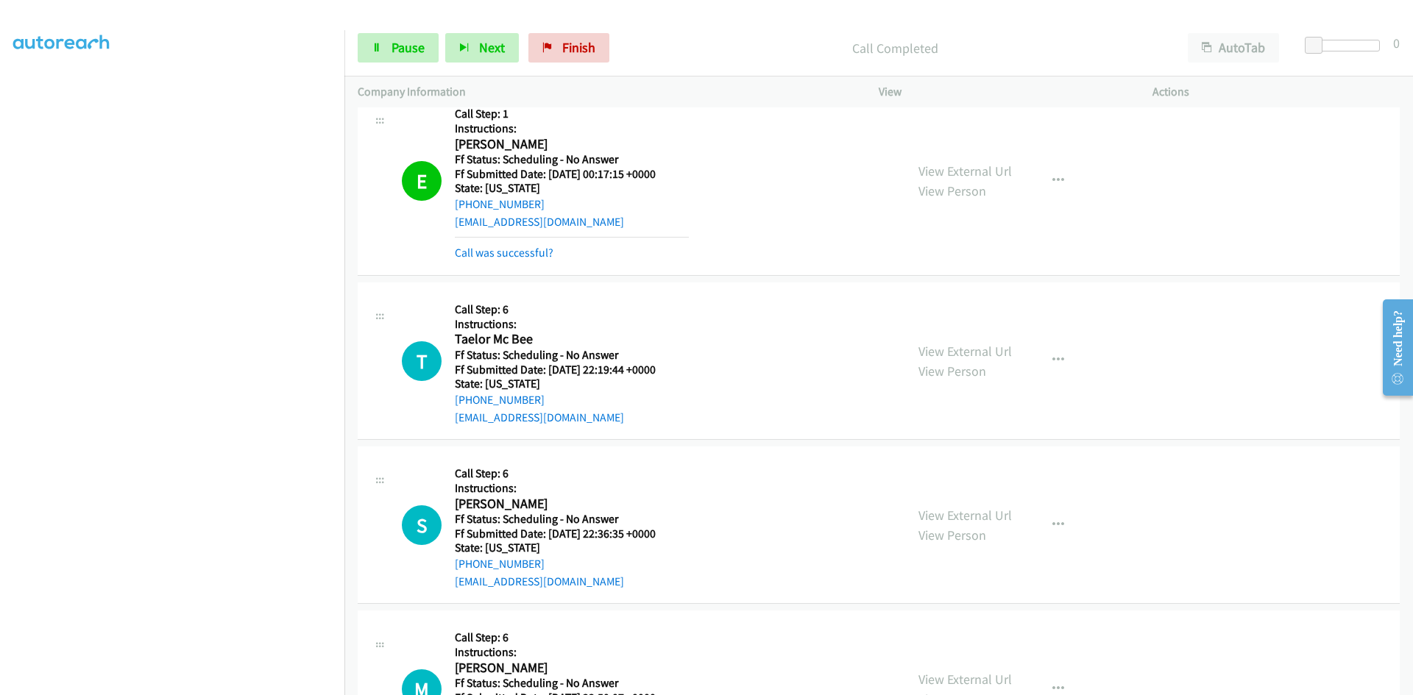
scroll to position [2355, 0]
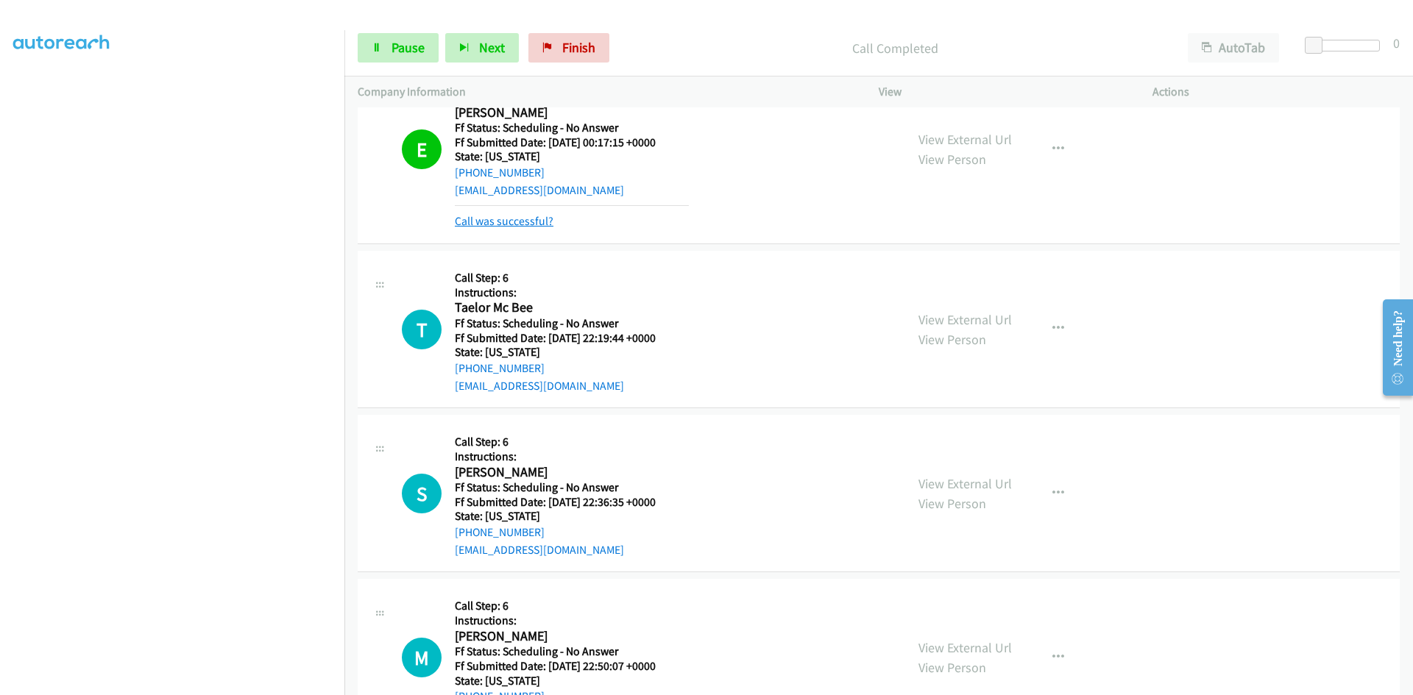
click at [531, 224] on link "Call was successful?" at bounding box center [504, 221] width 99 height 14
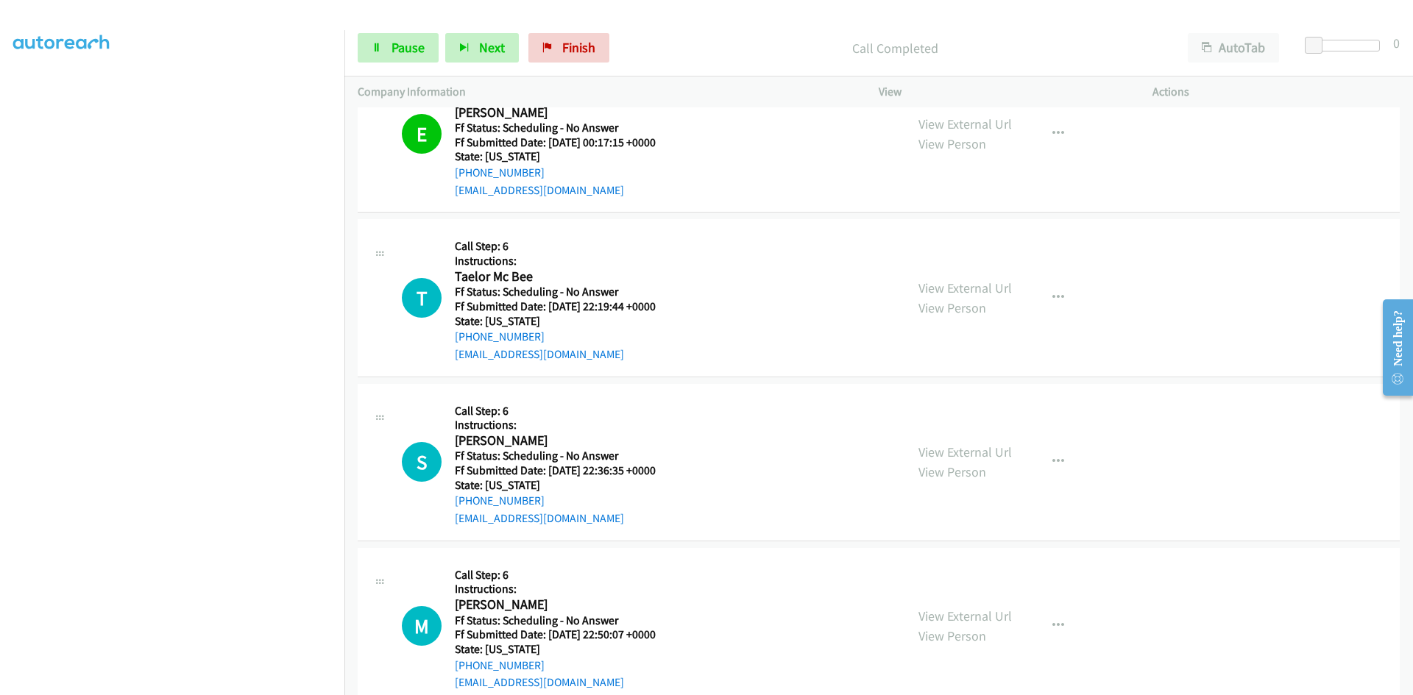
scroll to position [2429, 0]
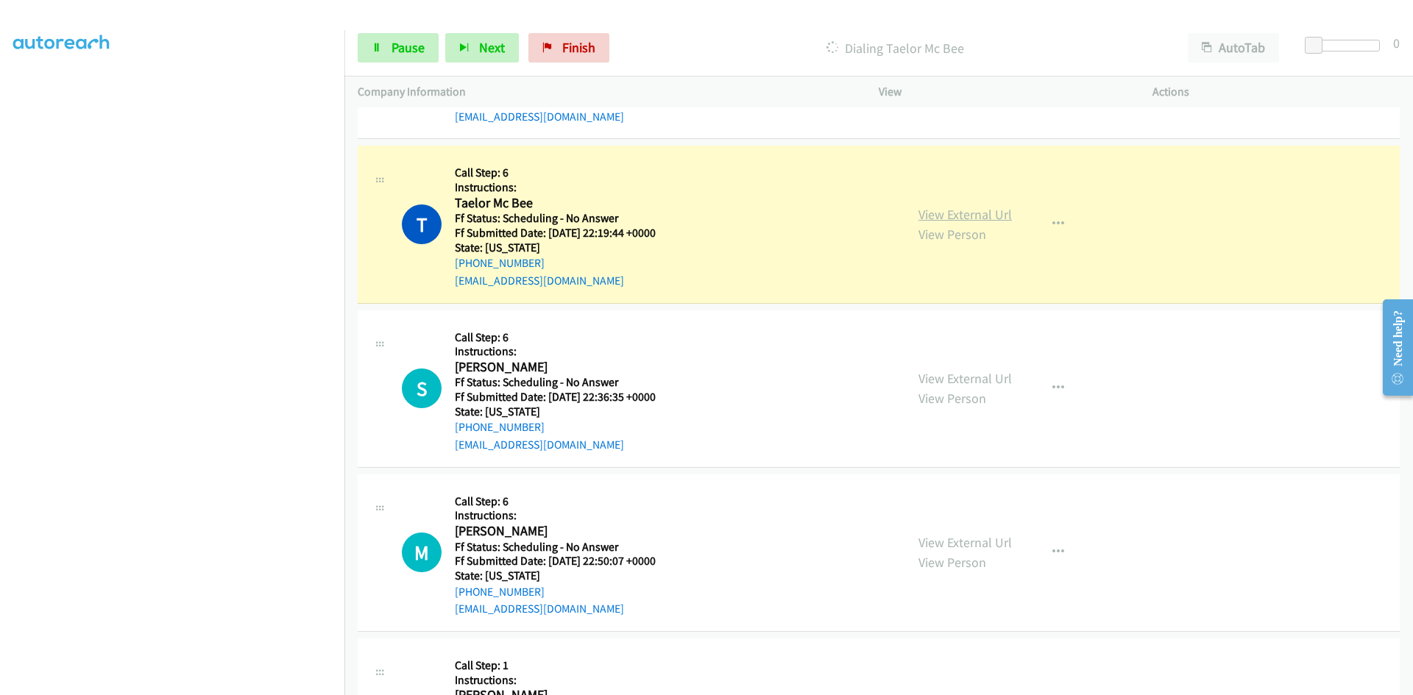
click at [974, 218] on link "View External Url" at bounding box center [964, 214] width 93 height 17
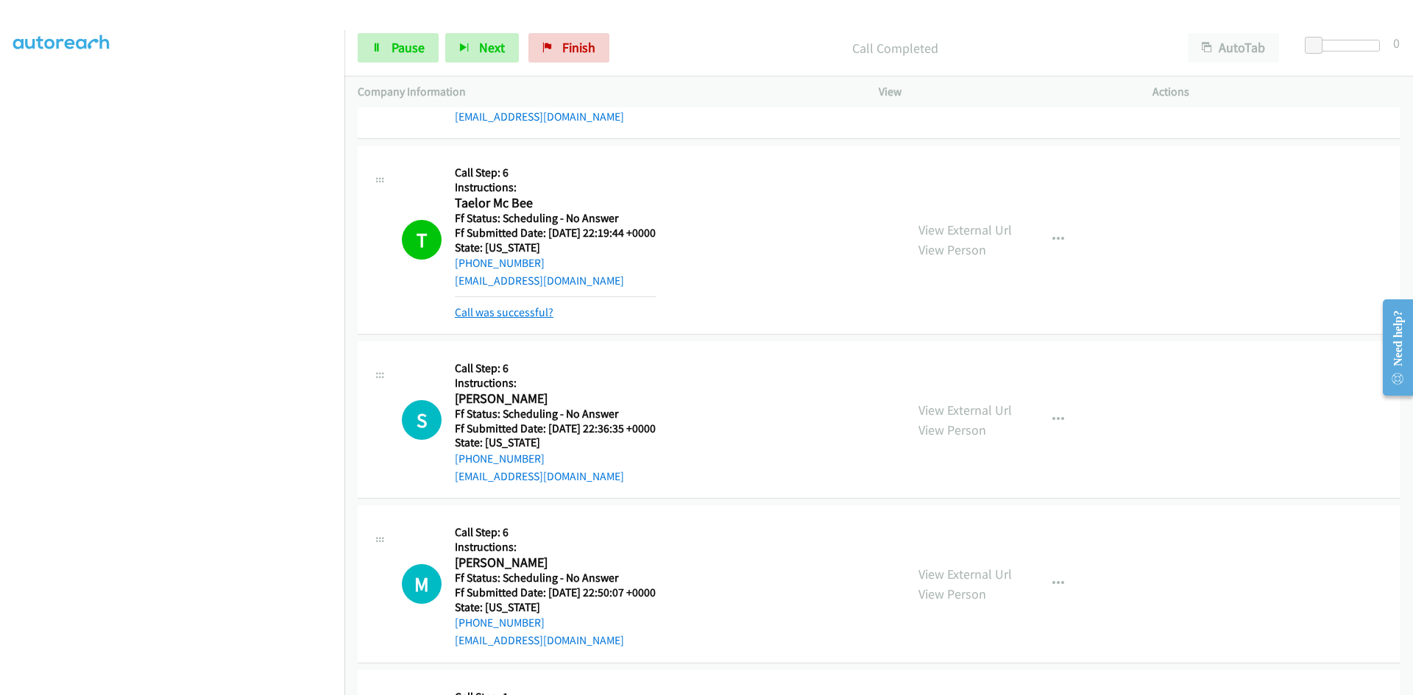
click at [539, 309] on link "Call was successful?" at bounding box center [504, 312] width 99 height 14
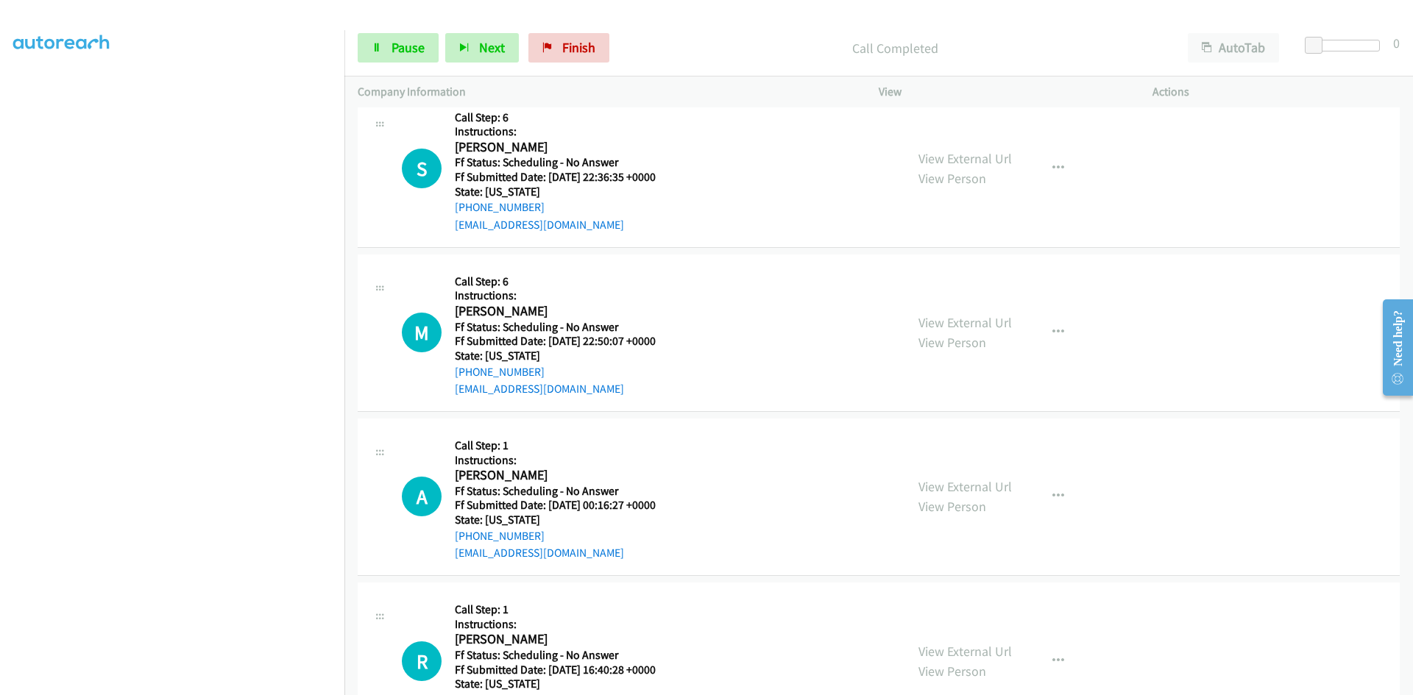
scroll to position [2649, 0]
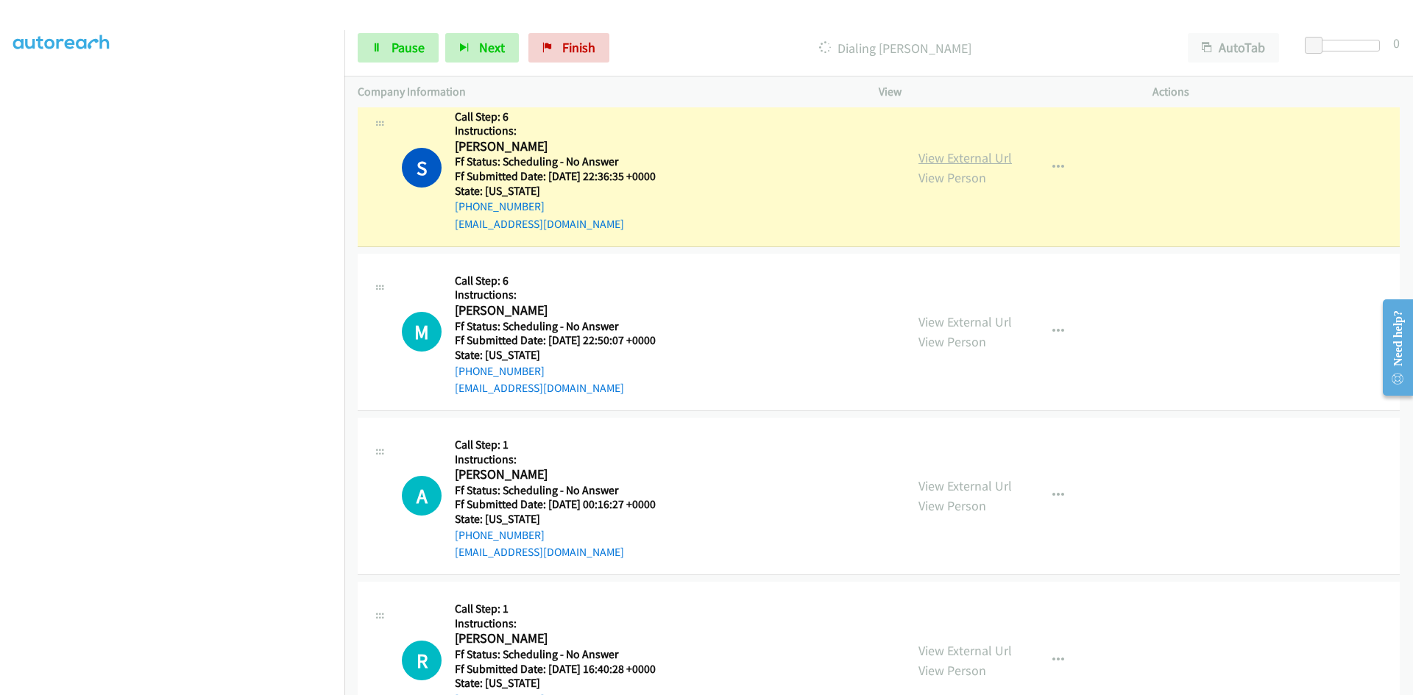
click at [1003, 161] on link "View External Url" at bounding box center [964, 157] width 93 height 17
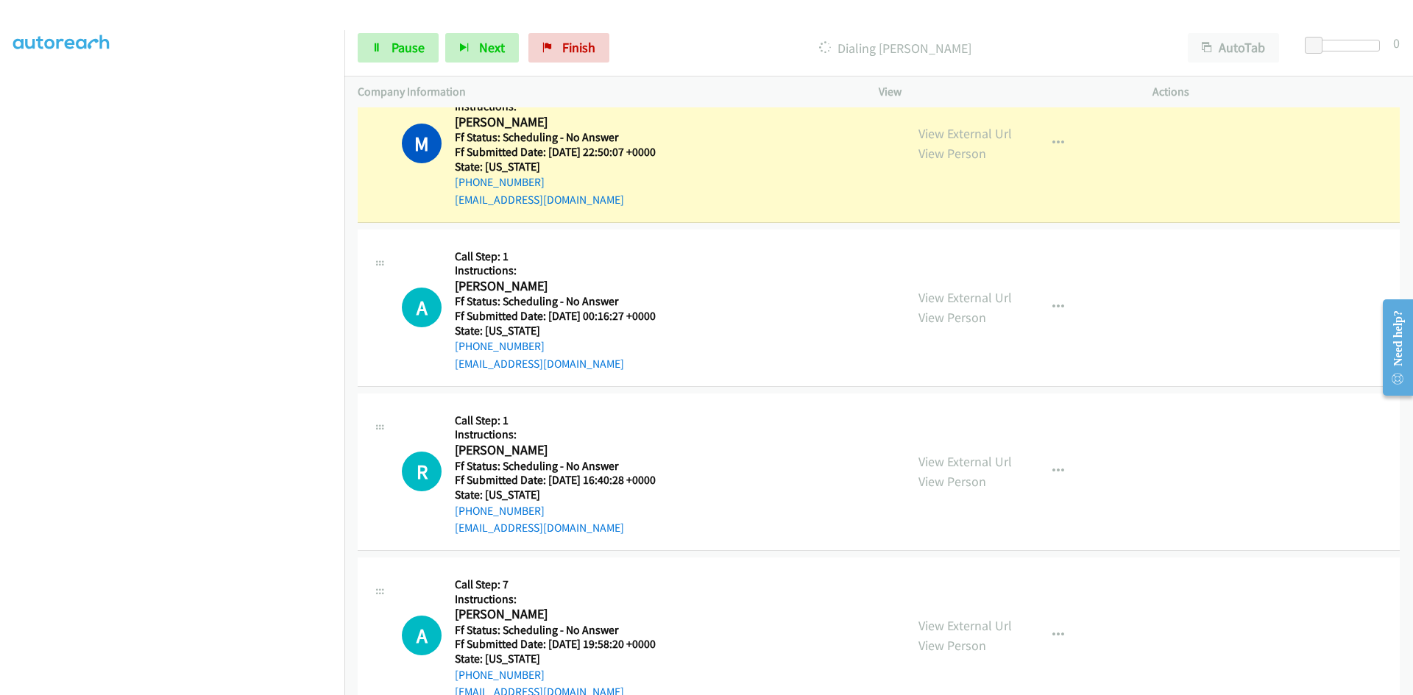
scroll to position [2870, 0]
click at [932, 132] on link "View External Url" at bounding box center [964, 132] width 93 height 17
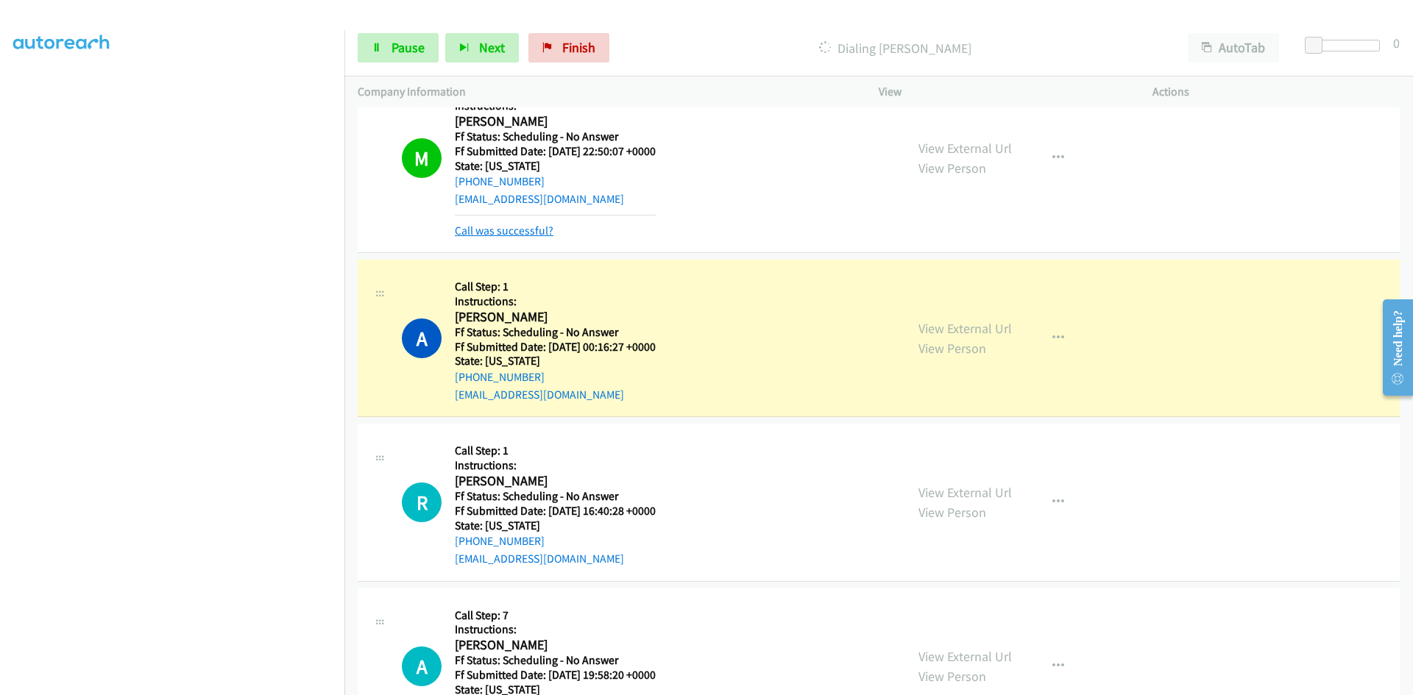
click at [516, 232] on link "Call was successful?" at bounding box center [504, 231] width 99 height 14
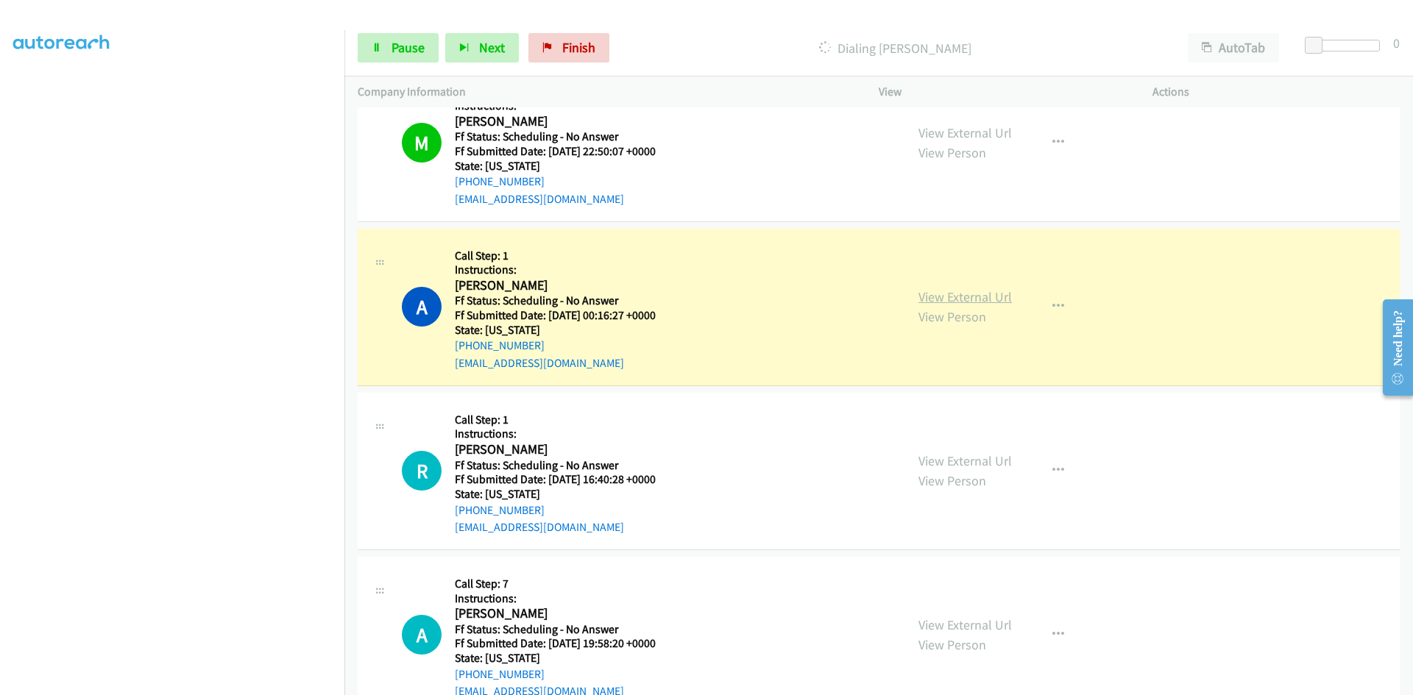
click at [989, 298] on link "View External Url" at bounding box center [964, 296] width 93 height 17
click at [401, 38] on link "Pause" at bounding box center [398, 47] width 81 height 29
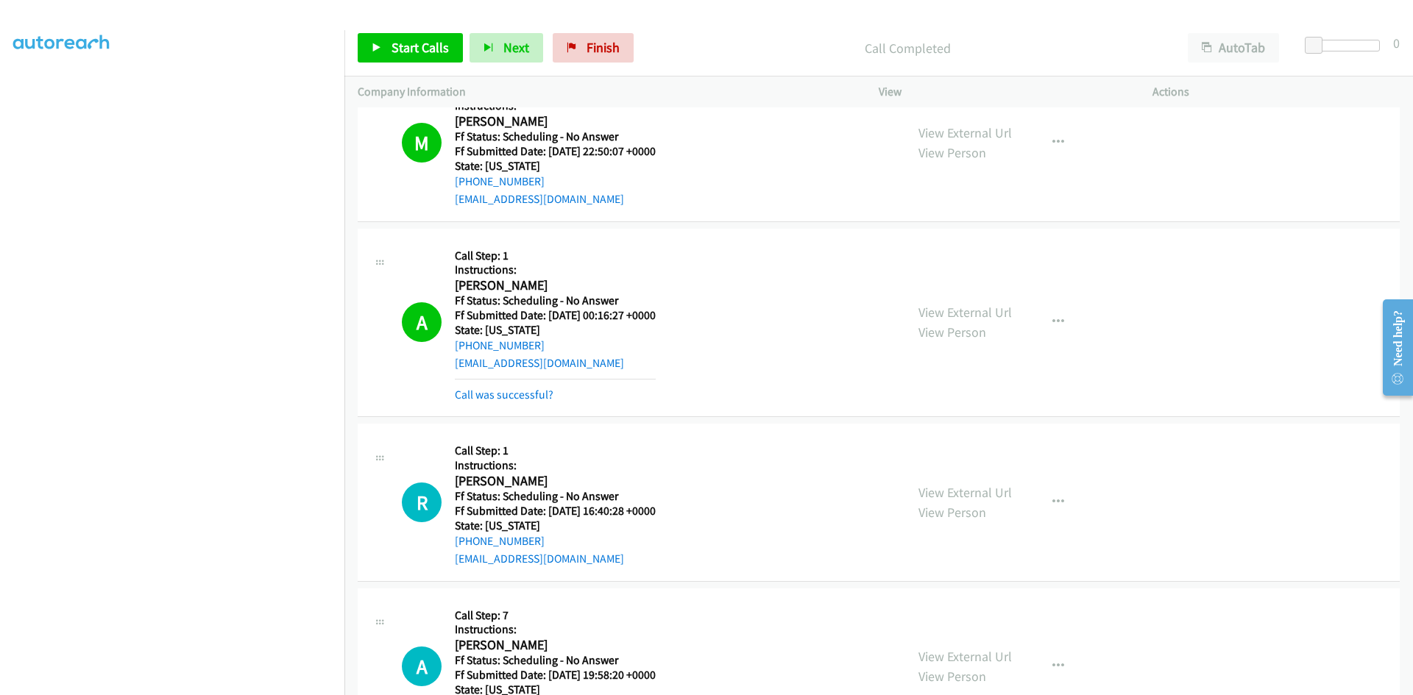
click at [1236, 16] on div at bounding box center [700, 28] width 1400 height 57
click at [498, 389] on link "Call was successful?" at bounding box center [504, 395] width 99 height 14
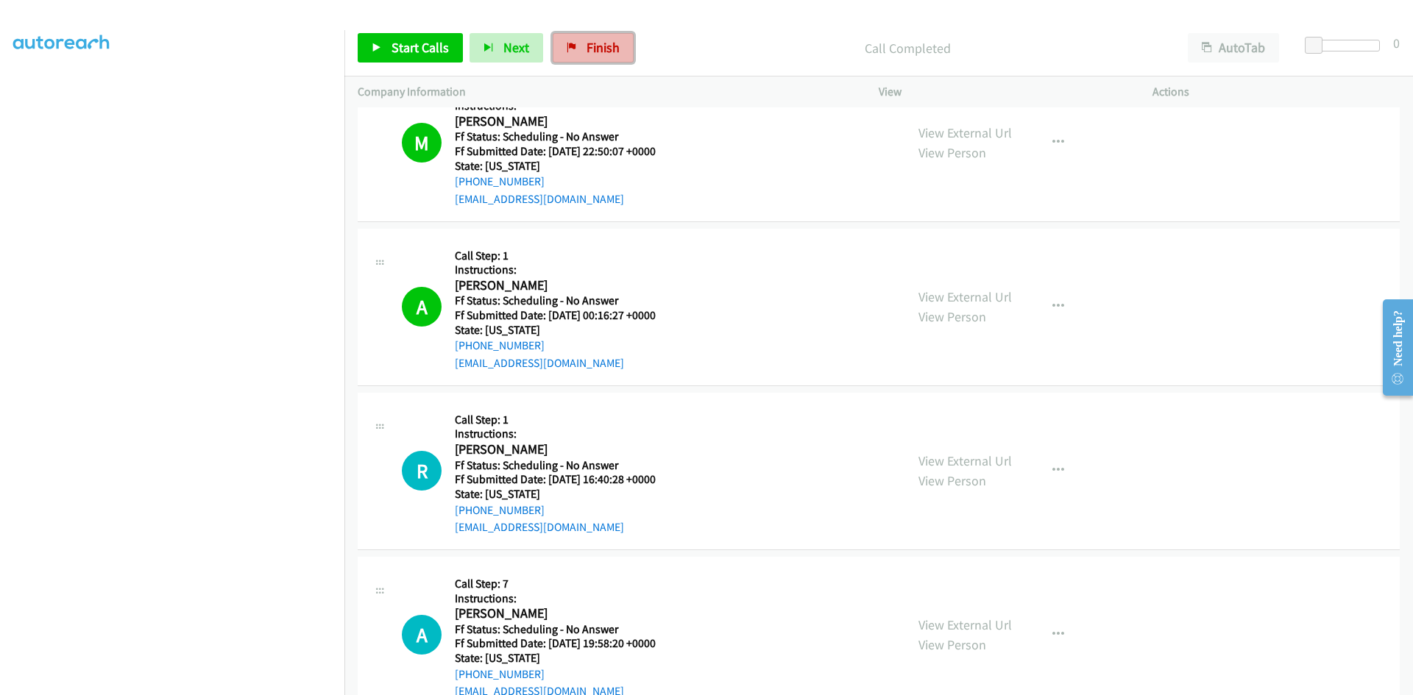
click at [597, 45] on span "Finish" at bounding box center [603, 47] width 33 height 17
